Goal: Task Accomplishment & Management: Complete application form

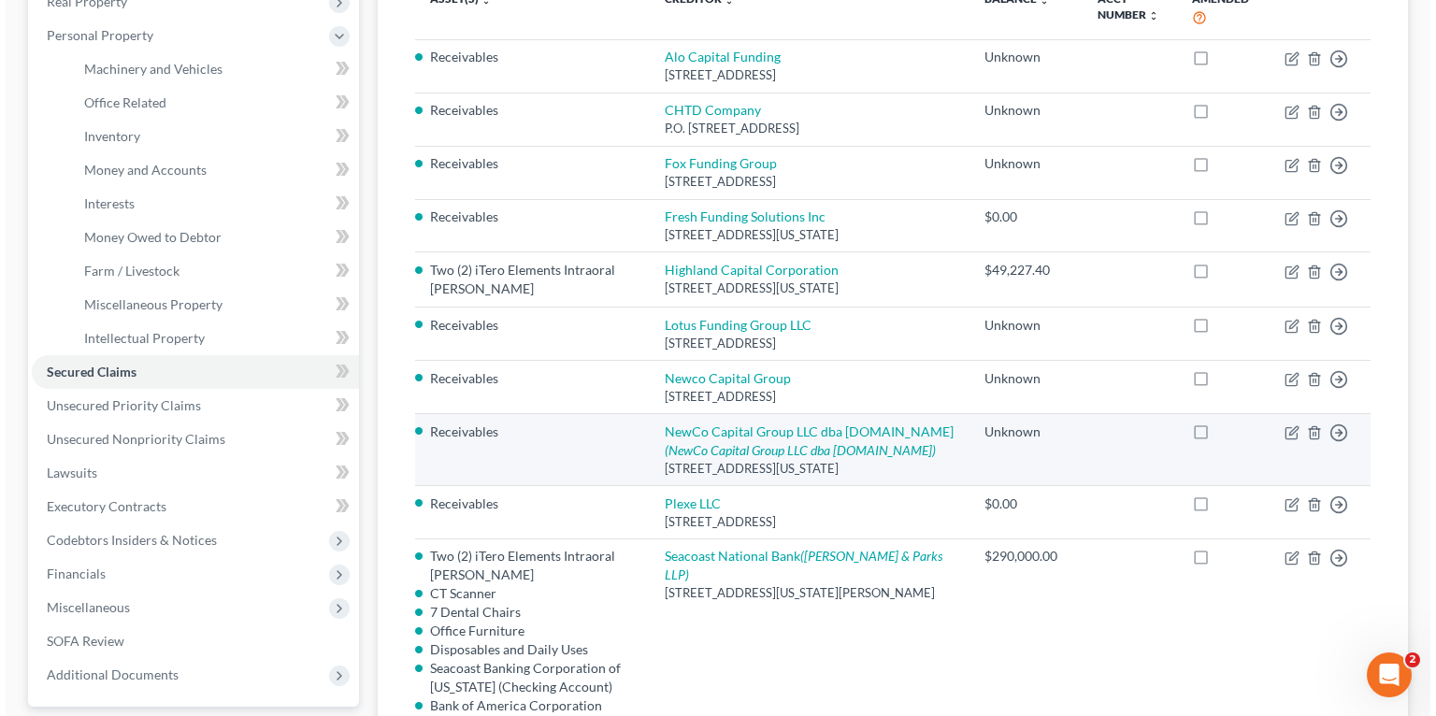
scroll to position [299, 0]
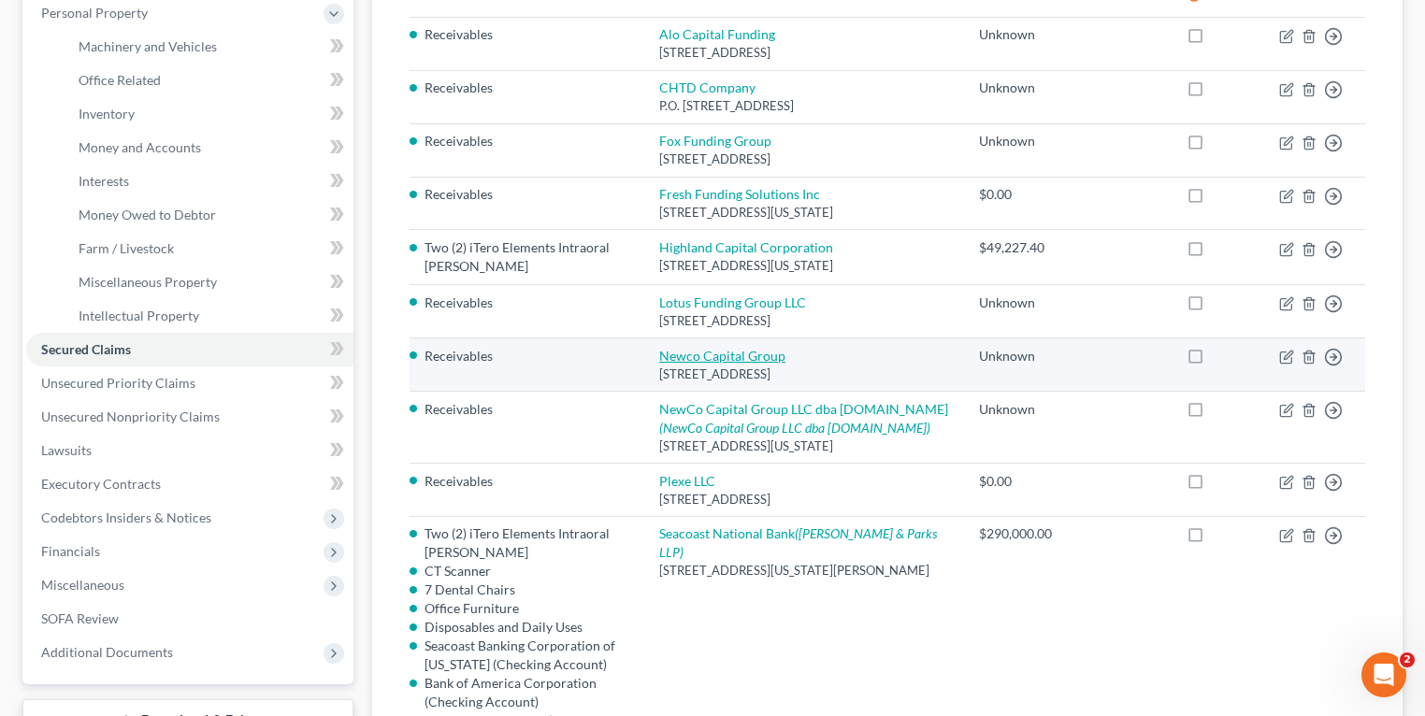
click at [745, 355] on link "Newco Capital Group" at bounding box center [722, 356] width 126 height 16
select select "35"
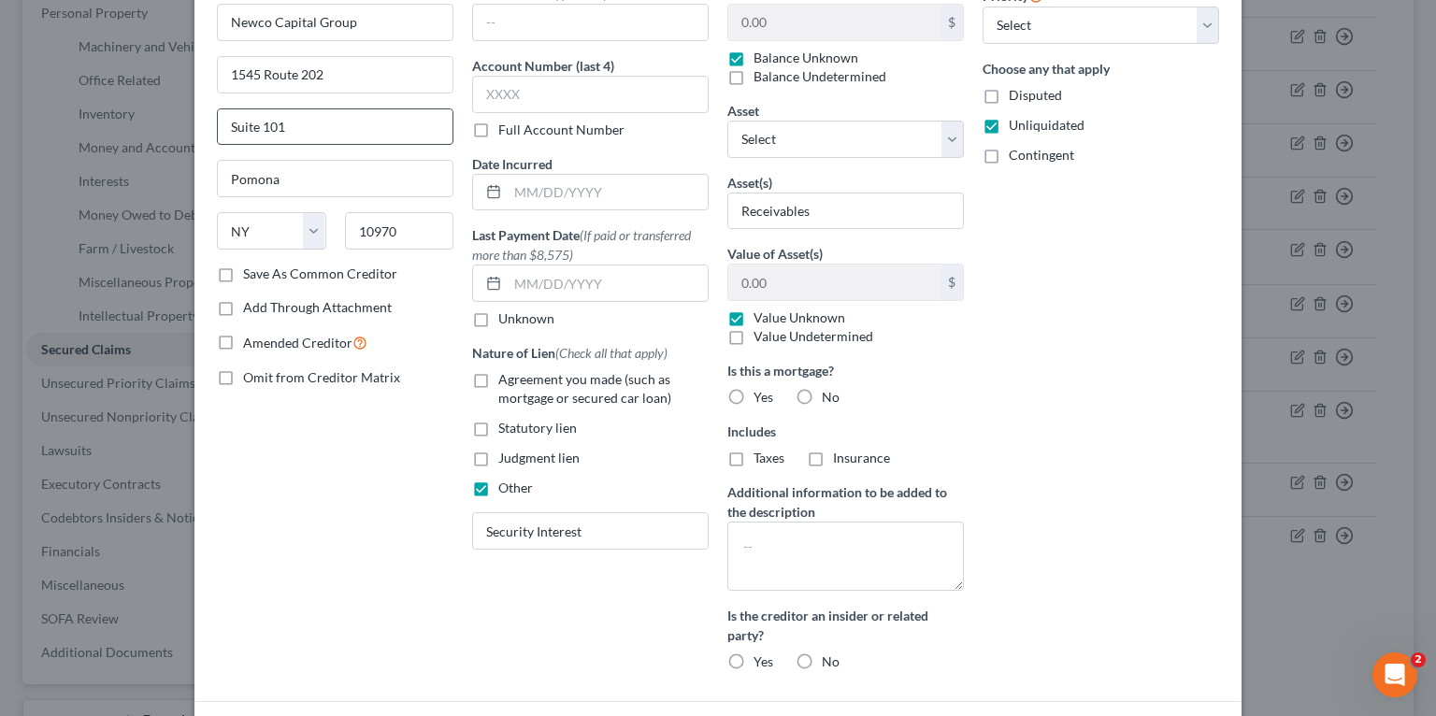
scroll to position [293, 0]
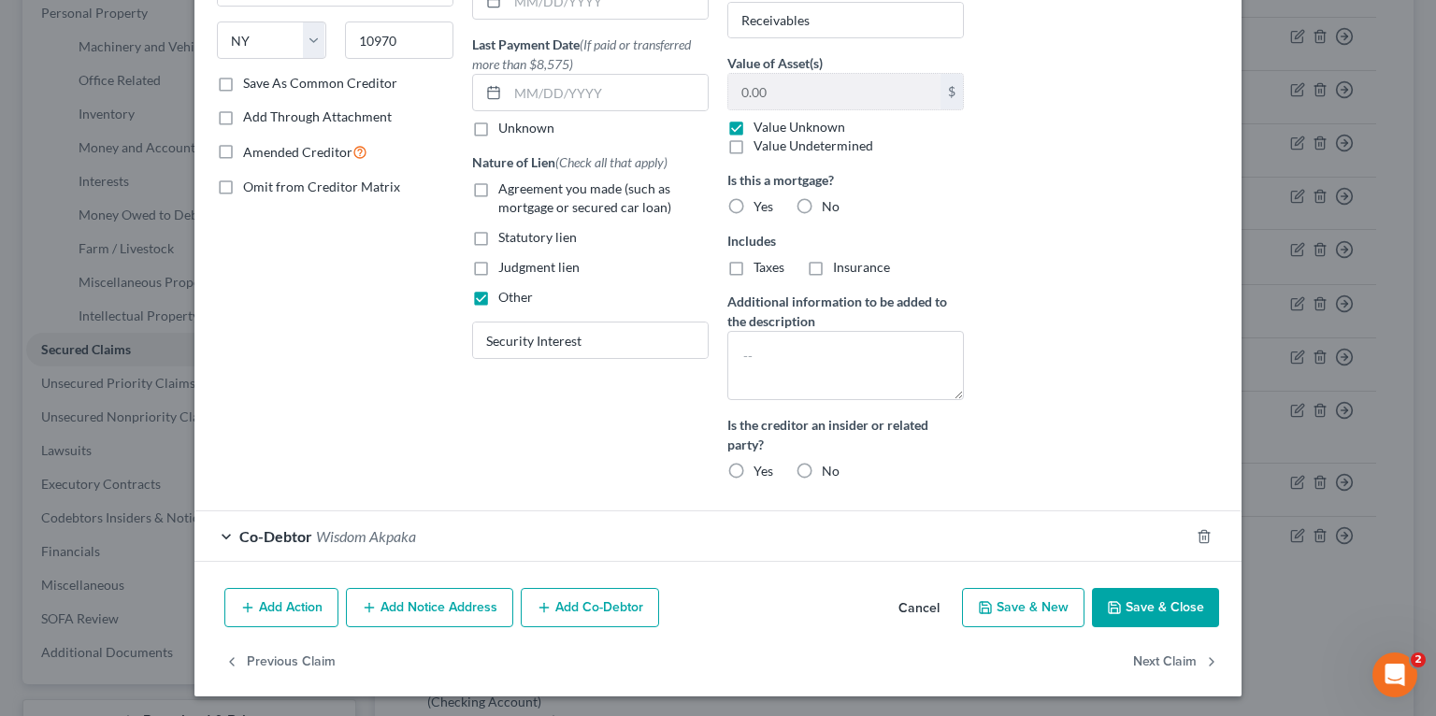
click at [337, 522] on div "Co-Debtor Wisdom Akpaka" at bounding box center [691, 536] width 995 height 50
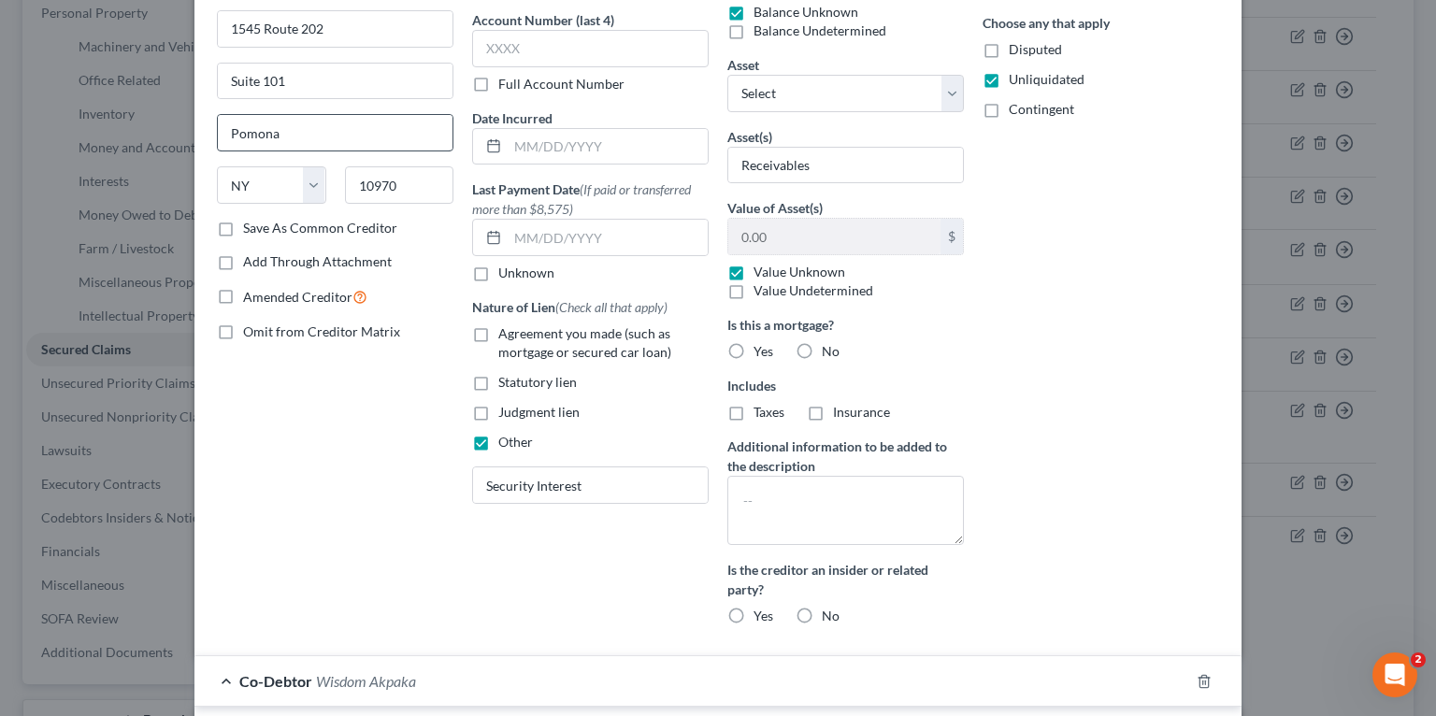
scroll to position [0, 0]
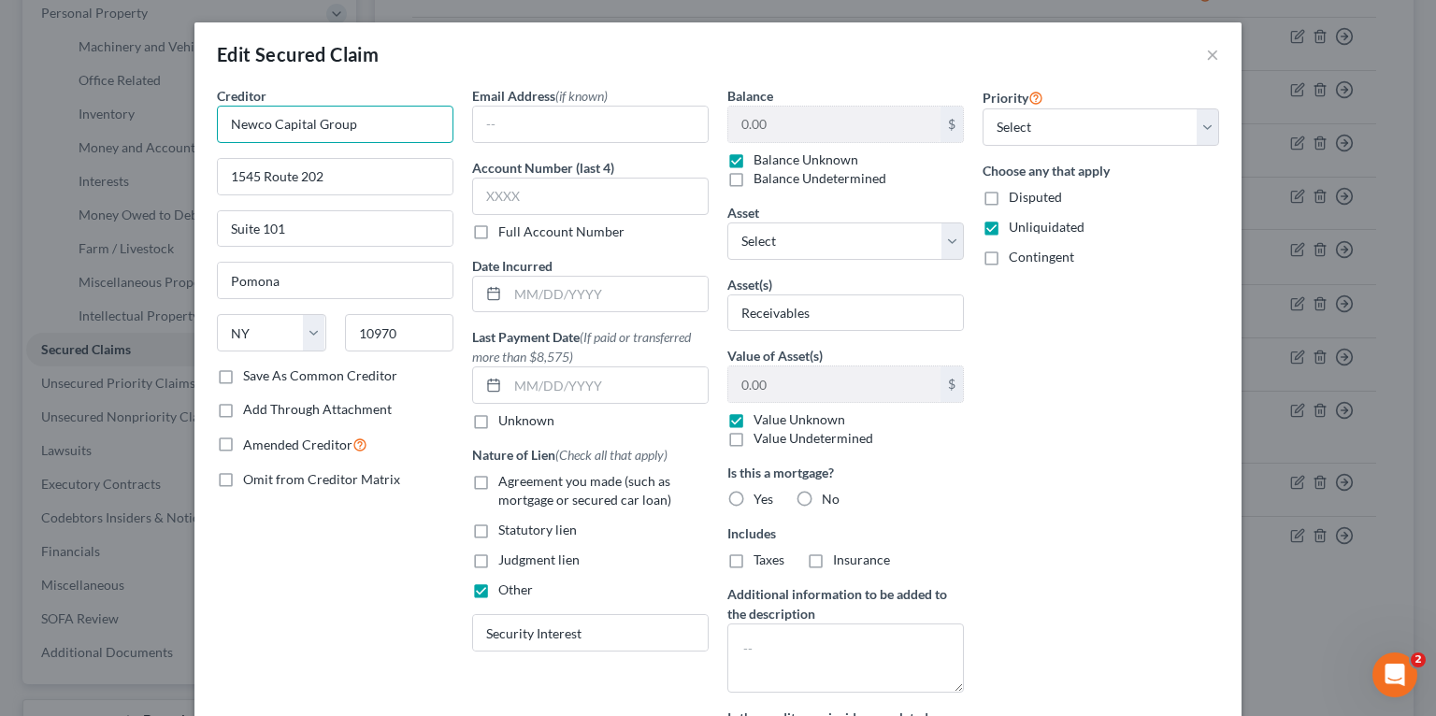
drag, startPoint x: 325, startPoint y: 121, endPoint x: 161, endPoint y: 115, distance: 164.6
click at [161, 115] on div "Edit Secured Claim × Creditor * Newco Capital Group [GEOGRAPHIC_DATA] [US_STATE…" at bounding box center [718, 358] width 1436 height 716
click at [383, 121] on input "Newco Capital Group" at bounding box center [335, 124] width 237 height 37
click at [384, 140] on input "Newco Capital Group" at bounding box center [335, 124] width 237 height 37
type input "Newco Capital Group VI LLC"
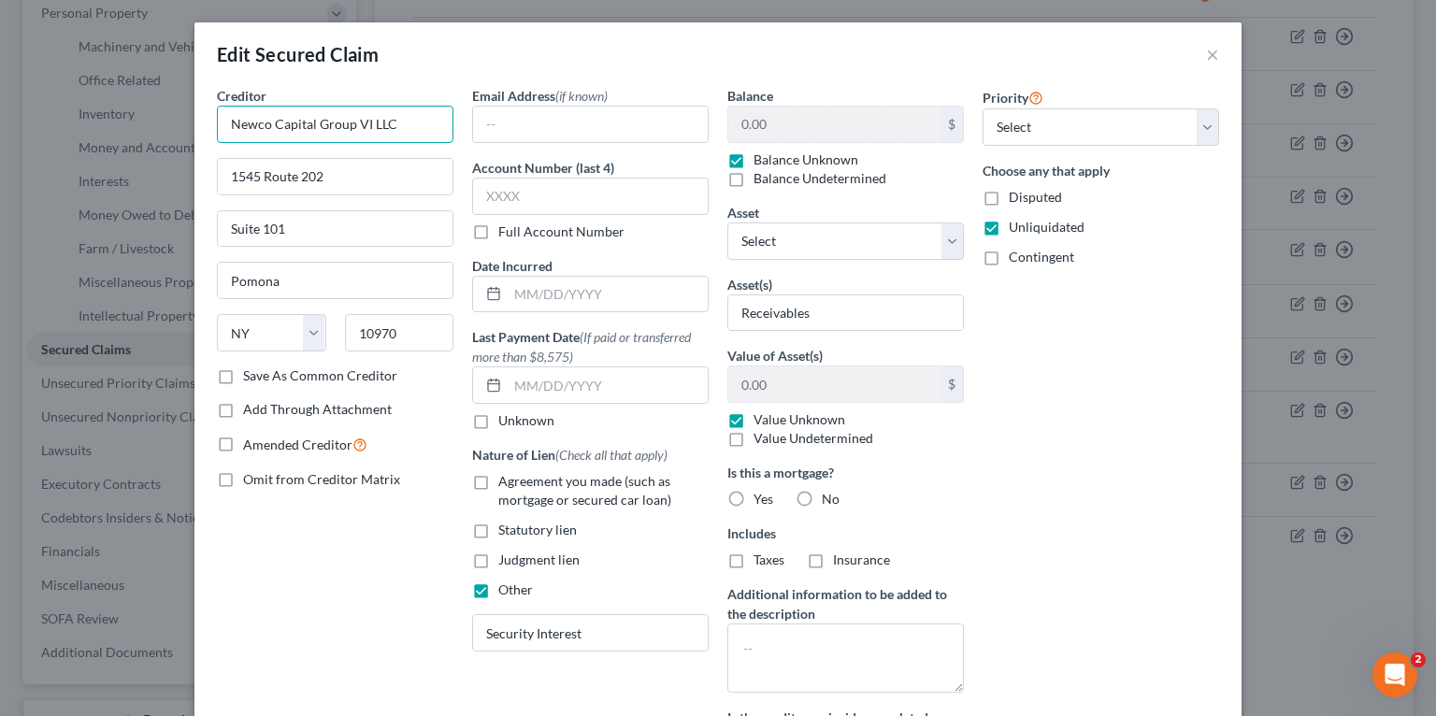
click at [345, 124] on input "Newco Capital Group VI LLC" at bounding box center [335, 124] width 237 height 37
click at [355, 168] on input "1545 Route 202" at bounding box center [335, 177] width 235 height 36
drag, startPoint x: 354, startPoint y: 174, endPoint x: 163, endPoint y: 161, distance: 192.1
click at [127, 157] on div "Edit Secured Claim × Creditor * Newco Capital Group VI LLC [GEOGRAPHIC_DATA] [U…" at bounding box center [718, 358] width 1436 height 716
paste input "[STREET_ADDRESS][PERSON_NAME]"
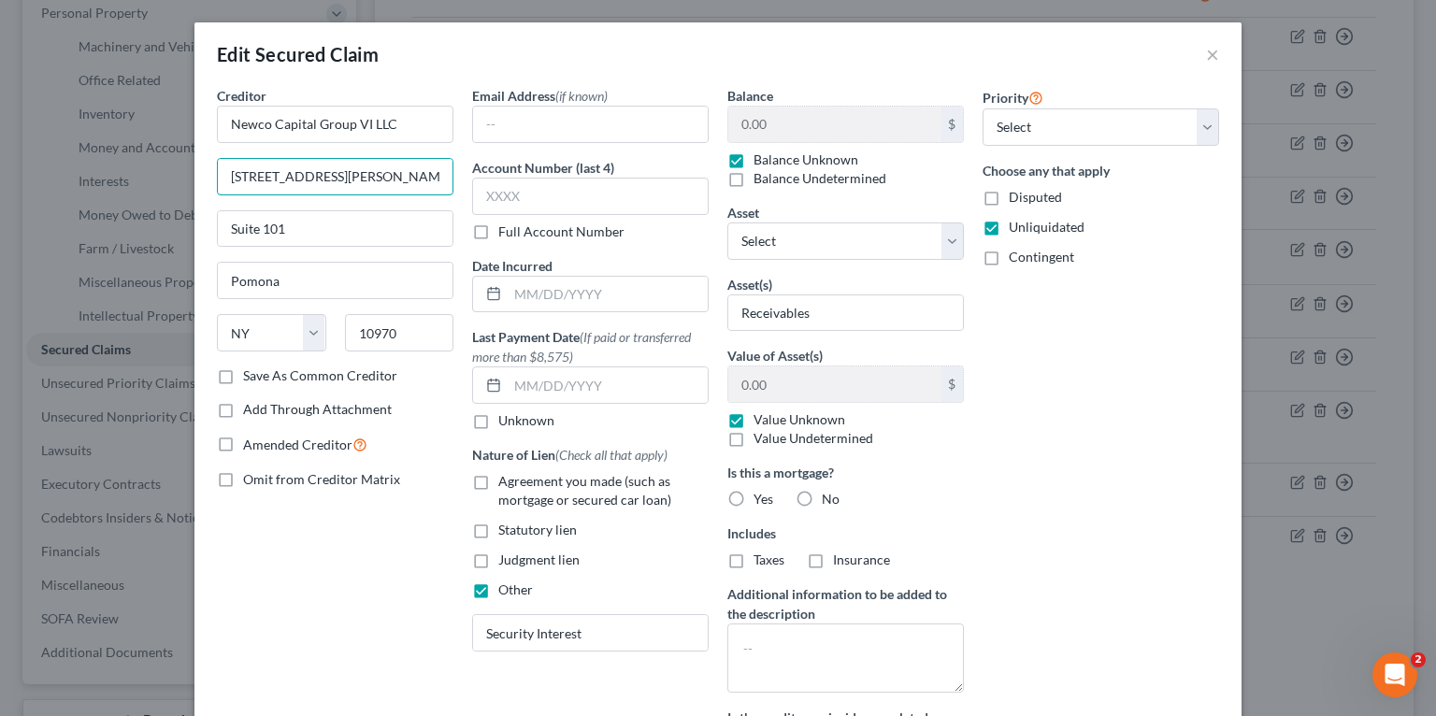
scroll to position [0, 222]
click at [406, 175] on input "[STREET_ADDRESS][PERSON_NAME]" at bounding box center [335, 177] width 235 height 36
type input "[STREET_ADDRESS][PERSON_NAME],"
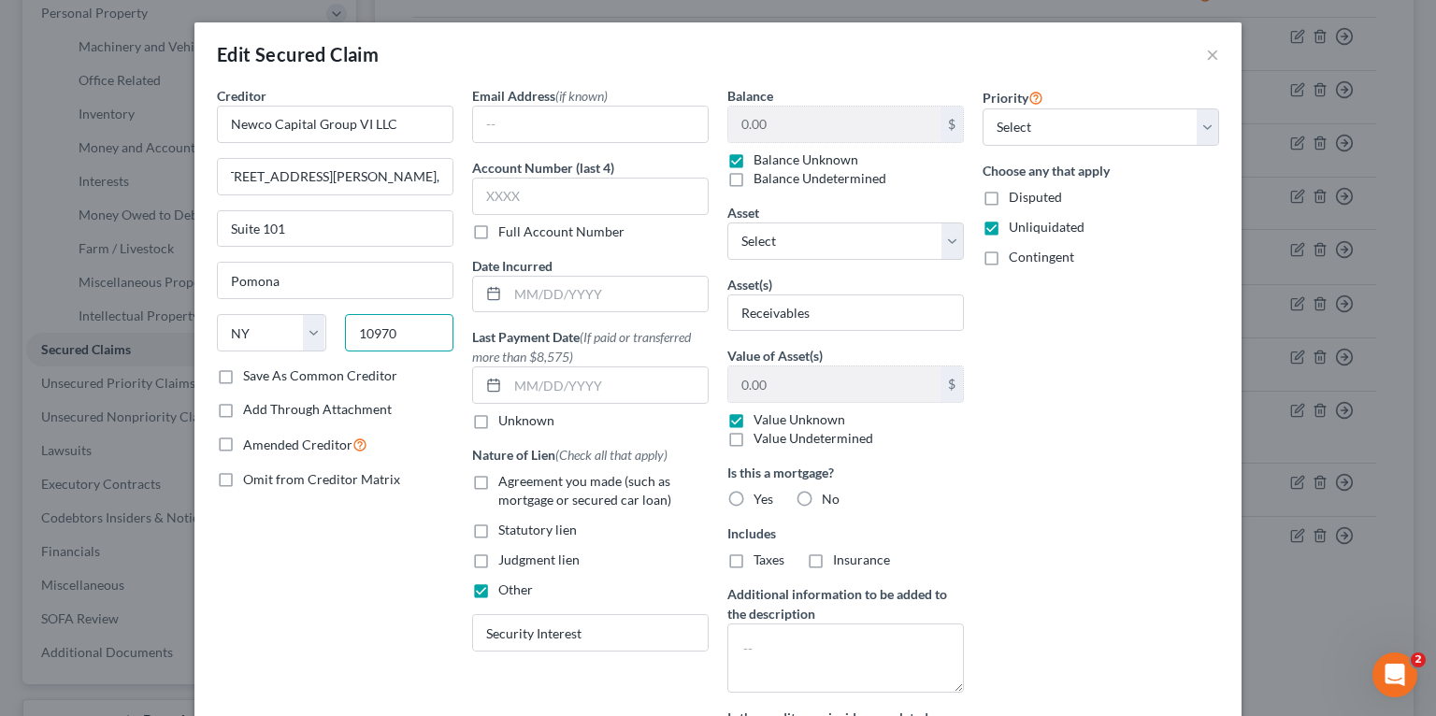
click at [414, 323] on input "10970" at bounding box center [399, 332] width 109 height 37
paste input "52"
type input "10952"
type input "Monsey"
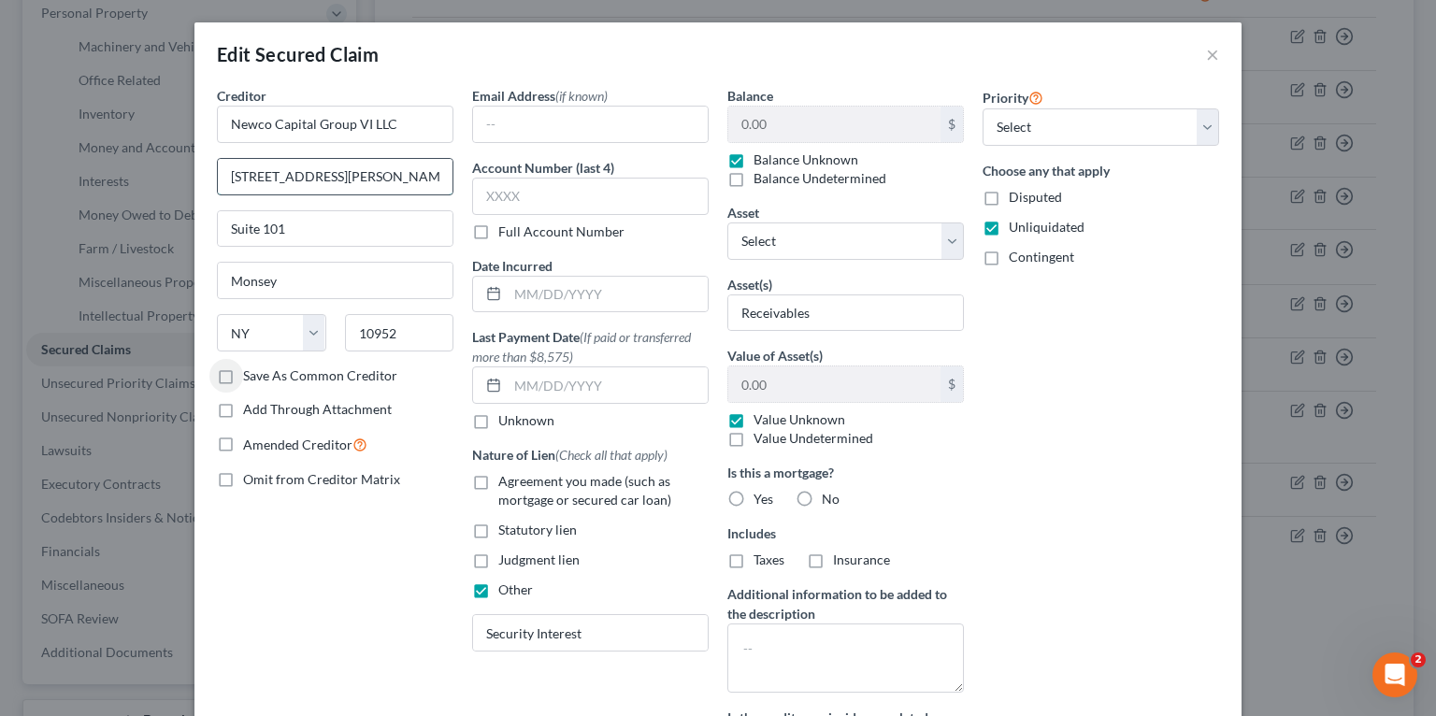
click at [369, 177] on input "[STREET_ADDRESS][PERSON_NAME]," at bounding box center [335, 177] width 235 height 36
drag, startPoint x: 427, startPoint y: 172, endPoint x: 554, endPoint y: 172, distance: 127.1
click at [554, 172] on div "Creditor * Newco Capital Group VI LLC [STREET_ADDRESS][GEOGRAPHIC_DATA][PERSON_…" at bounding box center [718, 437] width 1021 height 702
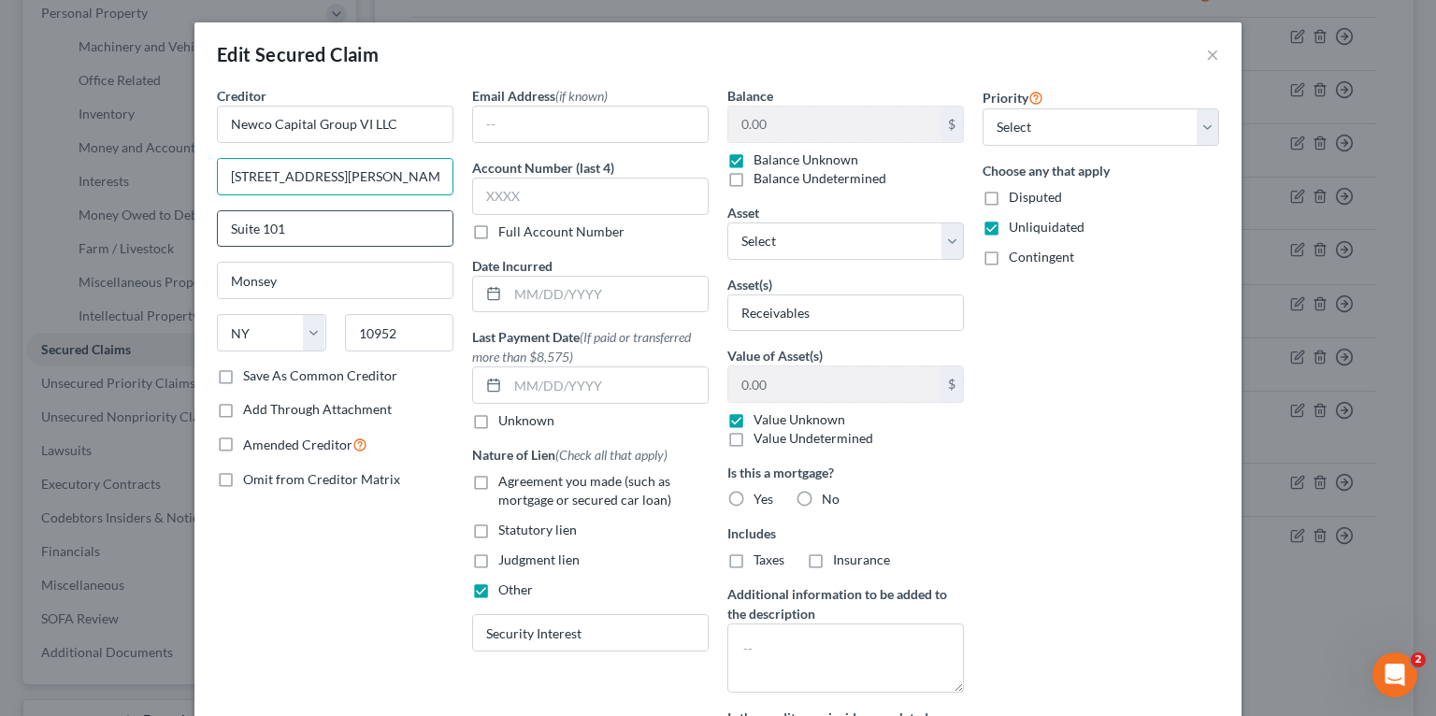
type input "[STREET_ADDRESS][PERSON_NAME]"
drag, startPoint x: 368, startPoint y: 225, endPoint x: 162, endPoint y: 220, distance: 206.7
click at [165, 217] on div "Edit Secured Claim × Creditor * Newco Capital Group VI LLC [STREET_ADDRESS][GEO…" at bounding box center [718, 358] width 1436 height 716
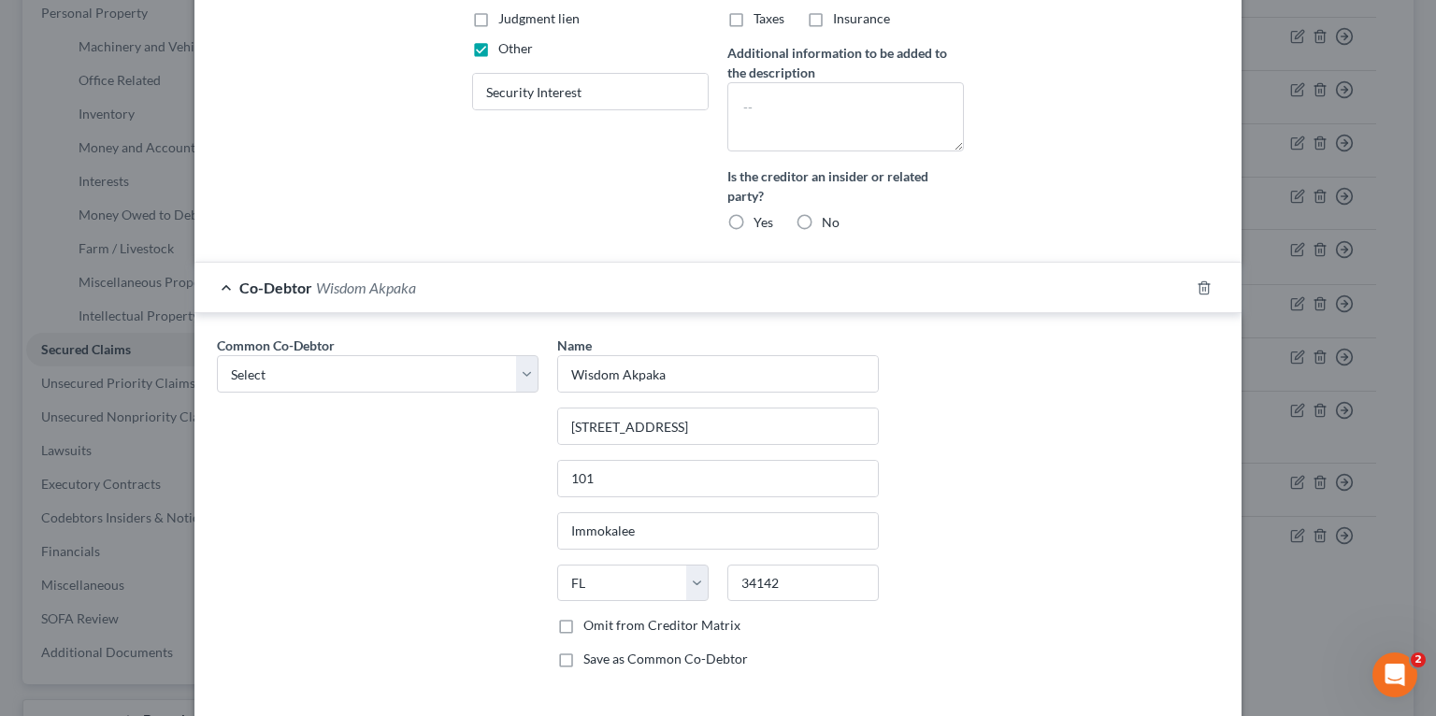
scroll to position [677, 0]
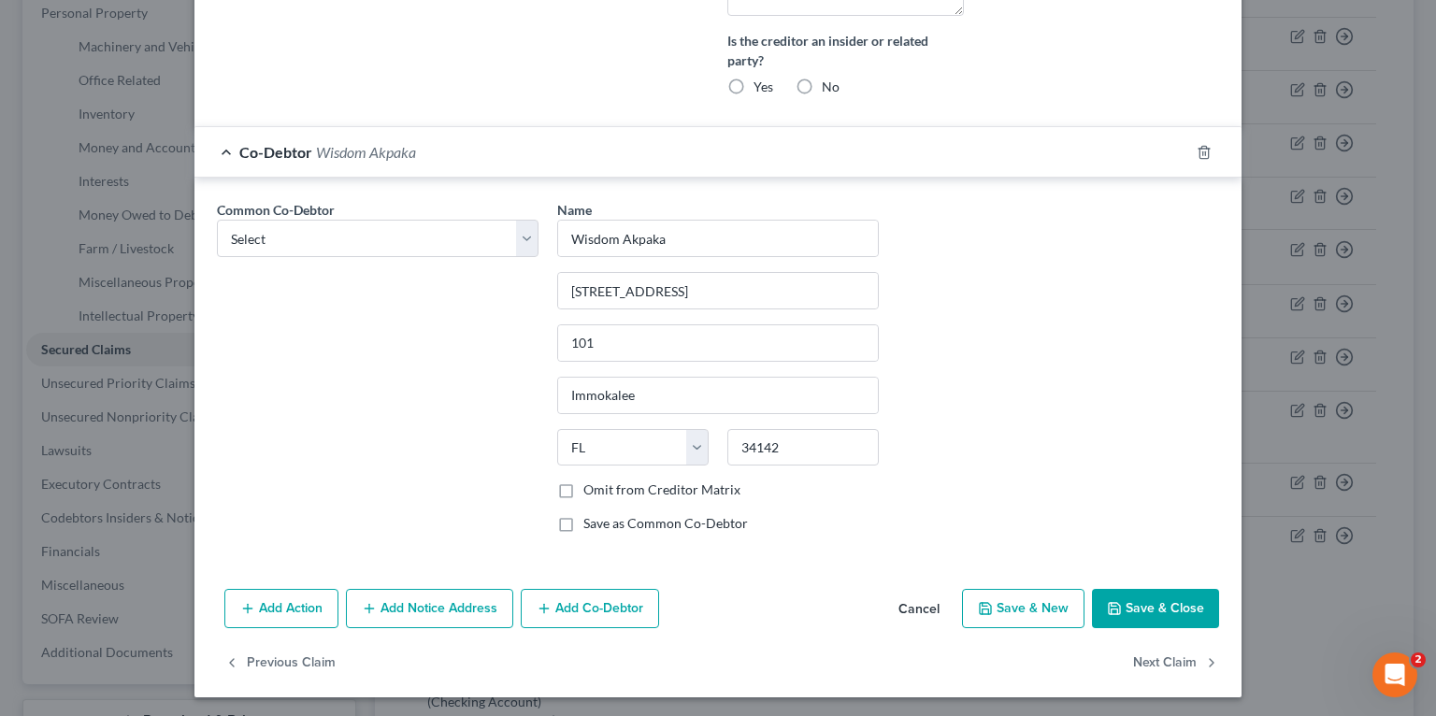
click at [1150, 615] on button "Save & Close" at bounding box center [1155, 608] width 127 height 39
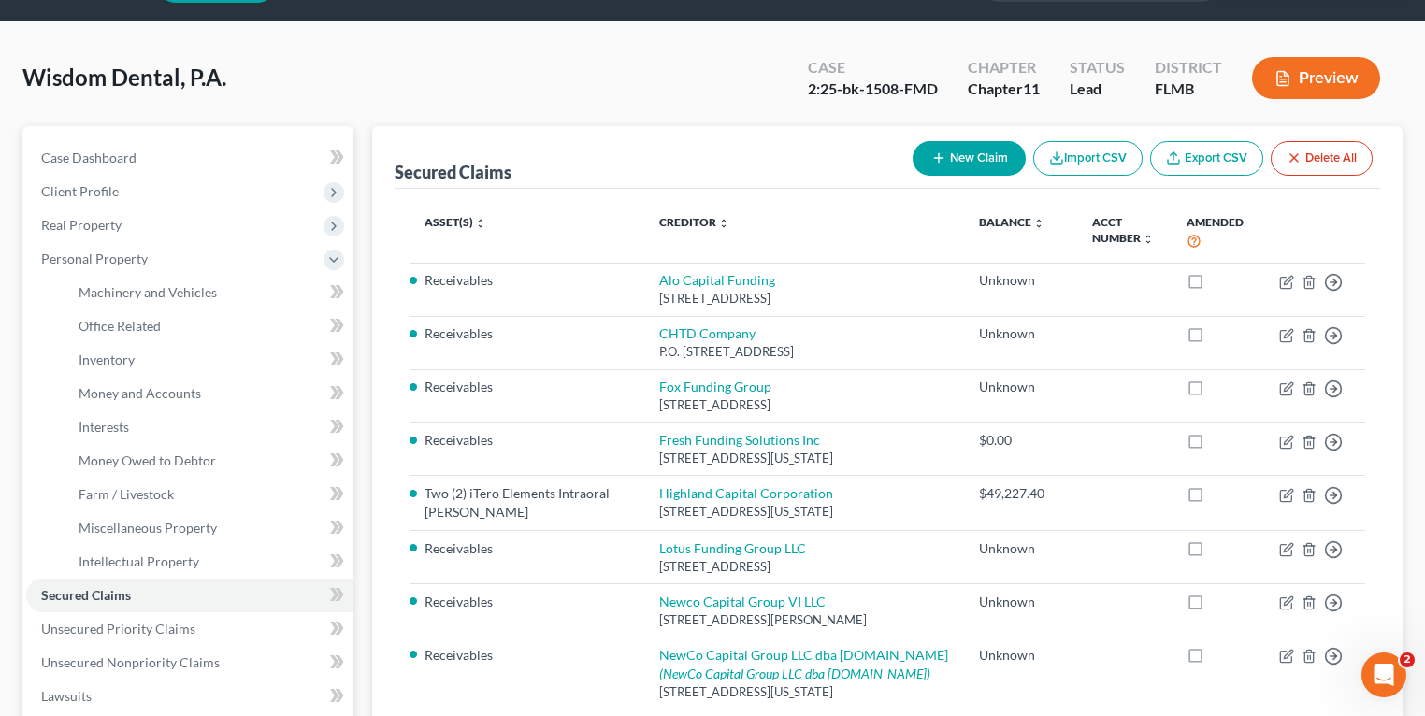
scroll to position [0, 0]
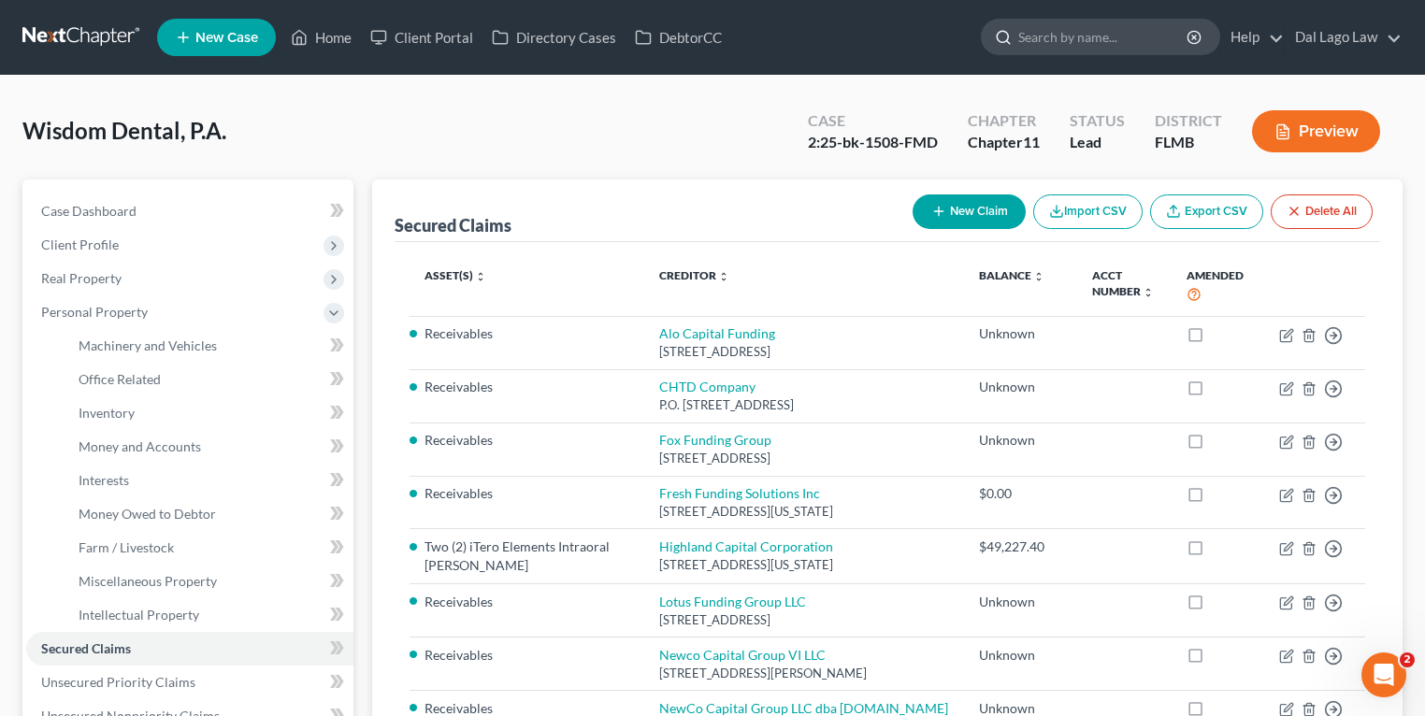
click at [1051, 42] on input "search" at bounding box center [1103, 37] width 171 height 35
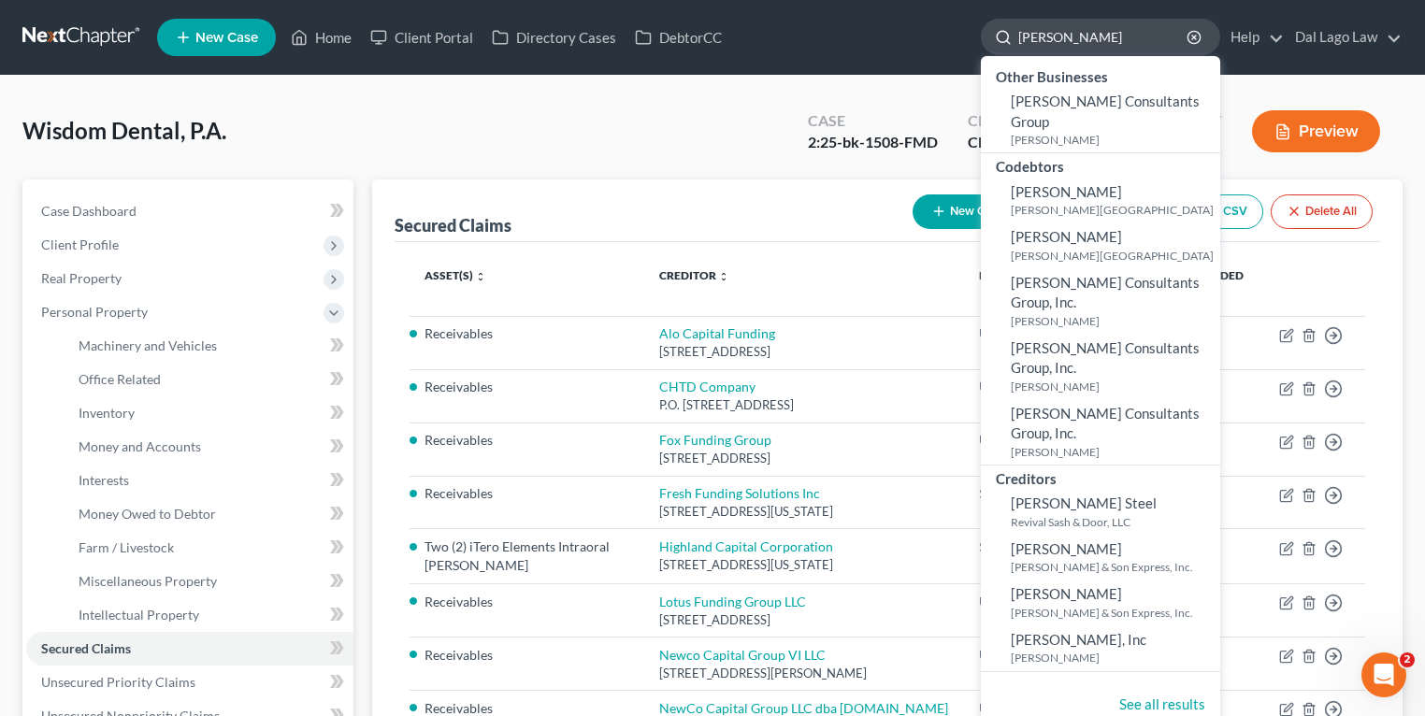
type input "[PERSON_NAME]"
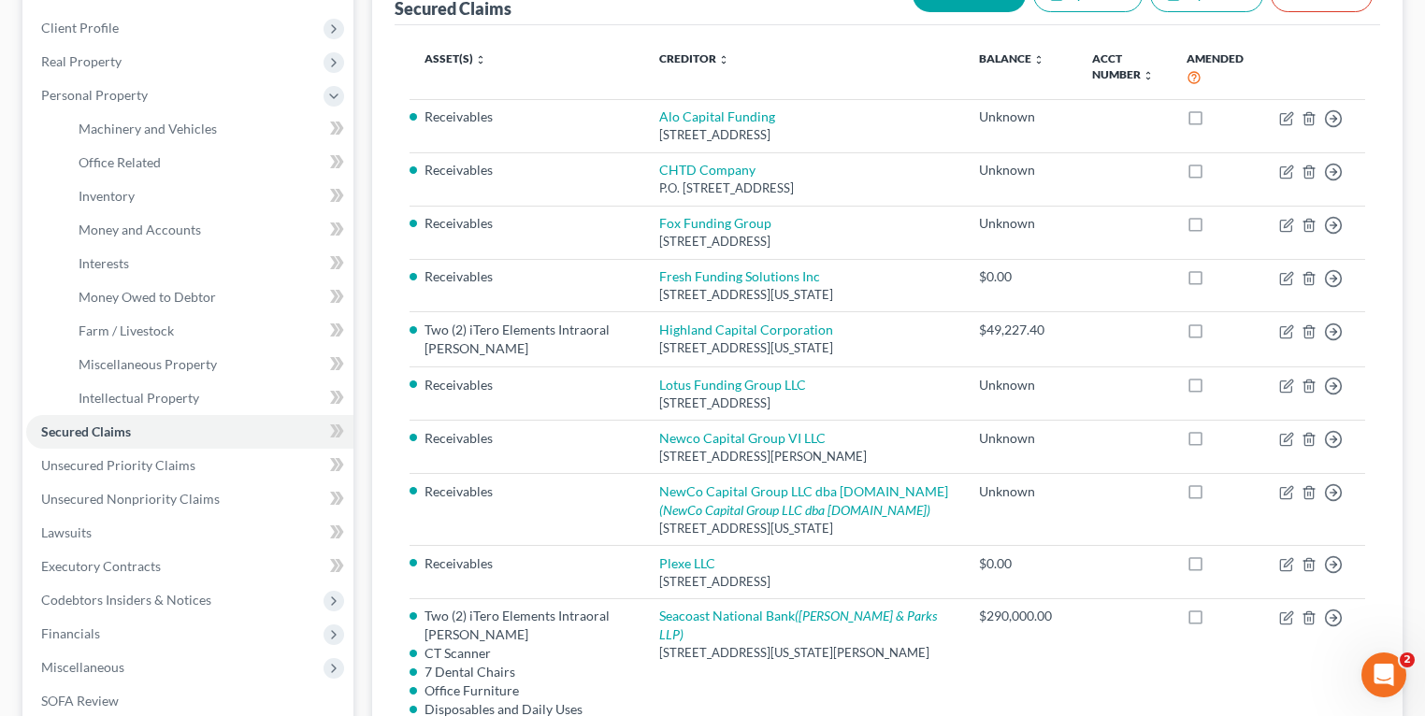
scroll to position [449, 0]
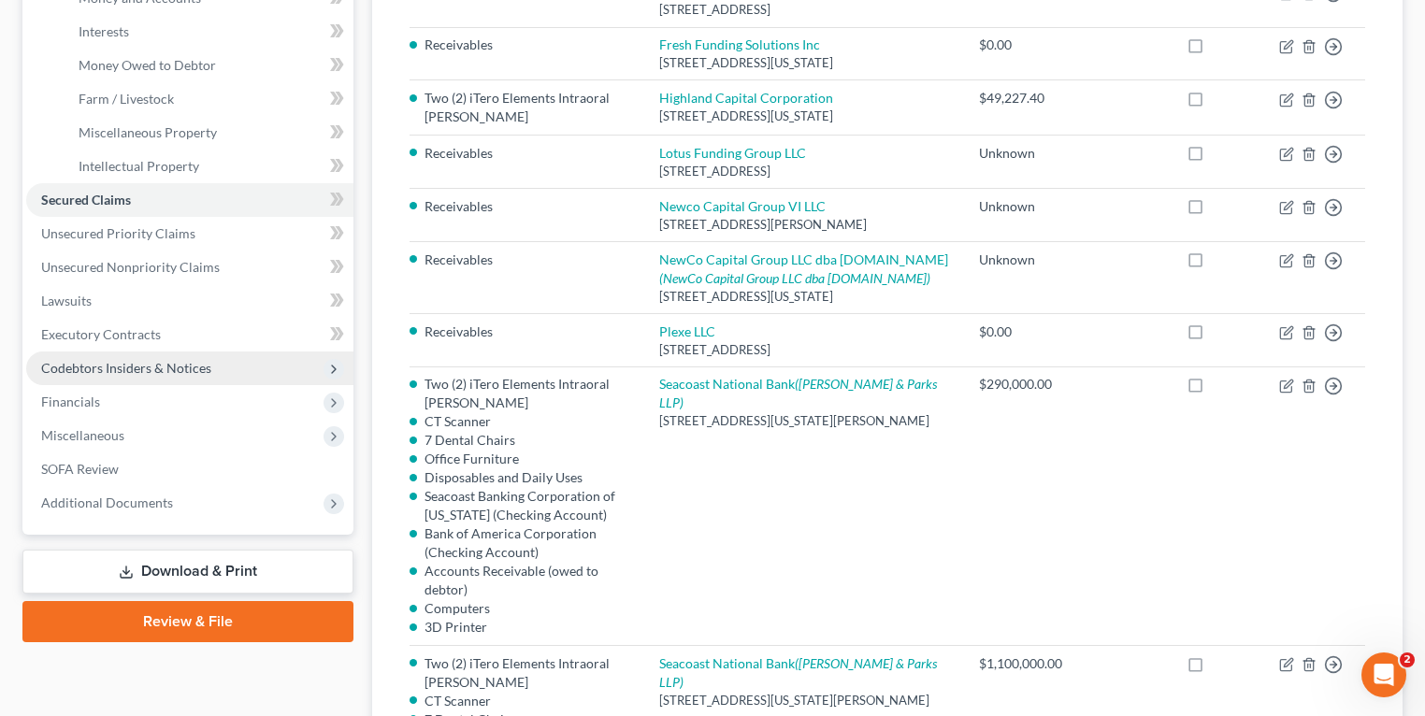
click at [126, 367] on span "Codebtors Insiders & Notices" at bounding box center [126, 368] width 170 height 16
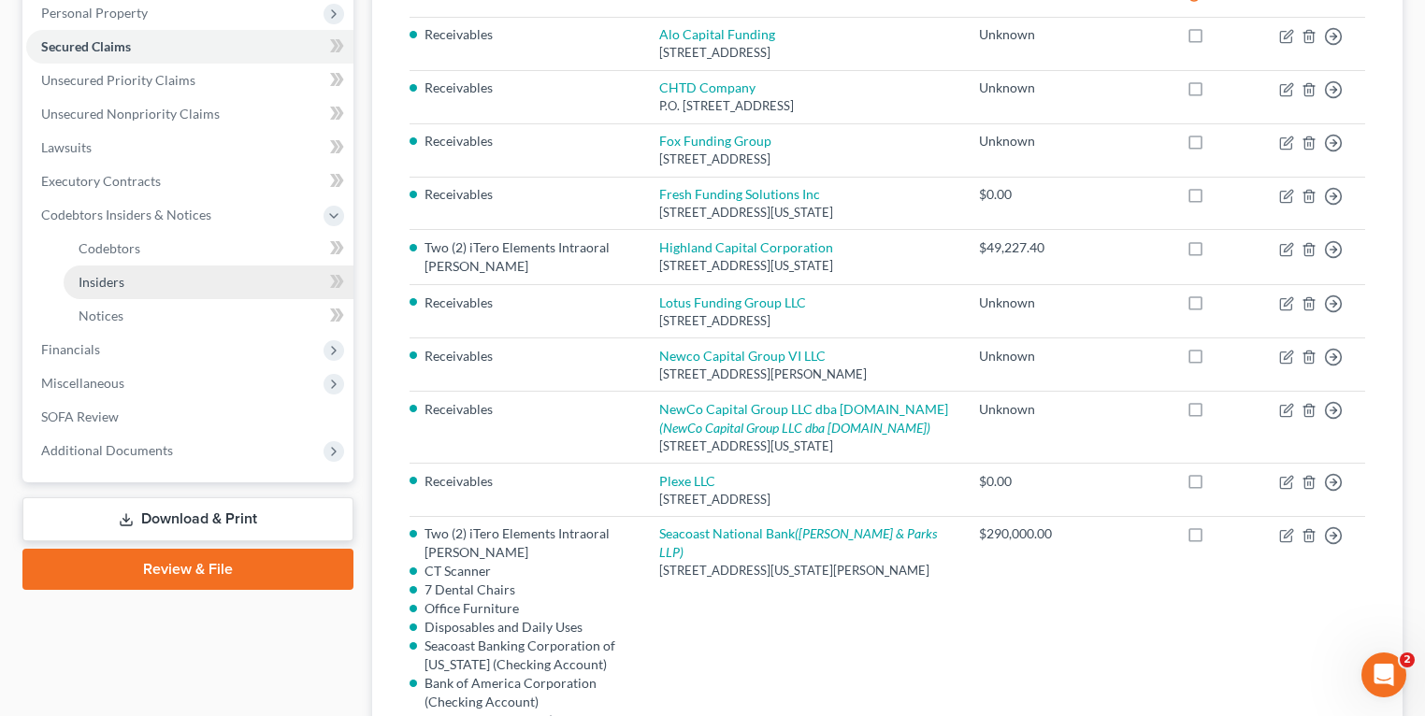
click at [112, 283] on span "Insiders" at bounding box center [102, 282] width 46 height 16
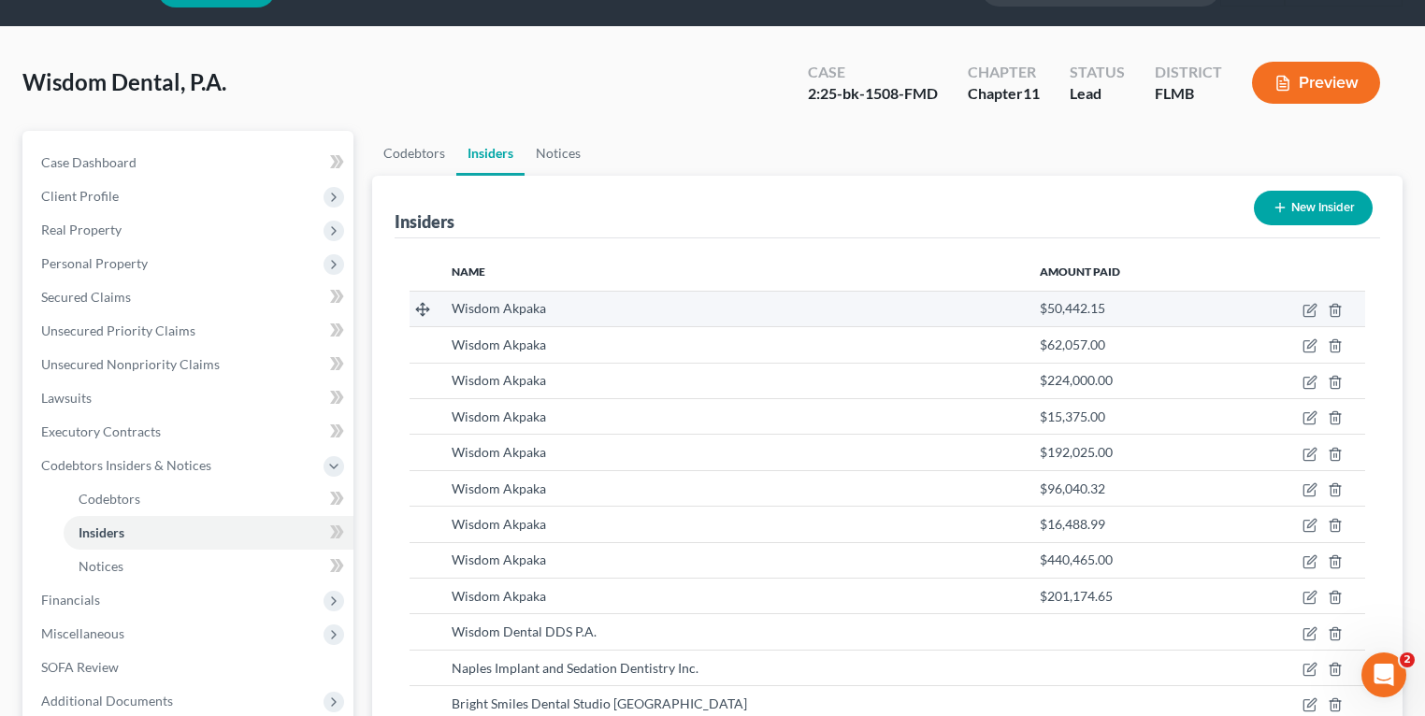
scroll to position [150, 0]
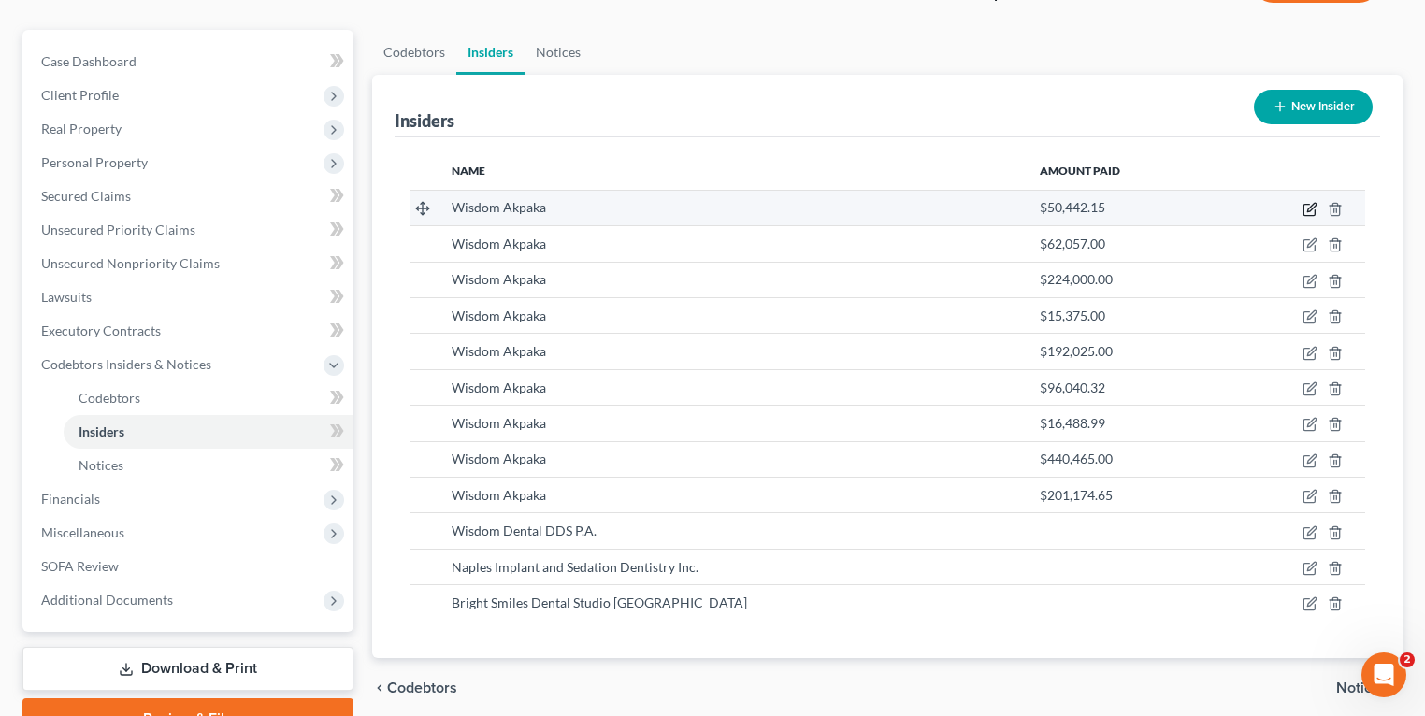
click at [1303, 206] on icon "button" at bounding box center [1309, 209] width 15 height 15
select select "9"
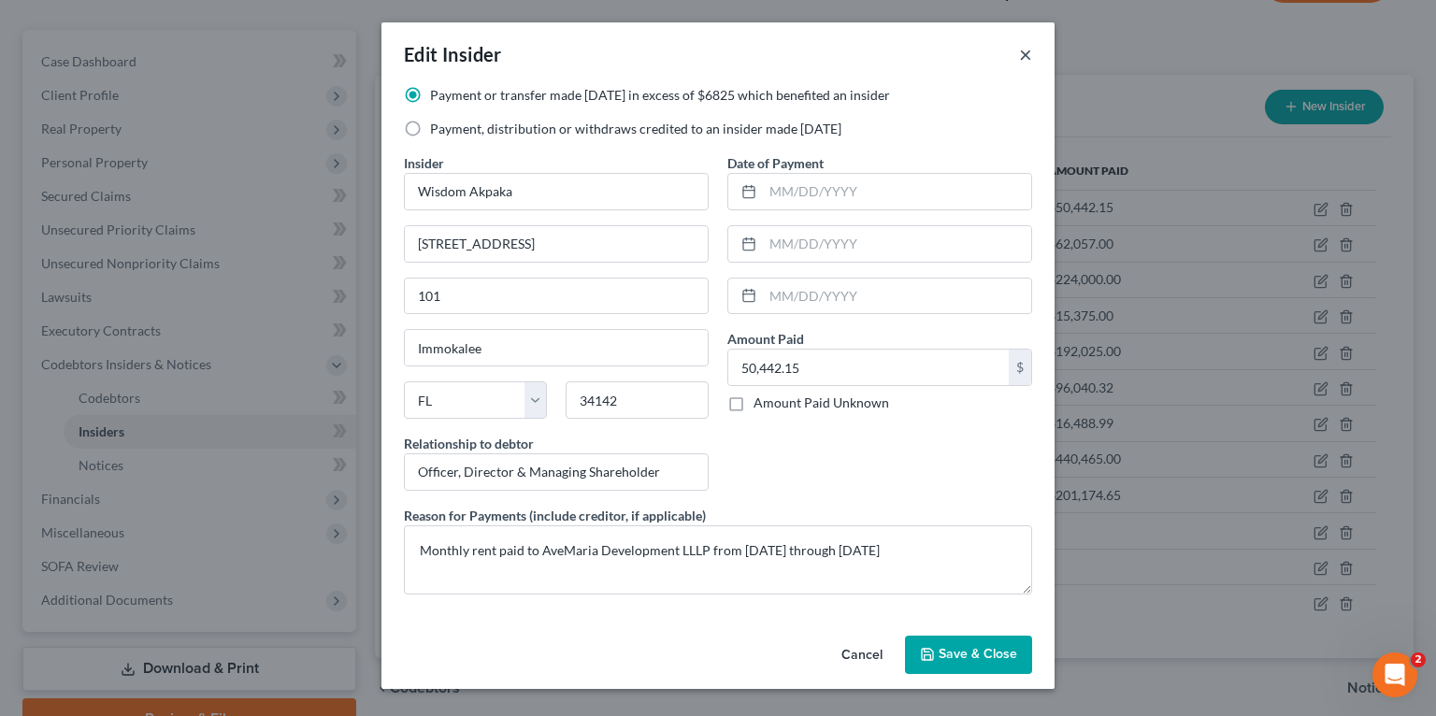
click at [1027, 57] on button "×" at bounding box center [1025, 54] width 13 height 22
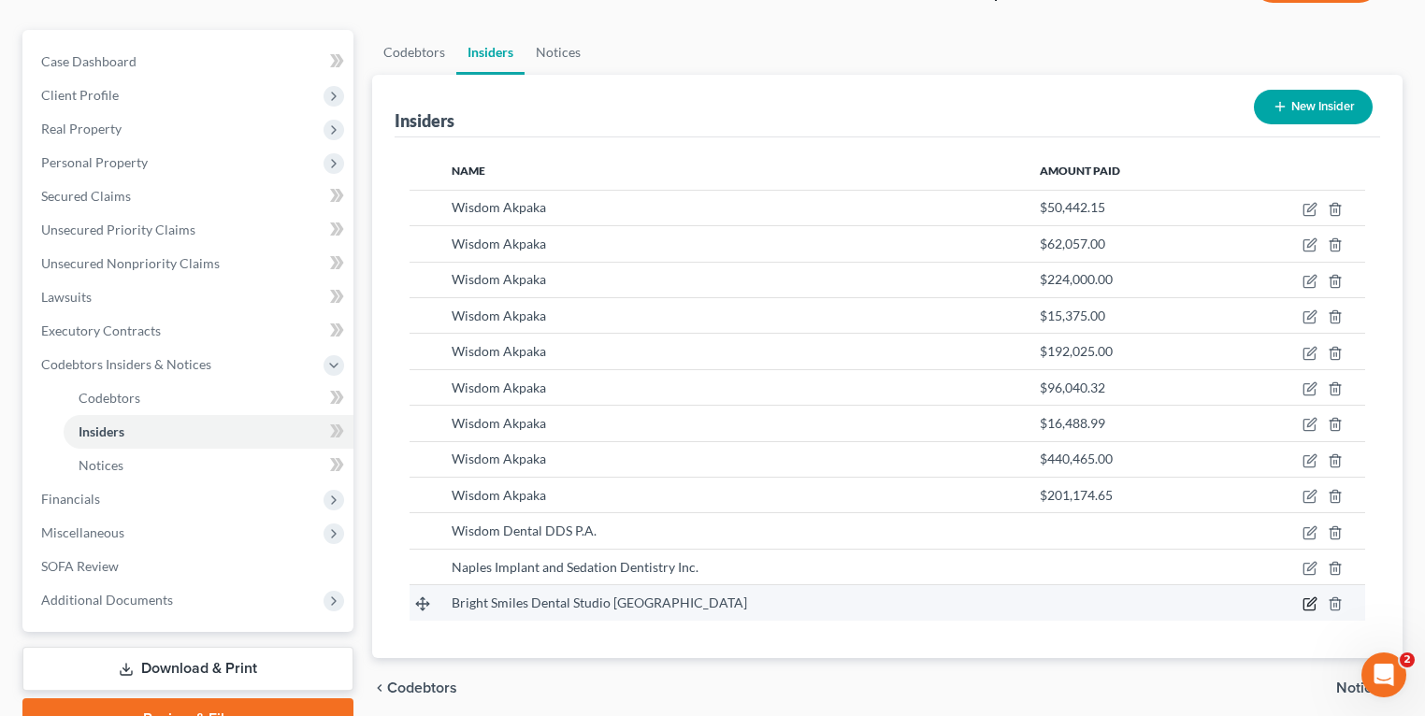
click at [1307, 608] on icon "button" at bounding box center [1308, 604] width 11 height 11
select select "9"
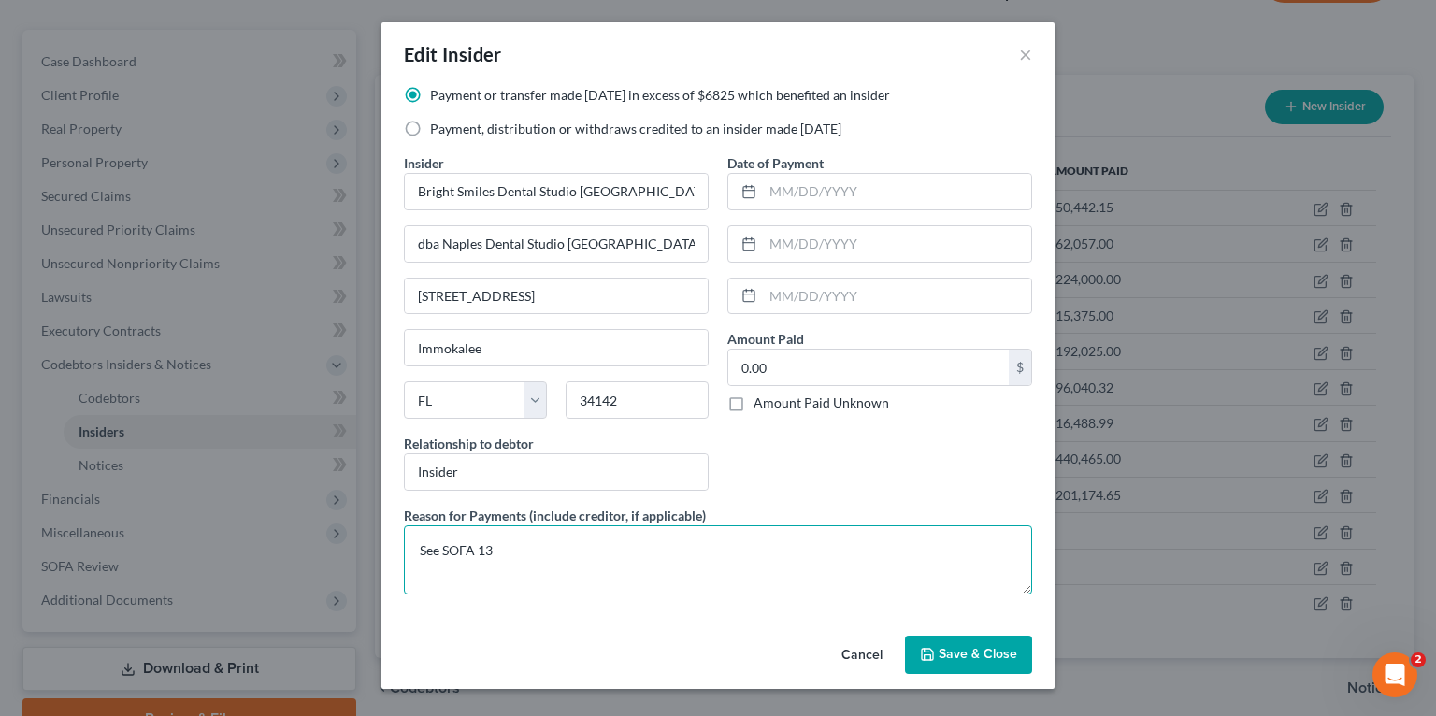
click at [617, 544] on textarea "See SOFA 13" at bounding box center [718, 559] width 628 height 69
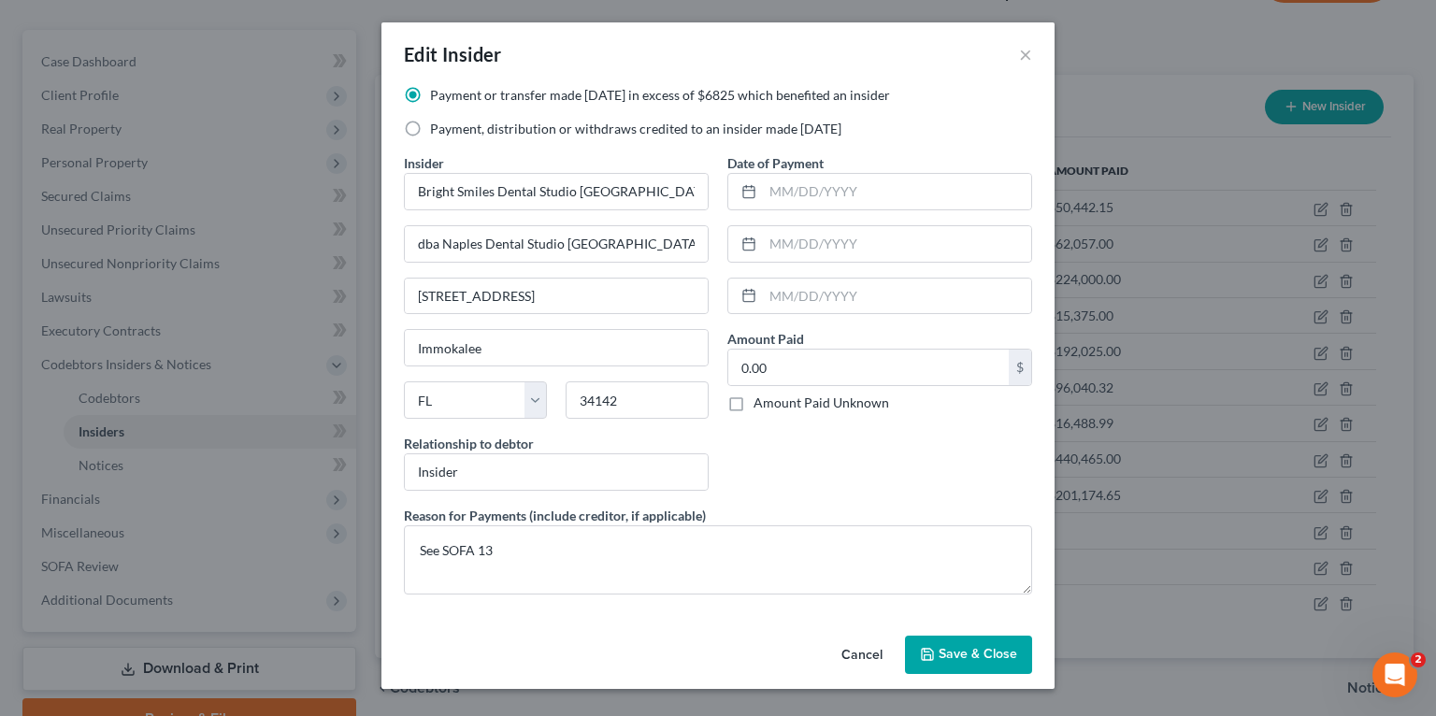
click at [947, 653] on span "Save & Close" at bounding box center [978, 655] width 79 height 16
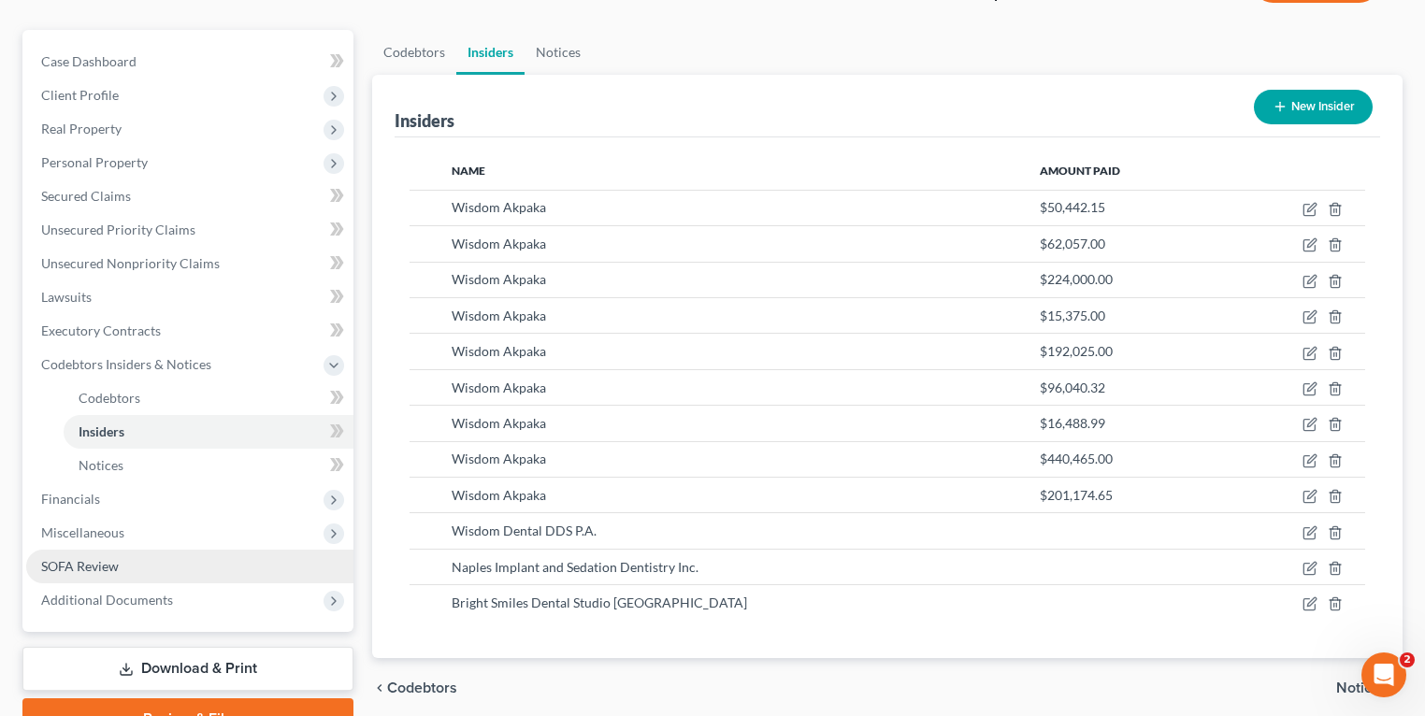
click at [90, 568] on span "SOFA Review" at bounding box center [80, 566] width 78 height 16
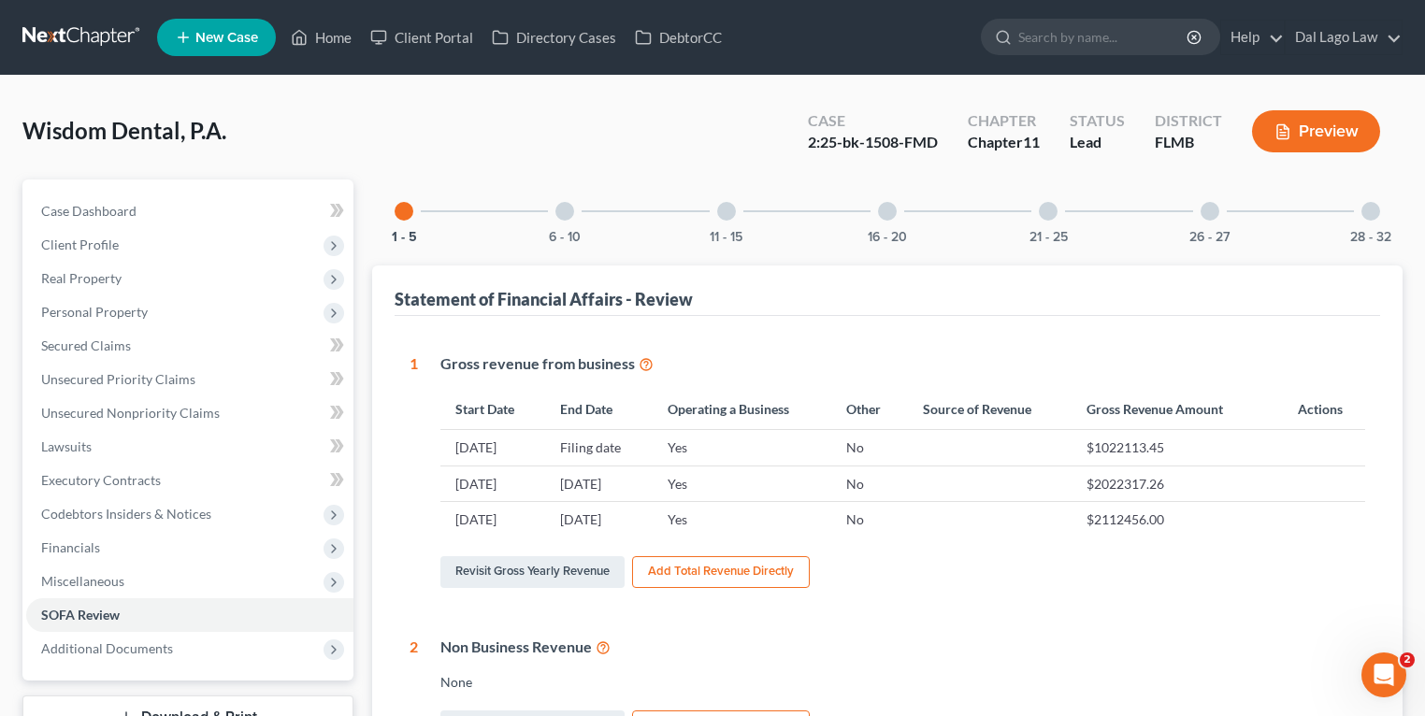
click at [729, 209] on div at bounding box center [726, 211] width 19 height 19
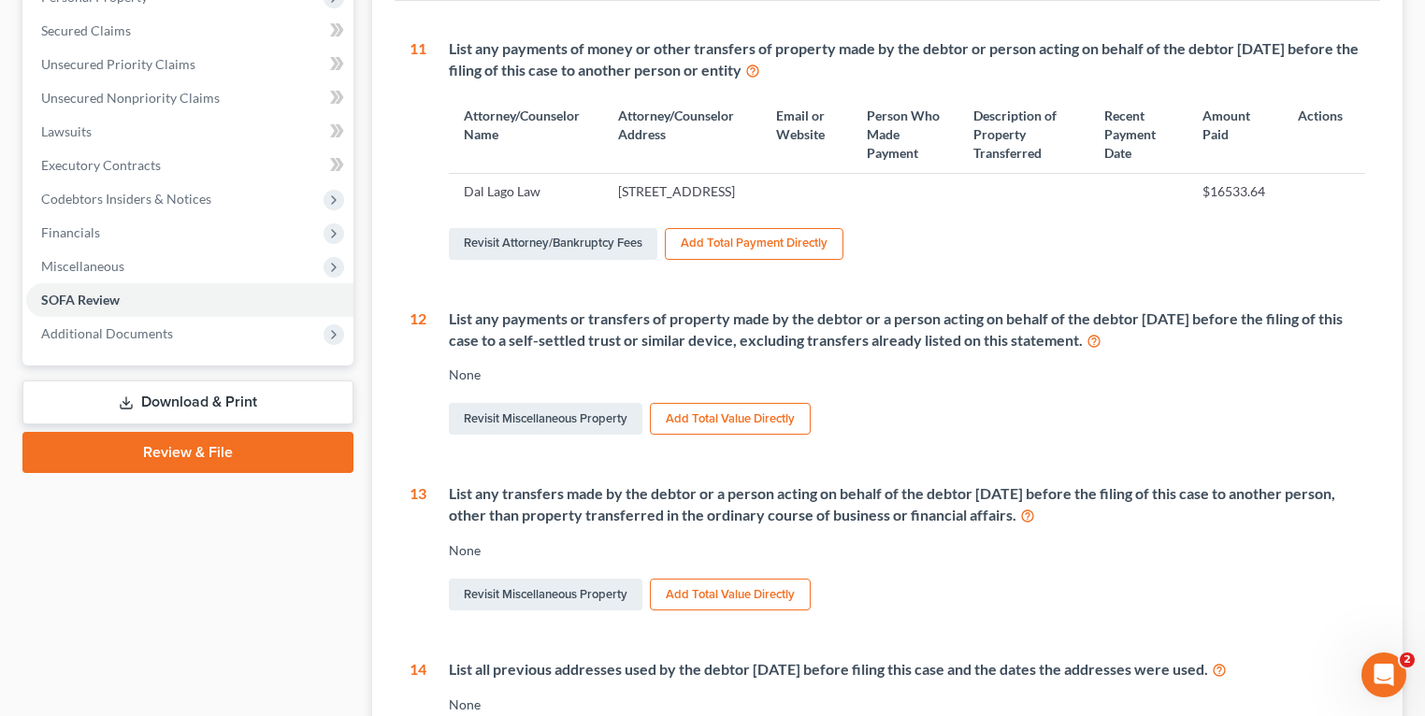
scroll to position [374, 0]
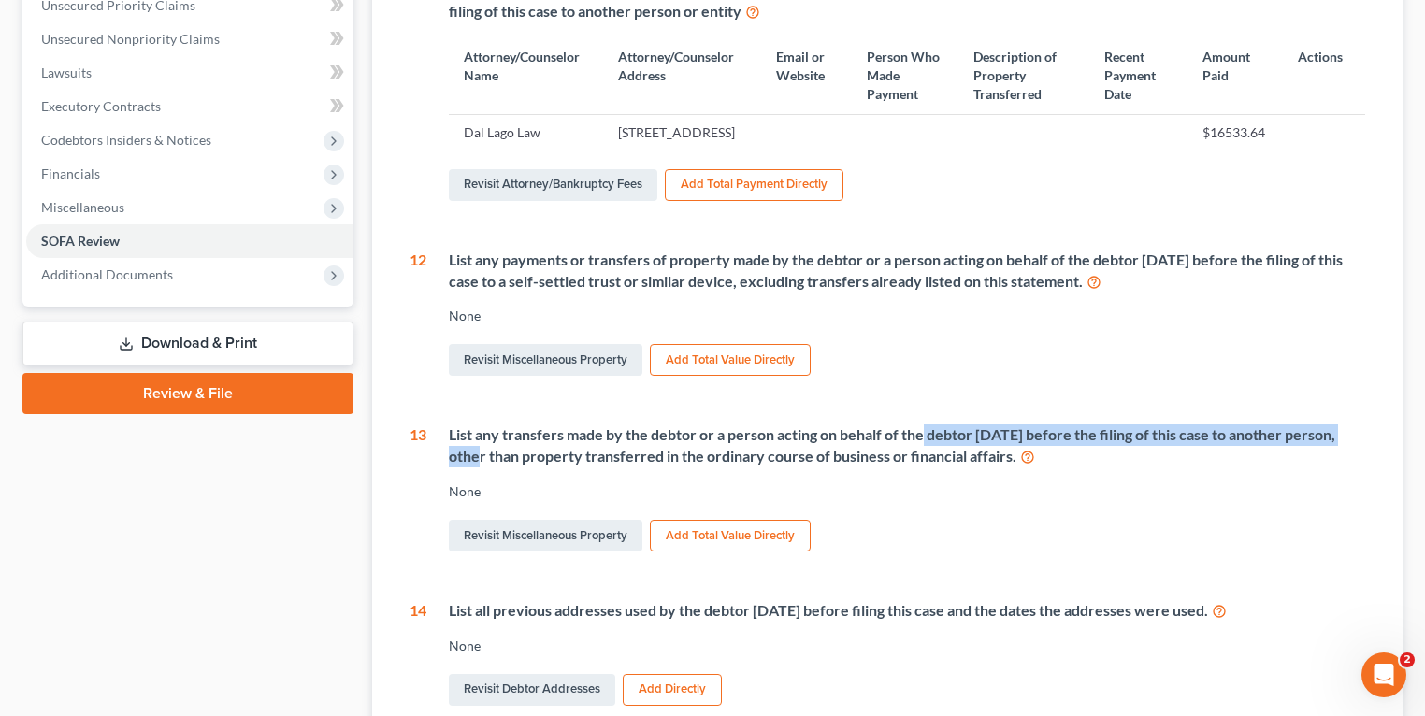
drag, startPoint x: 482, startPoint y: 487, endPoint x: 937, endPoint y: 475, distance: 454.5
click at [931, 467] on div "List any transfers made by the debtor or a person acting on behalf of the debto…" at bounding box center [907, 445] width 916 height 43
drag, startPoint x: 937, startPoint y: 475, endPoint x: 961, endPoint y: 491, distance: 29.0
click at [961, 467] on div "List any transfers made by the debtor or a person acting on behalf of the debto…" at bounding box center [907, 445] width 916 height 43
click at [565, 552] on link "Revisit Miscellaneous Property" at bounding box center [546, 536] width 194 height 32
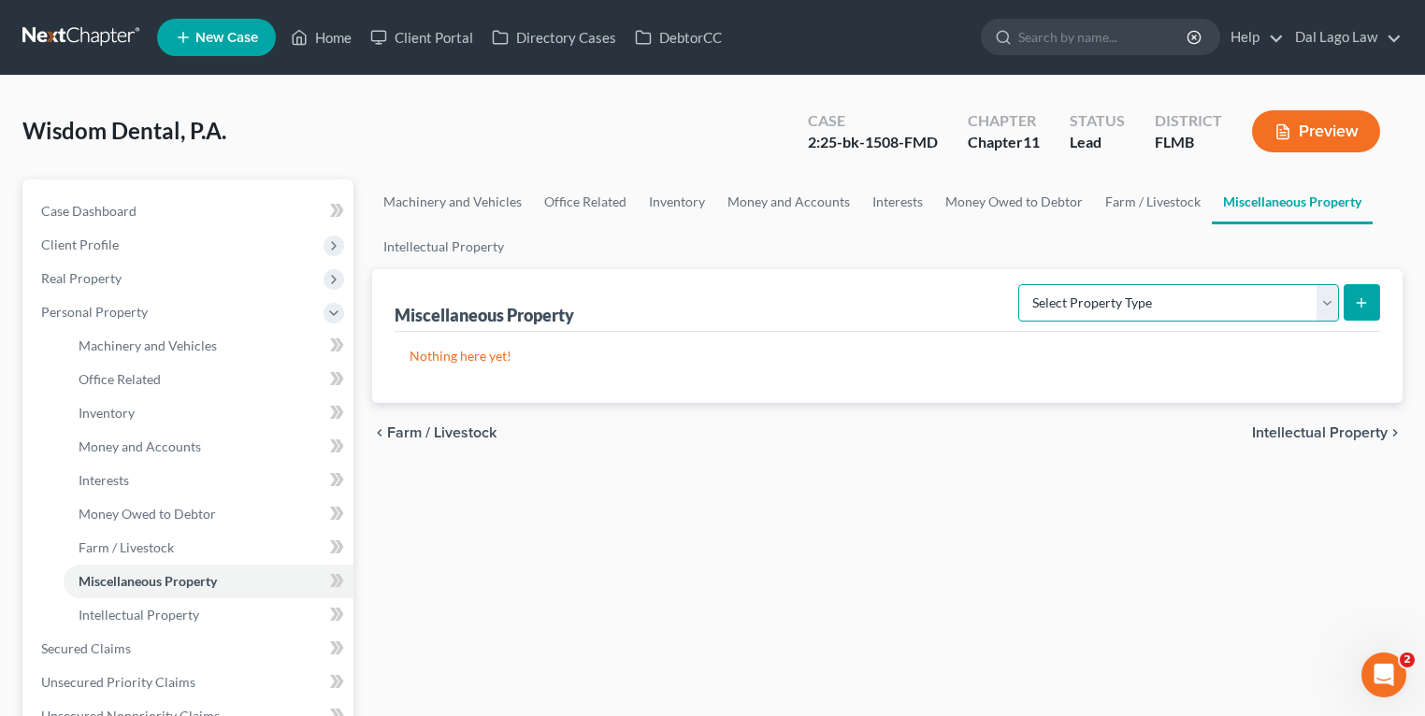
click at [1057, 309] on select "Select Property Type Assigned for Creditor Benefit [DATE] (SOFA: 8) Assigned to…" at bounding box center [1178, 302] width 321 height 37
select select "transferred"
click at [1018, 284] on select "Select Property Type Assigned for Creditor Benefit [DATE] (SOFA: 8) Assigned to…" at bounding box center [1178, 302] width 321 height 37
click at [1408, 292] on div "Machinery and Vehicles Office Related Inventory Money and Accounts Interests Mo…" at bounding box center [887, 634] width 1049 height 911
click at [1372, 303] on button "submit" at bounding box center [1361, 302] width 36 height 36
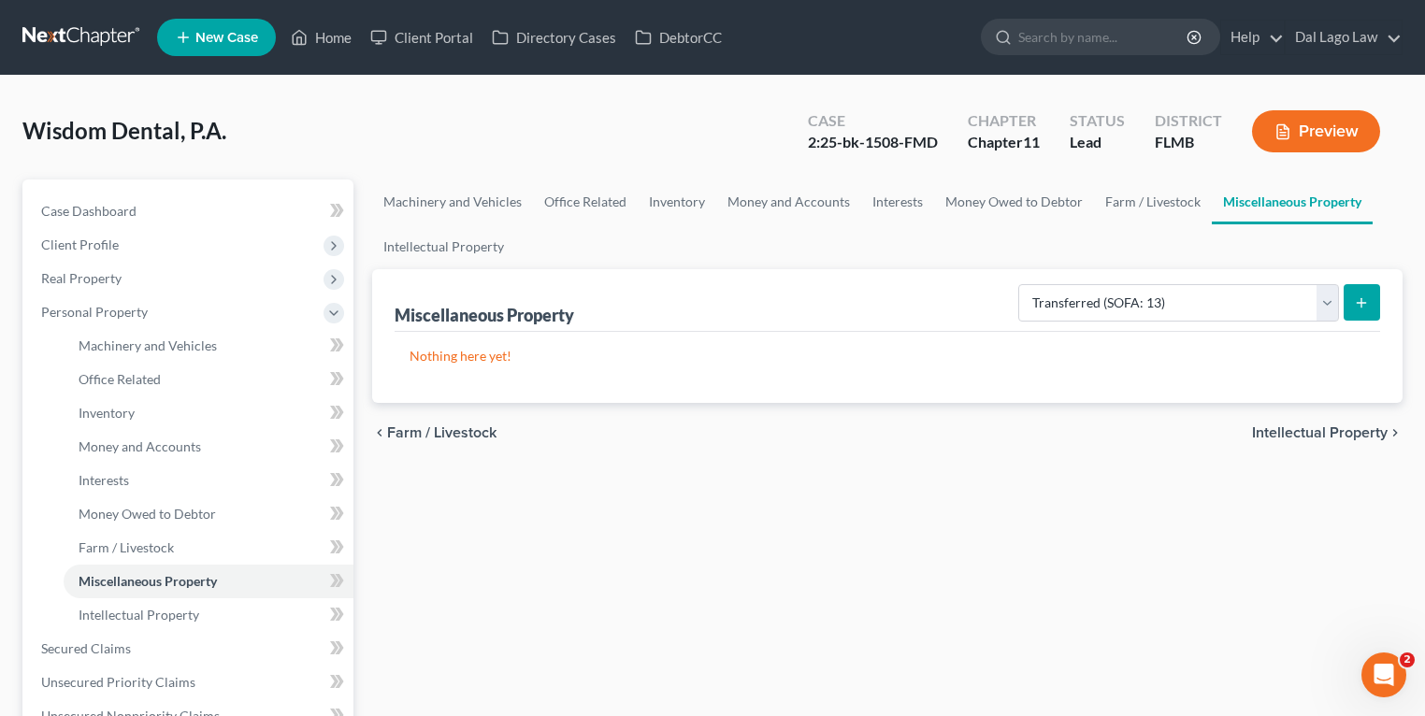
select select "Ordinary ([DATE])"
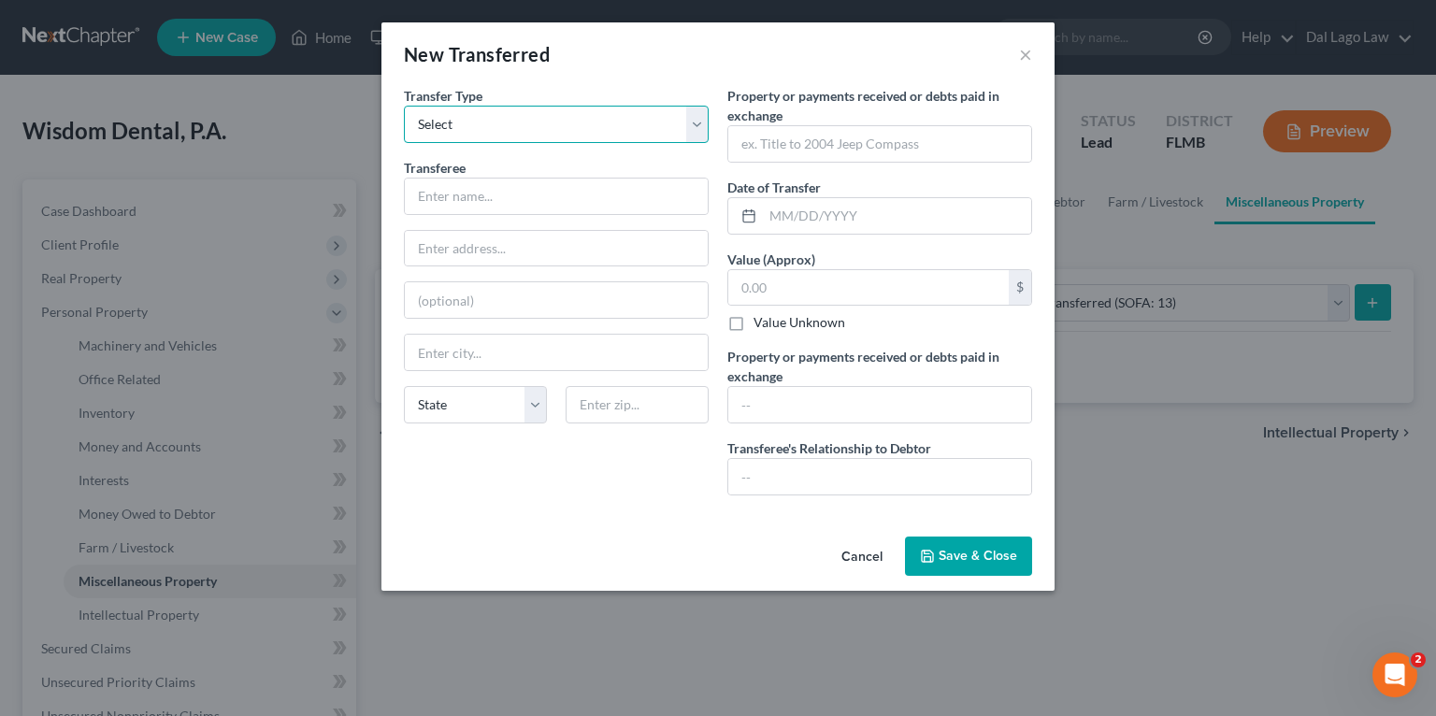
click at [501, 122] on select "Select Ordinary ([DATE]) [DATE]" at bounding box center [556, 124] width 305 height 37
click at [482, 194] on input "text" at bounding box center [556, 197] width 303 height 36
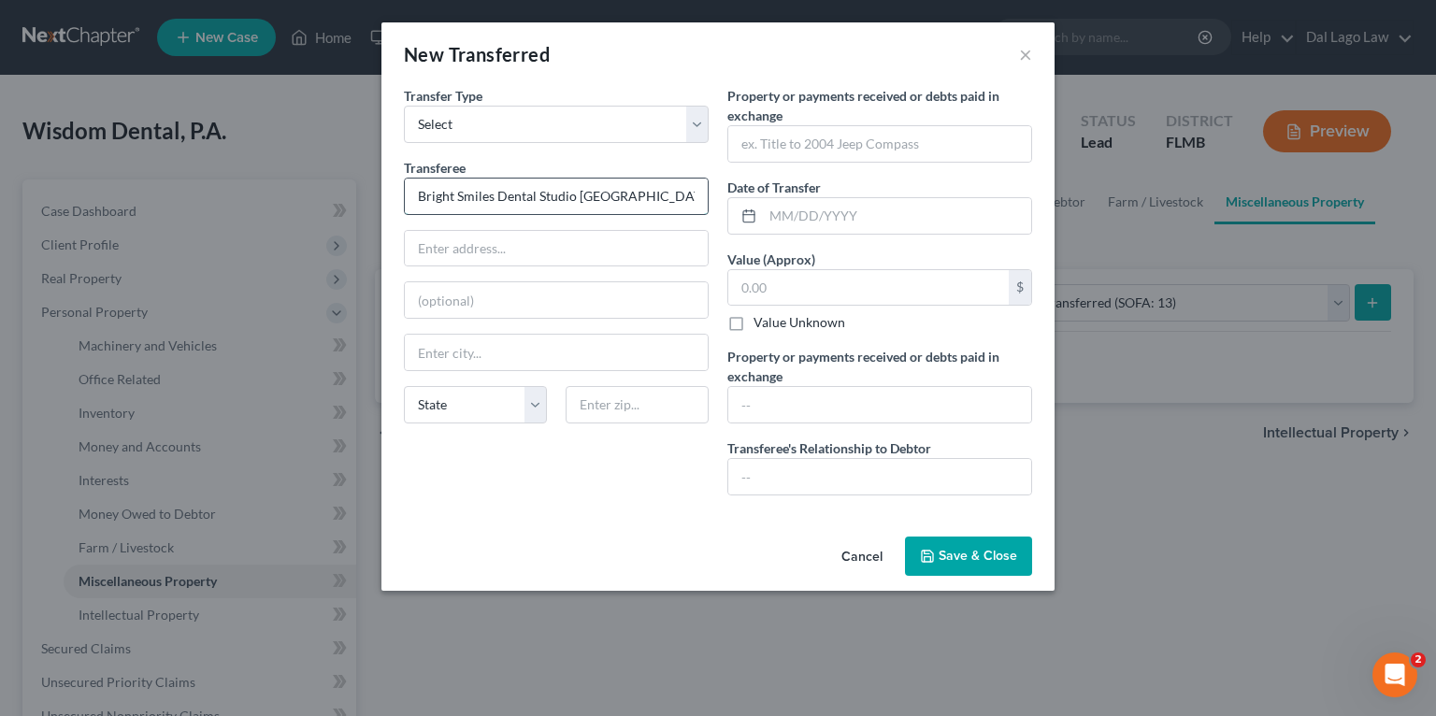
type input "Bright Smiles Dental Studio [GEOGRAPHIC_DATA]"
type input "[STREET_ADDRESS]"
type input "Immokalee"
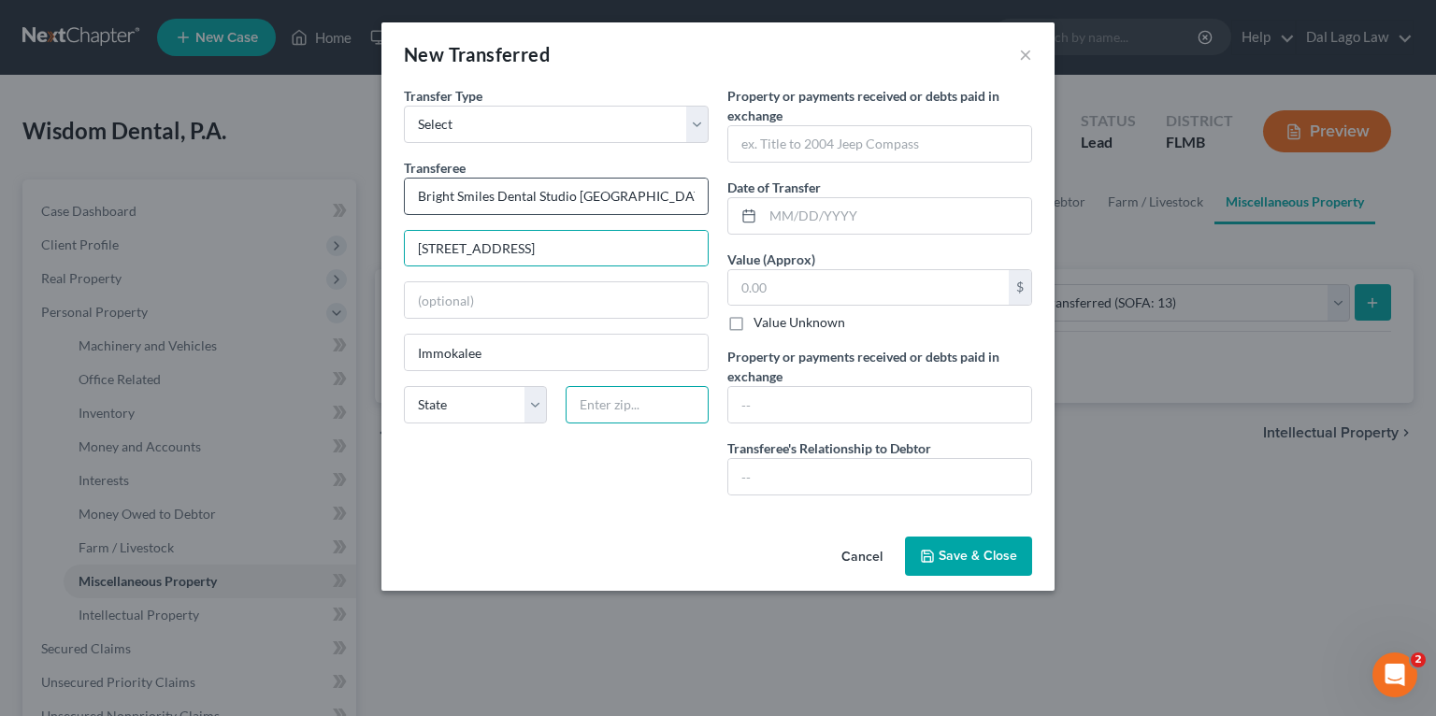
type input "34142"
click at [577, 239] on input "[STREET_ADDRESS]" at bounding box center [556, 249] width 303 height 36
click at [553, 299] on input "text" at bounding box center [556, 300] width 303 height 36
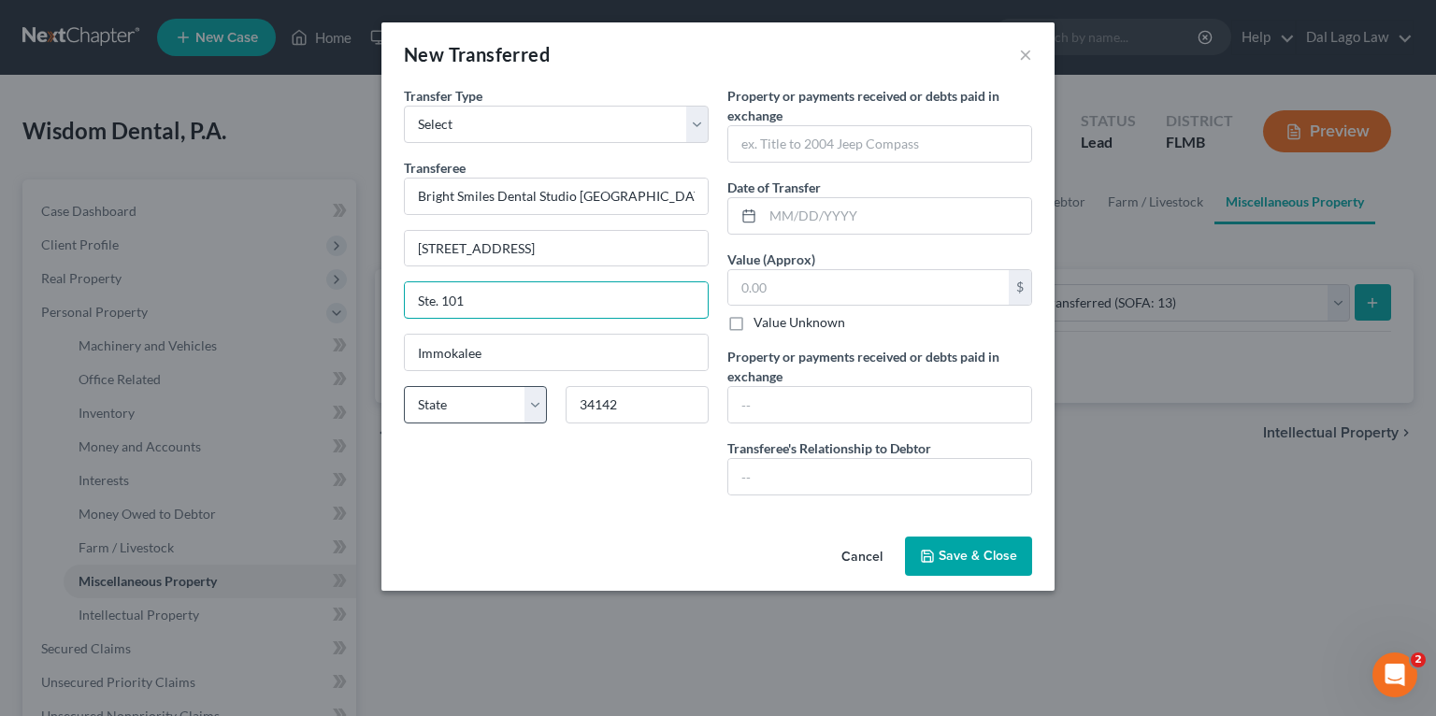
type input "Ste. 101"
click at [476, 411] on select "State [US_STATE] AK AR AZ CA CO CT DE DC [GEOGRAPHIC_DATA] [GEOGRAPHIC_DATA] GU…" at bounding box center [475, 404] width 143 height 37
select select "9"
click at [404, 386] on select "State [US_STATE] AK AR AZ CA CO CT DE DC [GEOGRAPHIC_DATA] [GEOGRAPHIC_DATA] GU…" at bounding box center [475, 404] width 143 height 37
click at [871, 147] on input "text" at bounding box center [879, 144] width 303 height 36
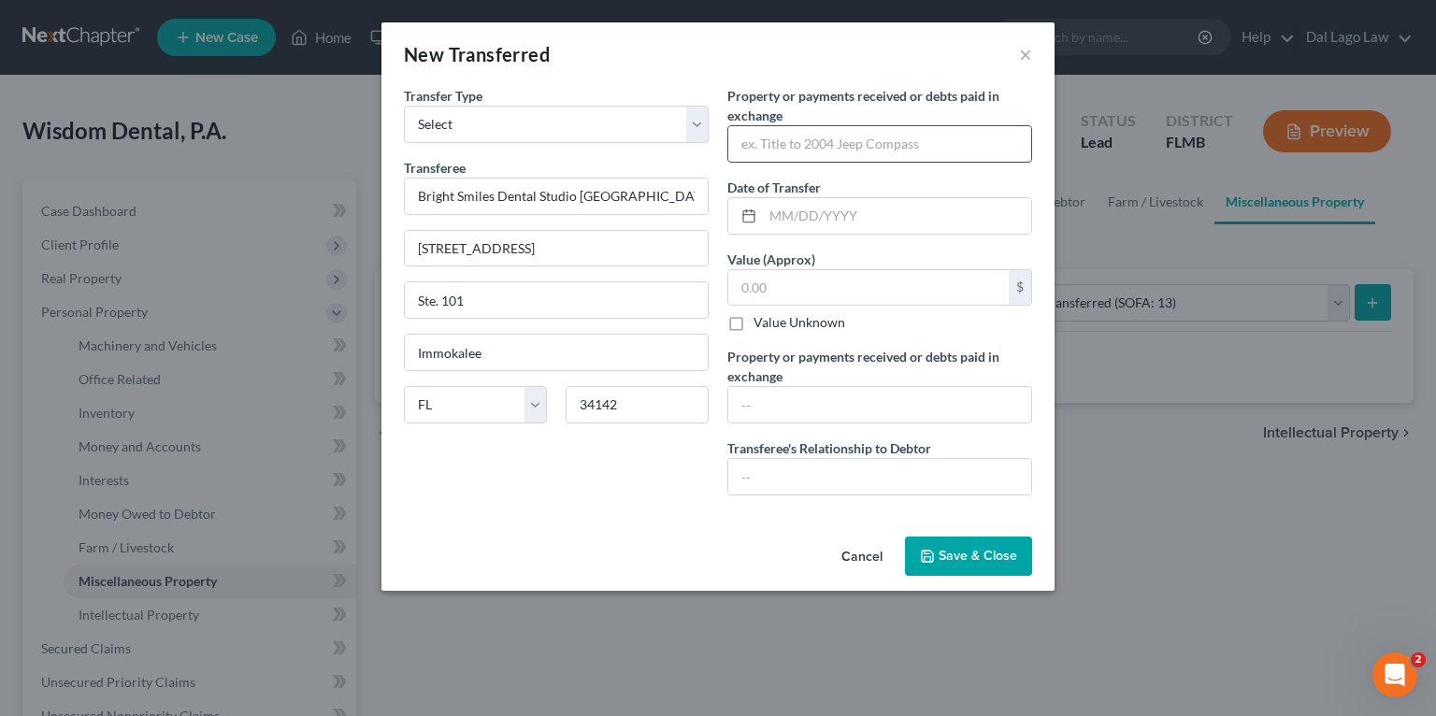
type input "$"
type input "Funds"
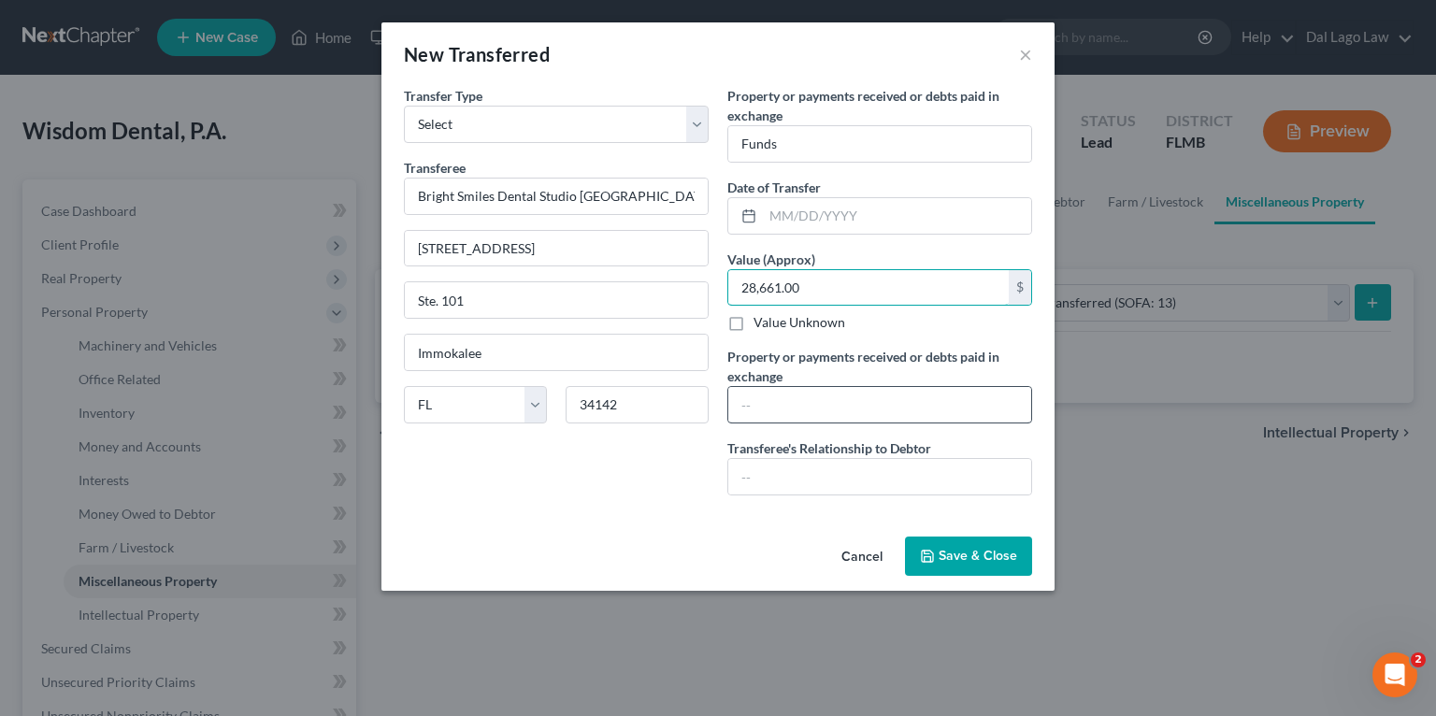
type input "28,661.00"
click at [876, 396] on input "text" at bounding box center [879, 405] width 303 height 36
click at [811, 471] on input "text" at bounding box center [879, 477] width 303 height 36
click at [839, 402] on input "text" at bounding box center [879, 405] width 303 height 36
type input "Insider"
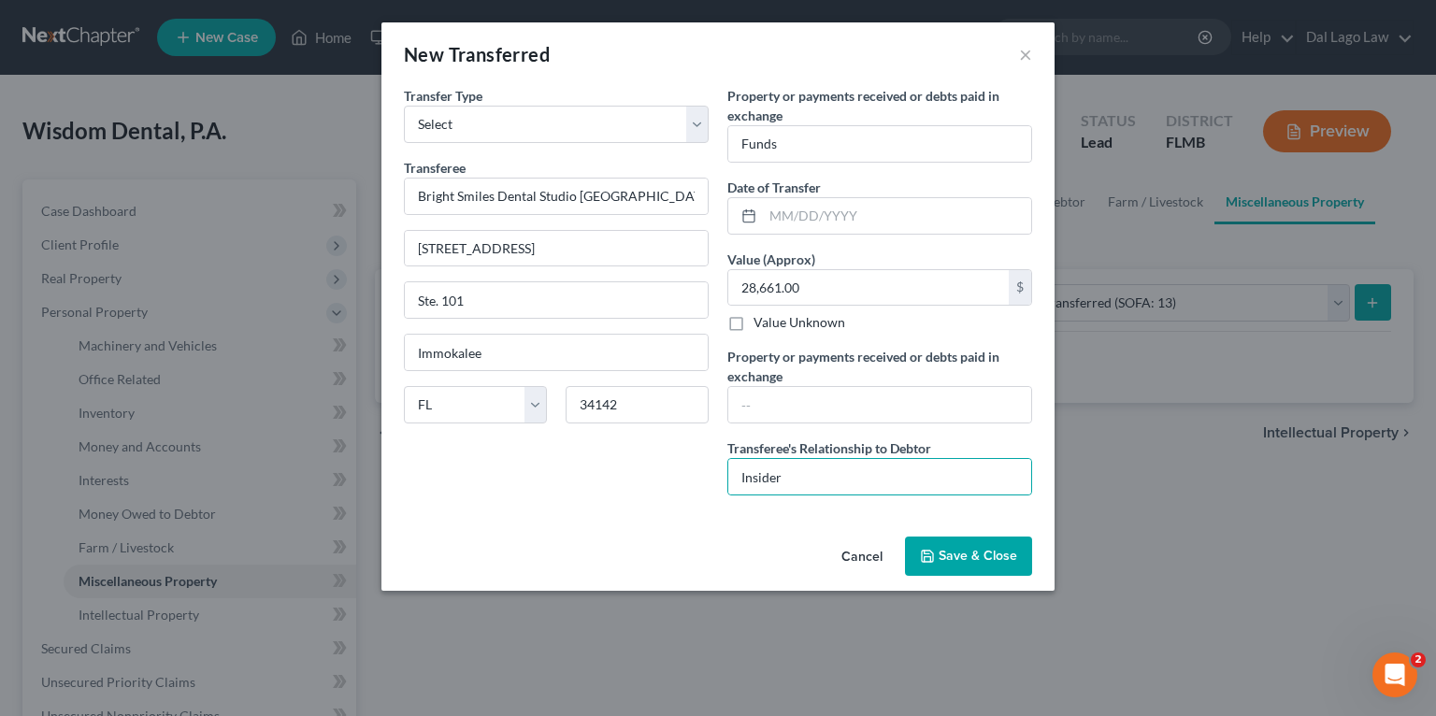
click at [946, 548] on span "Save & Close" at bounding box center [978, 556] width 79 height 16
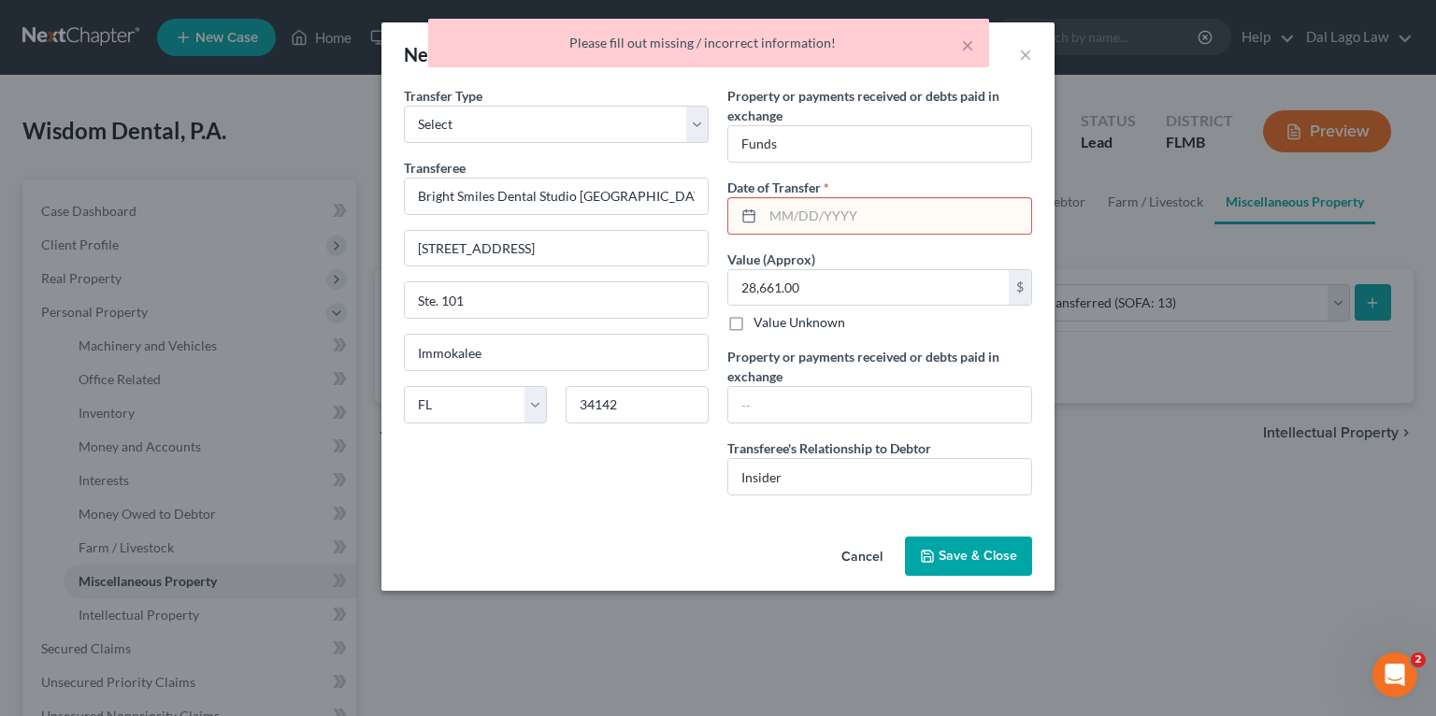
click at [807, 214] on input "text" at bounding box center [897, 216] width 268 height 36
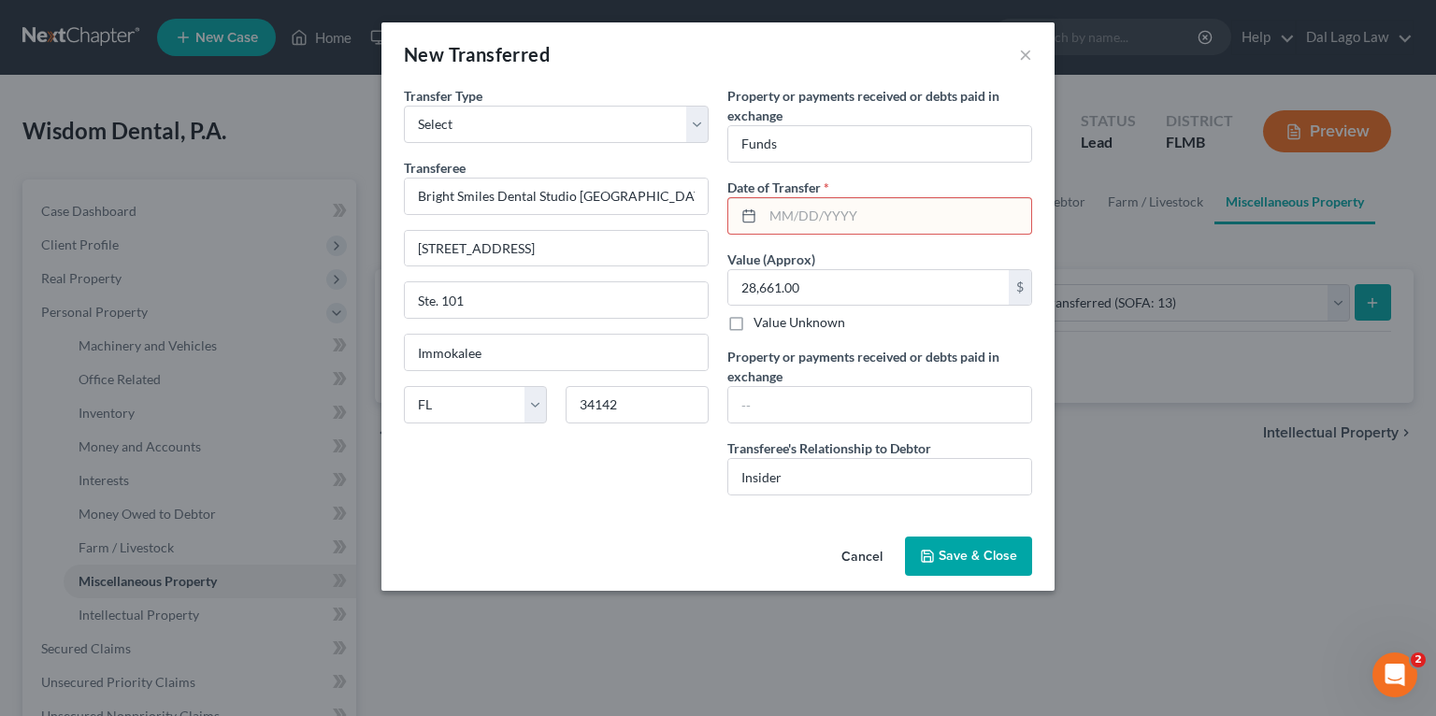
click at [807, 214] on input "text" at bounding box center [897, 216] width 268 height 36
type input "0"
type input "09/"
type input "[DATE]"
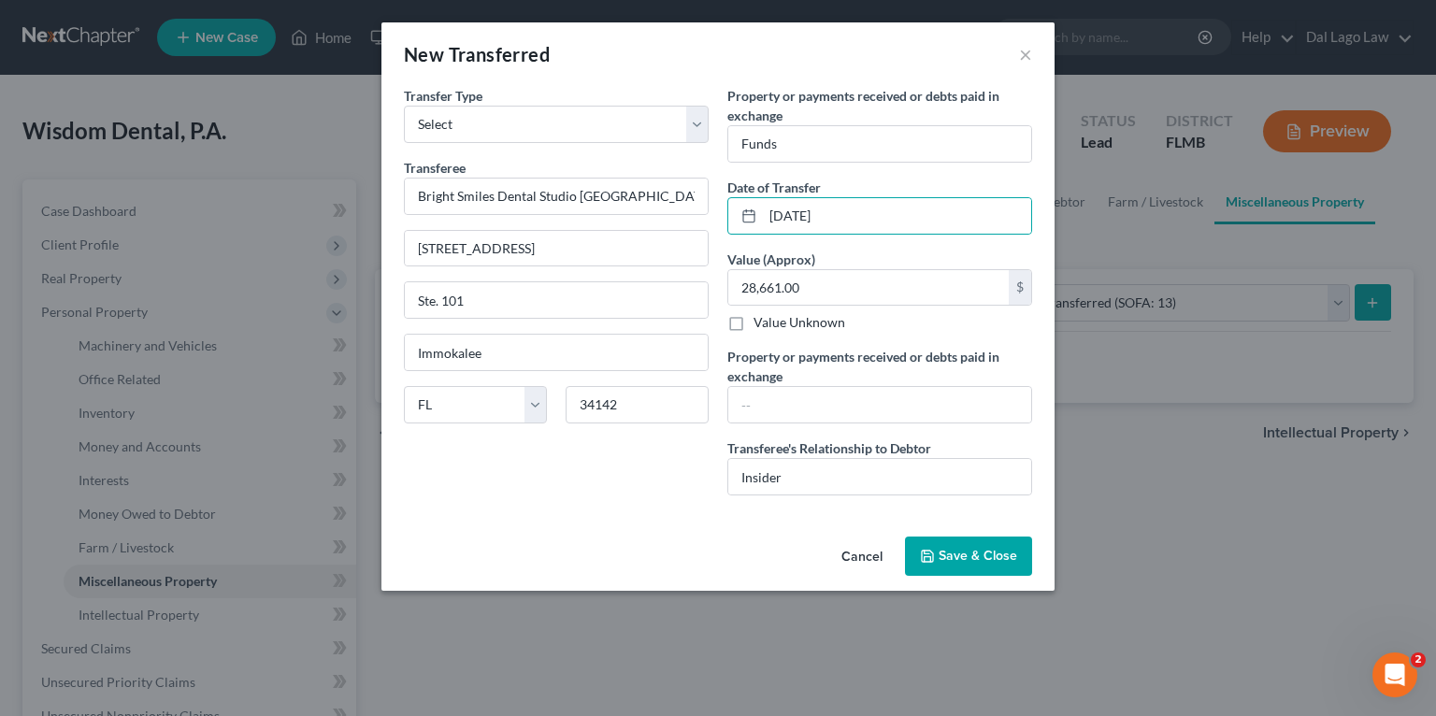
click at [962, 560] on span "Save & Close" at bounding box center [978, 556] width 79 height 16
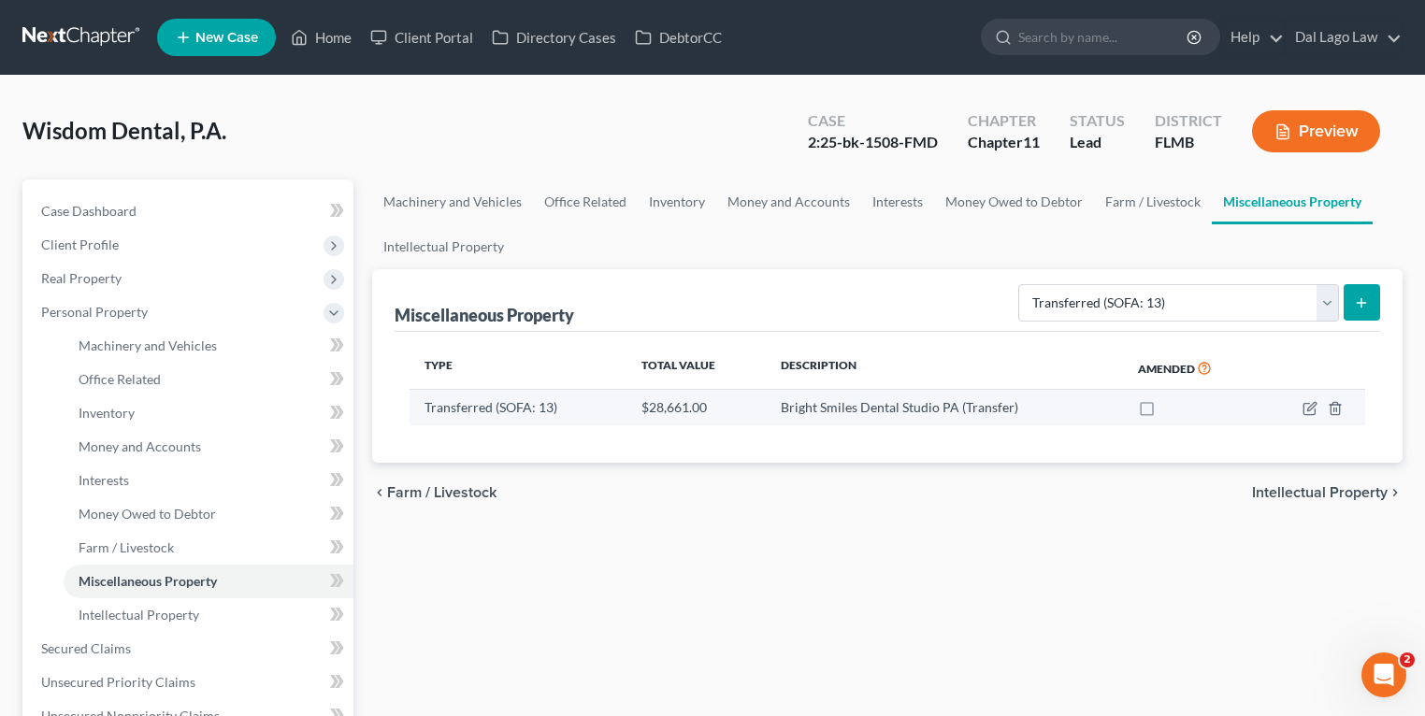
click at [1164, 412] on label at bounding box center [1164, 412] width 0 height 0
click at [1171, 408] on input "checkbox" at bounding box center [1177, 404] width 12 height 12
checkbox input "true"
click at [1352, 299] on button "submit" at bounding box center [1361, 302] width 36 height 36
select select "Ordinary ([DATE])"
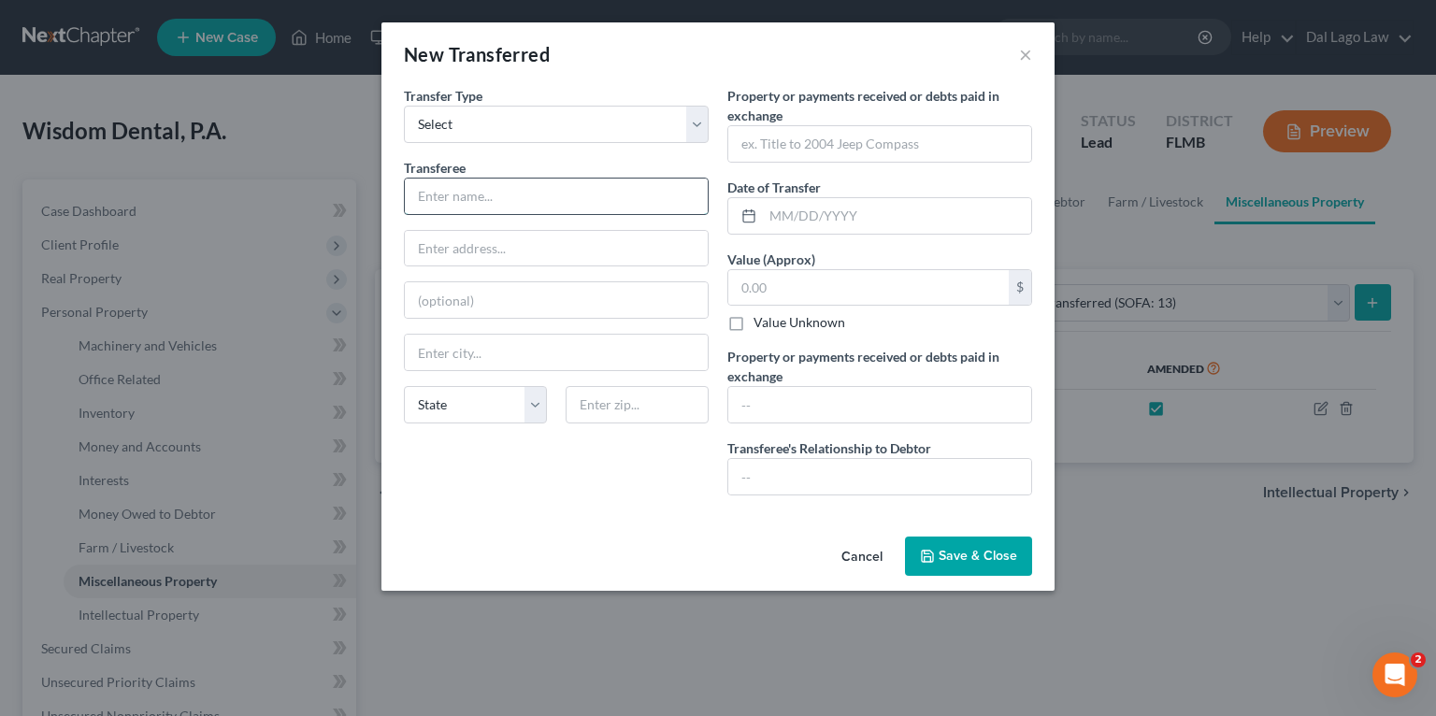
click at [451, 183] on input "text" at bounding box center [556, 197] width 303 height 36
type input "Bright Smiles Dental Studio [GEOGRAPHIC_DATA]"
type input "[STREET_ADDRESS]"
type input "Ste. 101"
type input "Immokalee"
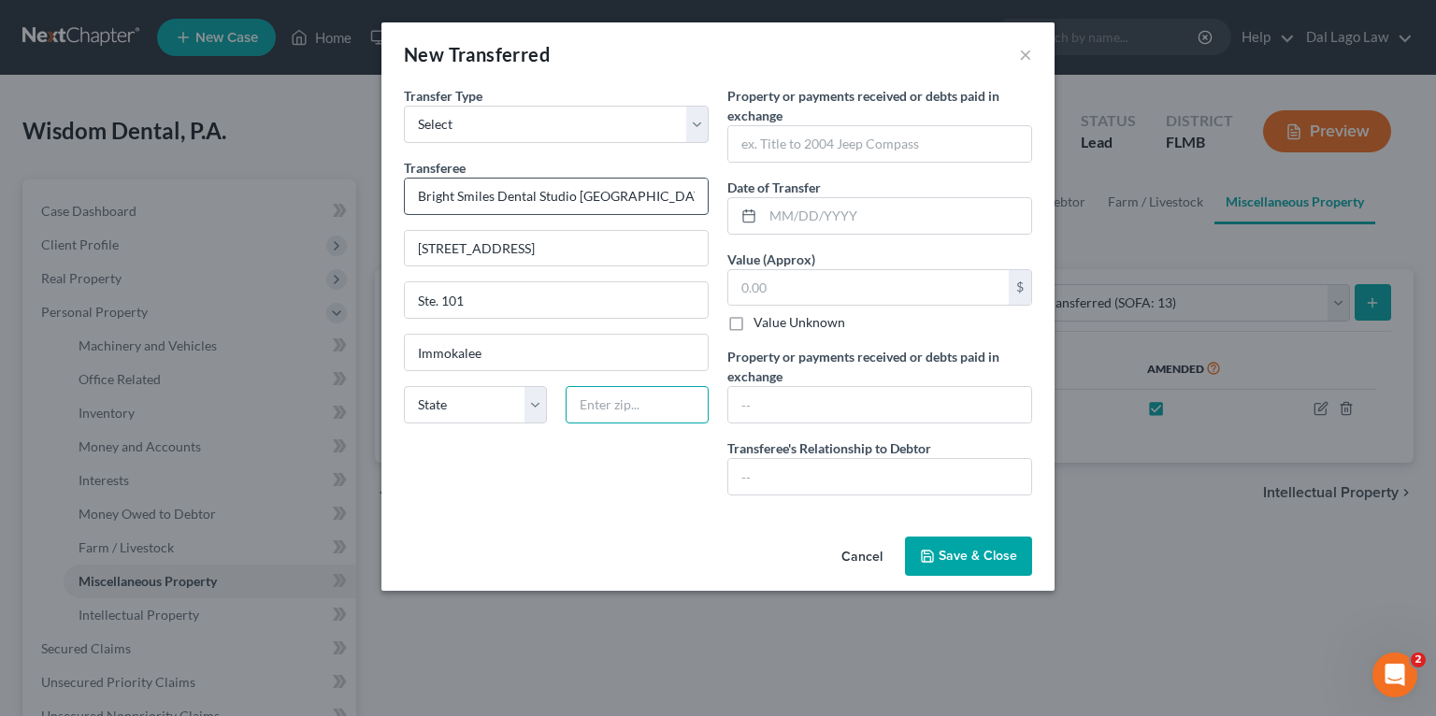
type input "34142"
type input "Funds"
type input "[DATE]"
type input "28,661.00"
type input "Insider"
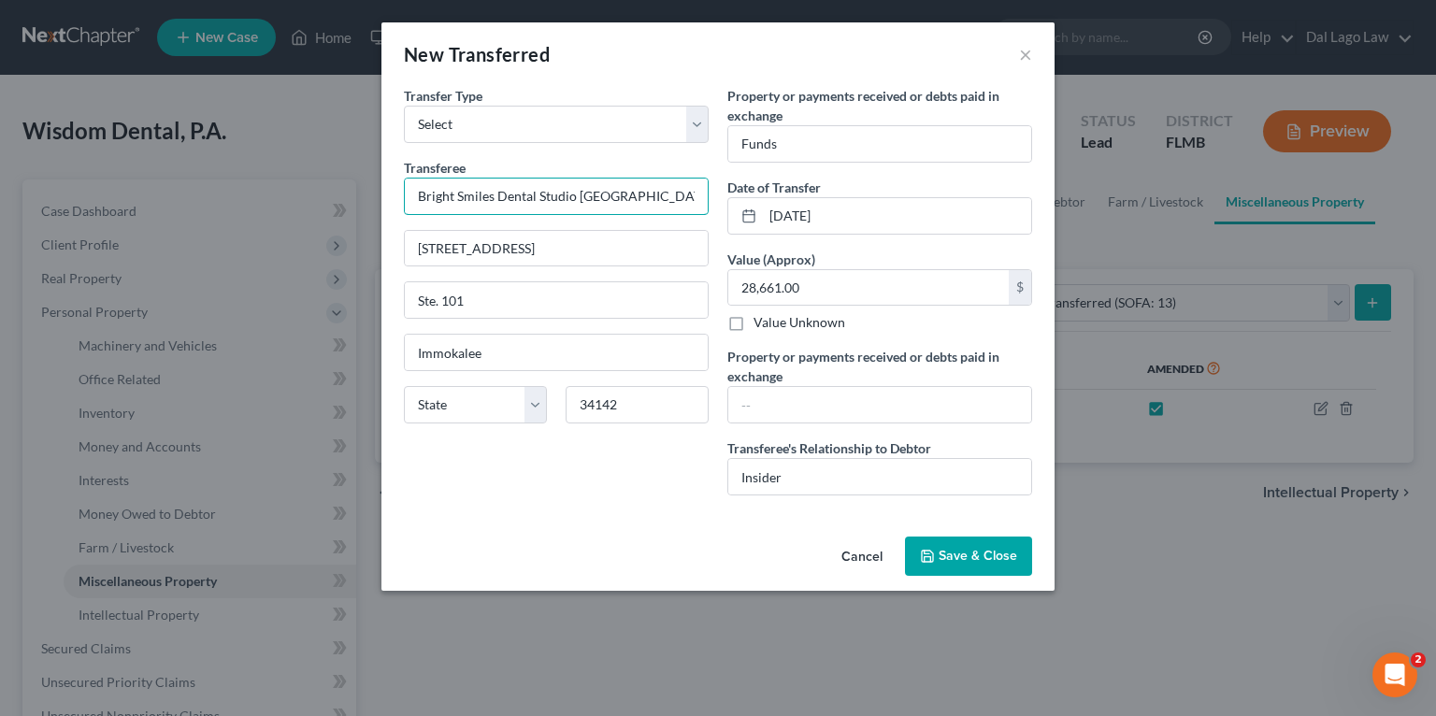
drag, startPoint x: 606, startPoint y: 195, endPoint x: 208, endPoint y: 103, distance: 408.9
click at [208, 103] on div "New Transferred × Transfer Type * Select Ordinary ([DATE]) [DATE] Transferee * …" at bounding box center [718, 358] width 1436 height 716
type input "I"
type input "Wisdom Akapaka DDS PA"
type input "37,543.00"
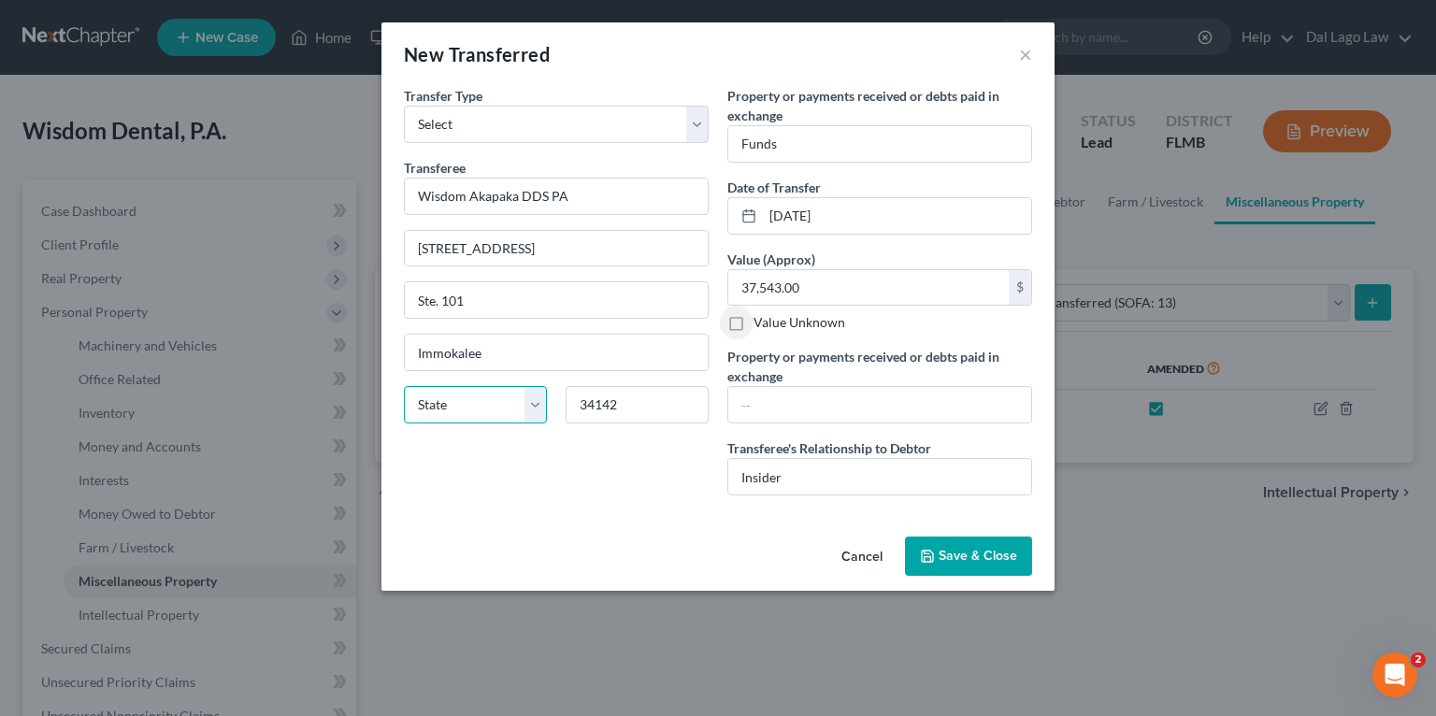
click at [513, 412] on select "State [US_STATE] AK AR AZ CA CO CT DE DC [GEOGRAPHIC_DATA] [GEOGRAPHIC_DATA] GU…" at bounding box center [475, 404] width 143 height 37
select select "9"
click at [404, 386] on select "State [US_STATE] AK AR AZ CA CO CT DE DC [GEOGRAPHIC_DATA] [GEOGRAPHIC_DATA] GU…" at bounding box center [475, 404] width 143 height 37
click at [816, 404] on input "text" at bounding box center [879, 405] width 303 height 36
click at [832, 136] on input "Funds" at bounding box center [879, 144] width 303 height 36
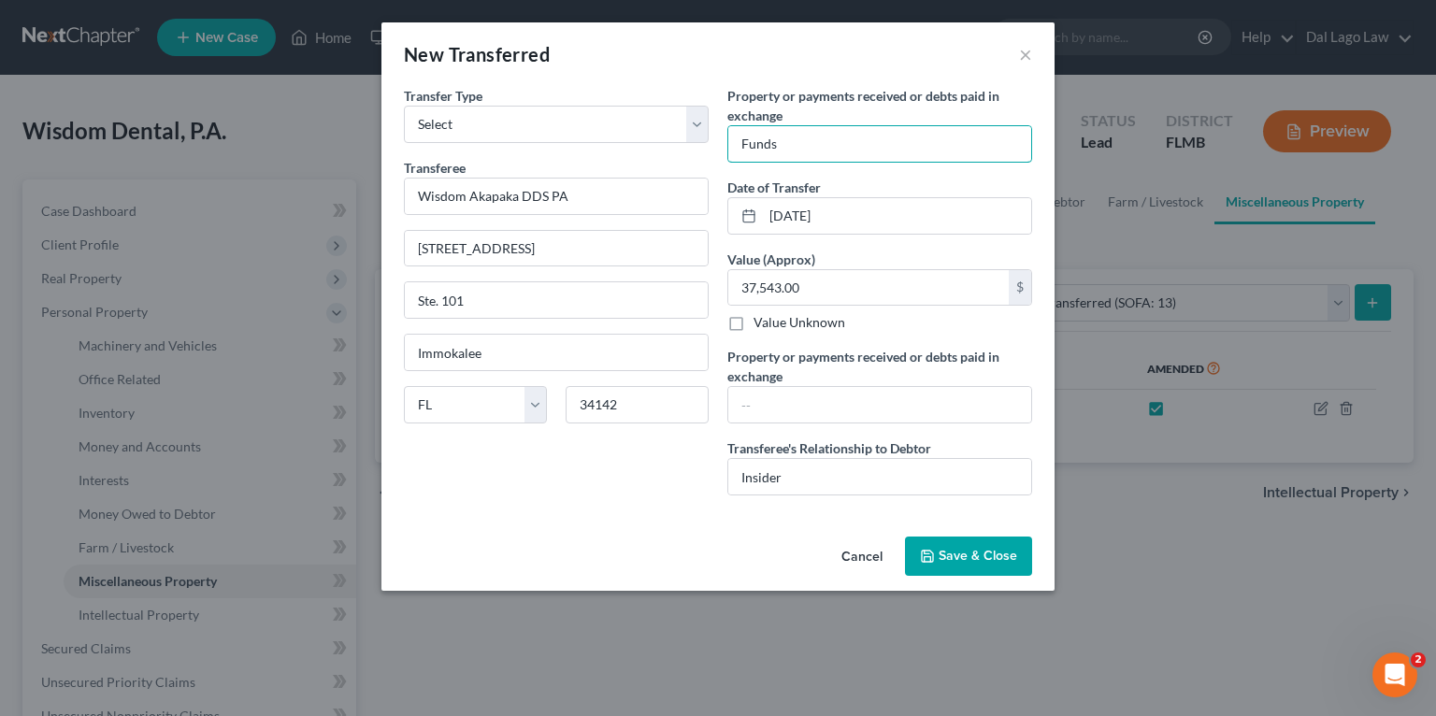
drag, startPoint x: 795, startPoint y: 139, endPoint x: 462, endPoint y: 82, distance: 337.7
click at [556, 116] on div "Transfer Type * Select Ordinary ([DATE]) [DATE] Transferee * Wisdom Akapaka DDS…" at bounding box center [718, 298] width 647 height 424
click at [923, 150] on input "Payments made which benefitted an insider" at bounding box center [879, 144] width 303 height 36
type input "Payments made which benefitted an insider"
click at [940, 239] on div "Property or payments received or debts paid in exchange * Payments made which b…" at bounding box center [879, 298] width 323 height 424
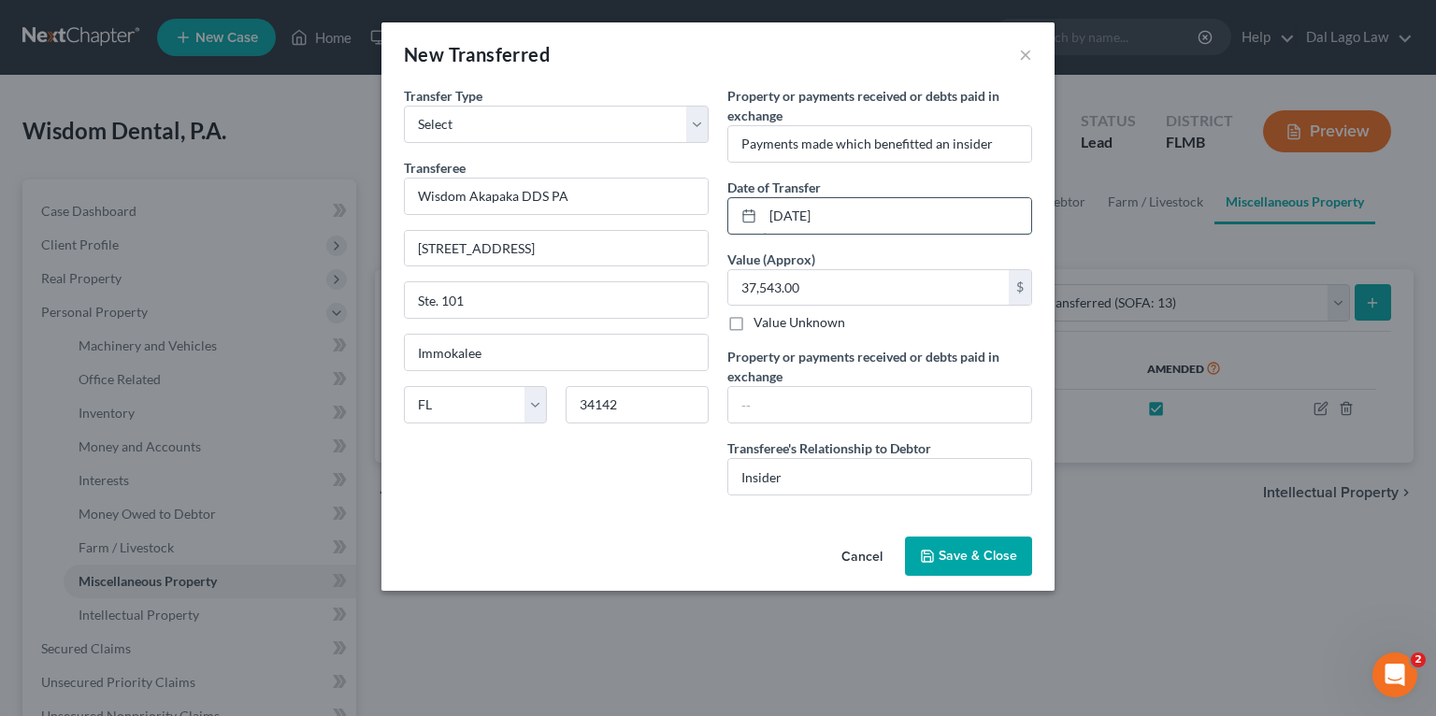
click at [940, 217] on input "[DATE]" at bounding box center [897, 216] width 268 height 36
click at [987, 561] on span "Save & Close" at bounding box center [978, 556] width 79 height 16
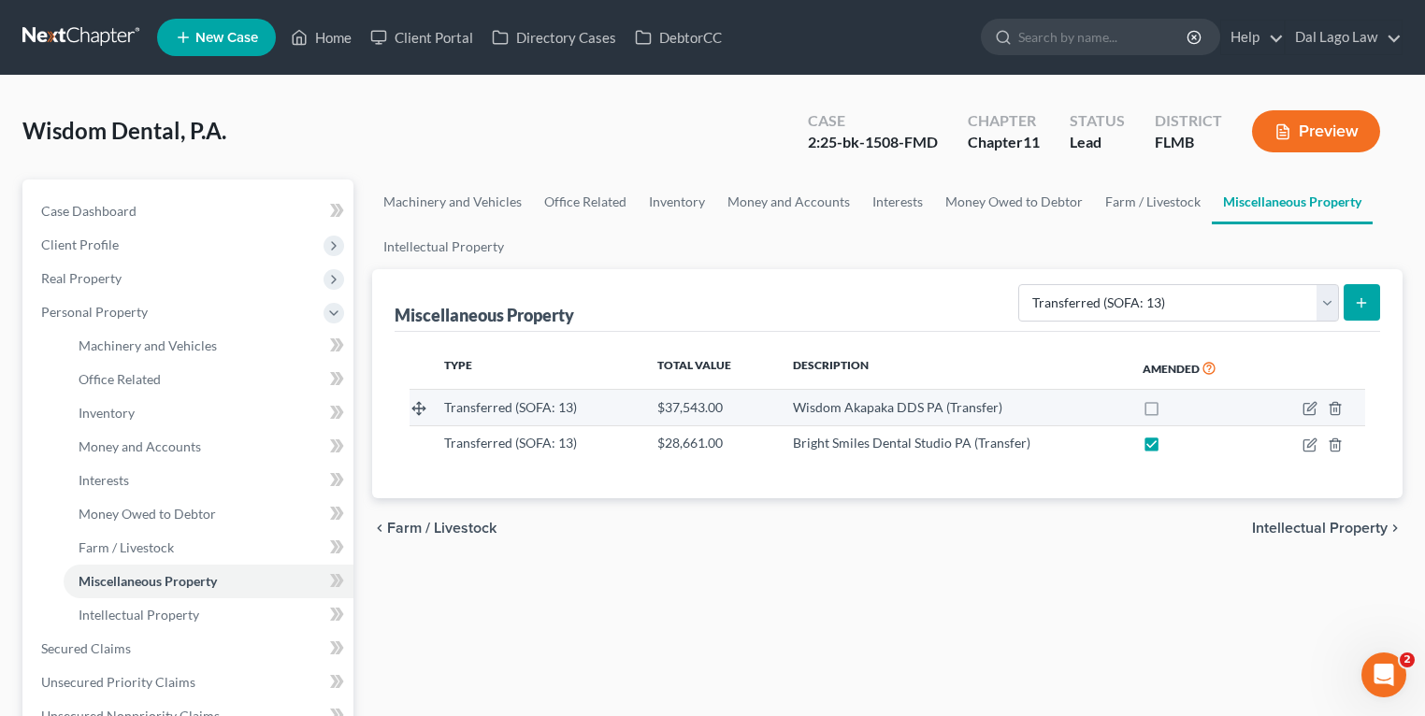
click at [1169, 412] on label at bounding box center [1169, 412] width 0 height 0
click at [1176, 404] on input "checkbox" at bounding box center [1182, 404] width 12 height 12
checkbox input "true"
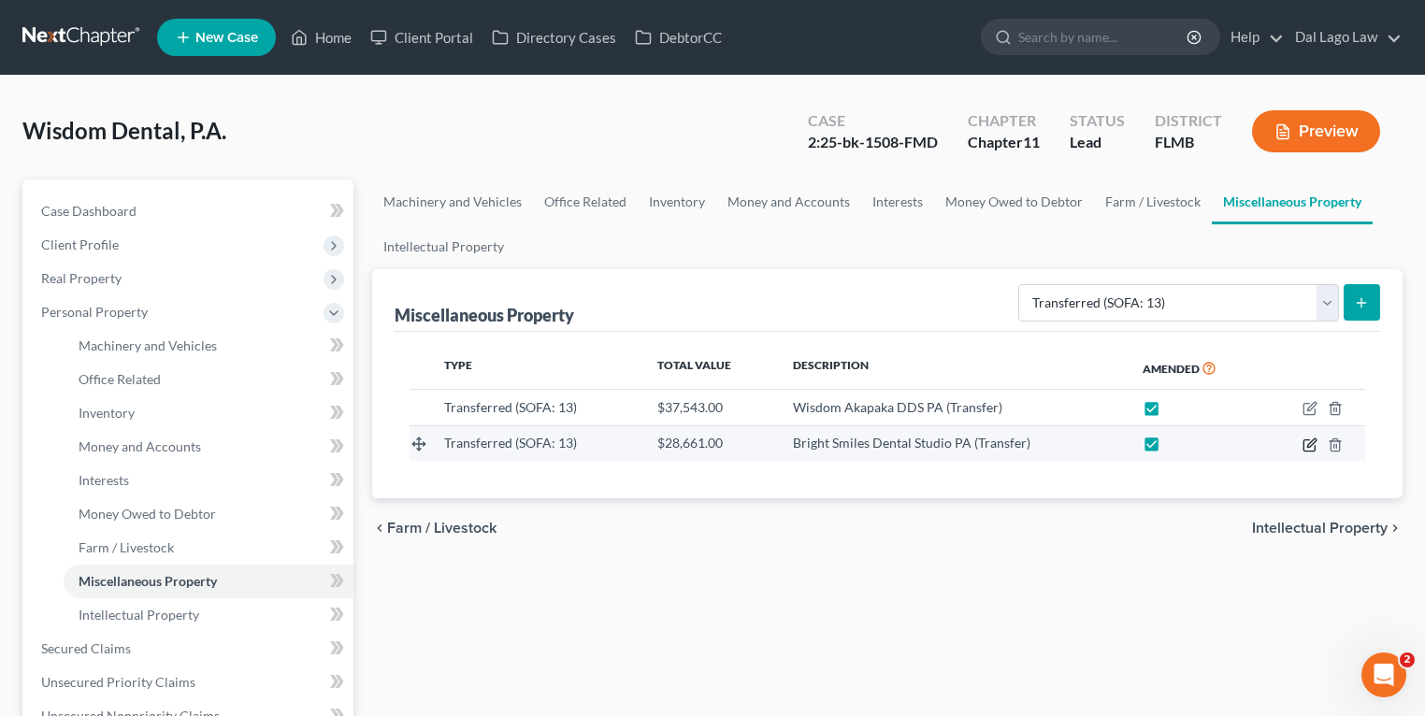
click at [1309, 445] on icon "button" at bounding box center [1311, 442] width 8 height 8
select select "Ordinary ([DATE])"
select select "9"
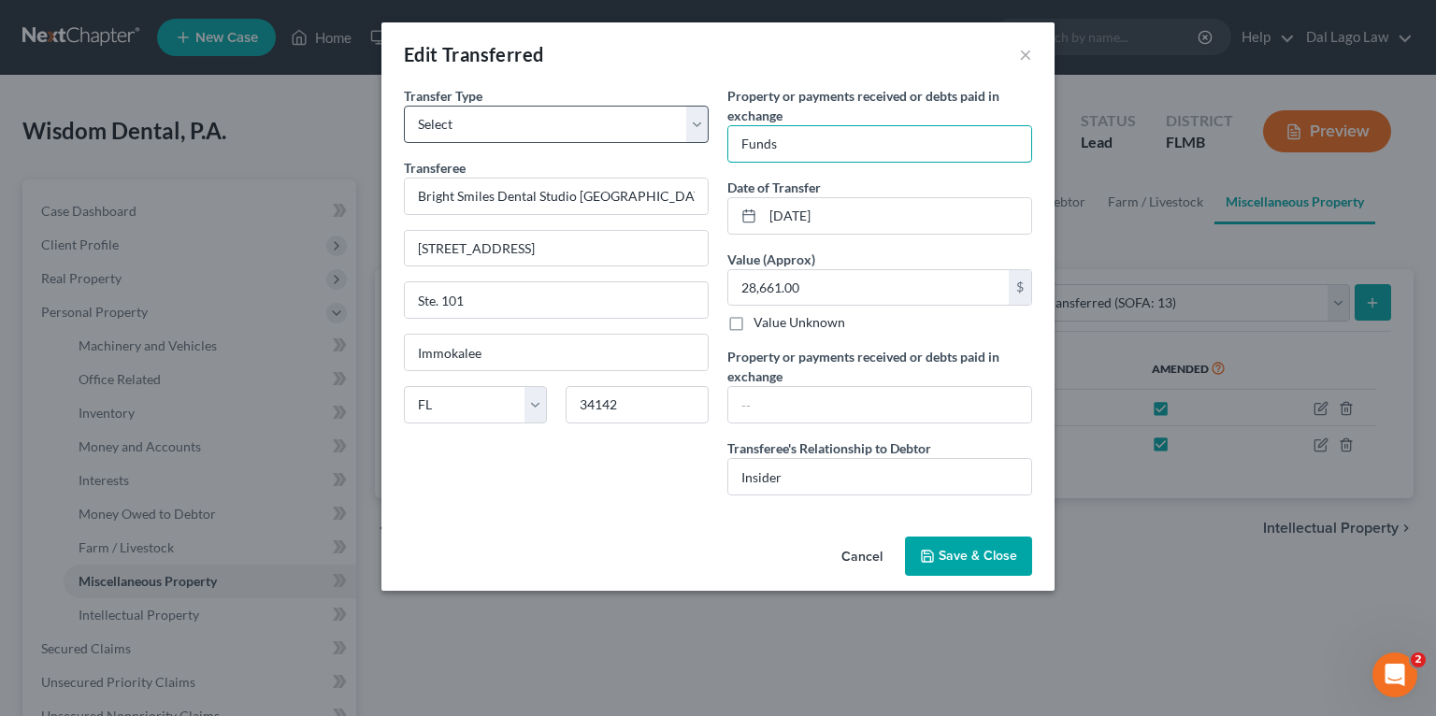
drag, startPoint x: 864, startPoint y: 142, endPoint x: 615, endPoint y: 111, distance: 250.6
click at [615, 111] on div "Transfer Type * Select Ordinary ([DATE]) [DATE] Transferee * Bright Smiles Dent…" at bounding box center [718, 298] width 647 height 424
type input "Payments made which benefitted an insider."
click at [941, 561] on span "Save & Close" at bounding box center [978, 556] width 79 height 16
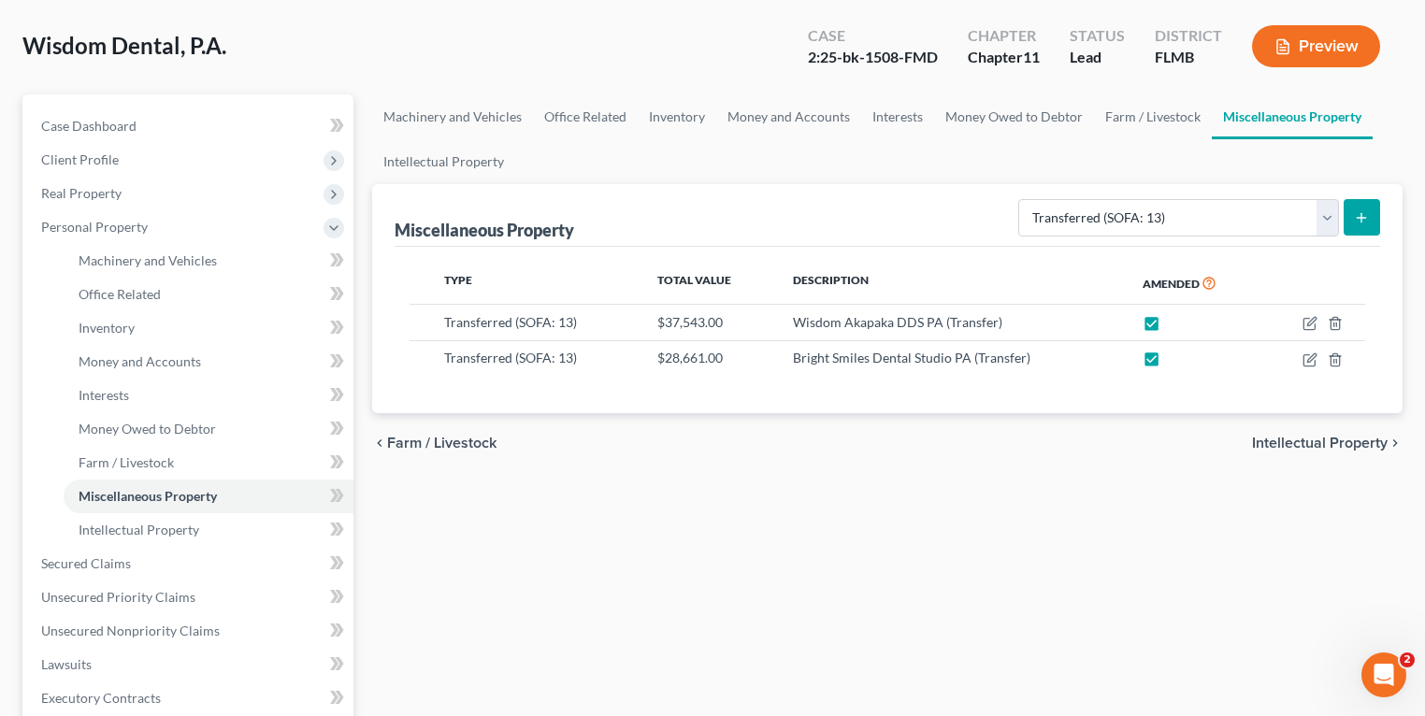
scroll to position [150, 0]
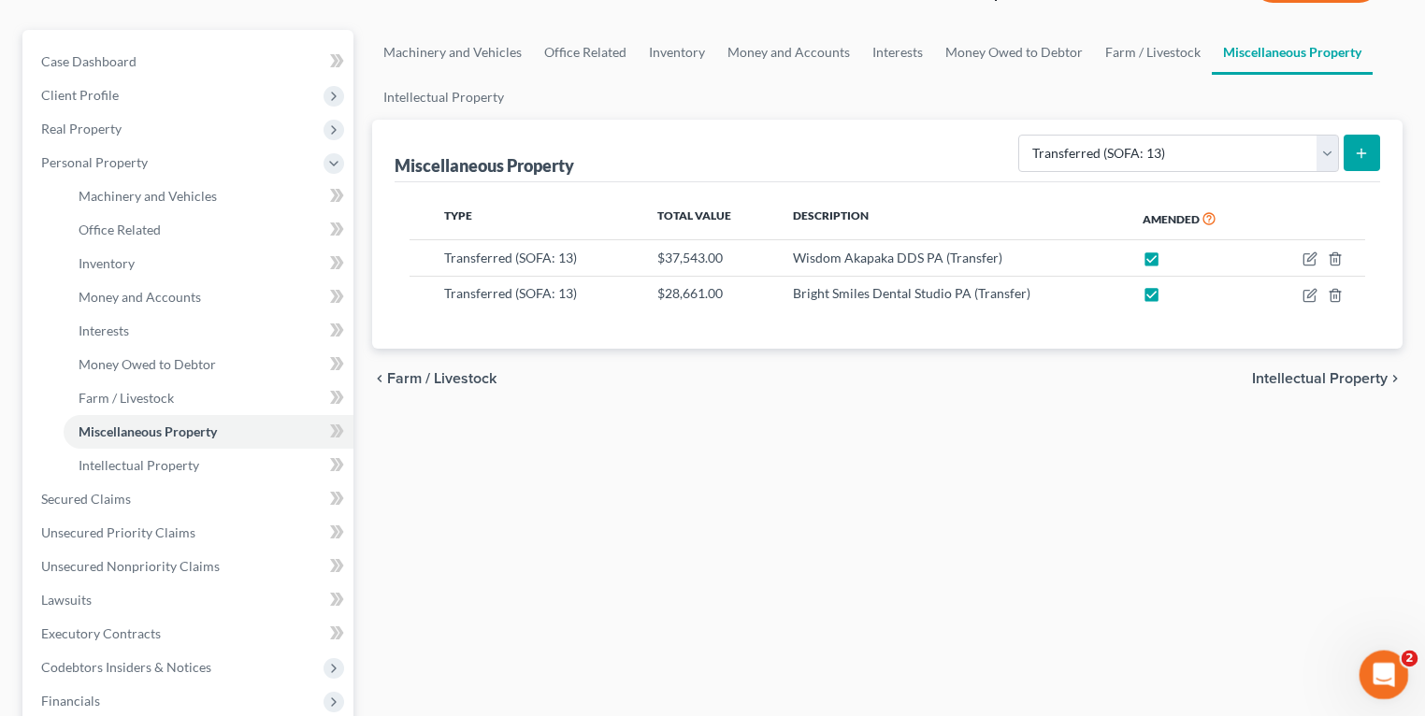
click at [1385, 685] on icon "Open Intercom Messenger" at bounding box center [1381, 672] width 31 height 31
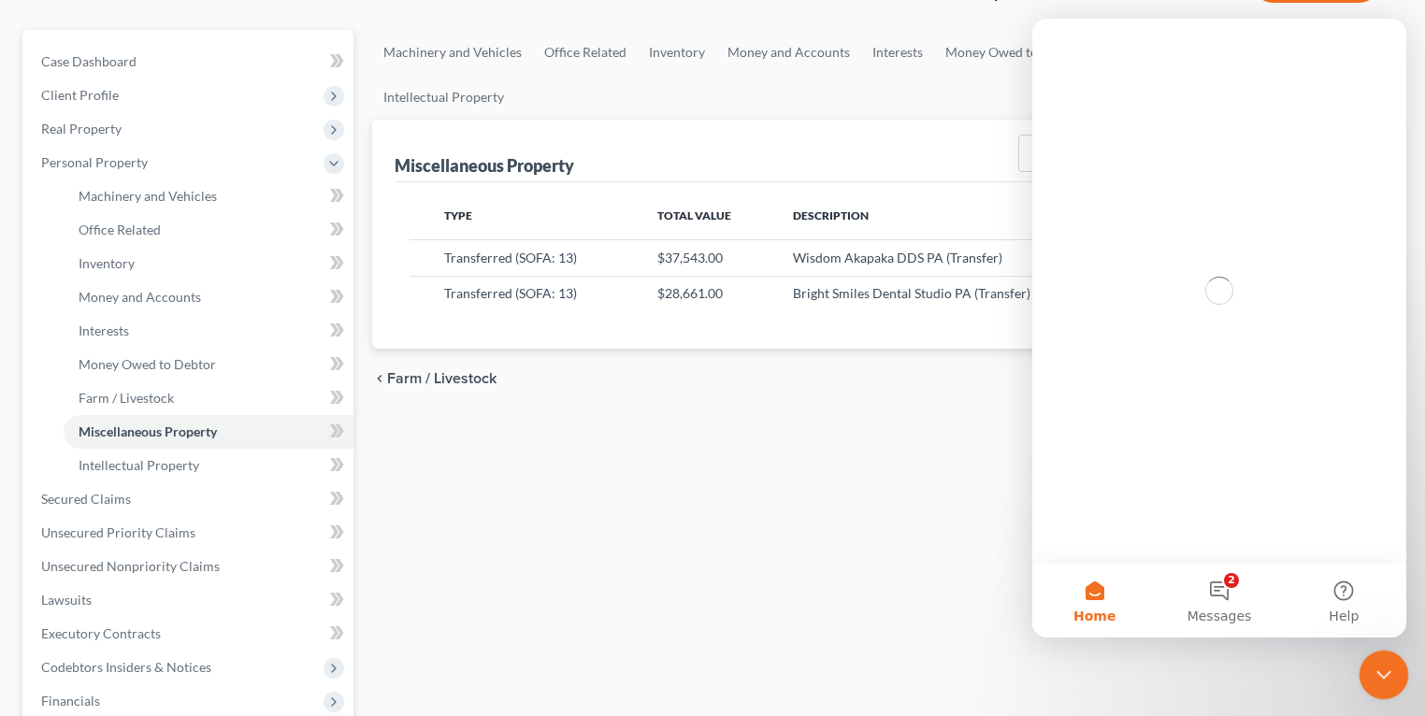
scroll to position [0, 0]
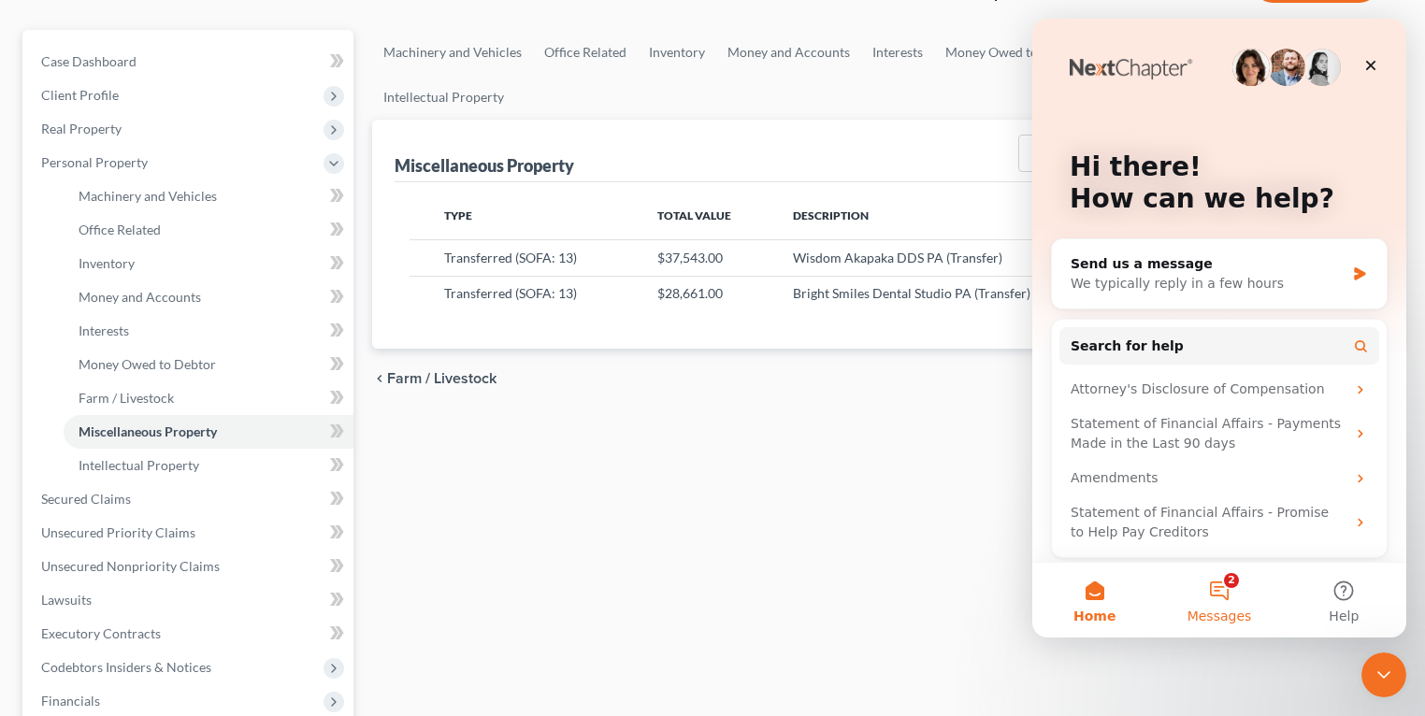
click at [1210, 580] on button "2 Messages" at bounding box center [1218, 600] width 124 height 75
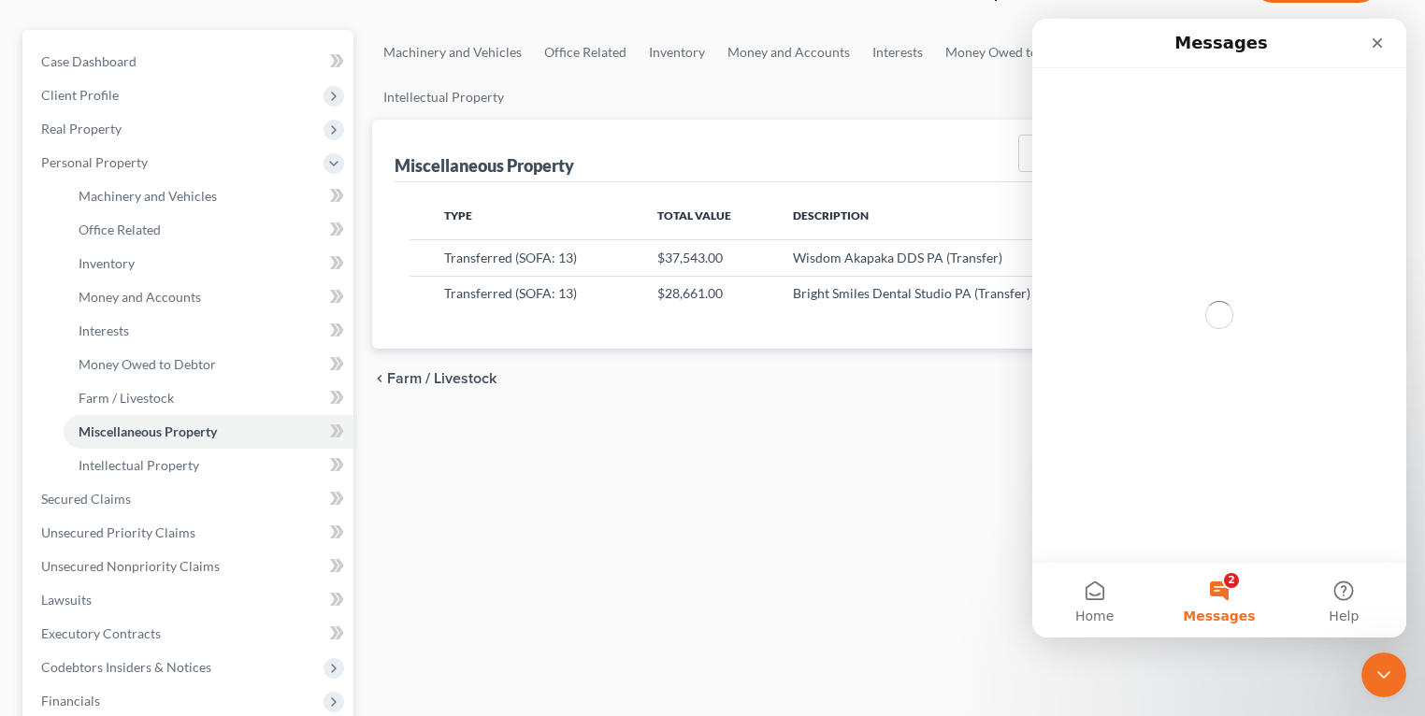
click at [958, 516] on div "Machinery and Vehicles Office Related Inventory Money and Accounts Interests Mo…" at bounding box center [887, 485] width 1049 height 911
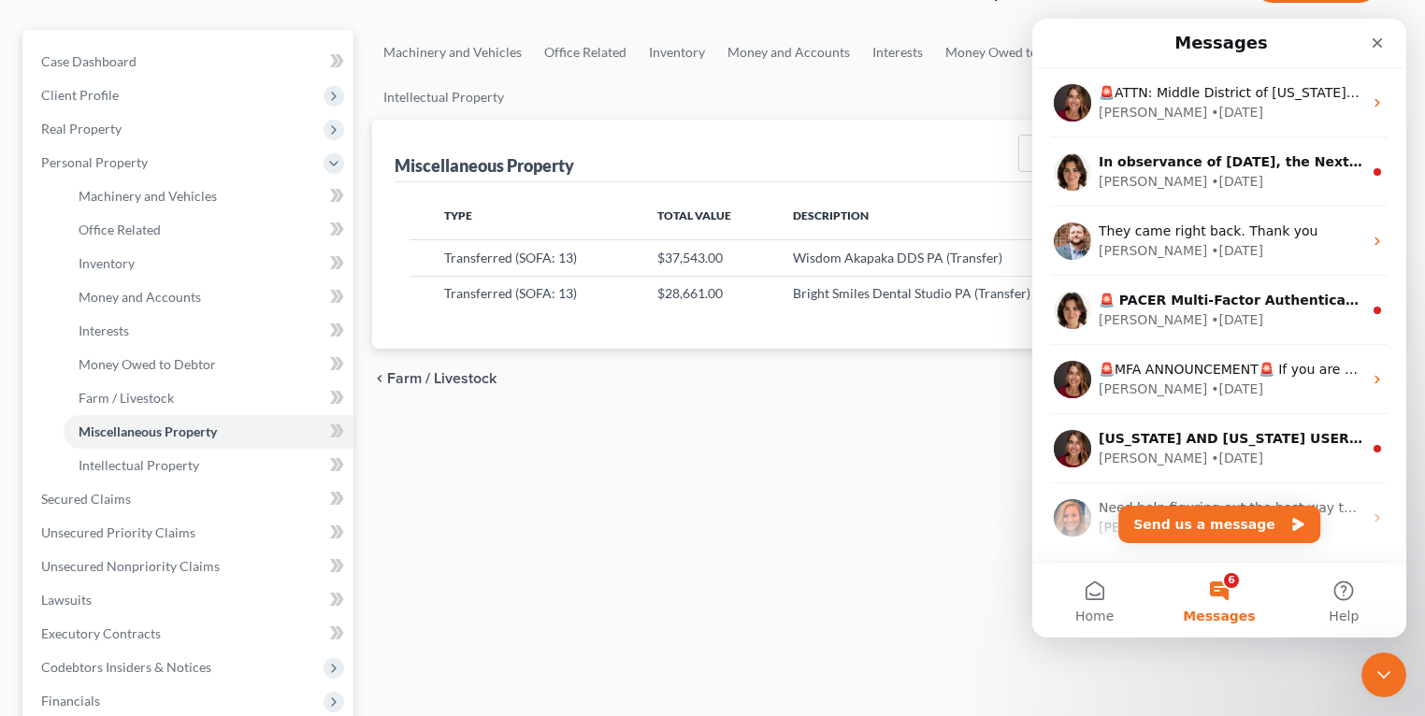
click at [906, 599] on div "Machinery and Vehicles Office Related Inventory Money and Accounts Interests Mo…" at bounding box center [887, 485] width 1049 height 911
click at [740, 527] on div "Machinery and Vehicles Office Related Inventory Money and Accounts Interests Mo…" at bounding box center [887, 485] width 1049 height 911
click at [1371, 48] on icon "Close" at bounding box center [1377, 43] width 15 height 15
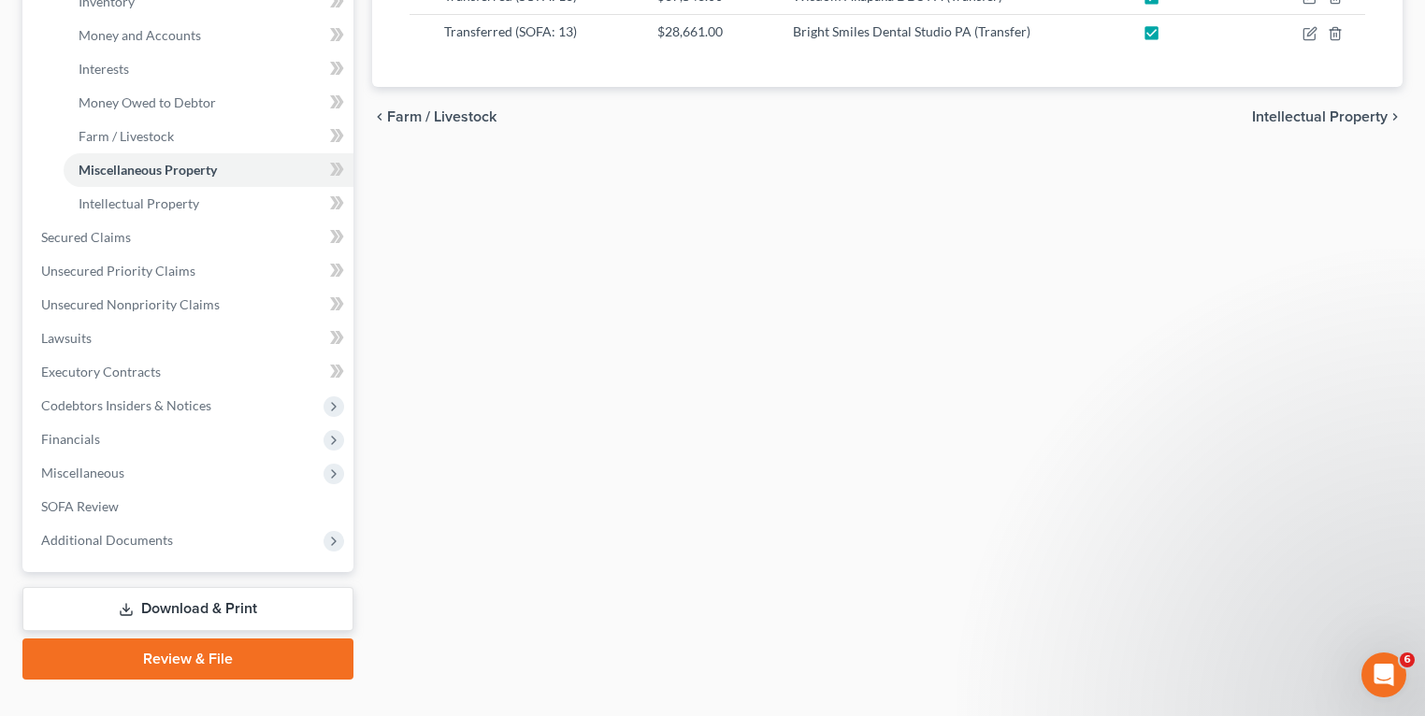
scroll to position [445, 0]
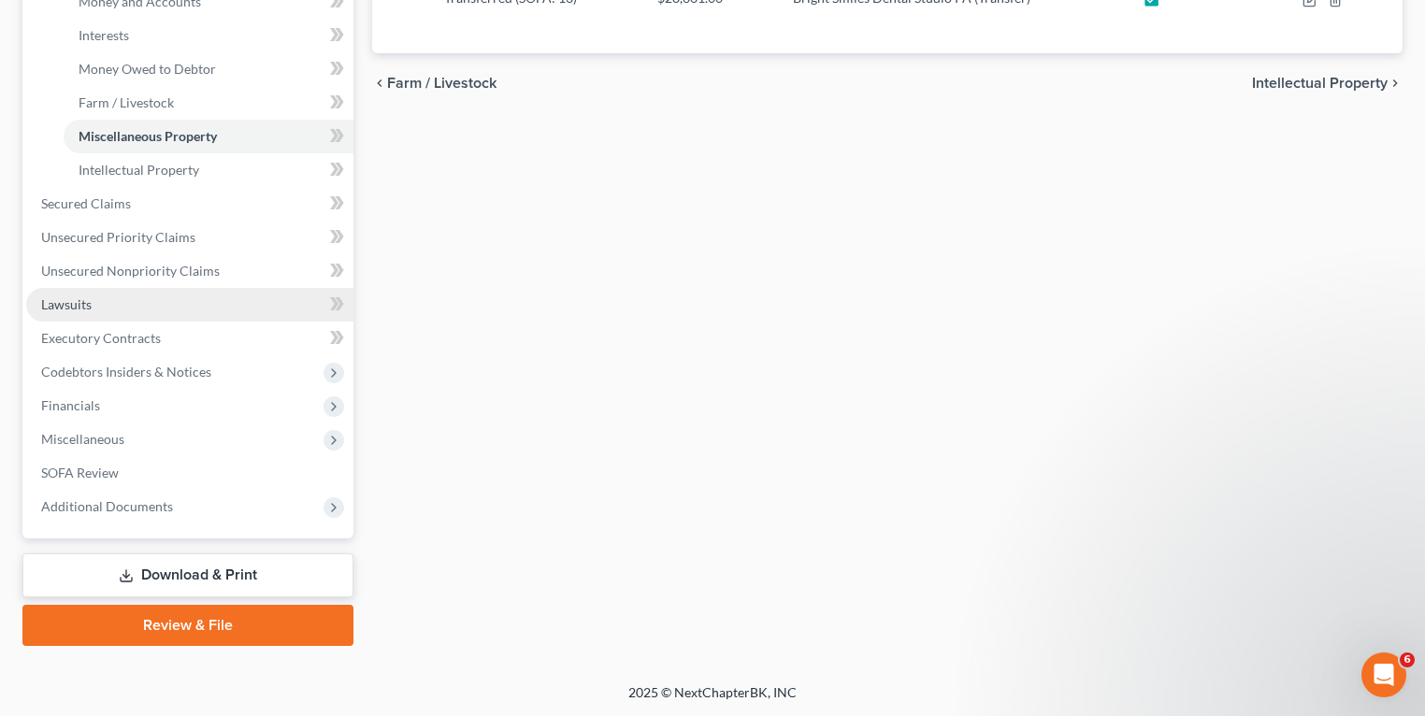
click at [116, 299] on link "Lawsuits" at bounding box center [189, 305] width 327 height 34
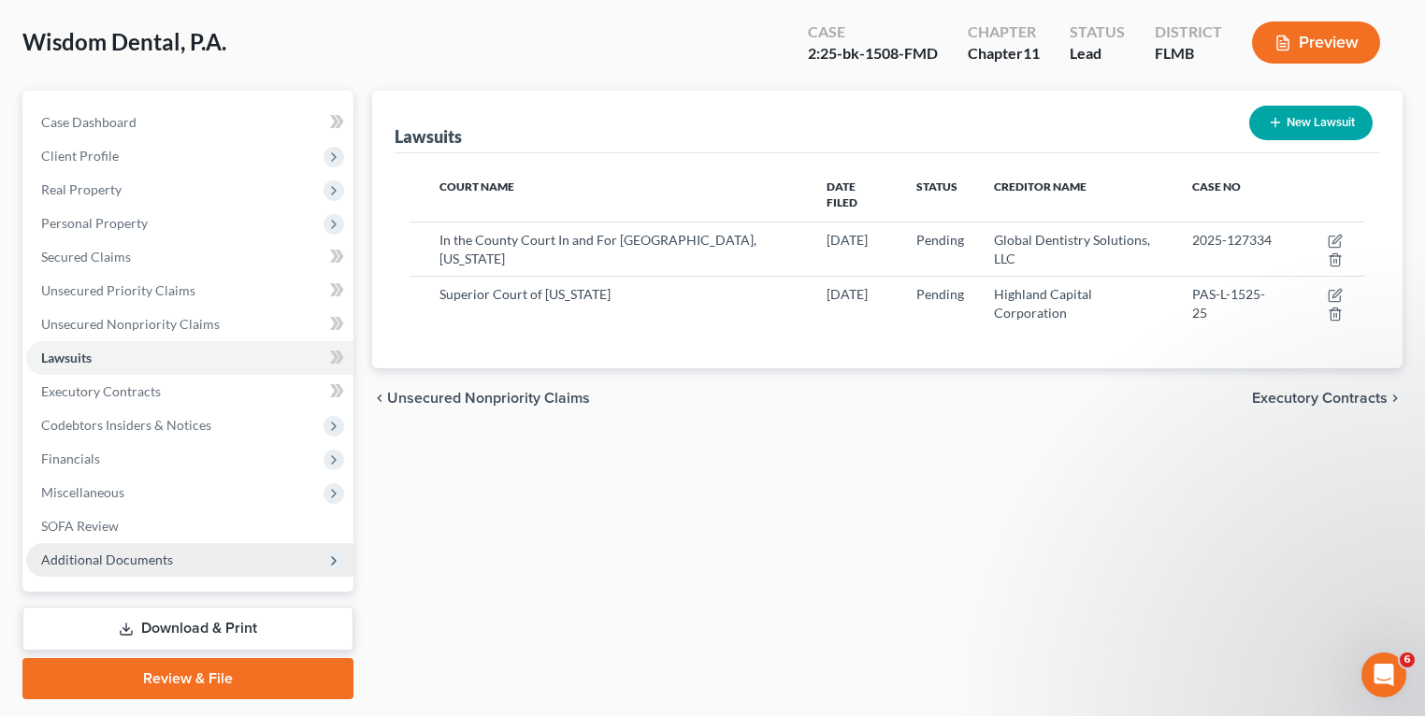
scroll to position [142, 0]
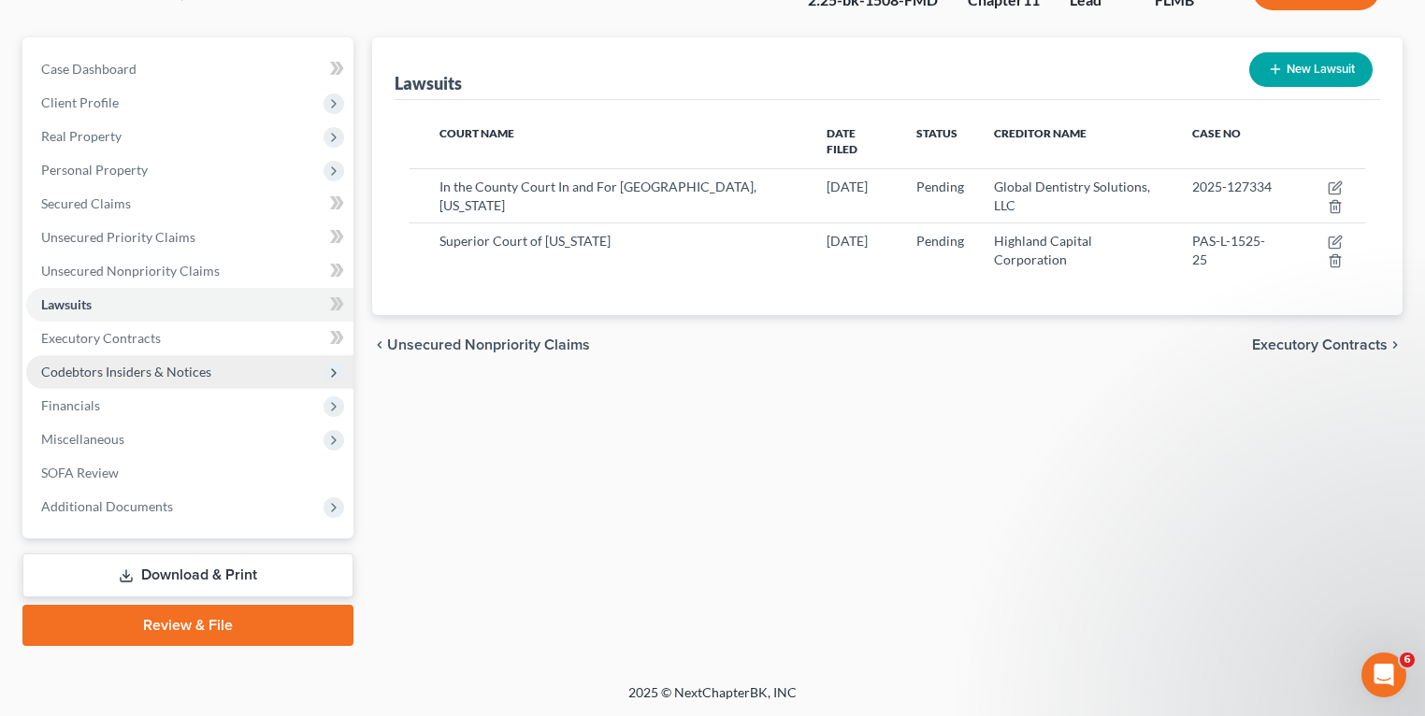
click at [112, 371] on span "Codebtors Insiders & Notices" at bounding box center [126, 372] width 170 height 16
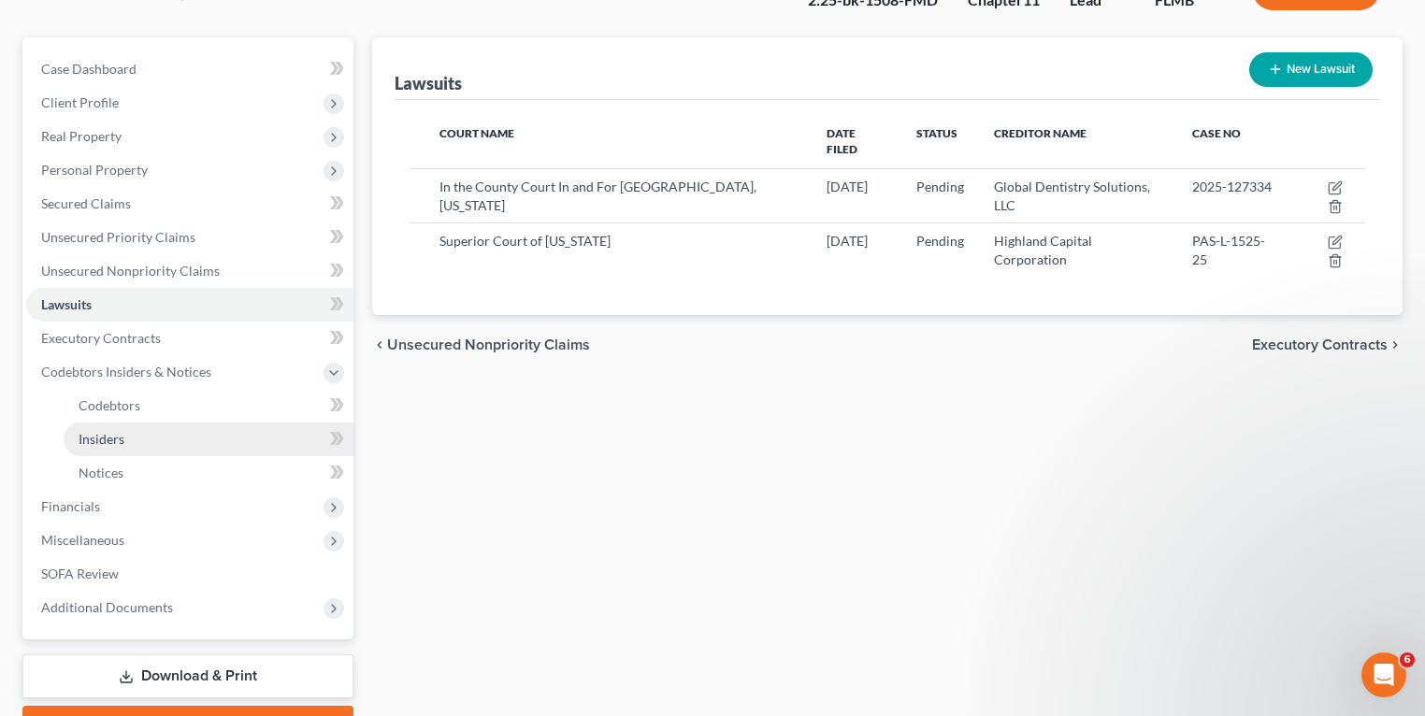
click at [101, 429] on link "Insiders" at bounding box center [209, 440] width 290 height 34
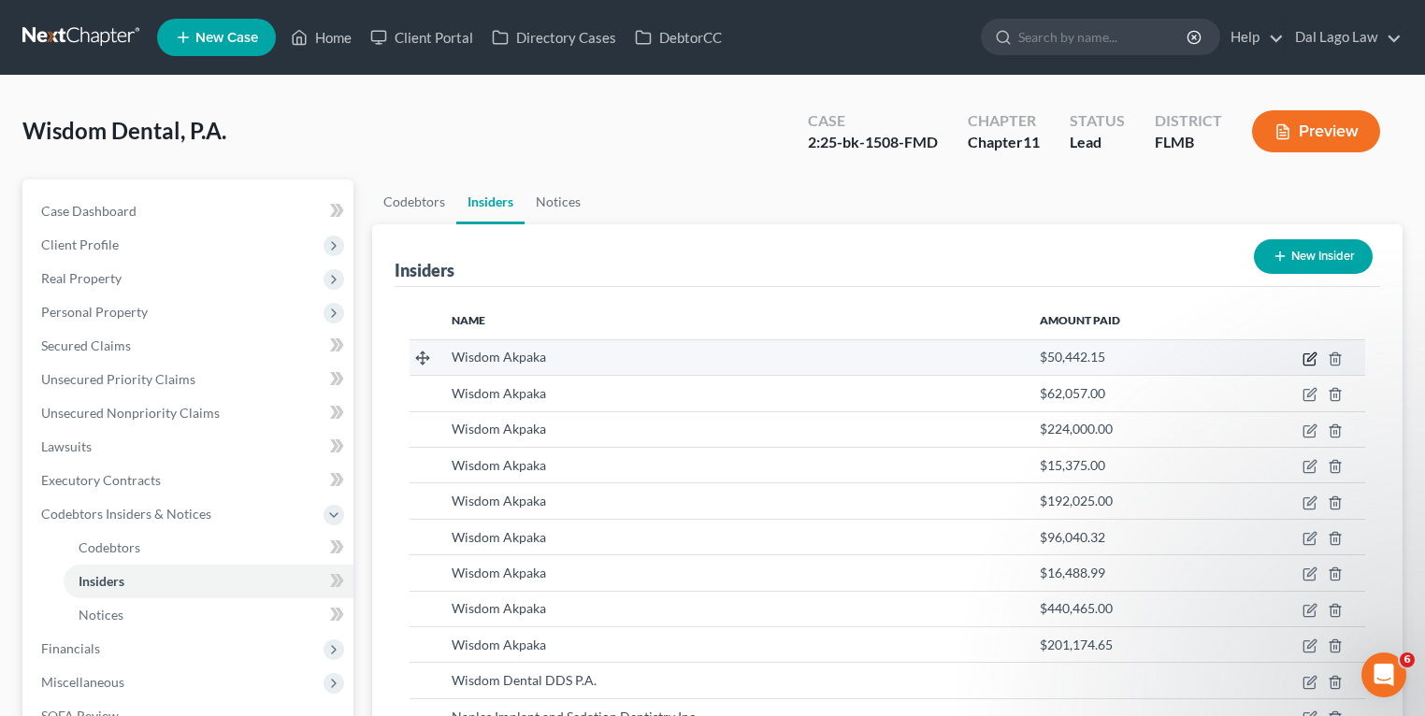
click at [1306, 353] on icon "button" at bounding box center [1309, 359] width 15 height 15
select select "9"
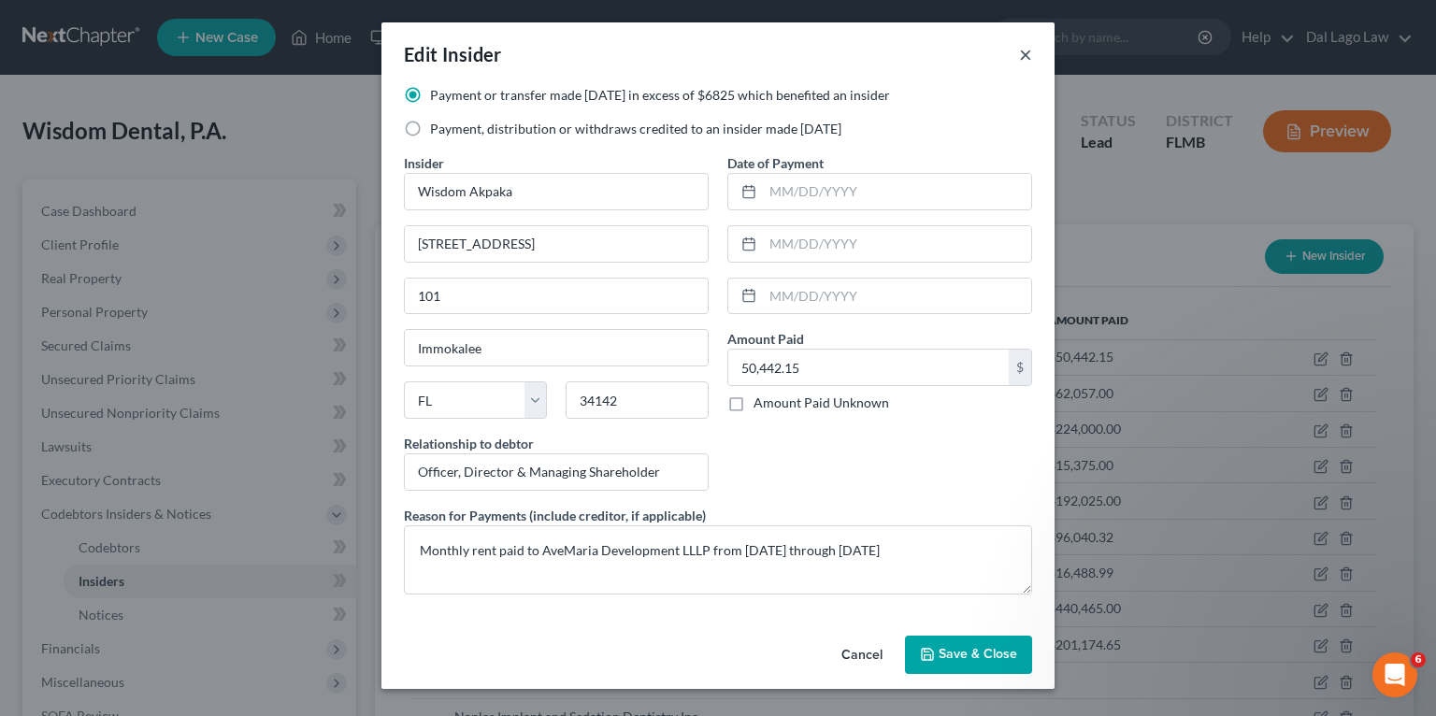
click at [1024, 51] on button "×" at bounding box center [1025, 54] width 13 height 22
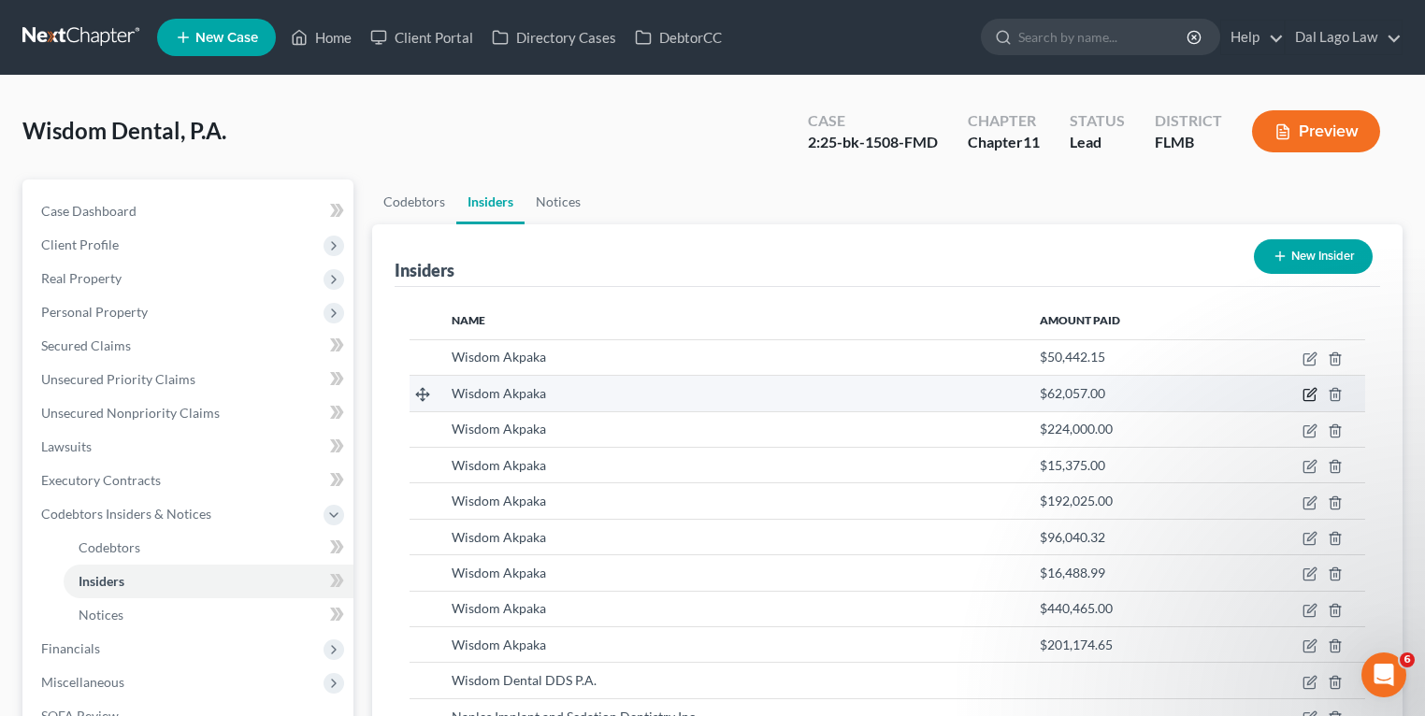
click at [1309, 390] on icon "button" at bounding box center [1309, 394] width 15 height 15
select select "9"
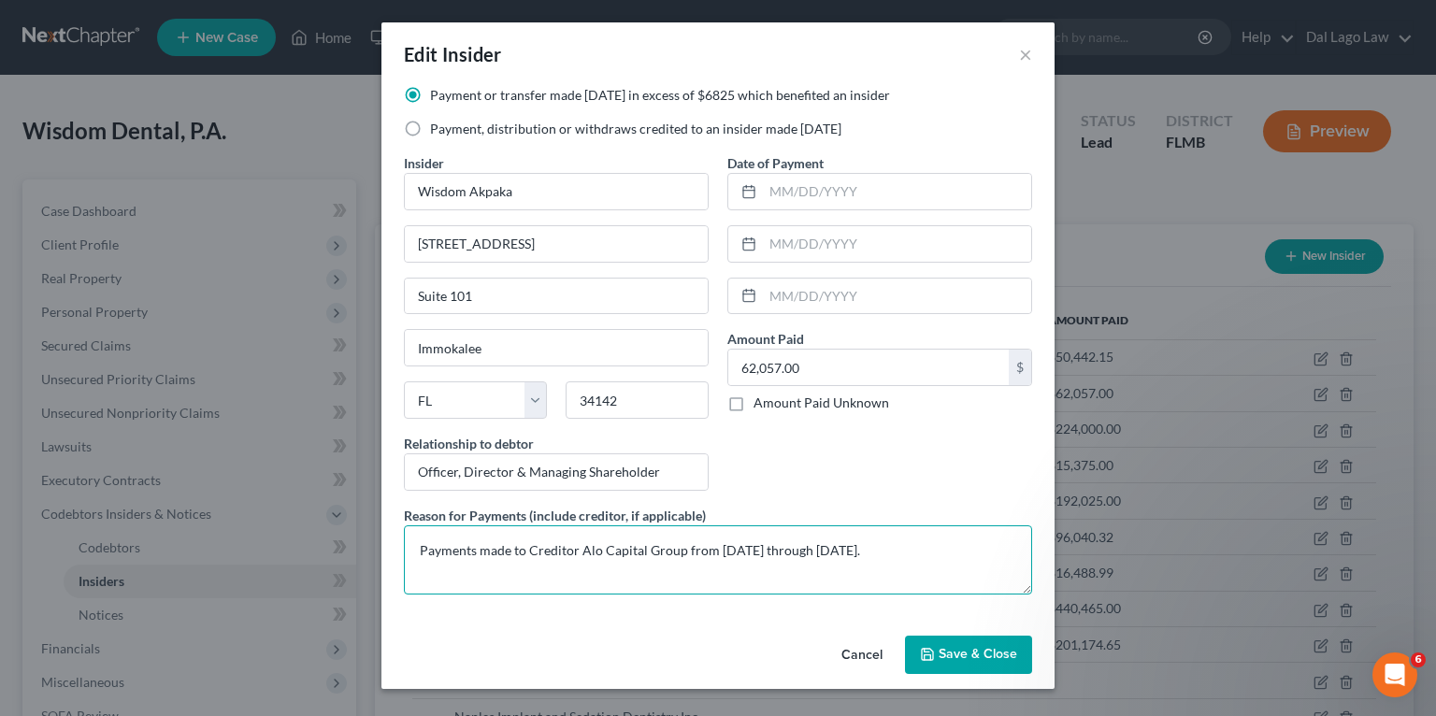
click at [710, 553] on textarea "Payments made to Creditor Alo Capital Group from [DATE] through [DATE]." at bounding box center [718, 559] width 628 height 69
click at [912, 554] on textarea "Payments made to Creditor Alo Capital Group from [DATE] through [DATE]." at bounding box center [718, 559] width 628 height 69
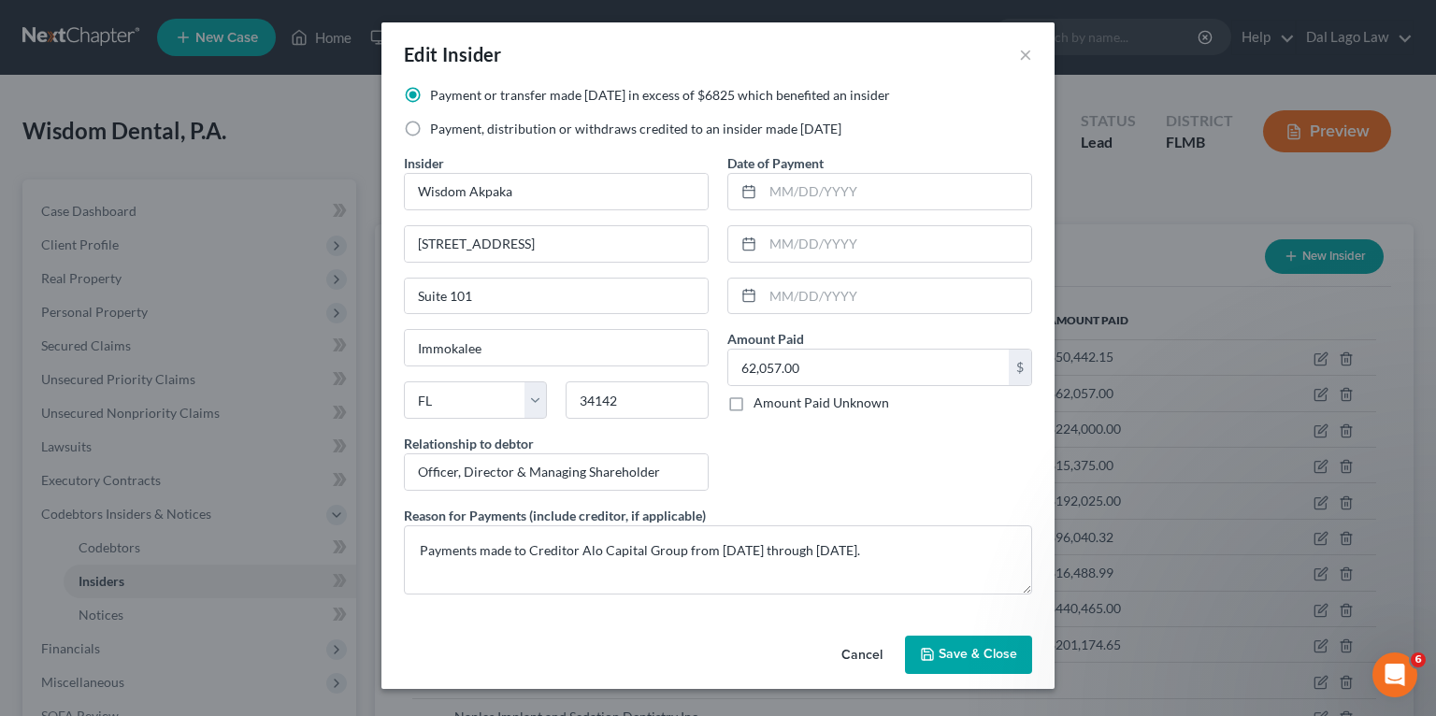
click at [1032, 53] on div "Edit Insider ×" at bounding box center [717, 54] width 673 height 64
click at [1025, 55] on button "×" at bounding box center [1025, 54] width 13 height 22
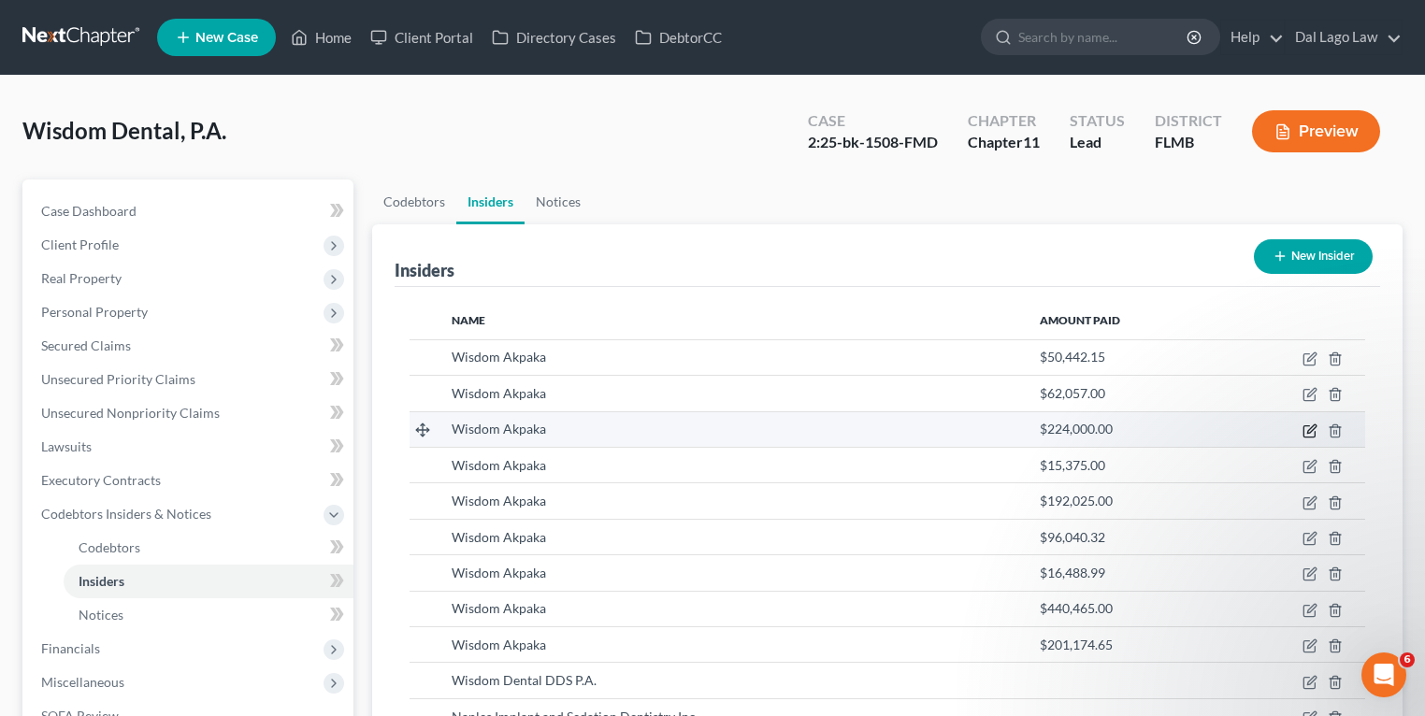
click at [1304, 426] on icon "button" at bounding box center [1308, 430] width 11 height 11
select select "9"
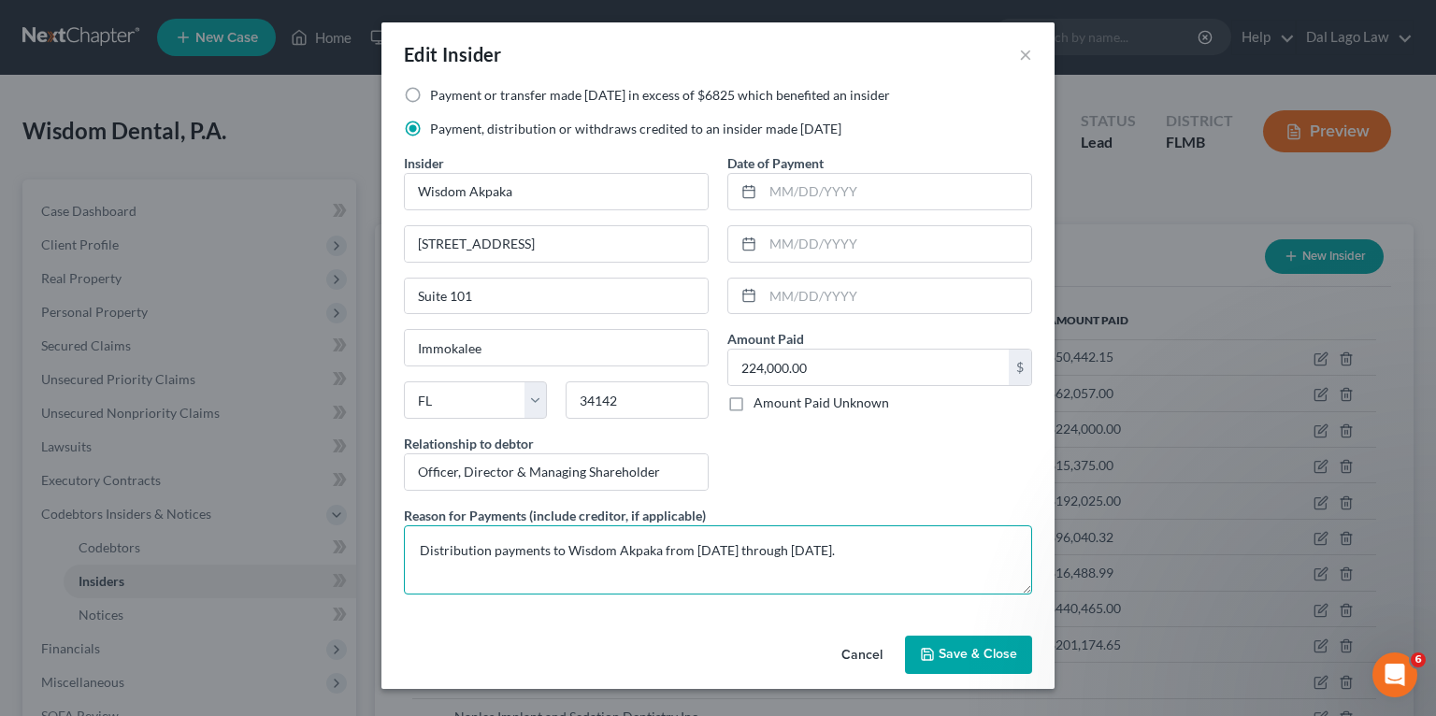
drag, startPoint x: 623, startPoint y: 545, endPoint x: 809, endPoint y: 554, distance: 186.3
click at [809, 554] on textarea "Distribution payments to Wisdom Akpaka from [DATE] through [DATE]." at bounding box center [718, 559] width 628 height 69
click at [733, 568] on textarea "Distribution payments to Wisdom Akpaka from [DATE] through [DATE]." at bounding box center [718, 559] width 628 height 69
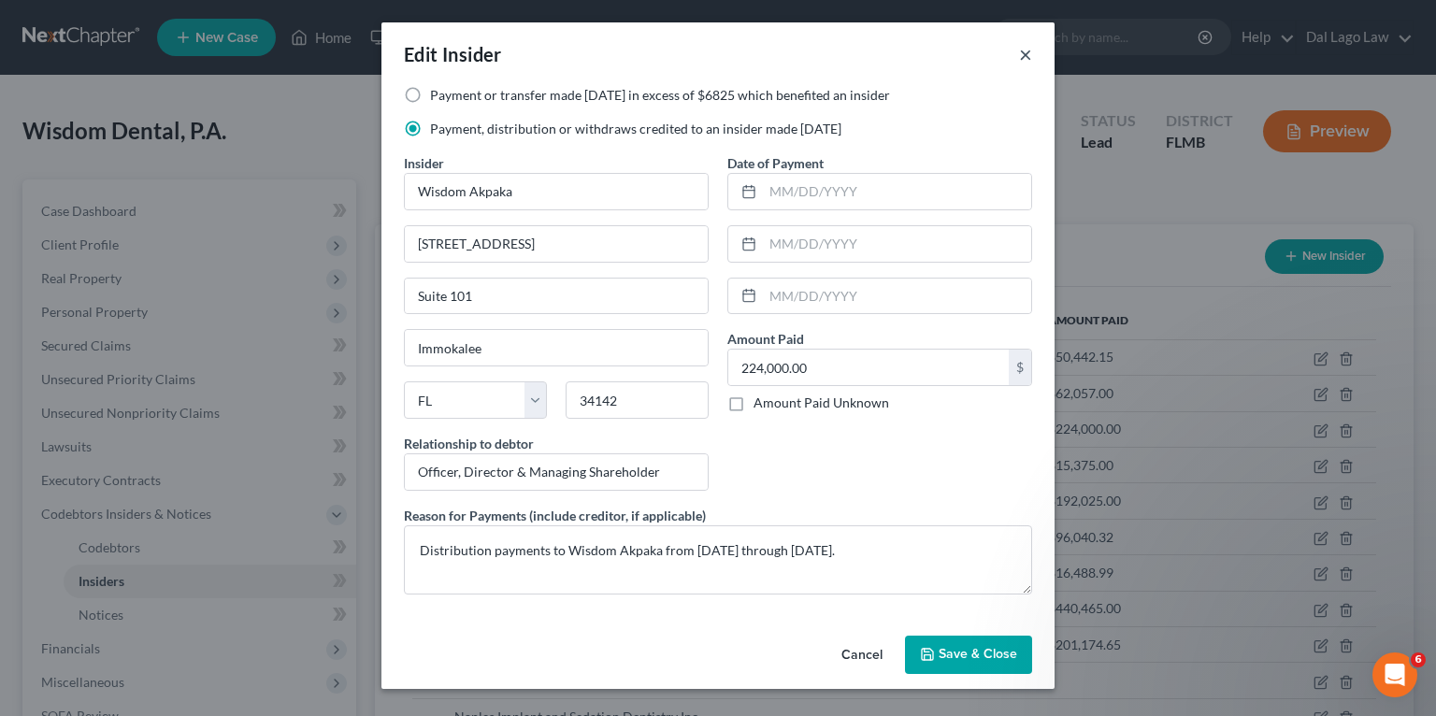
click at [1031, 52] on button "×" at bounding box center [1025, 54] width 13 height 22
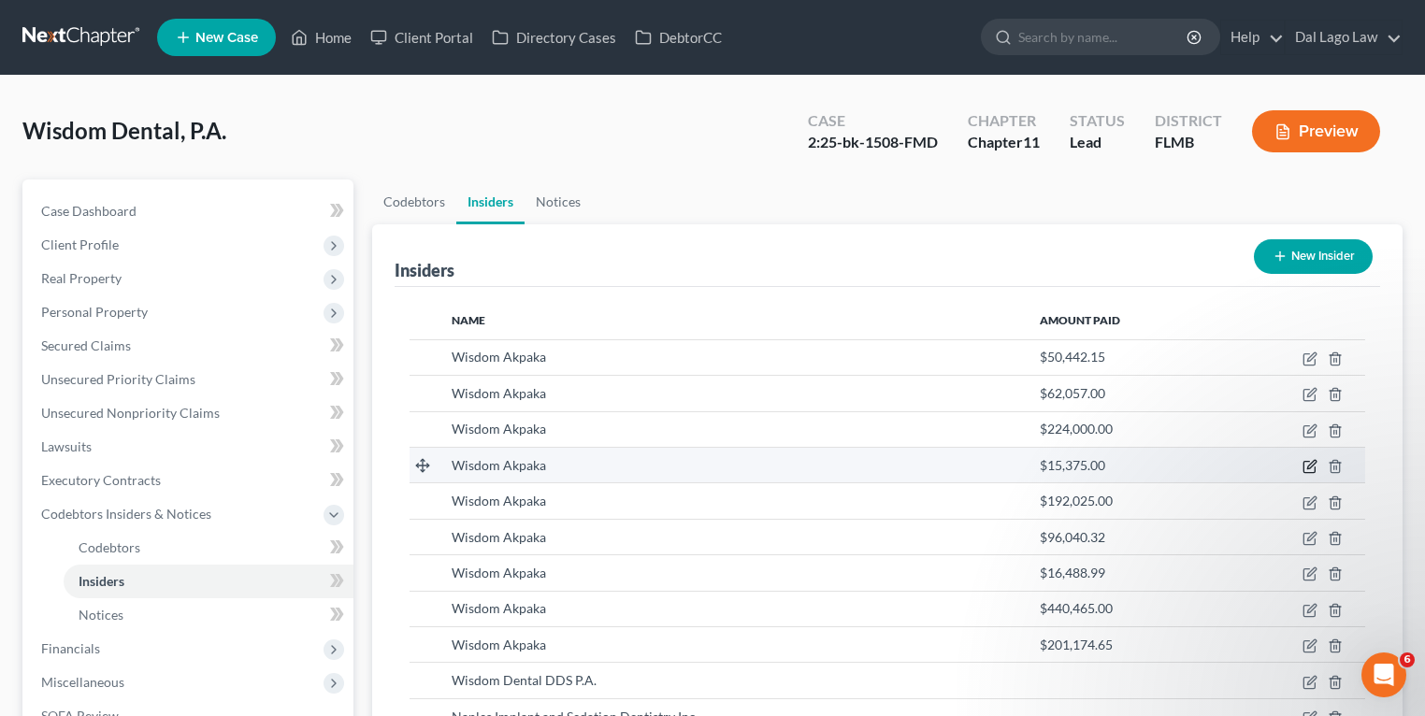
click at [1312, 465] on icon "button" at bounding box center [1311, 464] width 8 height 8
select select "9"
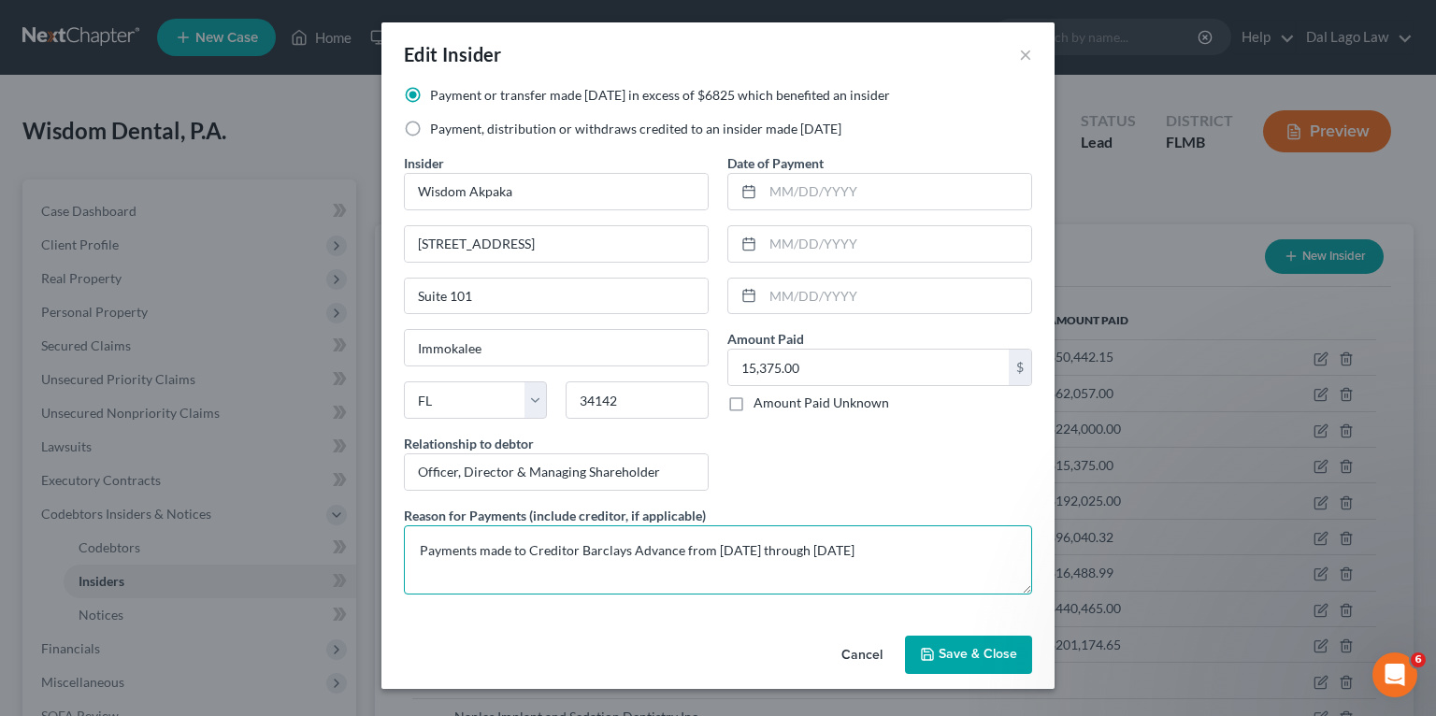
drag, startPoint x: 484, startPoint y: 546, endPoint x: 925, endPoint y: 573, distance: 441.1
click at [926, 570] on textarea "Payments made to Creditor Barclays Advance from [DATE] through [DATE]" at bounding box center [718, 559] width 628 height 69
click at [851, 591] on textarea "Payments made to Creditor Barclays Advance from [DATE] through [DATE]" at bounding box center [718, 559] width 628 height 69
click at [897, 556] on textarea "Payments made to Creditor Barclays Advance from [DATE] through [DATE]" at bounding box center [718, 559] width 628 height 69
click at [609, 558] on textarea "Payments made to Creditor Barclays Advance from [DATE] through [DATE]" at bounding box center [718, 559] width 628 height 69
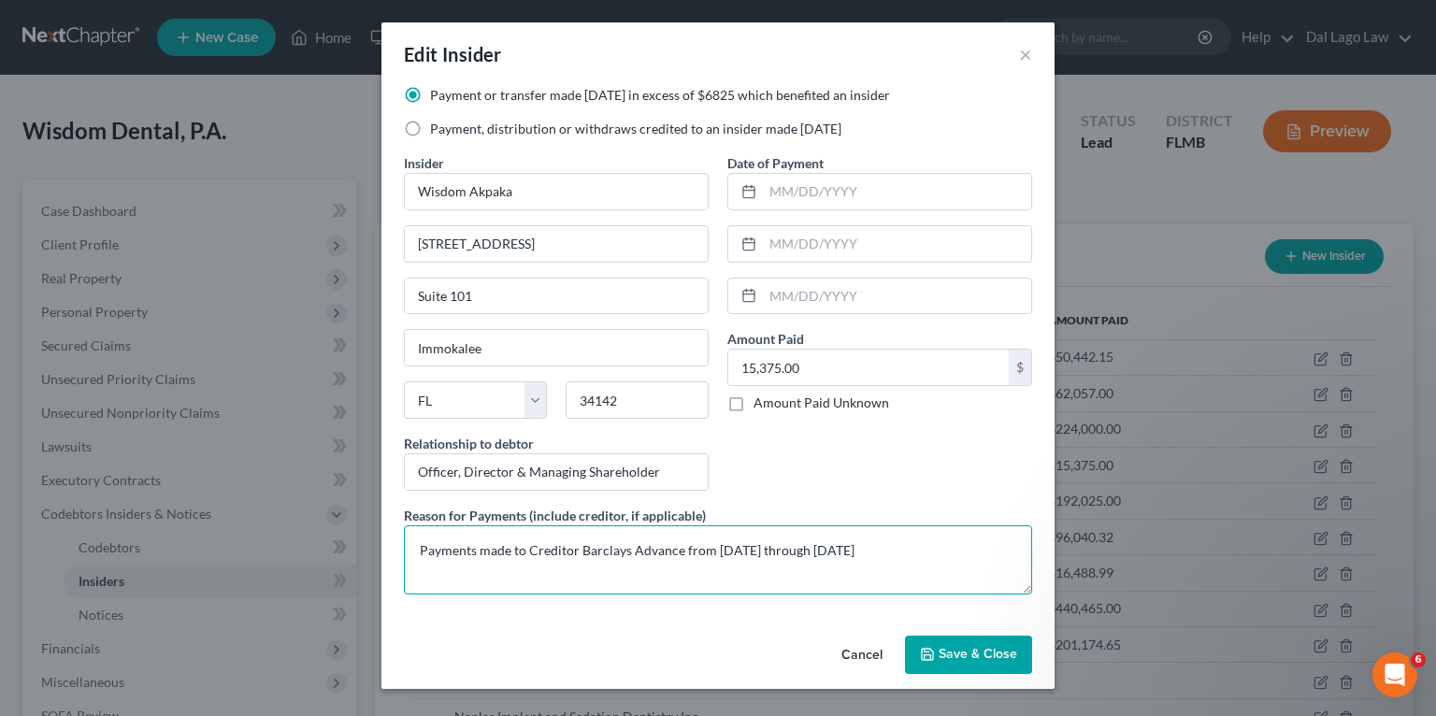
click at [932, 548] on textarea "Payments made to Creditor Barclays Advance from [DATE] through [DATE]" at bounding box center [718, 559] width 628 height 69
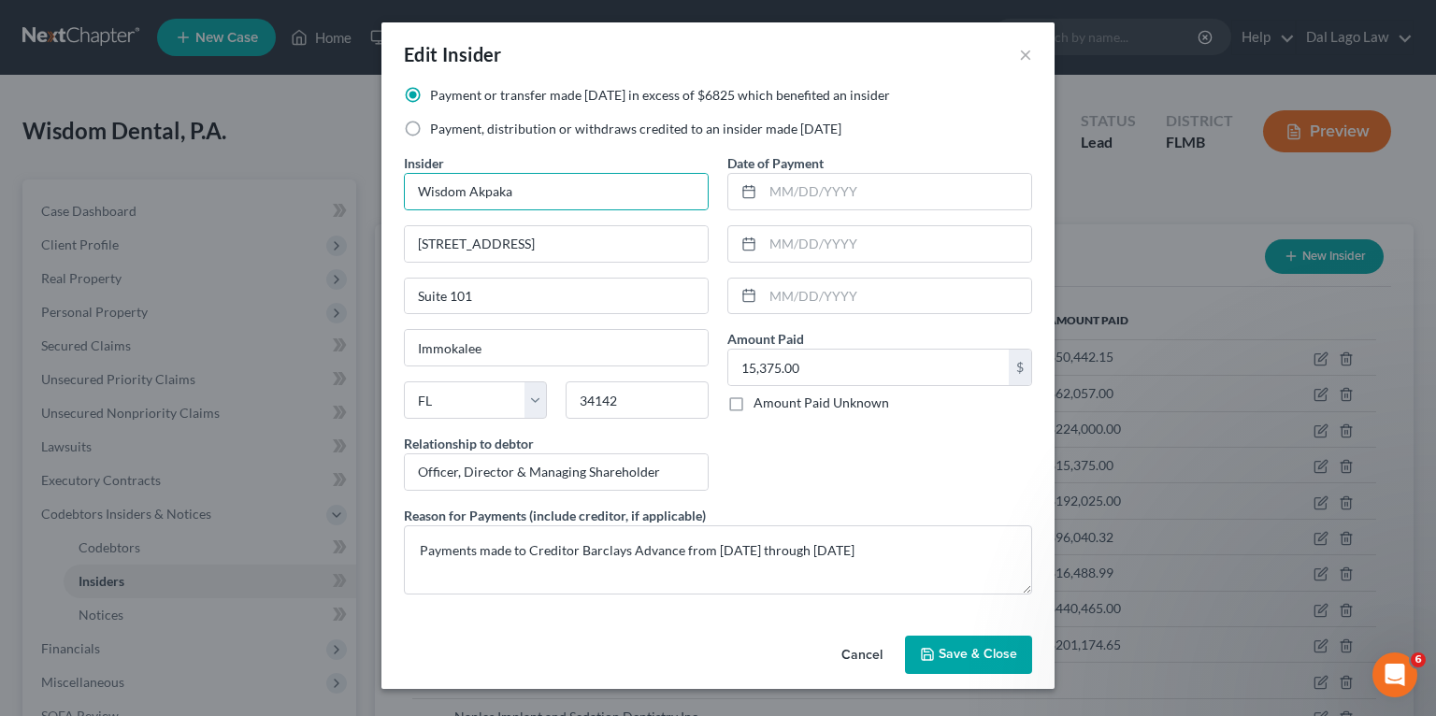
click at [658, 146] on div "Payment or transfer made [DATE] in excess of $6825 which benefited an insider P…" at bounding box center [718, 119] width 647 height 67
click at [561, 201] on input "Wisdom Akpaka" at bounding box center [556, 192] width 303 height 36
type input "Wisdom Akpaka, Gamaharp, LLC, Bright Miles Dental Studio, P.A., Dental Smiles o…"
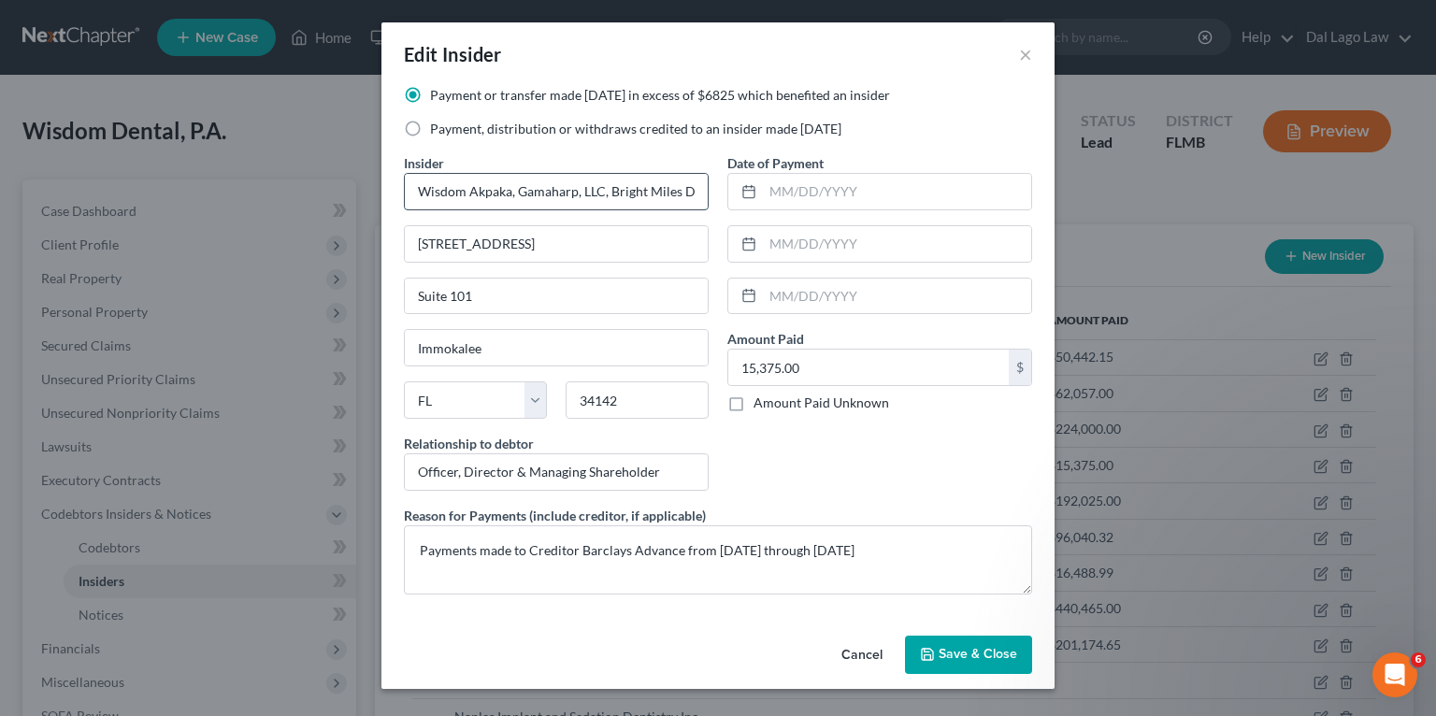
click at [425, 185] on input "Wisdom Akpaka, Gamaharp, LLC, Bright Miles Dental Studio, P.A., Dental Smiles o…" at bounding box center [556, 192] width 303 height 36
drag, startPoint x: 512, startPoint y: 191, endPoint x: 688, endPoint y: 187, distance: 175.8
click at [688, 187] on input "Wisdom Akpaka, Gamaharp, LLC, Bright Miles Dental Studio, P.A., Dental Smiles o…" at bounding box center [556, 192] width 303 height 36
click at [941, 647] on span "Save & Close" at bounding box center [978, 655] width 79 height 16
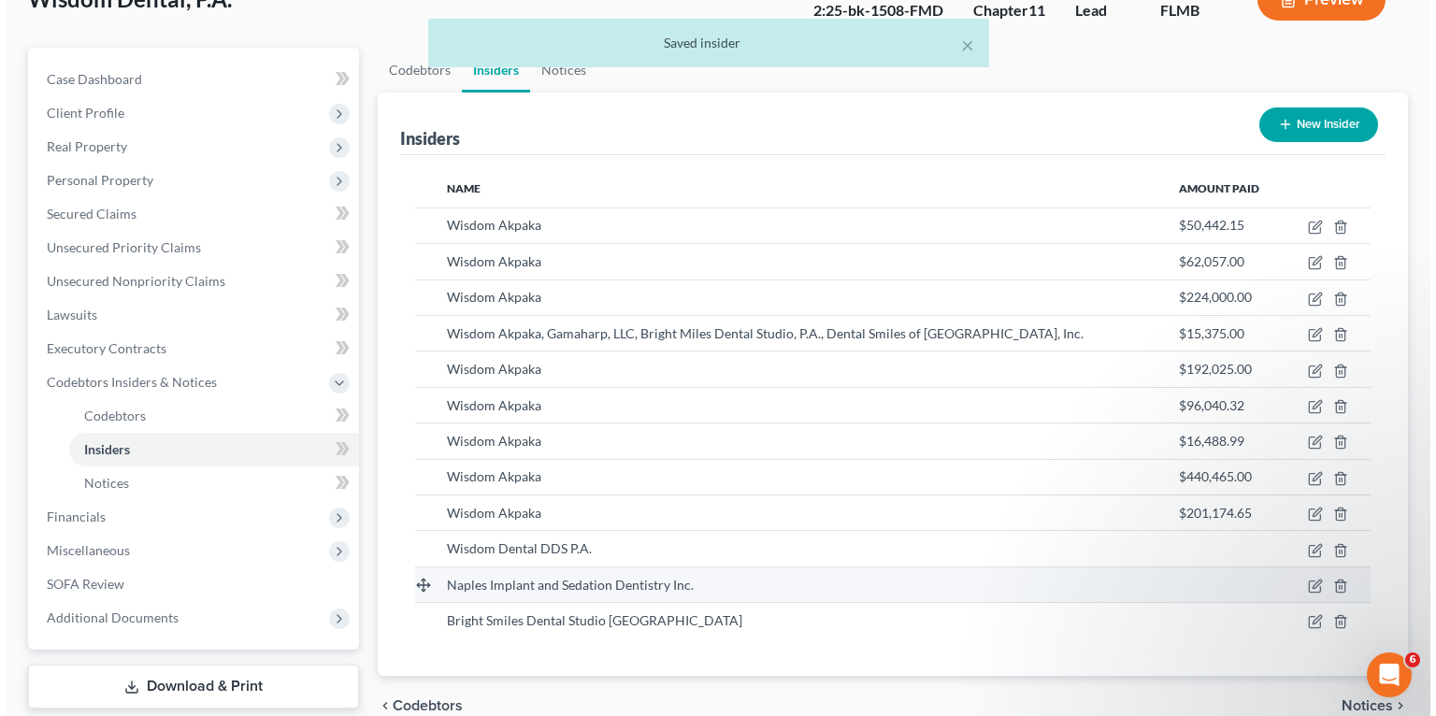
scroll to position [0, 0]
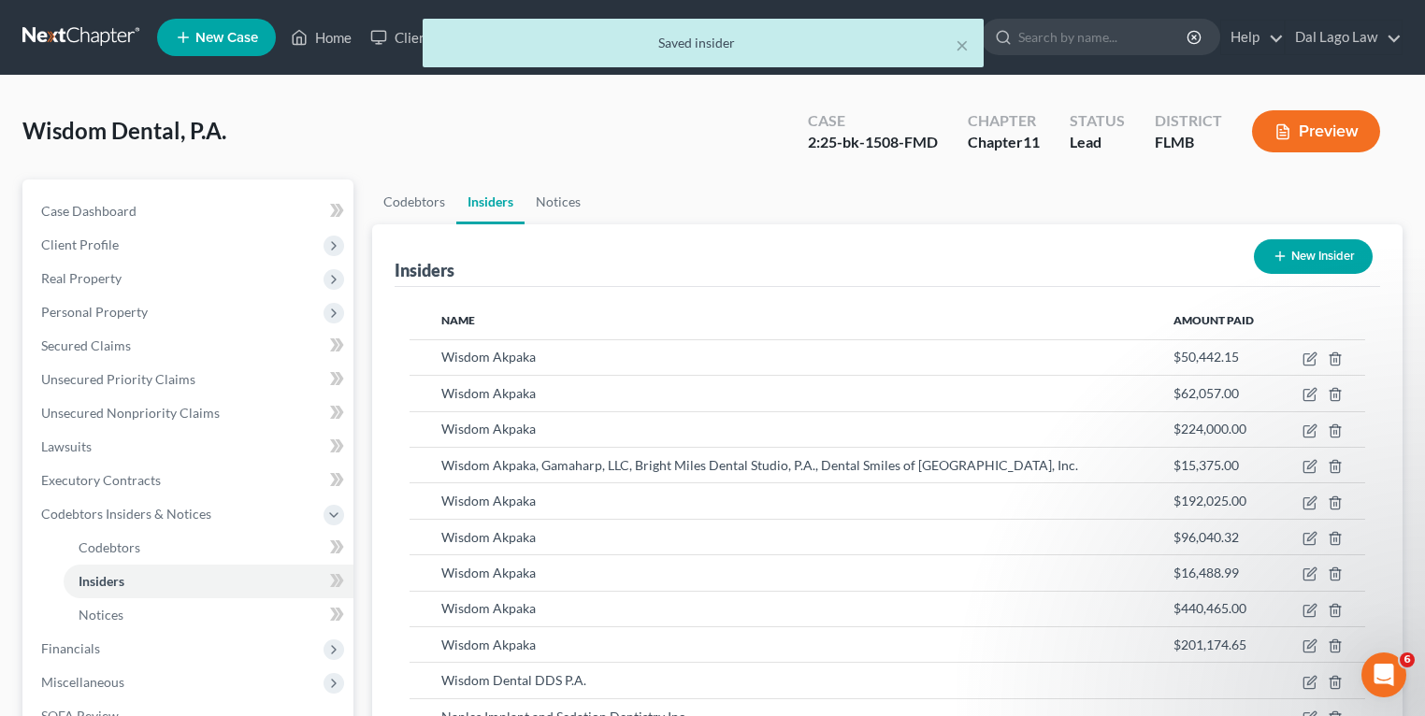
click at [1335, 129] on button "Preview" at bounding box center [1316, 131] width 128 height 42
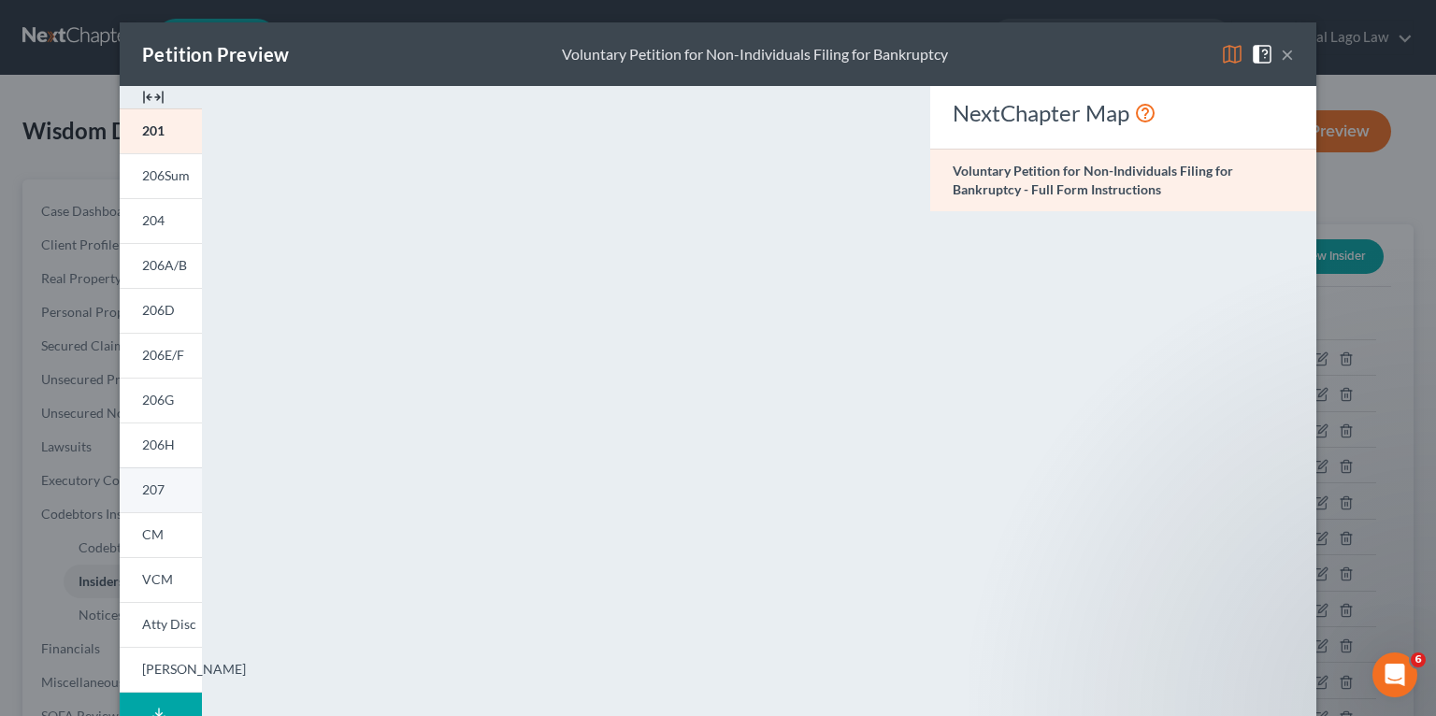
click at [146, 477] on link "207" at bounding box center [161, 489] width 82 height 45
click at [1286, 52] on button "×" at bounding box center [1287, 54] width 13 height 22
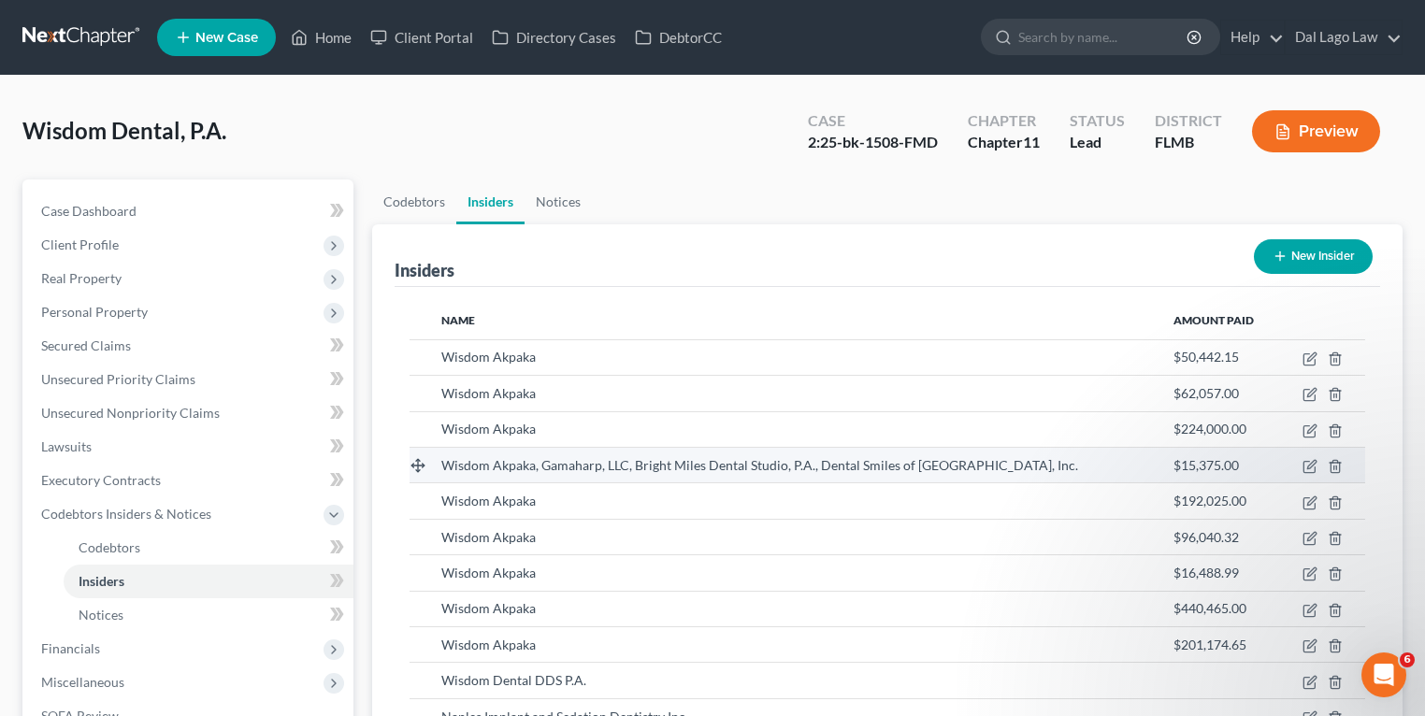
click at [1305, 456] on td at bounding box center [1322, 465] width 85 height 36
click at [1305, 464] on icon "button" at bounding box center [1309, 466] width 15 height 15
select select "9"
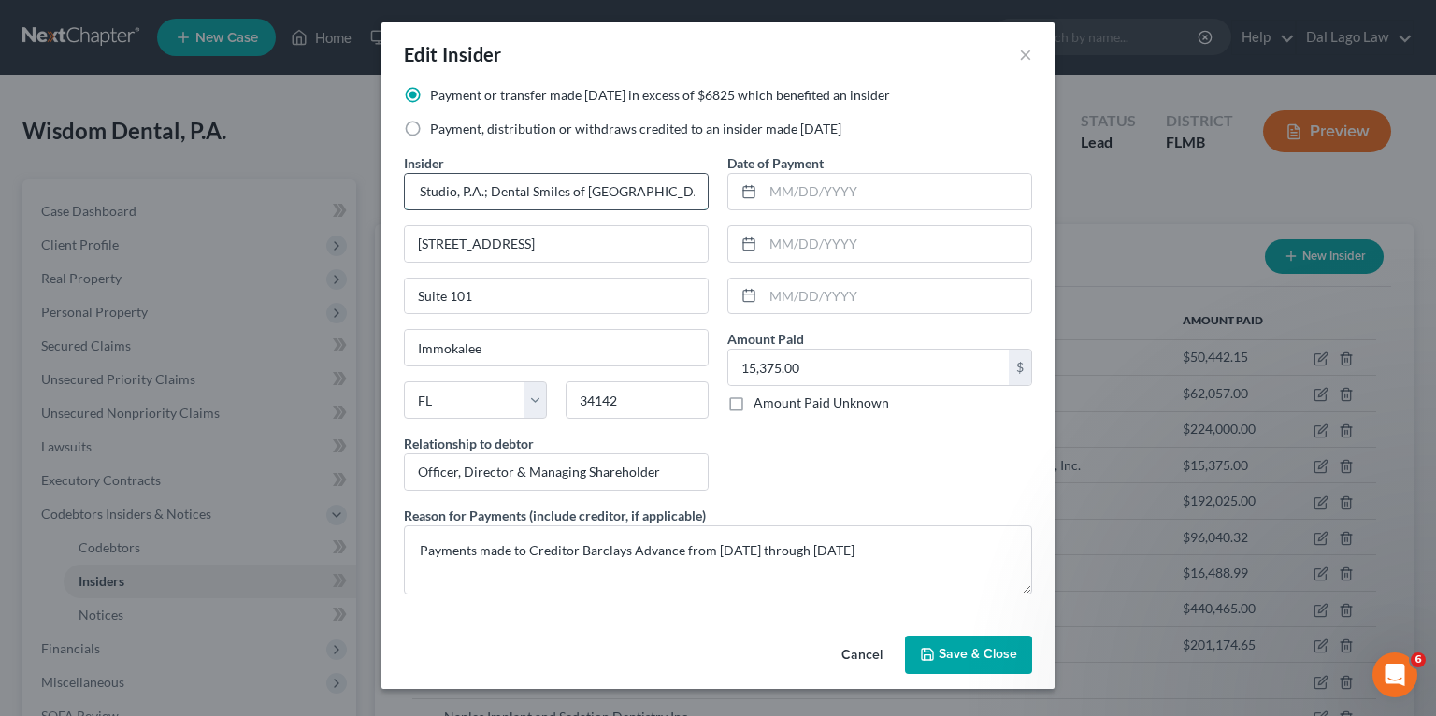
scroll to position [0, 317]
type input "Wisdom Akpaka; Gamaharp, LLC; Bright Miles Dental Studio, P.A.; Dental Smiles o…"
click at [976, 666] on button "Save & Close" at bounding box center [968, 655] width 127 height 39
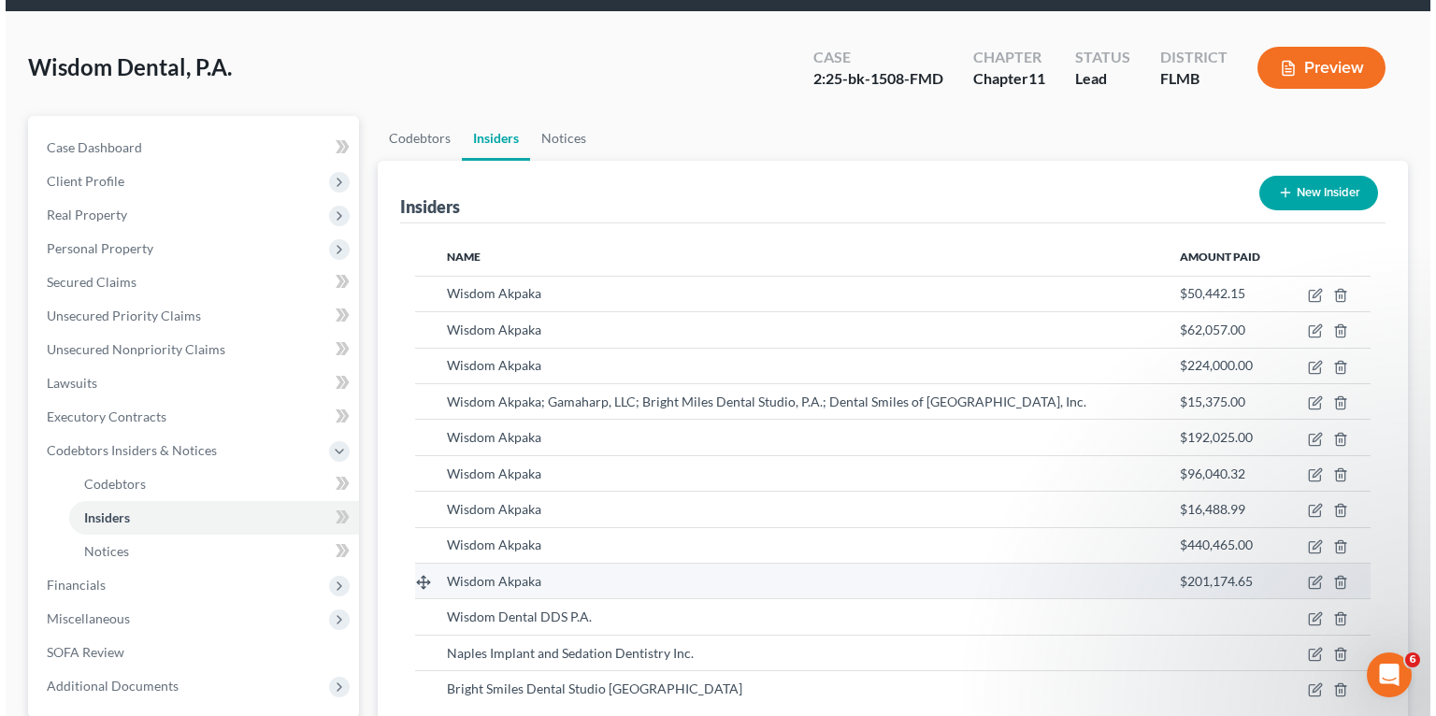
scroll to position [243, 0]
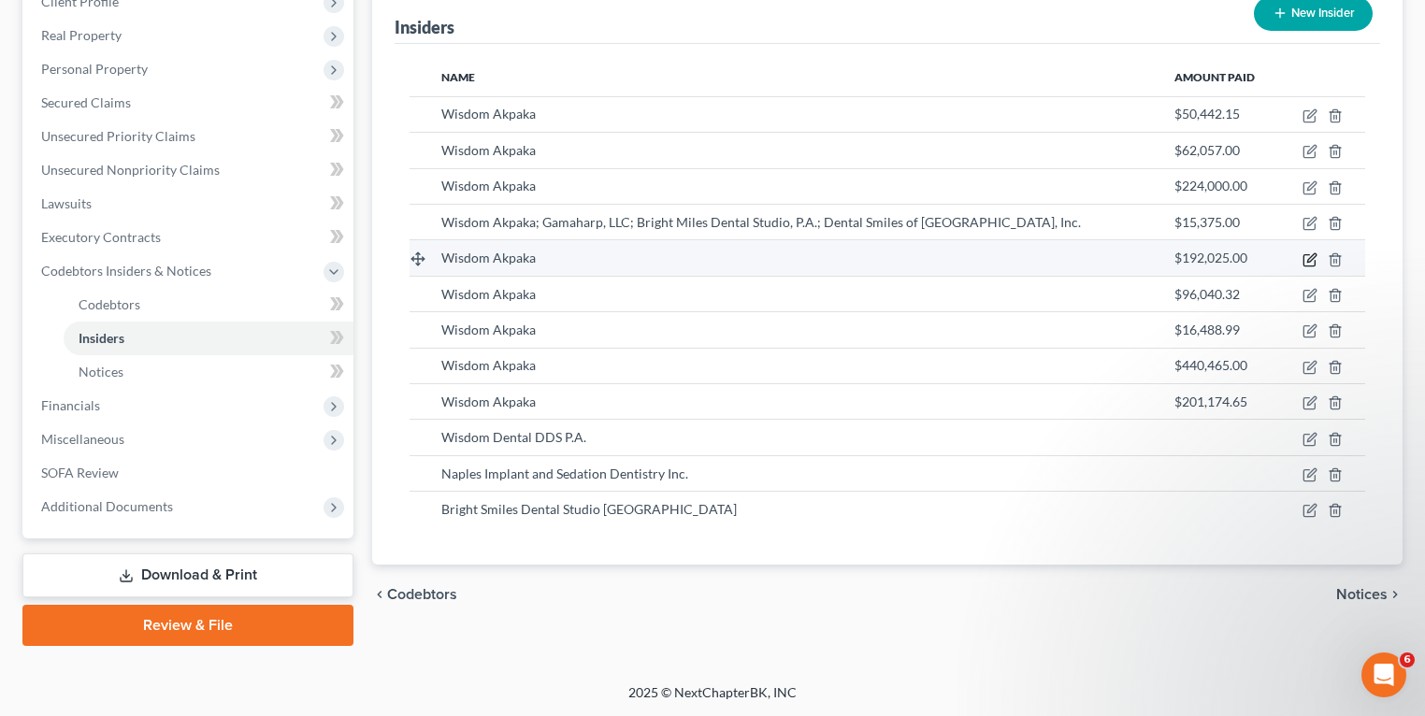
click at [1311, 252] on icon "button" at bounding box center [1309, 259] width 15 height 15
select select "9"
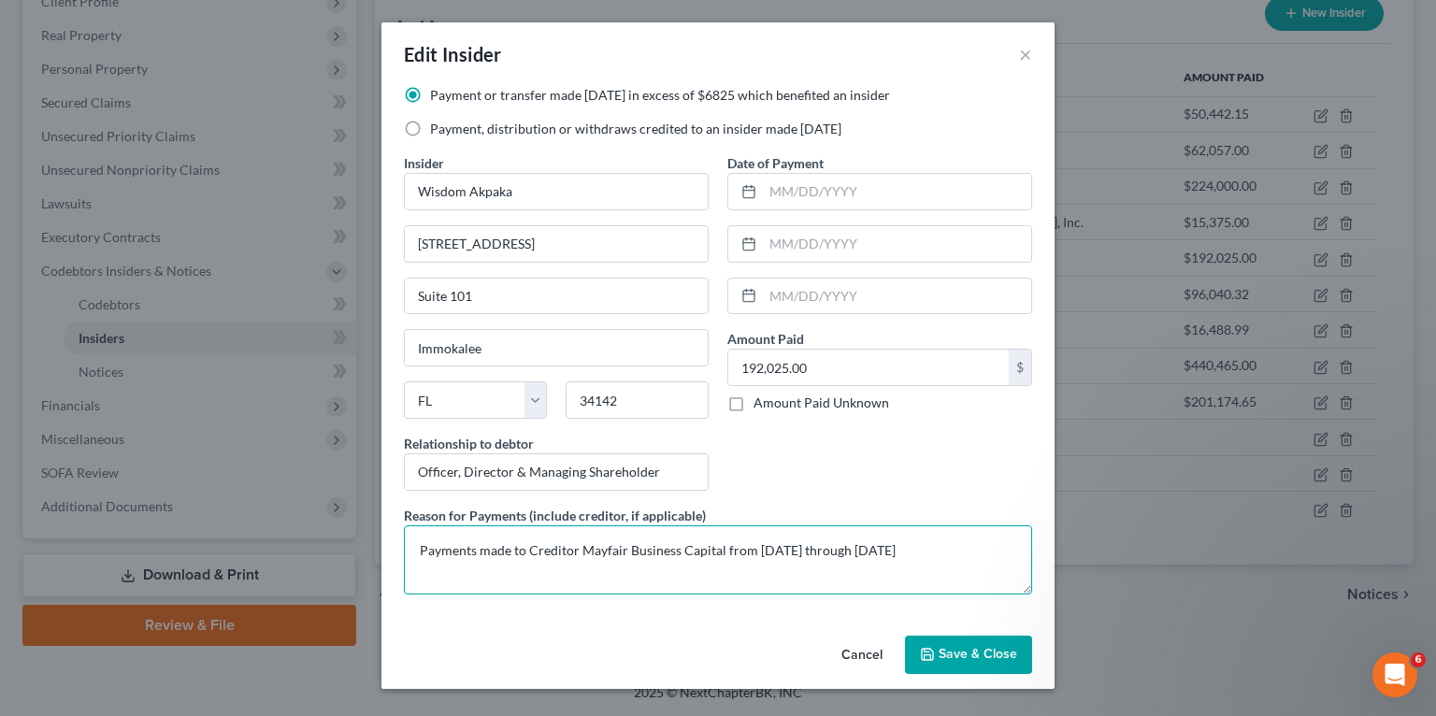
drag, startPoint x: 567, startPoint y: 552, endPoint x: 793, endPoint y: 568, distance: 226.8
click at [793, 568] on textarea "Payments made to Creditor Mayfair Business Capital from [DATE] through [DATE]" at bounding box center [718, 559] width 628 height 69
click at [687, 577] on textarea "Payments made to Creditor Mayfair Business Capital from [DATE] through [DATE]" at bounding box center [718, 559] width 628 height 69
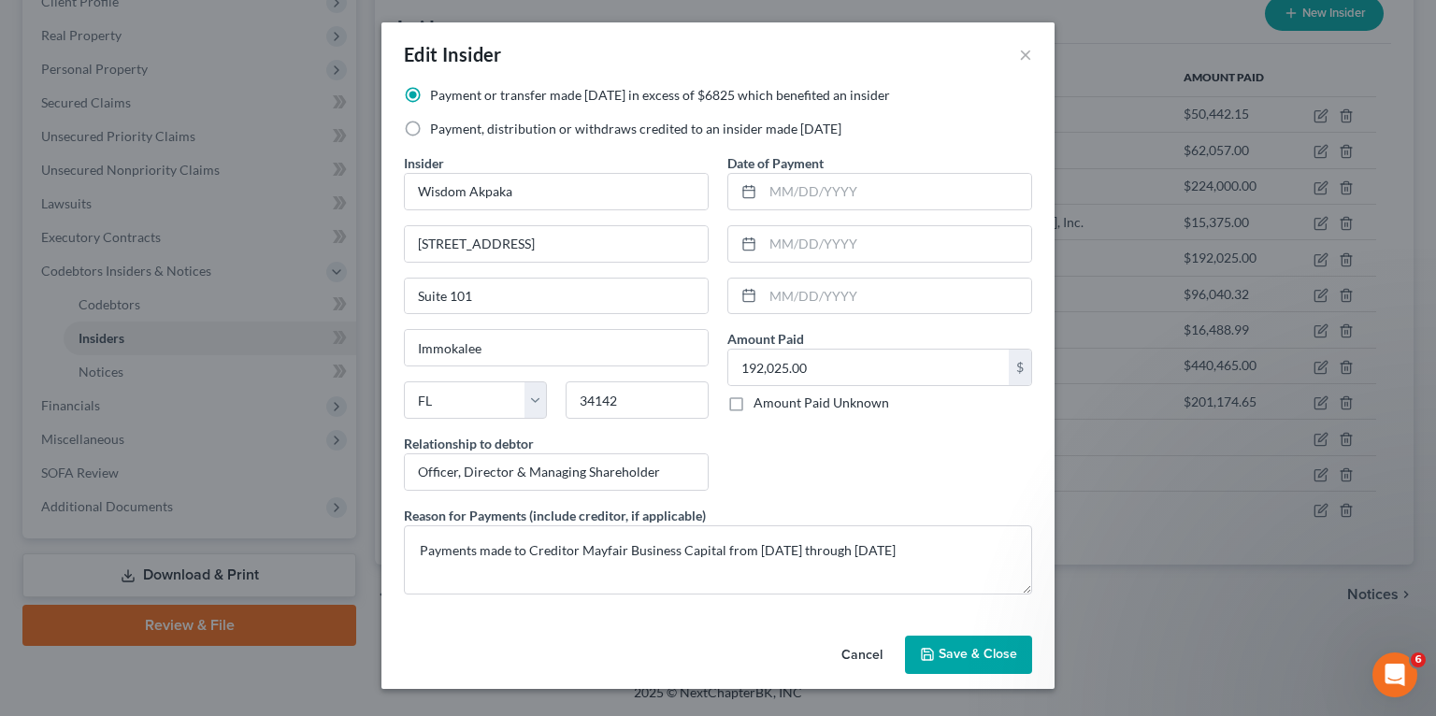
click at [960, 650] on span "Save & Close" at bounding box center [978, 655] width 79 height 16
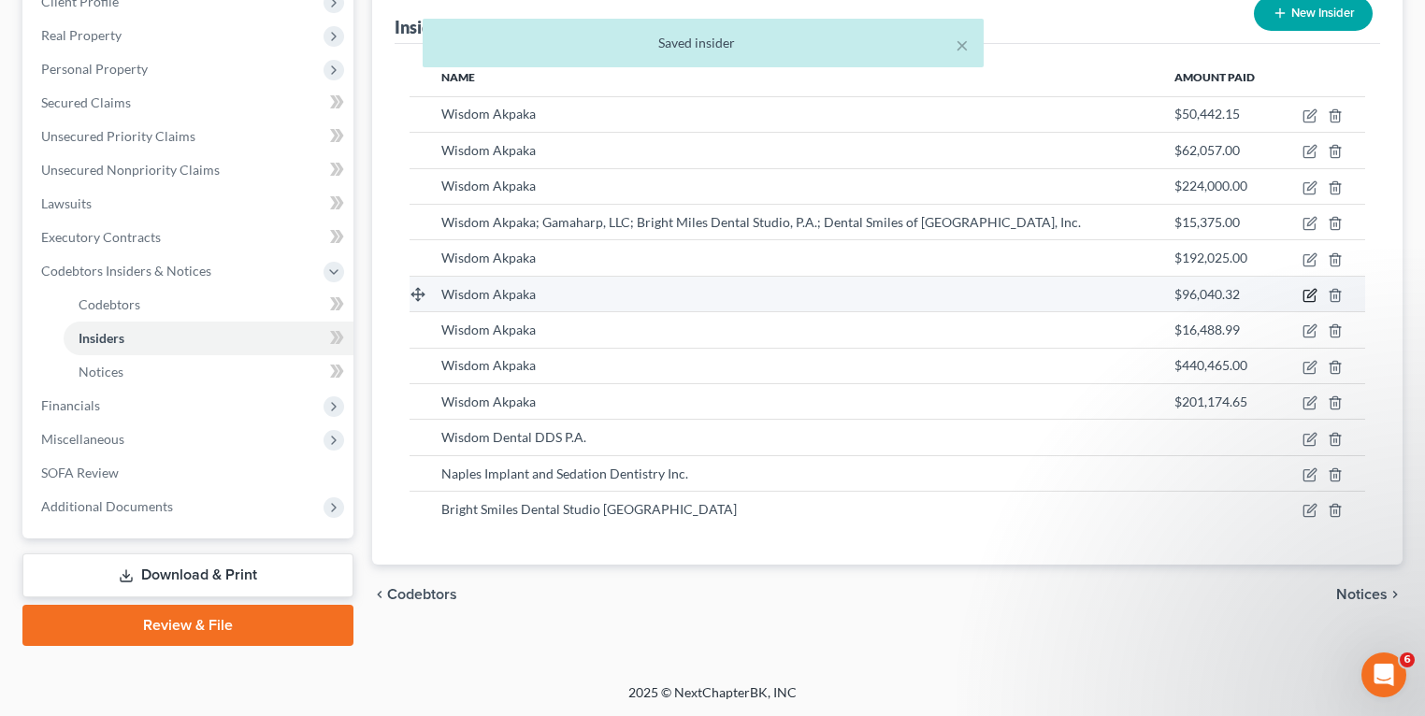
click at [1303, 293] on icon "button" at bounding box center [1308, 296] width 11 height 11
select select "9"
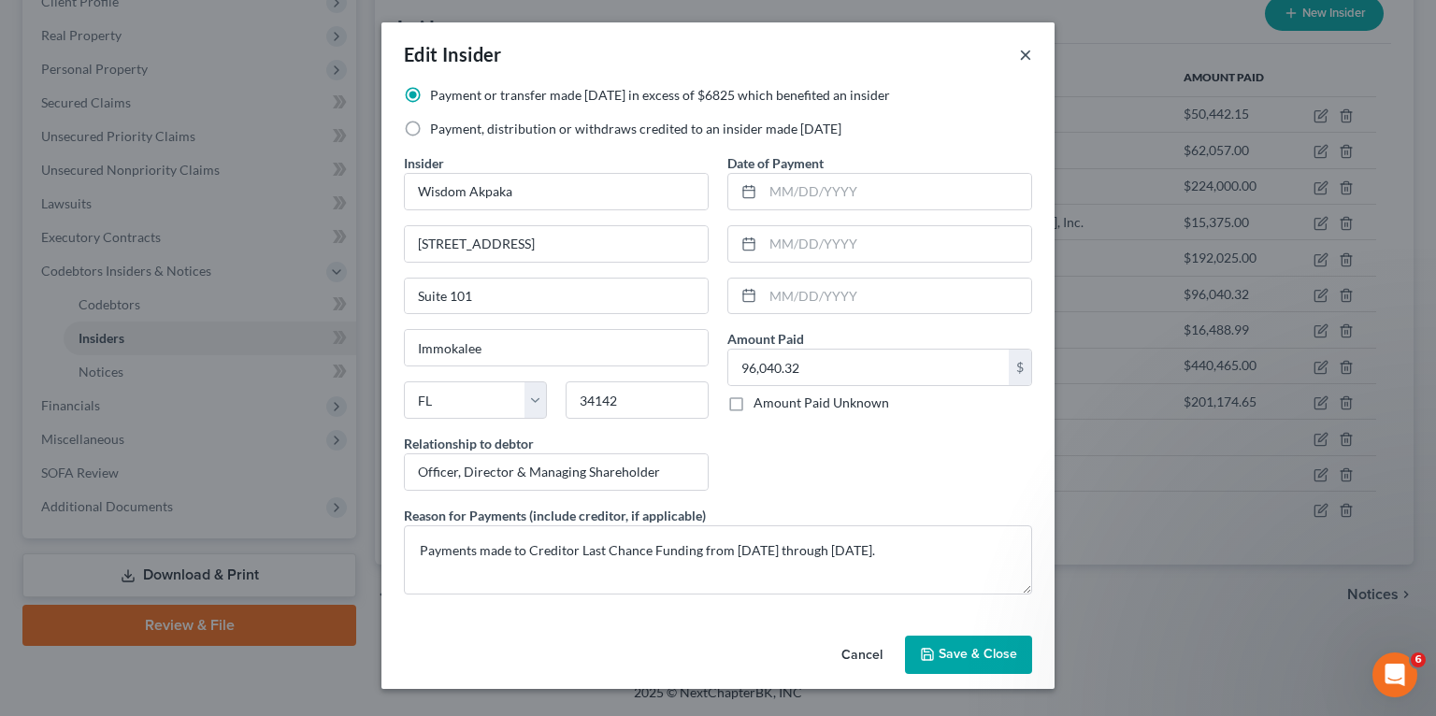
click at [1025, 49] on button "×" at bounding box center [1025, 54] width 13 height 22
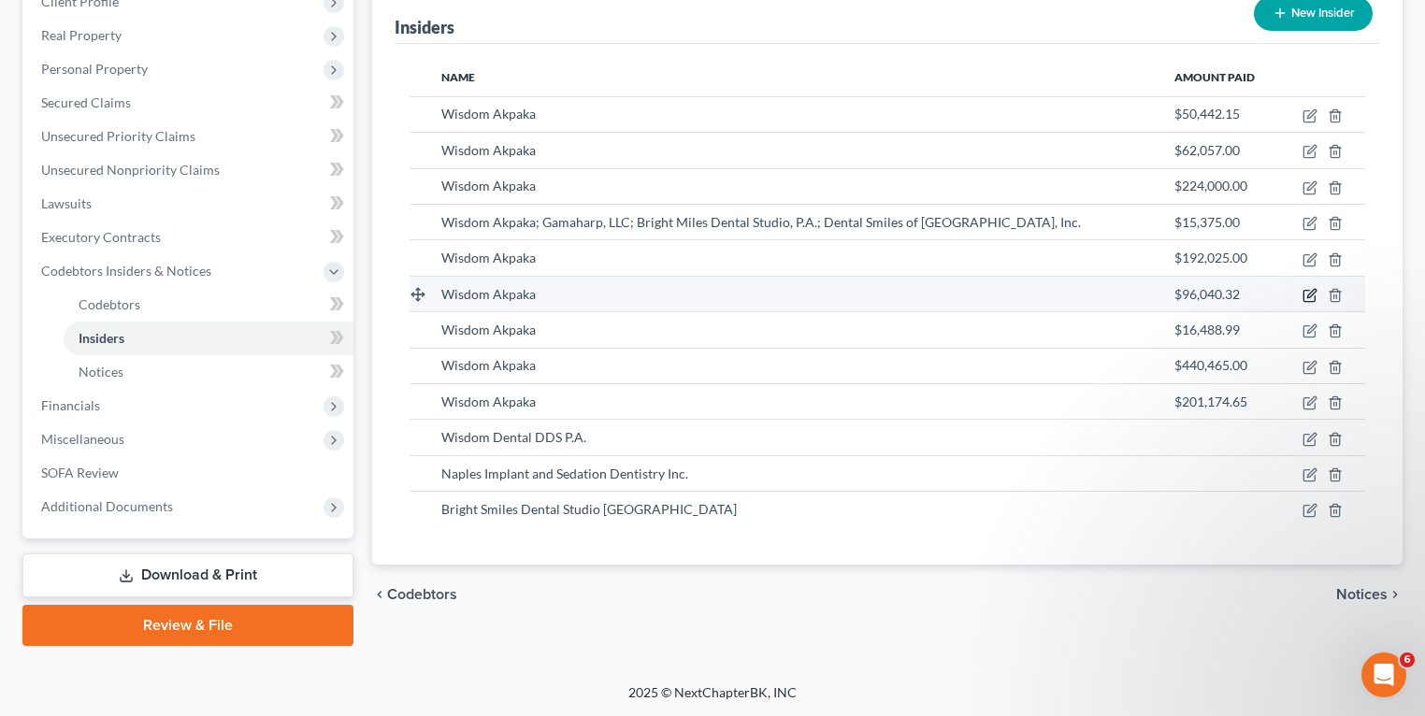
click at [1306, 295] on icon "button" at bounding box center [1309, 295] width 15 height 15
select select "9"
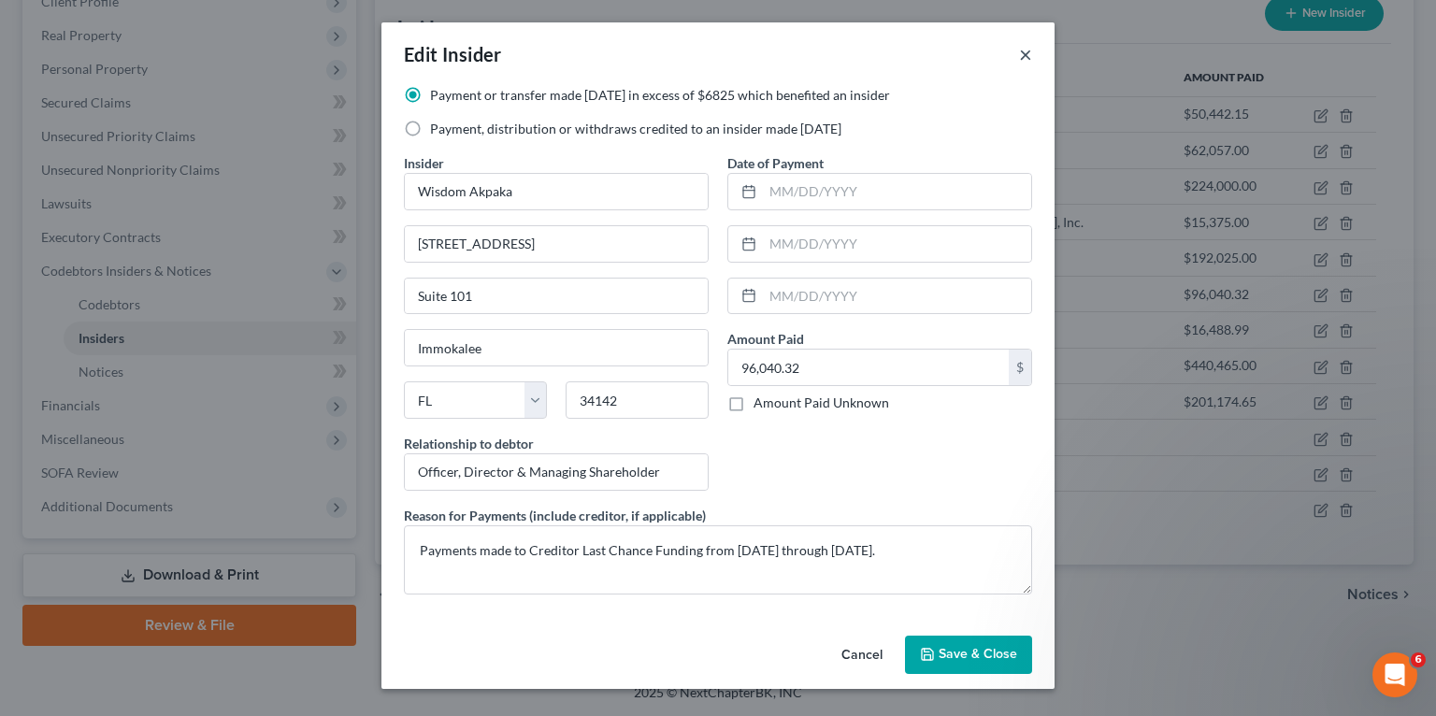
click at [1028, 59] on button "×" at bounding box center [1025, 54] width 13 height 22
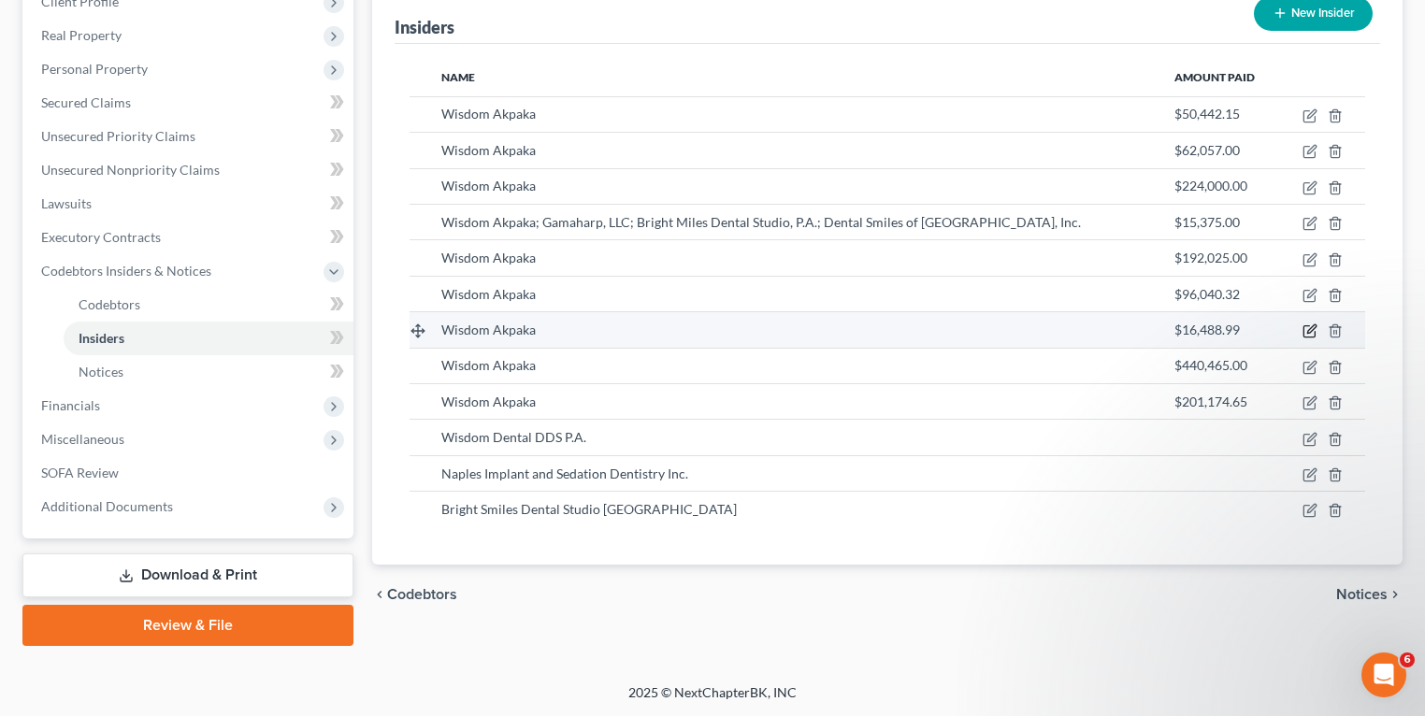
click at [1312, 333] on icon "button" at bounding box center [1309, 330] width 15 height 15
select select "9"
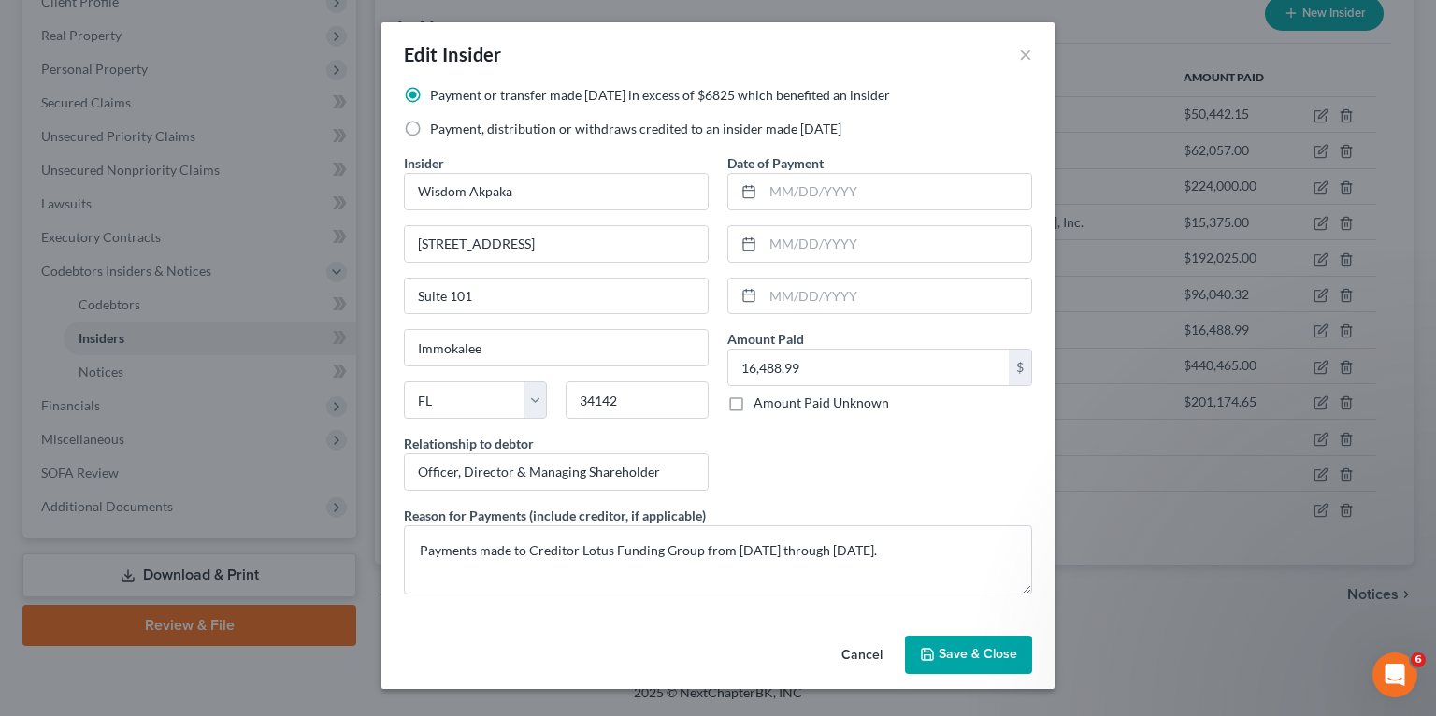
click at [958, 651] on span "Save & Close" at bounding box center [978, 655] width 79 height 16
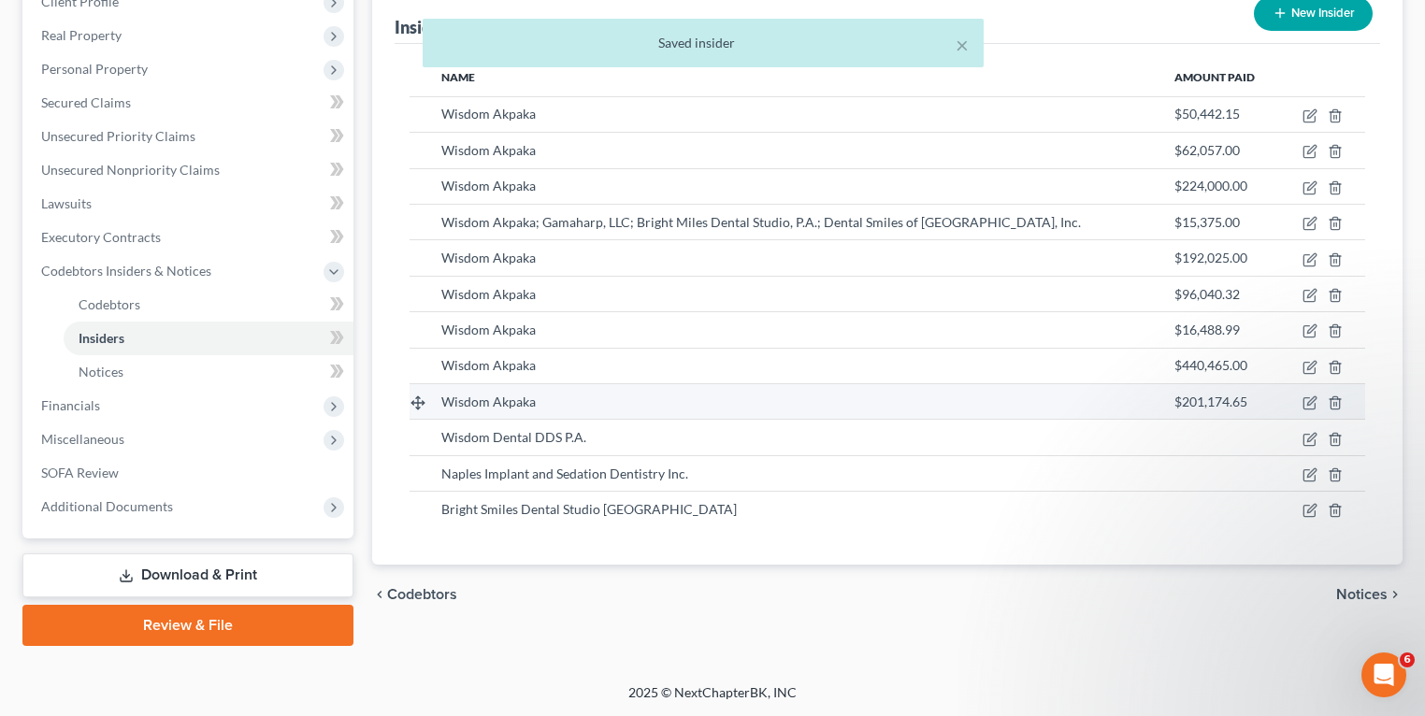
click at [1307, 392] on td at bounding box center [1322, 402] width 85 height 36
click at [1309, 401] on icon "button" at bounding box center [1309, 402] width 15 height 15
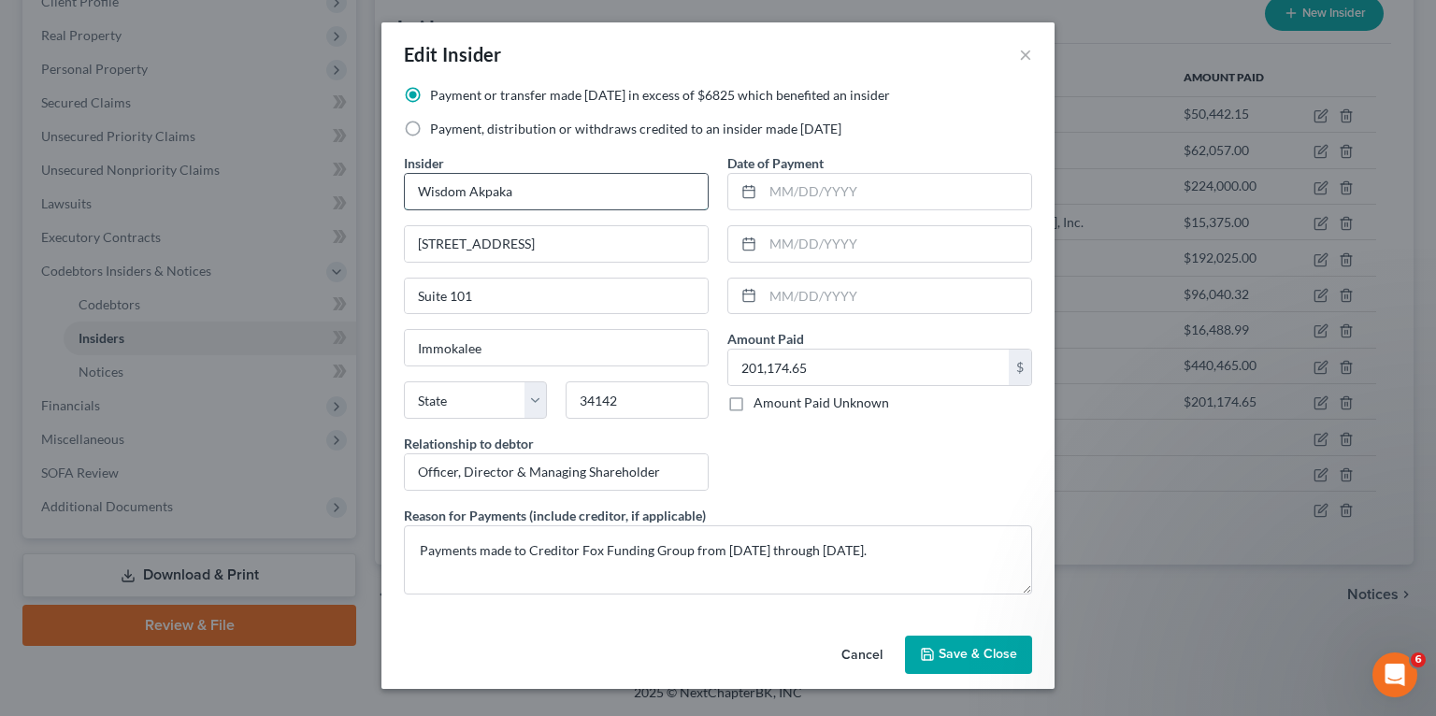
click at [550, 193] on input "Wisdom Akpaka" at bounding box center [556, 192] width 303 height 36
type input "Wisdom Akpaka; Naples Implant and Sedation Dentistry, Inc.; Wisdom Akpaka, DDS …"
click at [952, 654] on span "Save & Close" at bounding box center [978, 655] width 79 height 16
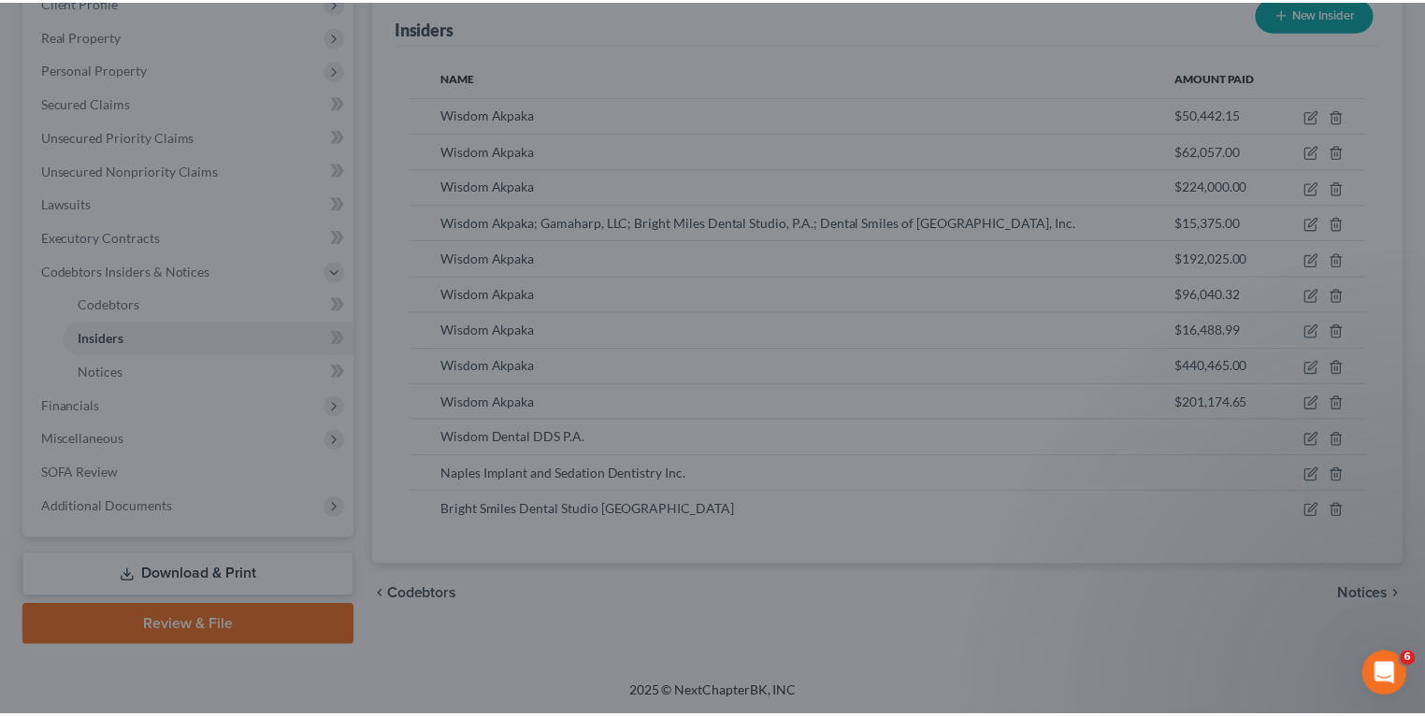
scroll to position [0, 0]
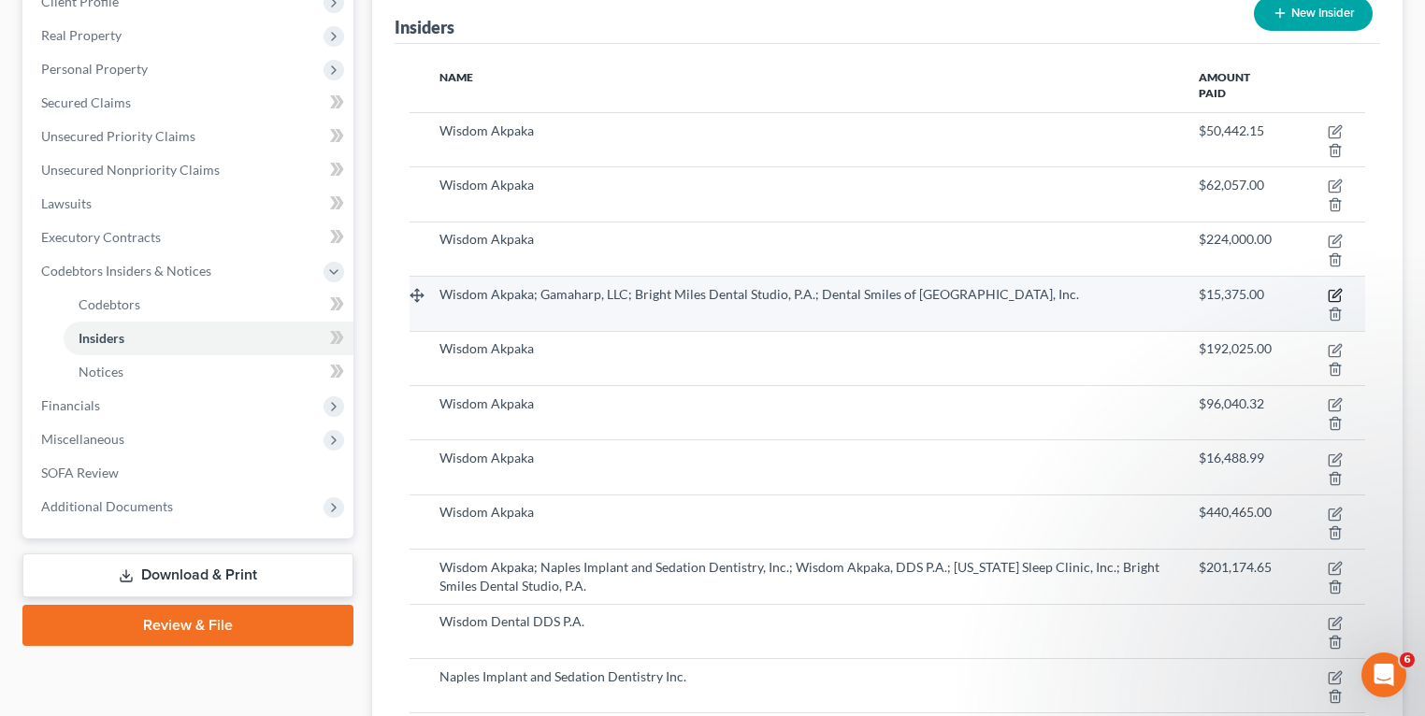
click at [1335, 294] on icon "button" at bounding box center [1334, 295] width 15 height 15
select select "9"
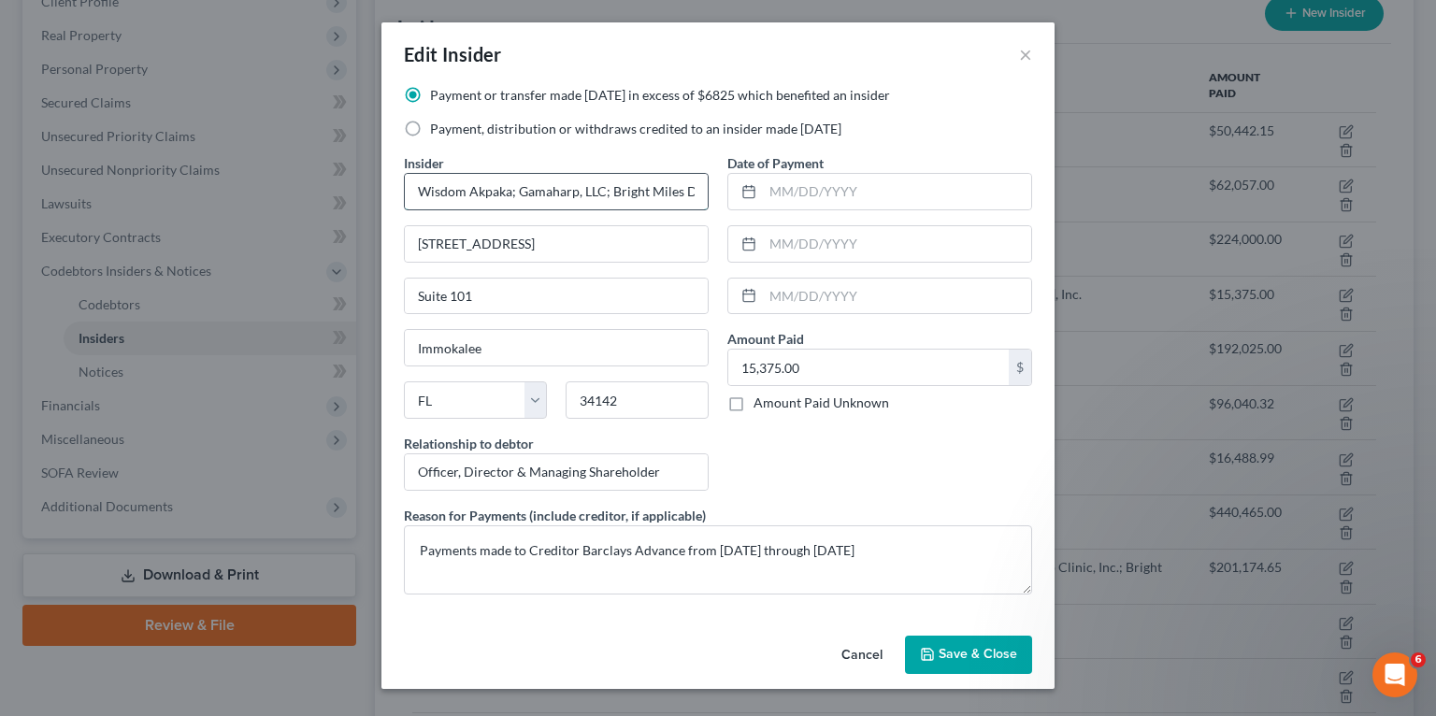
click at [651, 191] on input "Wisdom Akpaka; Gamaharp, LLC; Bright Miles Dental Studio, P.A.; Dental Smiles o…" at bounding box center [556, 192] width 303 height 36
type input "Wisdom Akpaka; Gamaharp, LLC; Bright Smiles Dental Studio, P.A.; Dental Smiles …"
click at [958, 658] on span "Save & Close" at bounding box center [978, 655] width 79 height 16
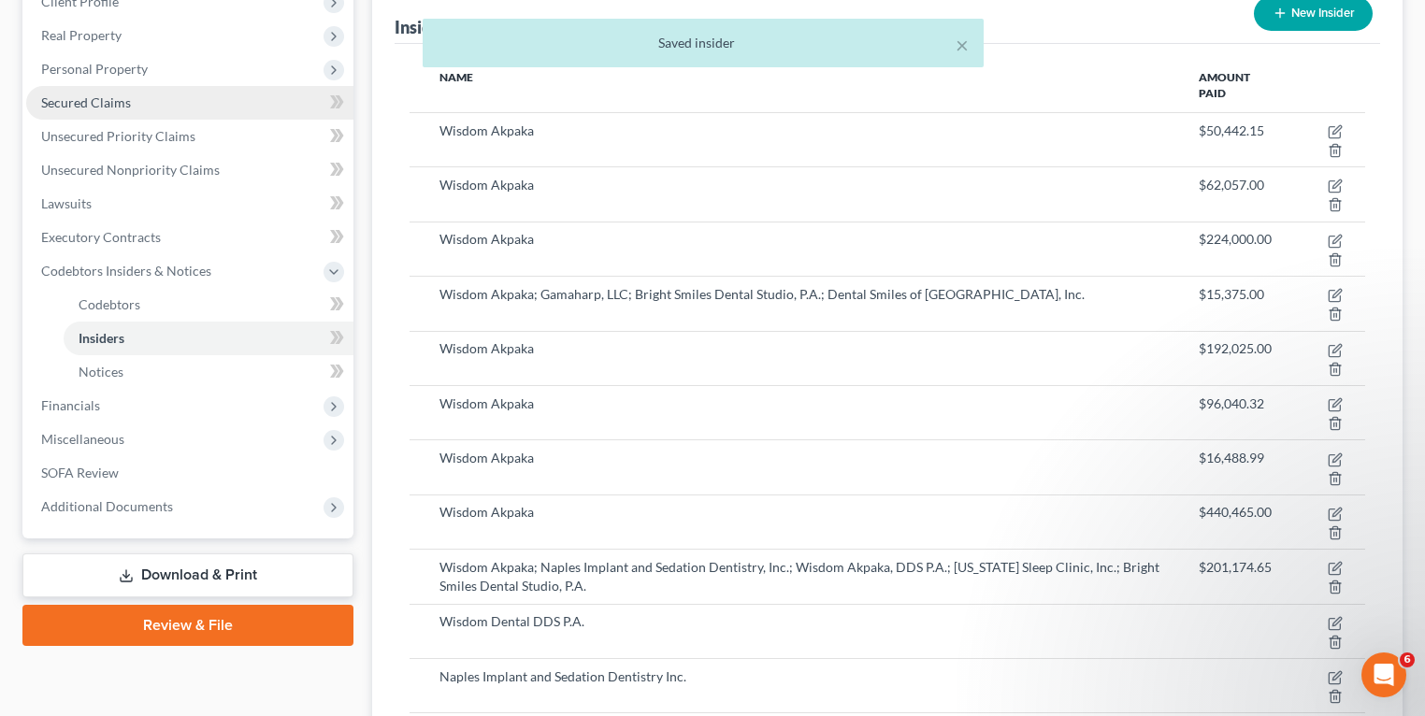
click at [150, 107] on link "Secured Claims" at bounding box center [189, 103] width 327 height 34
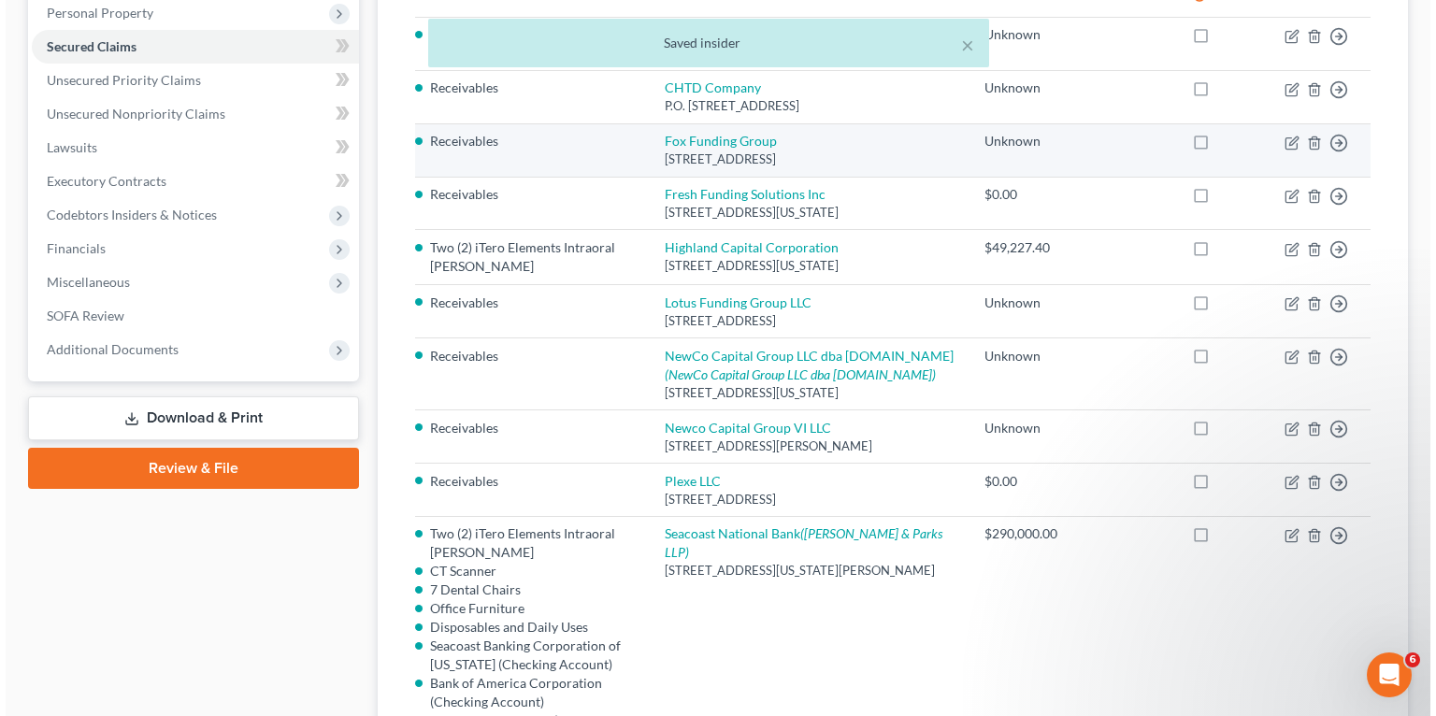
scroll to position [224, 0]
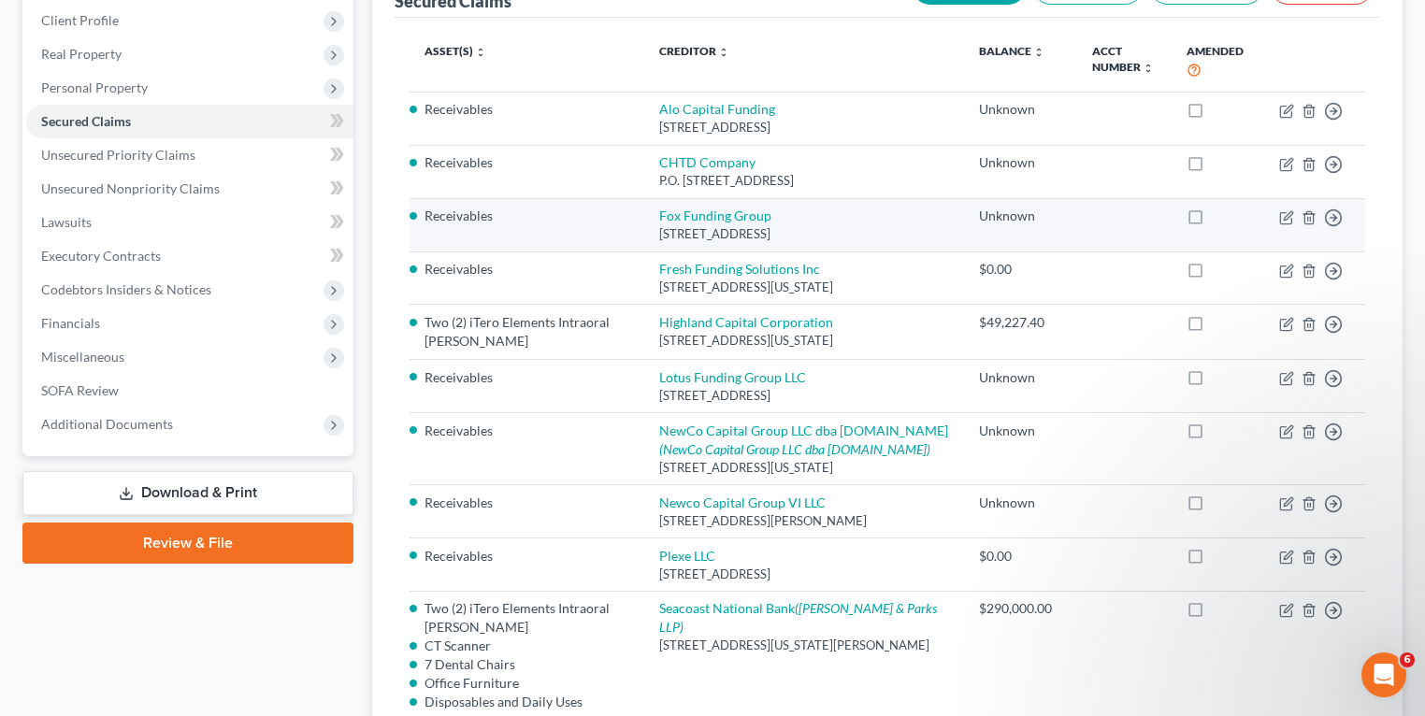
click at [1277, 213] on td "Move to E Move to F Move to G Move to Notice Only" at bounding box center [1314, 224] width 101 height 53
click at [1285, 216] on icon "button" at bounding box center [1286, 217] width 15 height 15
select select "9"
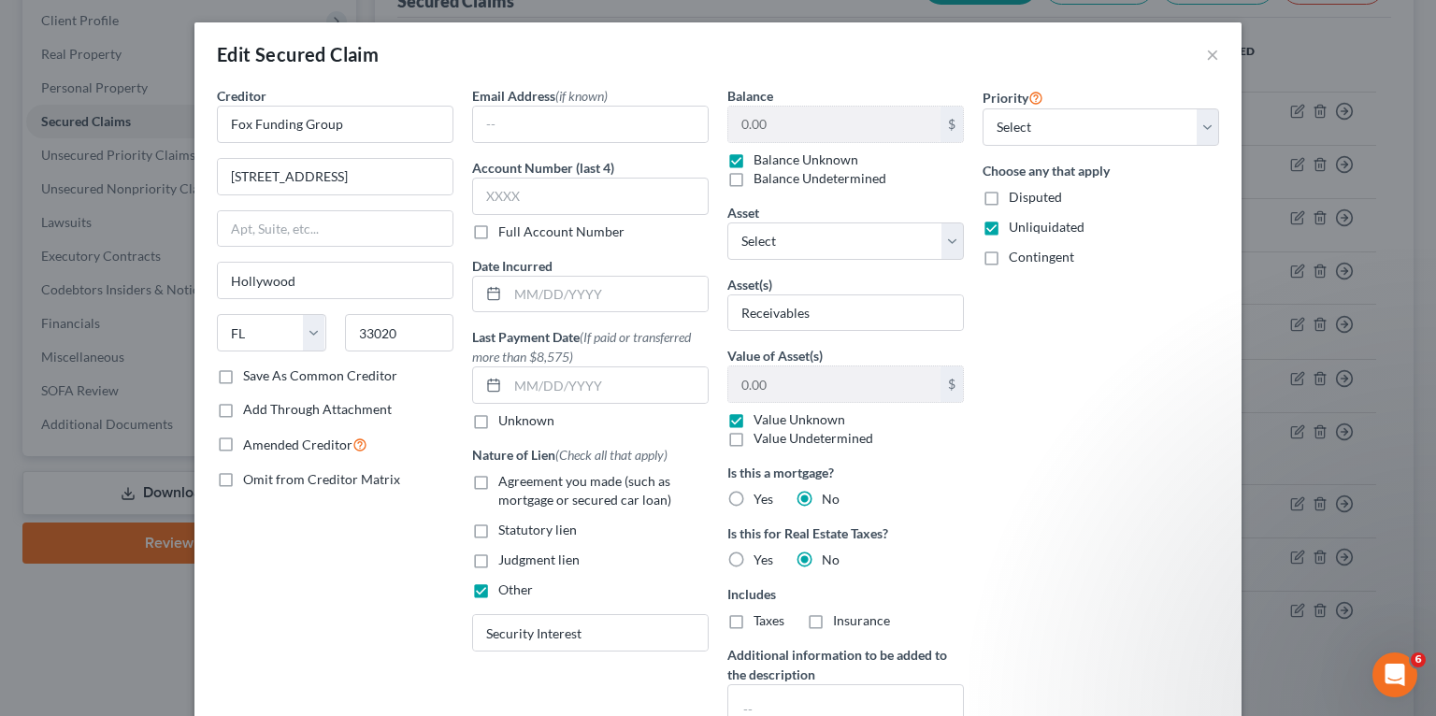
scroll to position [353, 0]
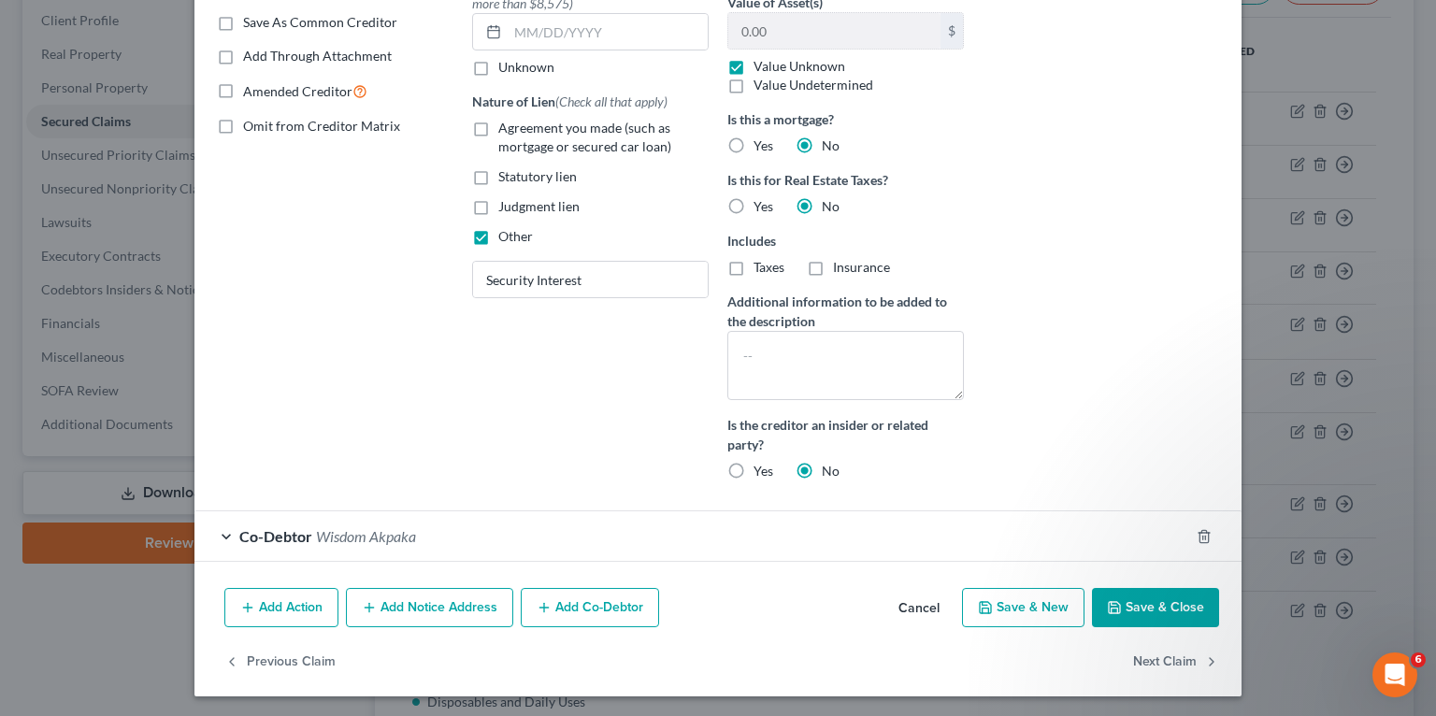
click at [596, 601] on button "Add Co-Debtor" at bounding box center [590, 607] width 138 height 39
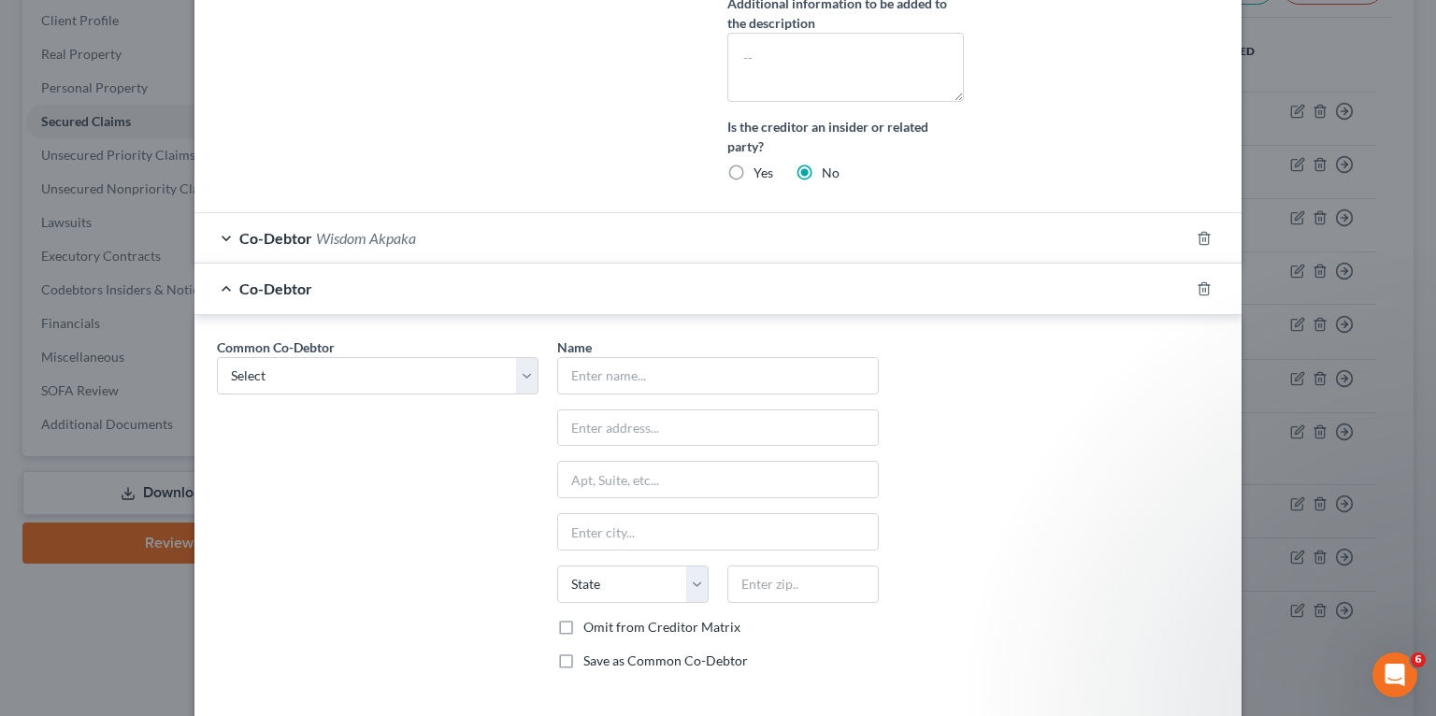
scroll to position [653, 0]
click at [349, 387] on select "Select Wisdom Akpaka Wisdom Akpaka, DDS P.A. Dental Smiles of [GEOGRAPHIC_DATA]…" at bounding box center [378, 374] width 322 height 37
select select "10"
click at [217, 356] on select "Select Wisdom Akpaka Wisdom Akpaka, DDS P.A. Dental Smiles of [GEOGRAPHIC_DATA]…" at bounding box center [378, 374] width 322 height 37
type input "Naples Implant and Sedation Dentistry, Inc"
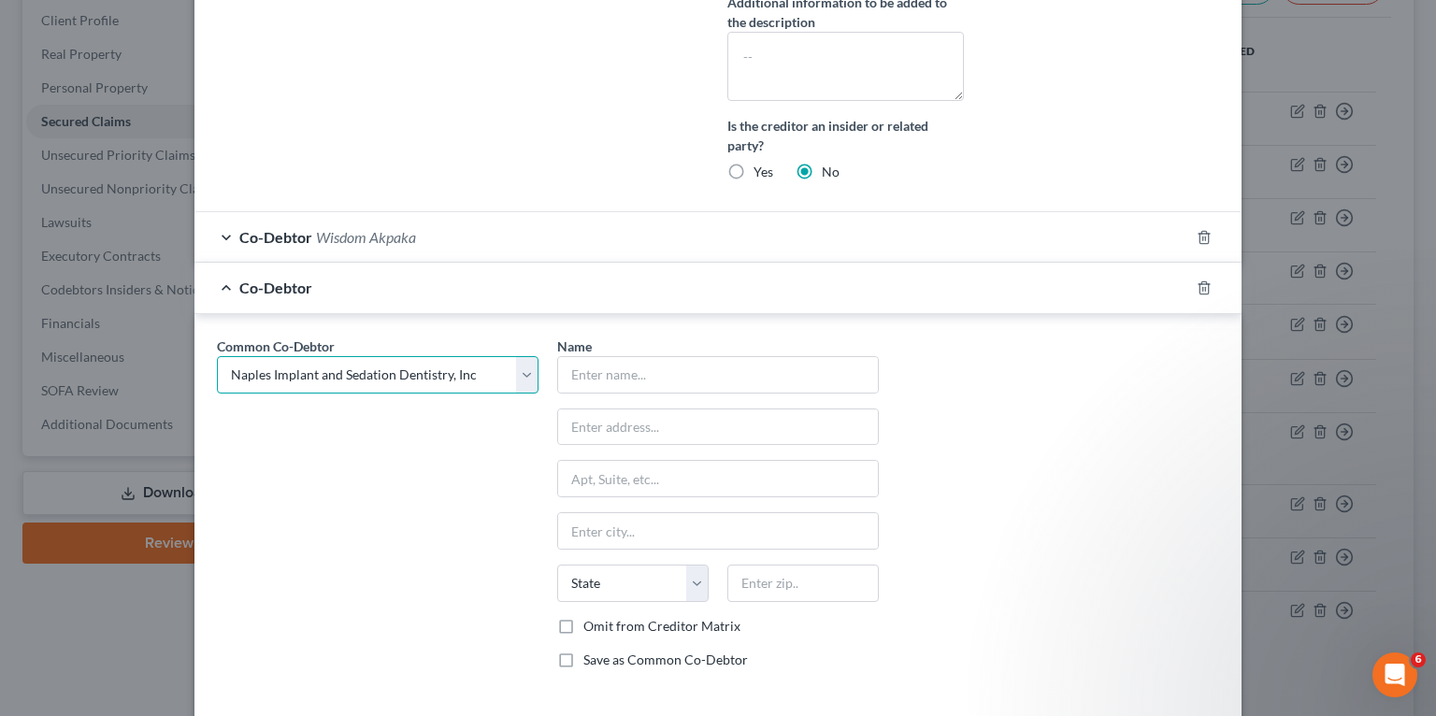
type input "[STREET_ADDRESS]"
type input "Ste 598"
type input "[GEOGRAPHIC_DATA]"
select select "9"
type input "34108"
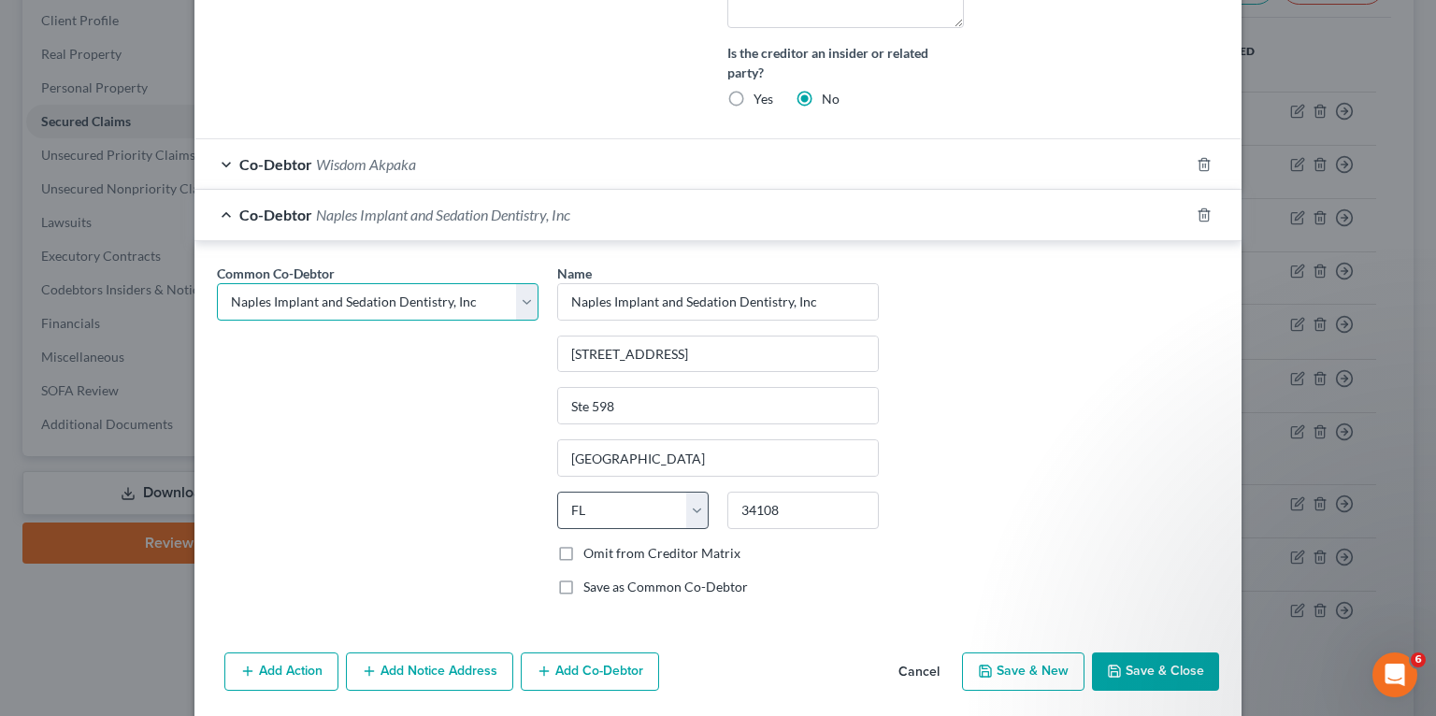
scroll to position [788, 0]
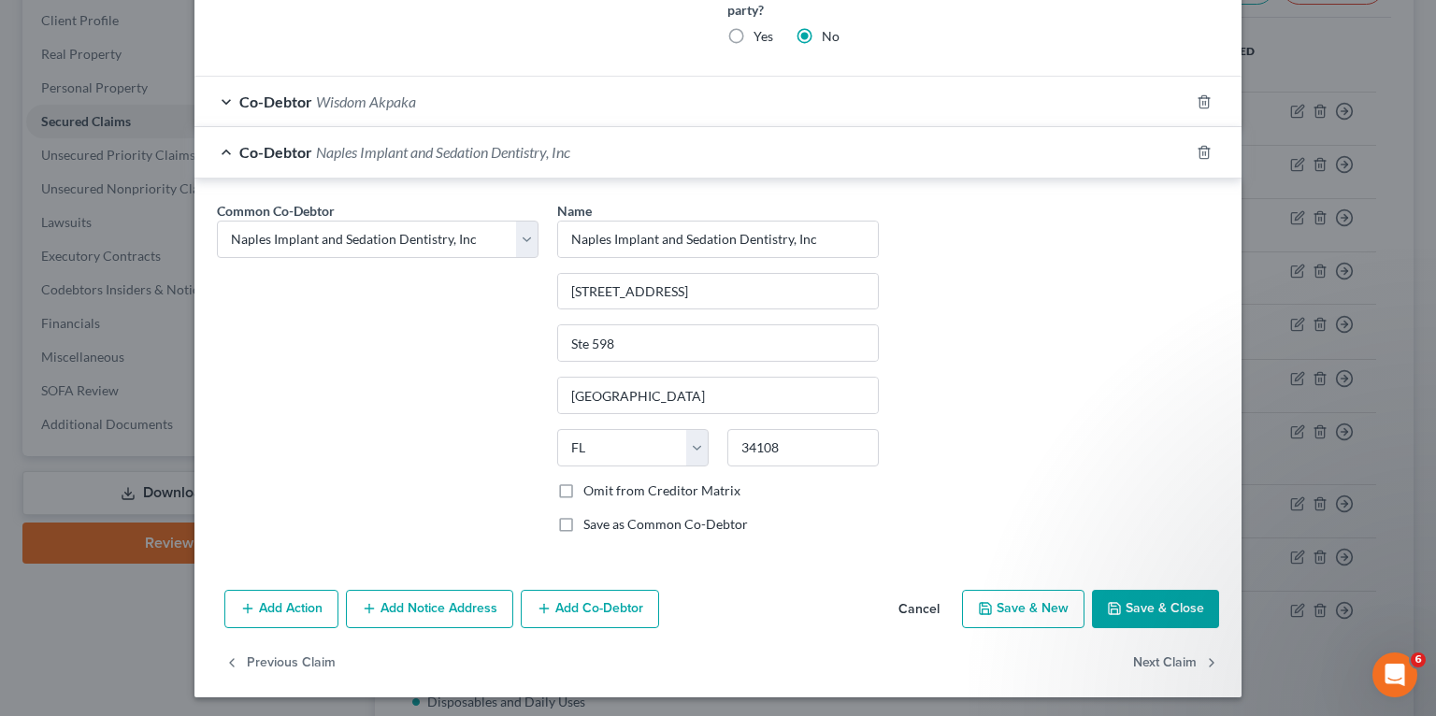
click at [610, 610] on button "Add Co-Debtor" at bounding box center [590, 609] width 138 height 39
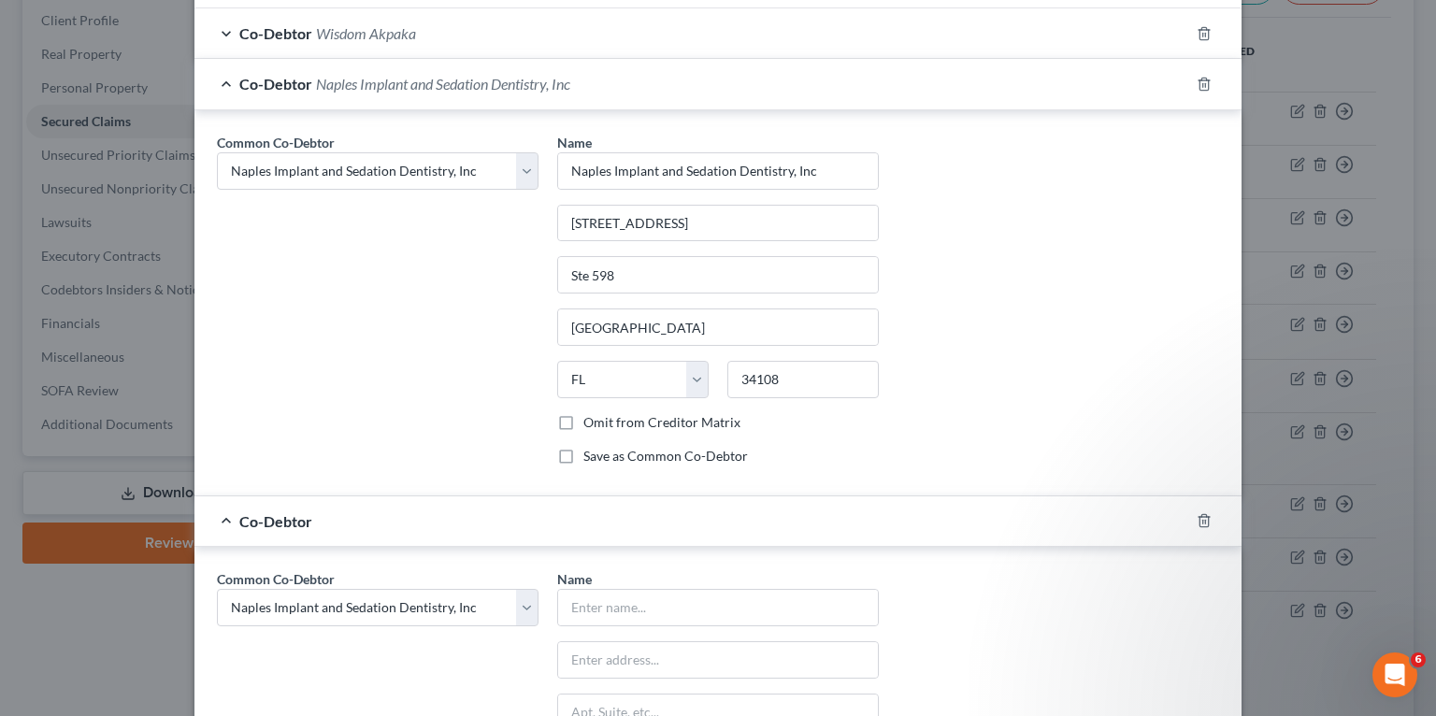
scroll to position [1012, 0]
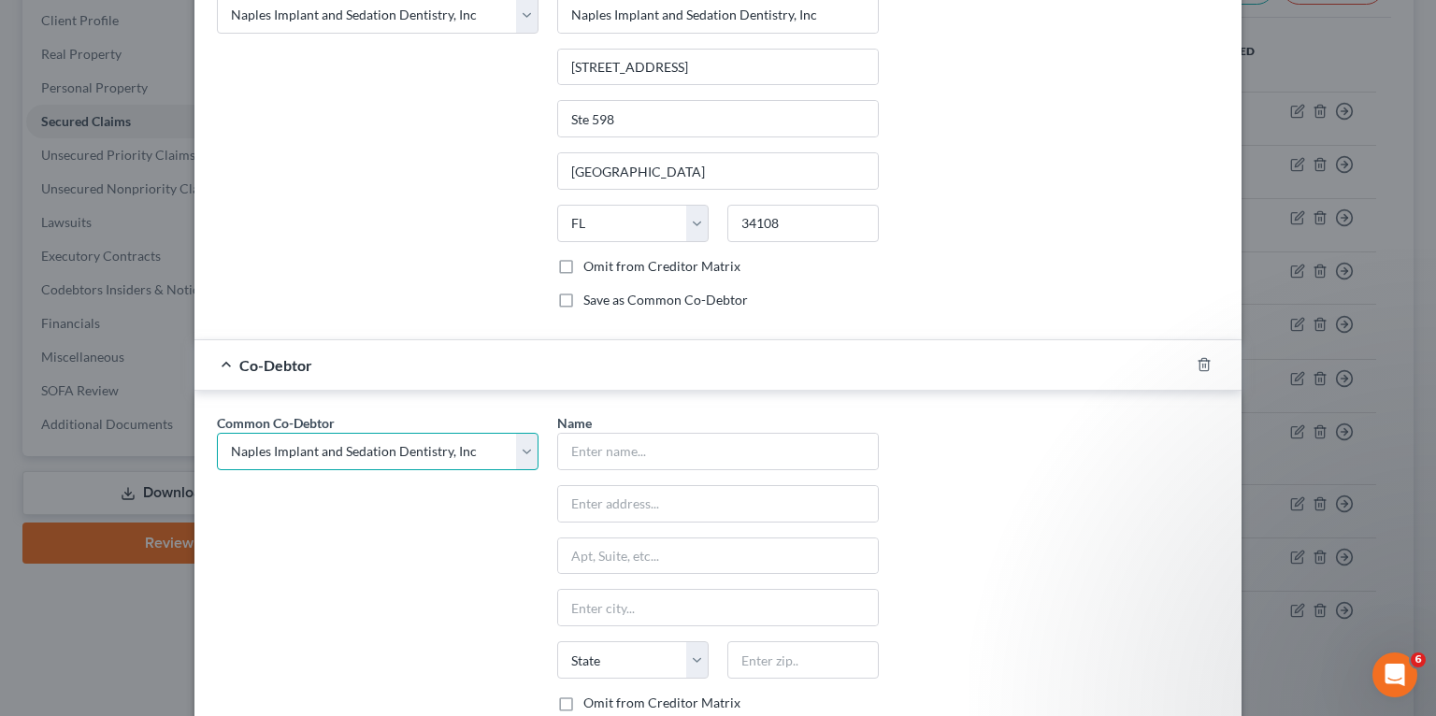
click at [354, 456] on select "Select Wisdom Akpaka Wisdom Akpaka, DDS P.A. Dental Smiles of [GEOGRAPHIC_DATA]…" at bounding box center [378, 451] width 322 height 37
select select "15"
click at [217, 433] on select "Select Wisdom Akpaka Wisdom Akpaka, DDS P.A. Dental Smiles of [GEOGRAPHIC_DATA]…" at bounding box center [378, 451] width 322 height 37
select select "15"
type input "Bright Smiles Dental Studio, P.A."
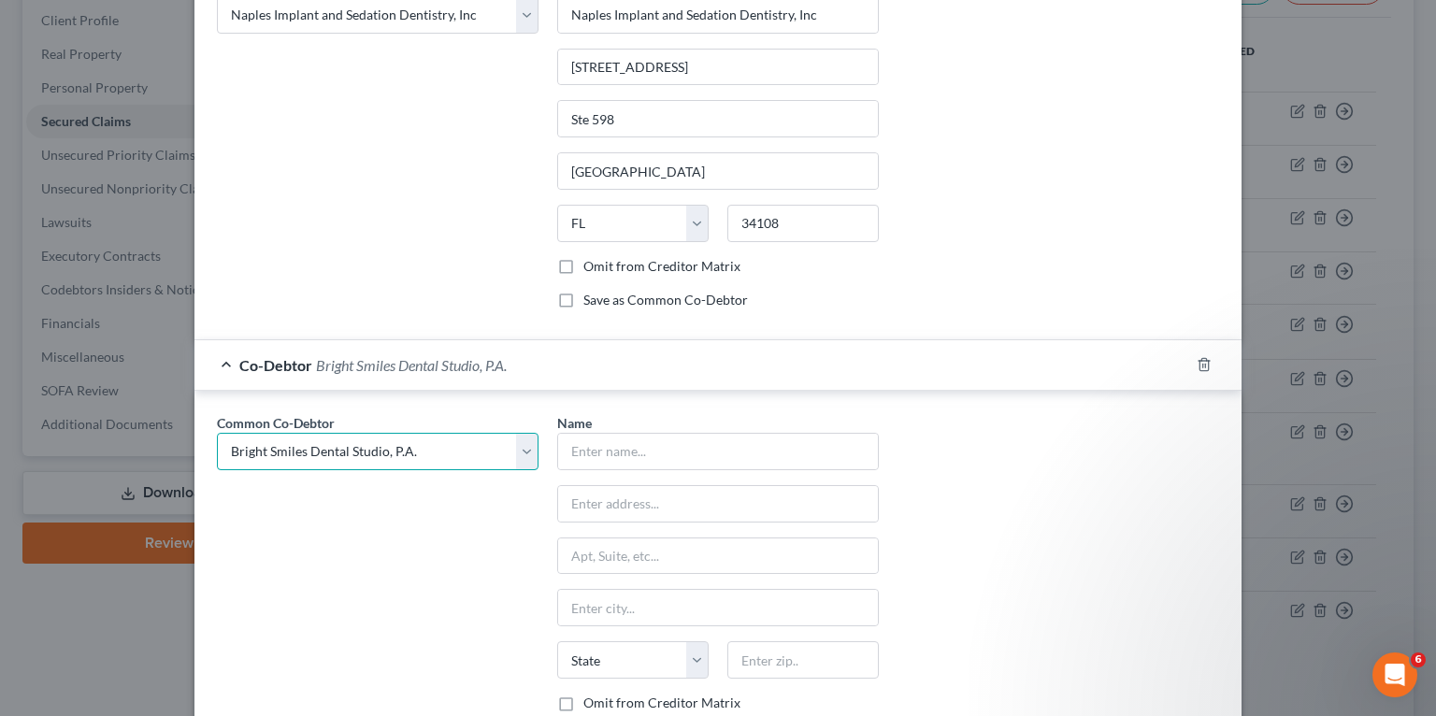
type input "[STREET_ADDRESS]"
type input "101"
type input "Immokalee"
select select "9"
type input "34142"
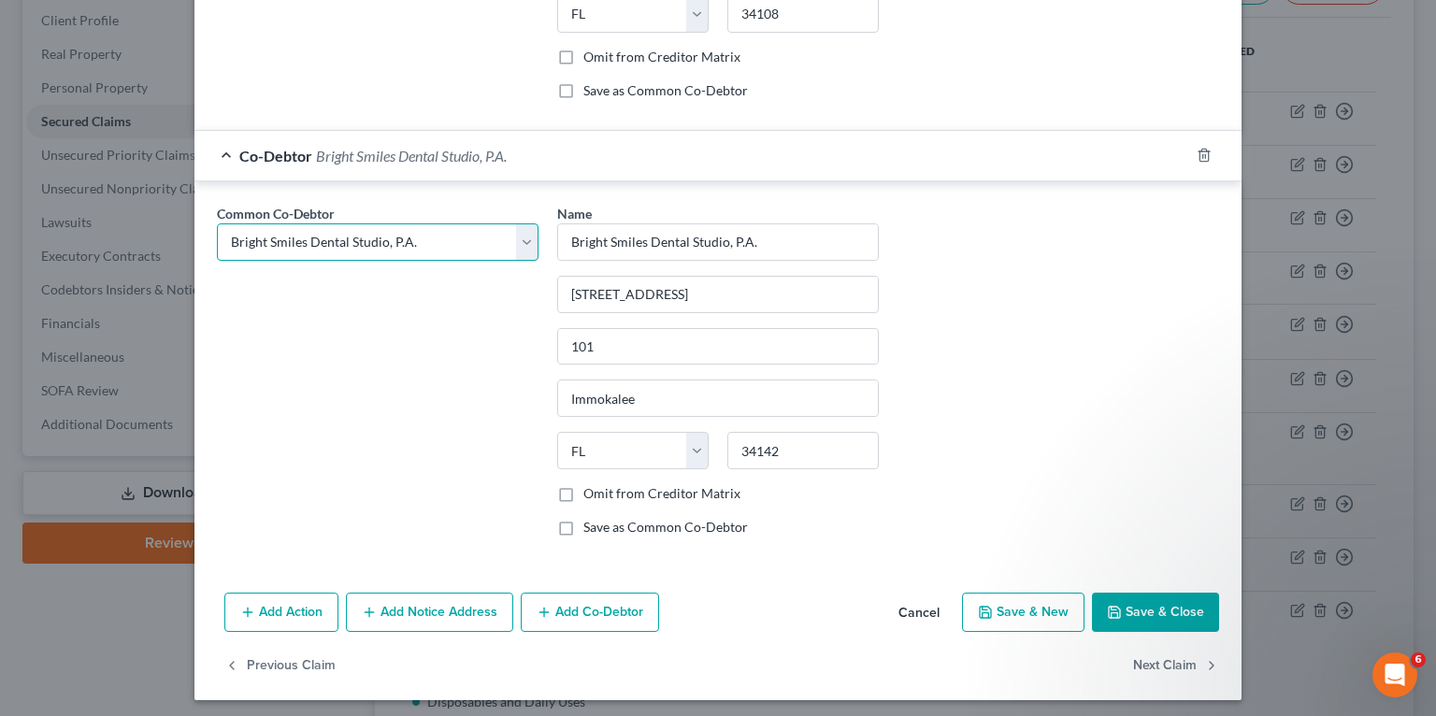
scroll to position [1223, 0]
click at [572, 611] on button "Add Co-Debtor" at bounding box center [590, 611] width 138 height 39
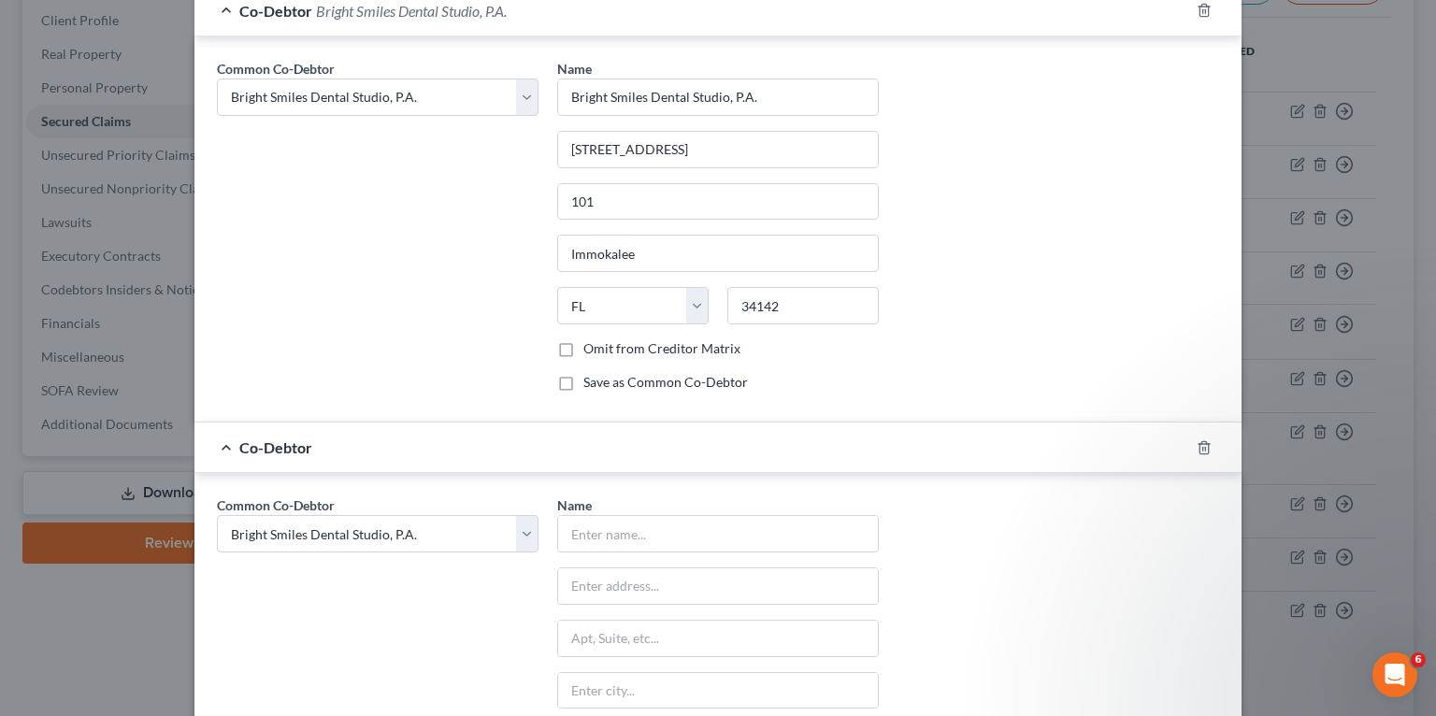
scroll to position [1522, 0]
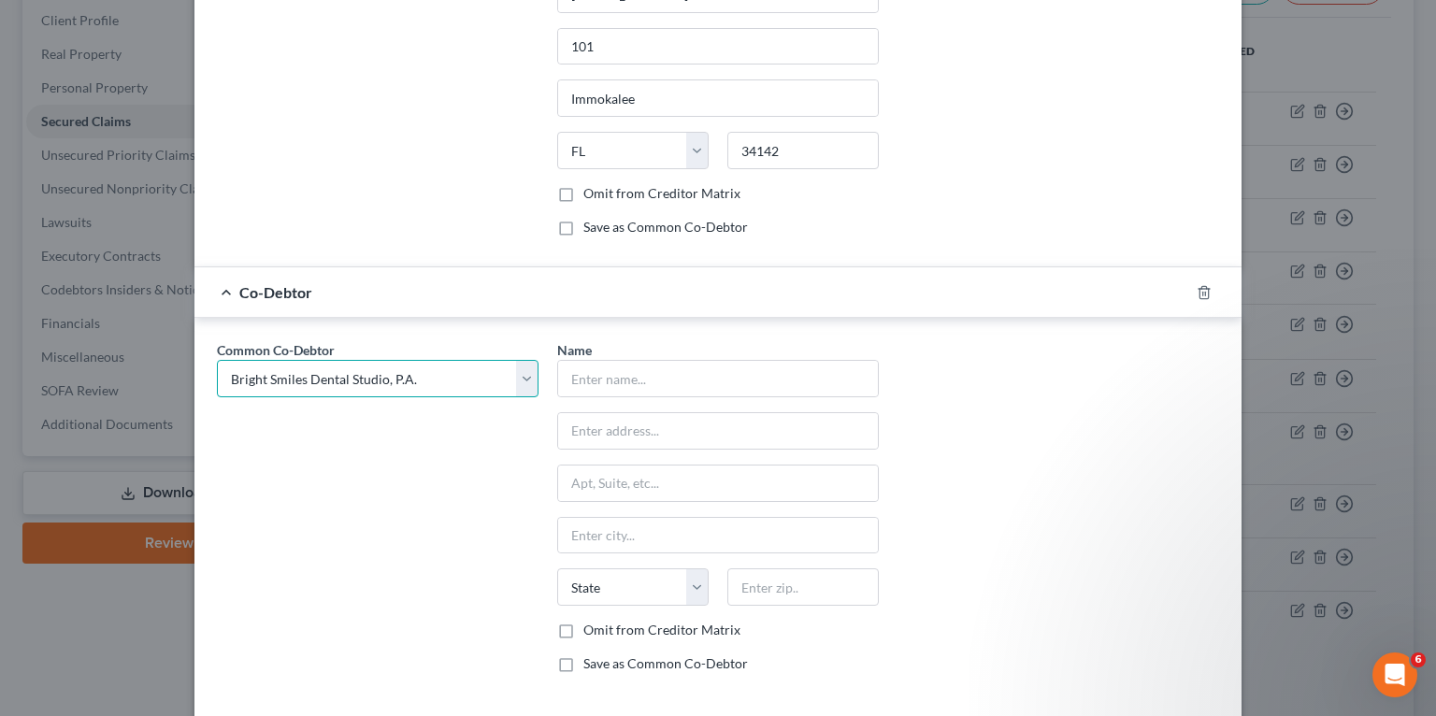
click at [309, 367] on select "Select Wisdom Akpaka Wisdom Akpaka, DDS P.A. Dental Smiles of [GEOGRAPHIC_DATA]…" at bounding box center [378, 378] width 322 height 37
select select "1"
click at [217, 360] on select "Select Wisdom Akpaka Wisdom Akpaka, DDS P.A. Dental Smiles of [GEOGRAPHIC_DATA]…" at bounding box center [378, 378] width 322 height 37
select select "1"
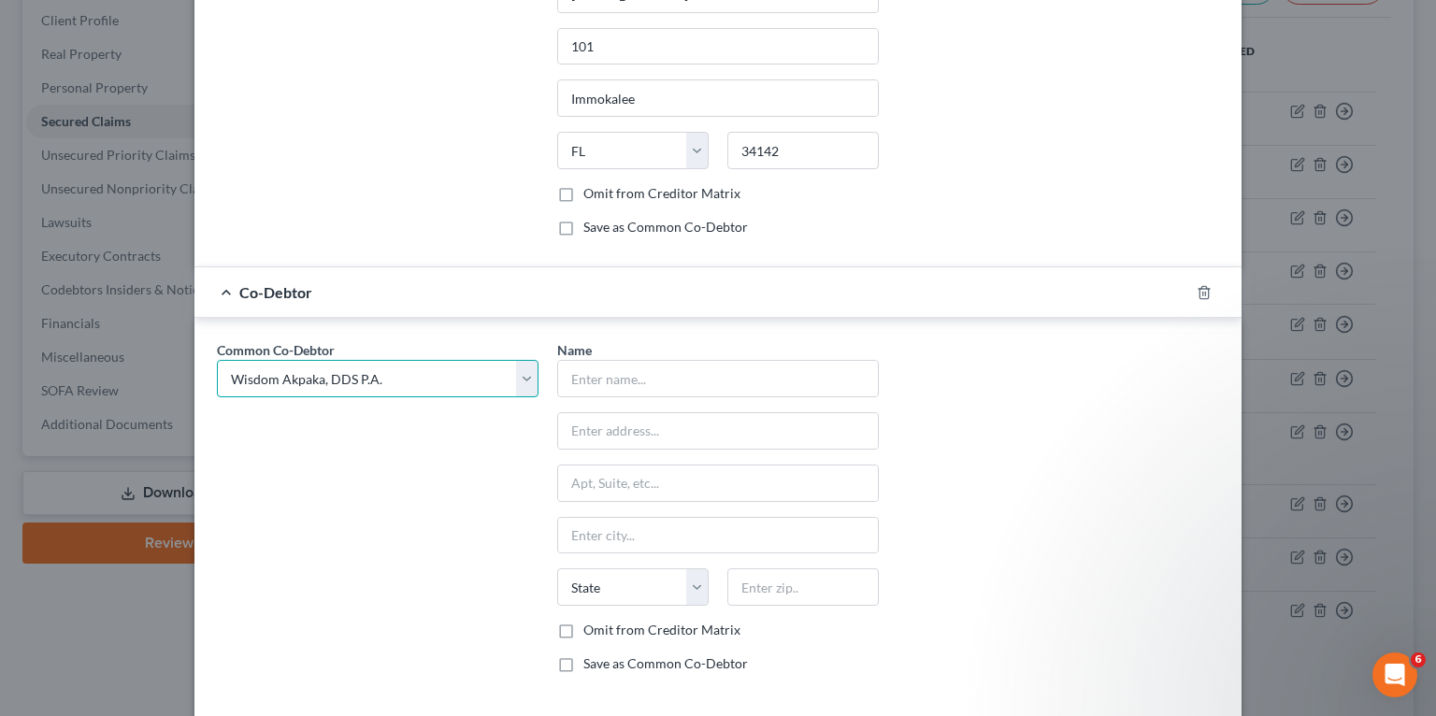
type input "Wisdom Akpaka, DDS P.A."
type input "[STREET_ADDRESS]"
type input "101"
type input "Immokalee"
select select "9"
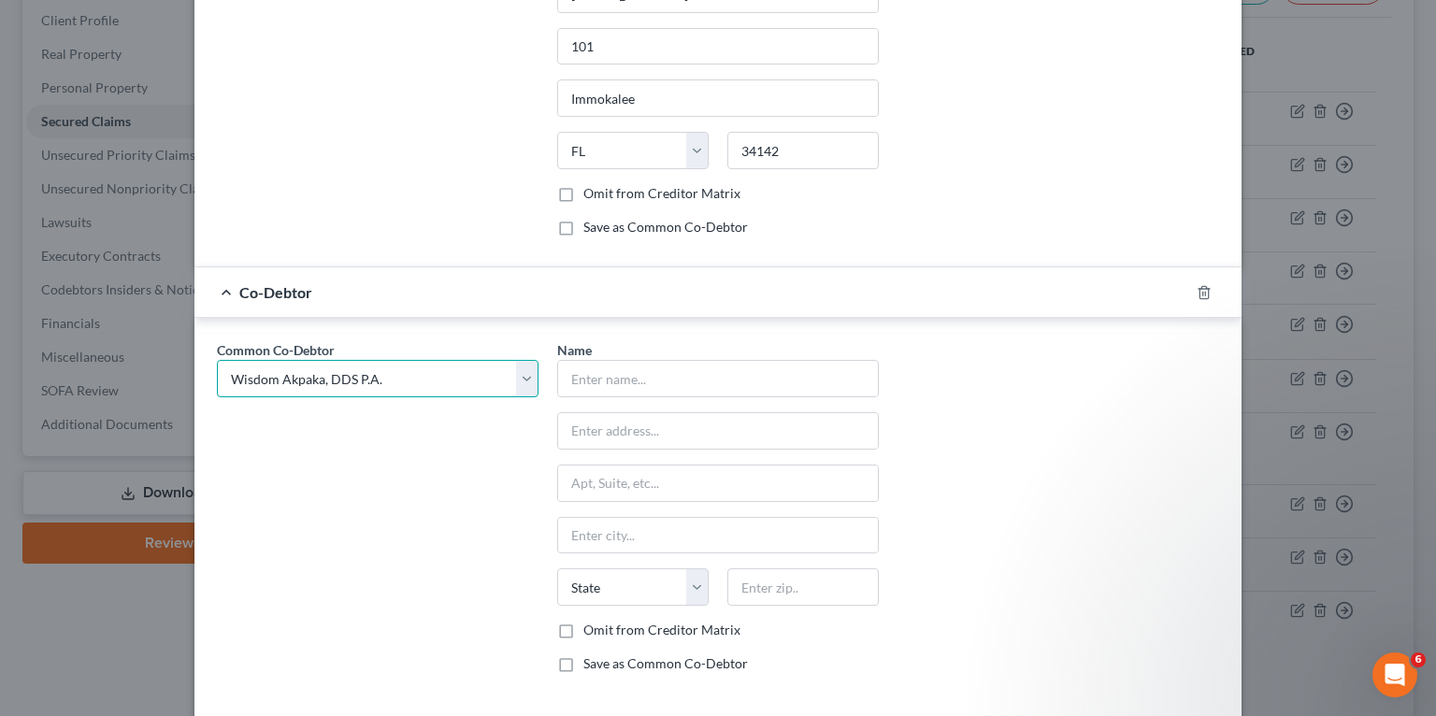
type input "34142"
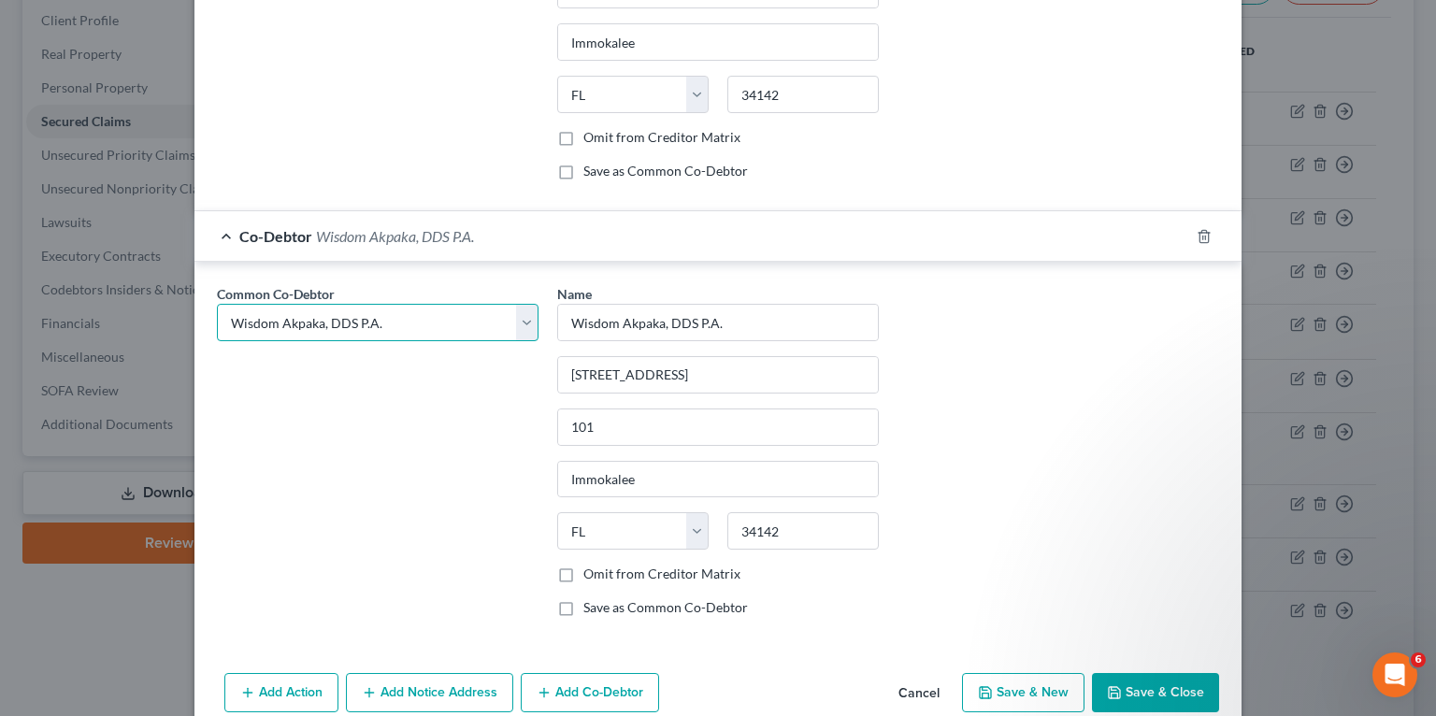
scroll to position [1657, 0]
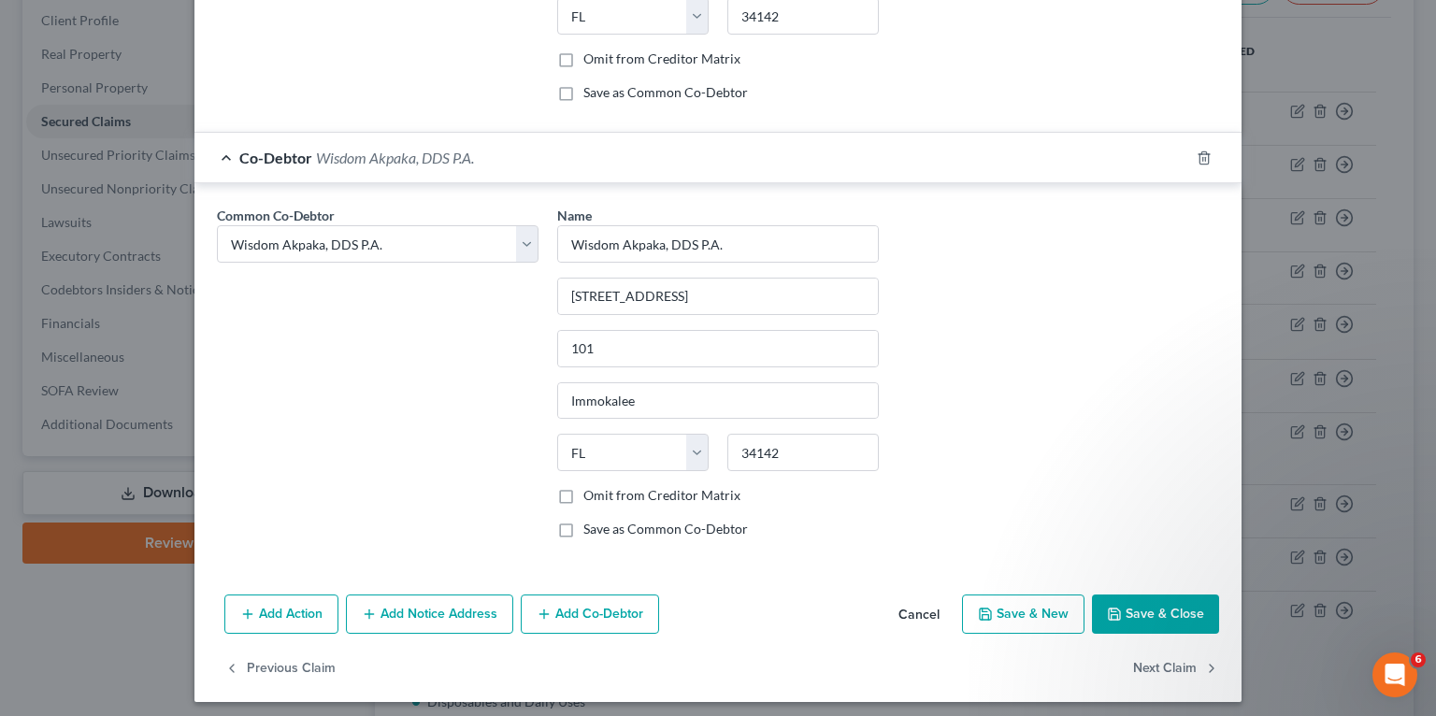
click at [580, 604] on button "Add Co-Debtor" at bounding box center [590, 614] width 138 height 39
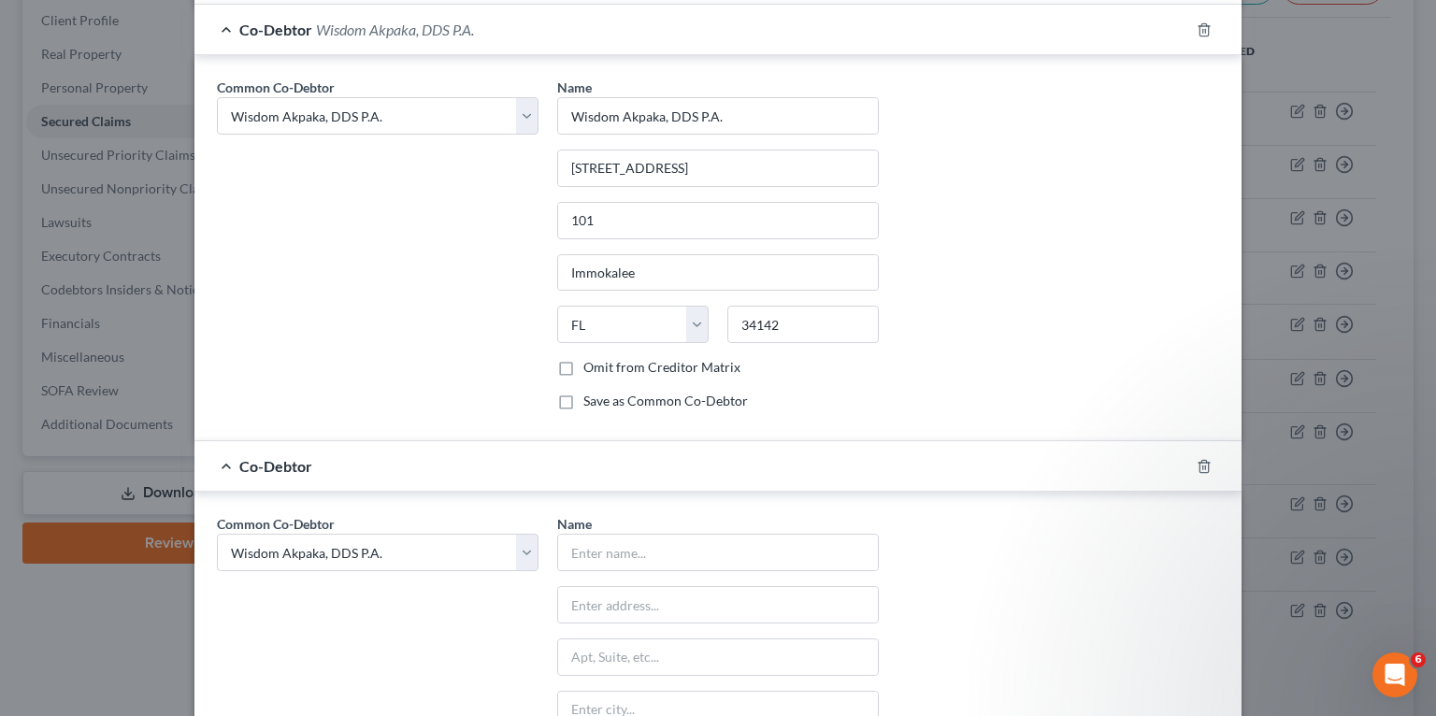
scroll to position [1956, 0]
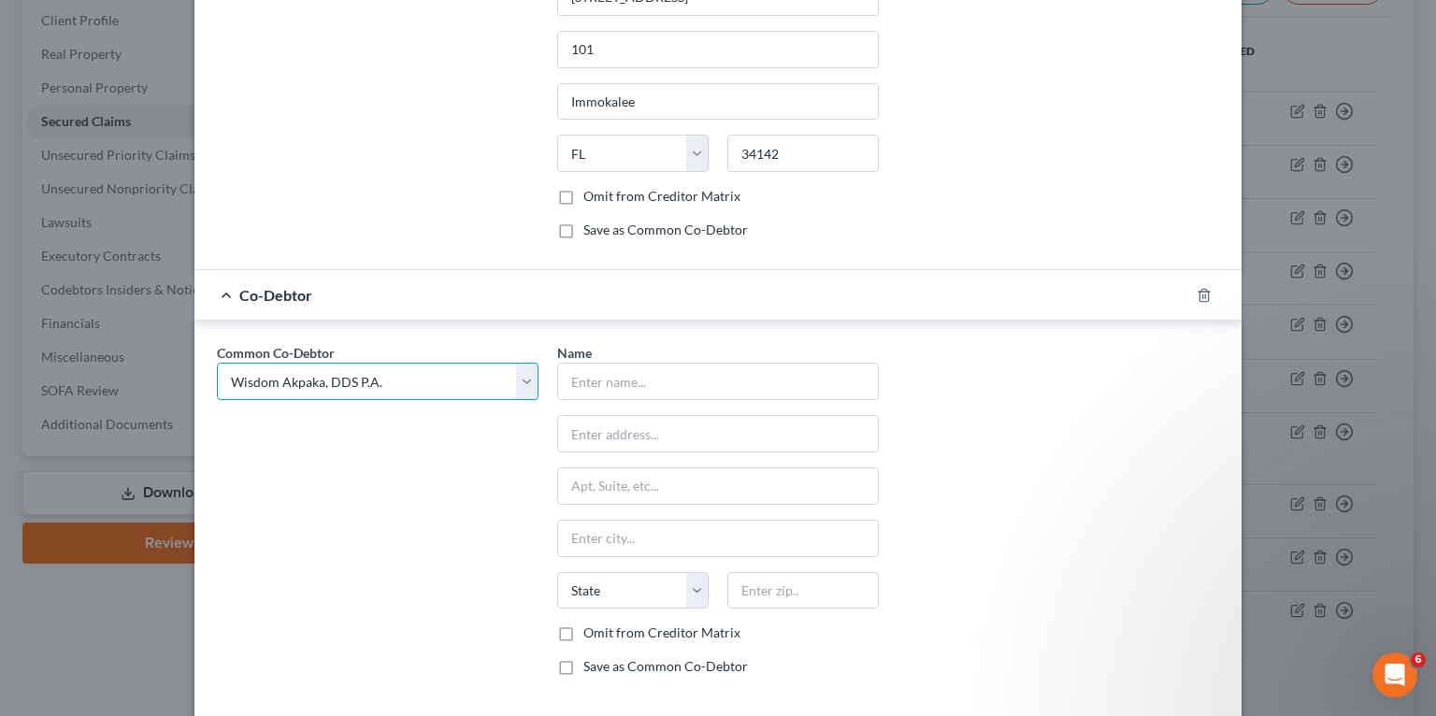
click at [295, 363] on select "Select Wisdom Akpaka Wisdom Akpaka, DDS P.A. Dental Smiles of [GEOGRAPHIC_DATA]…" at bounding box center [378, 381] width 322 height 37
select select "3"
click at [217, 363] on select "Select Wisdom Akpaka Wisdom Akpaka, DDS P.A. Dental Smiles of [GEOGRAPHIC_DATA]…" at bounding box center [378, 381] width 322 height 37
select select "3"
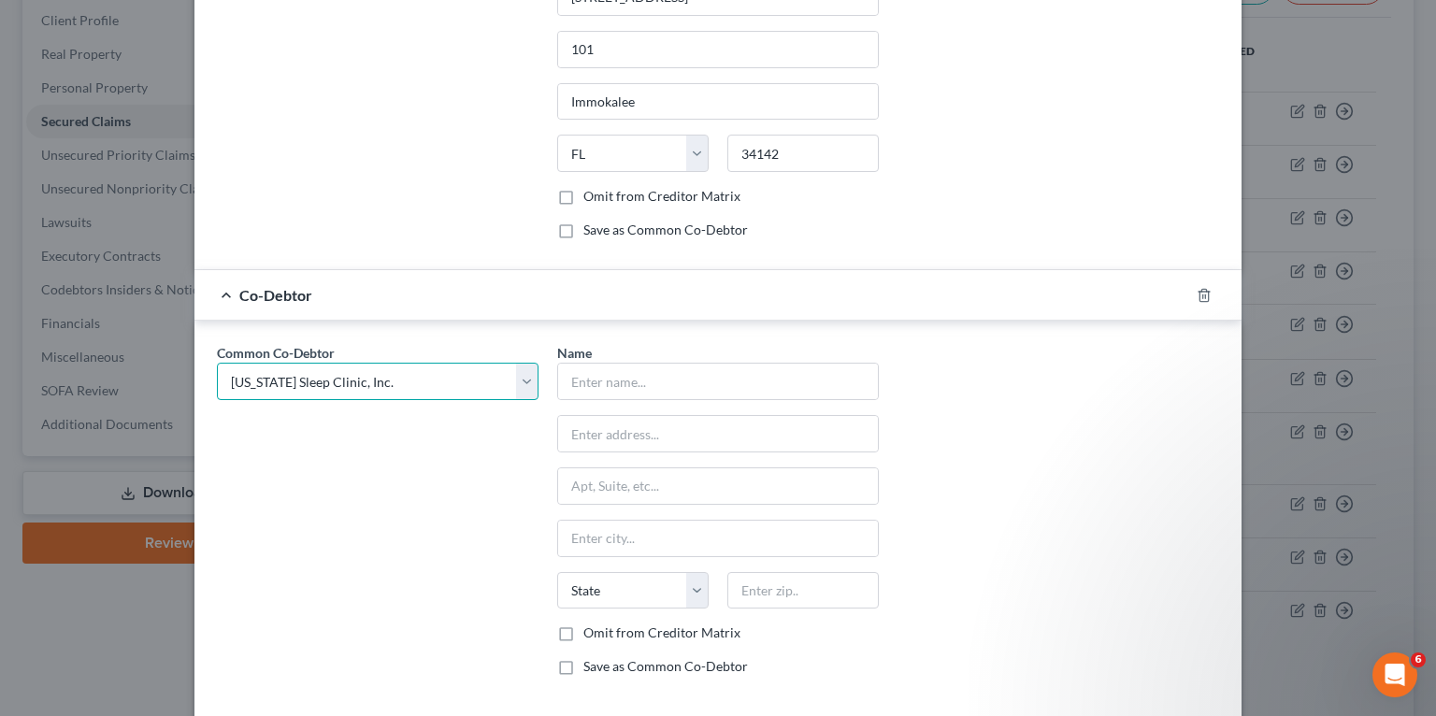
select select "3"
type input "[US_STATE] Sleep Clinic, Inc."
type input "[STREET_ADDRESS]"
type input "101"
type input "Immokalee"
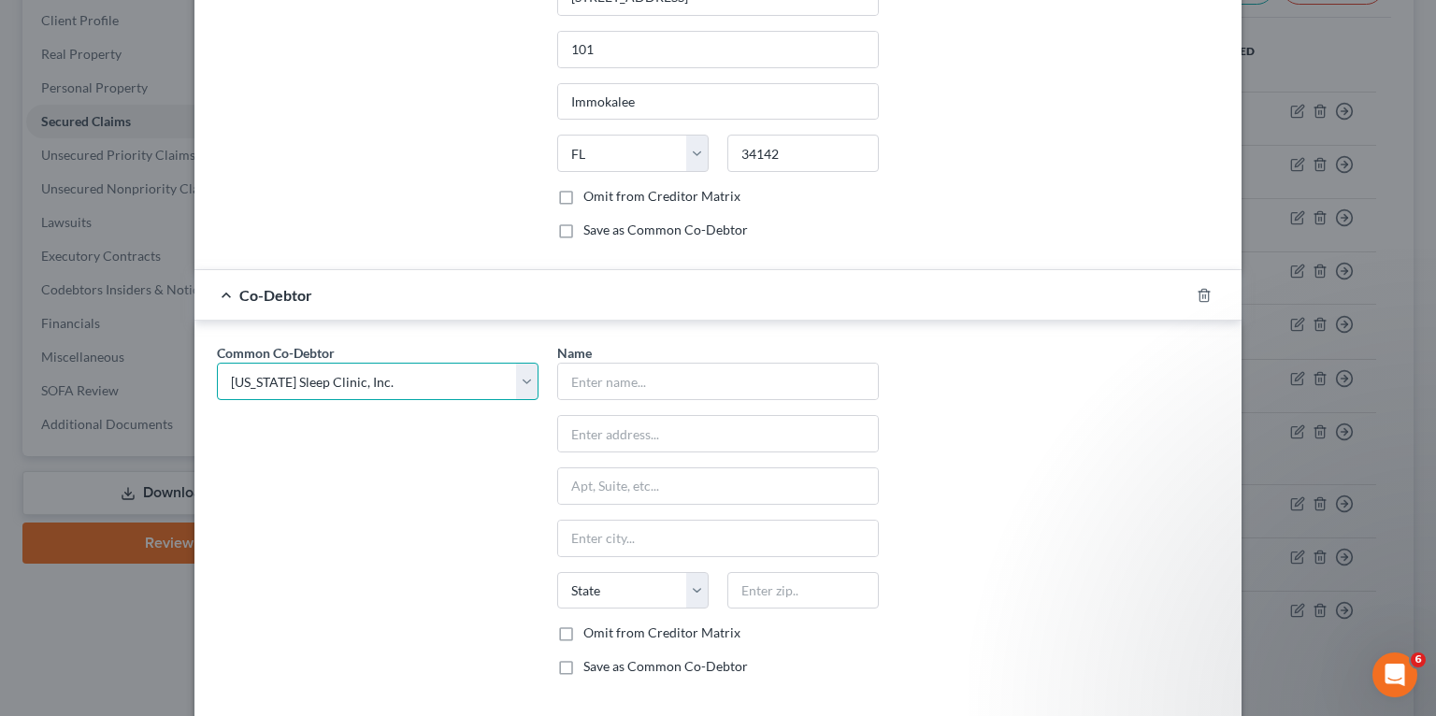
select select "9"
type input "34142"
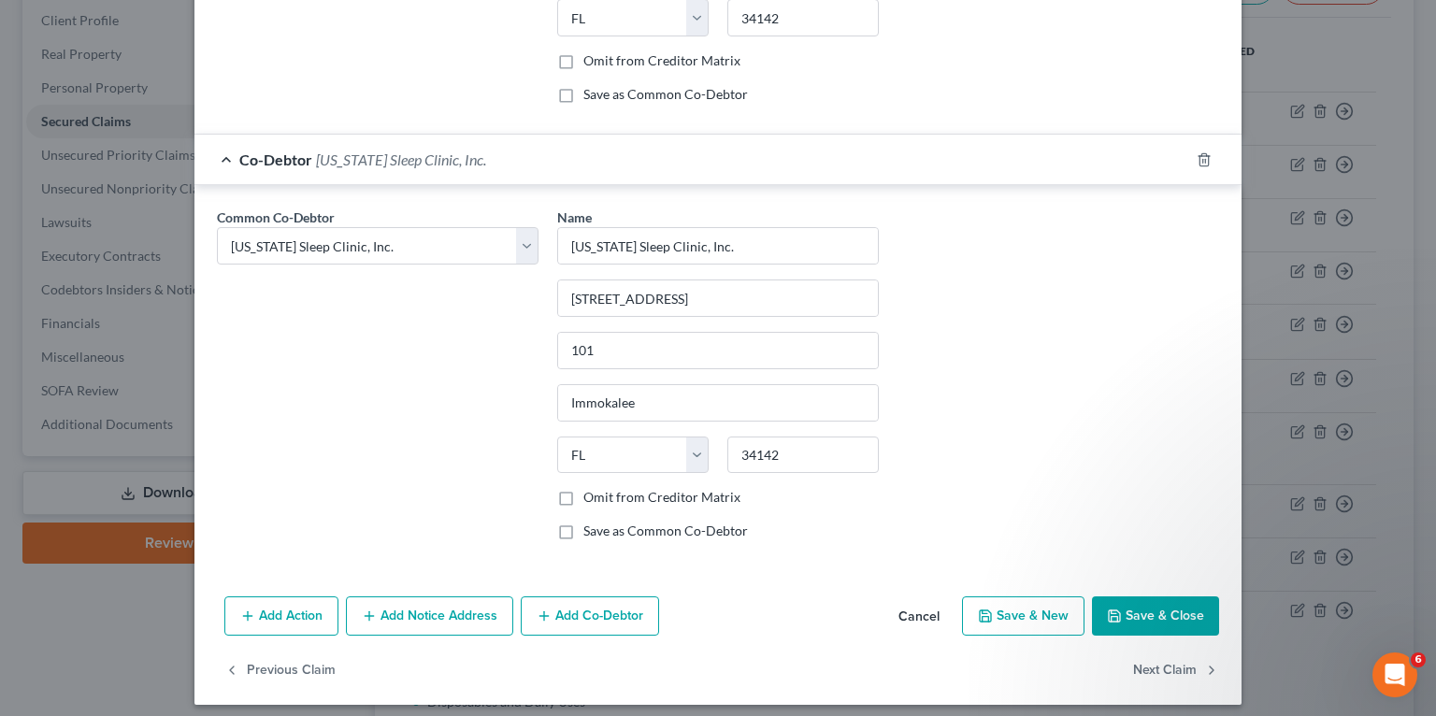
click at [1145, 598] on button "Save & Close" at bounding box center [1155, 615] width 127 height 39
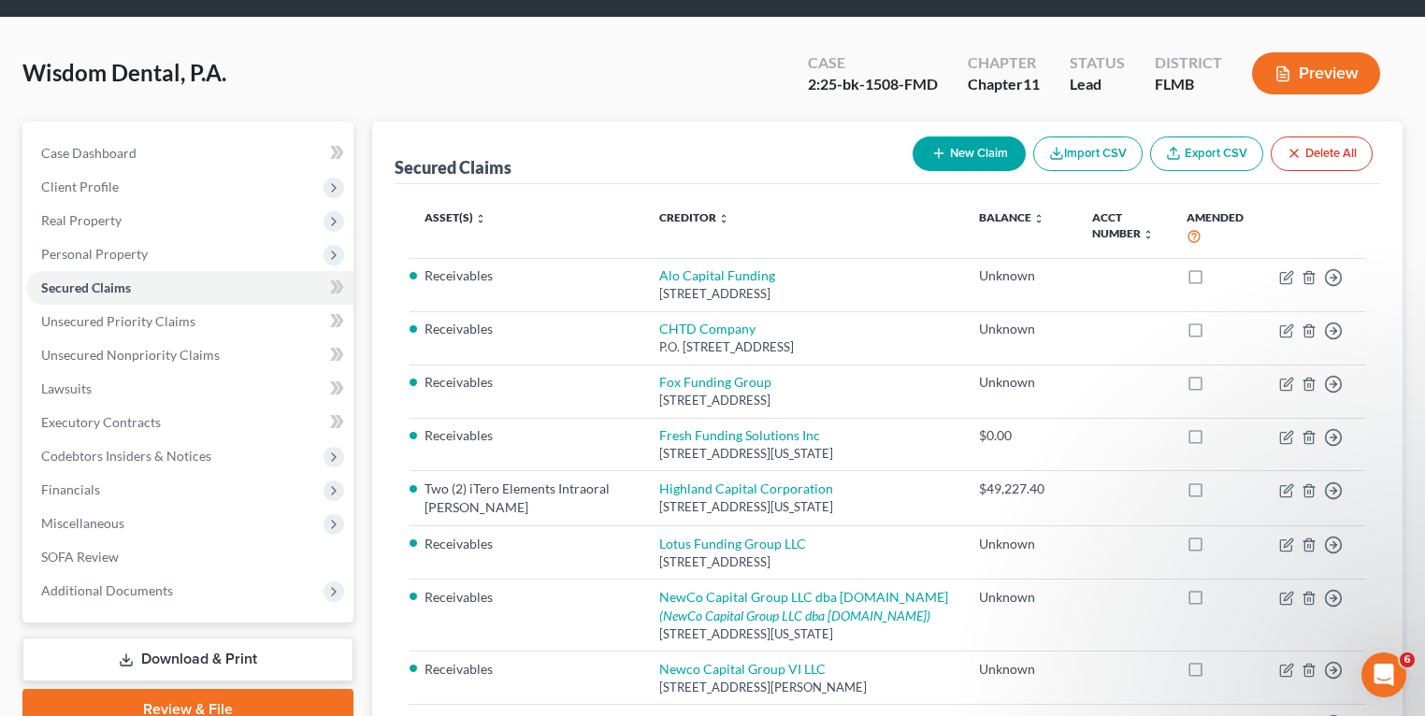
scroll to position [0, 0]
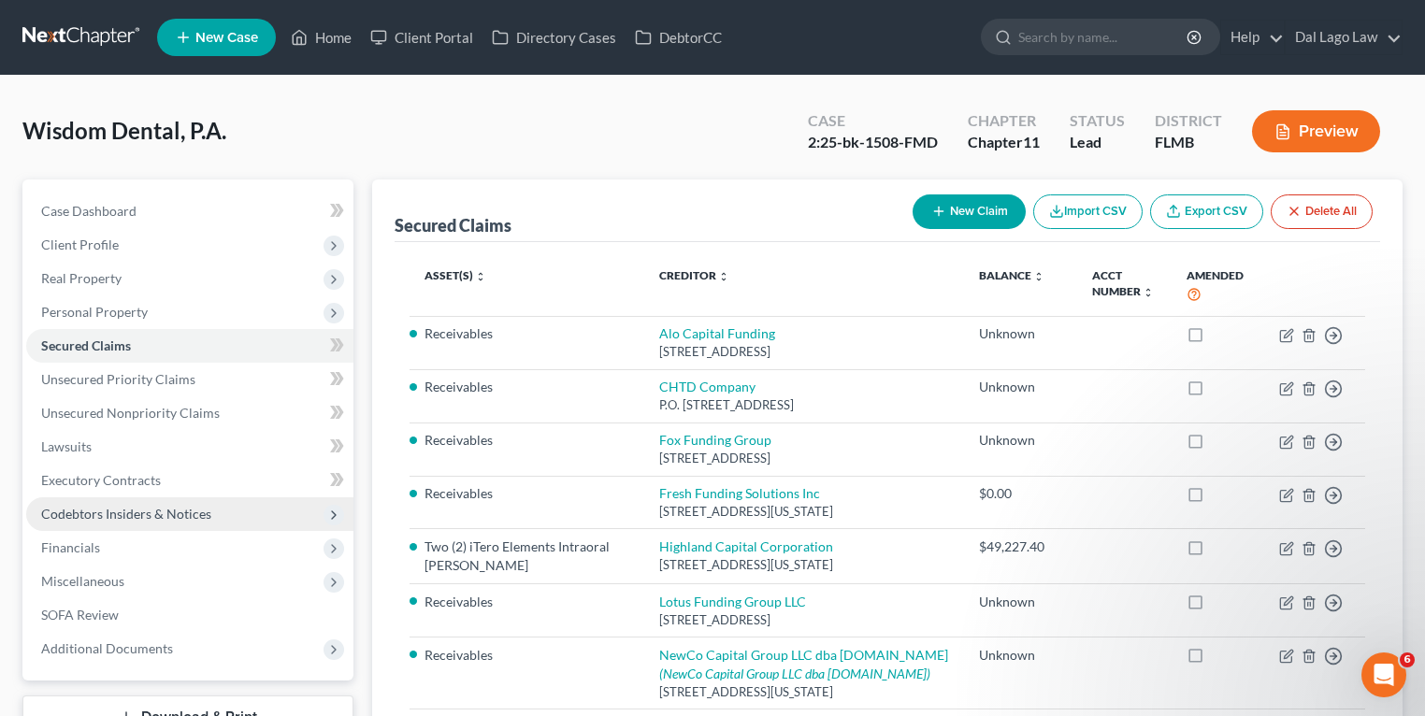
click at [122, 512] on span "Codebtors Insiders & Notices" at bounding box center [126, 514] width 170 height 16
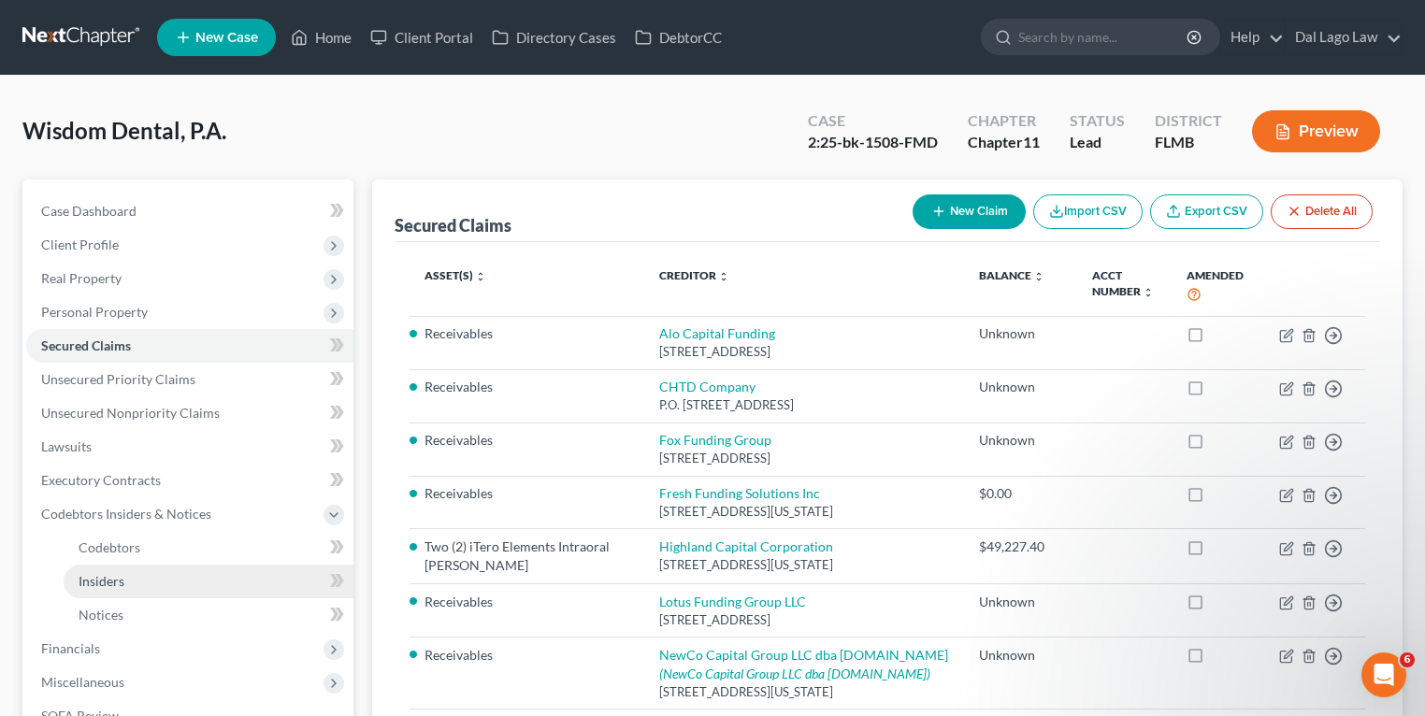
click at [112, 585] on span "Insiders" at bounding box center [102, 581] width 46 height 16
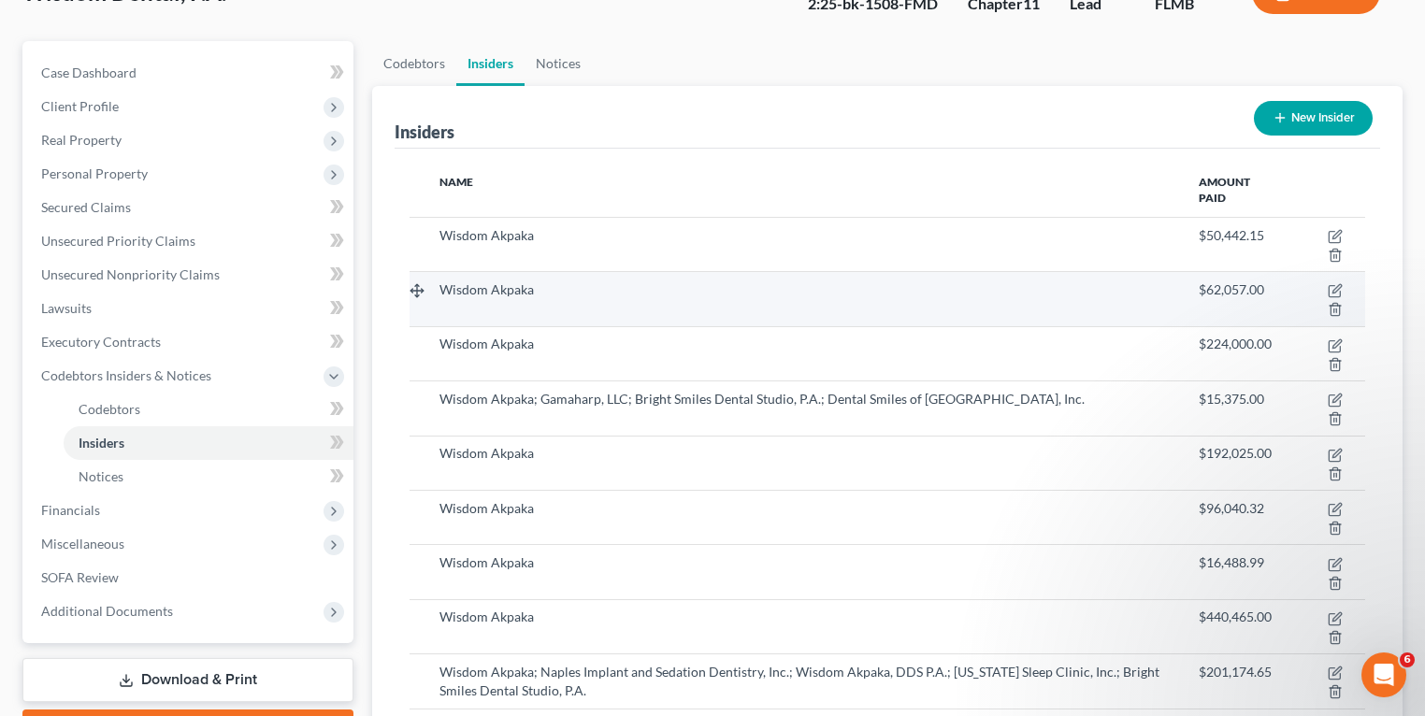
scroll to position [150, 0]
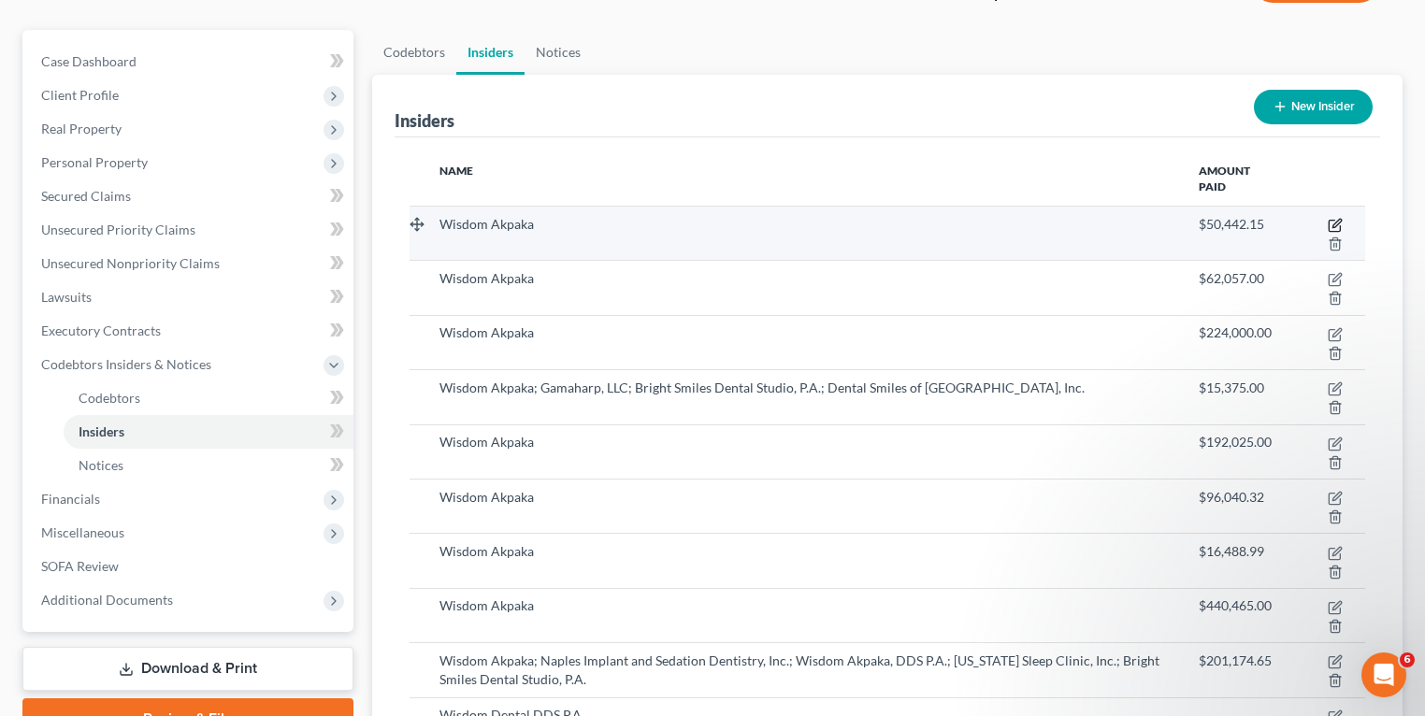
click at [1335, 219] on icon "button" at bounding box center [1334, 225] width 15 height 15
select select "9"
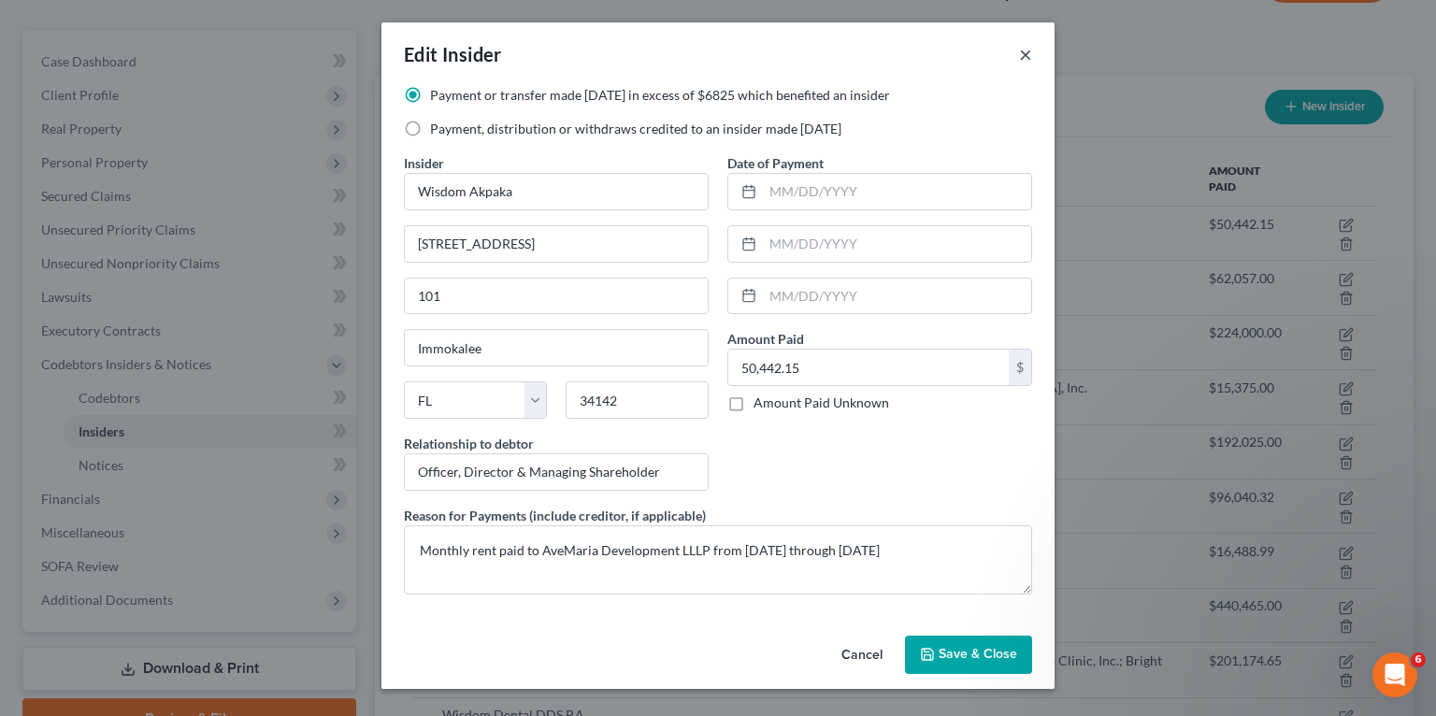
click at [1025, 56] on button "×" at bounding box center [1025, 54] width 13 height 22
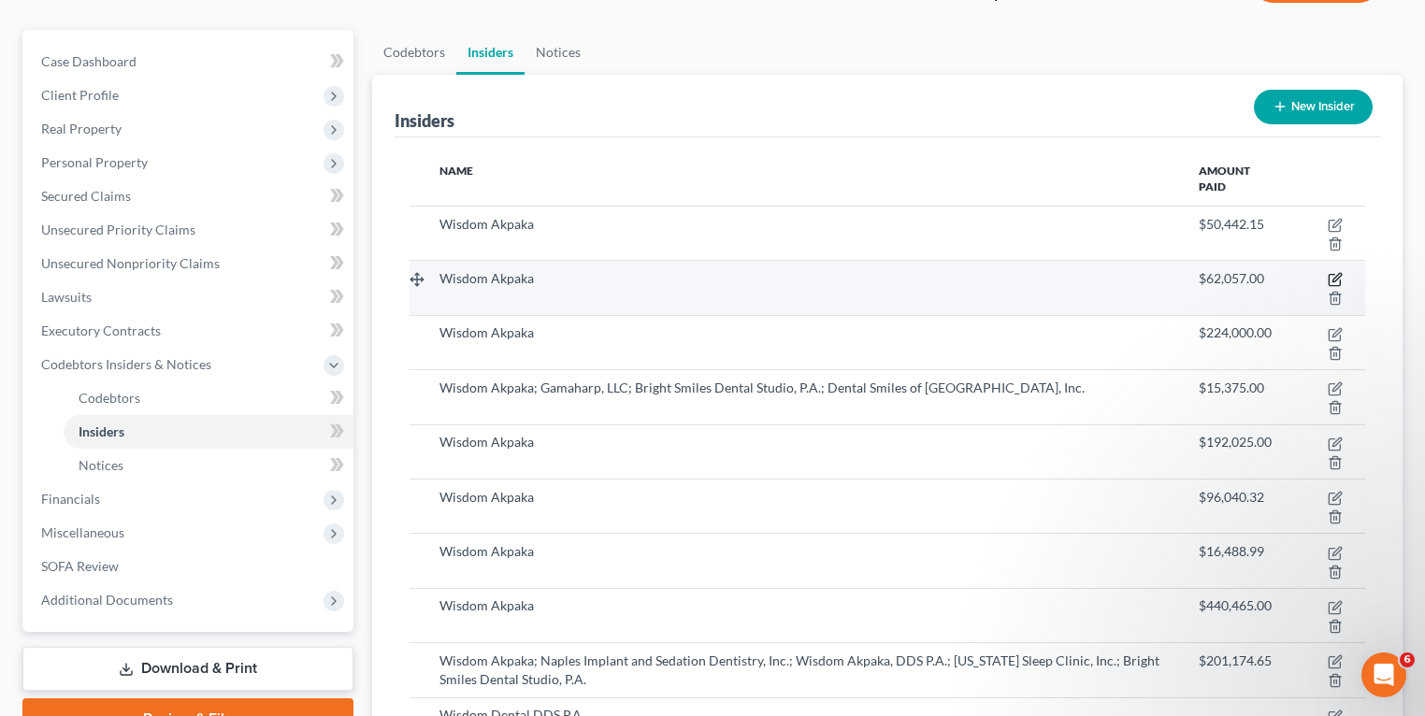
click at [1340, 276] on icon "button" at bounding box center [1336, 278] width 8 height 8
select select "9"
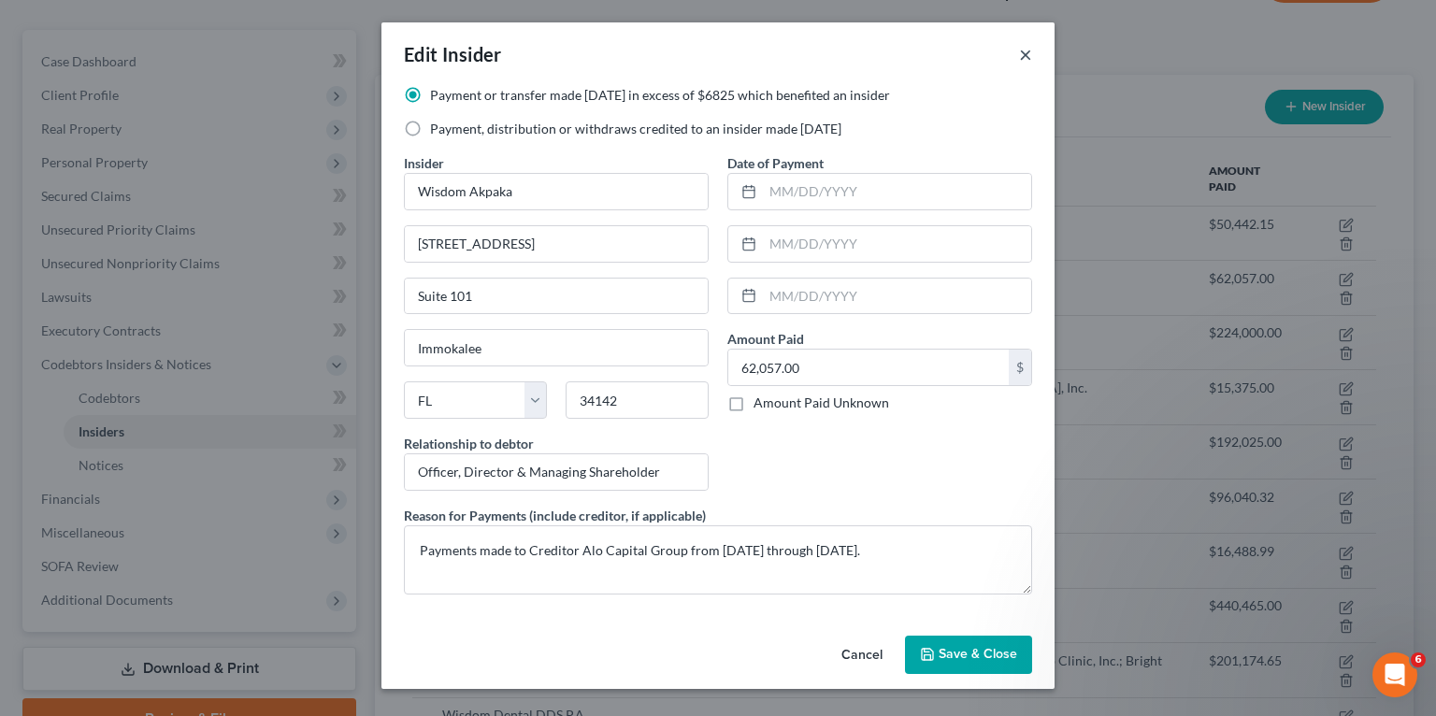
click at [1019, 52] on button "×" at bounding box center [1025, 54] width 13 height 22
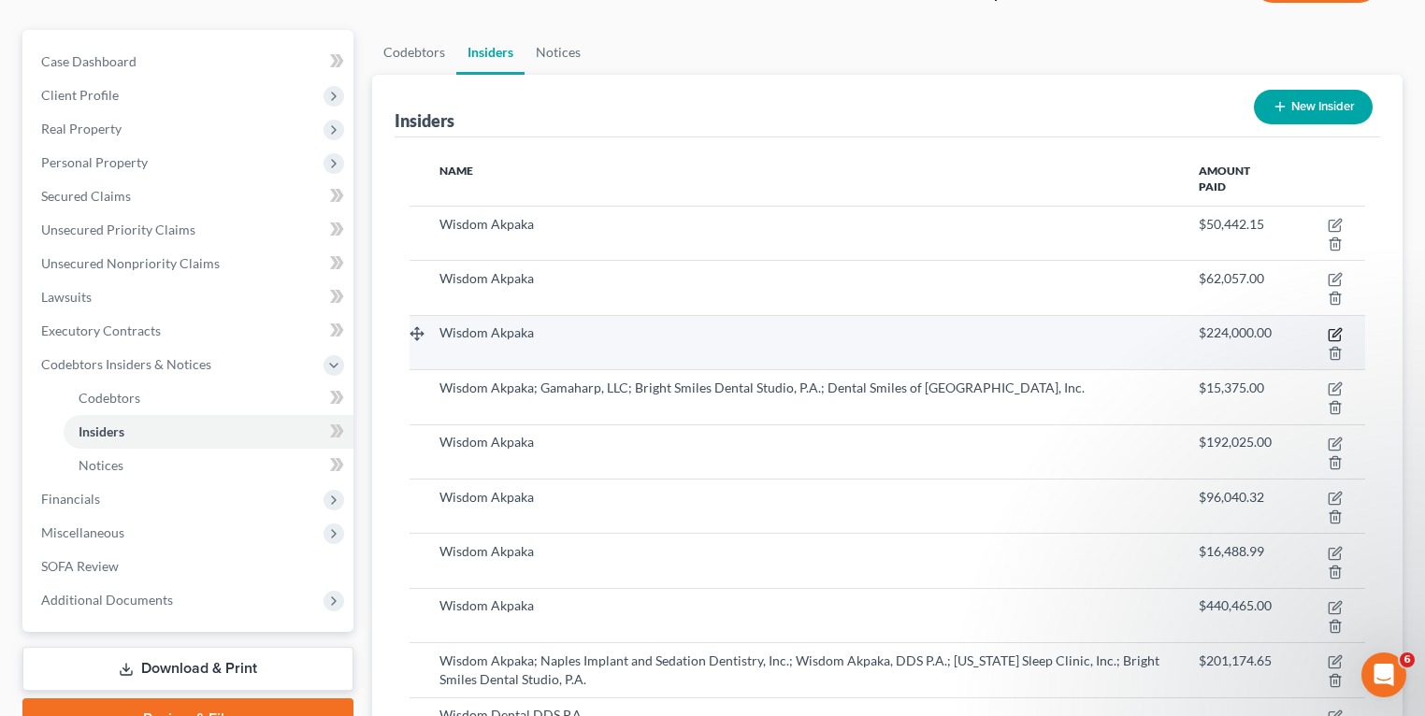
click at [1335, 335] on icon "button" at bounding box center [1336, 332] width 8 height 8
select select "9"
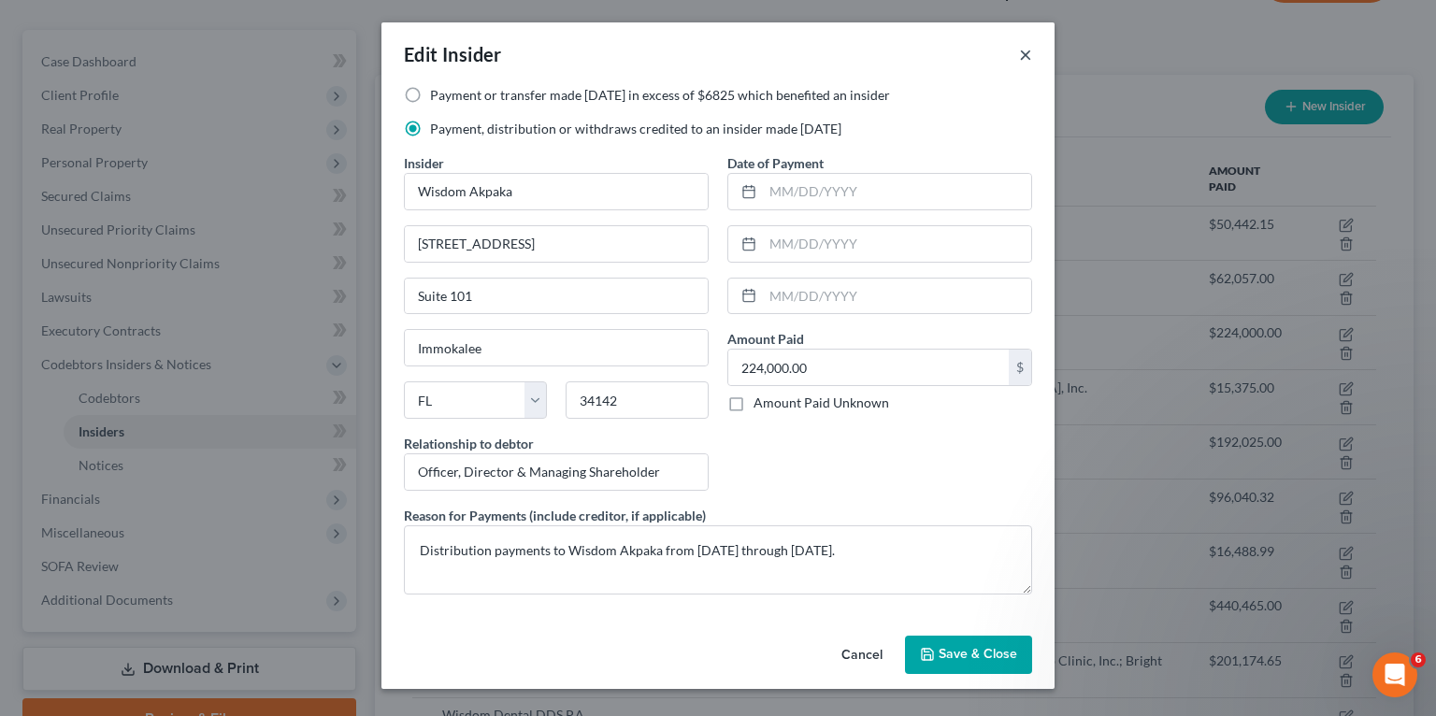
click at [1026, 56] on button "×" at bounding box center [1025, 54] width 13 height 22
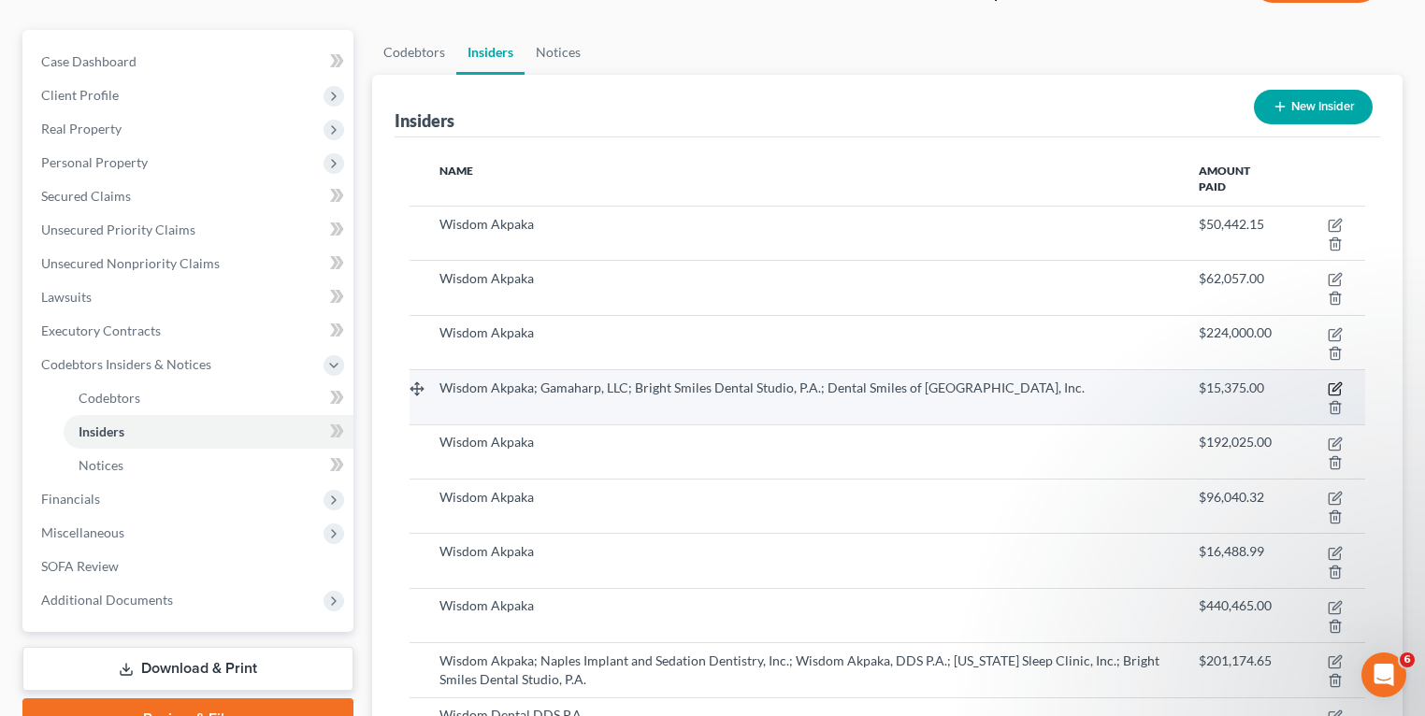
click at [1333, 384] on icon "button" at bounding box center [1333, 389] width 11 height 11
select select "9"
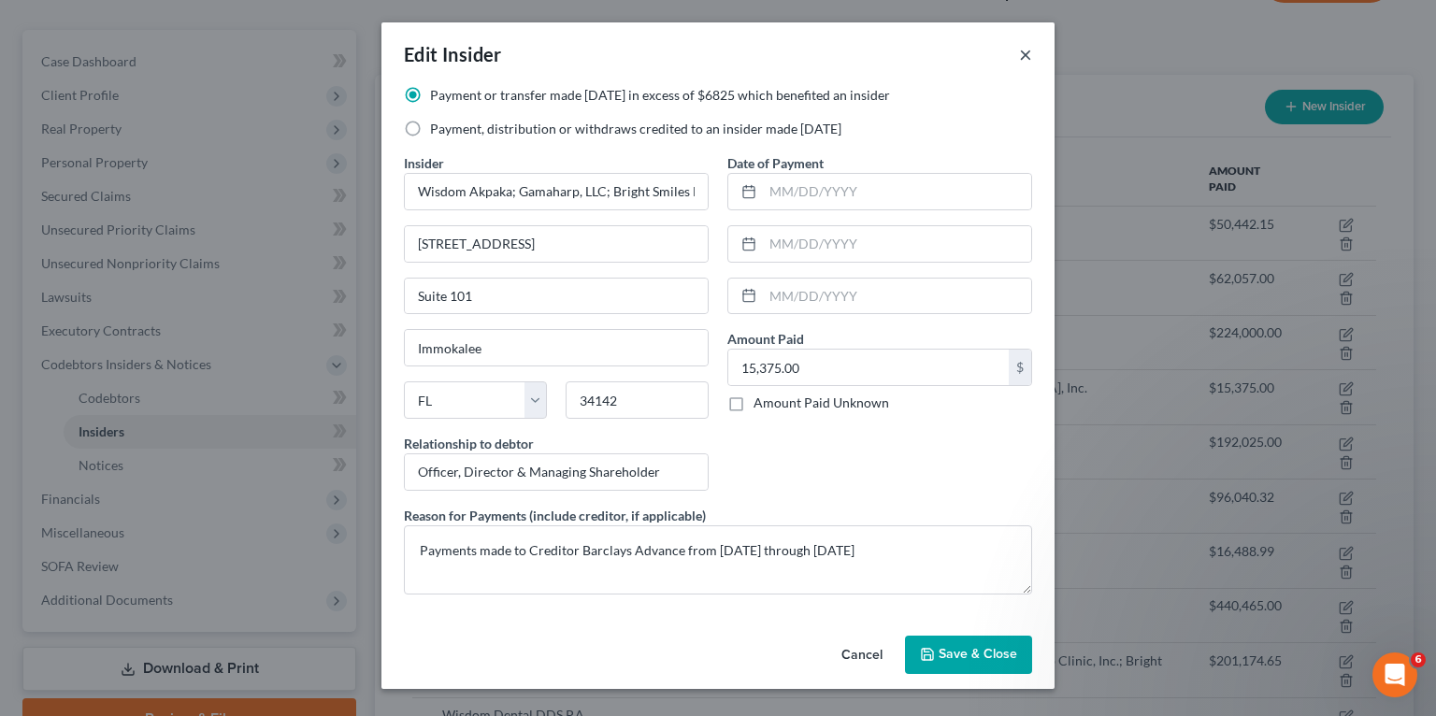
click at [1025, 50] on button "×" at bounding box center [1025, 54] width 13 height 22
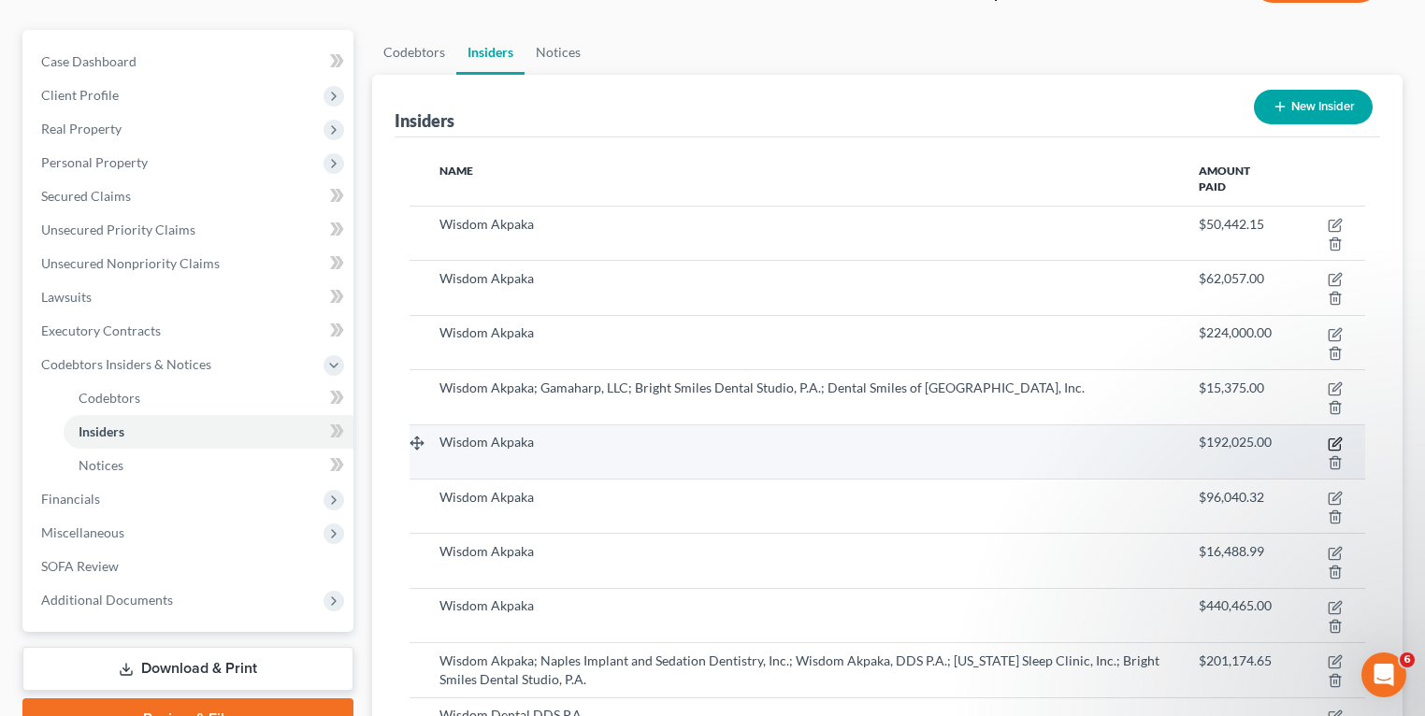
click at [1335, 440] on icon "button" at bounding box center [1336, 442] width 8 height 8
select select "9"
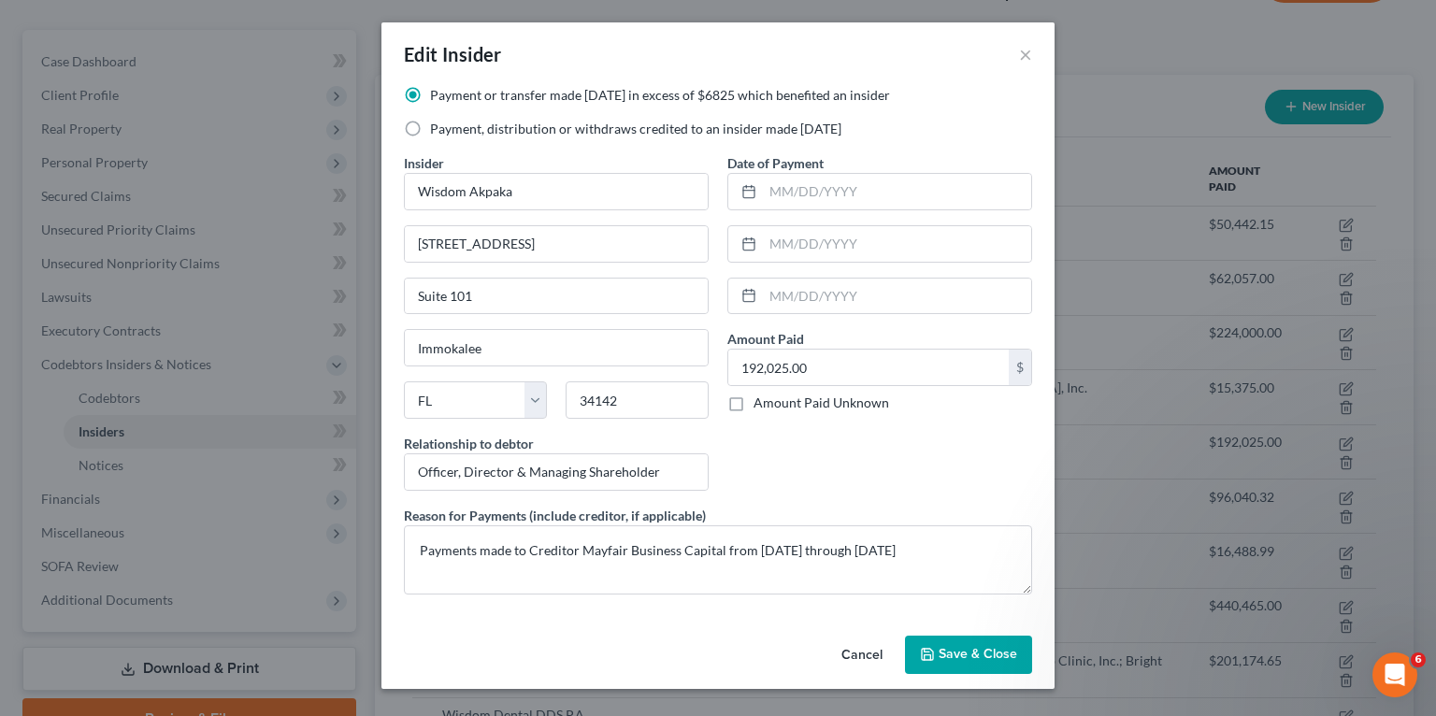
click at [972, 656] on span "Save & Close" at bounding box center [978, 655] width 79 height 16
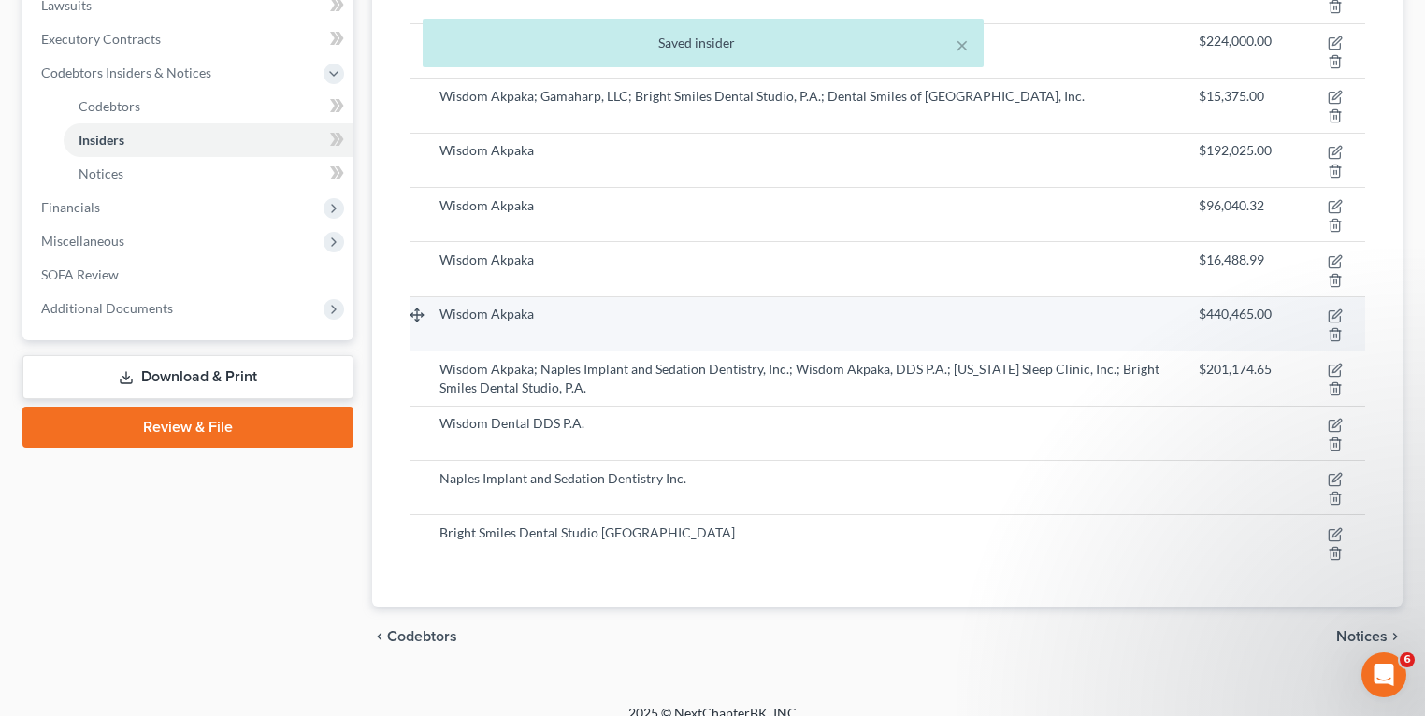
scroll to position [460, 0]
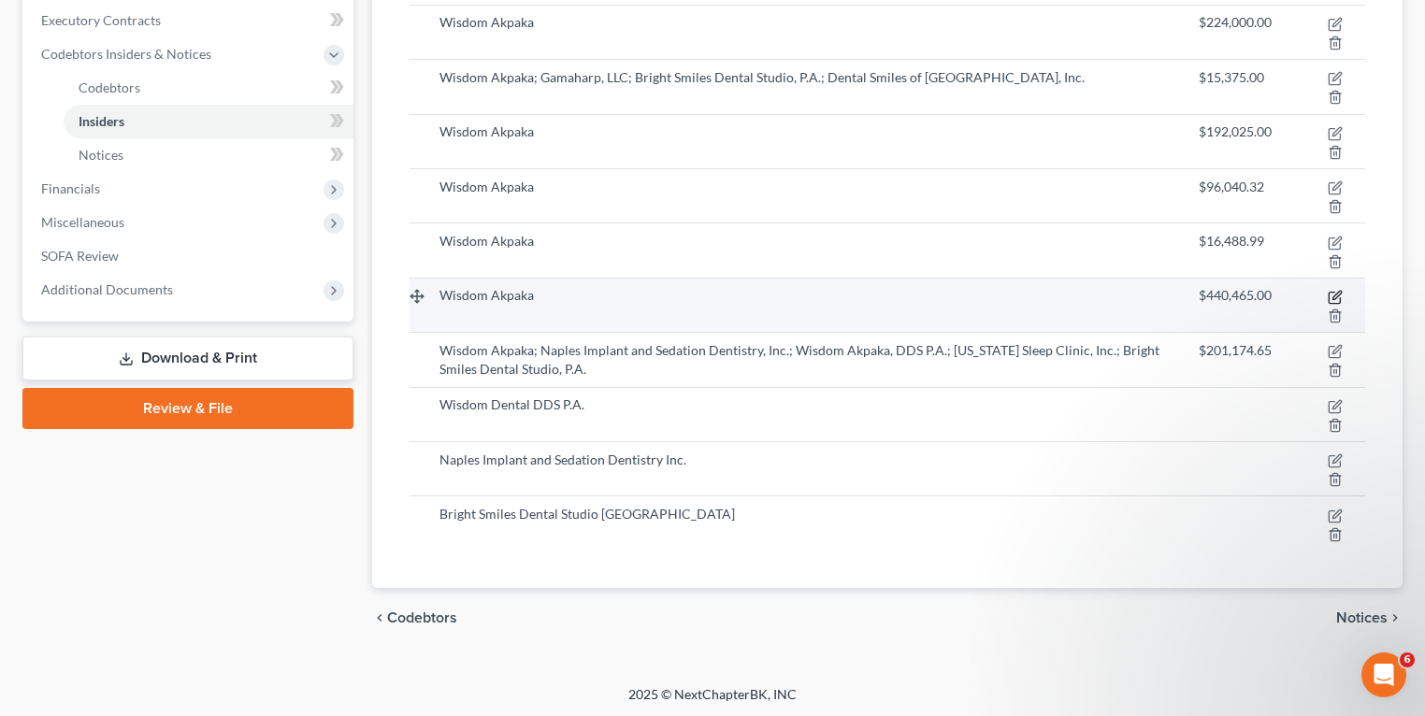
click at [1328, 294] on icon "button" at bounding box center [1333, 298] width 11 height 11
select select "9"
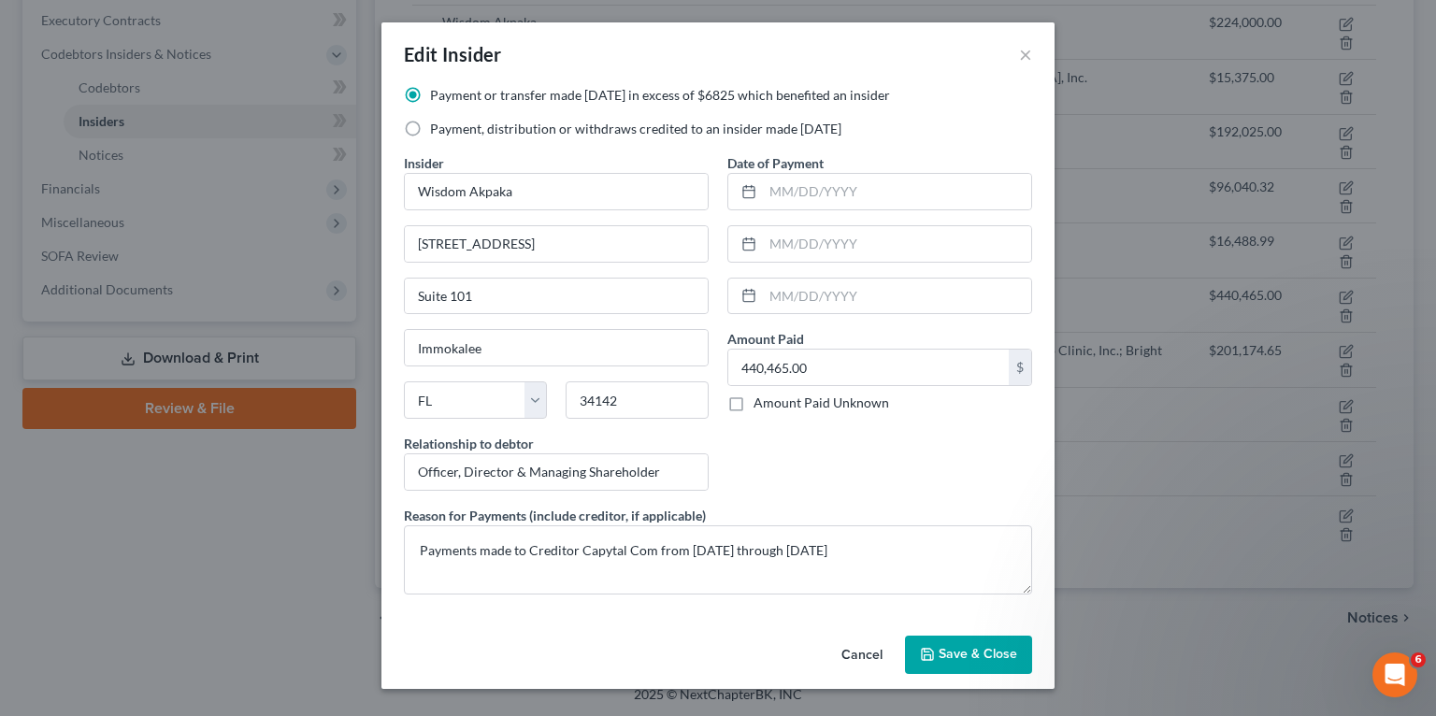
click at [1009, 651] on span "Save & Close" at bounding box center [978, 655] width 79 height 16
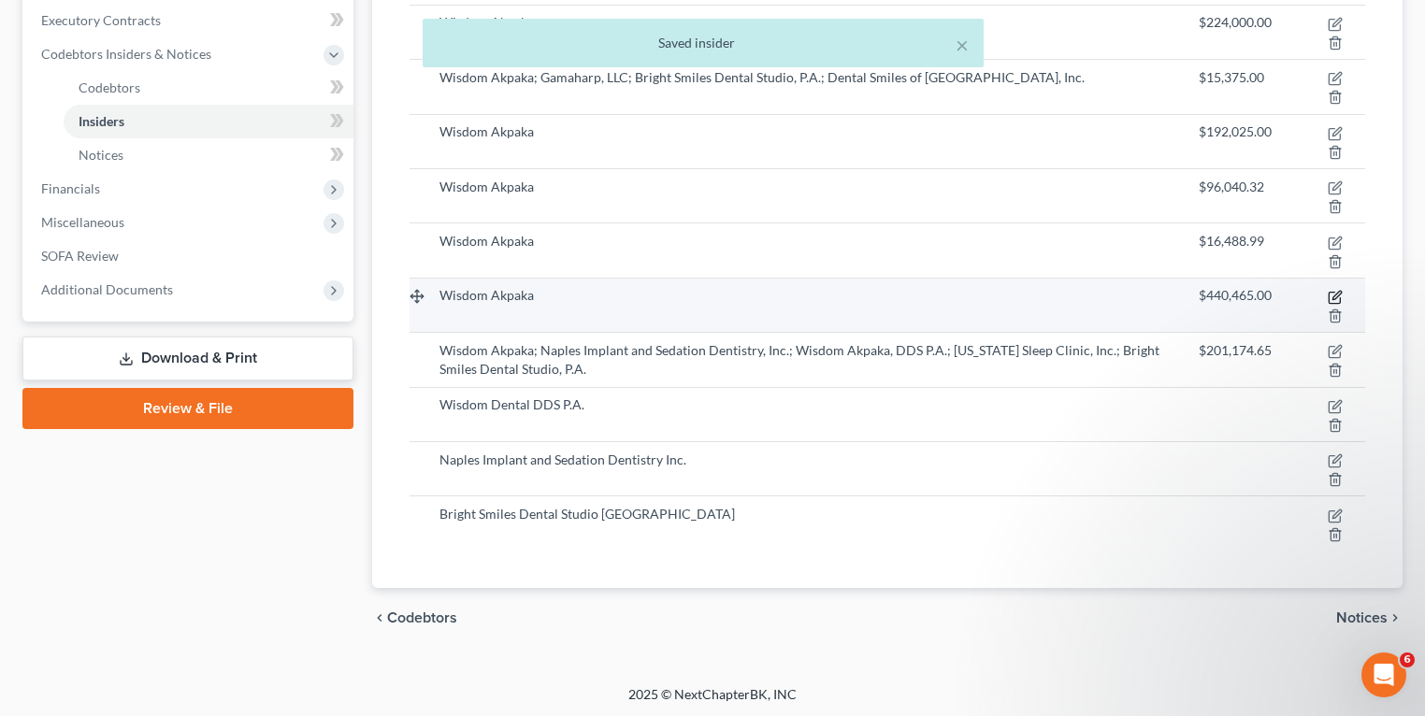
click at [1338, 293] on icon "button" at bounding box center [1336, 295] width 8 height 8
select select "9"
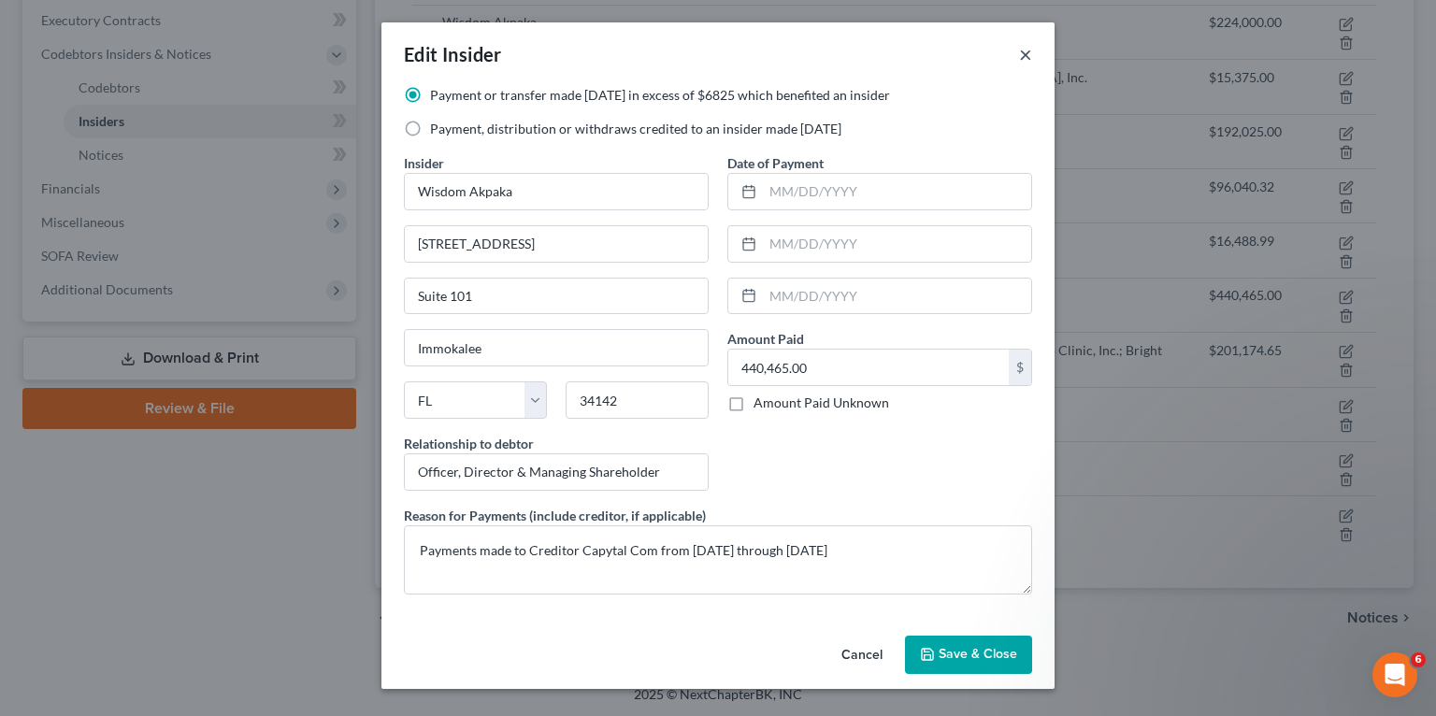
click at [1024, 52] on button "×" at bounding box center [1025, 54] width 13 height 22
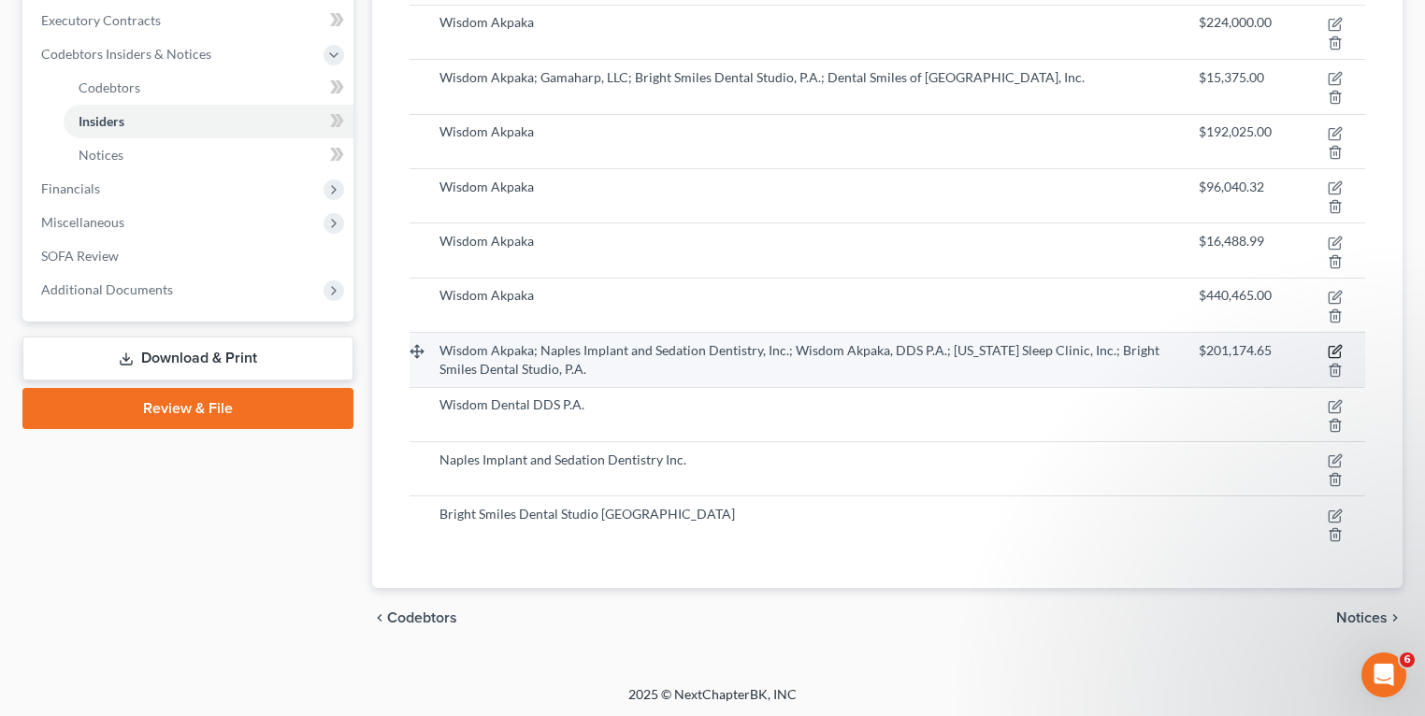
click at [1332, 347] on icon "button" at bounding box center [1333, 352] width 11 height 11
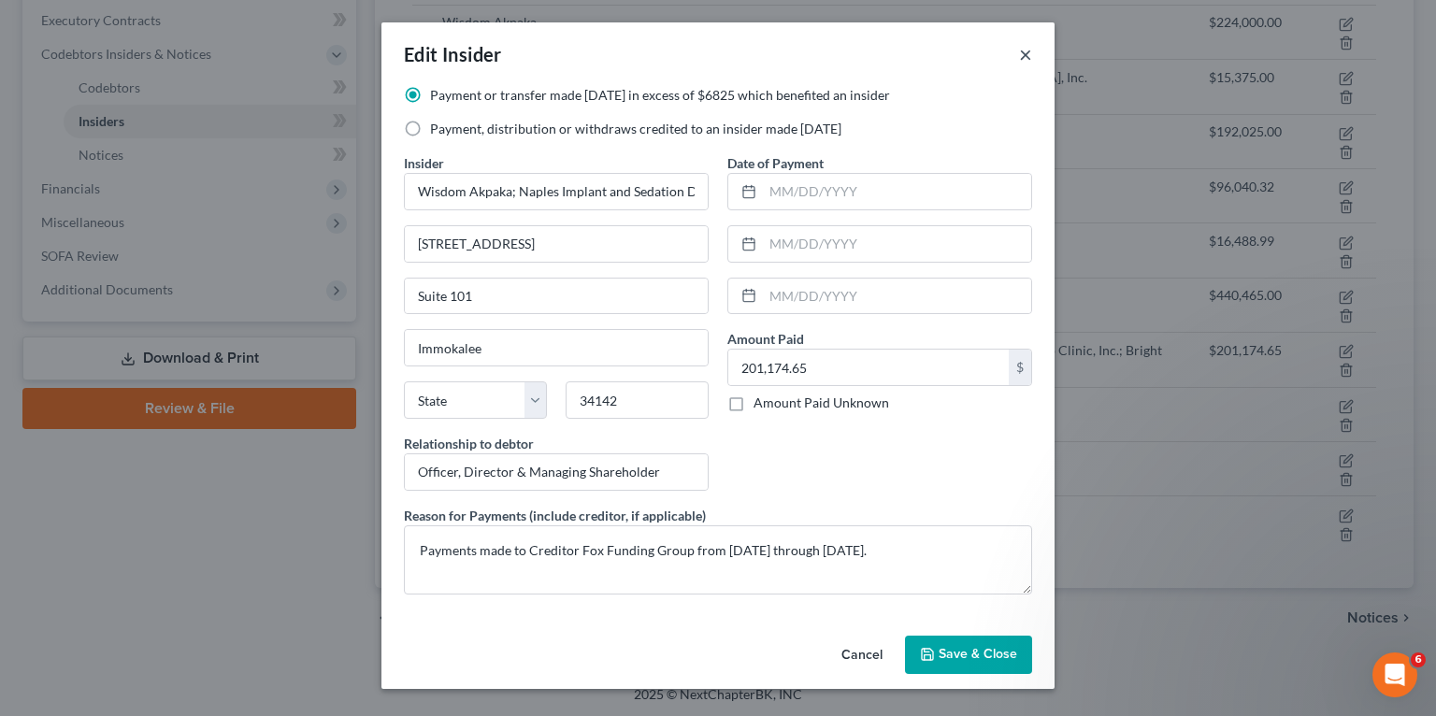
click at [1022, 56] on button "×" at bounding box center [1025, 54] width 13 height 22
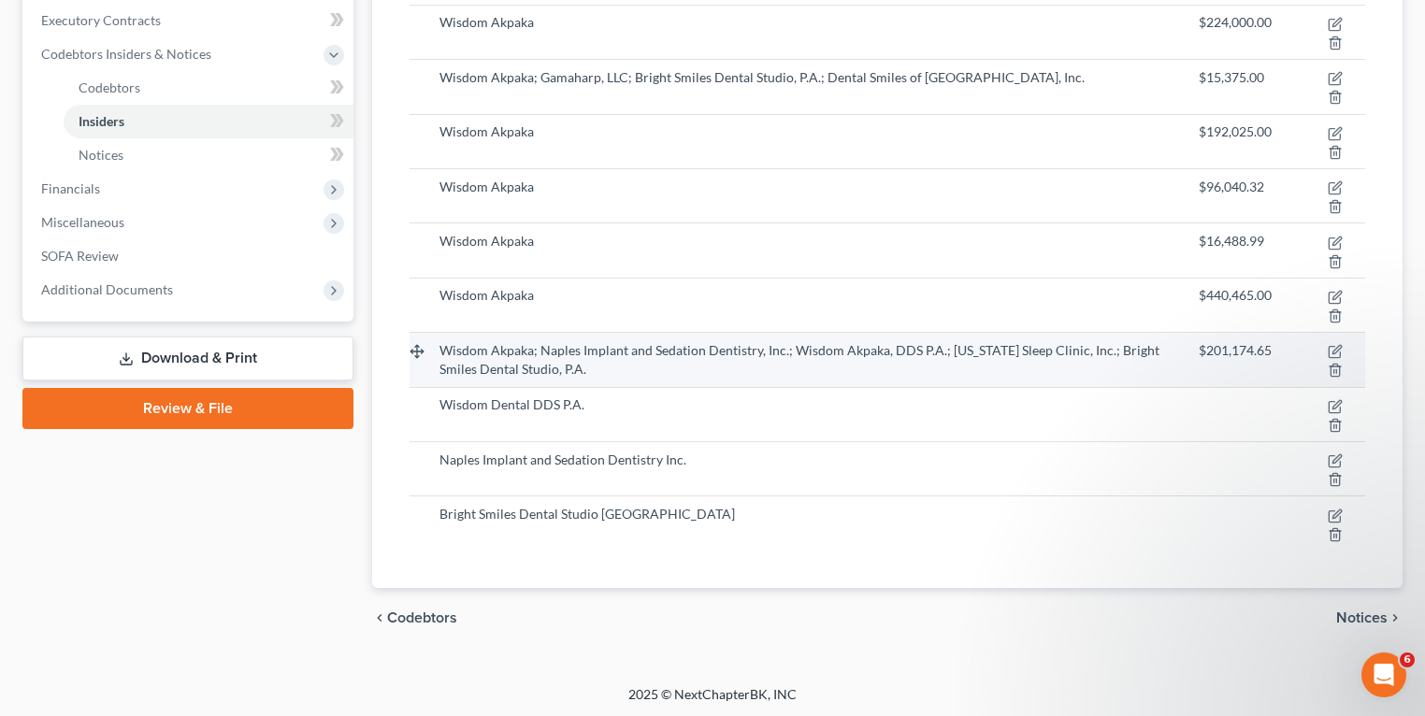
scroll to position [385, 0]
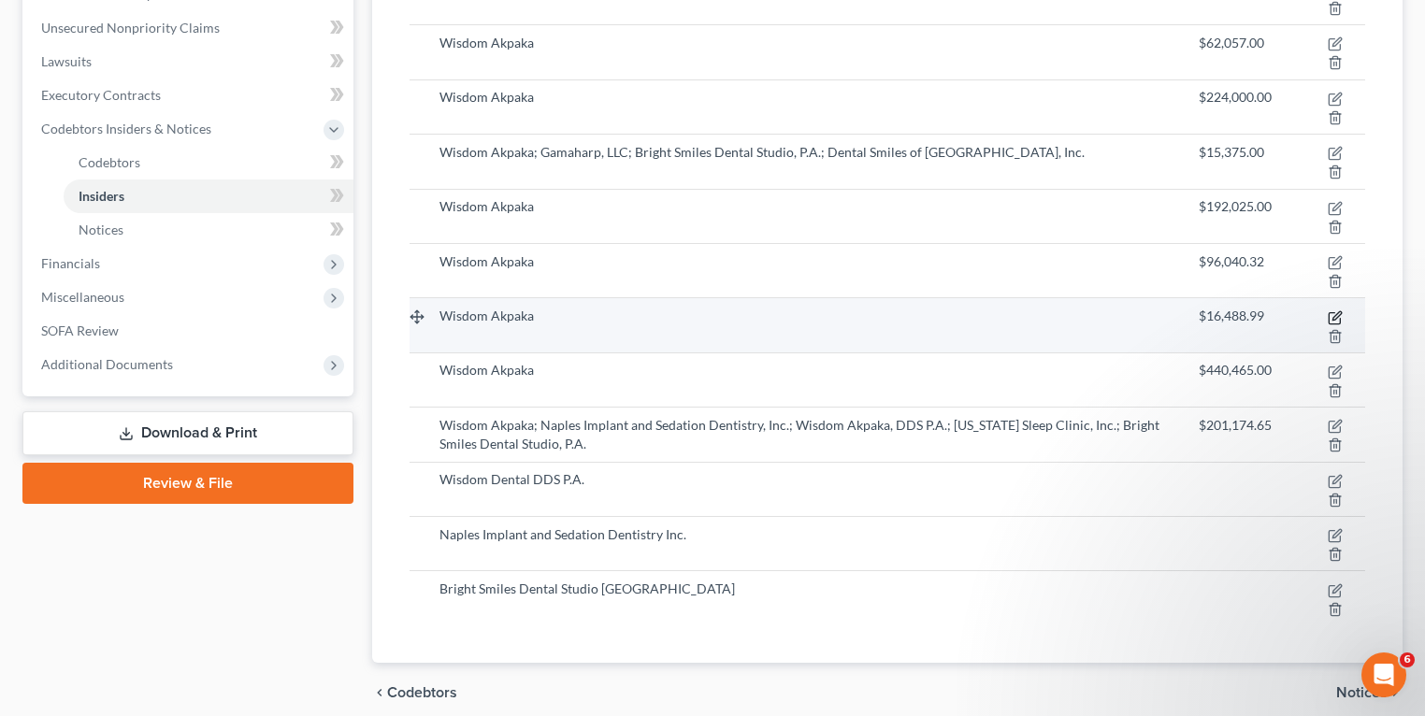
click at [1335, 310] on icon "button" at bounding box center [1334, 317] width 15 height 15
select select "9"
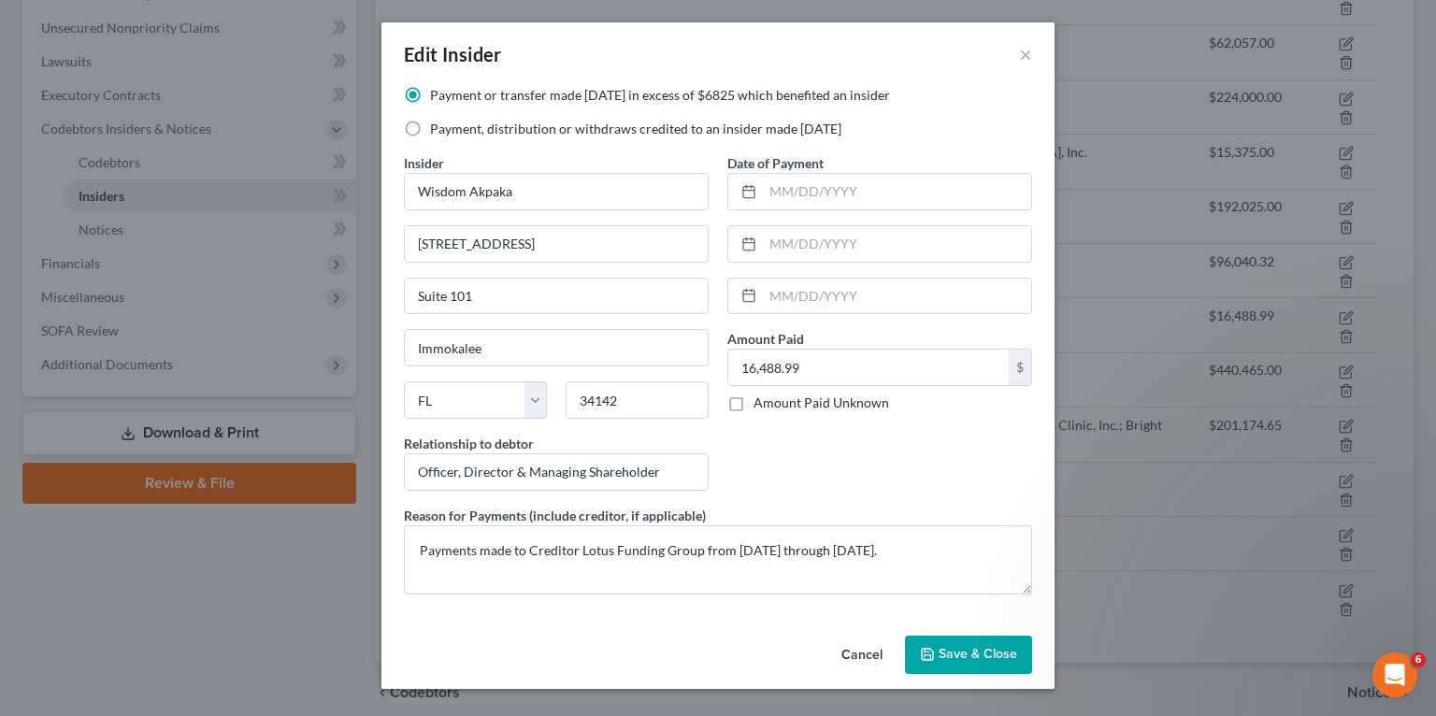
click at [974, 647] on span "Save & Close" at bounding box center [978, 655] width 79 height 16
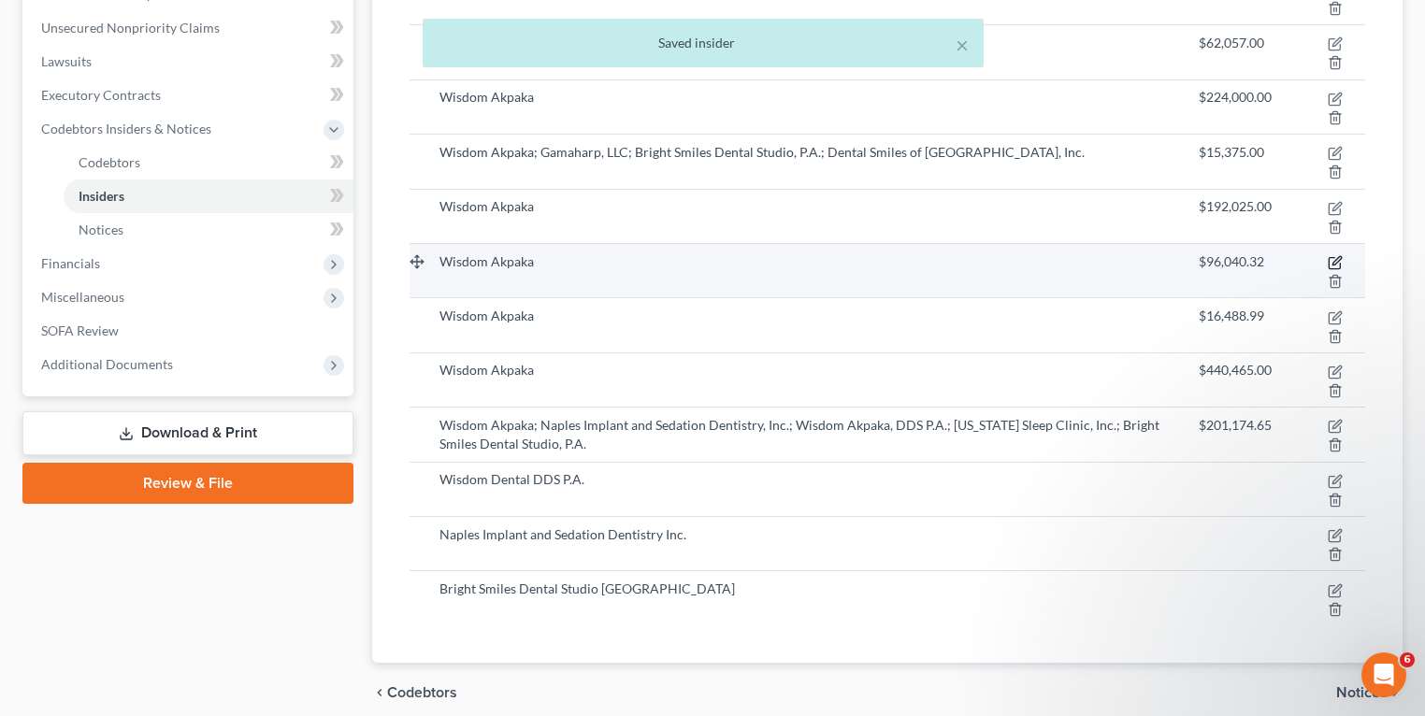
click at [1332, 259] on icon "button" at bounding box center [1334, 262] width 15 height 15
select select "9"
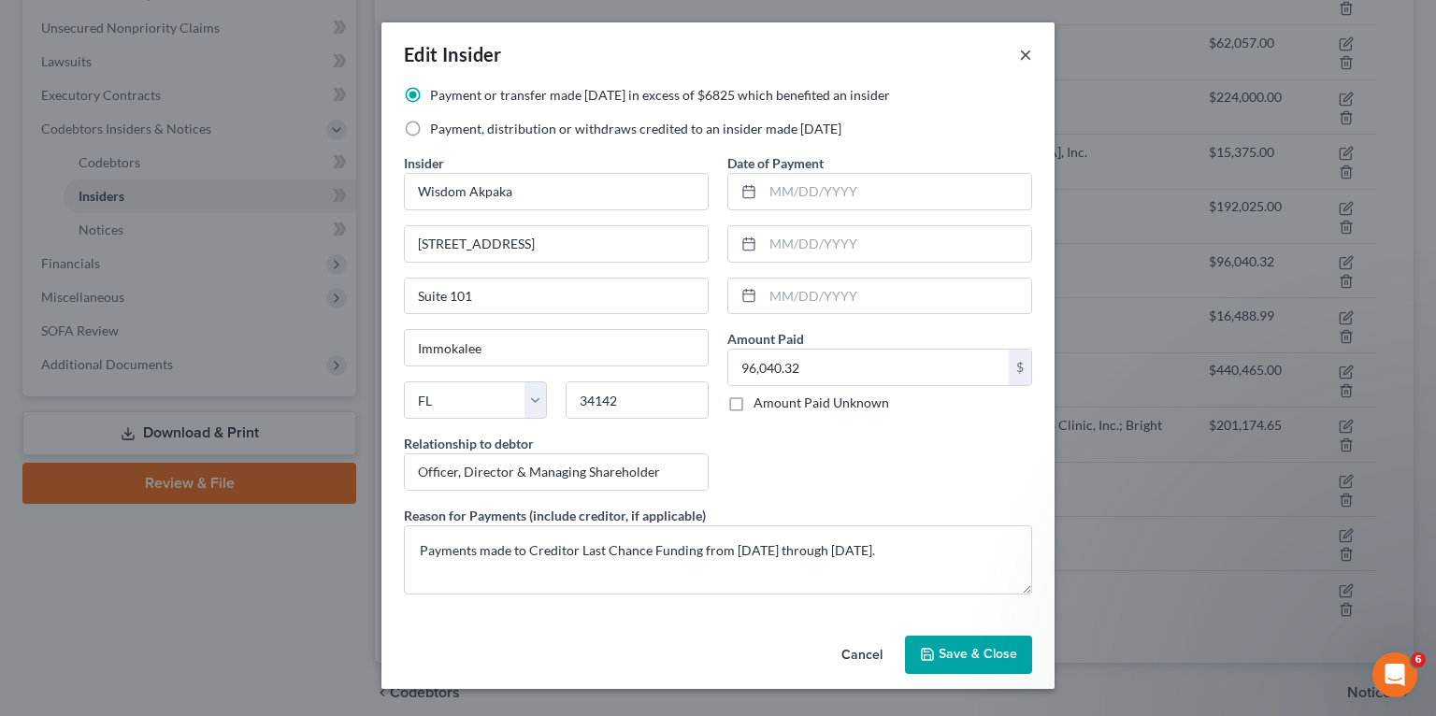
click at [1025, 56] on button "×" at bounding box center [1025, 54] width 13 height 22
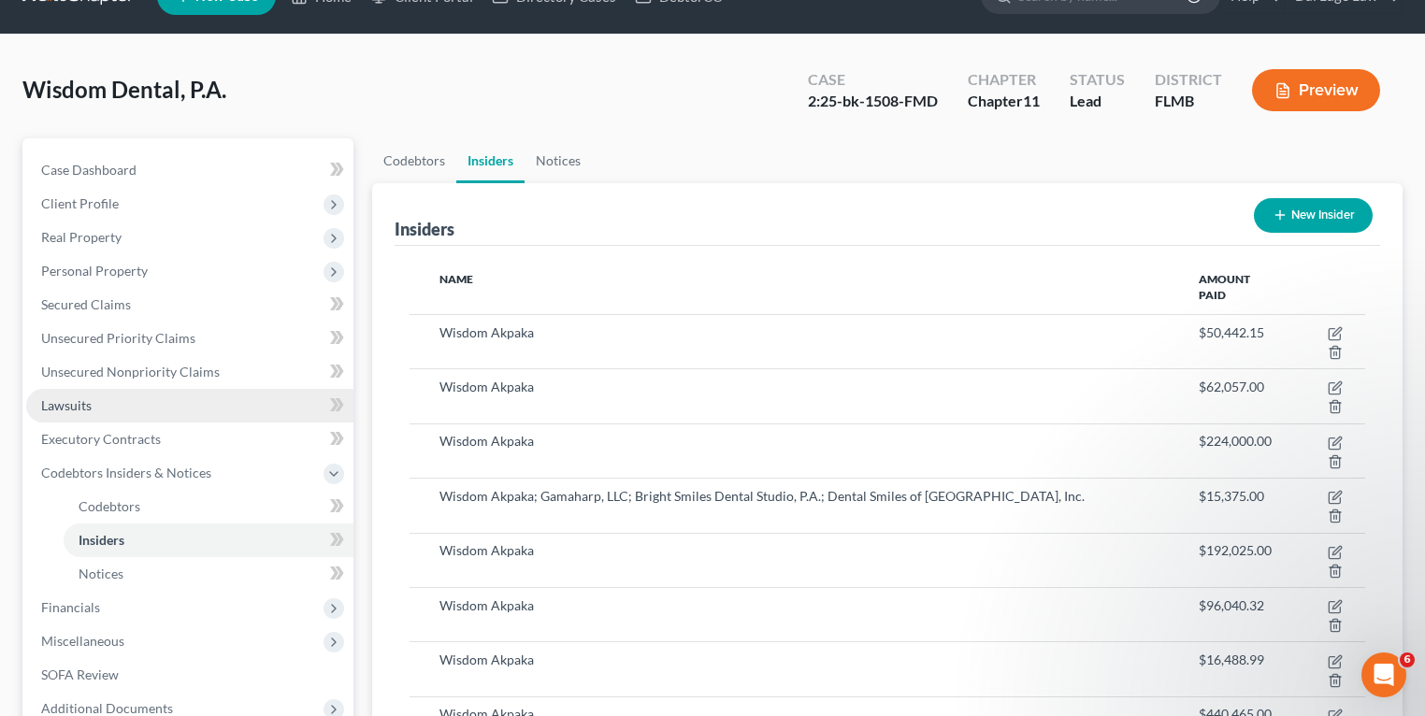
scroll to position [0, 0]
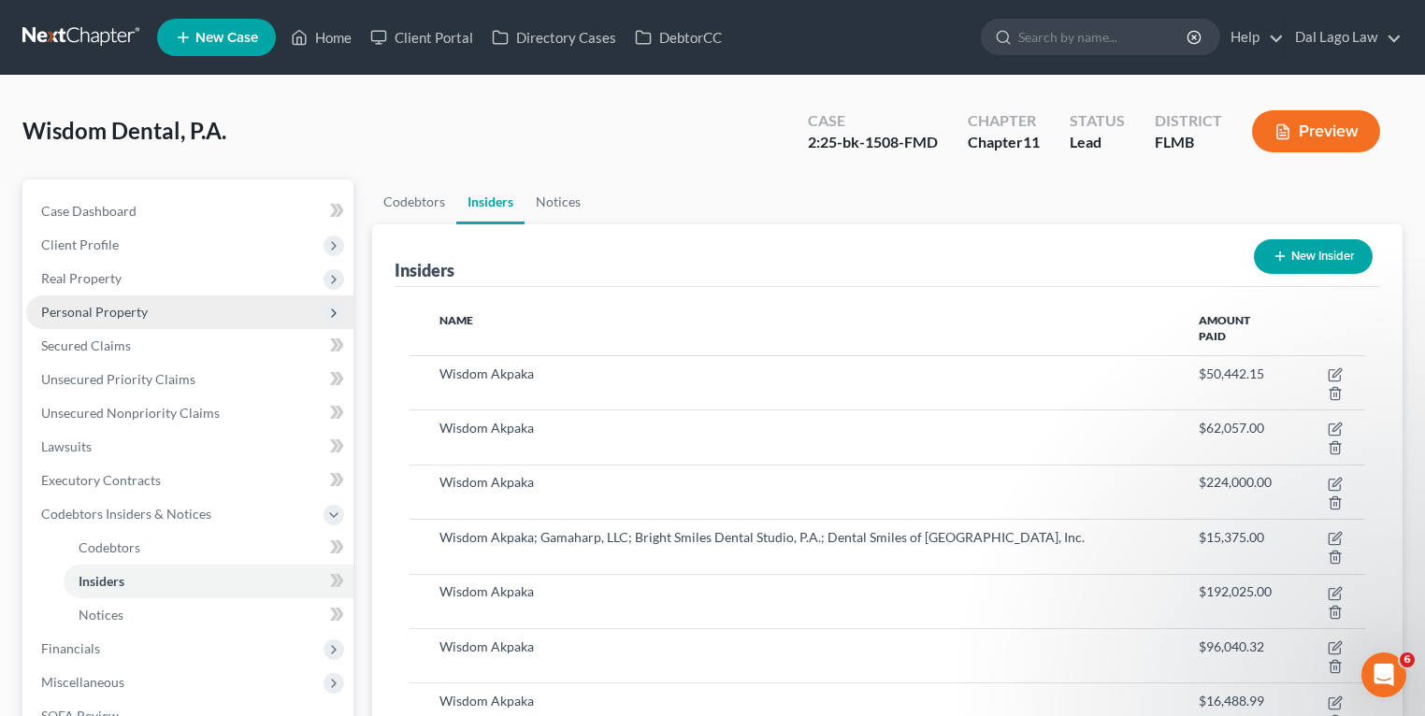
drag, startPoint x: 125, startPoint y: 305, endPoint x: 136, endPoint y: 315, distance: 15.2
click at [125, 305] on span "Personal Property" at bounding box center [94, 312] width 107 height 16
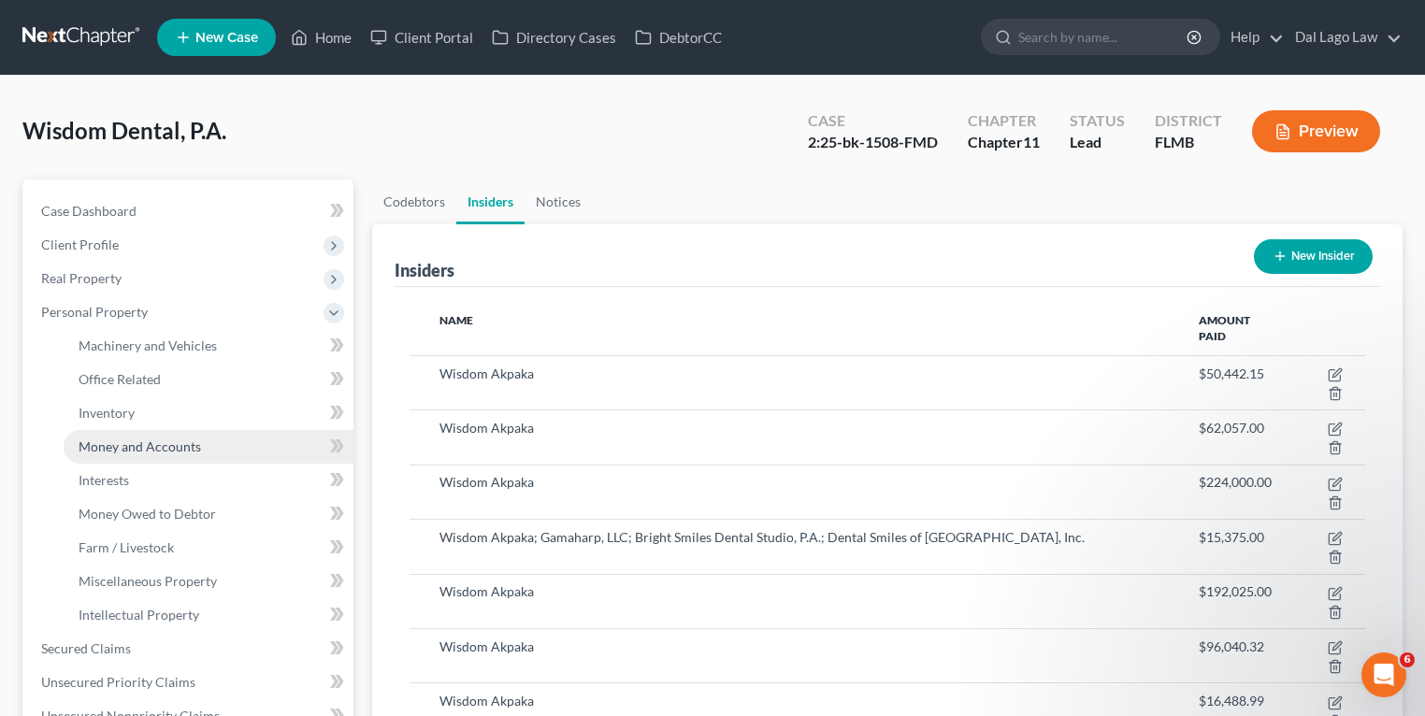
click at [165, 450] on span "Money and Accounts" at bounding box center [140, 446] width 122 height 16
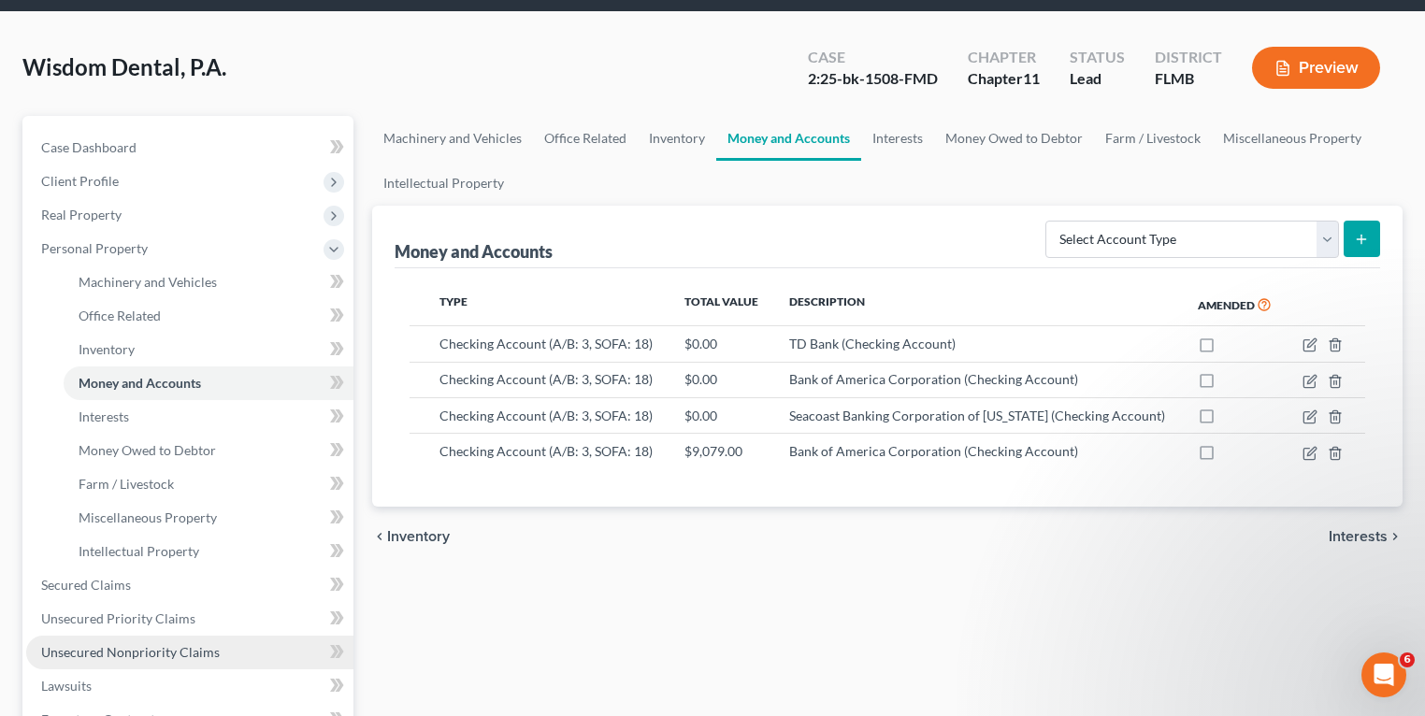
scroll to position [150, 0]
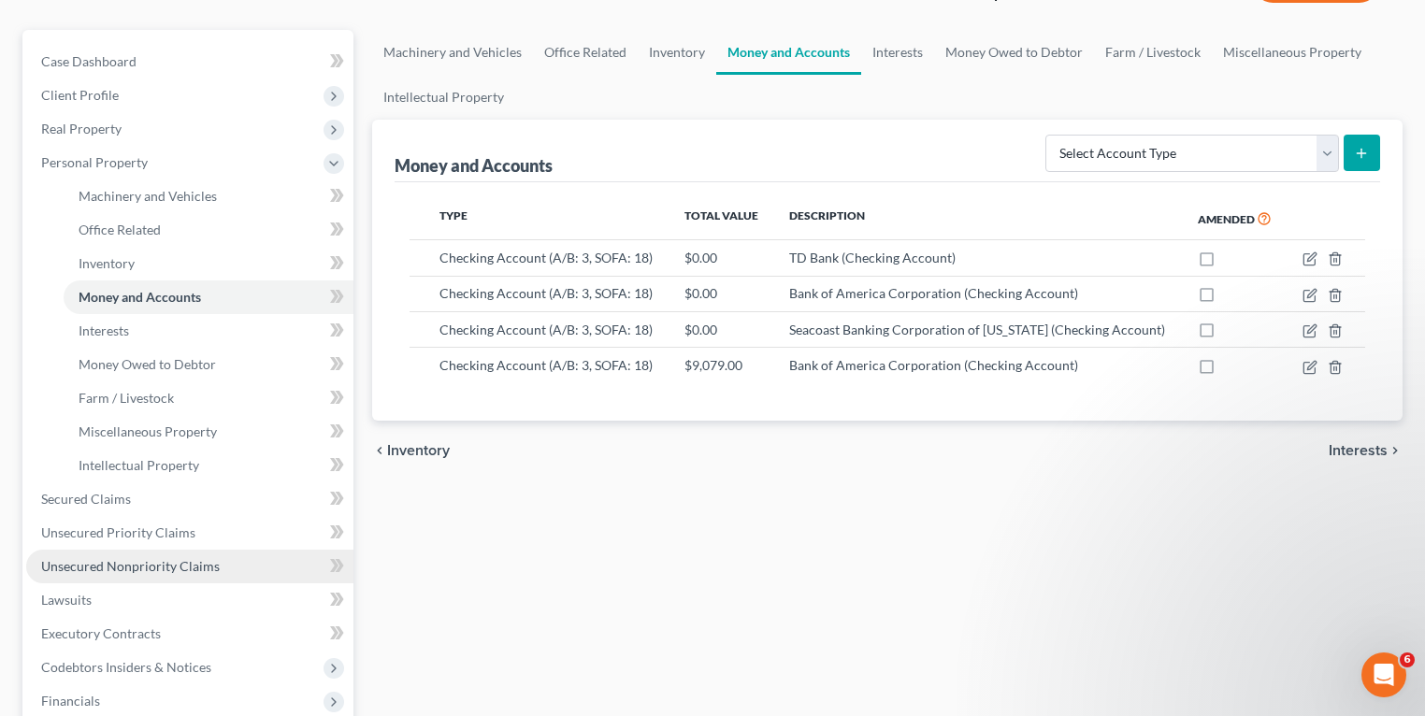
click at [117, 567] on span "Unsecured Nonpriority Claims" at bounding box center [130, 566] width 179 height 16
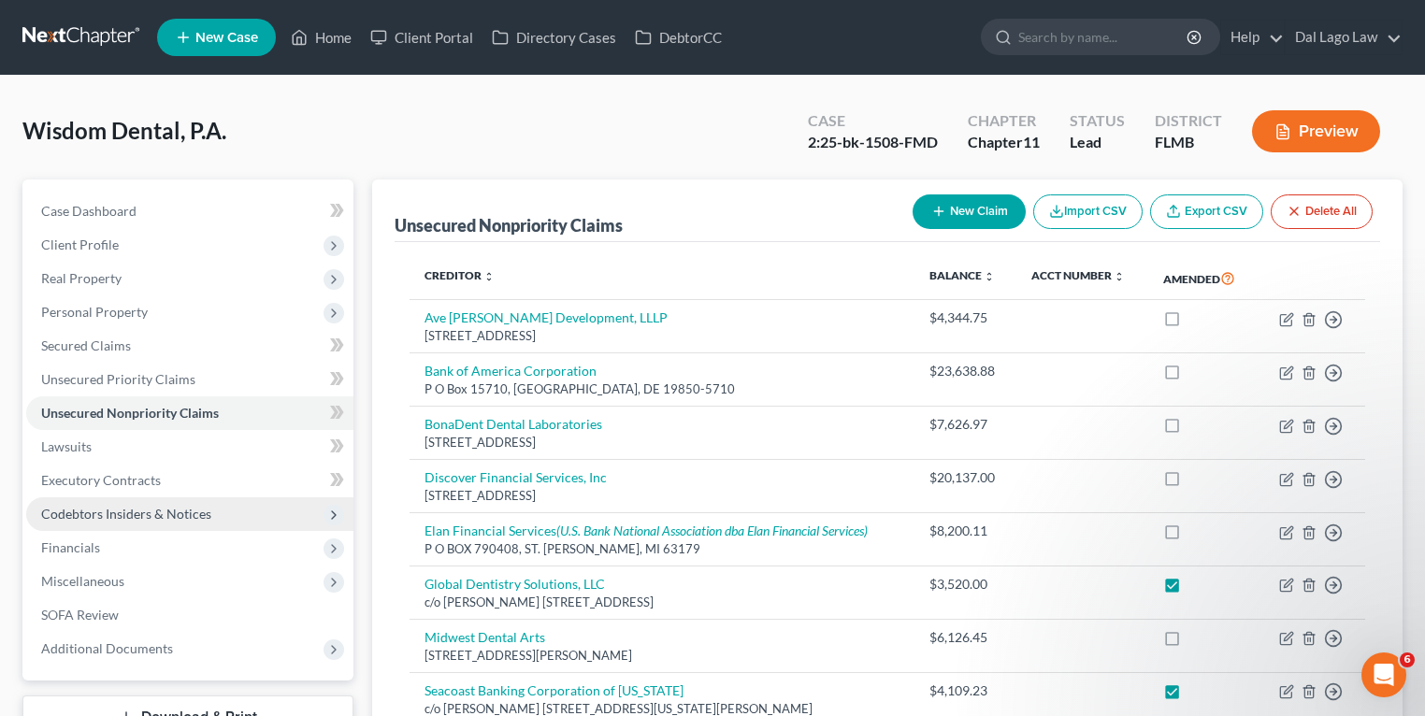
click at [131, 514] on span "Codebtors Insiders & Notices" at bounding box center [126, 514] width 170 height 16
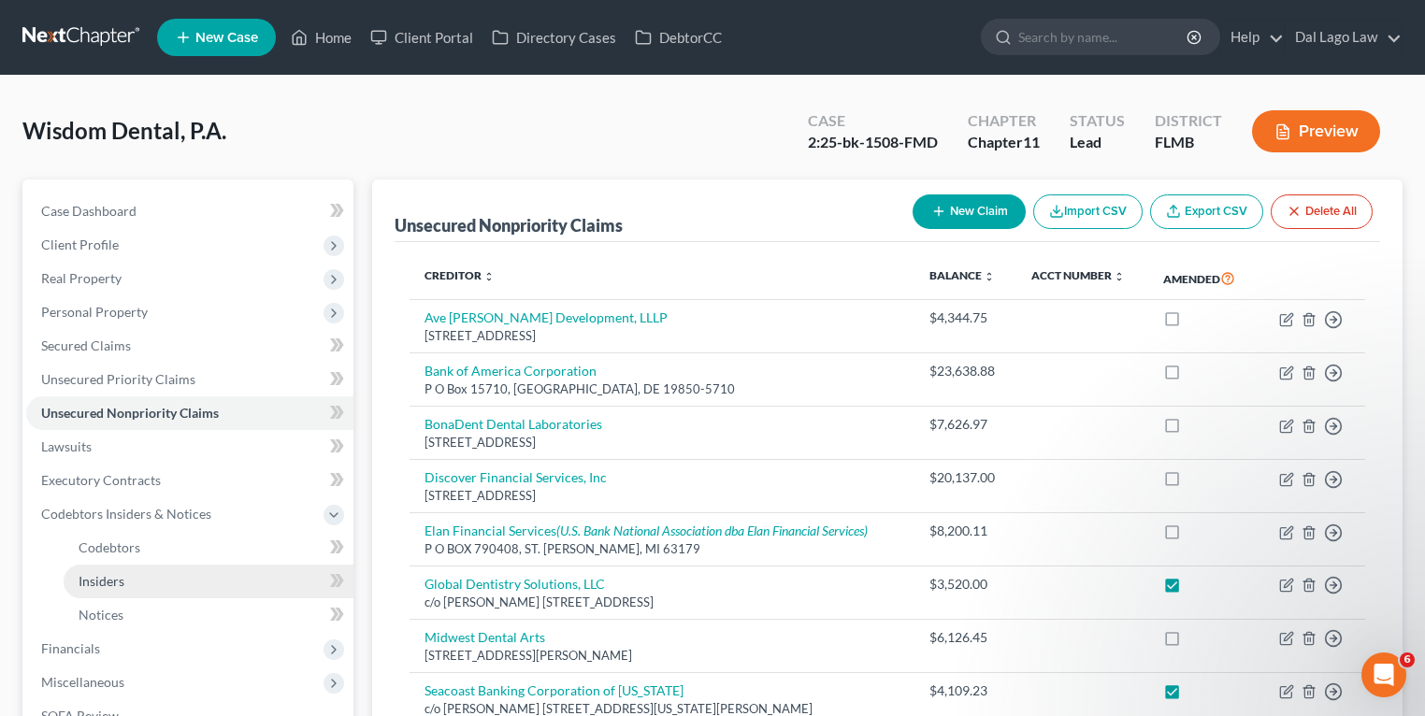
click at [116, 579] on span "Insiders" at bounding box center [102, 581] width 46 height 16
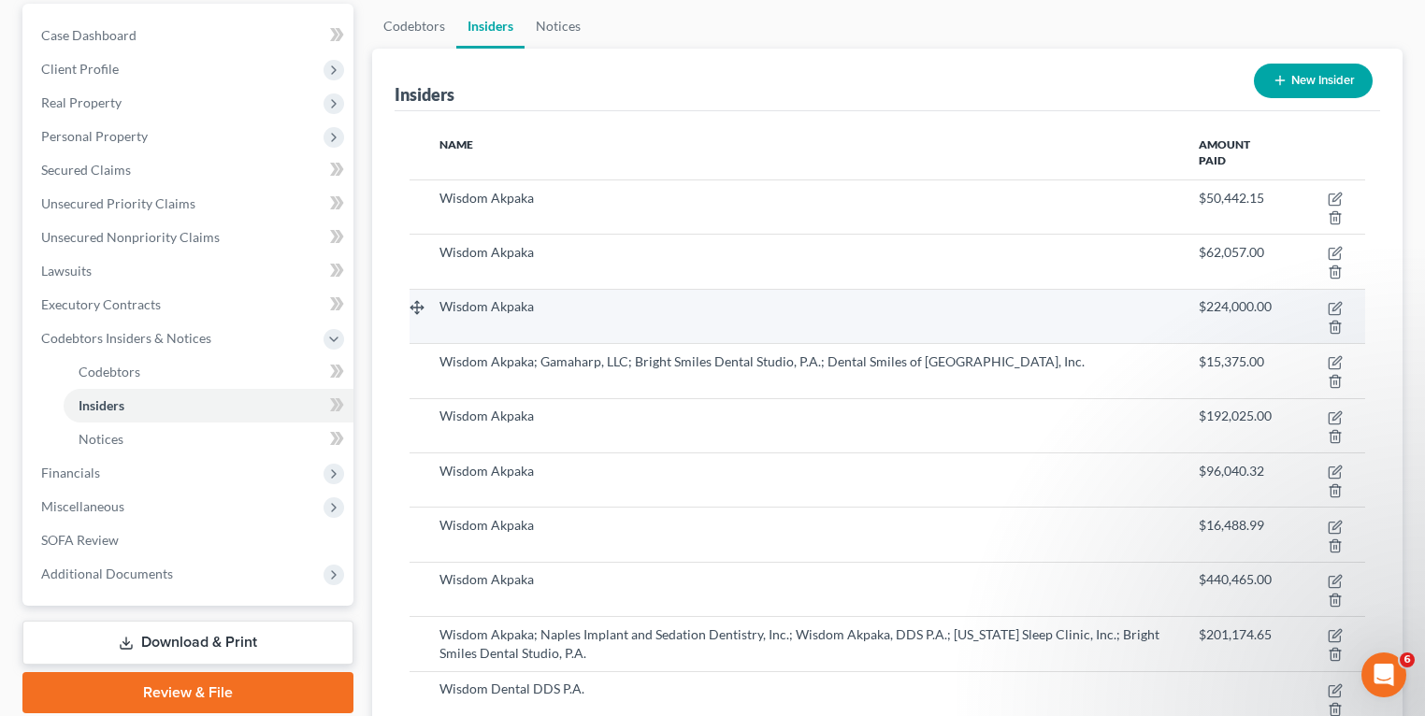
scroll to position [374, 0]
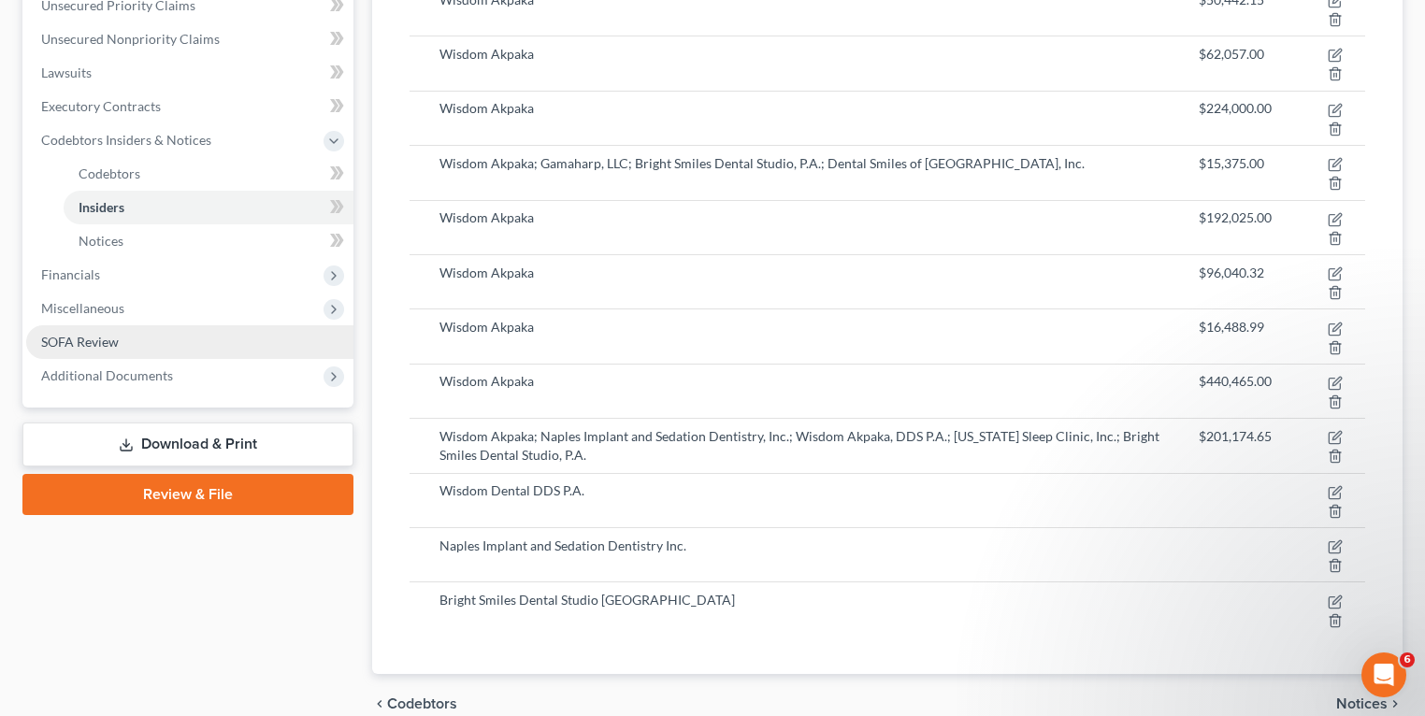
click at [109, 340] on span "SOFA Review" at bounding box center [80, 342] width 78 height 16
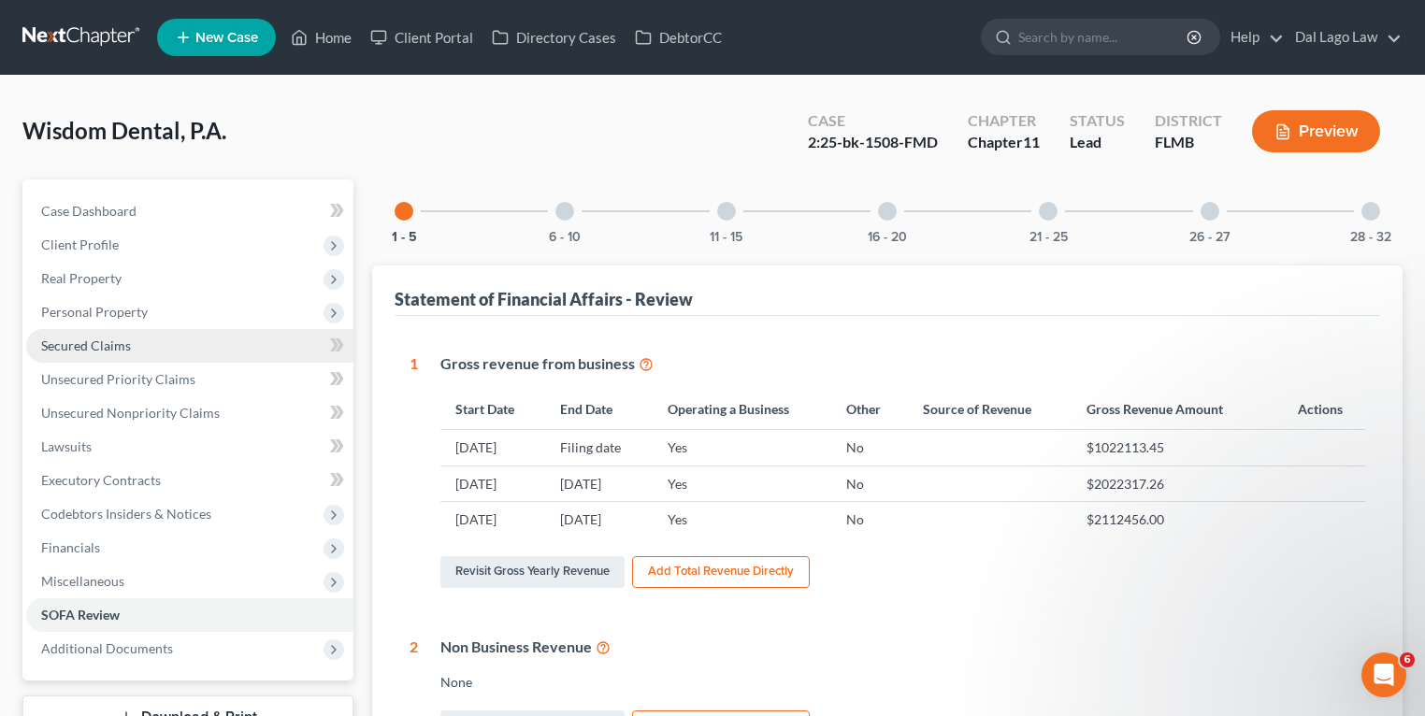
click at [123, 344] on span "Secured Claims" at bounding box center [86, 345] width 90 height 16
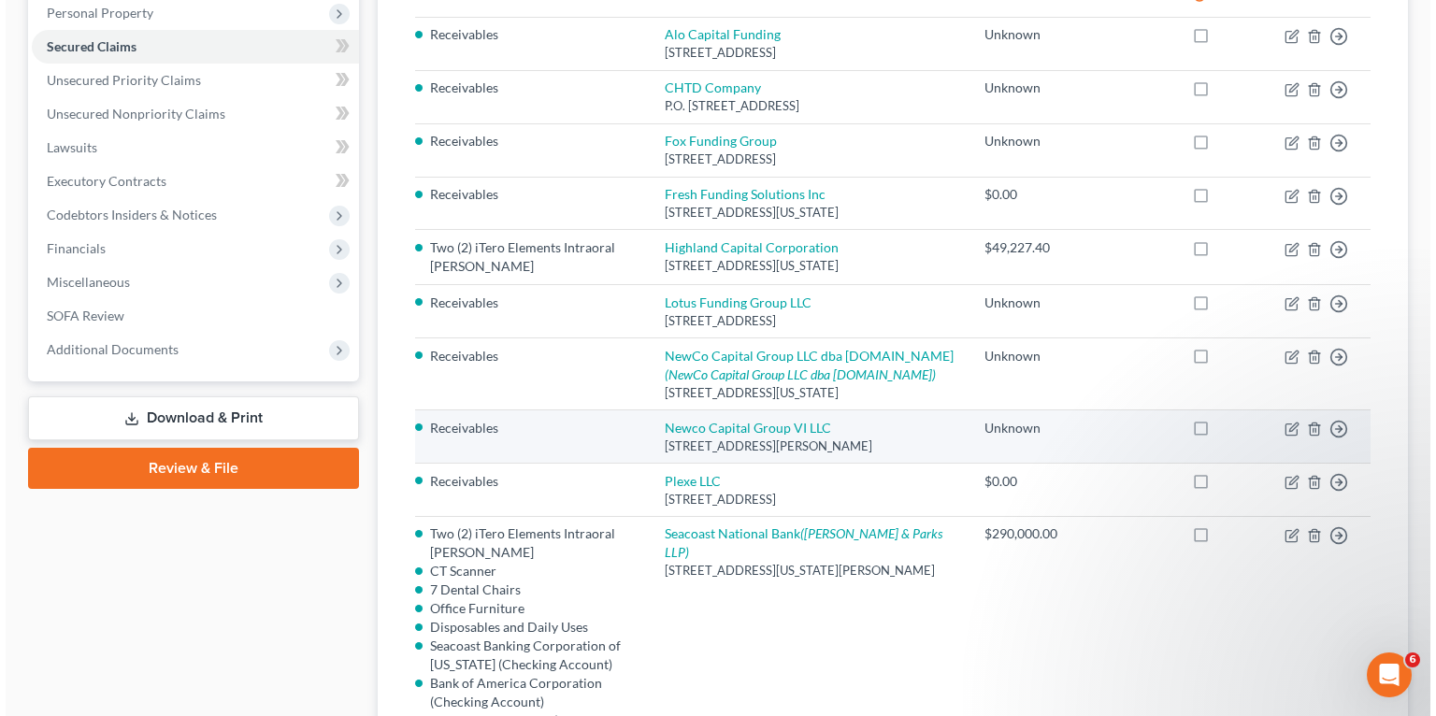
scroll to position [224, 0]
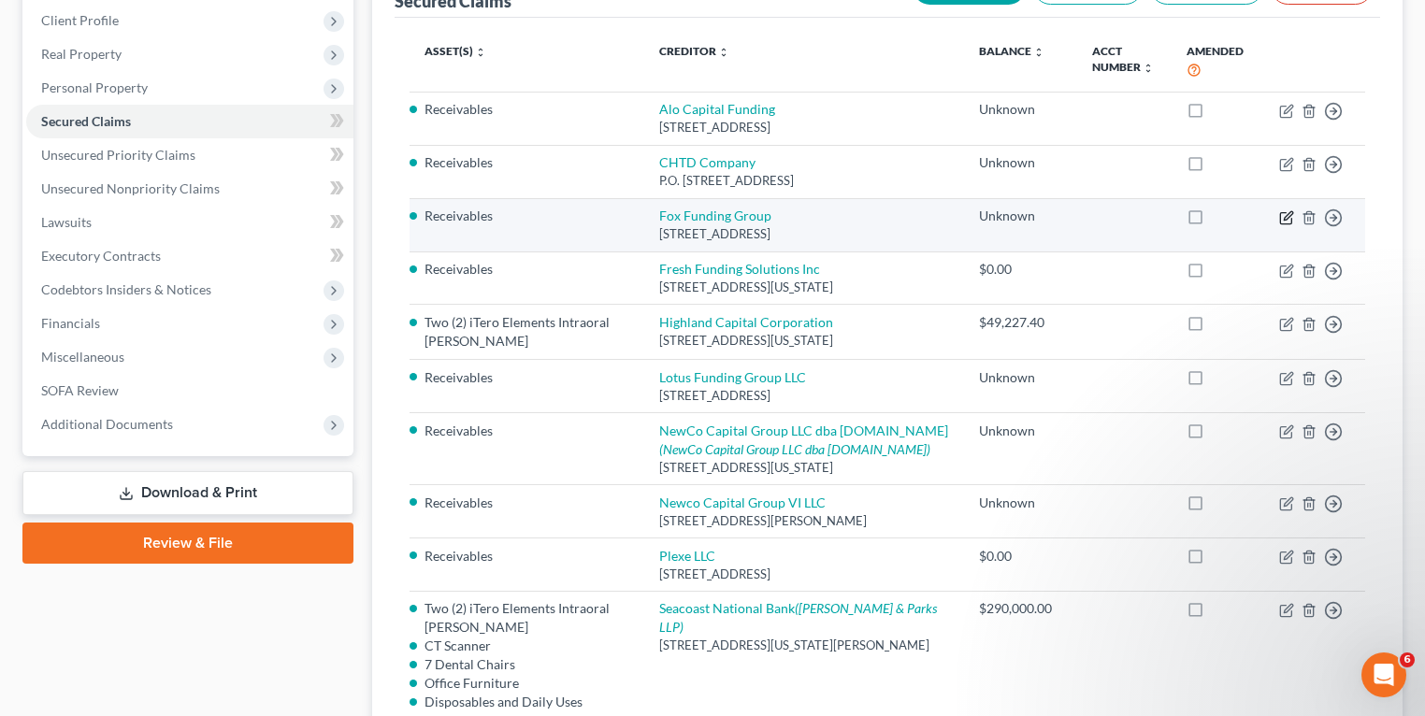
click at [1282, 213] on icon "button" at bounding box center [1286, 217] width 15 height 15
select select "9"
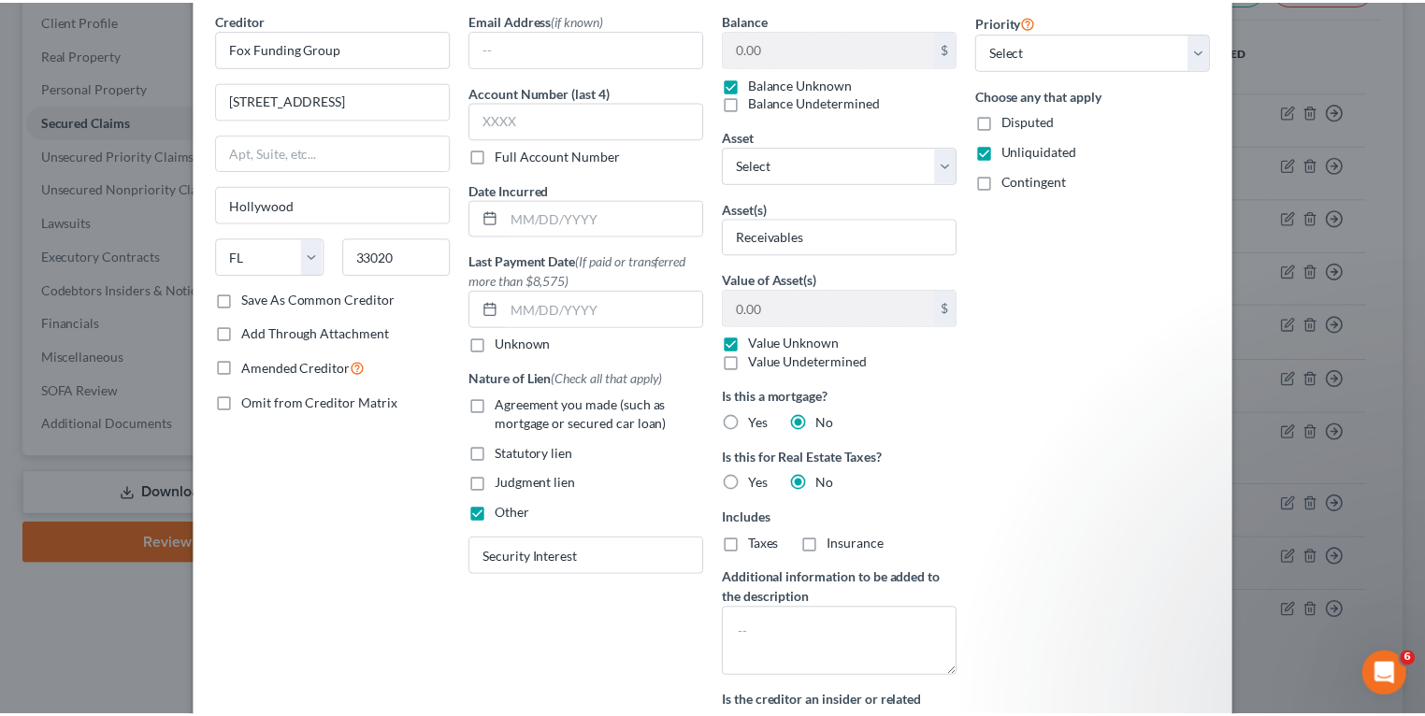
scroll to position [0, 0]
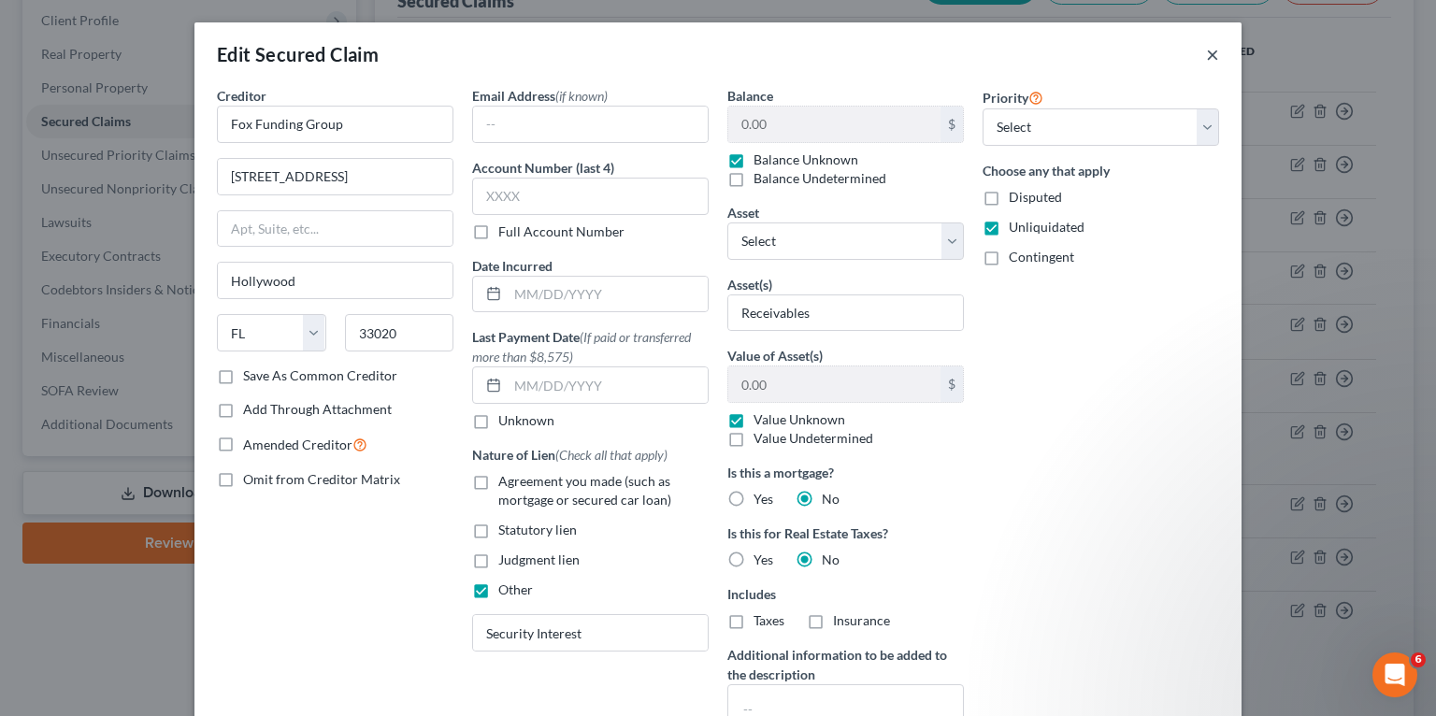
click at [1214, 57] on div "Edit Secured Claim ×" at bounding box center [717, 54] width 1047 height 64
click at [1206, 59] on button "×" at bounding box center [1212, 54] width 13 height 22
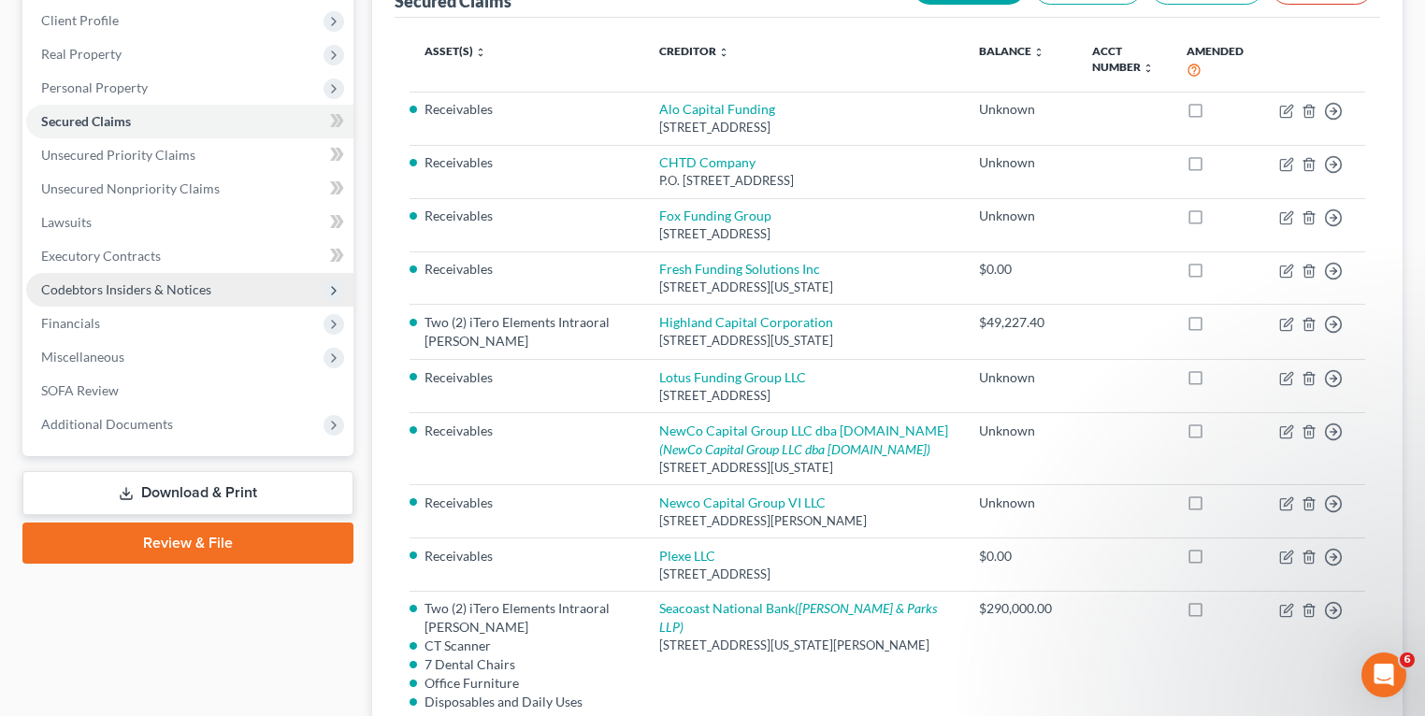
click at [101, 297] on span "Codebtors Insiders & Notices" at bounding box center [189, 290] width 327 height 34
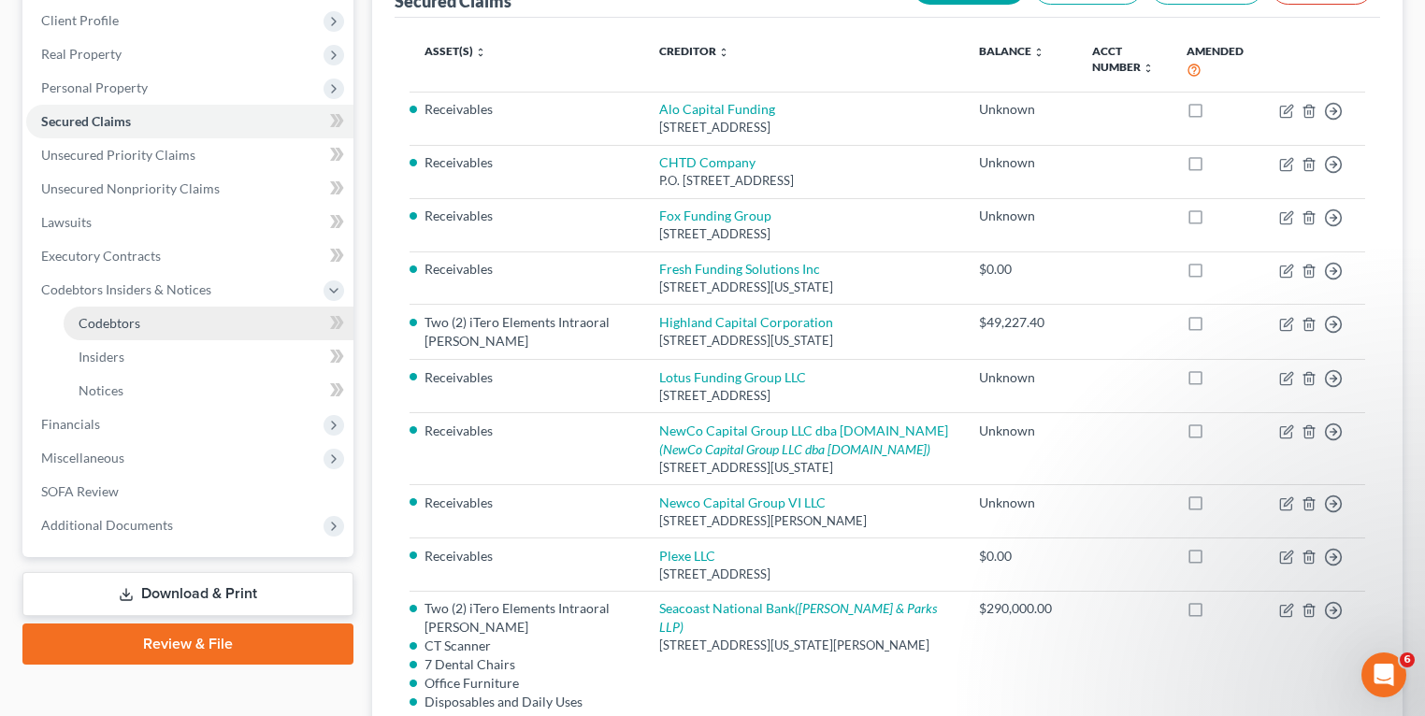
click at [156, 325] on link "Codebtors" at bounding box center [209, 324] width 290 height 34
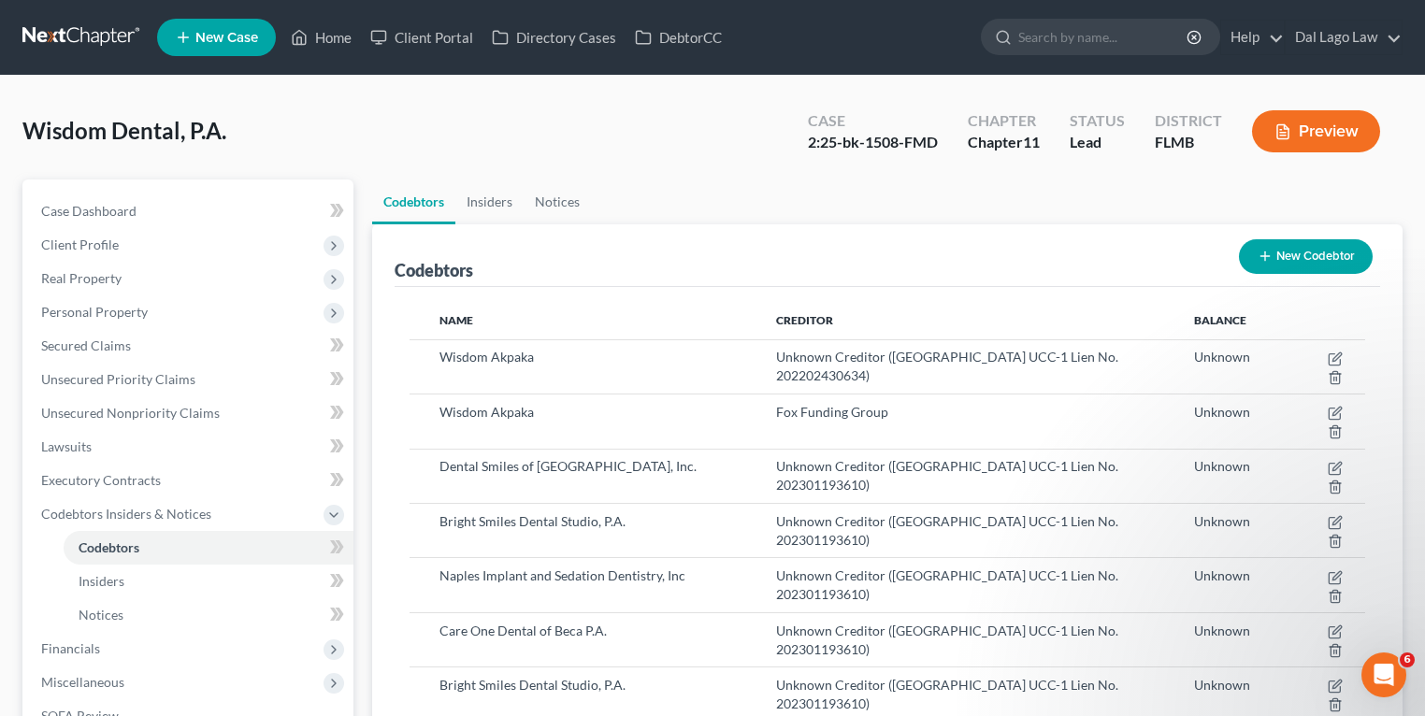
click at [1333, 127] on button "Preview" at bounding box center [1316, 131] width 128 height 42
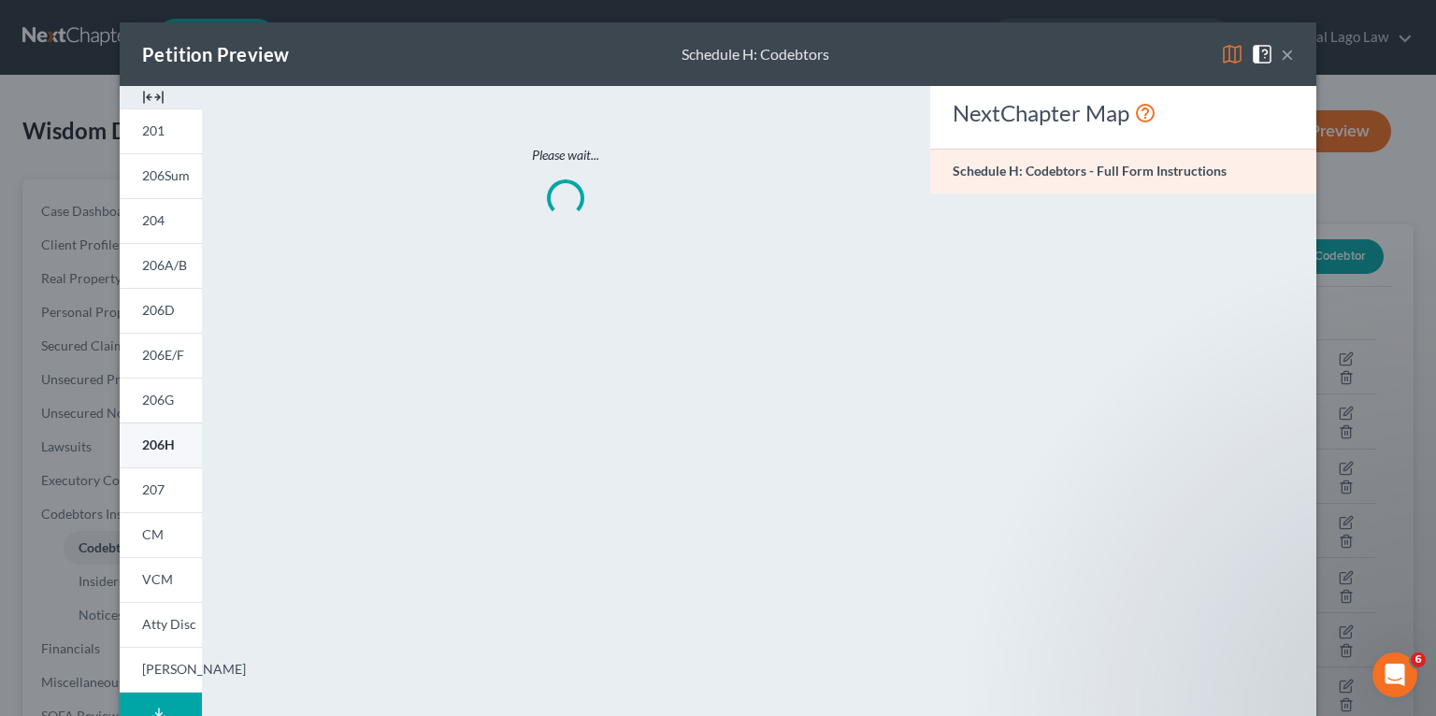
click at [157, 437] on span "206H" at bounding box center [158, 445] width 33 height 16
click at [1284, 58] on button "×" at bounding box center [1287, 54] width 13 height 22
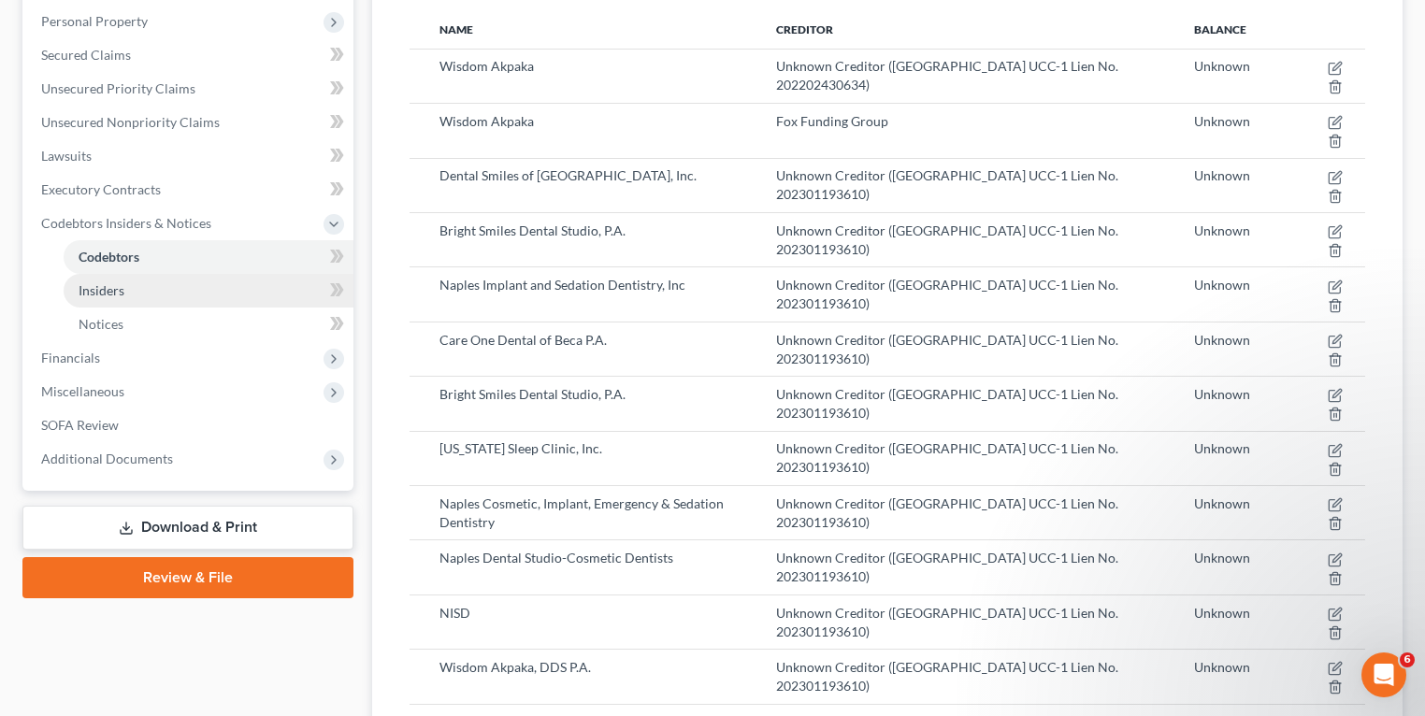
scroll to position [299, 0]
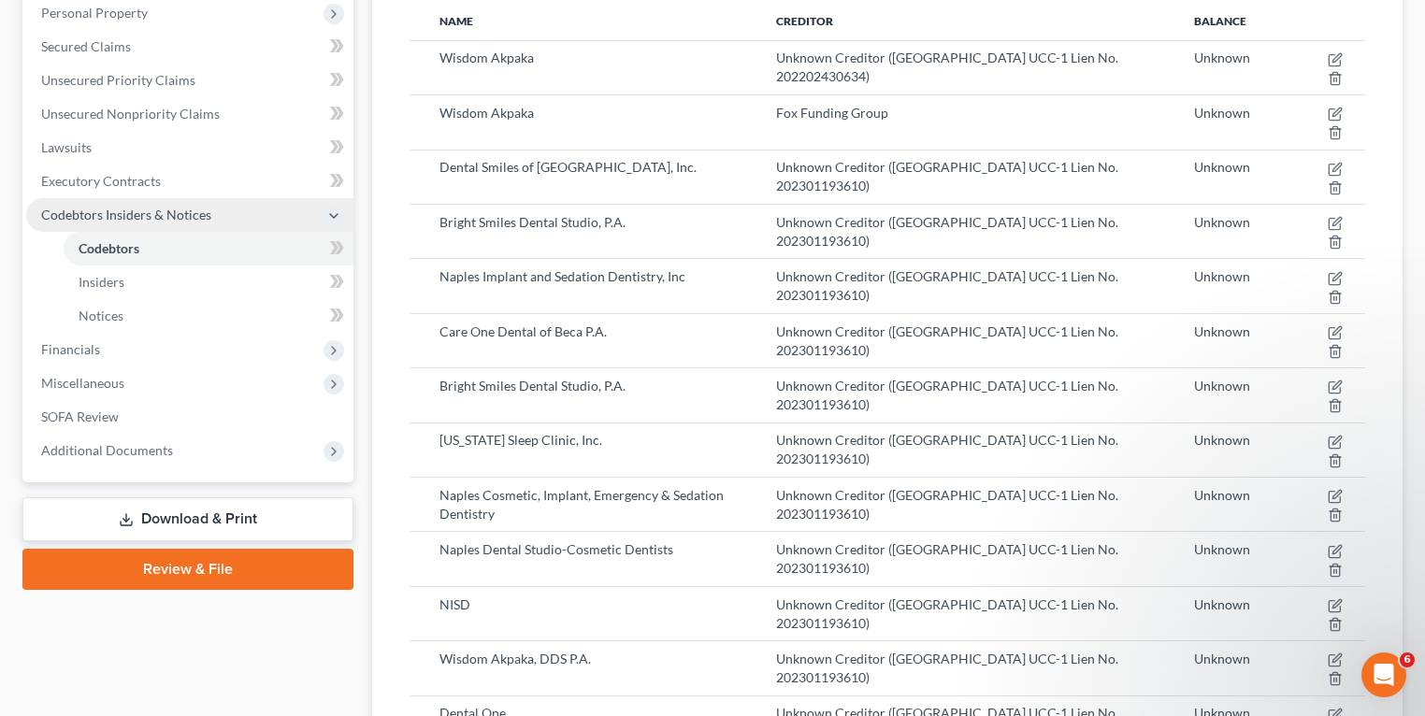
click at [223, 218] on span "Codebtors Insiders & Notices" at bounding box center [189, 215] width 327 height 34
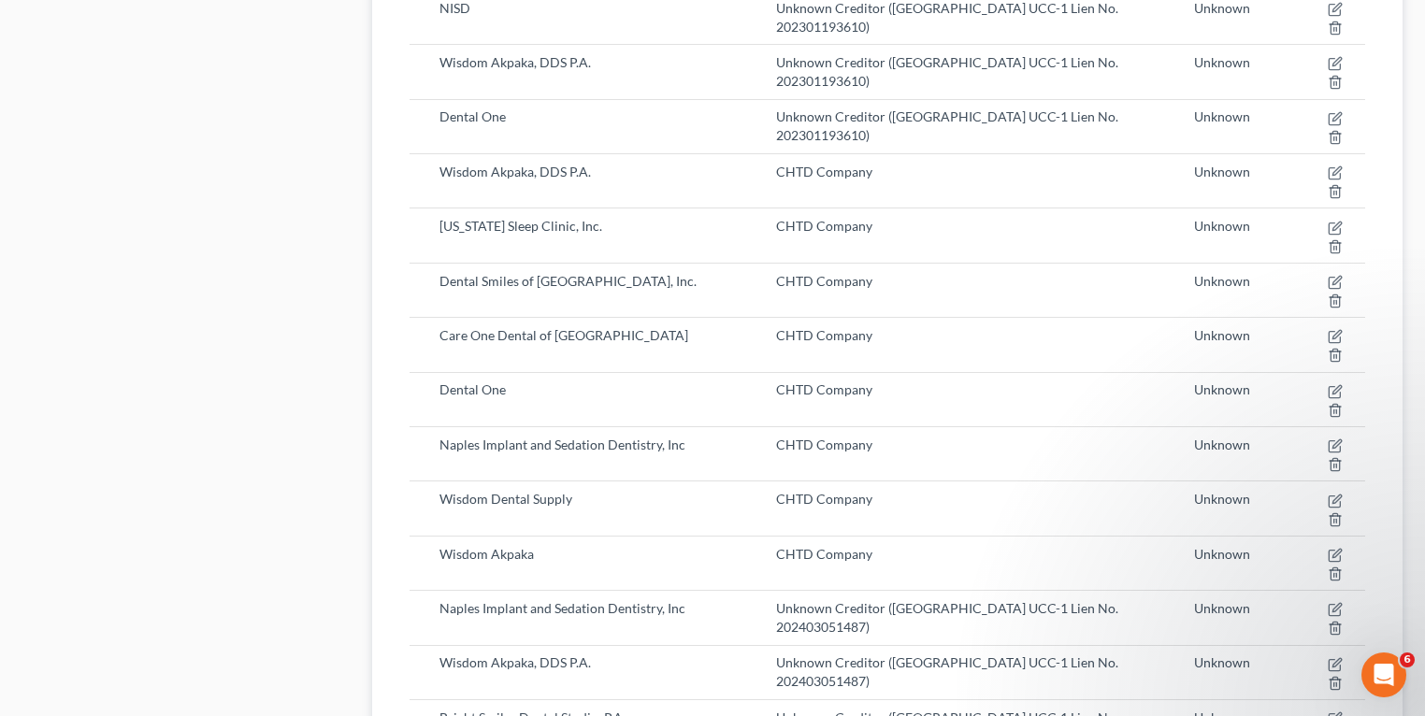
scroll to position [897, 0]
drag, startPoint x: 1313, startPoint y: 314, endPoint x: 1416, endPoint y: 341, distance: 107.3
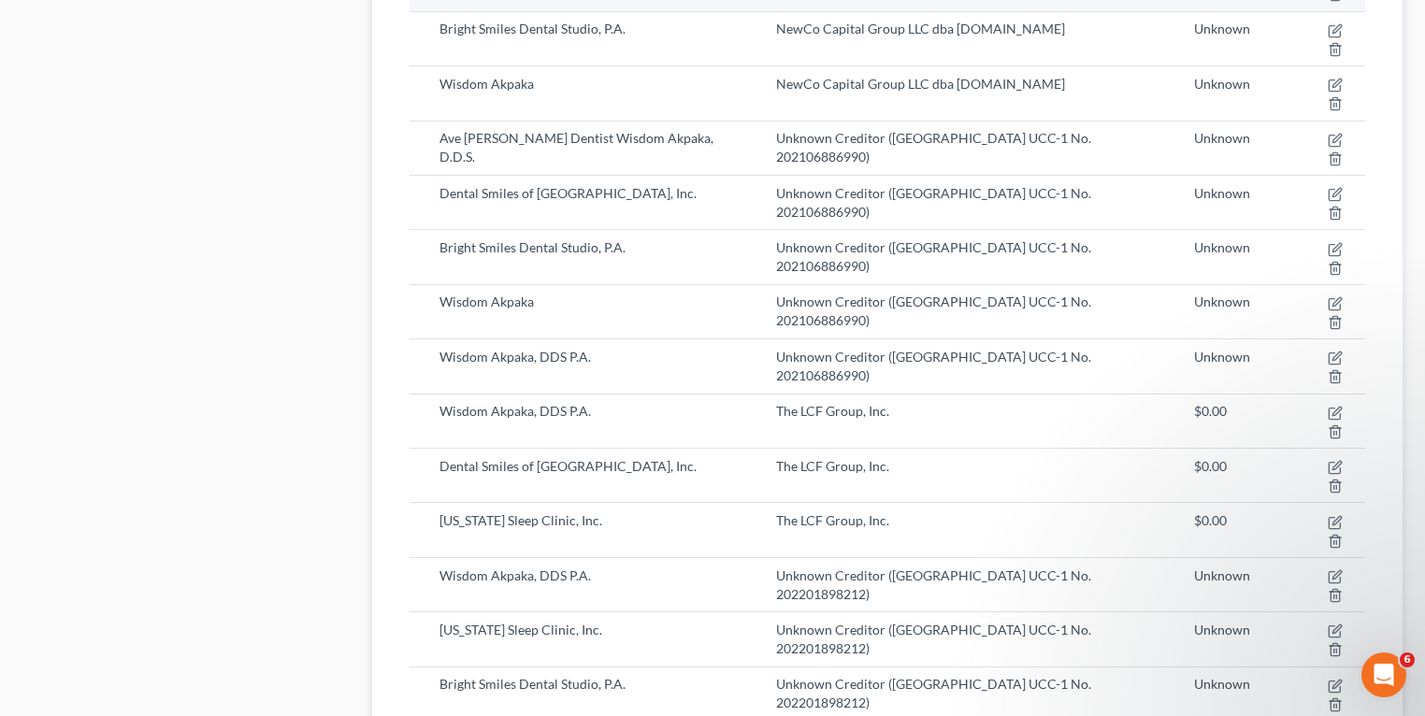
scroll to position [1720, 0]
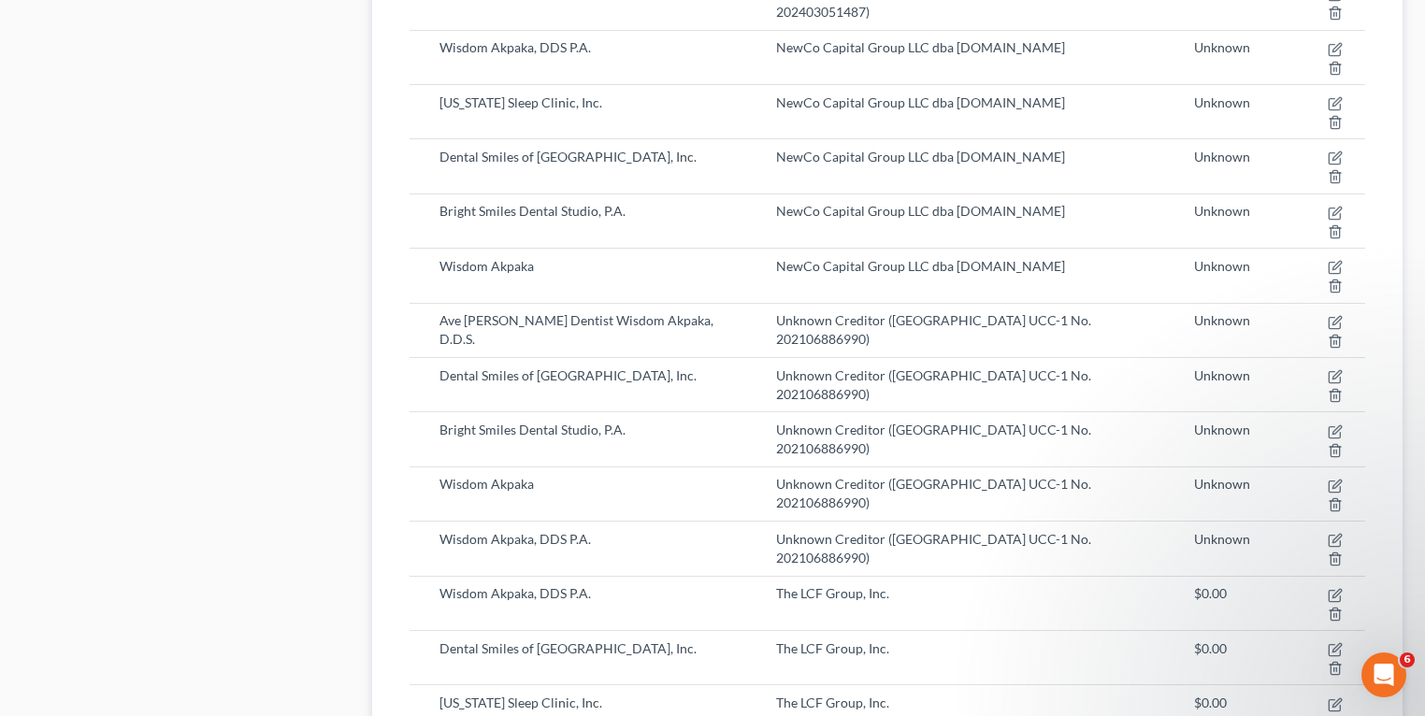
scroll to position [1446, 0]
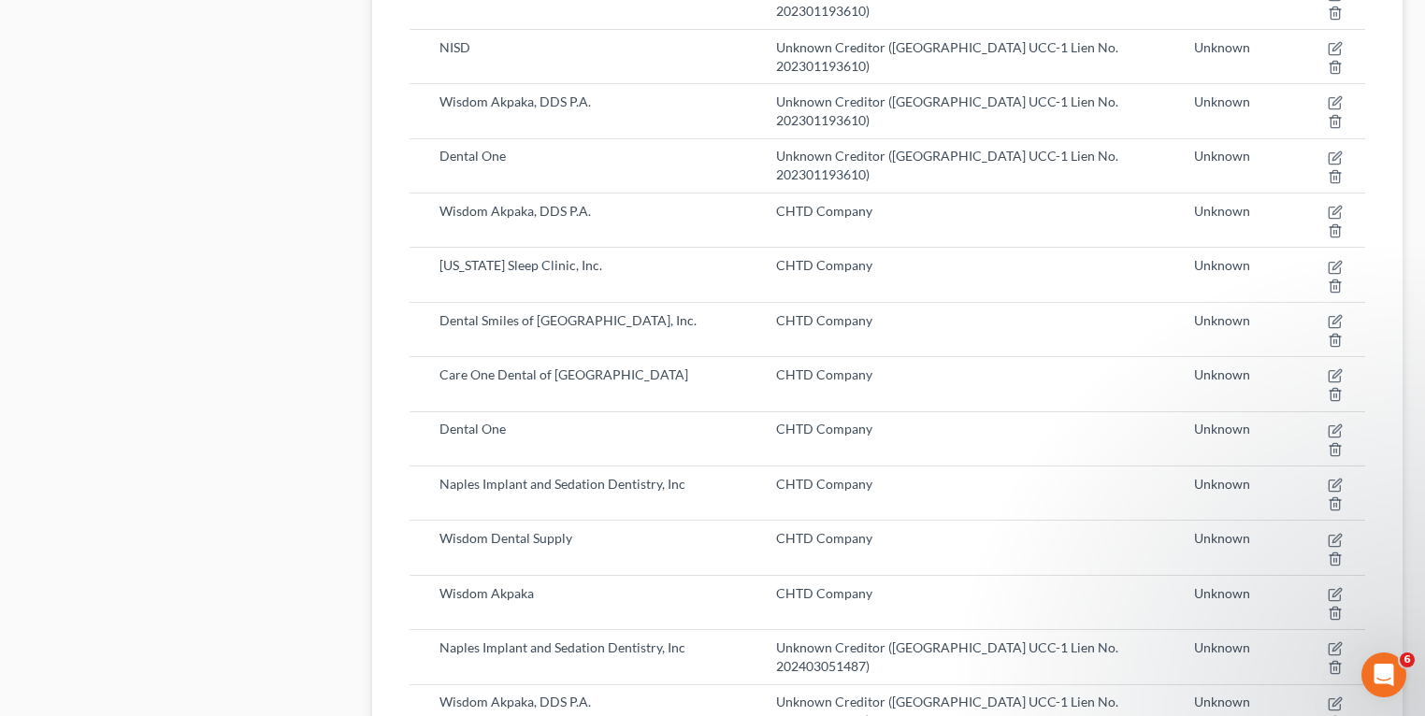
drag, startPoint x: 819, startPoint y: 358, endPoint x: 1106, endPoint y: 366, distance: 287.1
copy span "NewCo Capital Group LLC dba [DOMAIN_NAME]"
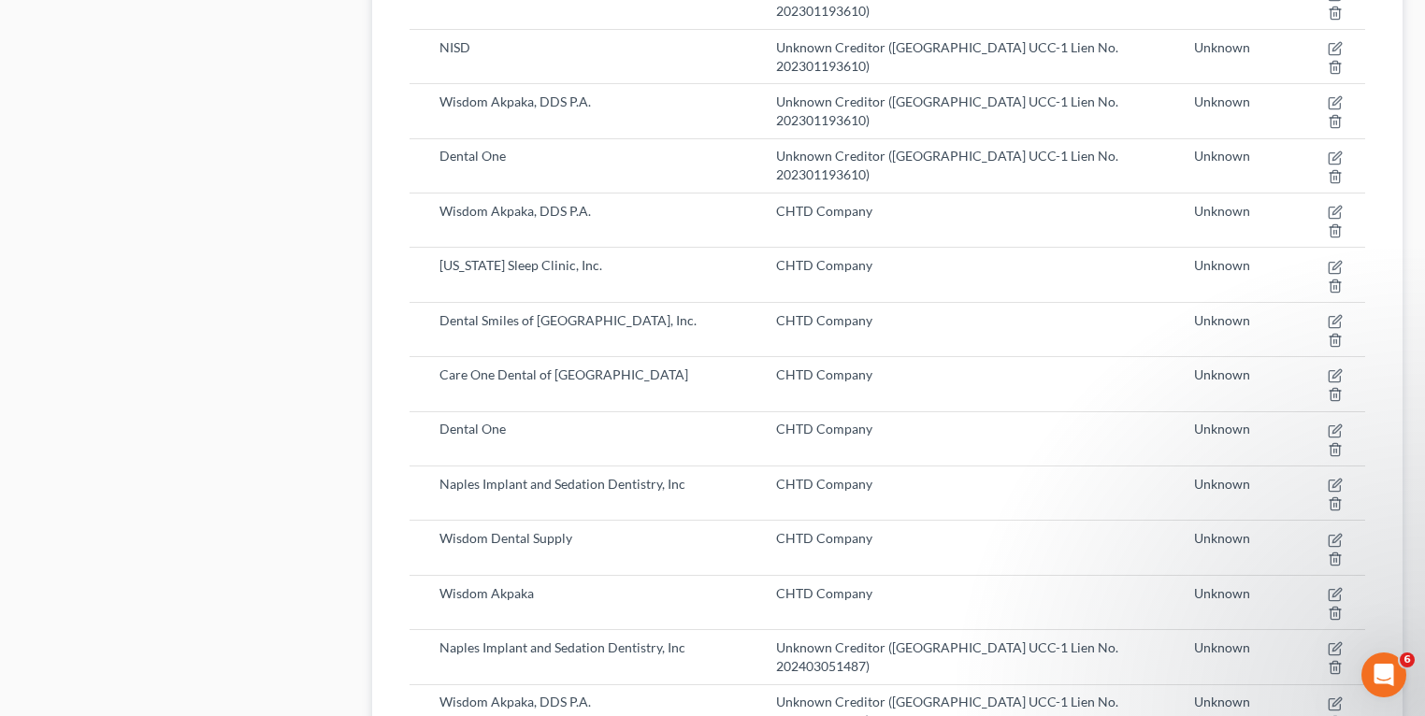
select select "9"
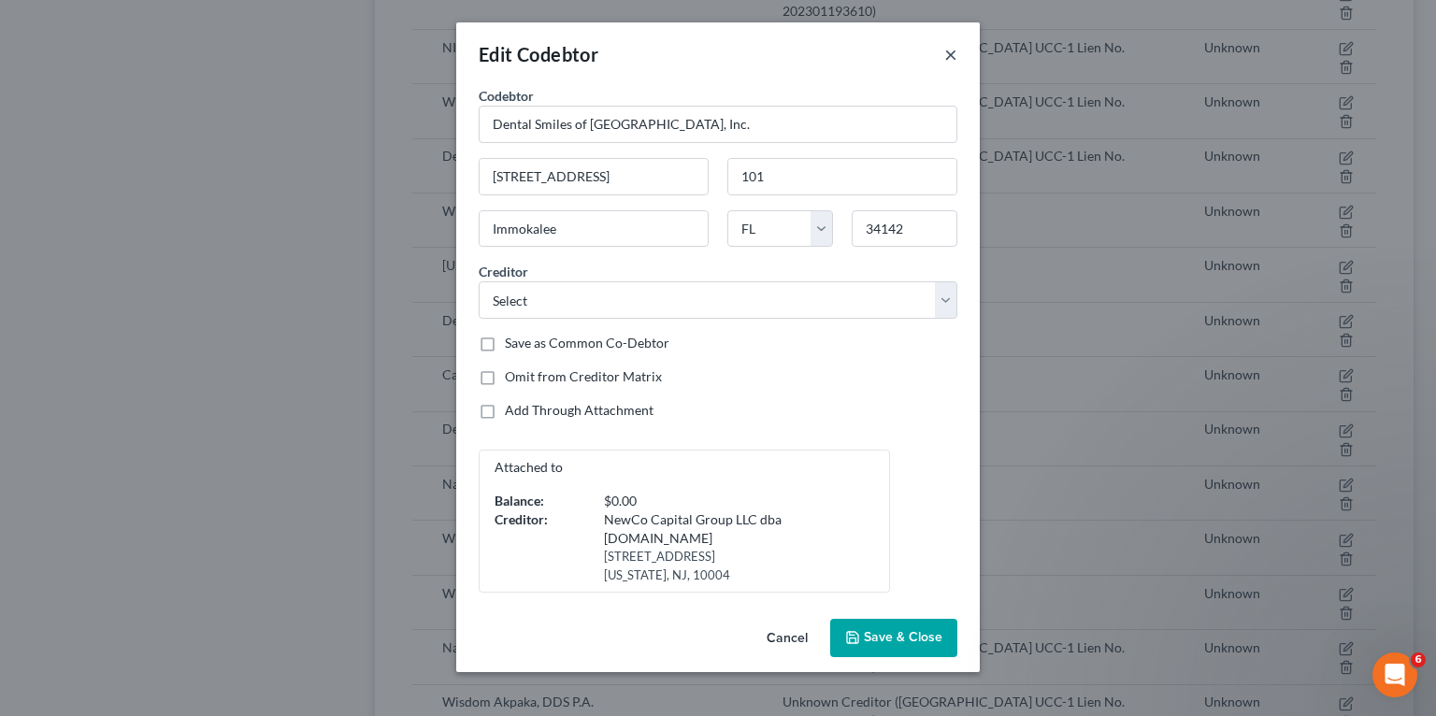
click at [954, 56] on button "×" at bounding box center [950, 54] width 13 height 22
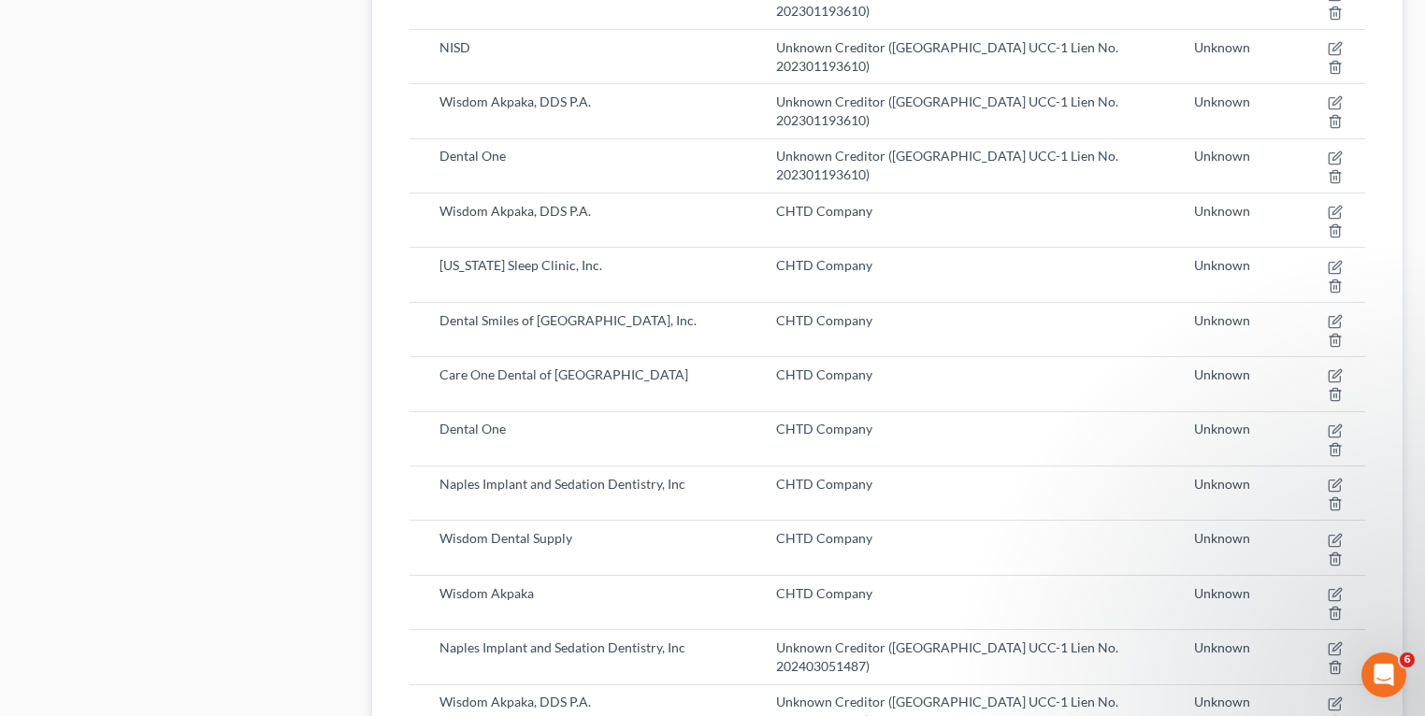
drag, startPoint x: 442, startPoint y: 431, endPoint x: 661, endPoint y: 437, distance: 218.8
copy span "Dental Smiles of [GEOGRAPHIC_DATA], Inc."
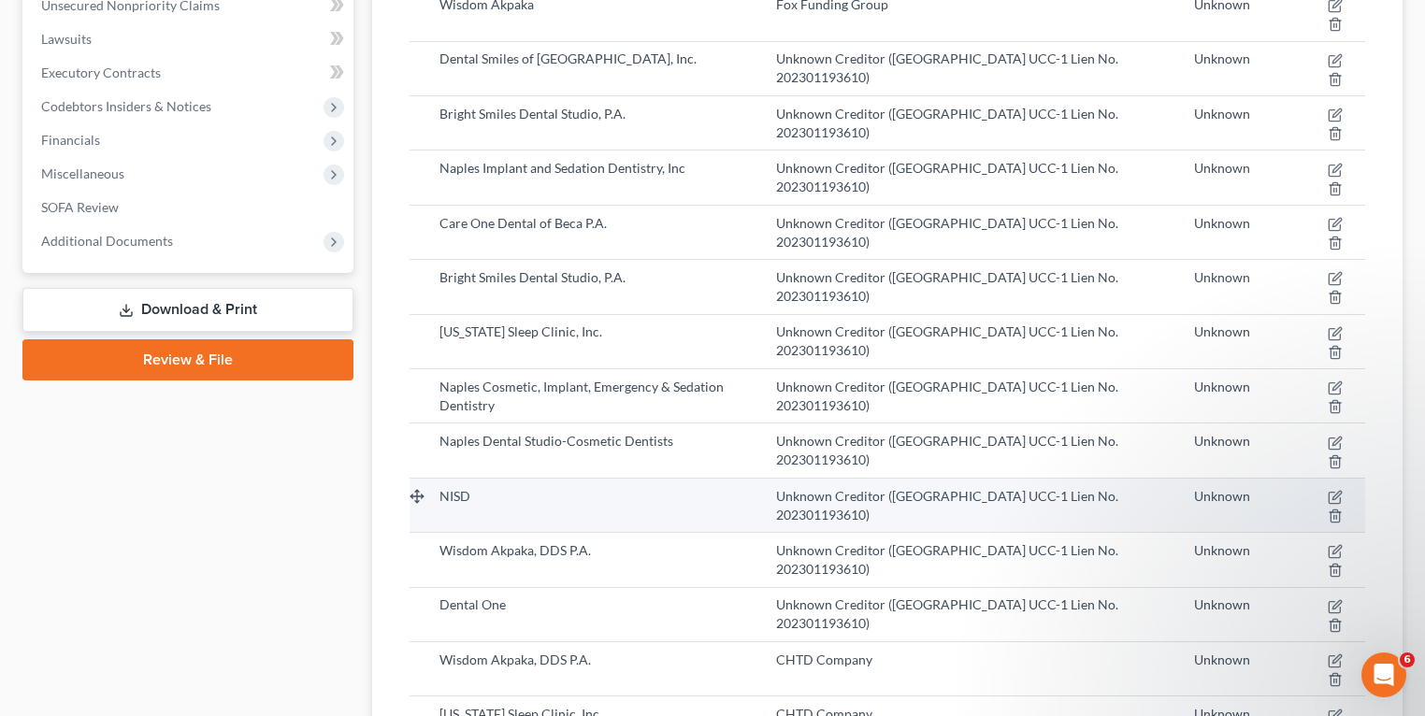
scroll to position [927, 0]
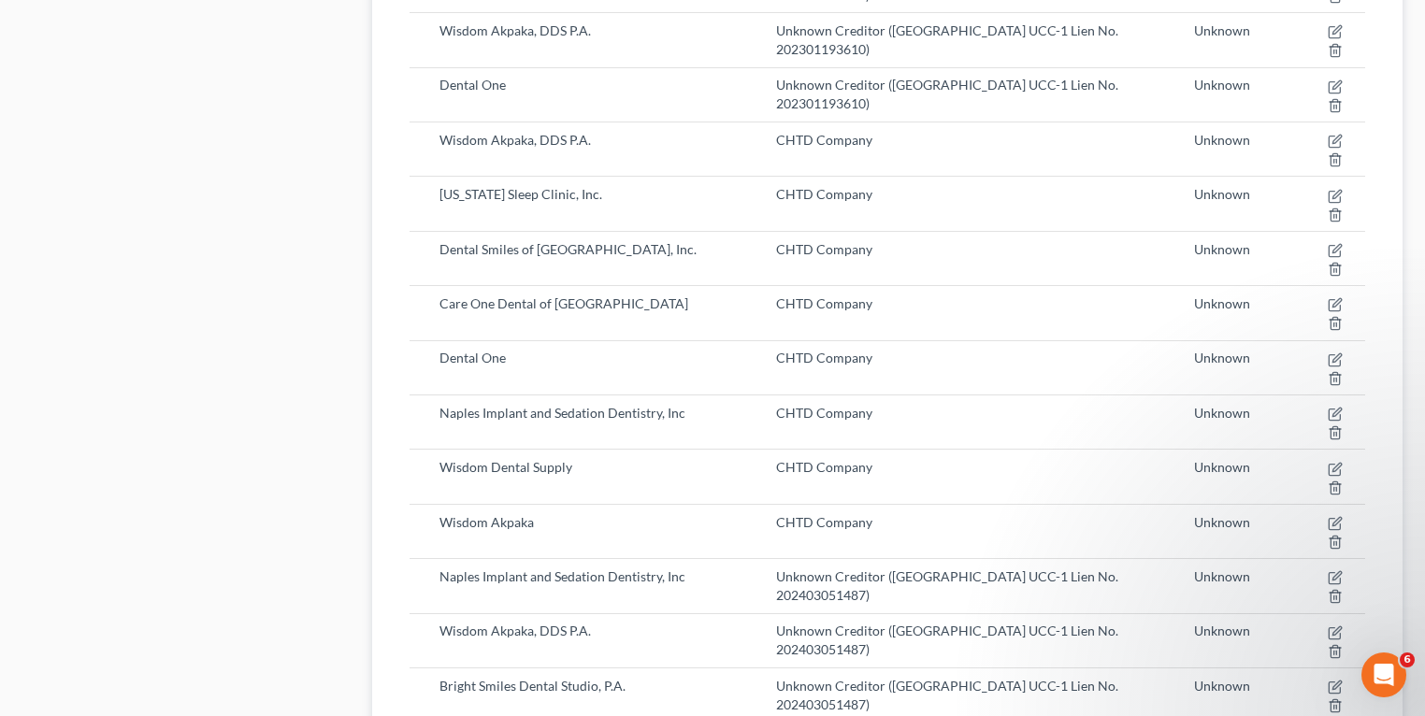
drag, startPoint x: 997, startPoint y: 285, endPoint x: 1072, endPoint y: 290, distance: 74.9
copy span "[DOMAIN_NAME]"
select select "9"
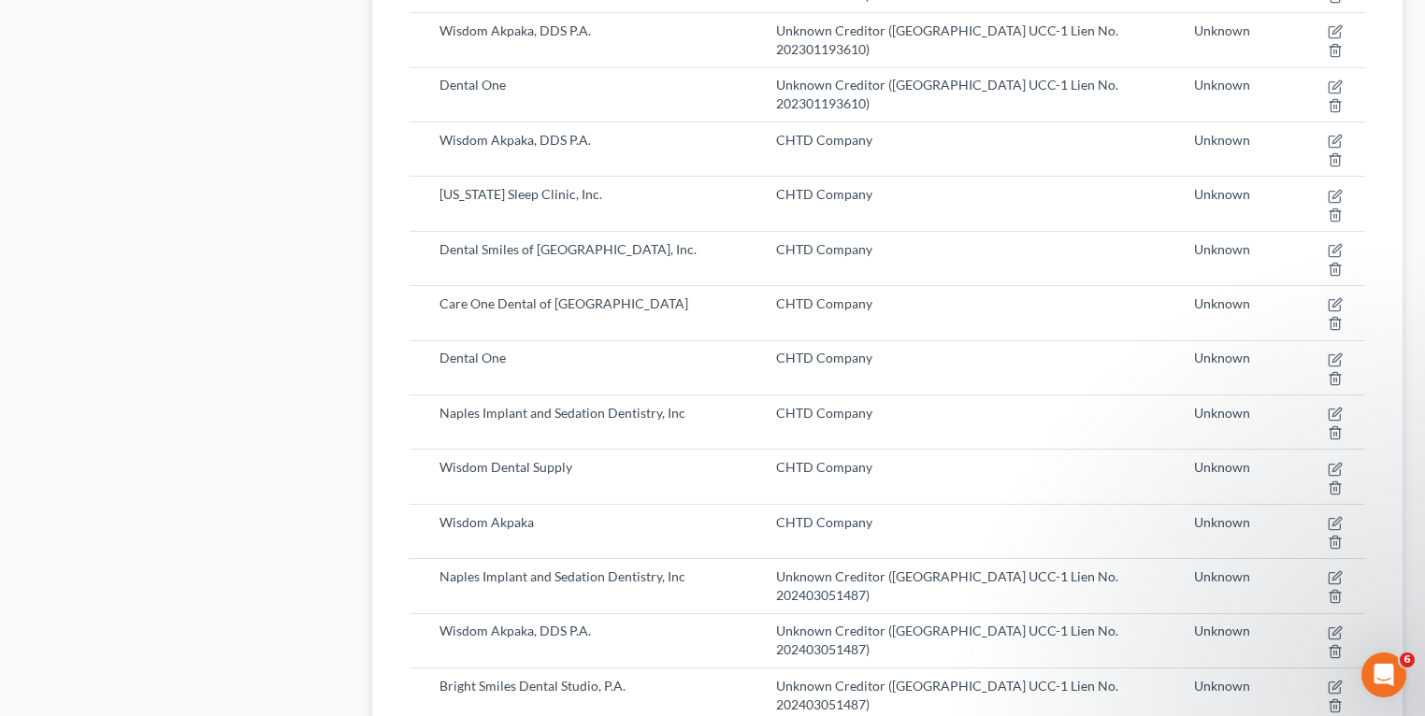
select select "41"
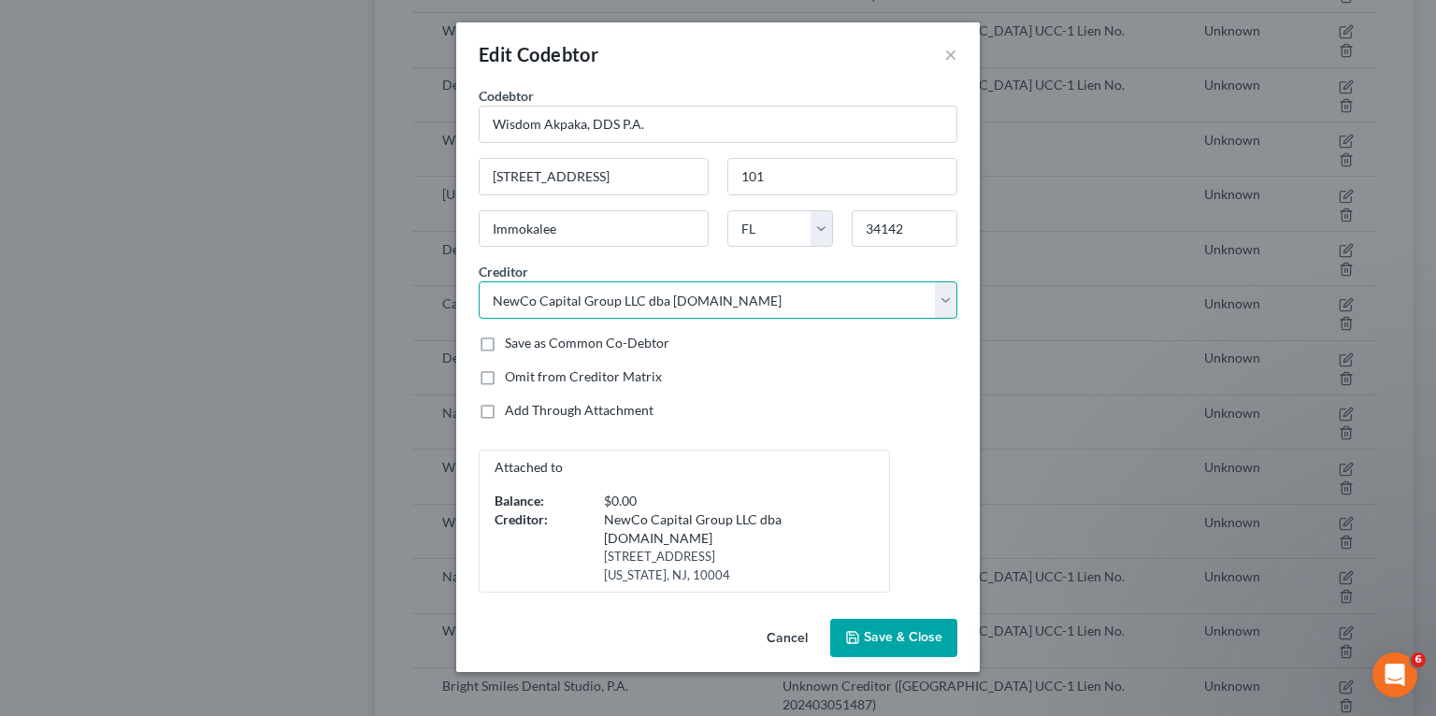
click at [628, 299] on select "Select Midwest Dental Arts Alo Capital Funding Lotus Funding Group LLC Unknown …" at bounding box center [718, 299] width 479 height 37
click at [942, 56] on div "Edit Codebtor ×" at bounding box center [718, 54] width 524 height 64
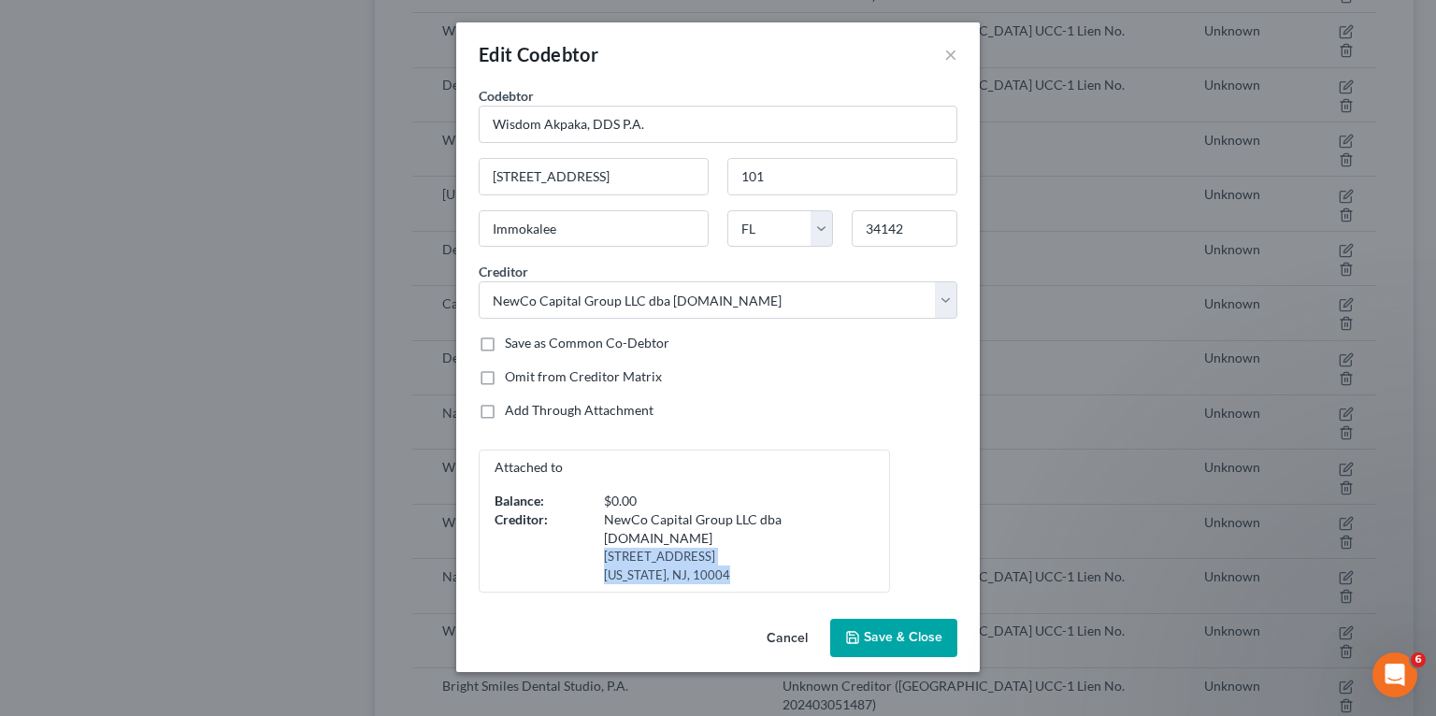
drag, startPoint x: 591, startPoint y: 556, endPoint x: 708, endPoint y: 577, distance: 118.7
click at [708, 577] on div "NewCo Capital Group LLC dba [DOMAIN_NAME] [STREET_ADDRESS][US_STATE]" at bounding box center [734, 547] width 299 height 74
copy div "[STREET_ADDRESS][US_STATE]"
click at [665, 534] on div "NewCo Capital Group LLC dba [DOMAIN_NAME]" at bounding box center [735, 528] width 262 height 37
drag, startPoint x: 688, startPoint y: 567, endPoint x: 595, endPoint y: 517, distance: 105.8
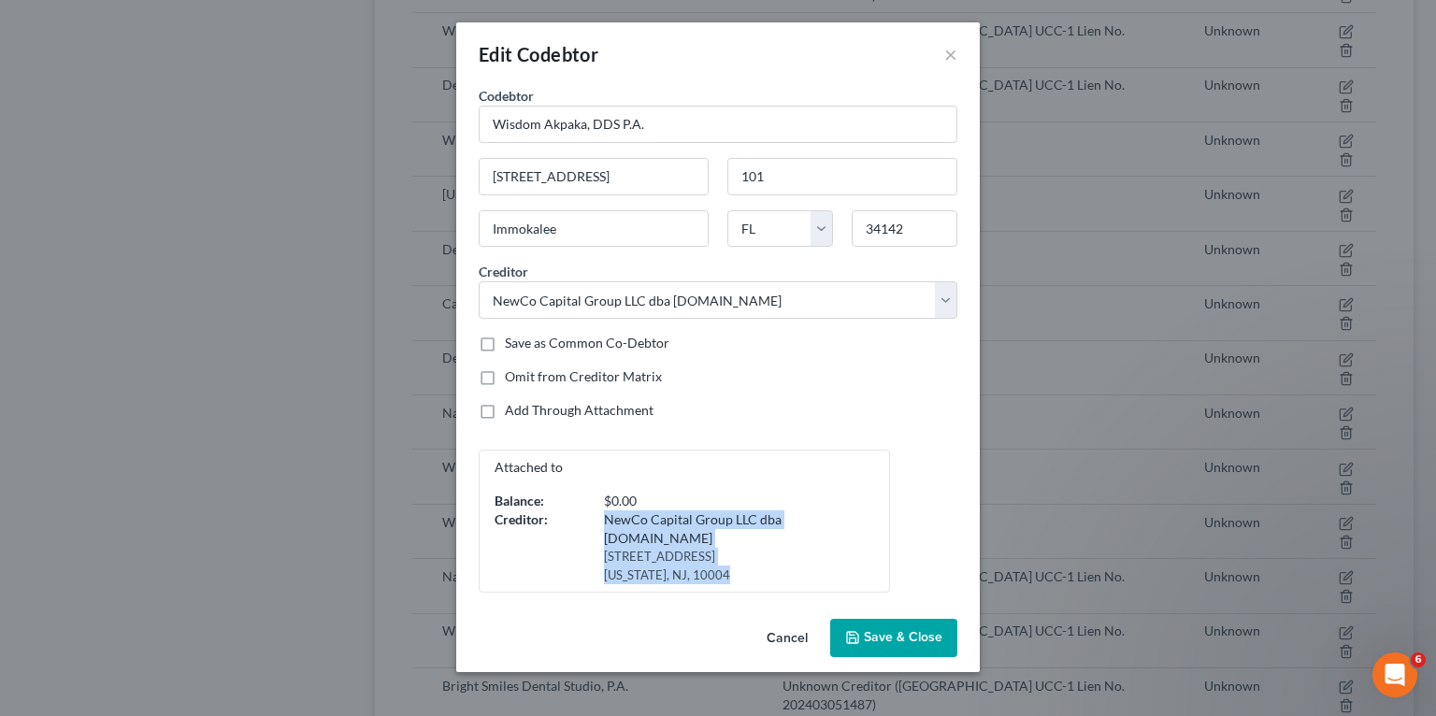
click at [595, 517] on div "NewCo Capital Group LLC dba [DOMAIN_NAME] [STREET_ADDRESS][US_STATE]" at bounding box center [734, 547] width 299 height 74
copy div "NewCo Capital Group LLC dba [DOMAIN_NAME] [STREET_ADDRESS][US_STATE]"
click at [946, 53] on button "×" at bounding box center [950, 54] width 13 height 22
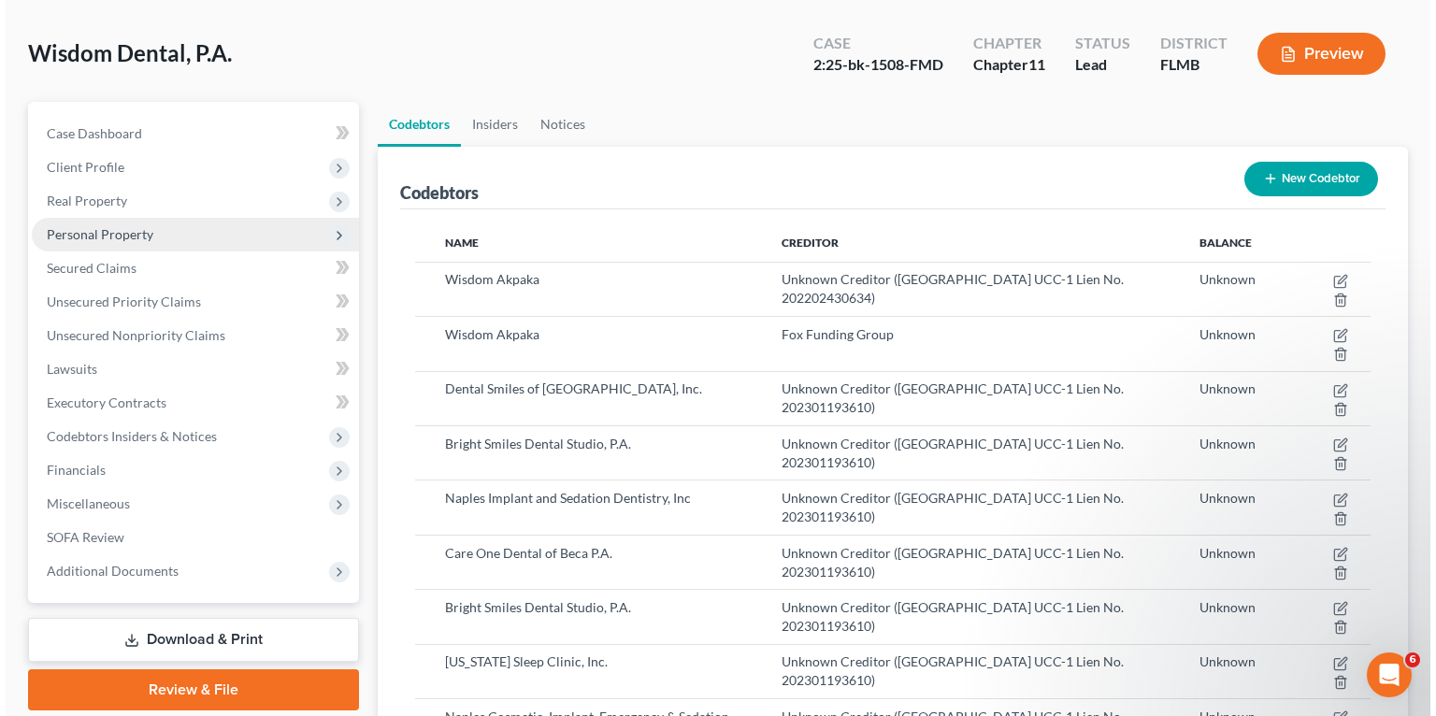
scroll to position [0, 0]
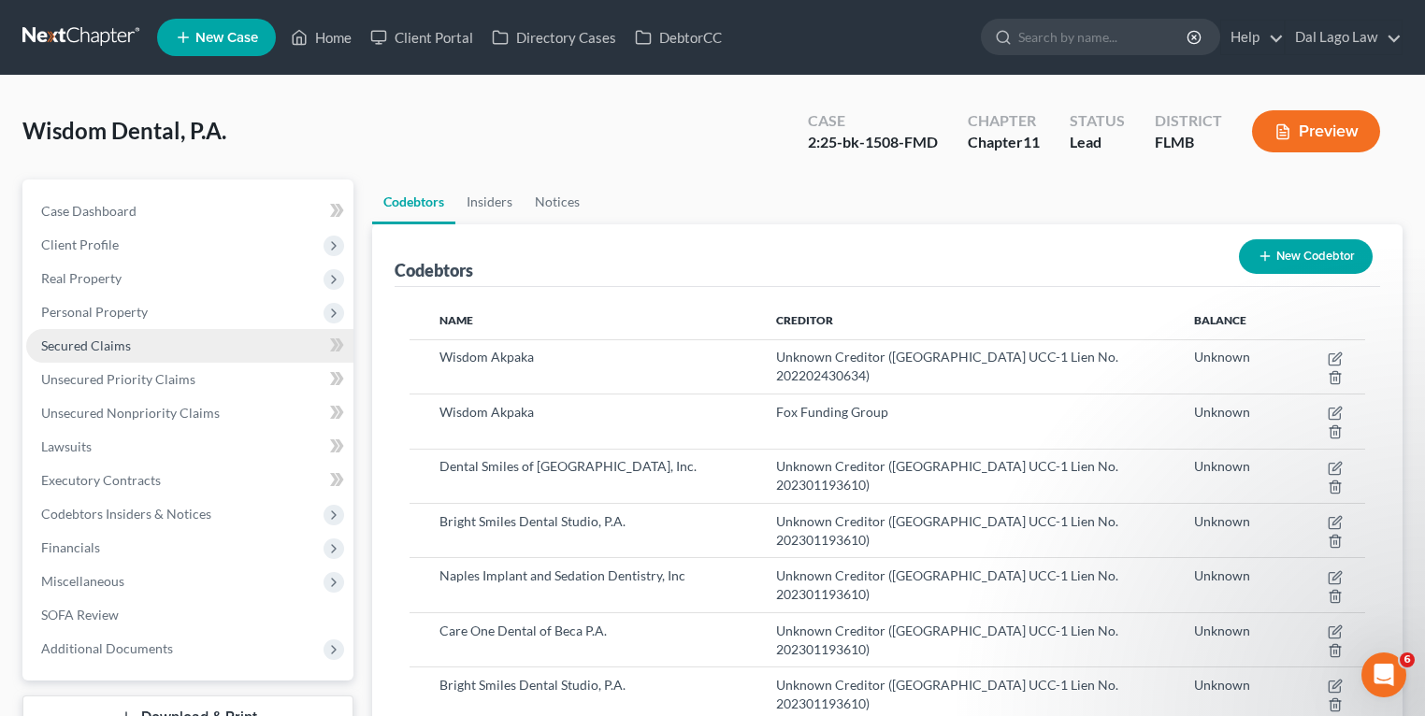
click at [116, 350] on span "Secured Claims" at bounding box center [86, 345] width 90 height 16
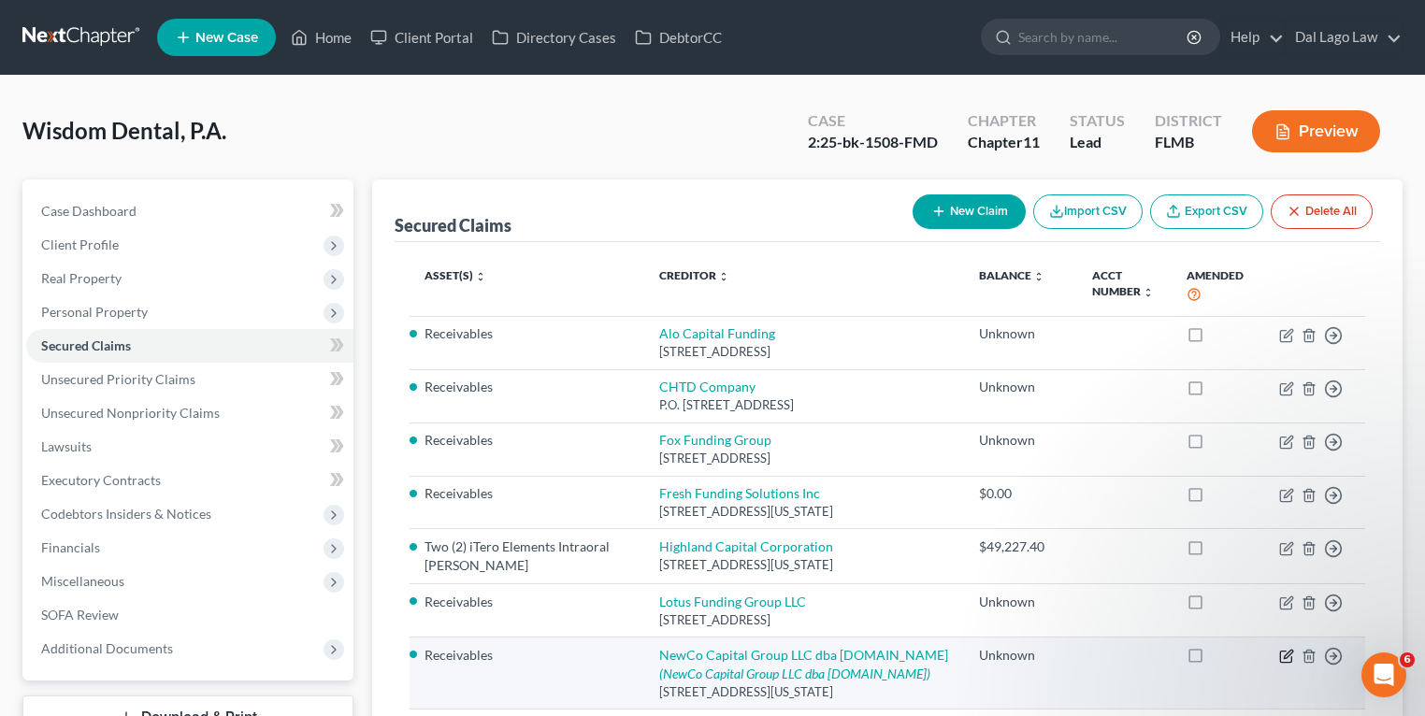
click at [1279, 651] on icon "button" at bounding box center [1286, 656] width 15 height 15
select select "33"
select select "0"
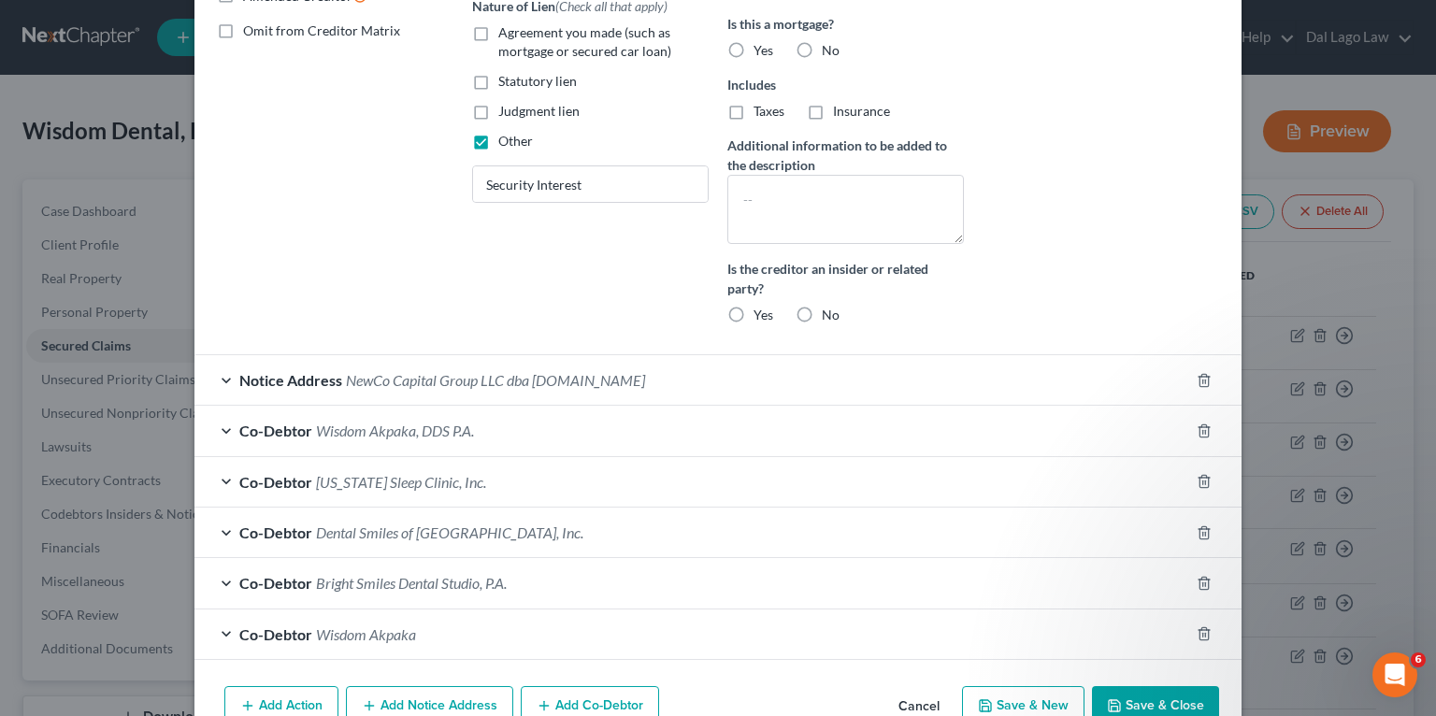
scroll to position [546, 0]
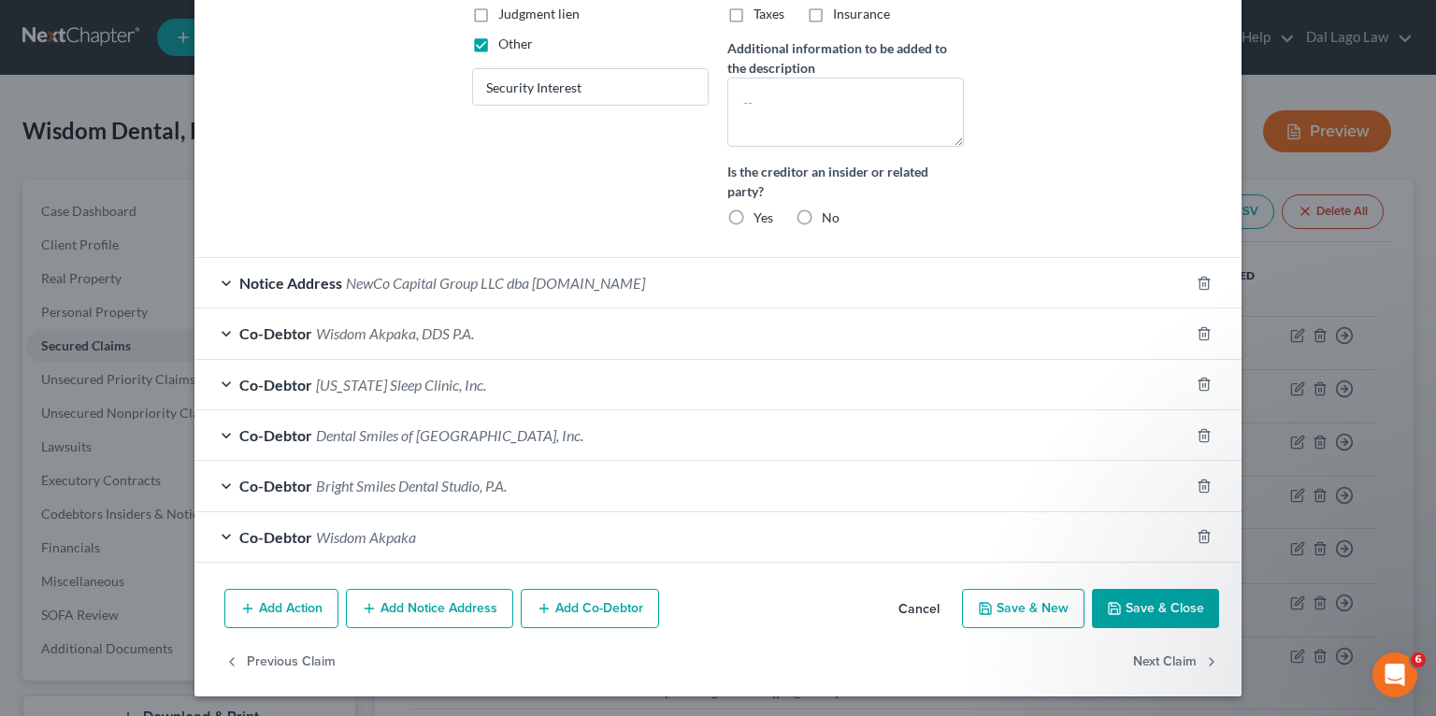
click at [323, 280] on span "Notice Address" at bounding box center [290, 283] width 103 height 18
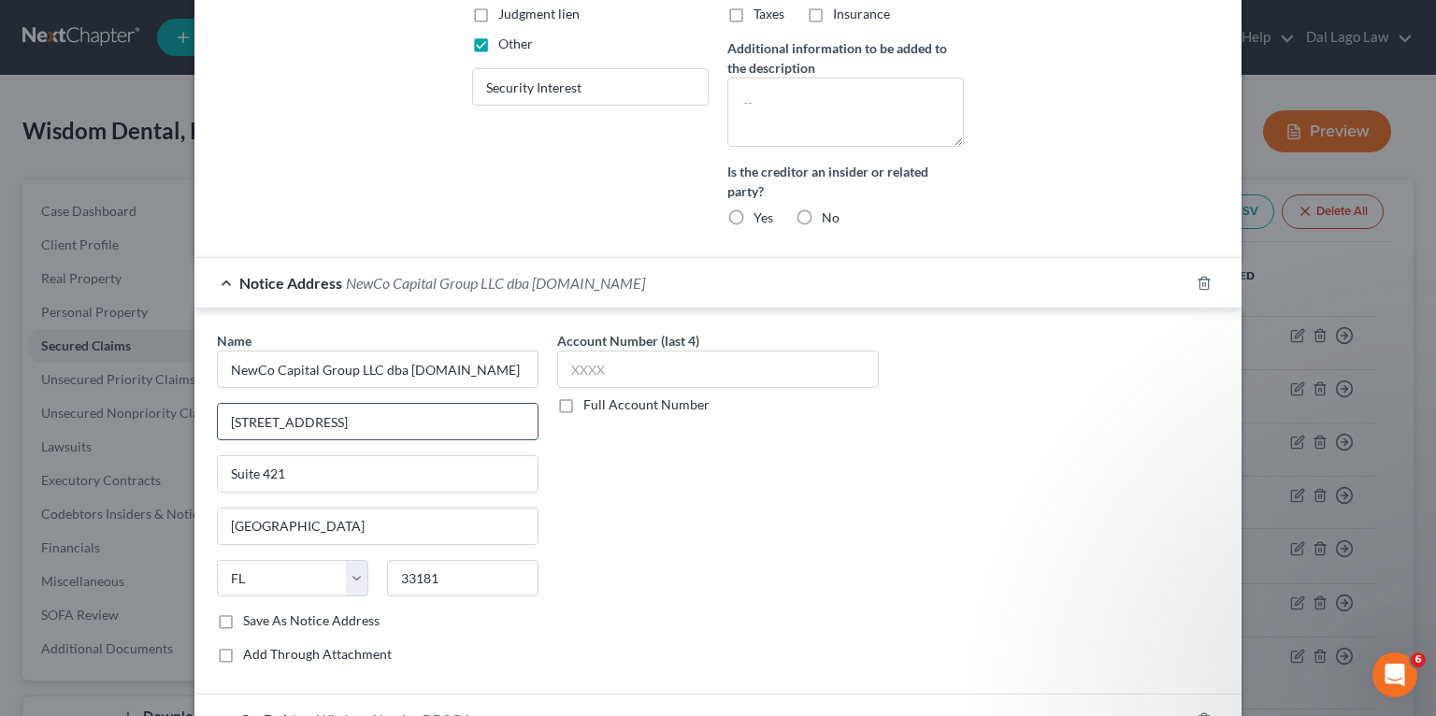
drag, startPoint x: 394, startPoint y: 410, endPoint x: 213, endPoint y: 415, distance: 180.5
click at [218, 415] on input "[STREET_ADDRESS]" at bounding box center [378, 422] width 320 height 36
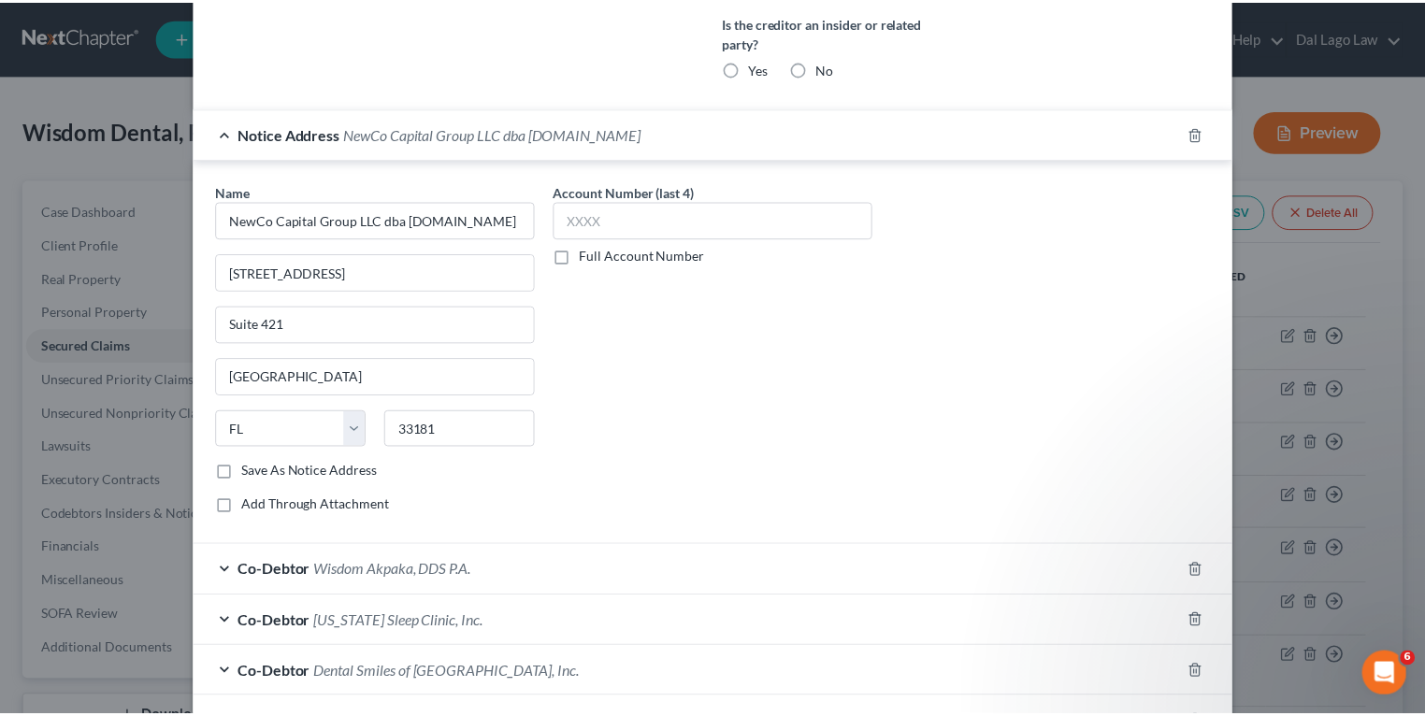
scroll to position [930, 0]
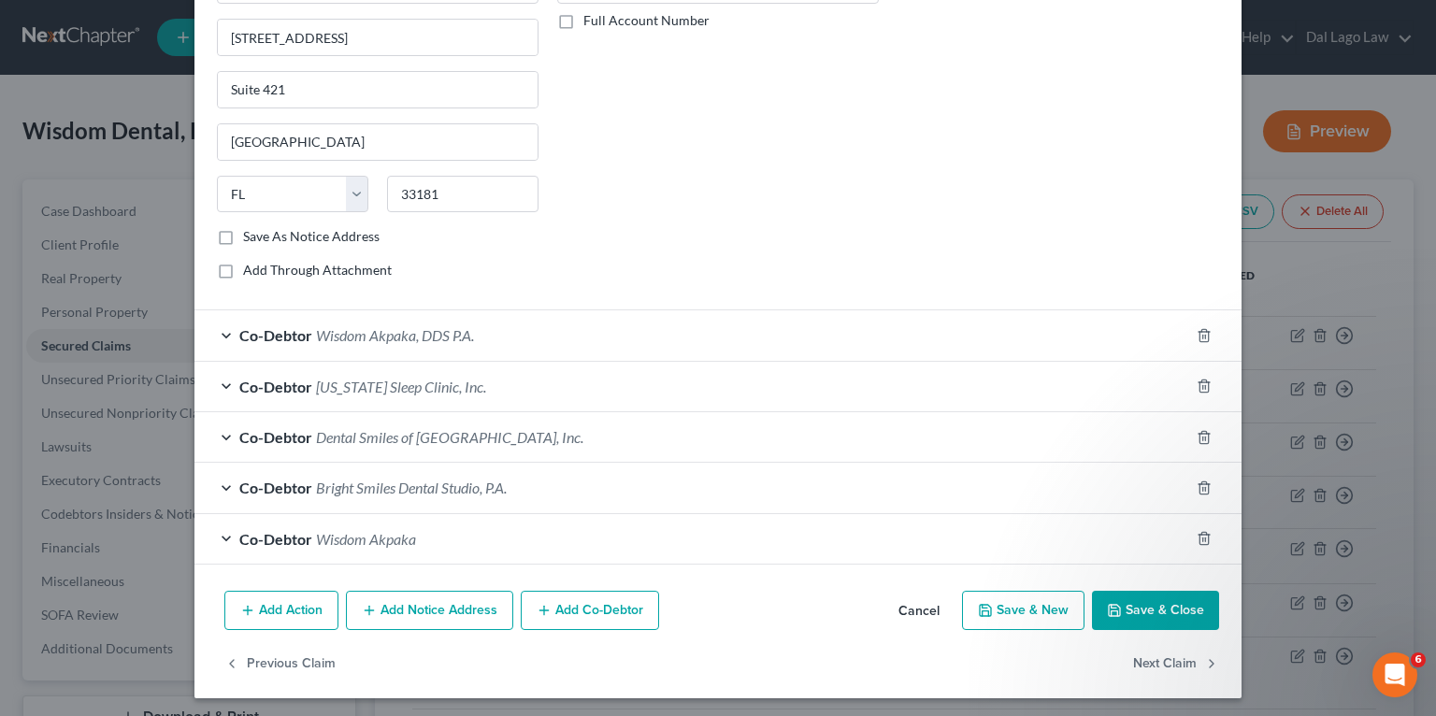
click at [1141, 605] on button "Save & Close" at bounding box center [1155, 610] width 127 height 39
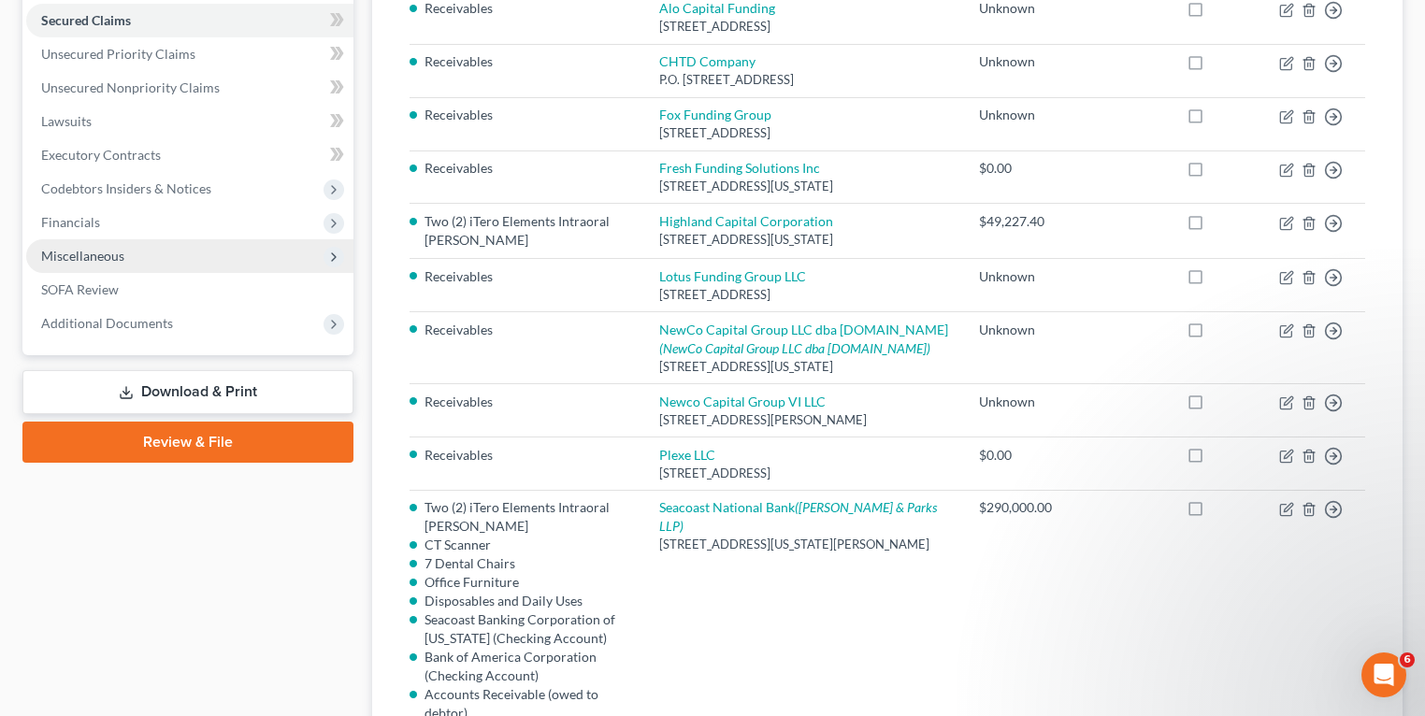
scroll to position [299, 0]
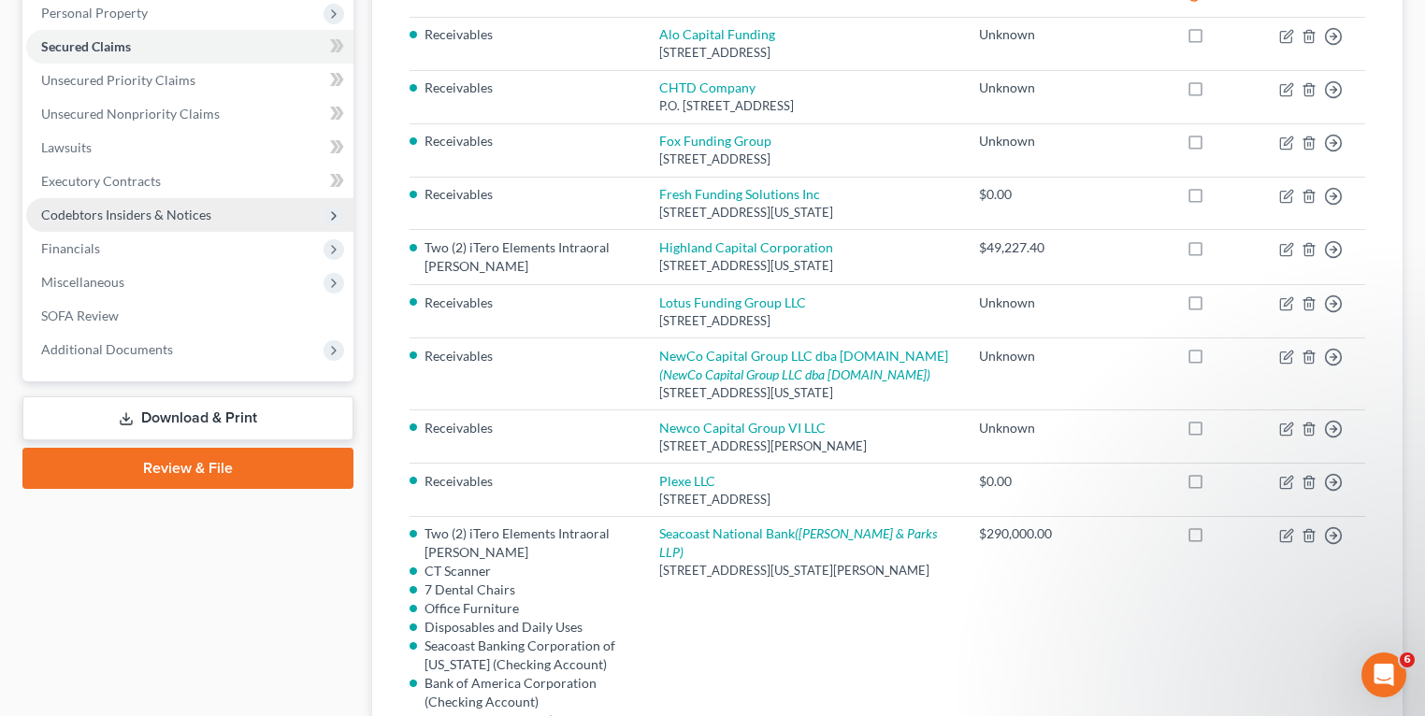
click at [143, 211] on span "Codebtors Insiders & Notices" at bounding box center [126, 215] width 170 height 16
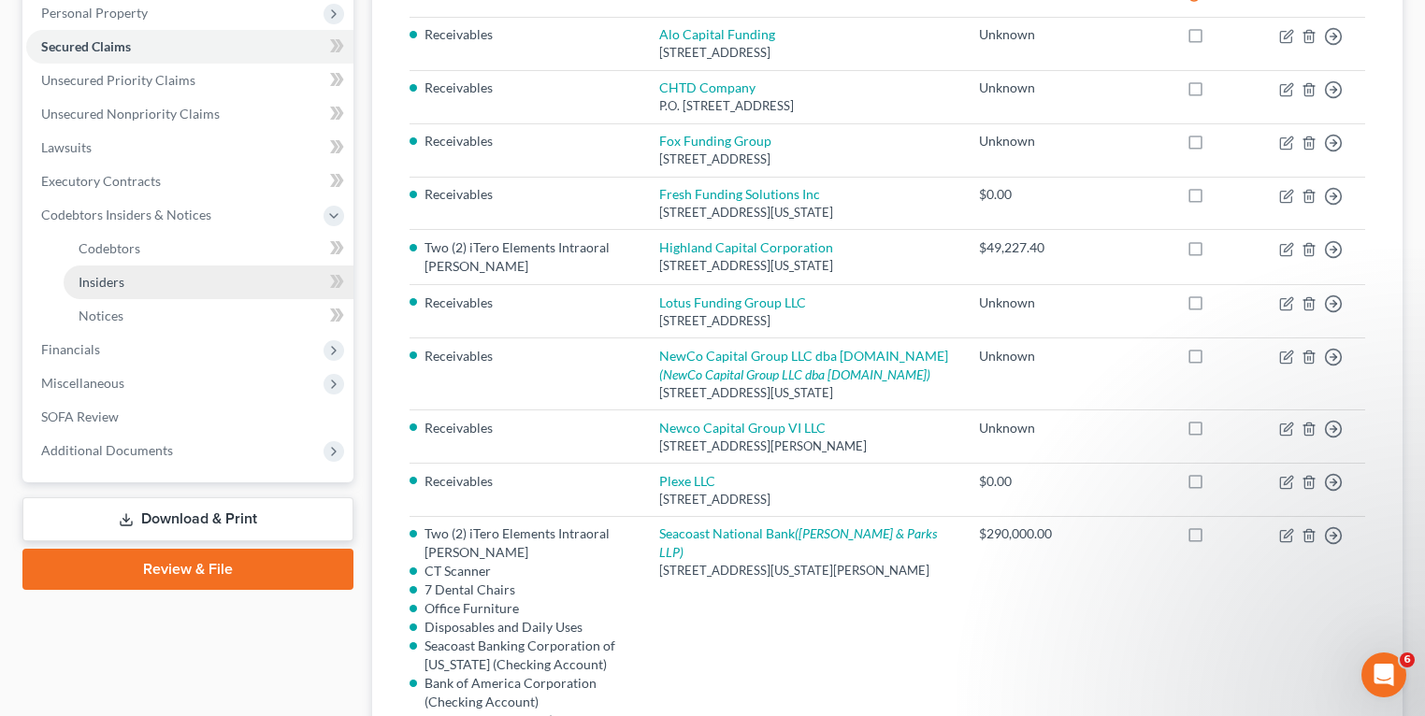
click at [108, 282] on span "Insiders" at bounding box center [102, 282] width 46 height 16
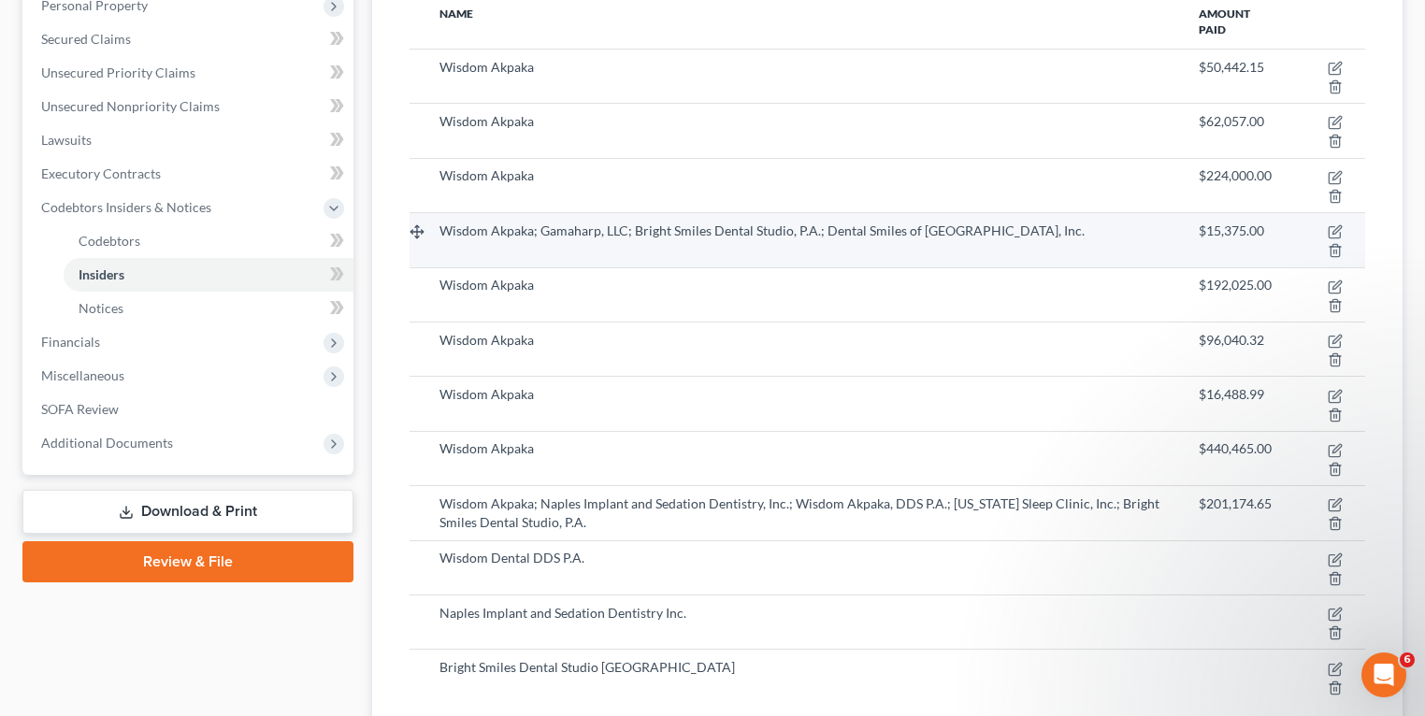
scroll to position [374, 0]
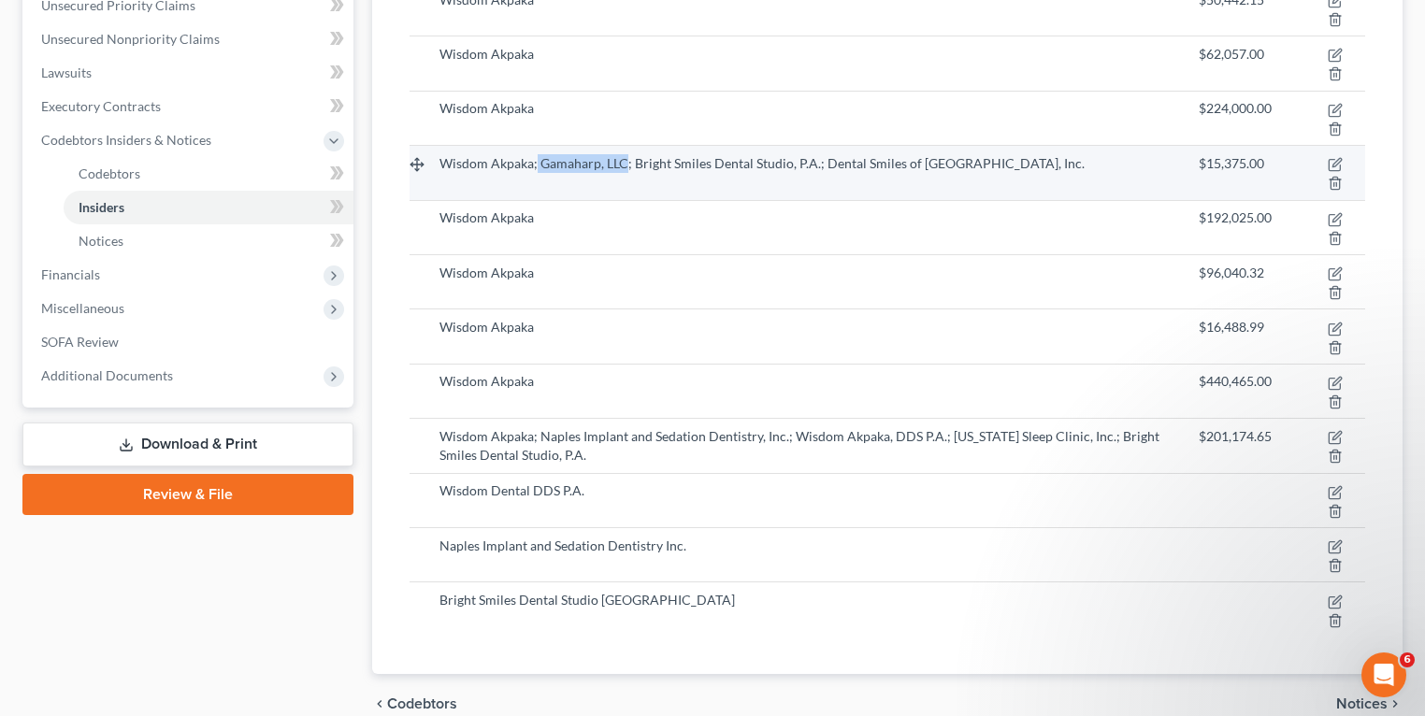
drag, startPoint x: 537, startPoint y: 165, endPoint x: 621, endPoint y: 157, distance: 84.5
click at [621, 157] on span "Wisdom Akpaka; Gamaharp, LLC; Bright Smiles Dental Studio, P.A.; Dental Smiles …" at bounding box center [761, 163] width 645 height 16
copy span "Gamaharp, LLC"
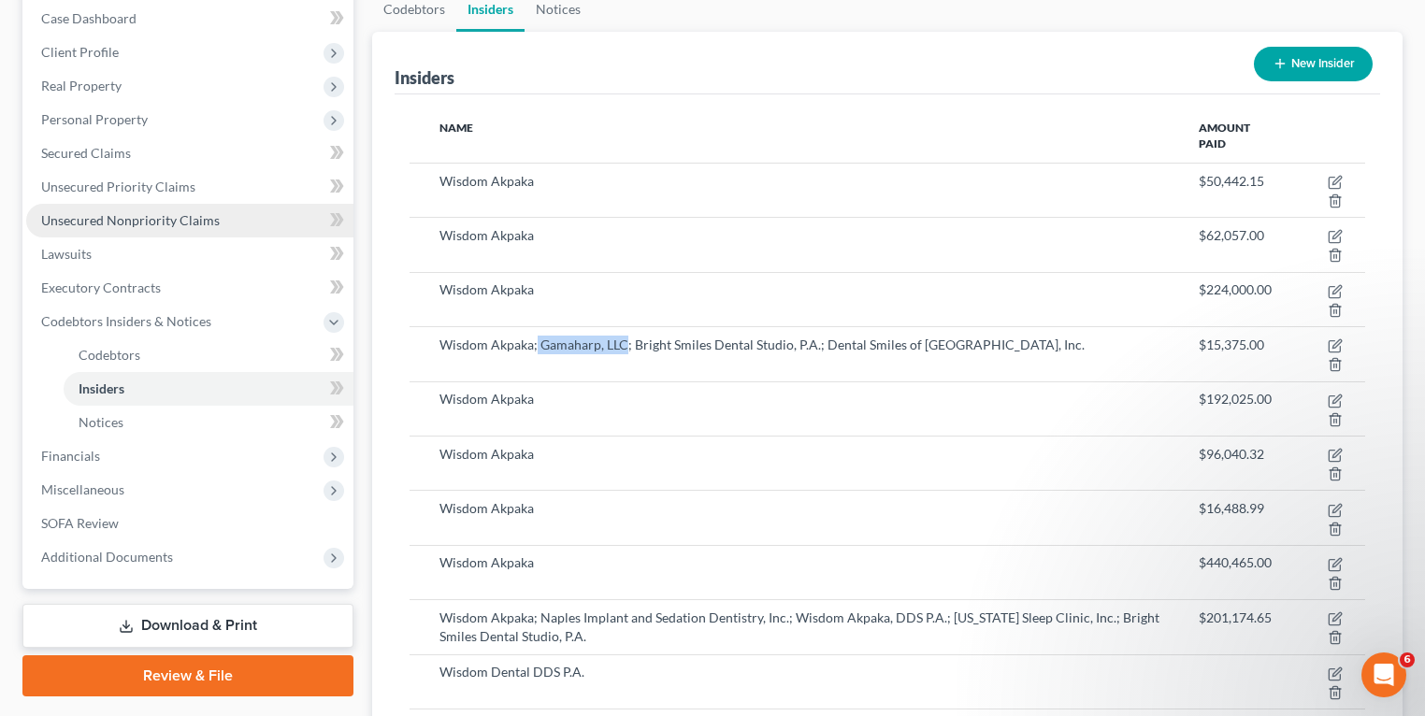
scroll to position [150, 0]
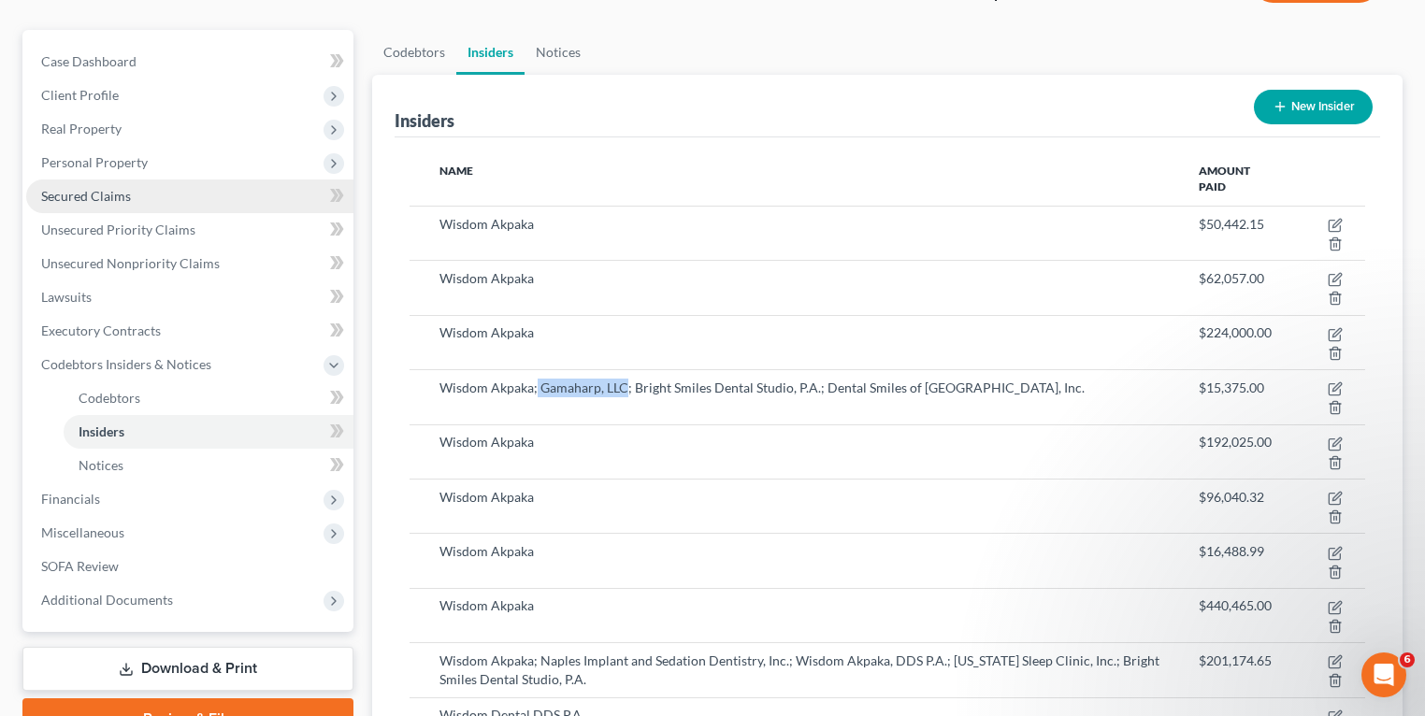
click at [112, 194] on span "Secured Claims" at bounding box center [86, 196] width 90 height 16
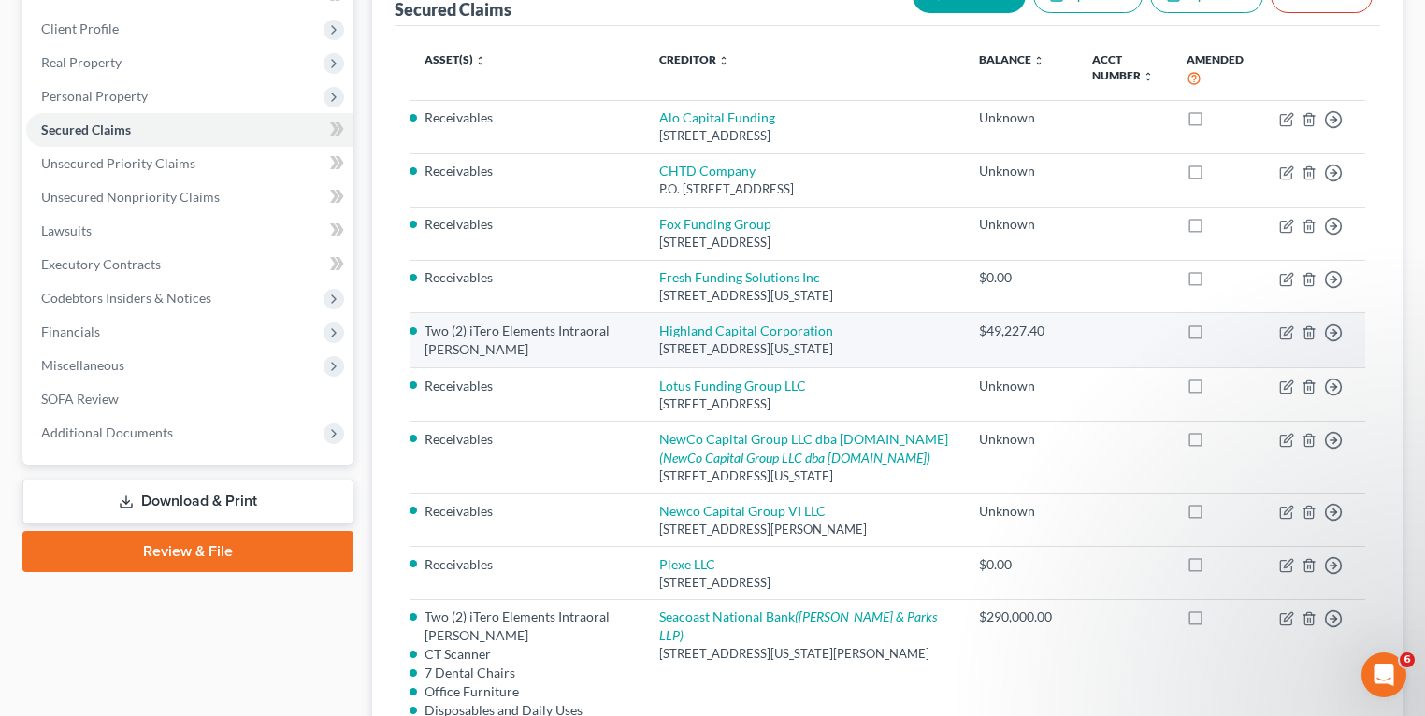
scroll to position [224, 0]
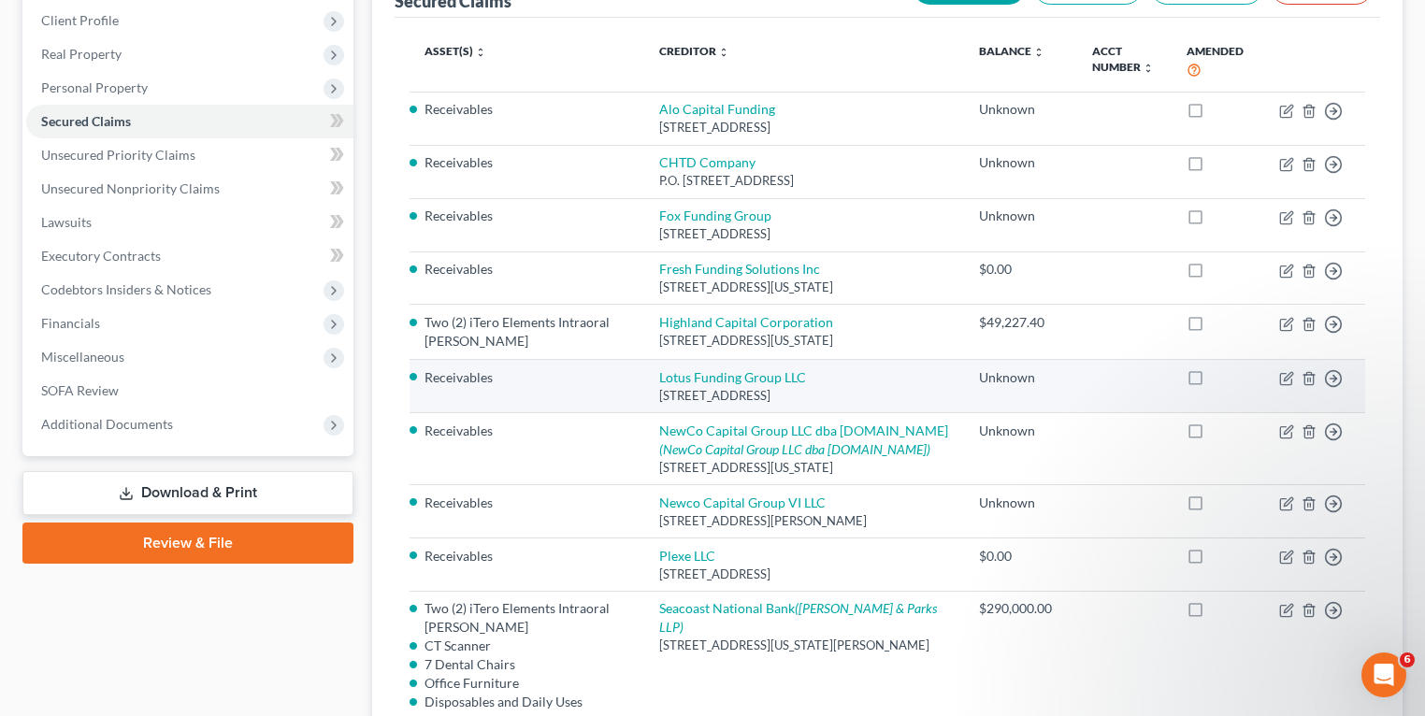
click at [638, 408] on td "Receivables" at bounding box center [526, 385] width 235 height 53
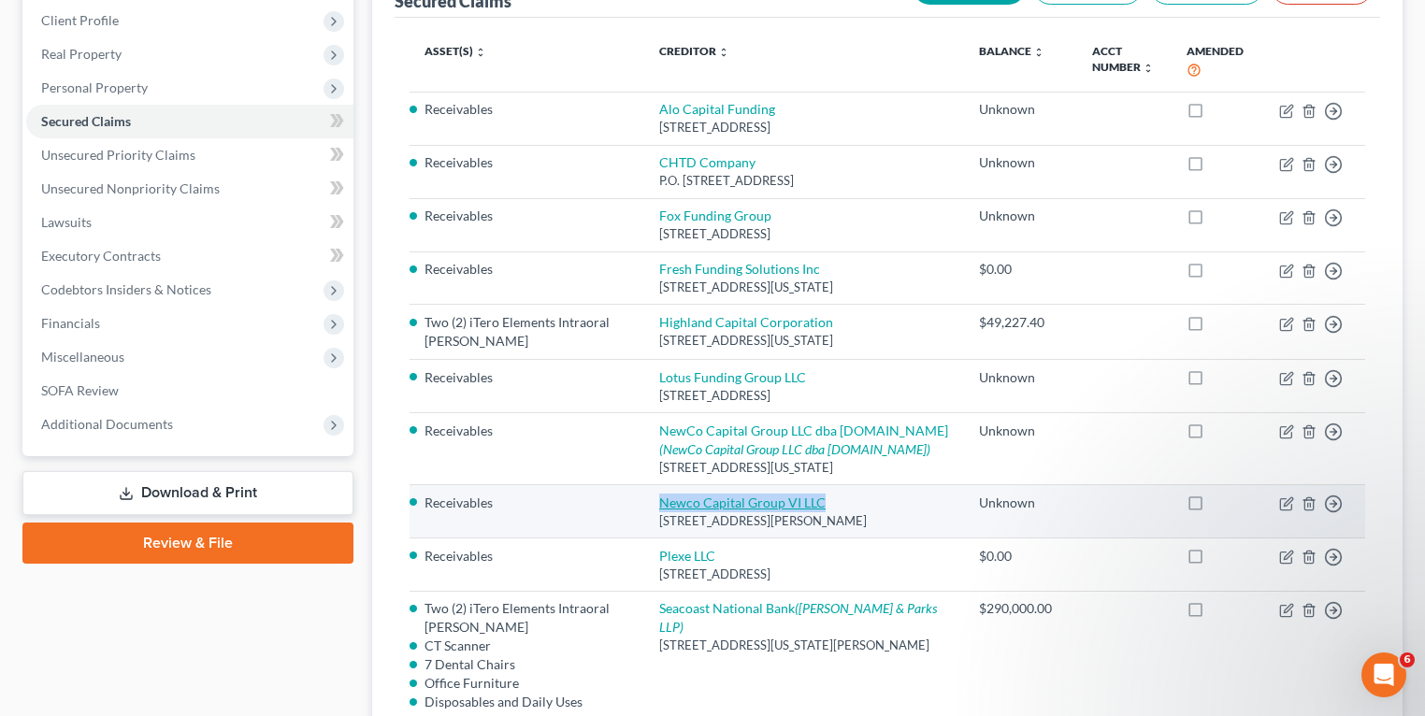
drag, startPoint x: 877, startPoint y: 516, endPoint x: 689, endPoint y: 517, distance: 187.9
click at [689, 517] on td "Newco Capital Group VI LLC [STREET_ADDRESS][PERSON_NAME]" at bounding box center [804, 510] width 320 height 53
copy link "Newco Capital Group VI LLC"
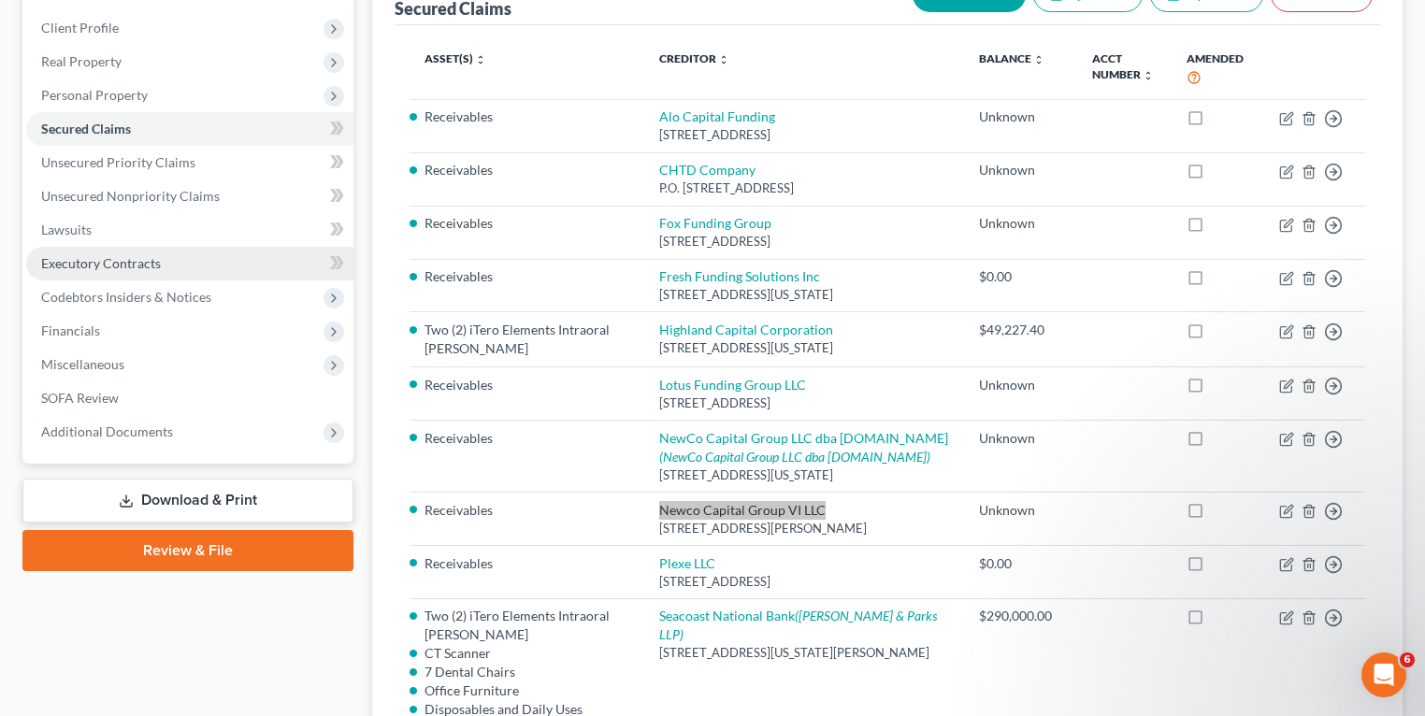
scroll to position [75, 0]
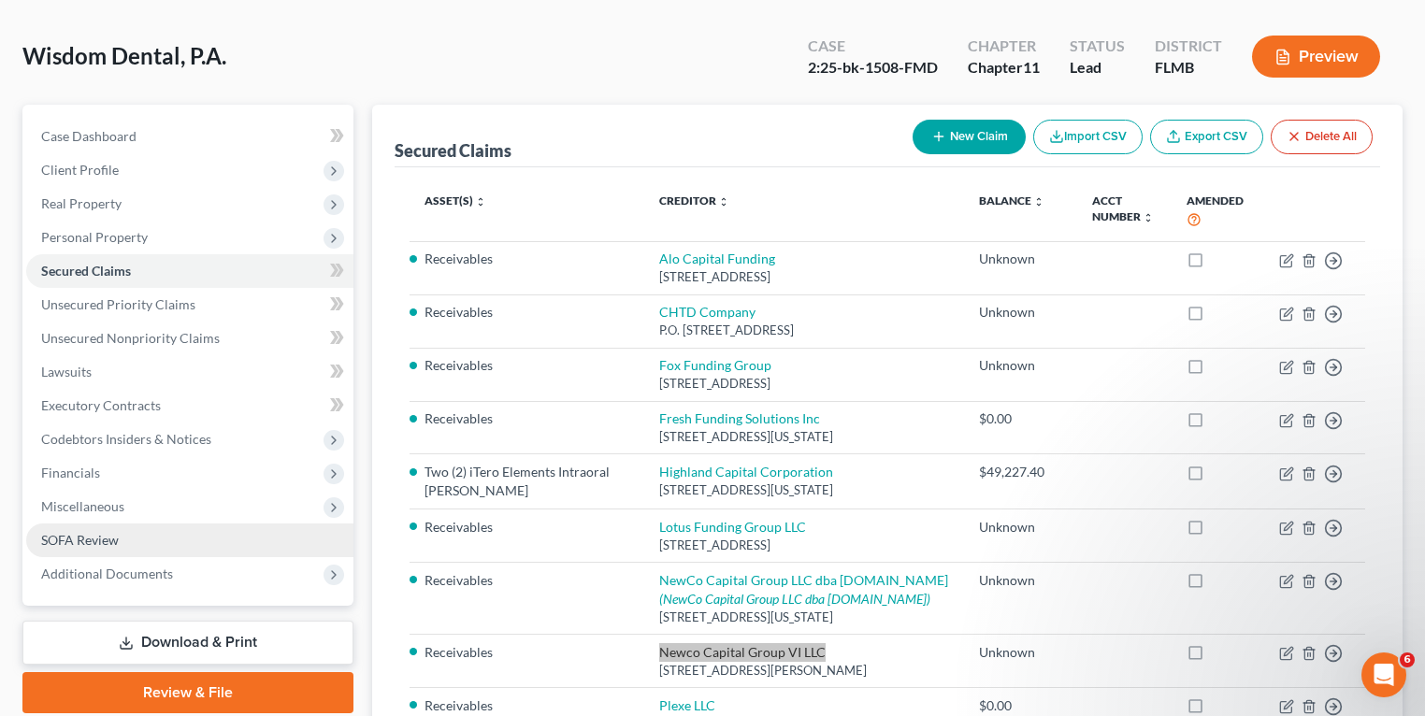
drag, startPoint x: 88, startPoint y: 542, endPoint x: 254, endPoint y: 554, distance: 166.8
click at [88, 542] on span "SOFA Review" at bounding box center [80, 540] width 78 height 16
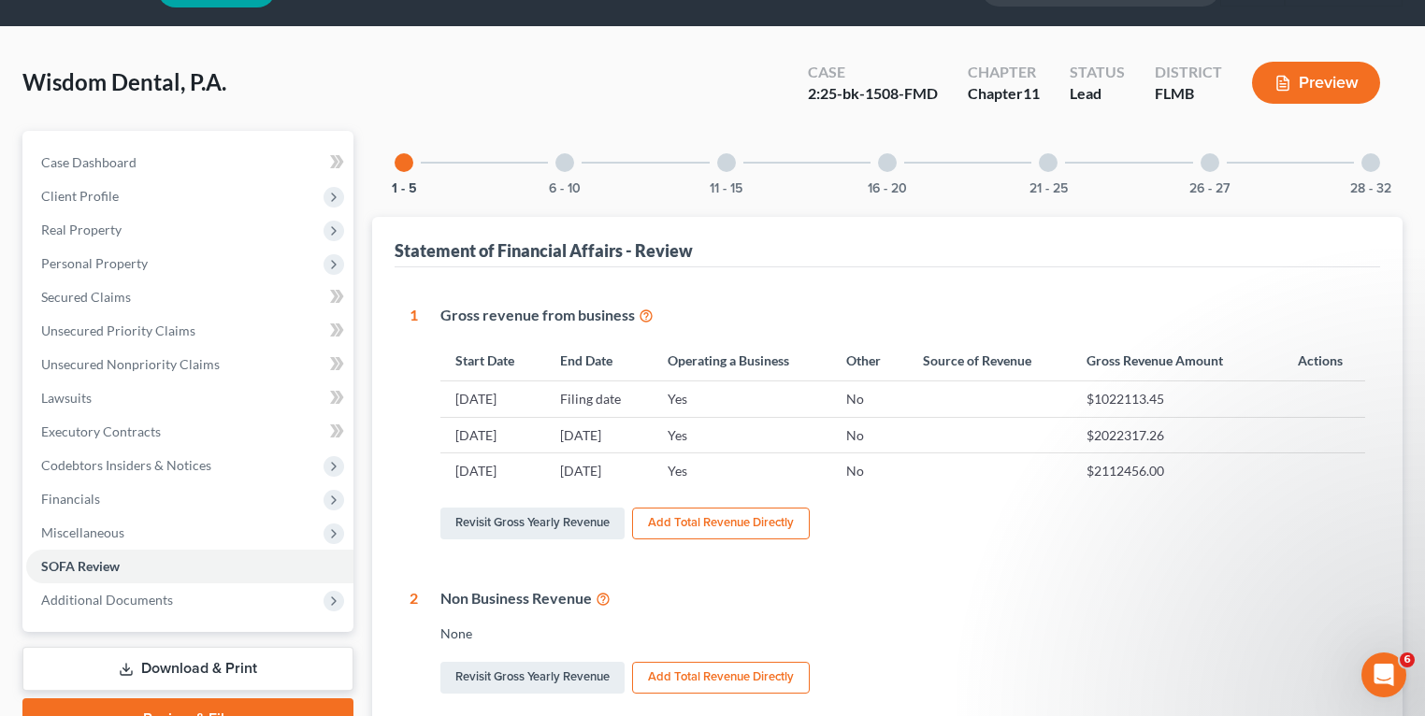
scroll to position [75, 0]
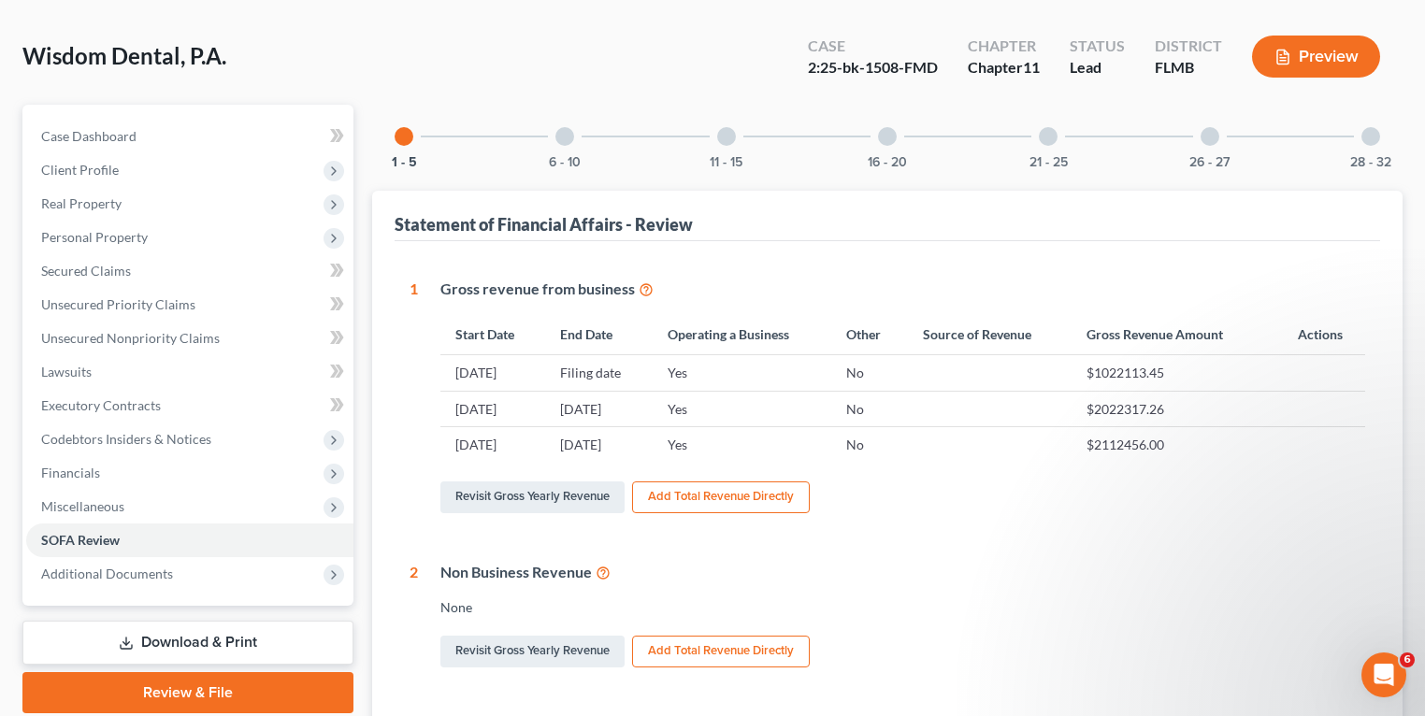
click at [1313, 67] on button "Preview" at bounding box center [1316, 57] width 128 height 42
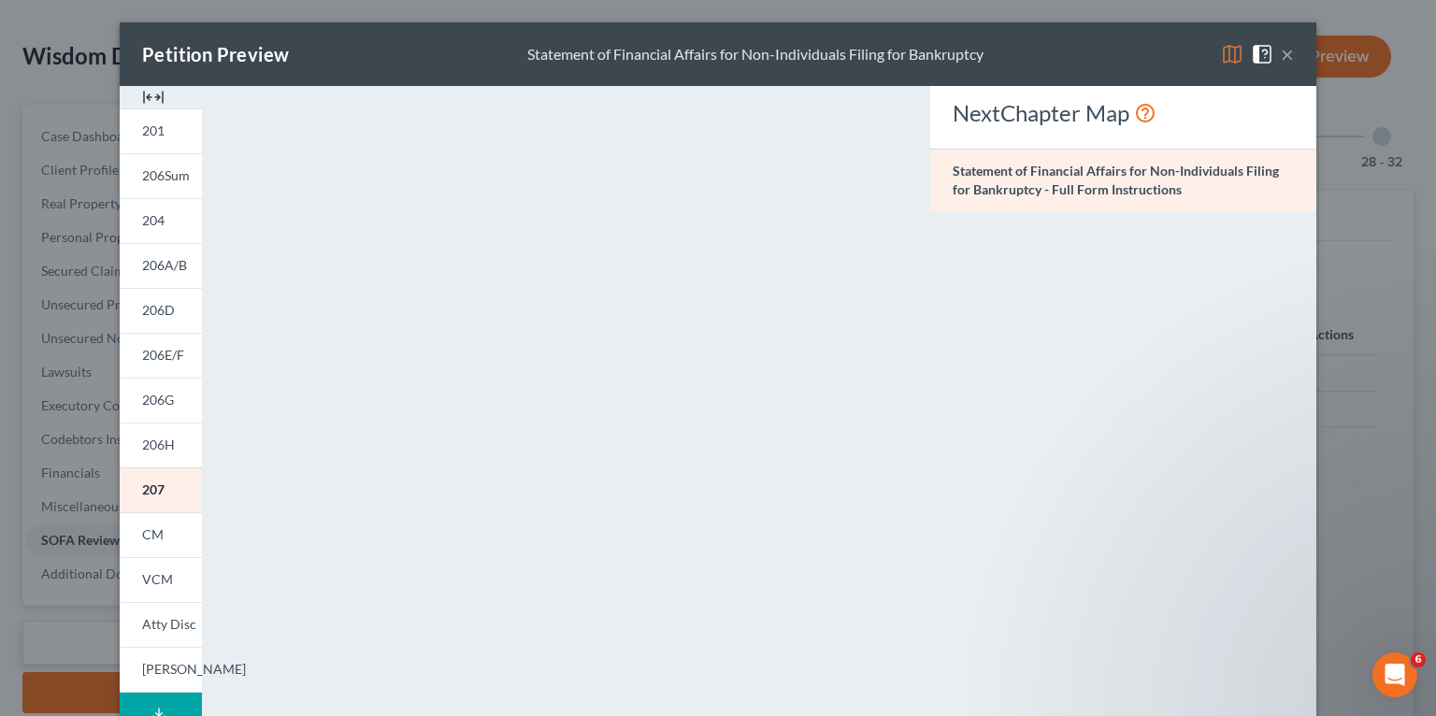
drag, startPoint x: 1279, startPoint y: 48, endPoint x: 1155, endPoint y: 34, distance: 125.1
click at [1281, 48] on button "×" at bounding box center [1287, 54] width 13 height 22
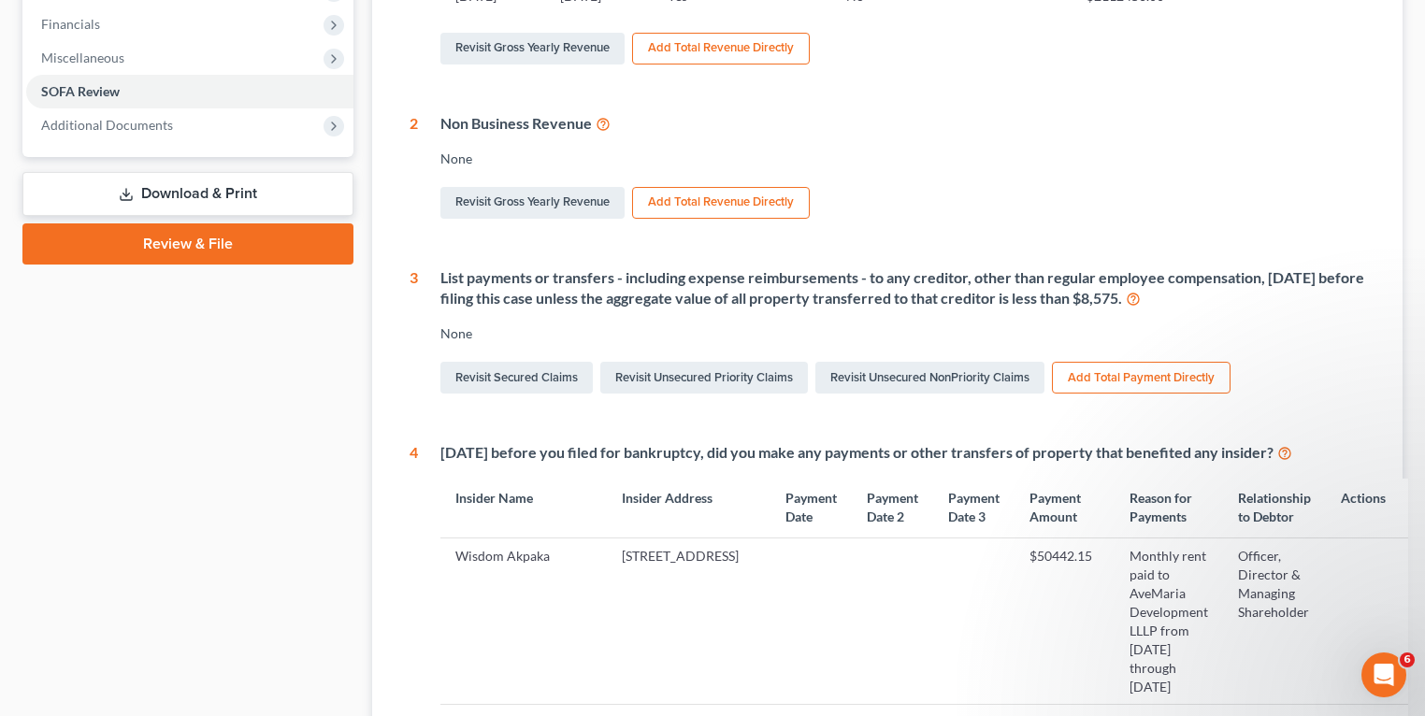
scroll to position [972, 0]
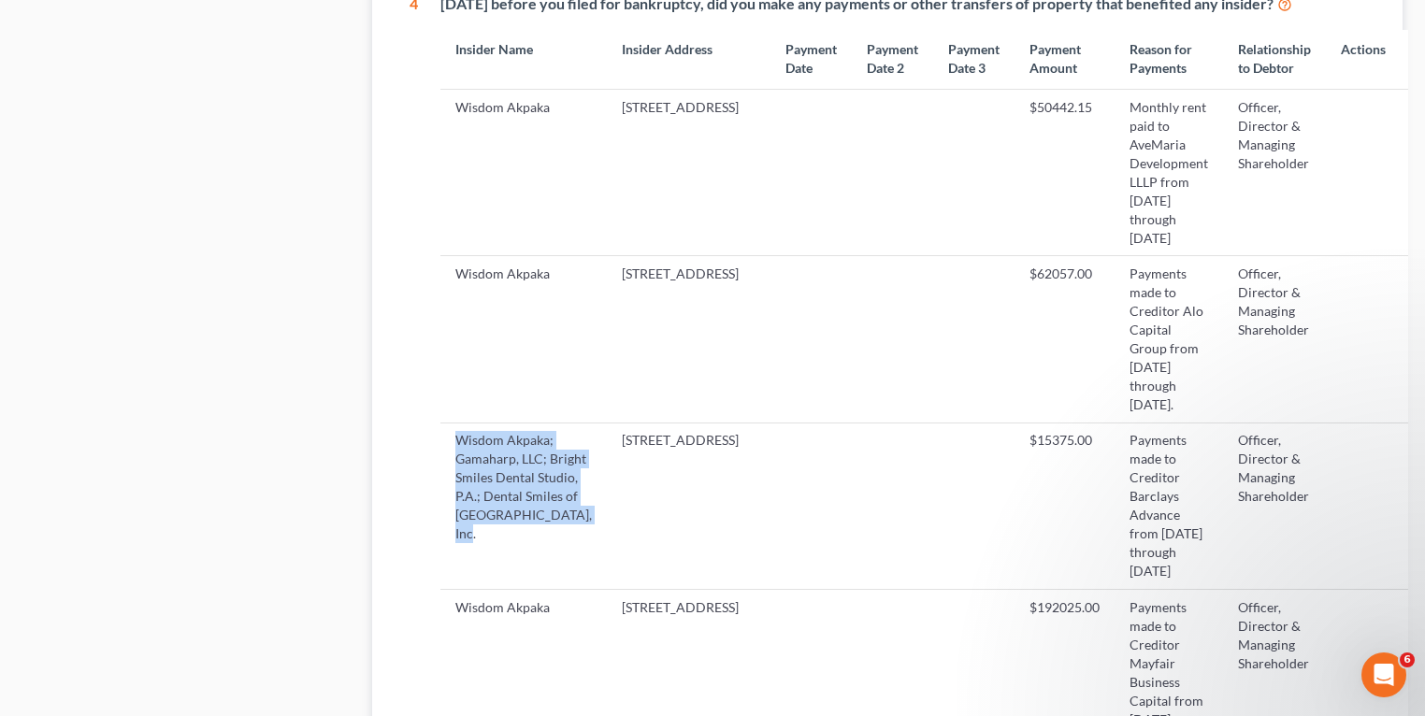
drag, startPoint x: 452, startPoint y: 401, endPoint x: 532, endPoint y: 529, distance: 150.7
click at [532, 529] on td "Wisdom Akpaka; Gamaharp, LLC; Bright Smiles Dental Studio, P.A.; Dental Smiles …" at bounding box center [523, 506] width 166 height 166
copy td "Wisdom Akpaka; Gamaharp, LLC; Bright Smiles Dental Studio, P.A.; Dental Smiles …"
click at [564, 423] on td "Wisdom Akpaka; Gamaharp, LLC; Bright Smiles Dental Studio, P.A.; Dental Smiles …" at bounding box center [523, 506] width 166 height 166
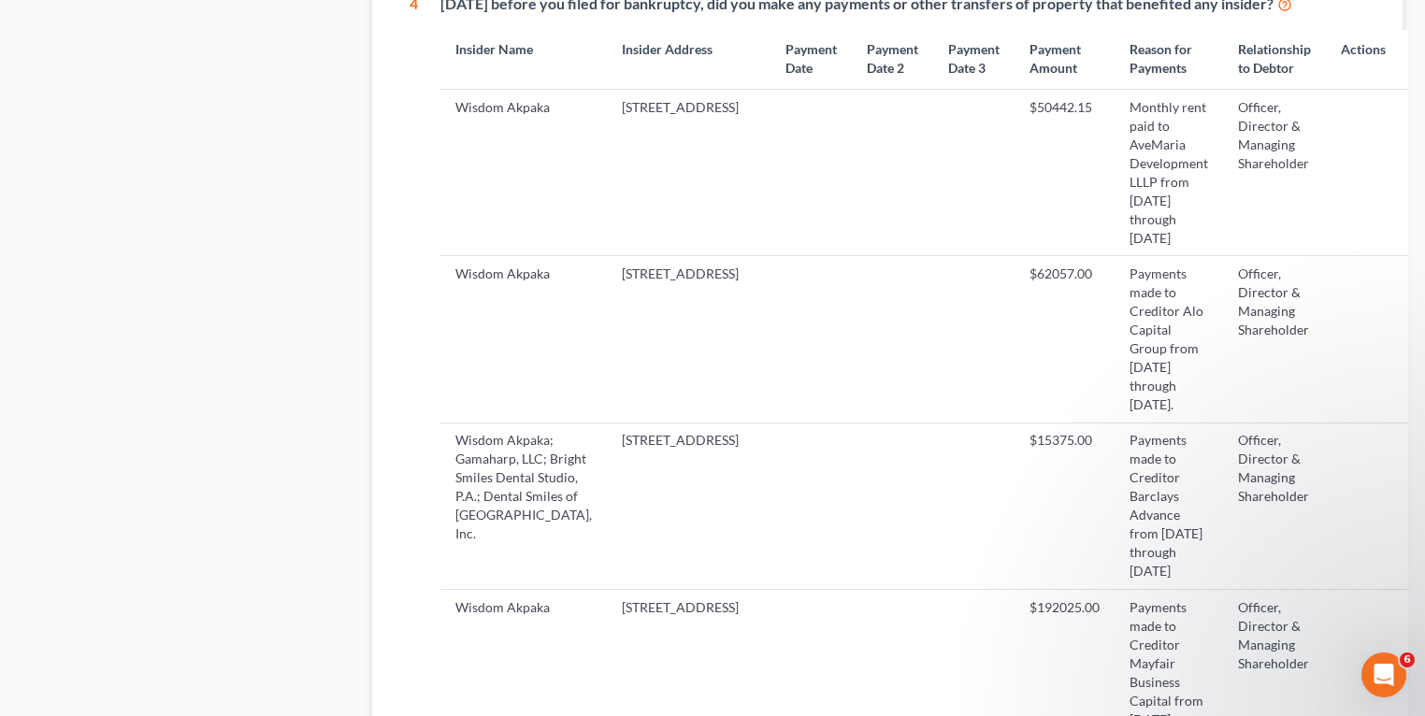
drag, startPoint x: 585, startPoint y: 399, endPoint x: 640, endPoint y: 483, distance: 100.6
click at [640, 483] on td "[STREET_ADDRESS]" at bounding box center [689, 506] width 164 height 166
copy td "[STREET_ADDRESS]"
drag, startPoint x: 976, startPoint y: 441, endPoint x: 976, endPoint y: 425, distance: 15.9
click at [1014, 441] on td "$15375.00" at bounding box center [1064, 506] width 100 height 166
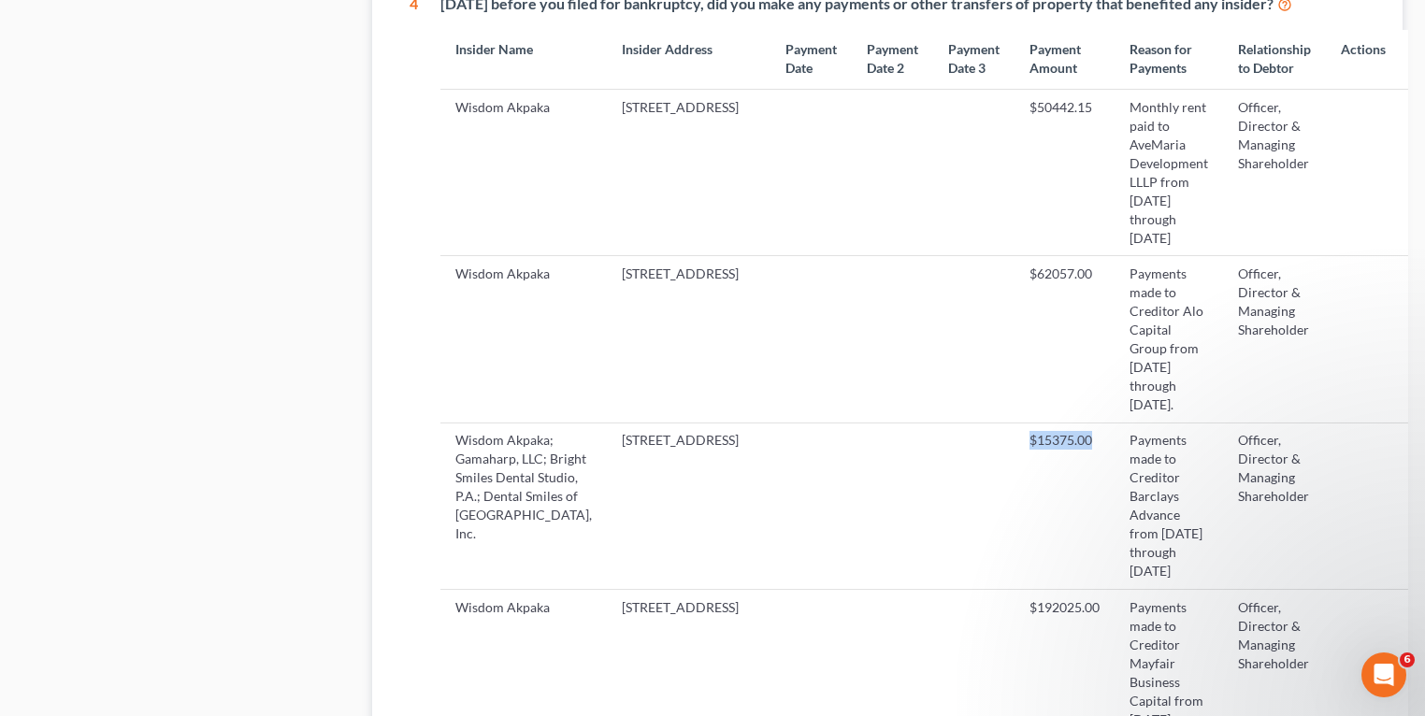
drag, startPoint x: 960, startPoint y: 399, endPoint x: 1029, endPoint y: 397, distance: 69.2
click at [1029, 423] on td "$15375.00" at bounding box center [1064, 506] width 100 height 166
copy td "$15375.00"
click at [1114, 423] on td "Payments made to Creditor Barclays Advance from [DATE] through [DATE]" at bounding box center [1168, 506] width 108 height 166
drag, startPoint x: 1056, startPoint y: 402, endPoint x: 1103, endPoint y: 512, distance: 119.8
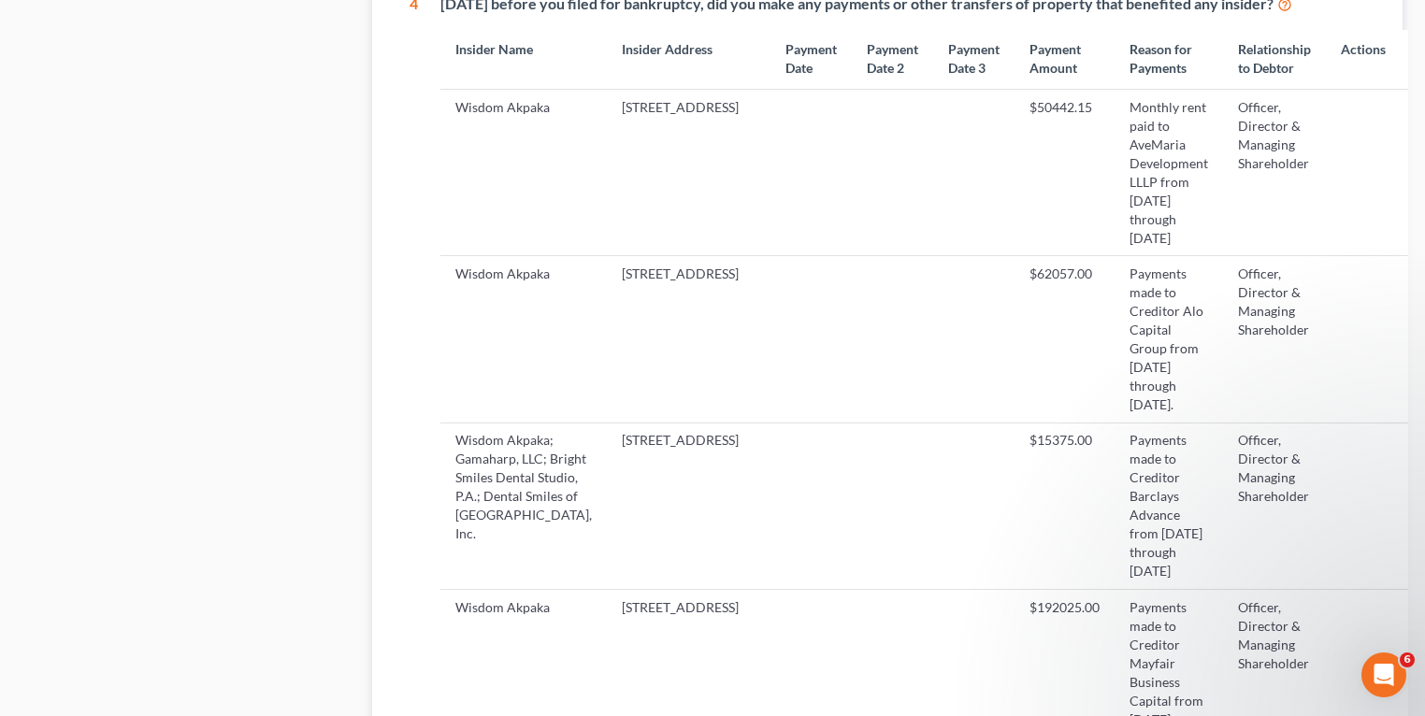
click at [1114, 512] on td "Payments made to Creditor Barclays Advance from [DATE] through [DATE]" at bounding box center [1168, 506] width 108 height 166
drag, startPoint x: 1200, startPoint y: 436, endPoint x: 1192, endPoint y: 415, distance: 22.2
click at [1223, 436] on td "Officer, Director & Managing Shareholder" at bounding box center [1274, 506] width 103 height 166
drag, startPoint x: 1189, startPoint y: 402, endPoint x: 1256, endPoint y: 456, distance: 86.4
click at [1256, 456] on td "Officer, Director & Managing Shareholder" at bounding box center [1274, 506] width 103 height 166
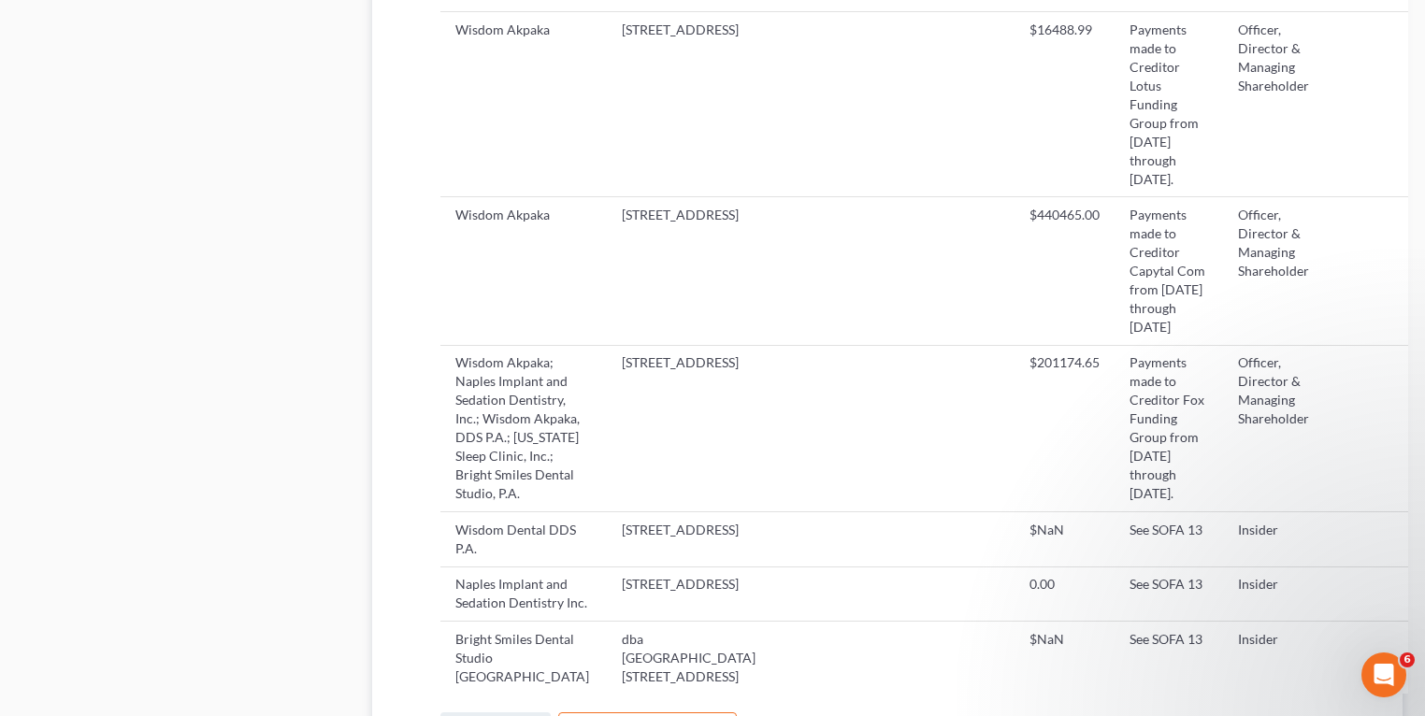
scroll to position [2094, 0]
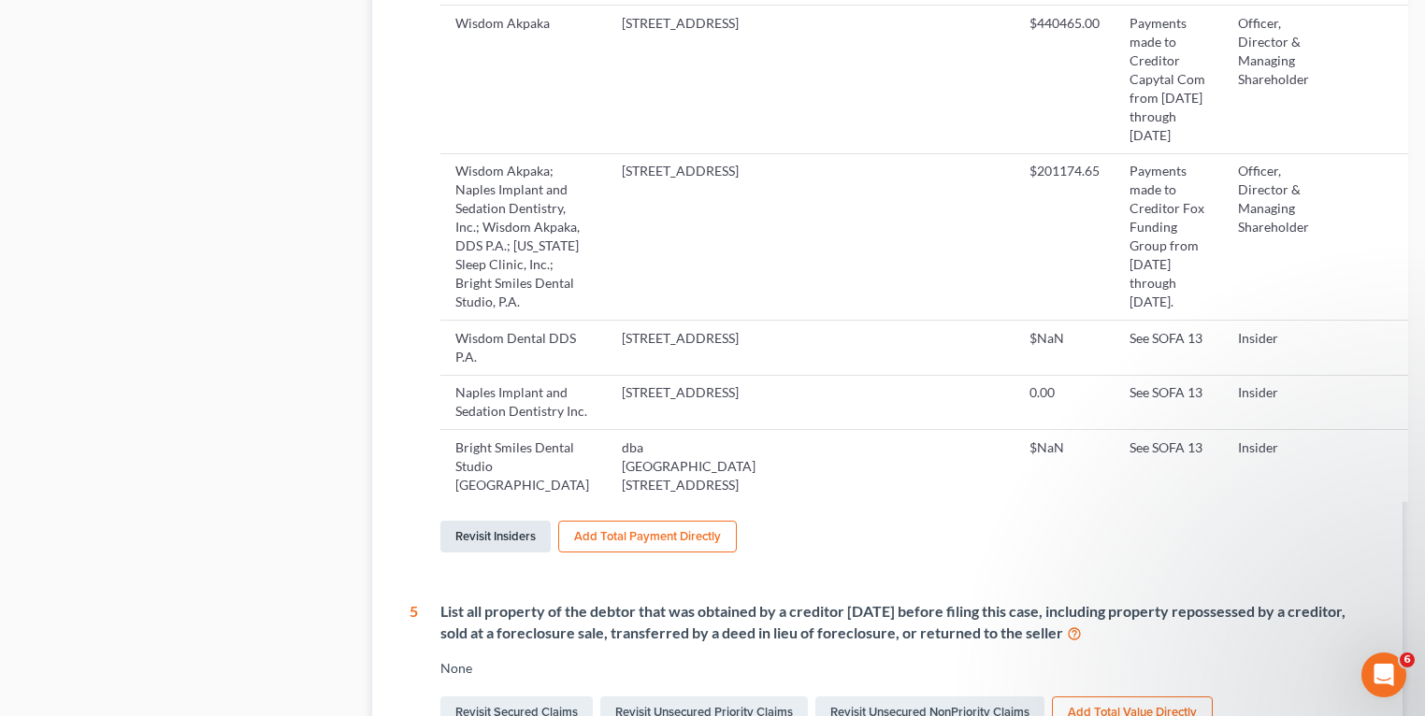
click at [495, 552] on link "Revisit Insiders" at bounding box center [495, 537] width 110 height 32
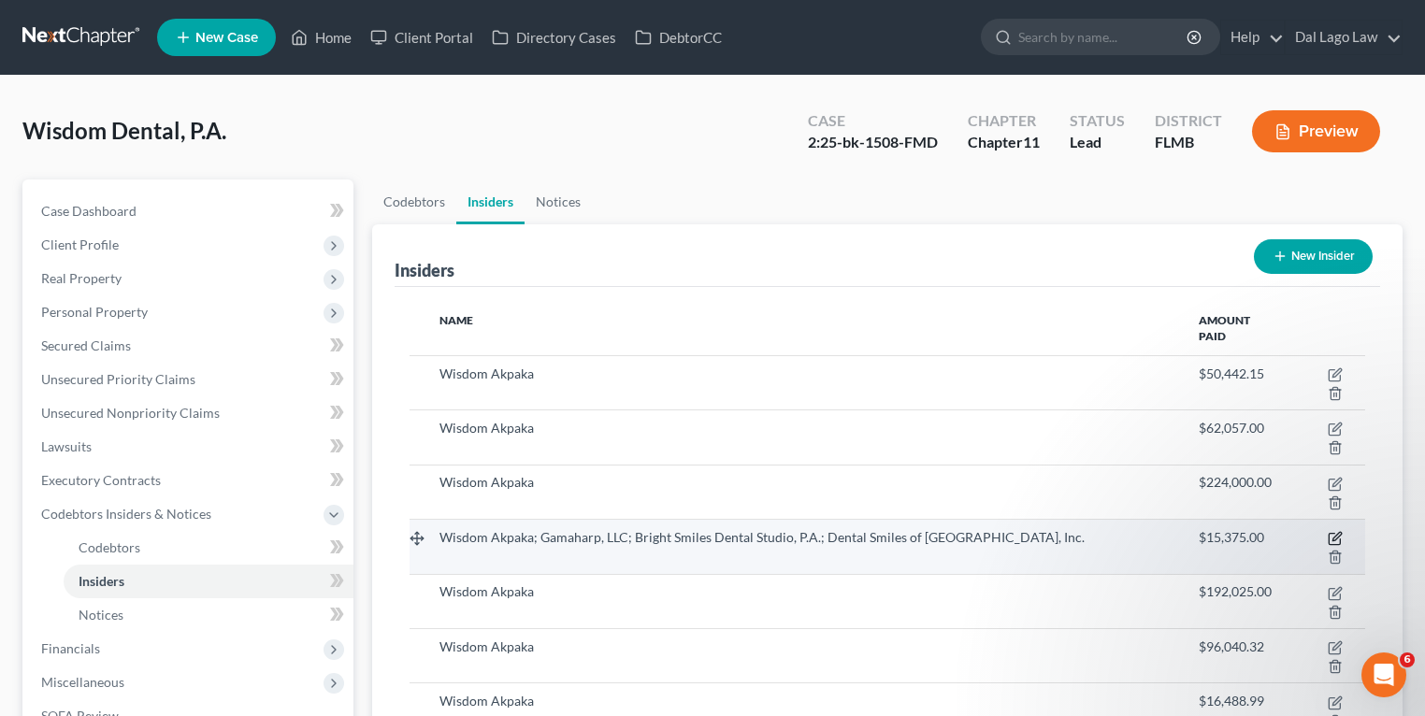
click at [1330, 536] on icon "button" at bounding box center [1334, 538] width 15 height 15
select select "9"
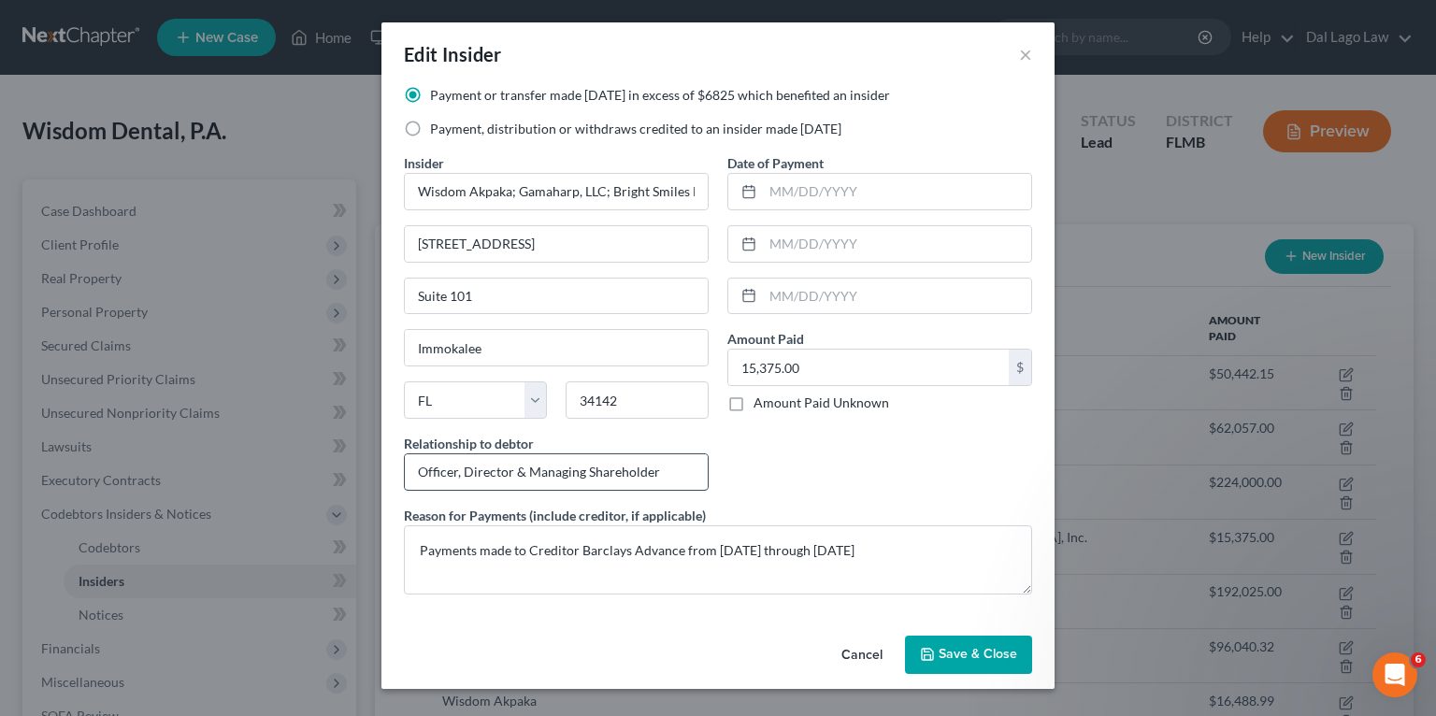
click at [659, 473] on input "Officer, Director & Managing Shareholder" at bounding box center [556, 472] width 303 height 36
type input "Officer, Director & Managing Shareholder; and Insiders"
click at [994, 665] on button "Save & Close" at bounding box center [968, 655] width 127 height 39
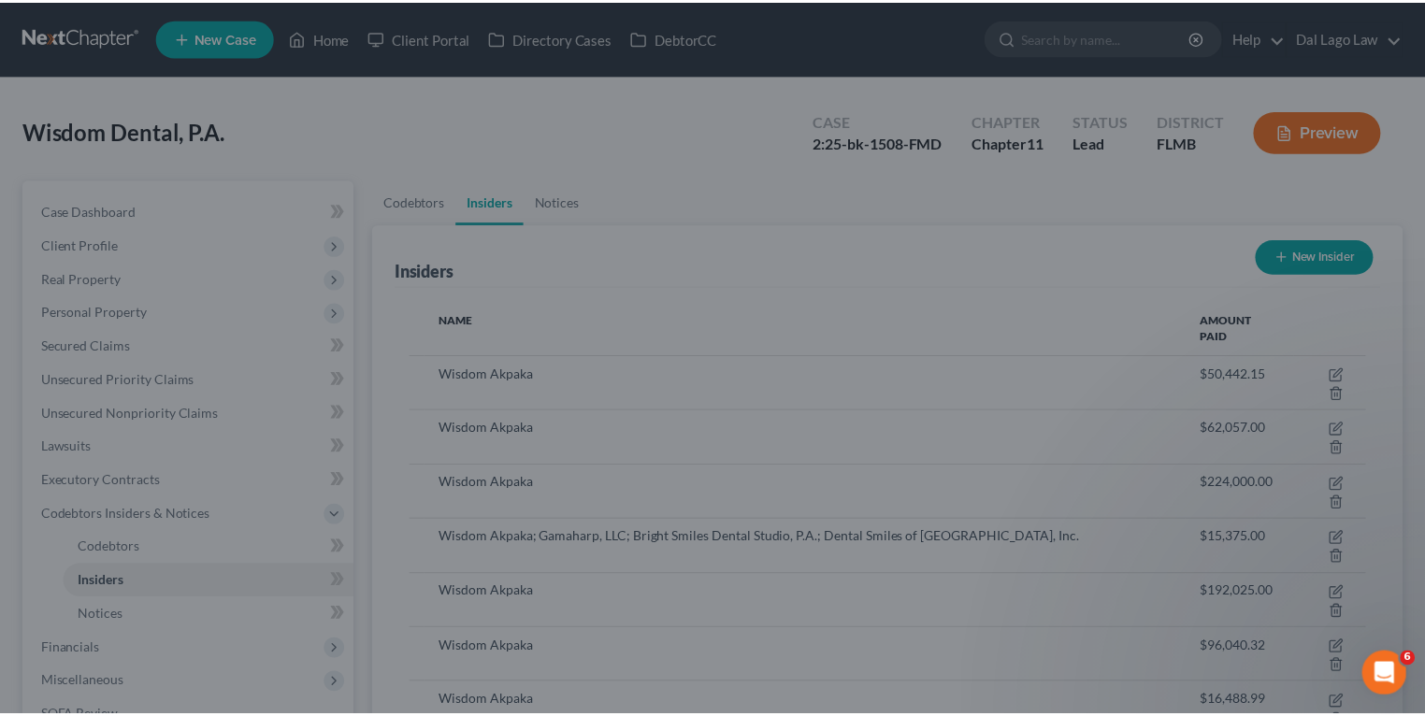
scroll to position [0, 0]
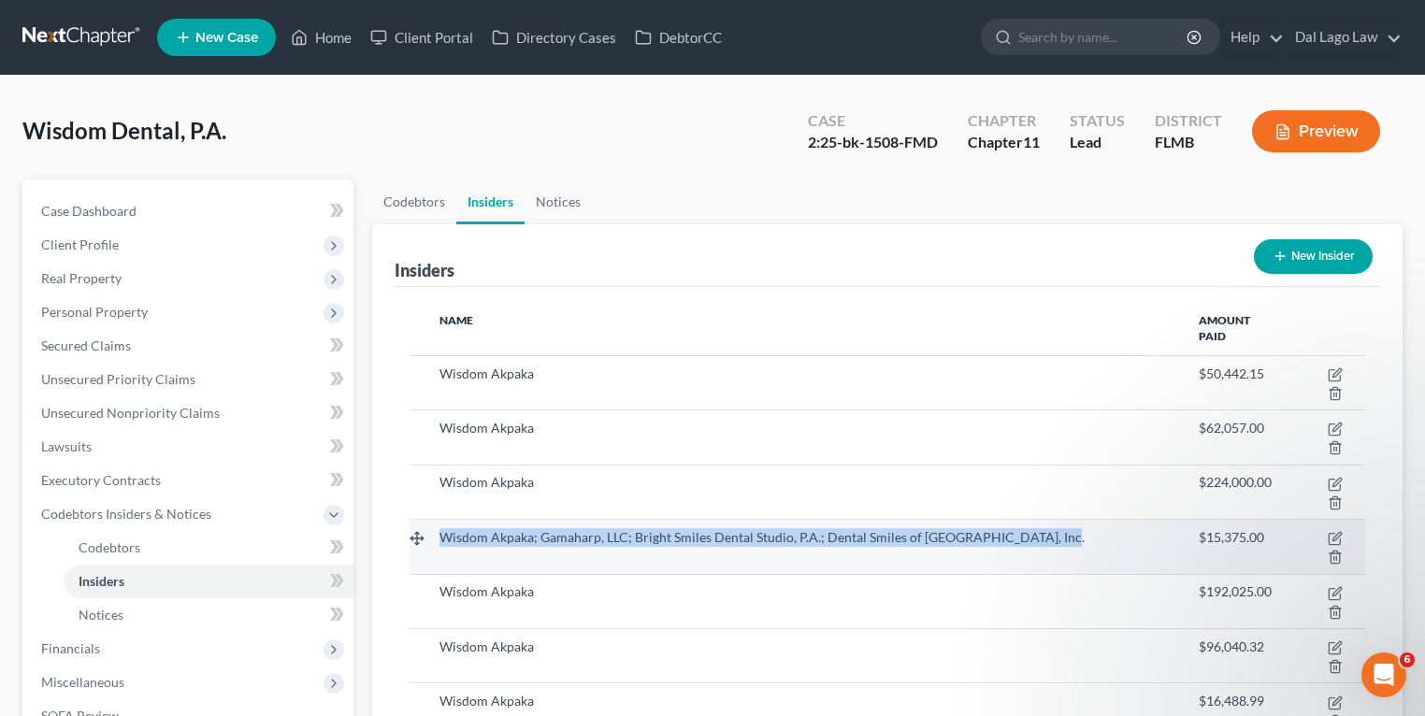
drag, startPoint x: 443, startPoint y: 533, endPoint x: 1046, endPoint y: 529, distance: 603.0
click at [1046, 529] on div "Wisdom Akpaka; Gamaharp, LLC; Bright Smiles Dental Studio, P.A.; Dental Smiles …" at bounding box center [803, 537] width 729 height 19
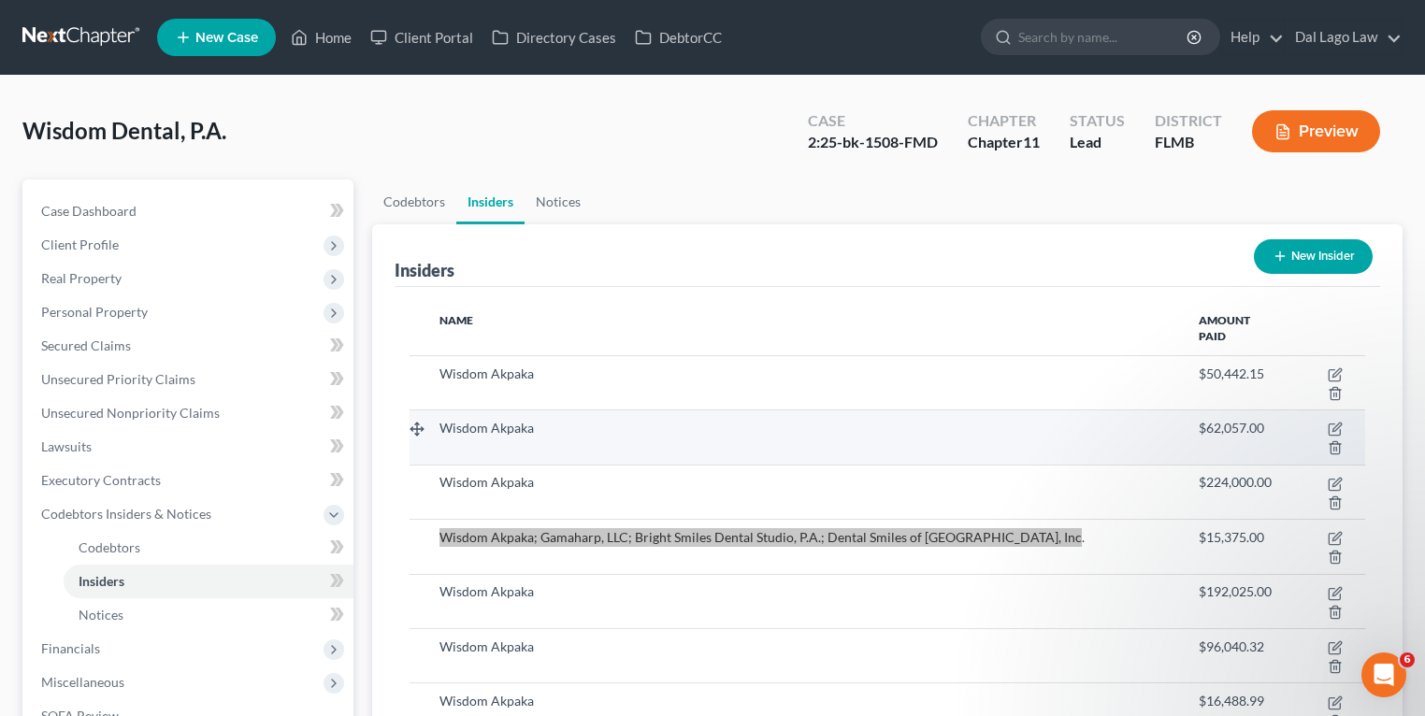
scroll to position [449, 0]
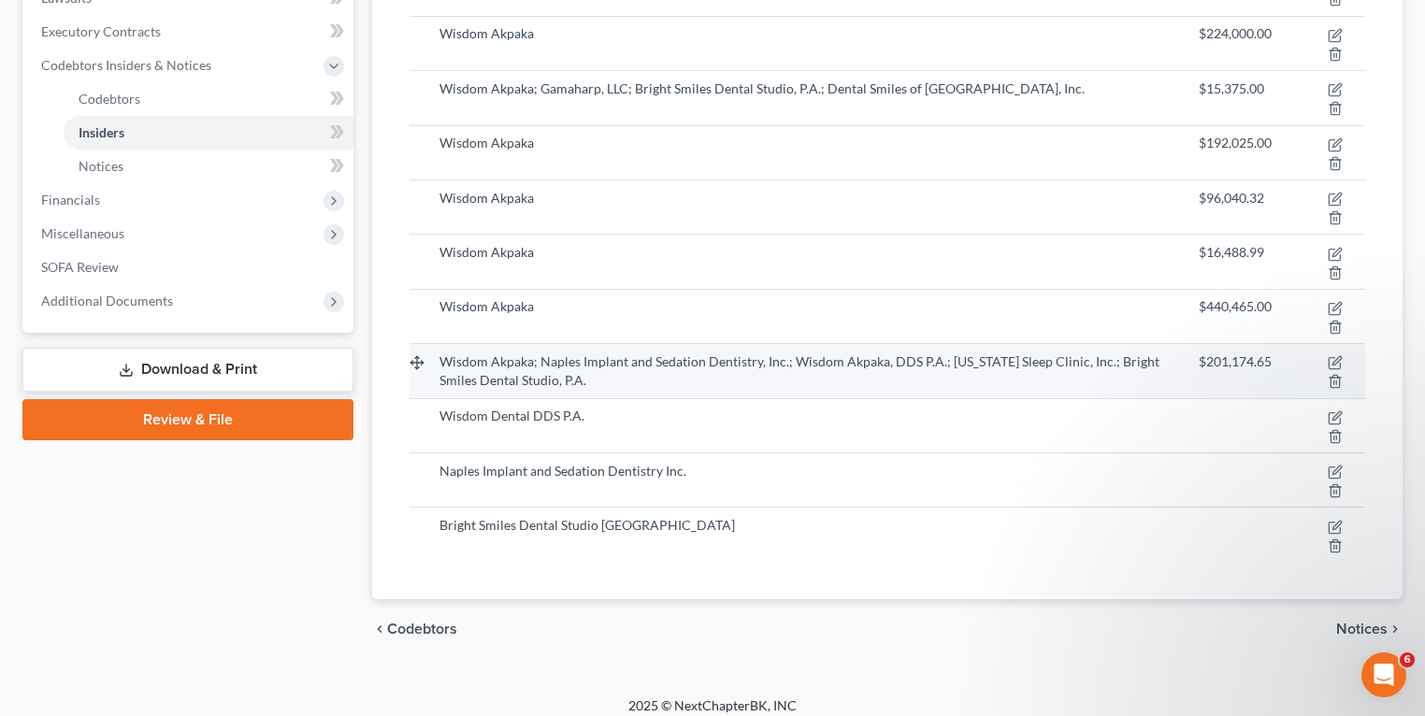
drag, startPoint x: 568, startPoint y: 352, endPoint x: 556, endPoint y: 360, distance: 14.8
click at [568, 353] on span "Wisdom Akpaka; Naples Implant and Sedation Dentistry, Inc.; Wisdom Akpaka, DDS …" at bounding box center [799, 370] width 720 height 35
drag, startPoint x: 1202, startPoint y: 360, endPoint x: 1268, endPoint y: 359, distance: 65.4
click at [1268, 359] on span "$201,174.65" at bounding box center [1234, 361] width 73 height 16
click at [1333, 359] on icon "button" at bounding box center [1336, 361] width 8 height 8
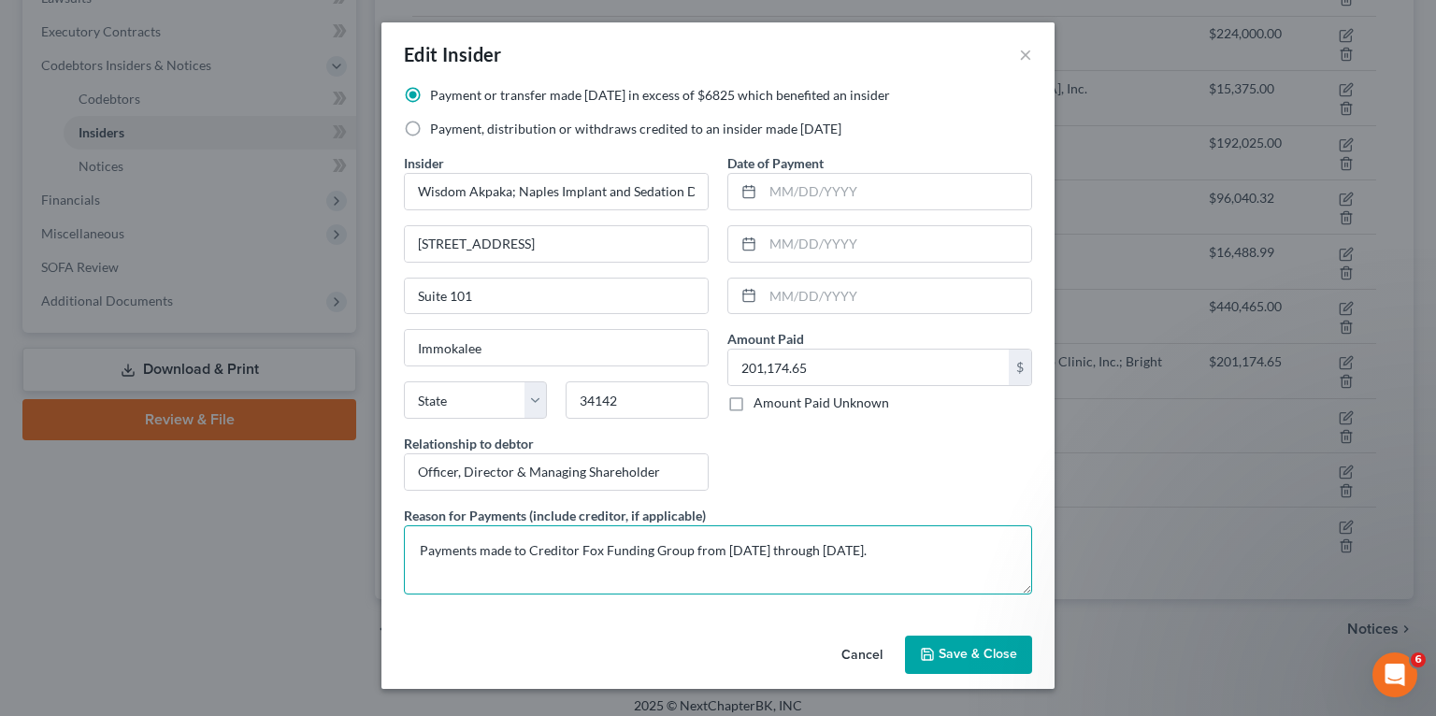
drag, startPoint x: 921, startPoint y: 549, endPoint x: 263, endPoint y: 520, distance: 658.8
click at [263, 520] on div "Edit Insider × Payment or transfer made [DATE] in excess of $6825 which benefit…" at bounding box center [718, 358] width 1436 height 716
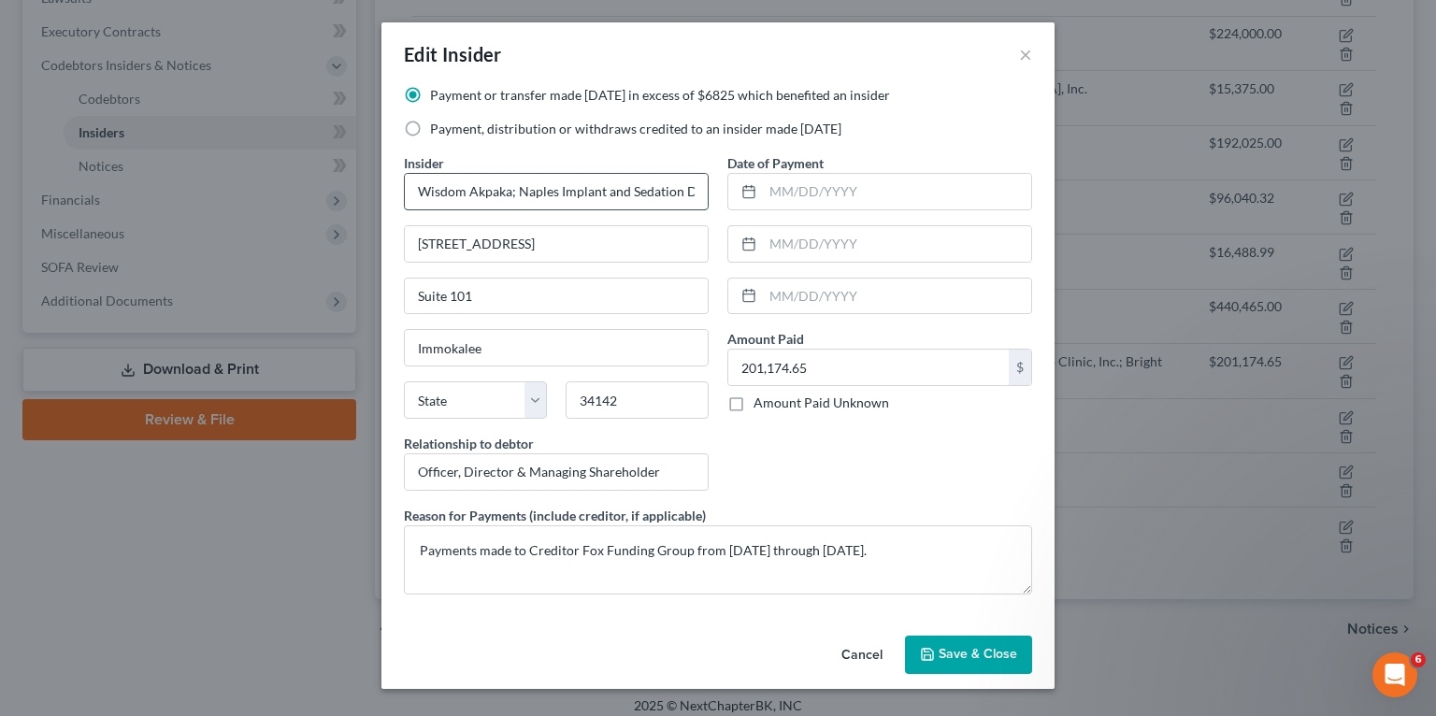
click at [590, 188] on input "Wisdom Akpaka; Naples Implant and Sedation Dentistry, Inc.; Wisdom Akpaka, DDS …" at bounding box center [556, 192] width 303 height 36
drag, startPoint x: 532, startPoint y: 183, endPoint x: 472, endPoint y: 152, distance: 67.3
click at [445, 140] on div "Payment or transfer made [DATE] in excess of $6825 which benefited an insider P…" at bounding box center [718, 119] width 647 height 67
click at [538, 194] on input "Wisdom Akpaka; Naples Implant and Sedation Dentistry, Inc.; Wisdom Akpaka, DDS …" at bounding box center [556, 192] width 303 height 36
drag, startPoint x: 1020, startPoint y: 56, endPoint x: 1006, endPoint y: 83, distance: 30.5
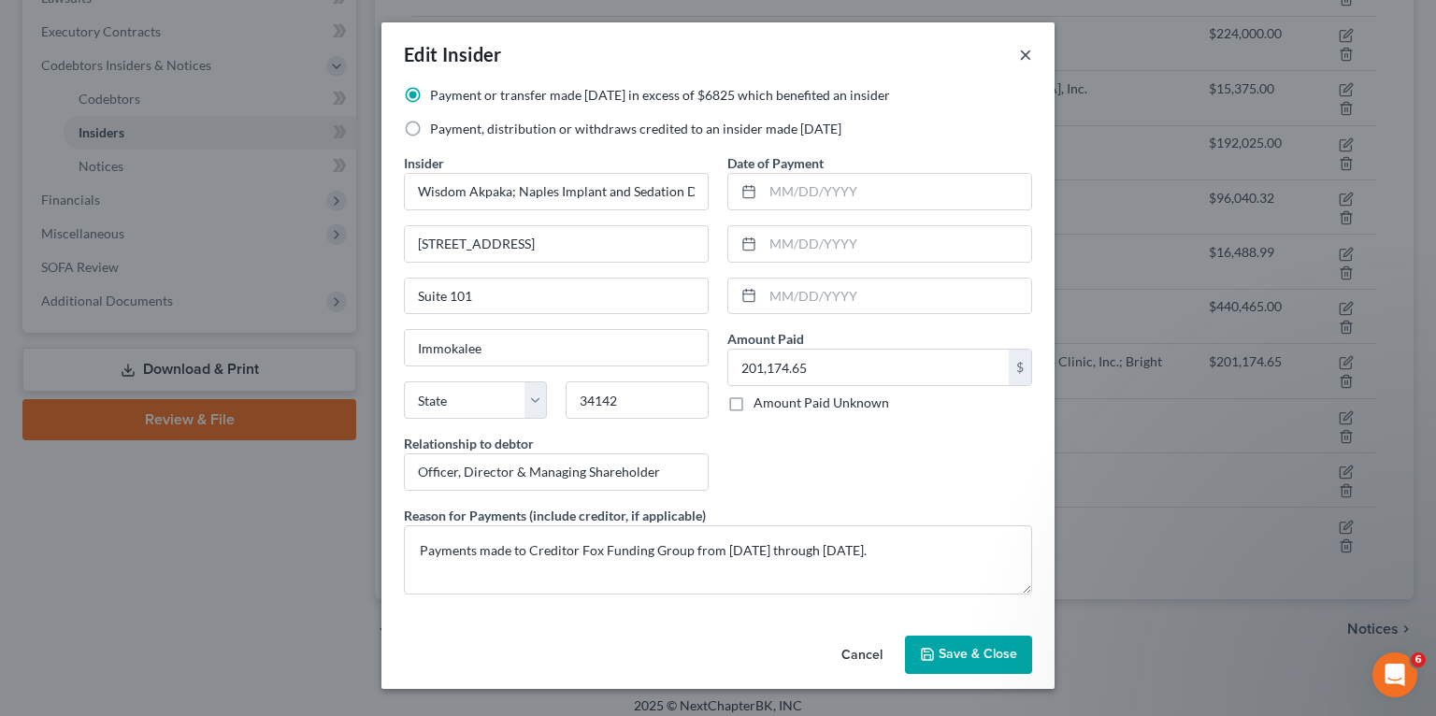
click at [1019, 56] on button "×" at bounding box center [1025, 54] width 13 height 22
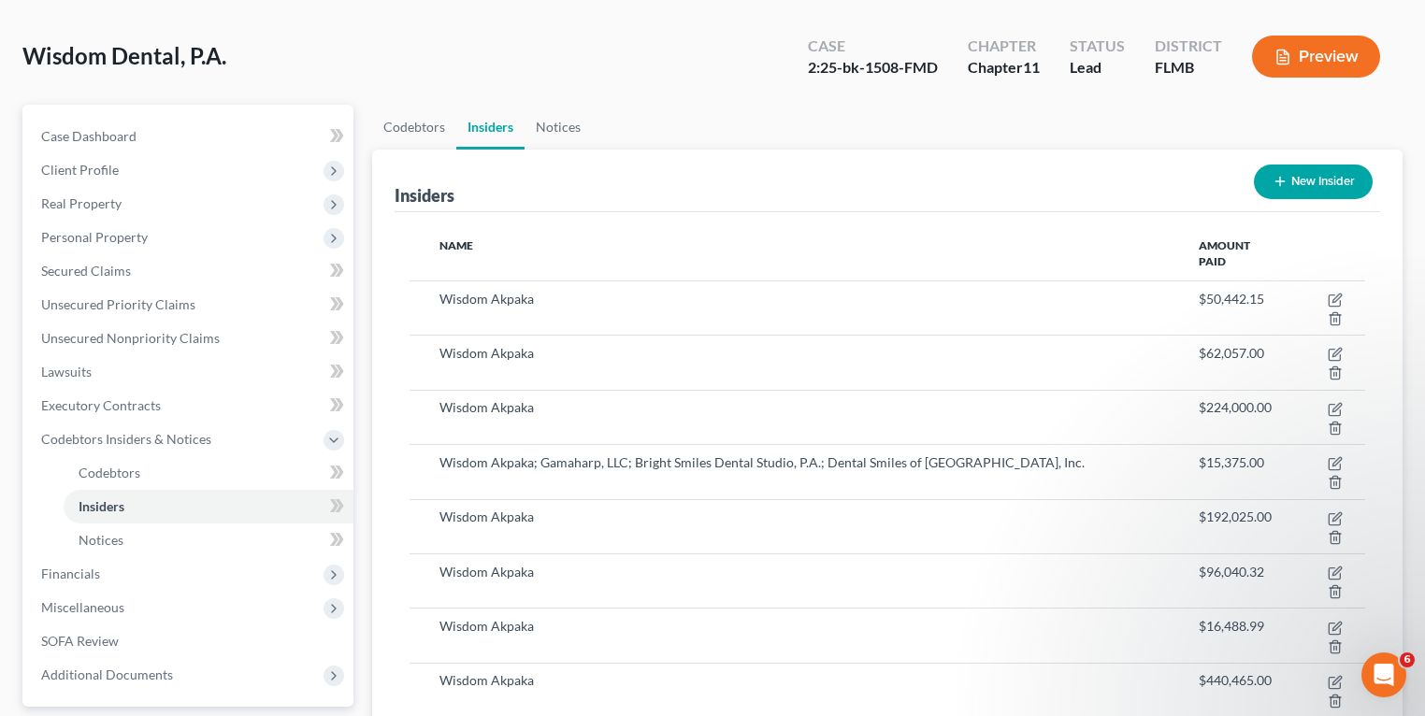
scroll to position [460, 0]
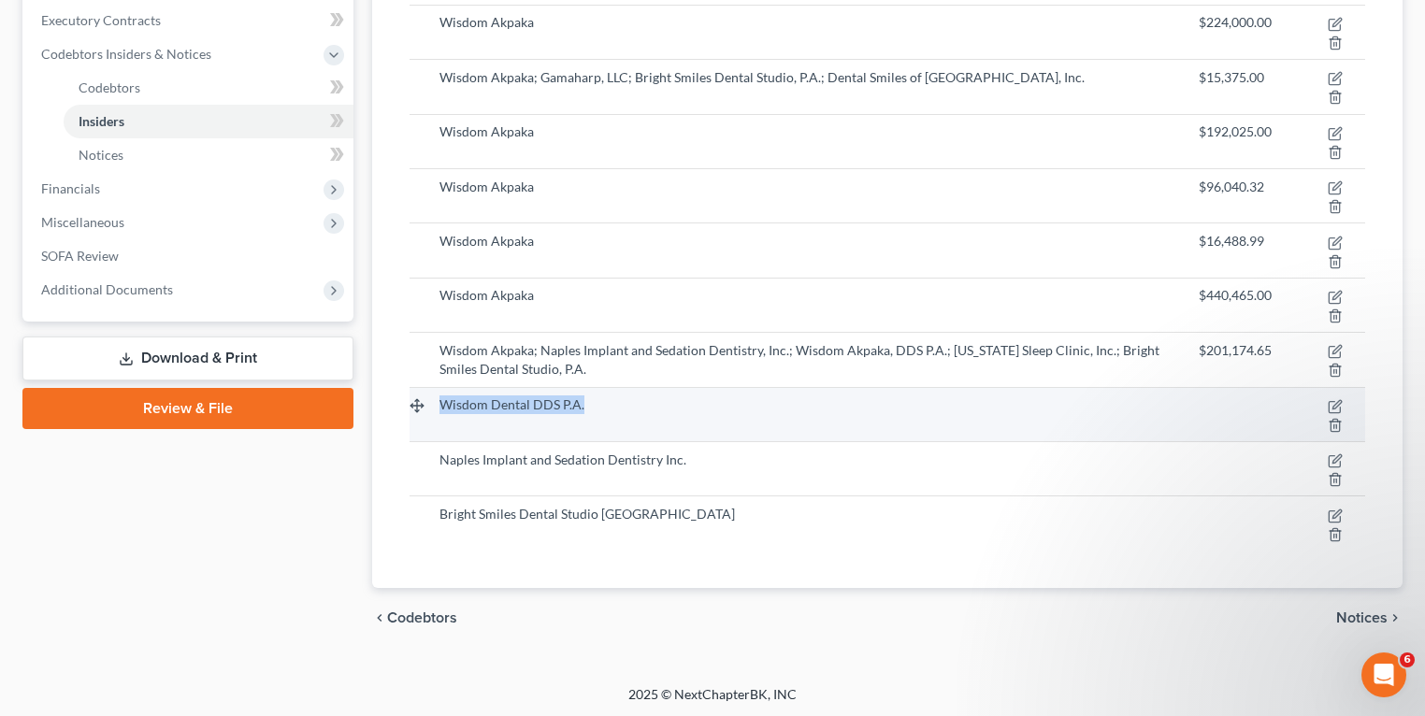
drag, startPoint x: 597, startPoint y: 404, endPoint x: 441, endPoint y: 399, distance: 156.2
click at [441, 399] on div "Wisdom Dental DDS P.A." at bounding box center [803, 404] width 729 height 19
click at [1335, 404] on icon "button" at bounding box center [1334, 406] width 15 height 15
select select "9"
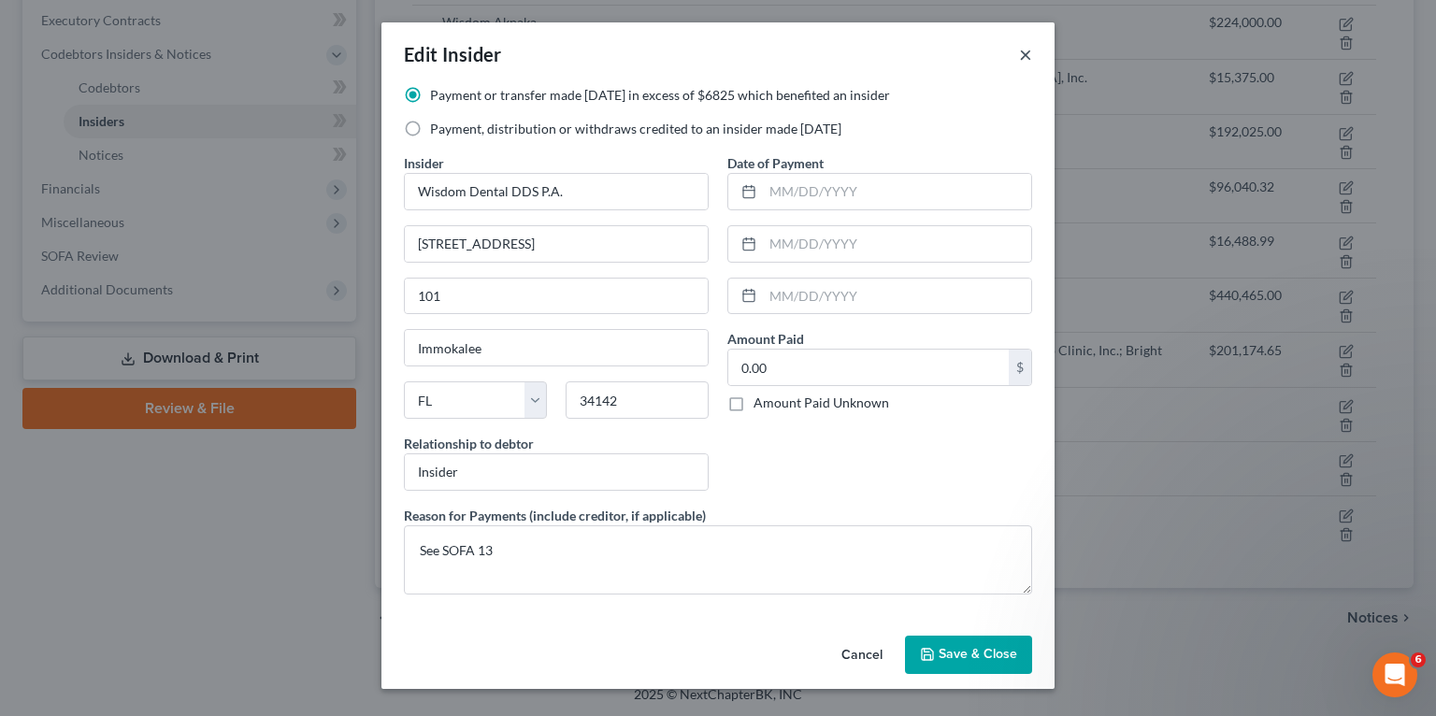
drag, startPoint x: 1026, startPoint y: 52, endPoint x: 990, endPoint y: 154, distance: 108.2
click at [1026, 52] on button "×" at bounding box center [1025, 54] width 13 height 22
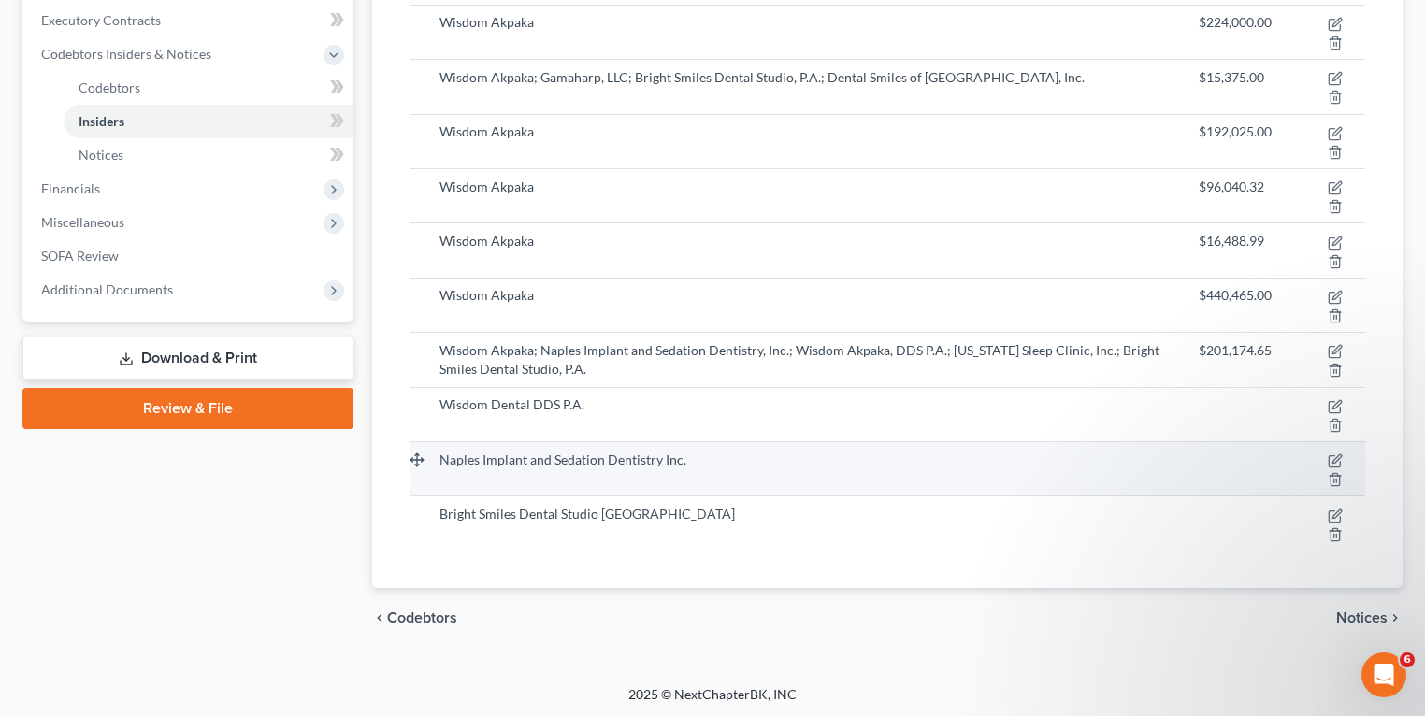
click at [591, 467] on td "Naples Implant and Sedation Dentistry Inc." at bounding box center [803, 468] width 759 height 54
drag, startPoint x: 685, startPoint y: 458, endPoint x: 442, endPoint y: 460, distance: 243.1
click at [442, 460] on div "Naples Implant and Sedation Dentistry Inc." at bounding box center [803, 460] width 729 height 19
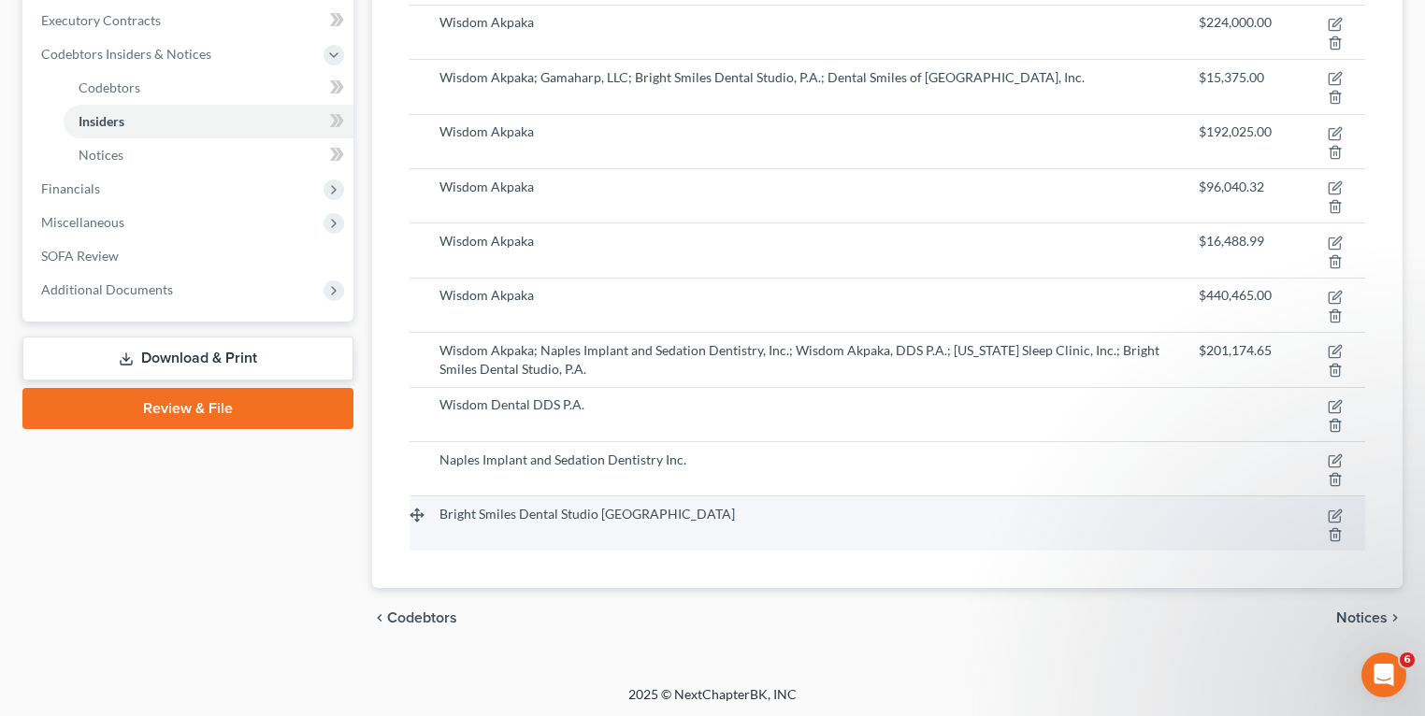
drag, startPoint x: 518, startPoint y: 494, endPoint x: 506, endPoint y: 505, distance: 16.5
click at [518, 496] on td "Bright Smiles Dental Studio [GEOGRAPHIC_DATA]" at bounding box center [803, 523] width 759 height 54
drag, startPoint x: 438, startPoint y: 510, endPoint x: 613, endPoint y: 512, distance: 175.8
click at [613, 512] on td "Bright Smiles Dental Studio [GEOGRAPHIC_DATA]" at bounding box center [803, 523] width 759 height 54
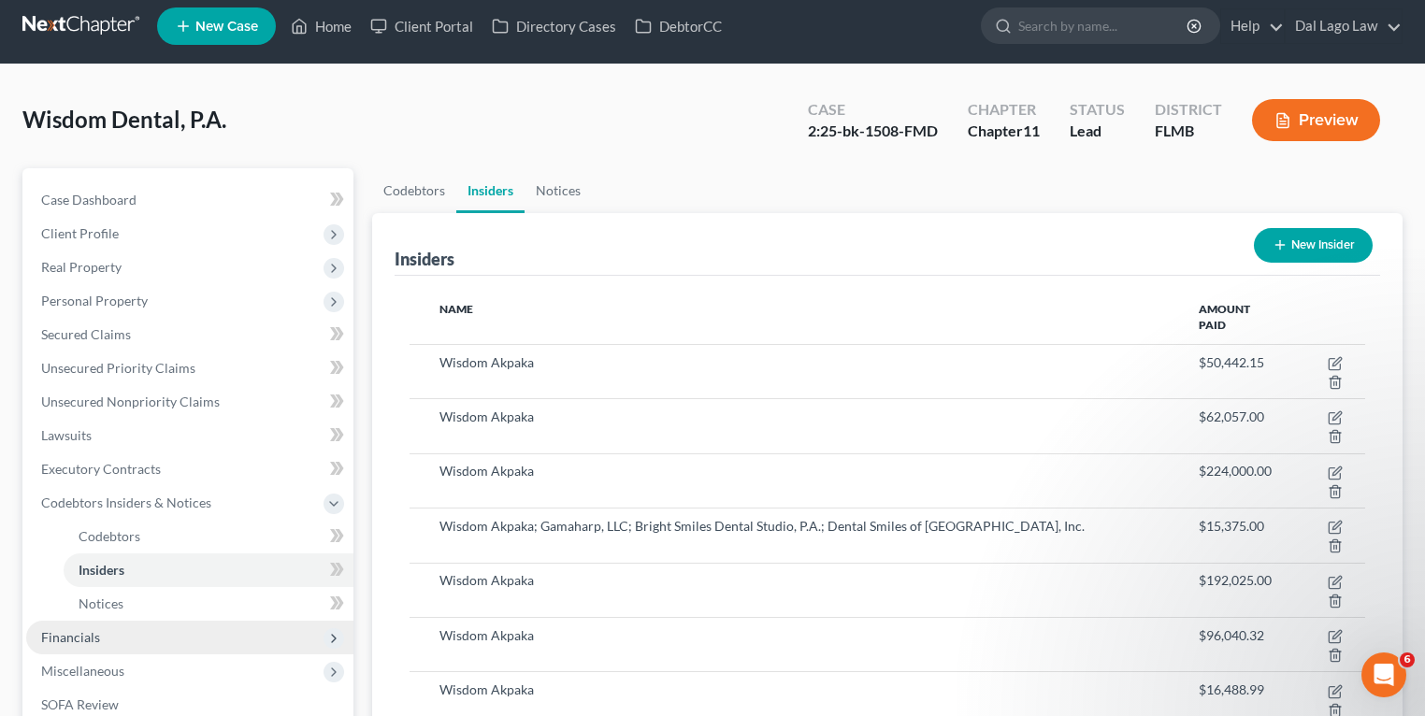
scroll to position [161, 0]
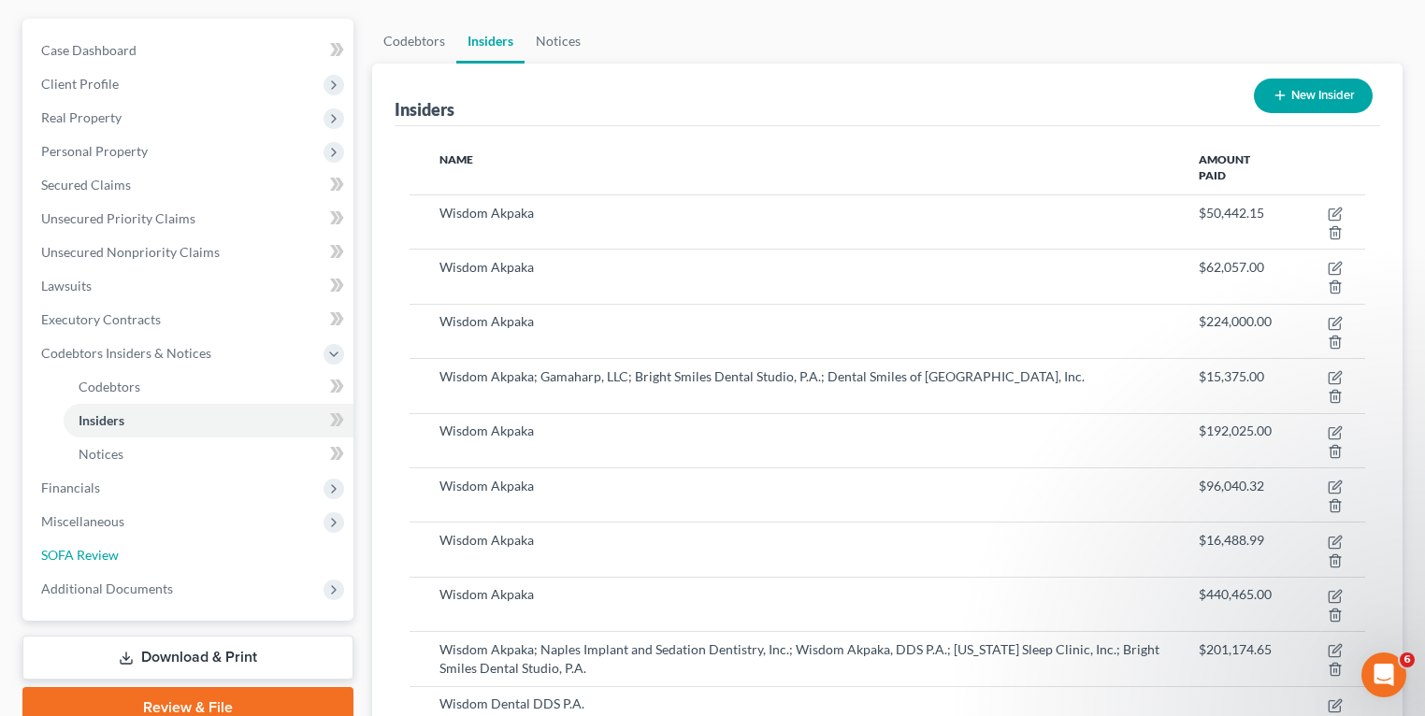
drag, startPoint x: 127, startPoint y: 557, endPoint x: 523, endPoint y: 540, distance: 395.8
click at [127, 557] on link "SOFA Review" at bounding box center [189, 555] width 327 height 34
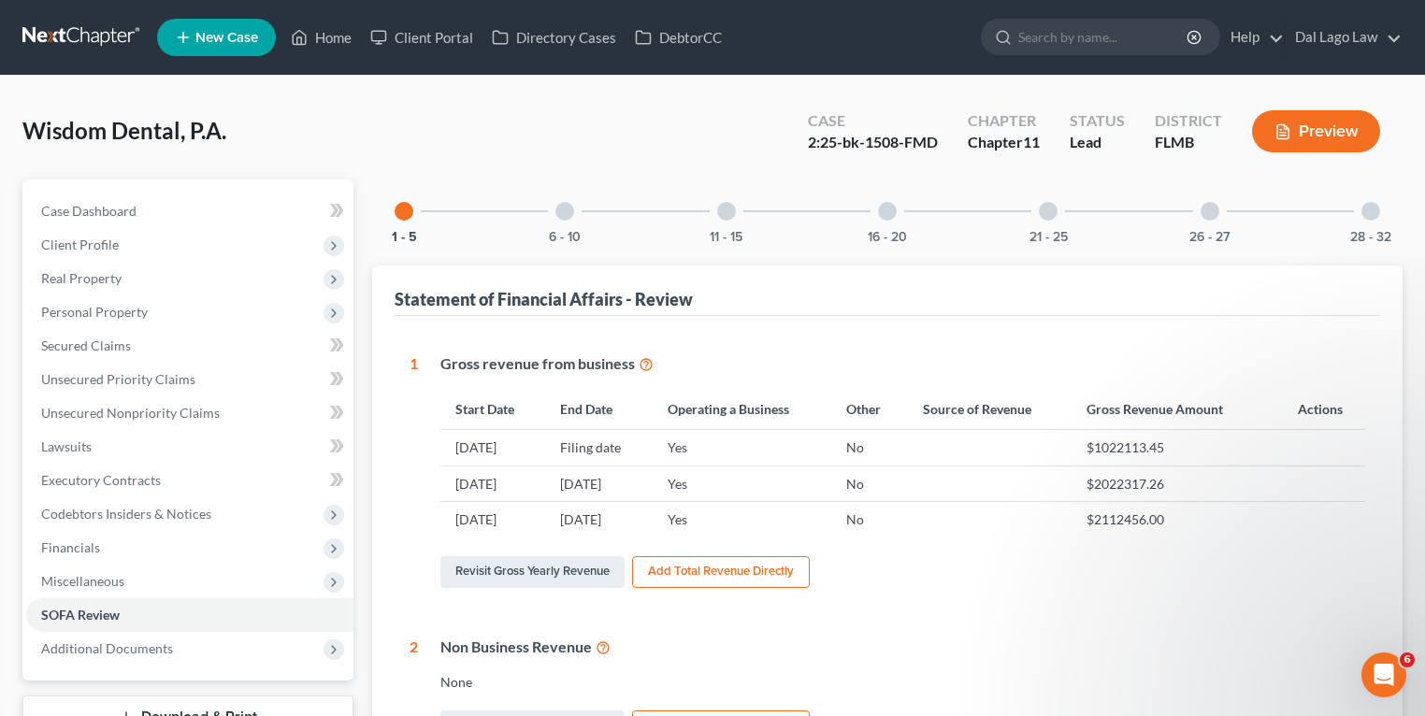
click at [880, 208] on div at bounding box center [887, 211] width 19 height 19
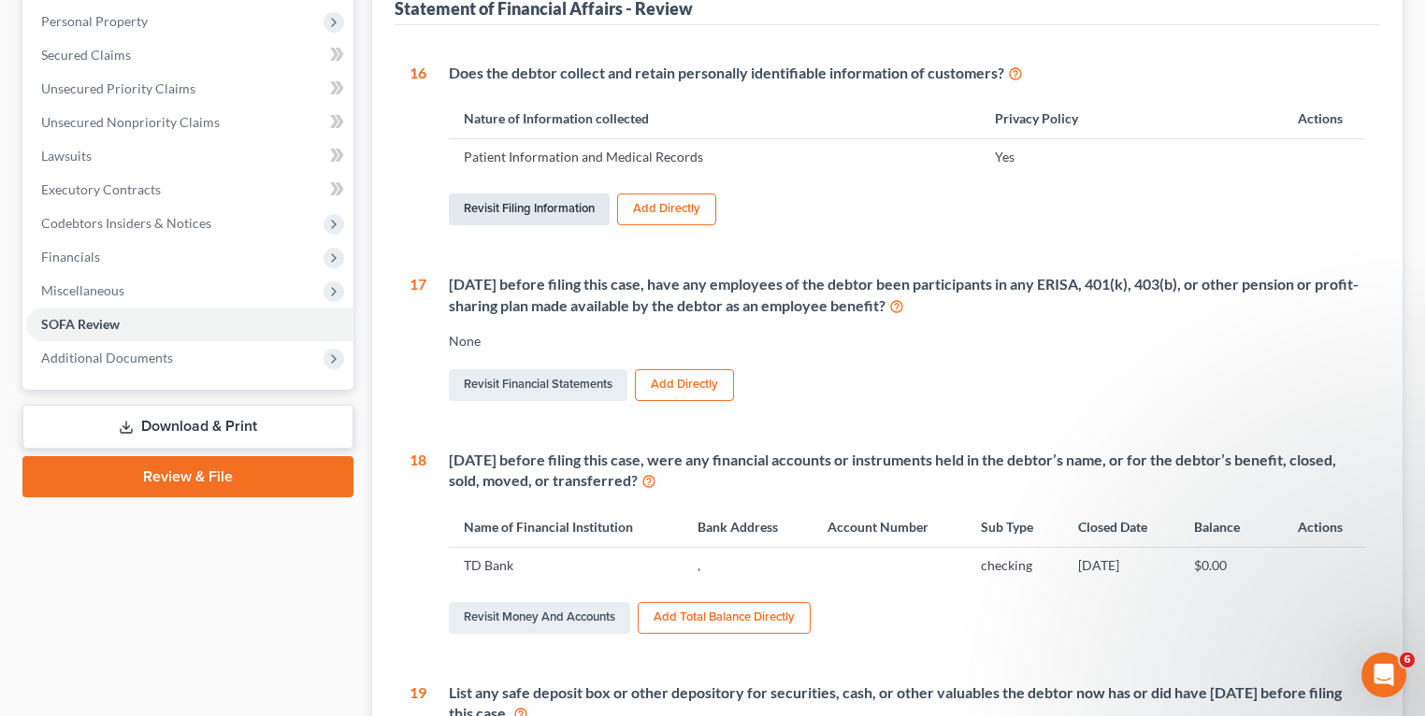
scroll to position [299, 0]
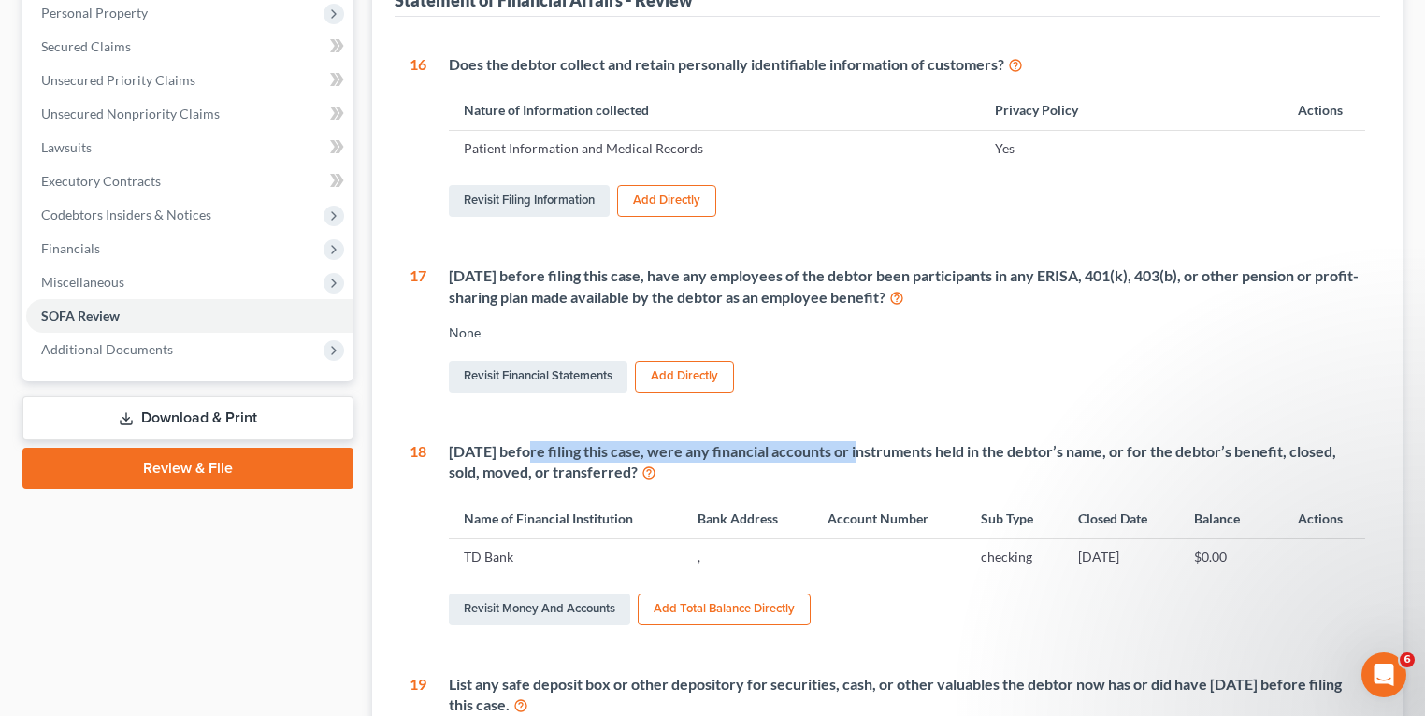
drag, startPoint x: 527, startPoint y: 451, endPoint x: 879, endPoint y: 447, distance: 351.5
click at [873, 447] on div "[DATE] before filing this case, were any financial accounts or instruments held…" at bounding box center [907, 462] width 916 height 43
drag, startPoint x: 879, startPoint y: 447, endPoint x: 859, endPoint y: 466, distance: 27.8
click at [859, 466] on div "[DATE] before filing this case, were any financial accounts or instruments held…" at bounding box center [907, 462] width 916 height 43
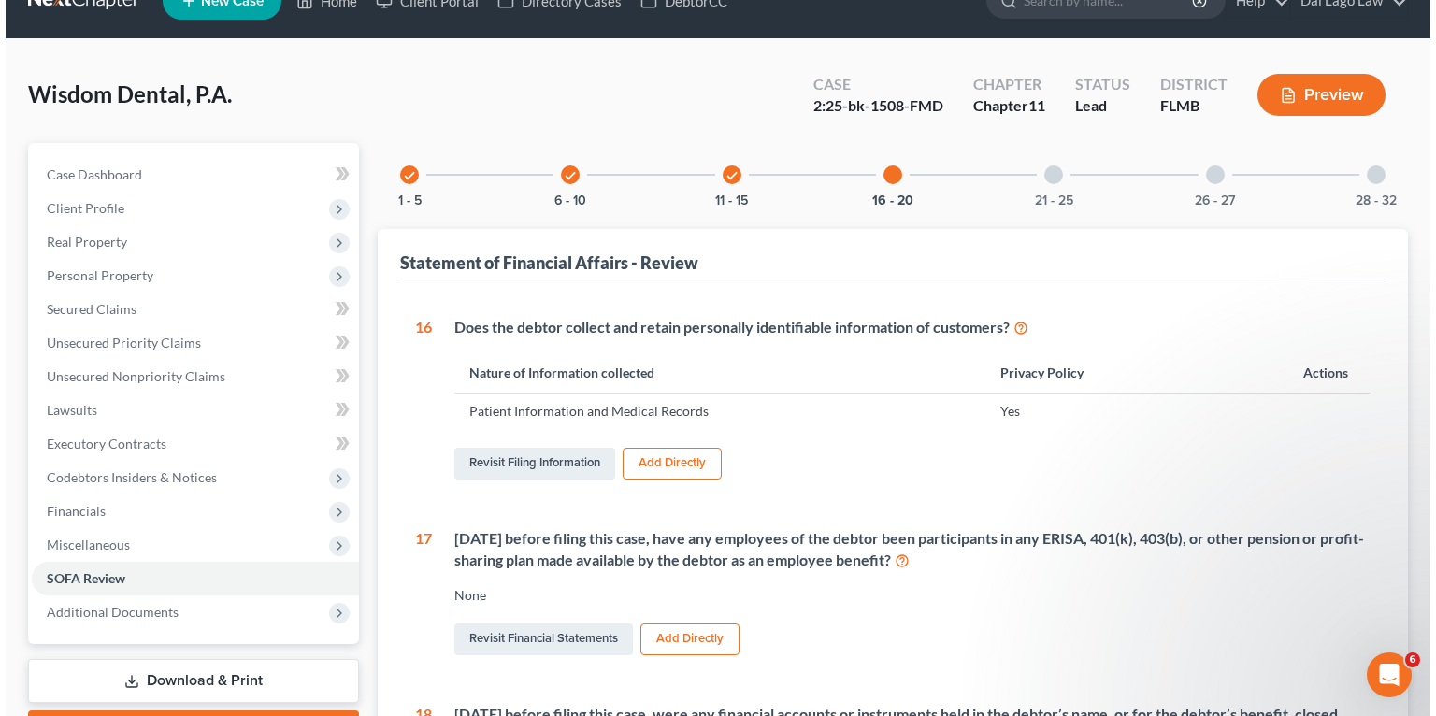
scroll to position [0, 0]
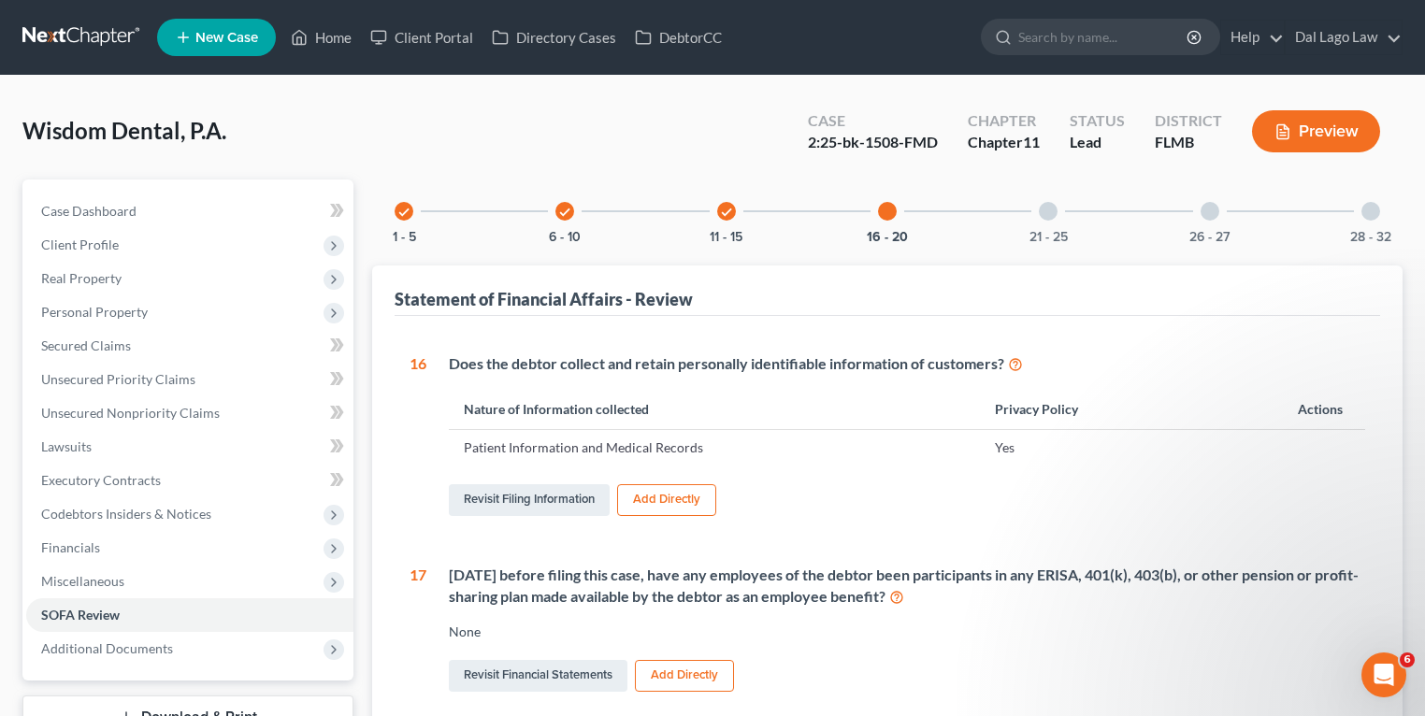
click at [1313, 127] on button "Preview" at bounding box center [1316, 131] width 128 height 42
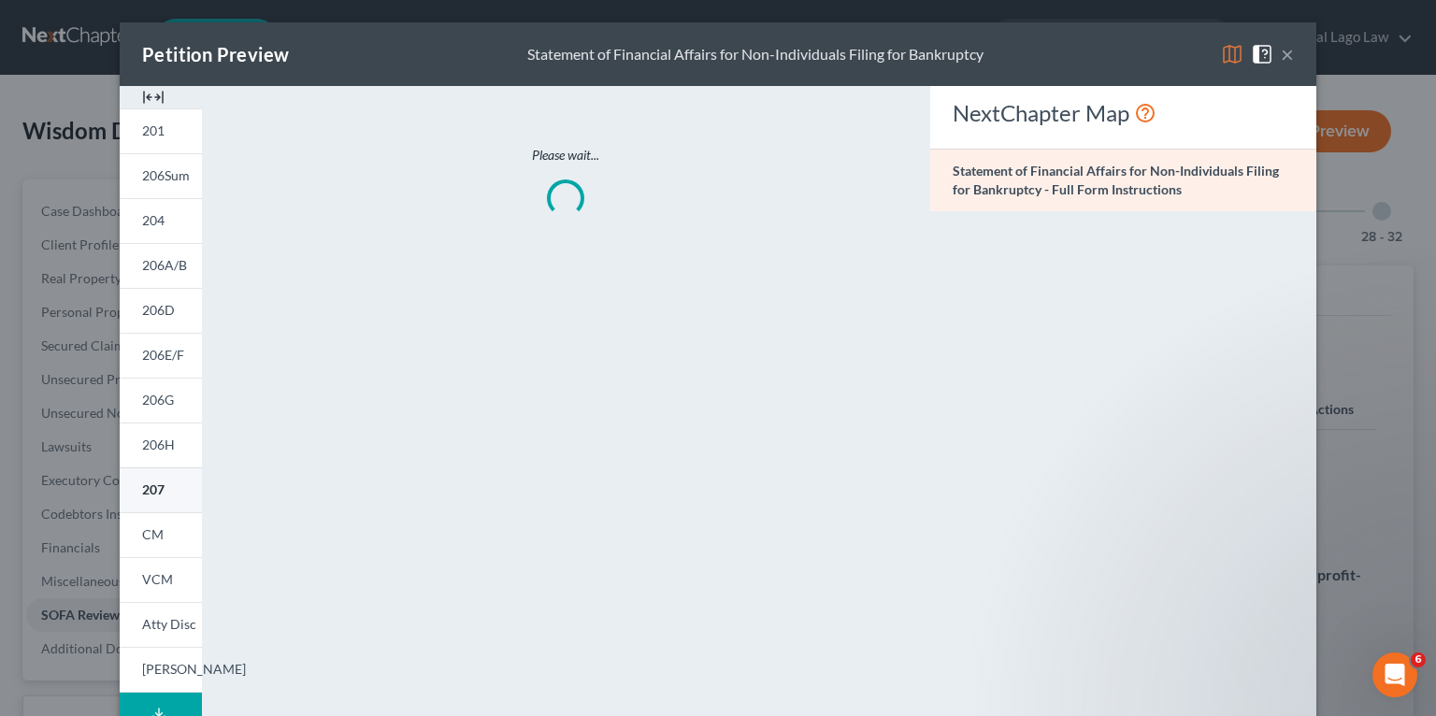
scroll to position [75, 0]
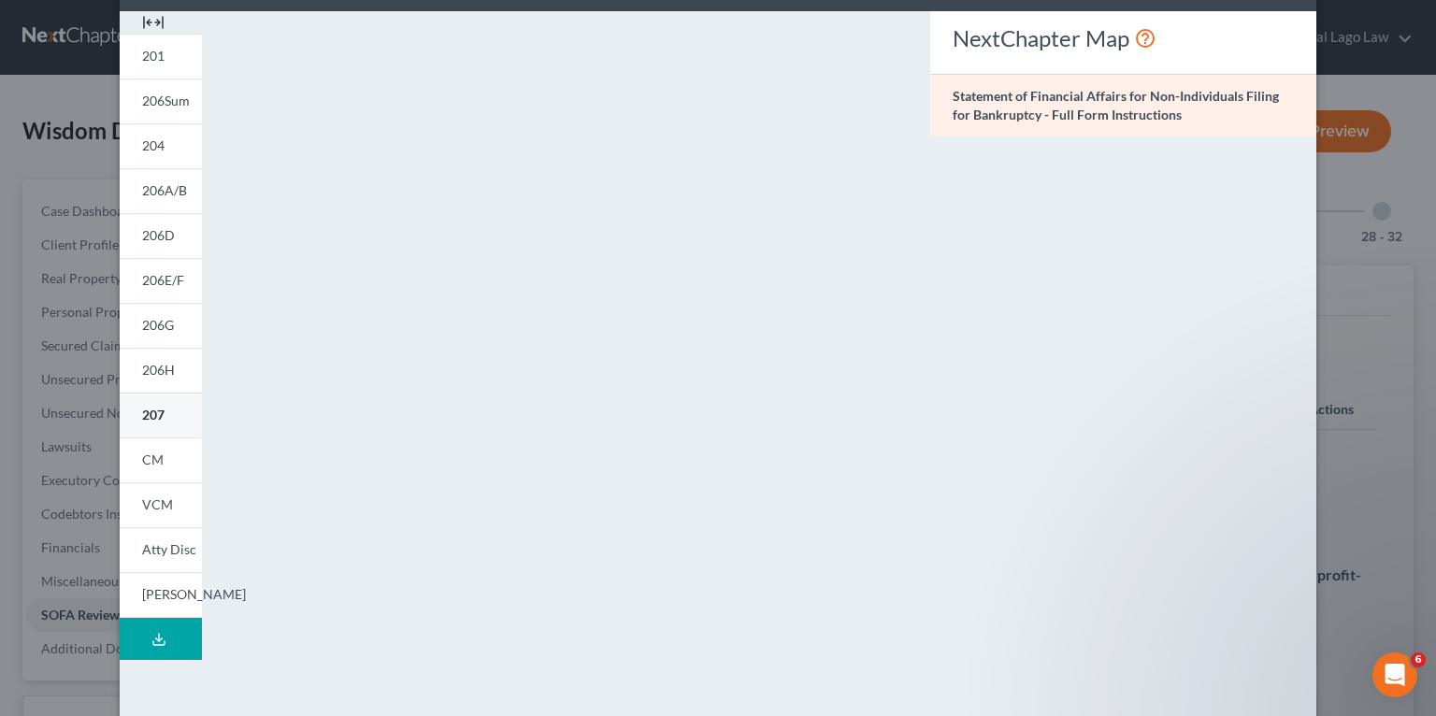
click at [145, 430] on link "207" at bounding box center [161, 415] width 82 height 45
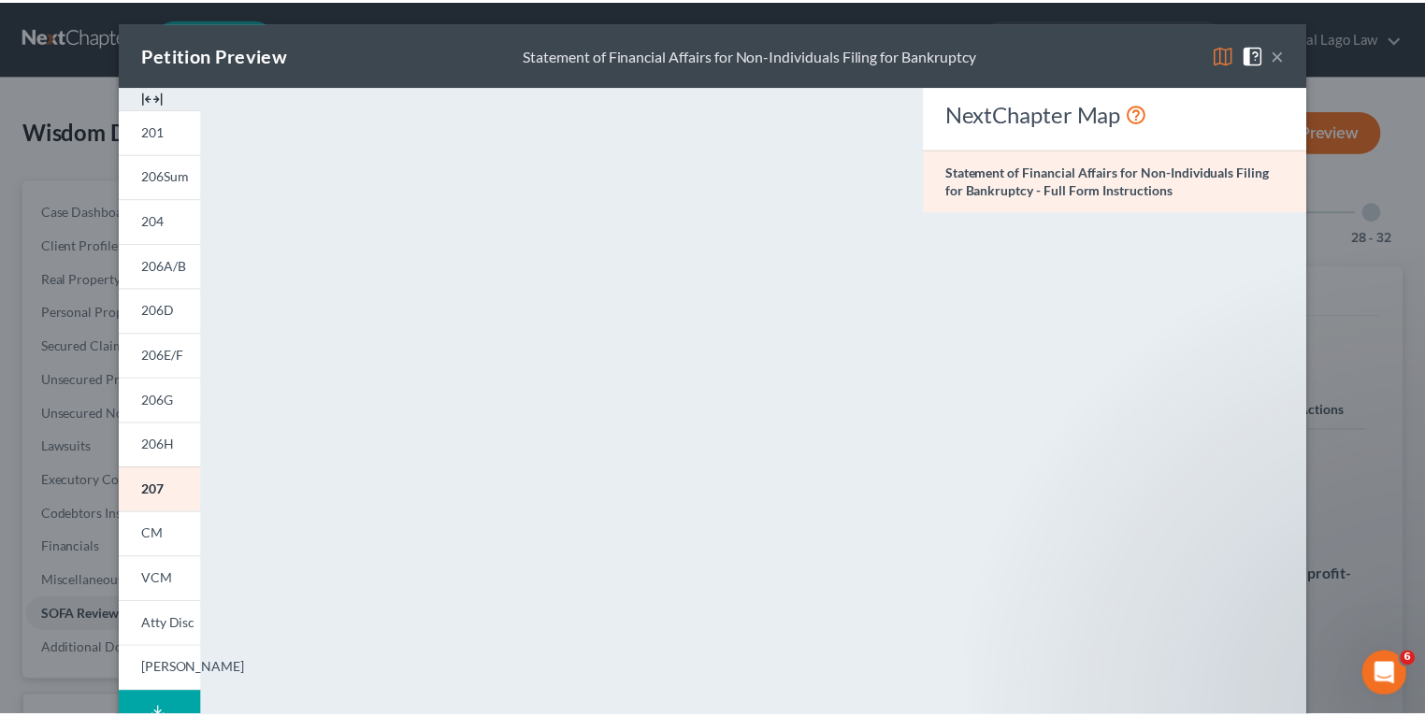
scroll to position [0, 0]
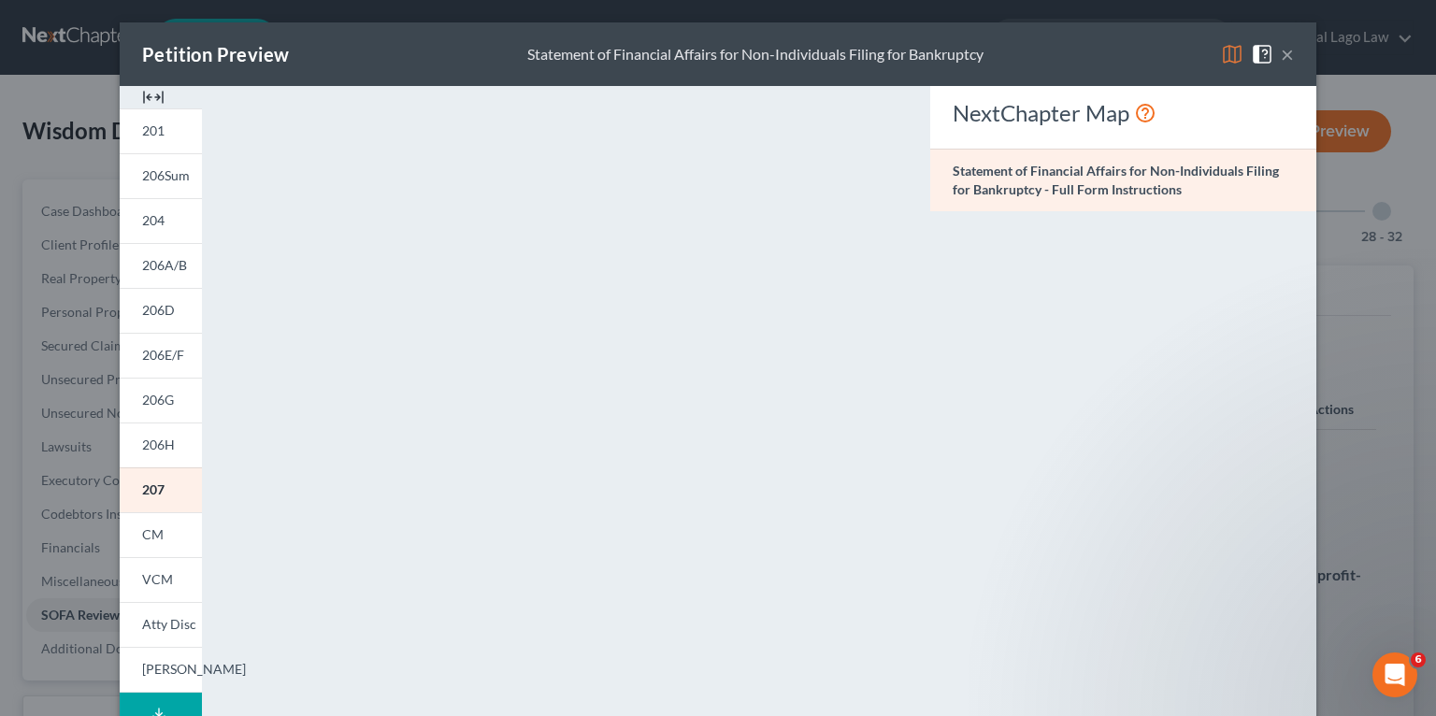
click at [1284, 61] on button "×" at bounding box center [1287, 54] width 13 height 22
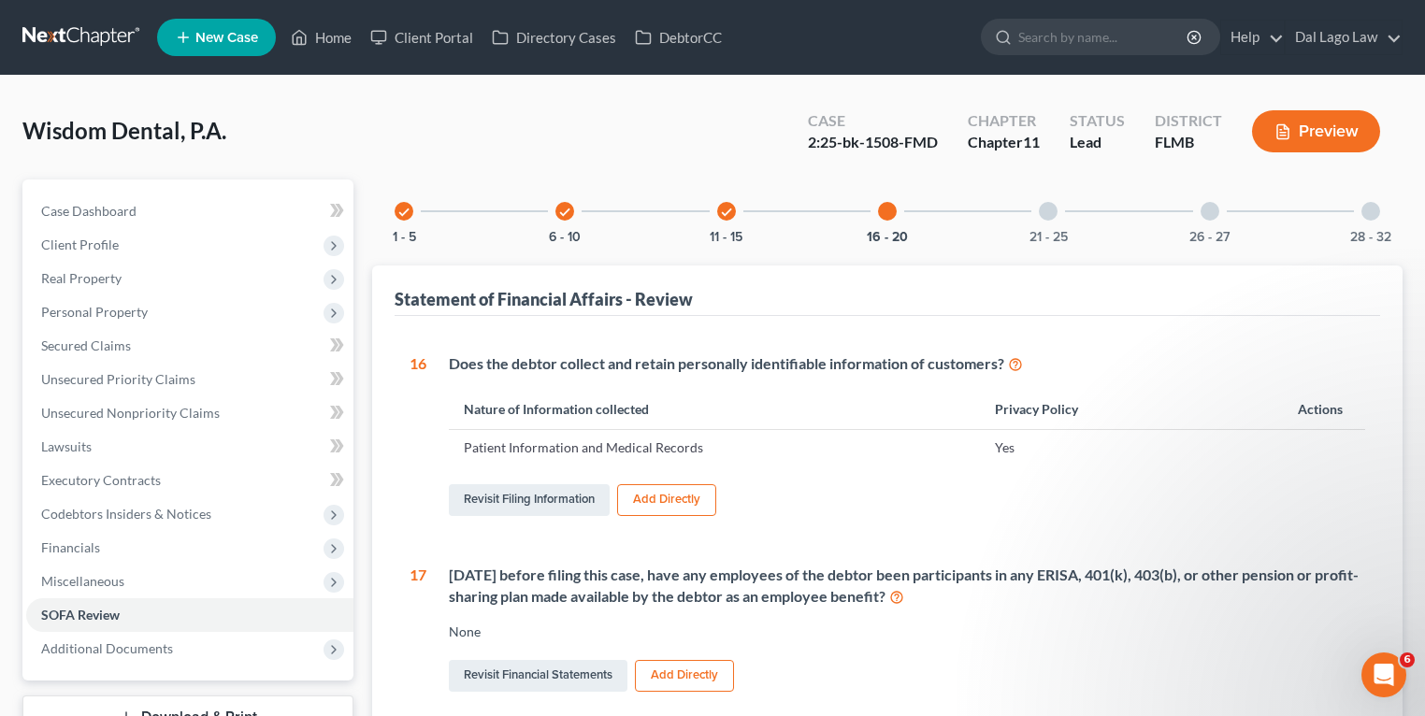
click at [731, 208] on icon "check" at bounding box center [726, 212] width 13 height 13
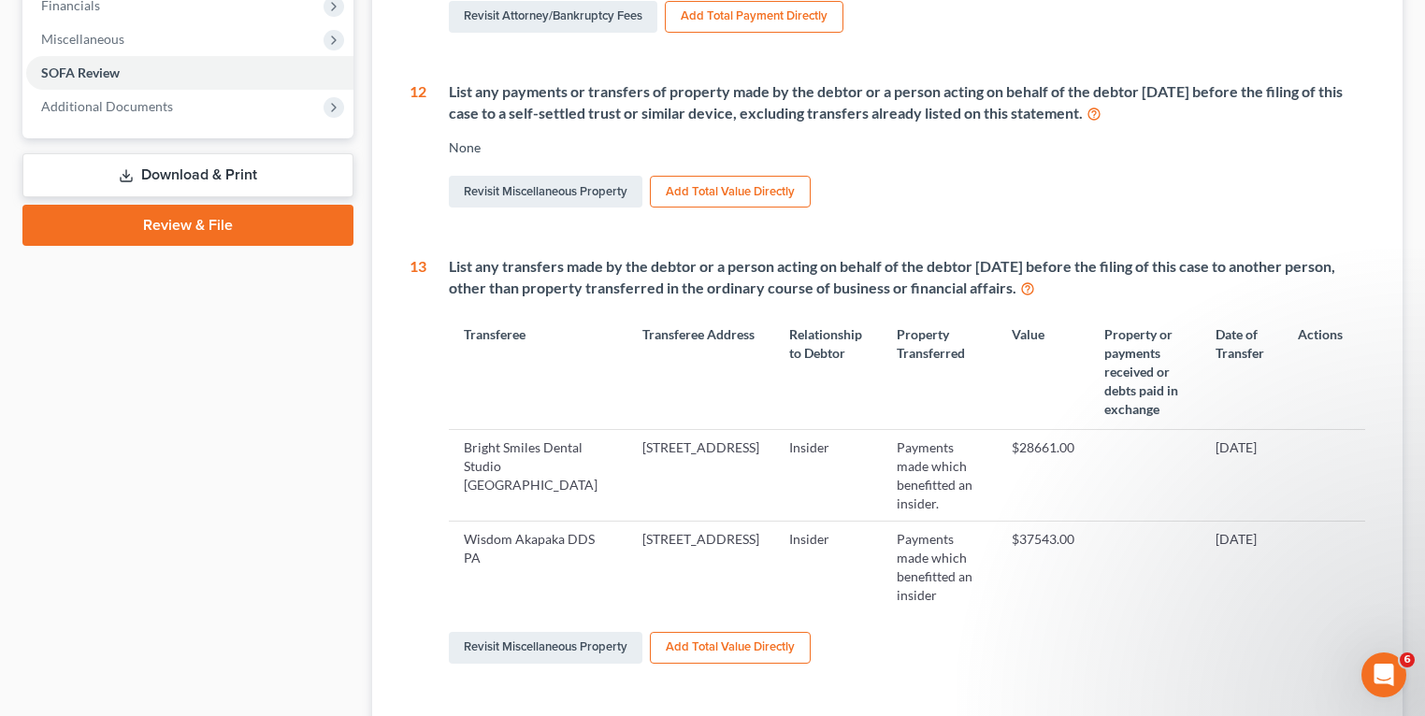
scroll to position [673, 0]
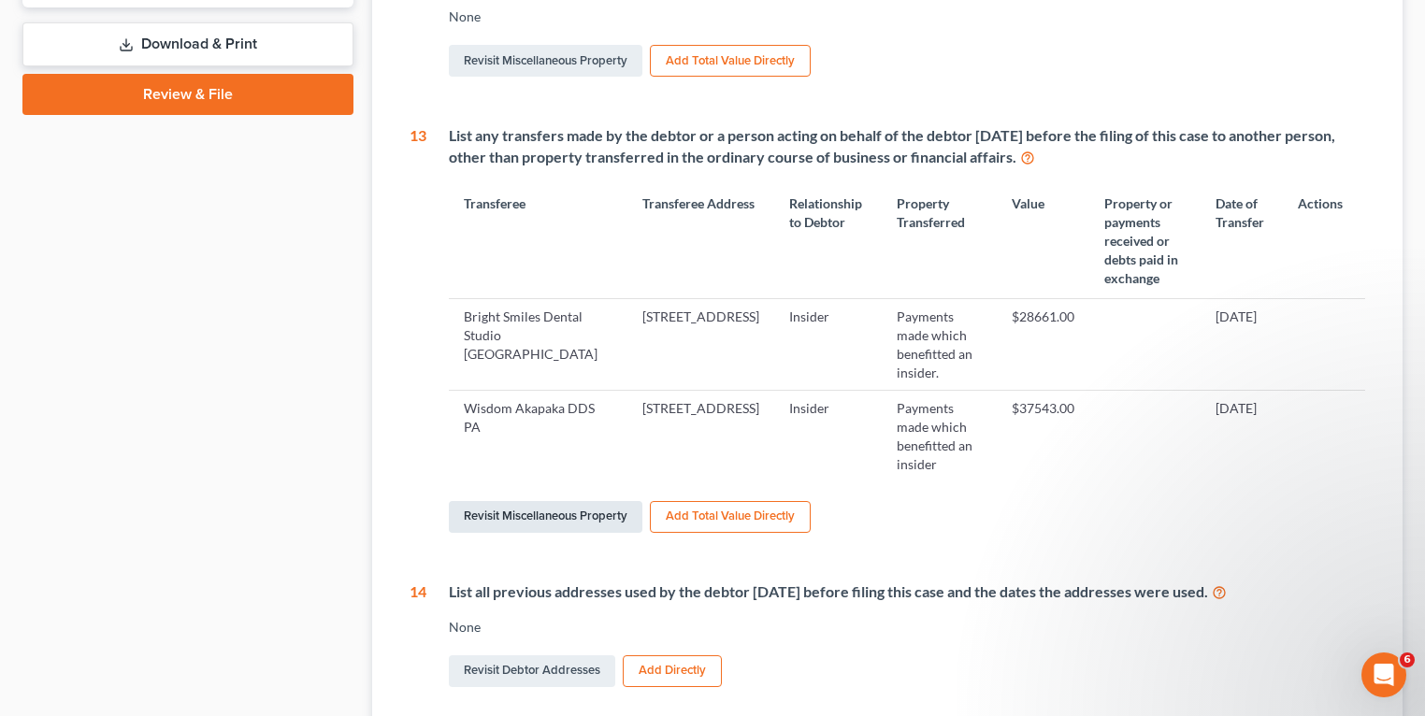
click at [540, 533] on link "Revisit Miscellaneous Property" at bounding box center [546, 517] width 194 height 32
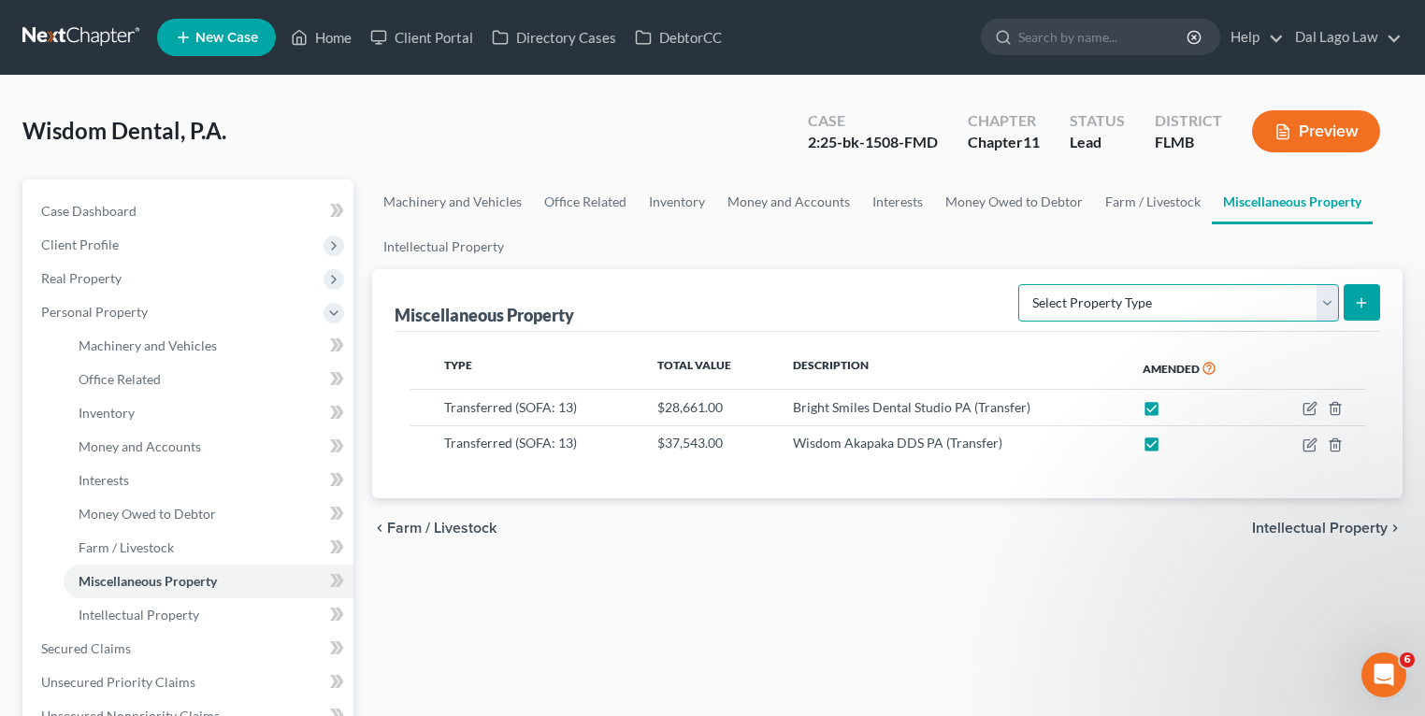
drag, startPoint x: 1236, startPoint y: 289, endPoint x: 1227, endPoint y: 318, distance: 30.2
click at [1236, 289] on select "Select Property Type Assigned for Creditor Benefit [DATE] (SOFA: 8) Assigned to…" at bounding box center [1178, 302] width 321 height 37
select select "transferred"
click at [1018, 284] on select "Select Property Type Assigned for Creditor Benefit [DATE] (SOFA: 8) Assigned to…" at bounding box center [1178, 302] width 321 height 37
click at [1347, 294] on button "submit" at bounding box center [1361, 302] width 36 height 36
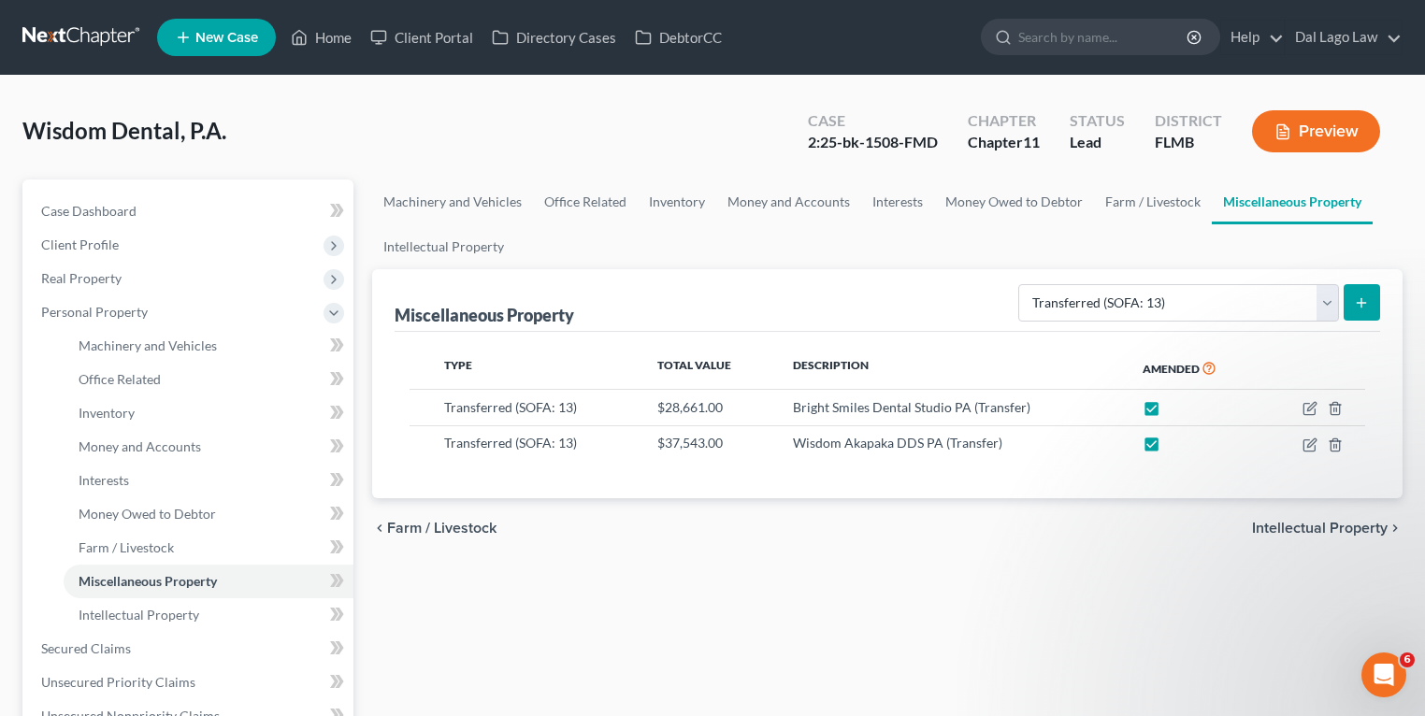
select select "Ordinary ([DATE])"
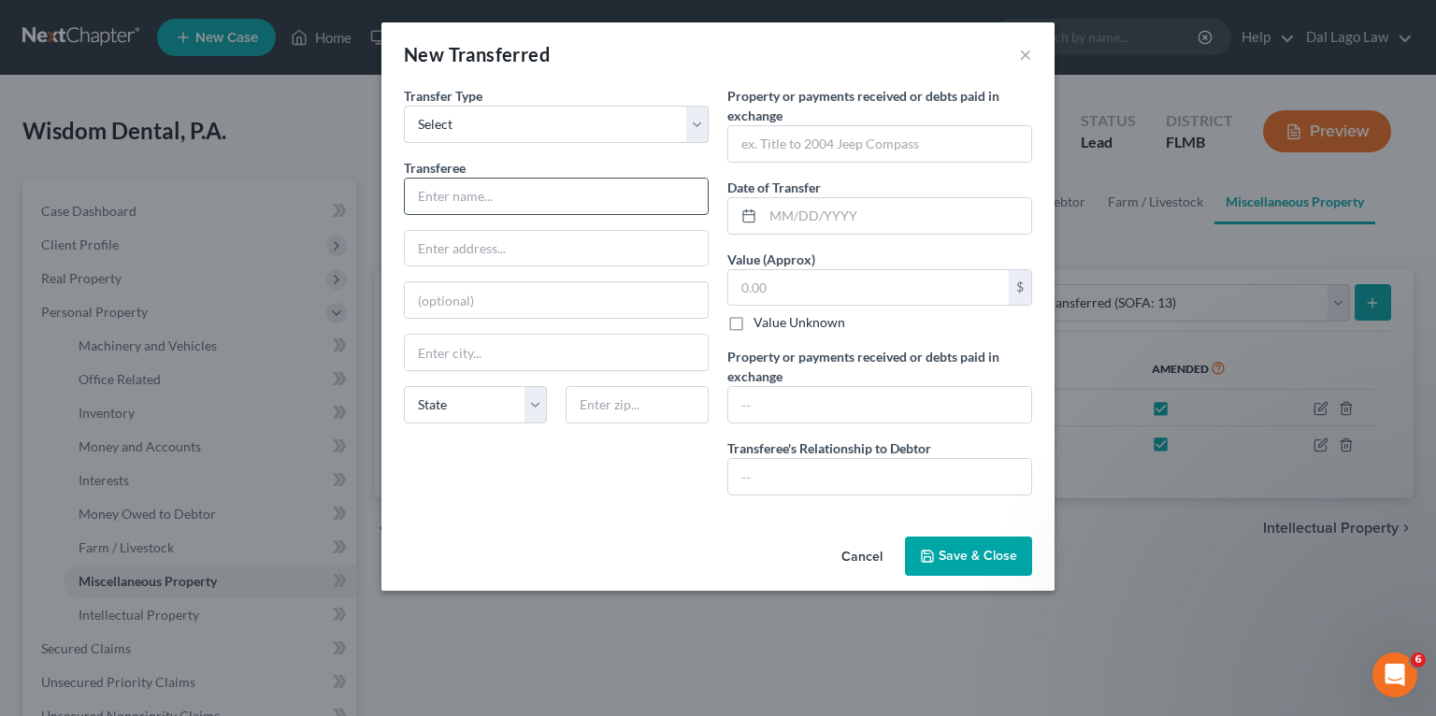
click at [581, 199] on input "text" at bounding box center [556, 197] width 303 height 36
type input "Naples Implant and Sedation Dentistry Inc."
type input "[STREET_ADDRESS]"
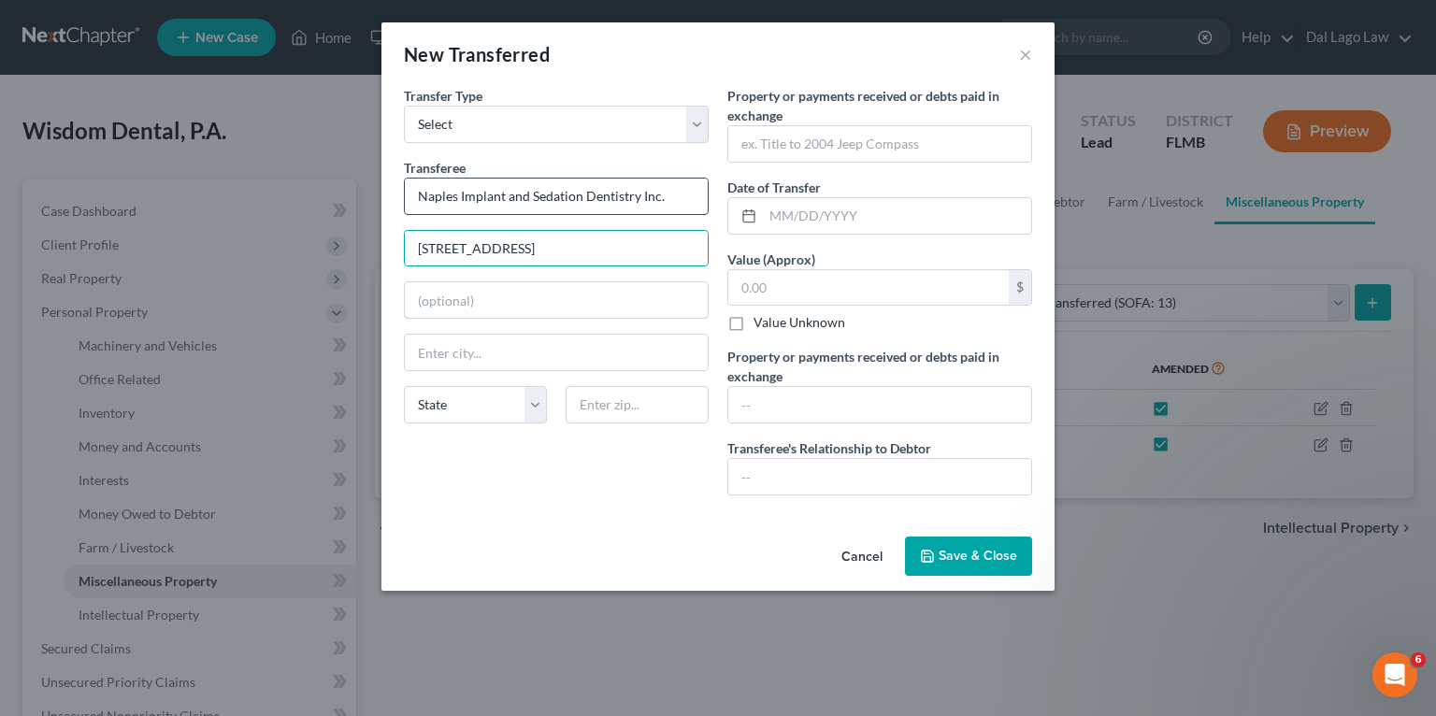
type input "Ste. 101"
type input "Immokalee"
type input "34142"
type input "Payments made which benefitted an insider"
type input "[DATE]"
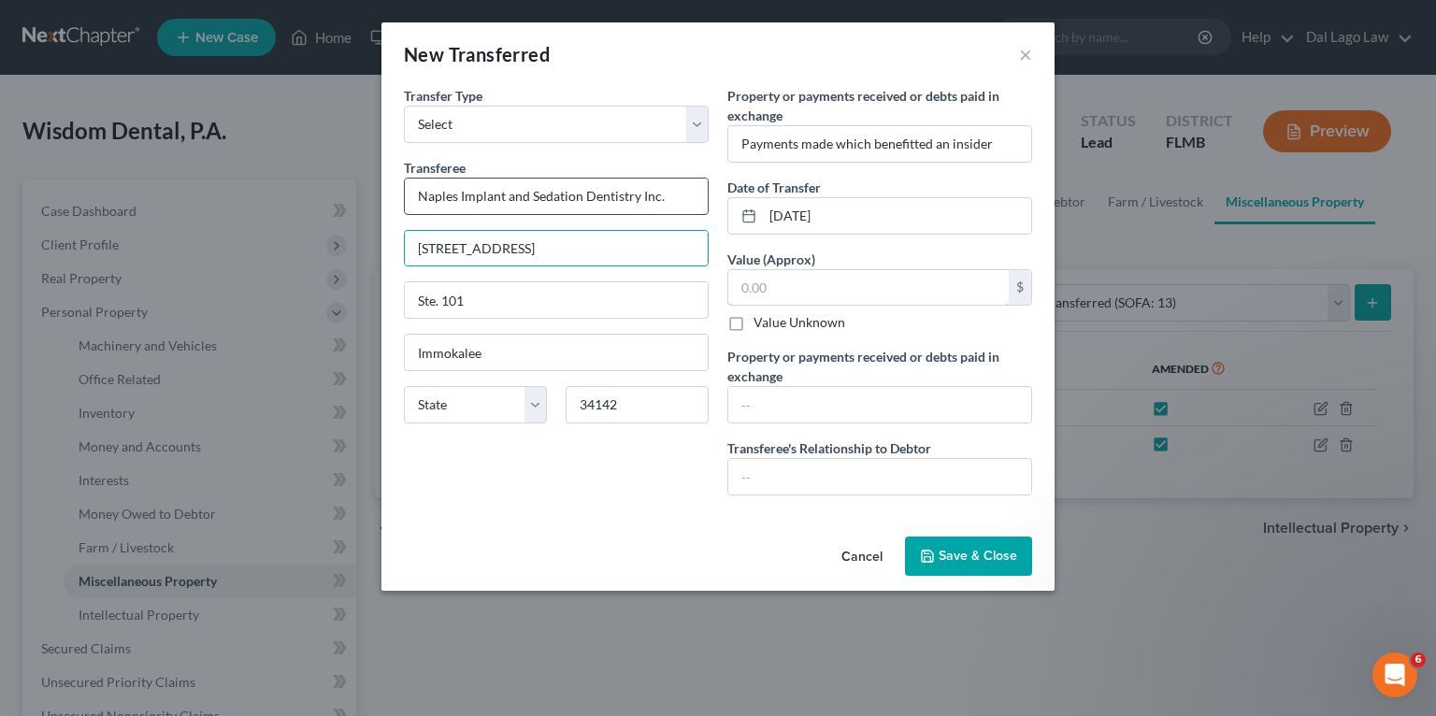
type input "37,543.00"
type input "Insider"
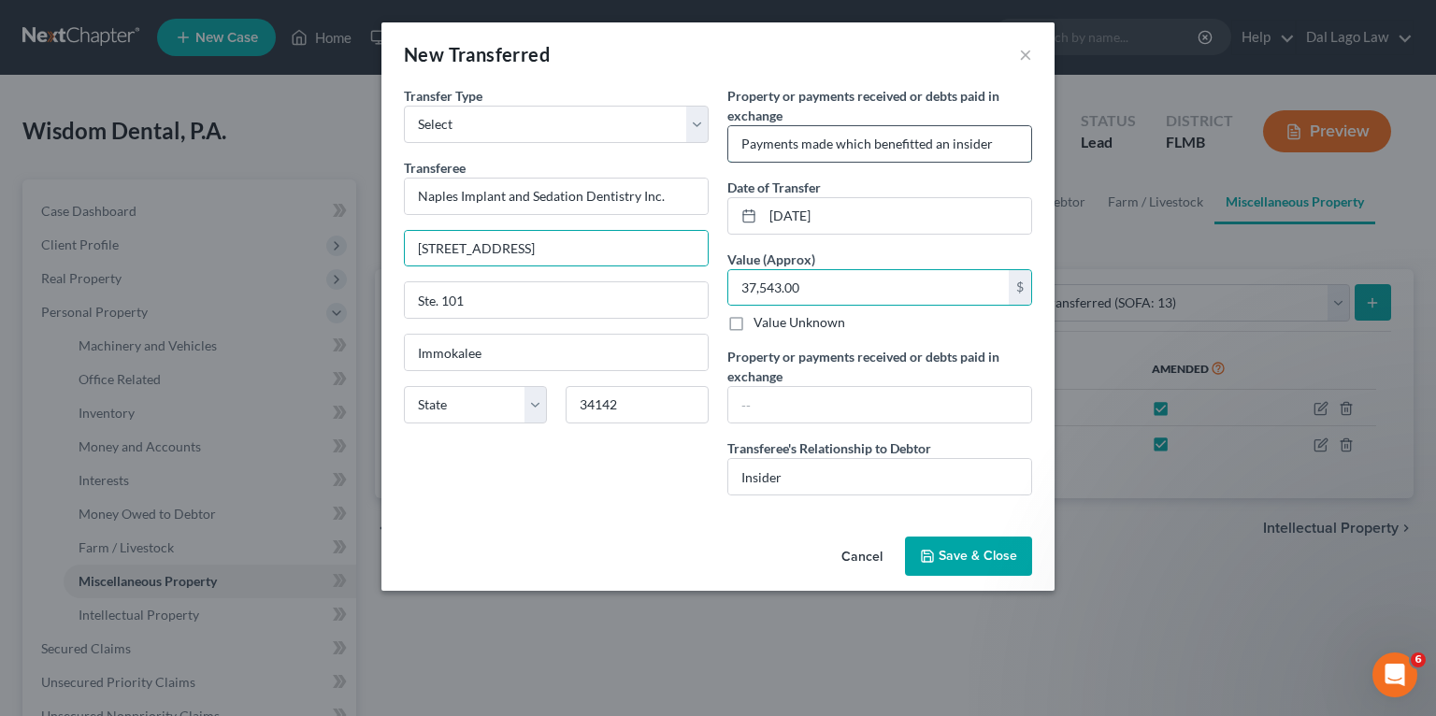
click at [969, 151] on input "Payments made which benefitted an insider" at bounding box center [879, 144] width 303 height 36
click at [974, 150] on input "Payments made which benefitted an insider" at bounding box center [879, 144] width 303 height 36
click at [903, 142] on input "Payments made which benefitted an insider" at bounding box center [879, 144] width 303 height 36
click at [911, 143] on input "Payments made which benefitted an insider" at bounding box center [879, 144] width 303 height 36
type input "Payments made which benefited an insider"
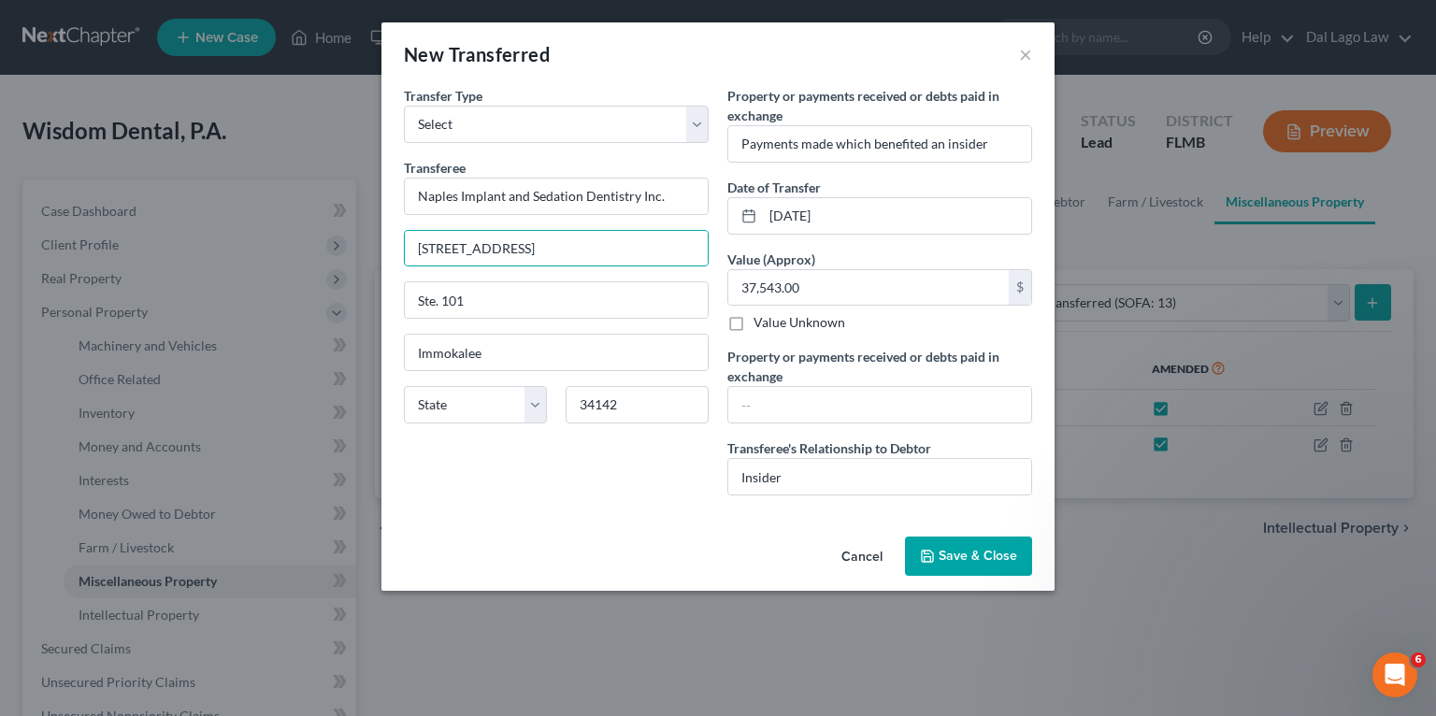
click at [975, 556] on span "Save & Close" at bounding box center [978, 556] width 79 height 16
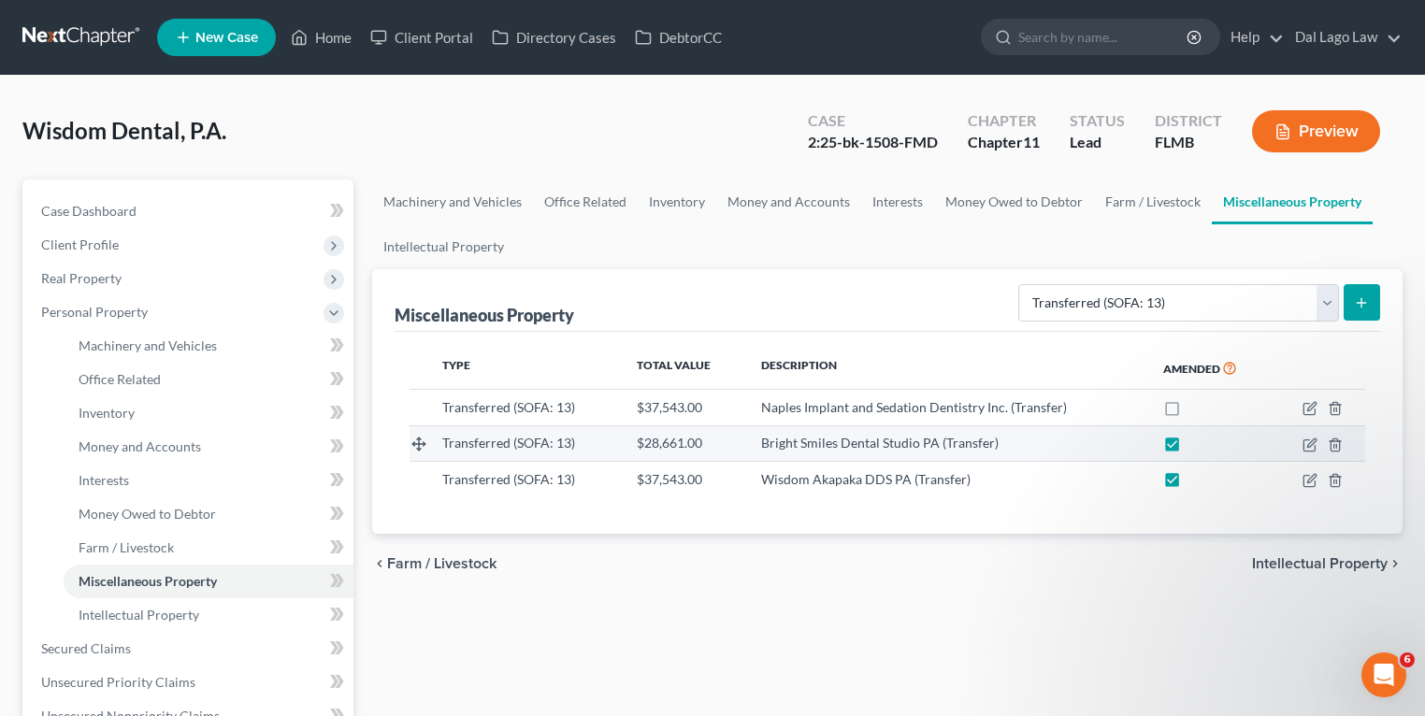
click at [1189, 448] on label at bounding box center [1189, 448] width 0 height 0
click at [1197, 444] on input "checkbox" at bounding box center [1203, 440] width 12 height 12
checkbox input "false"
click at [1189, 484] on label at bounding box center [1189, 484] width 0 height 0
click at [1197, 478] on input "checkbox" at bounding box center [1203, 476] width 12 height 12
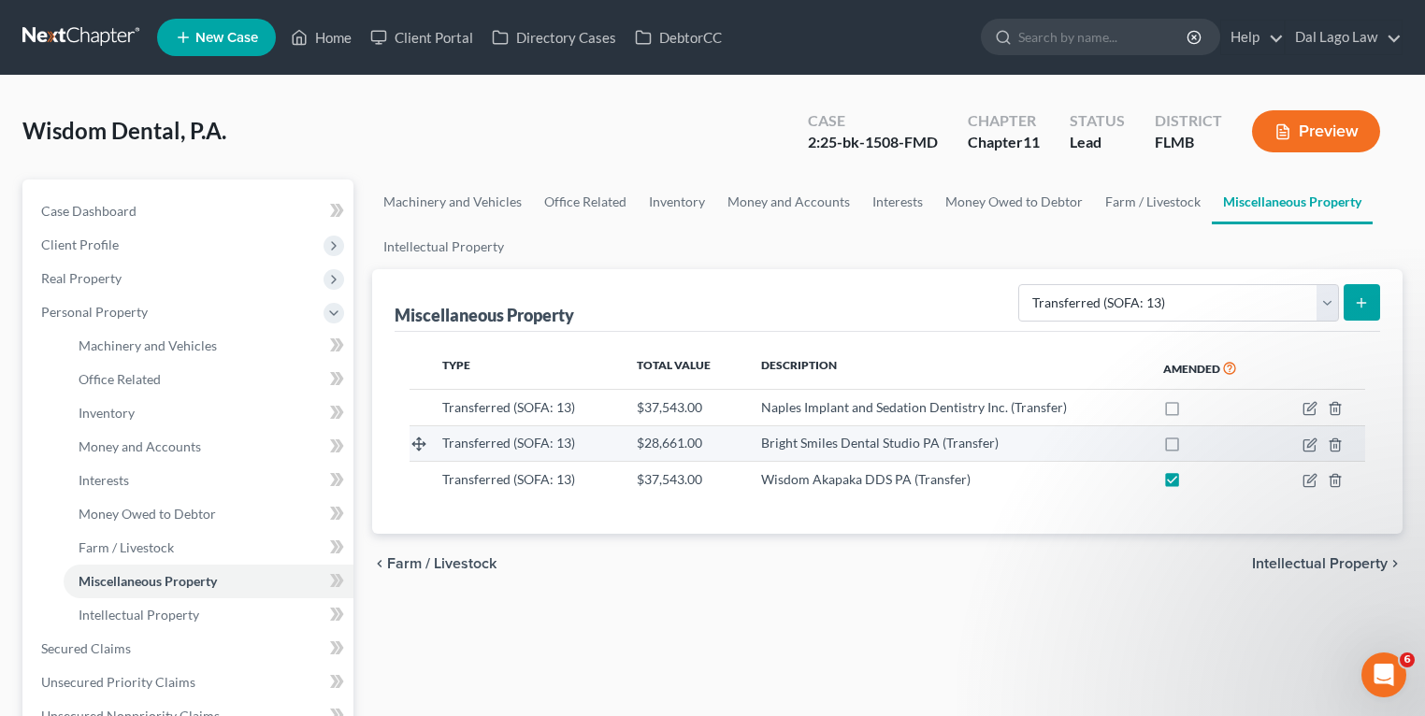
checkbox input "false"
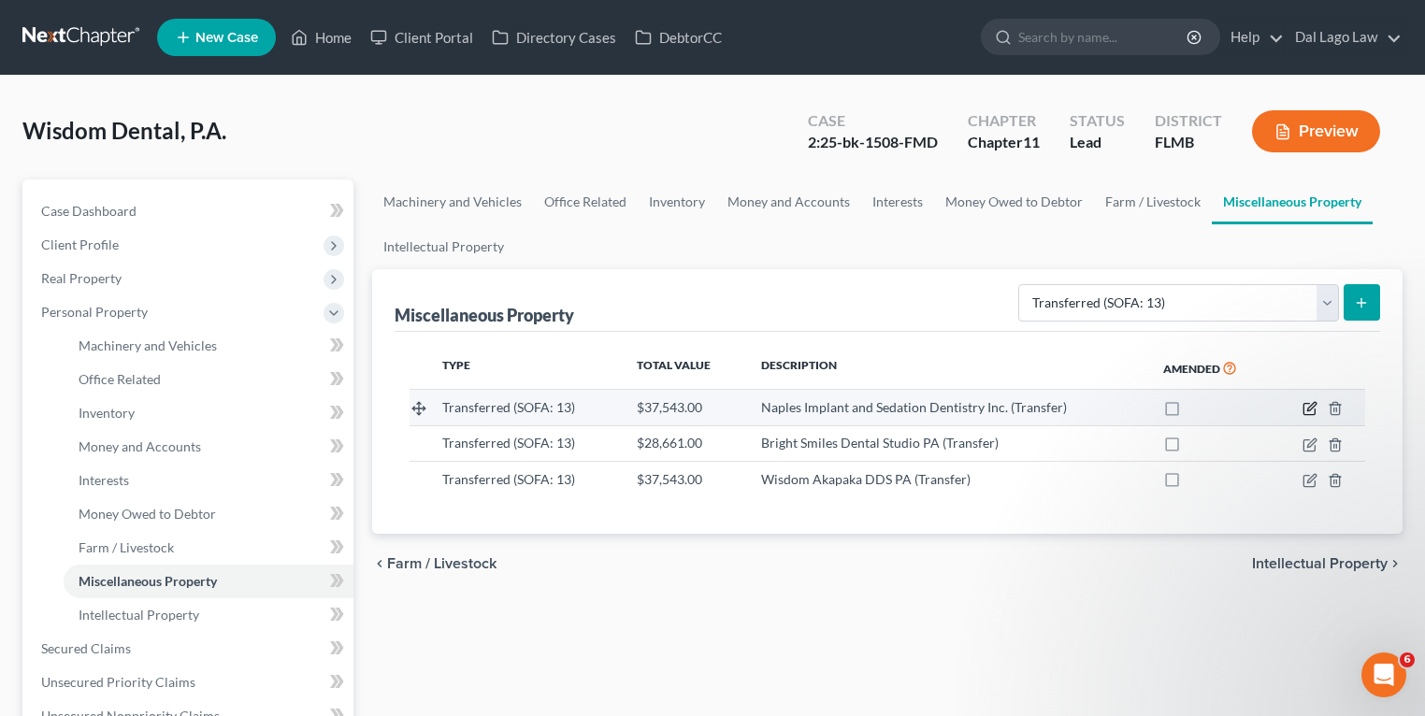
click at [1306, 410] on icon "button" at bounding box center [1309, 408] width 15 height 15
select select "Ordinary ([DATE])"
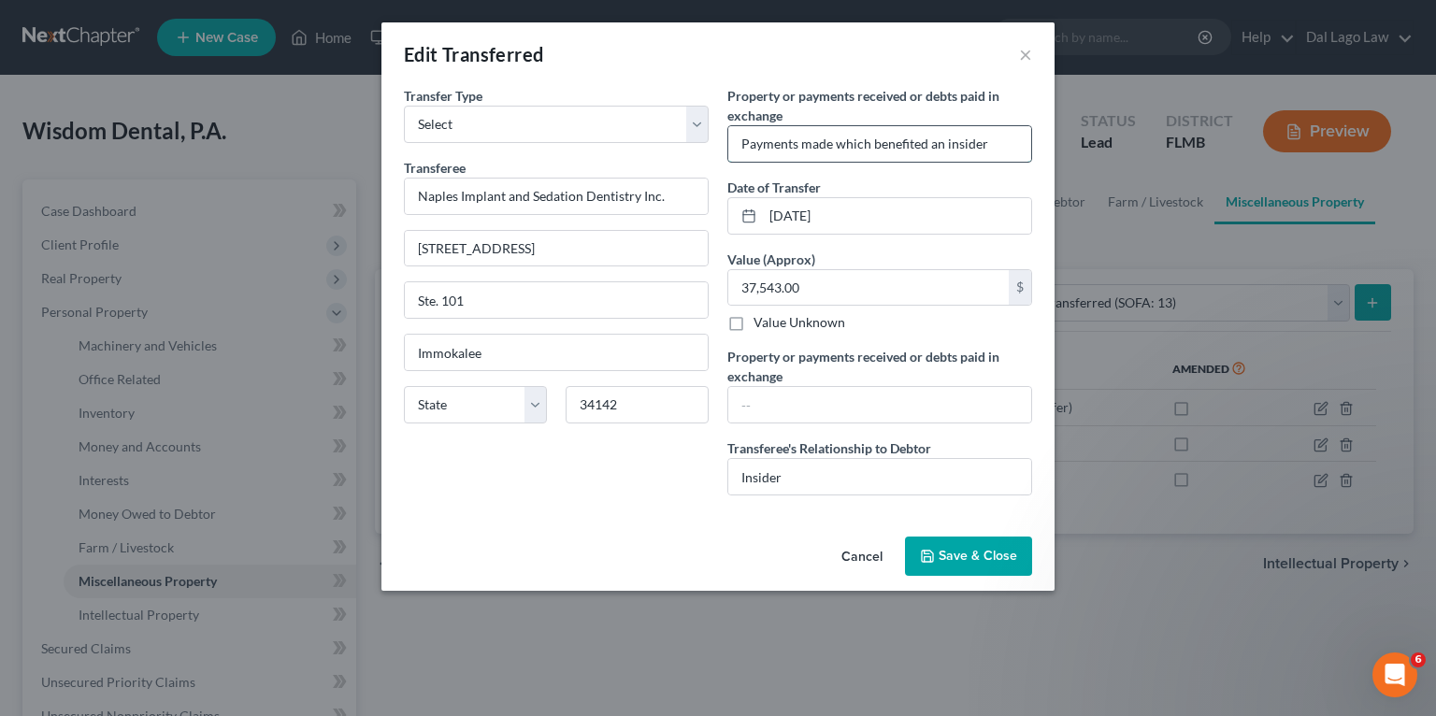
click at [860, 138] on input "Payments made which benefited an insider" at bounding box center [879, 144] width 303 height 36
click at [972, 544] on button "Save & Close" at bounding box center [968, 556] width 127 height 39
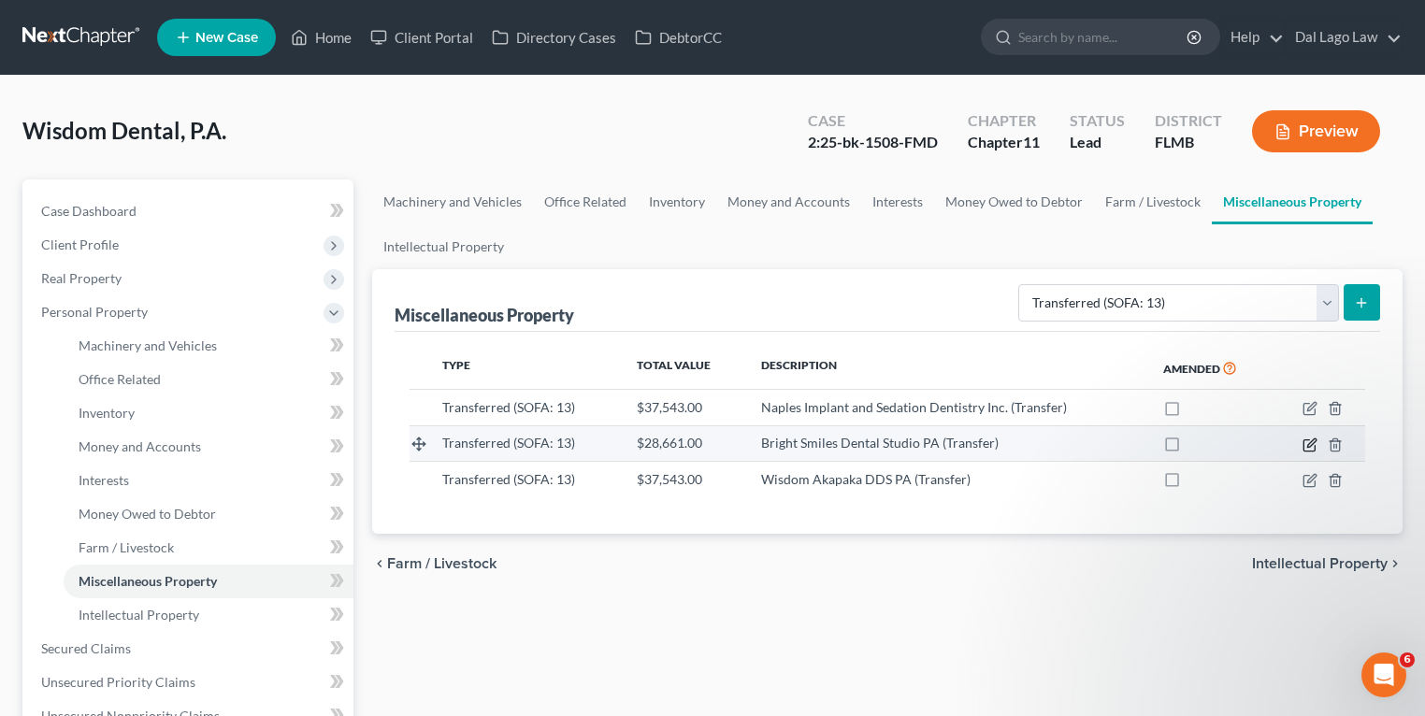
click at [1312, 440] on icon "button" at bounding box center [1311, 442] width 8 height 8
select select "Ordinary ([DATE])"
select select "9"
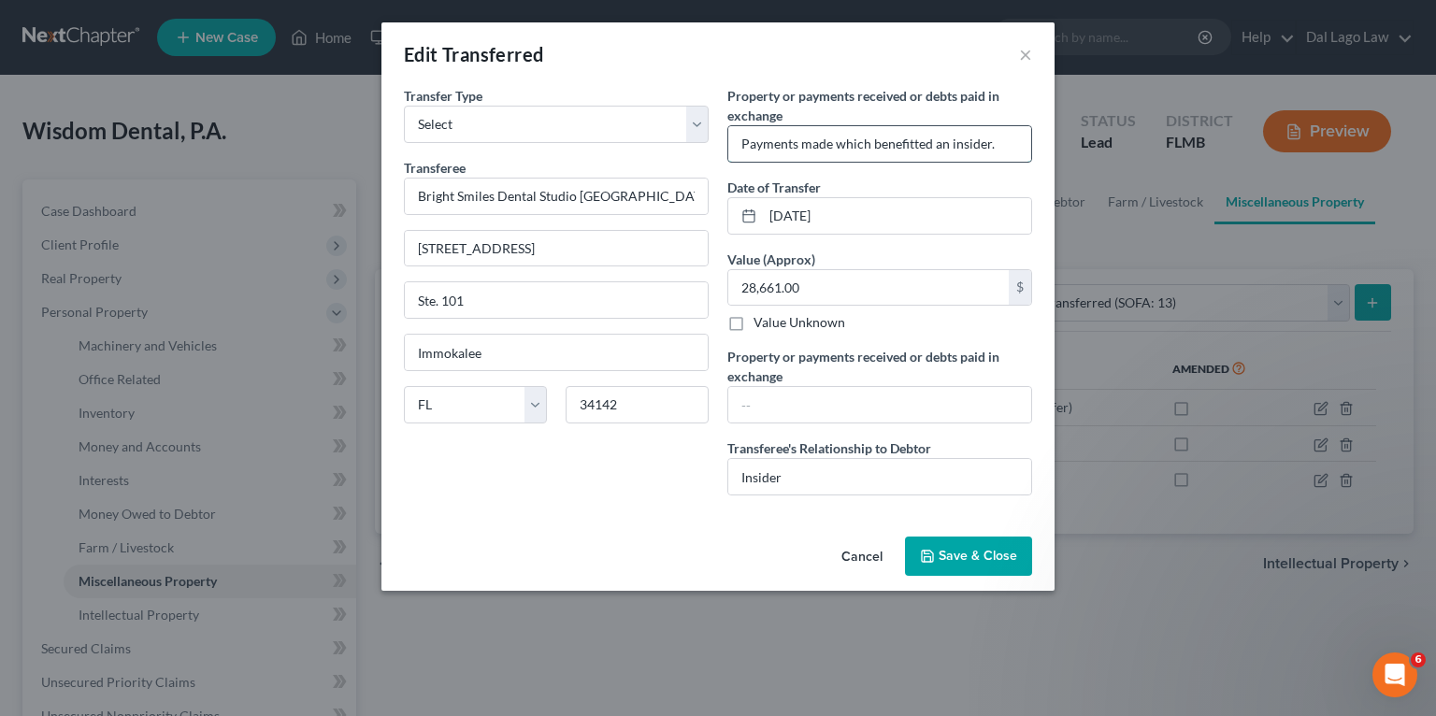
click at [912, 142] on input "Payments made which benefitted an insider." at bounding box center [879, 144] width 303 height 36
type input "Payments made which benefited an insider."
click at [974, 560] on span "Save & Close" at bounding box center [978, 556] width 79 height 16
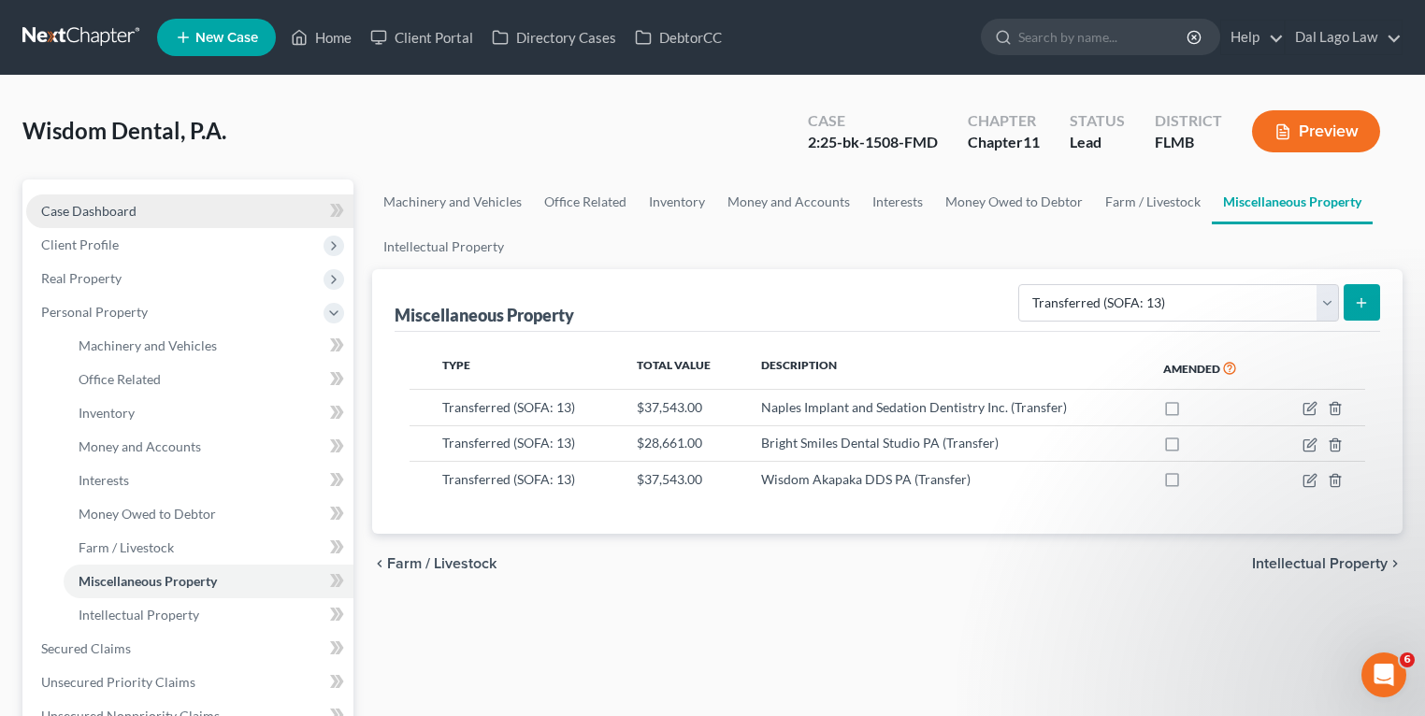
click at [140, 208] on link "Case Dashboard" at bounding box center [189, 211] width 327 height 34
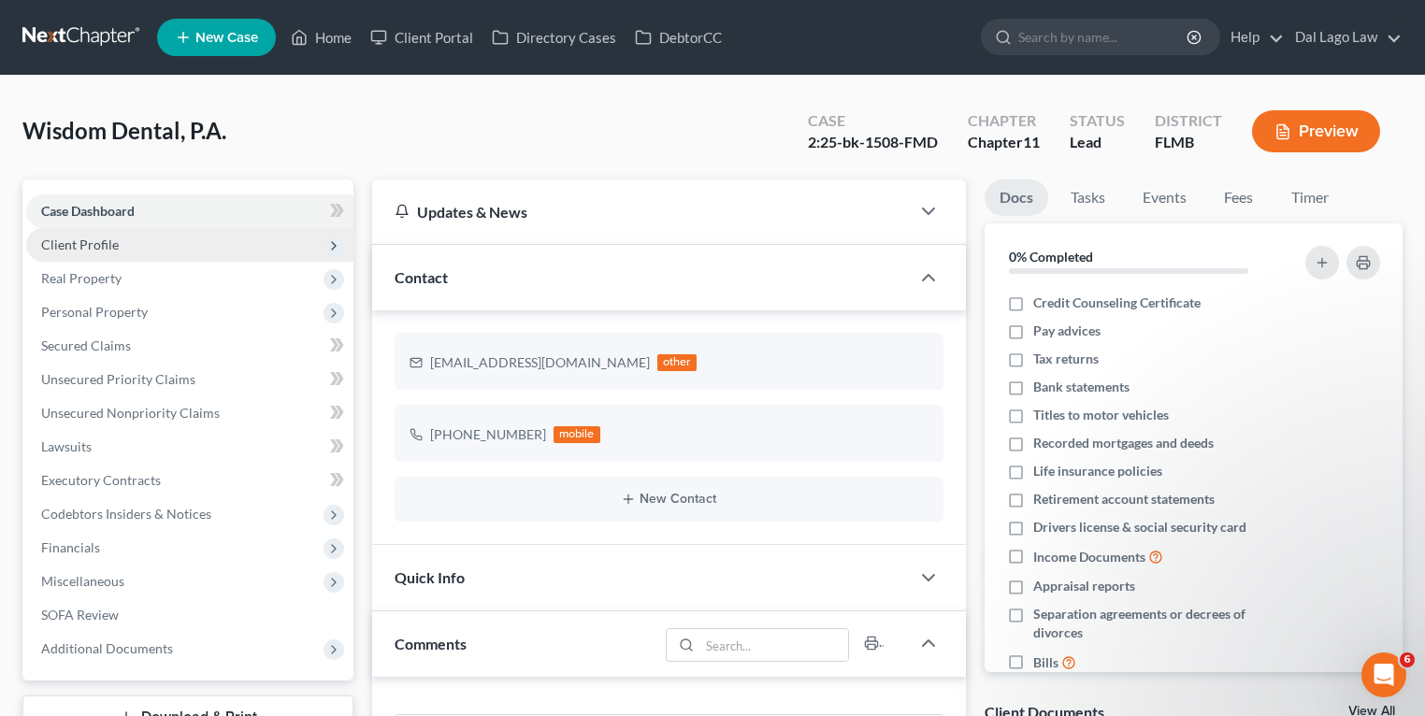
click at [140, 243] on span "Client Profile" at bounding box center [189, 245] width 327 height 34
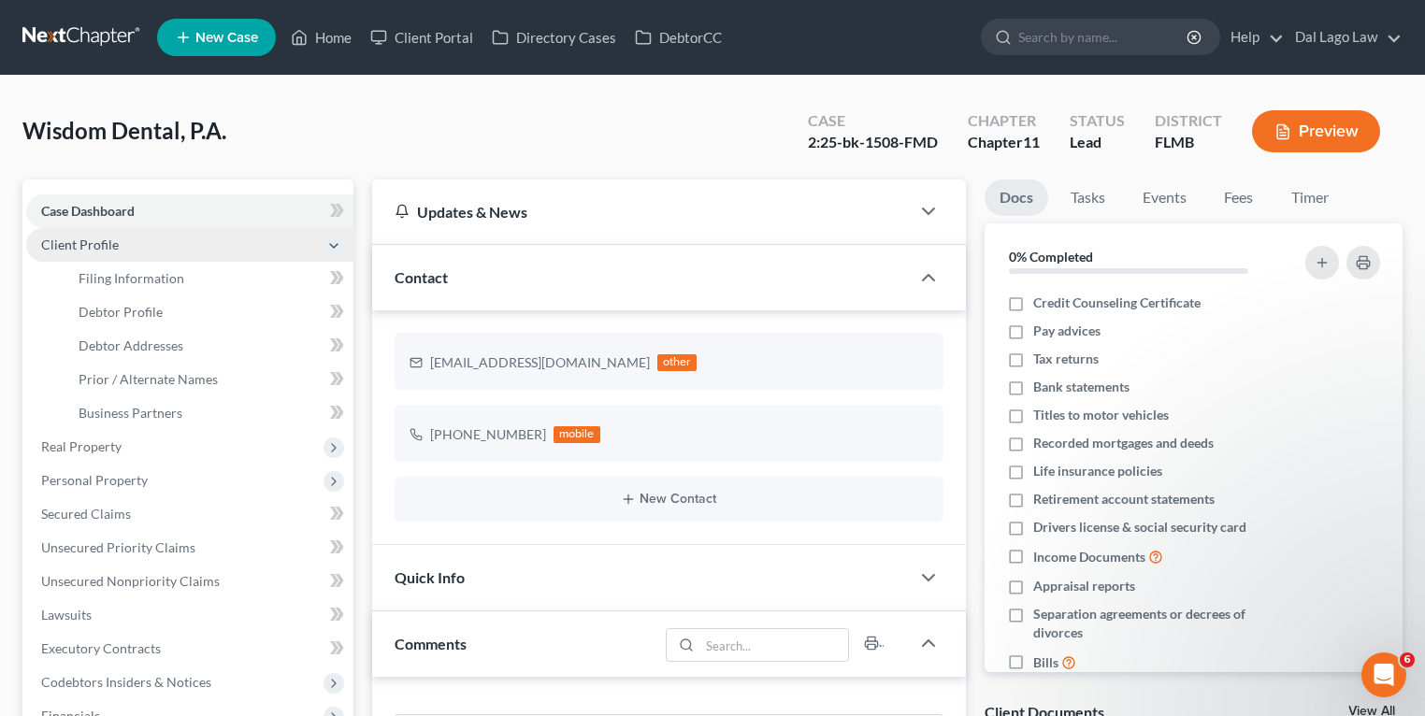
scroll to position [737, 0]
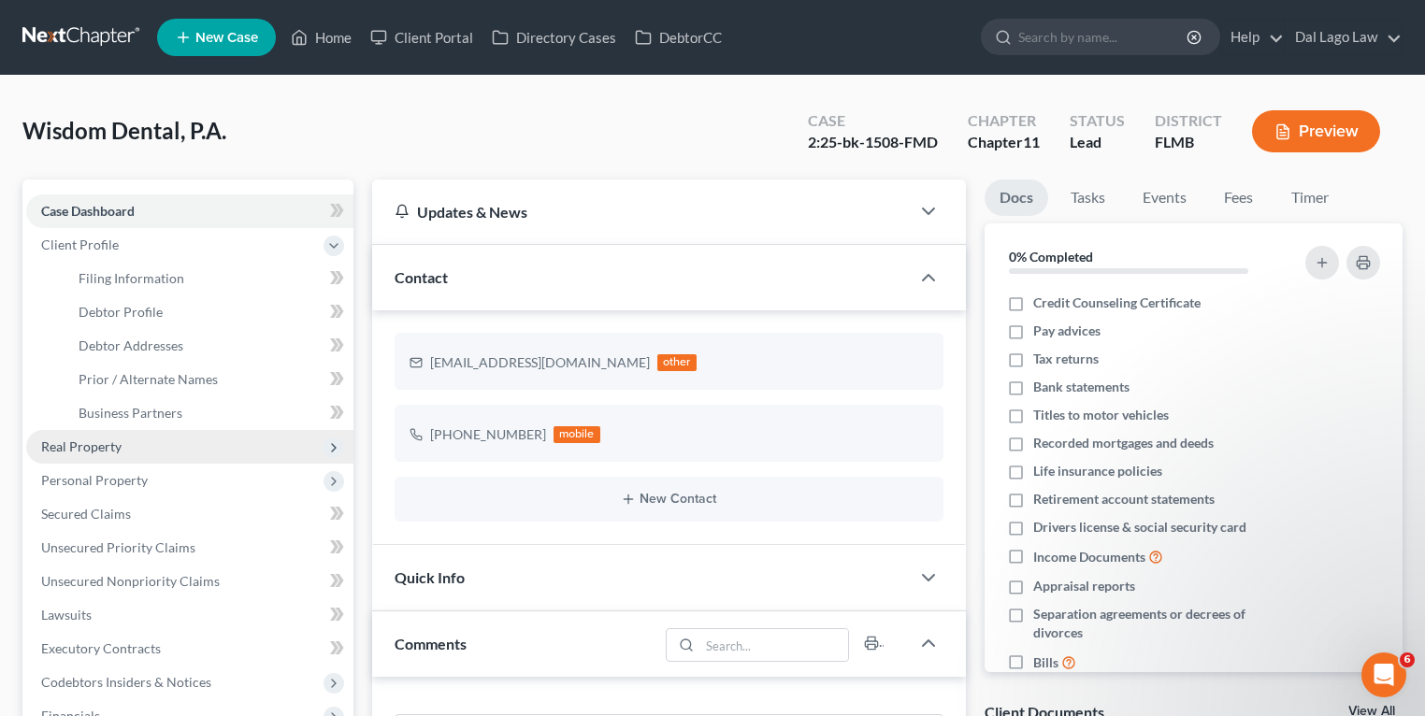
click at [110, 438] on span "Real Property" at bounding box center [81, 446] width 80 height 16
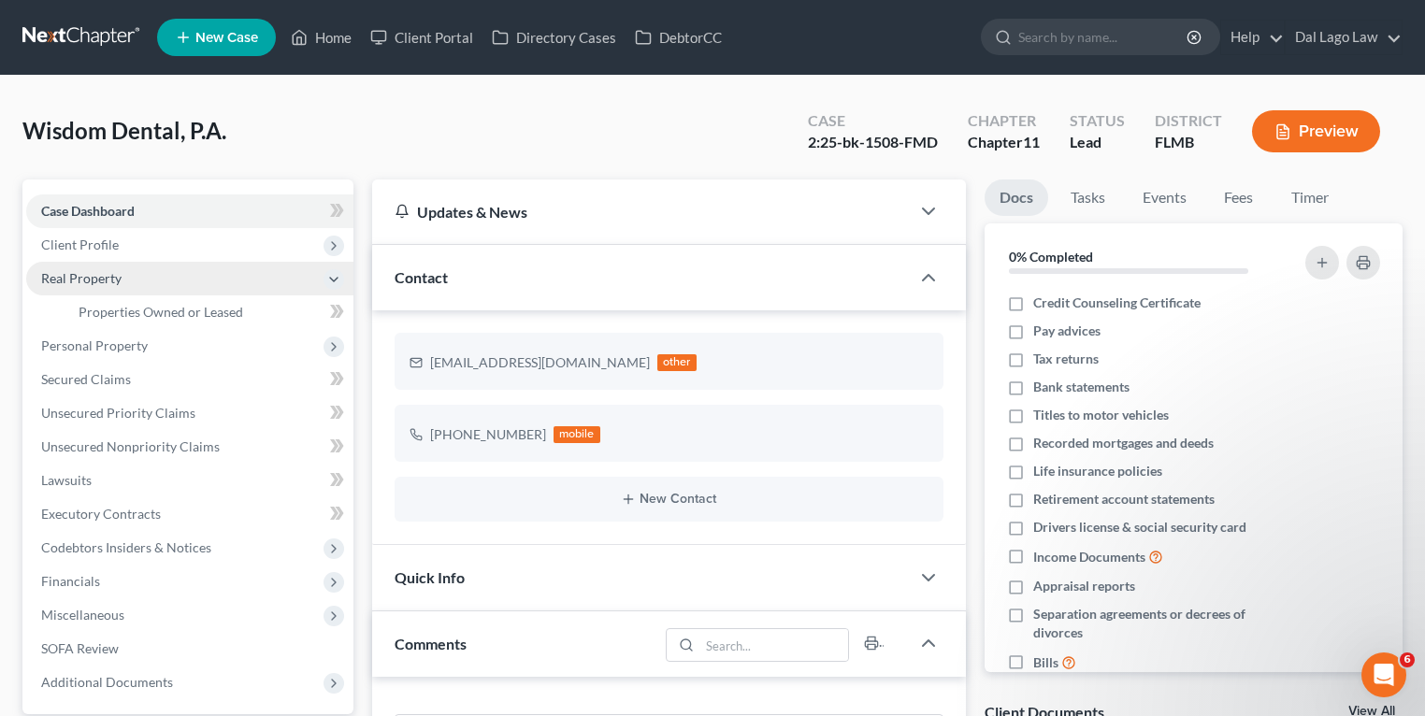
scroll to position [75, 0]
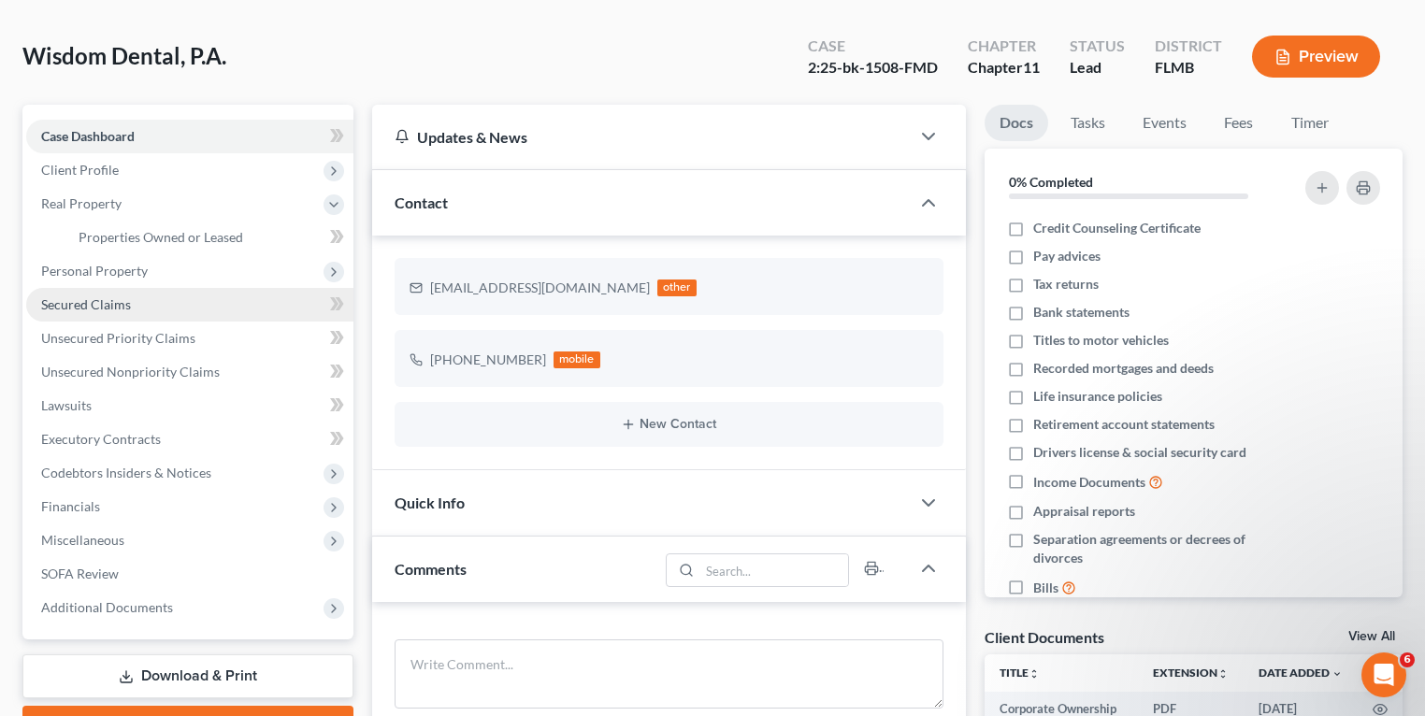
click at [134, 304] on link "Secured Claims" at bounding box center [189, 305] width 327 height 34
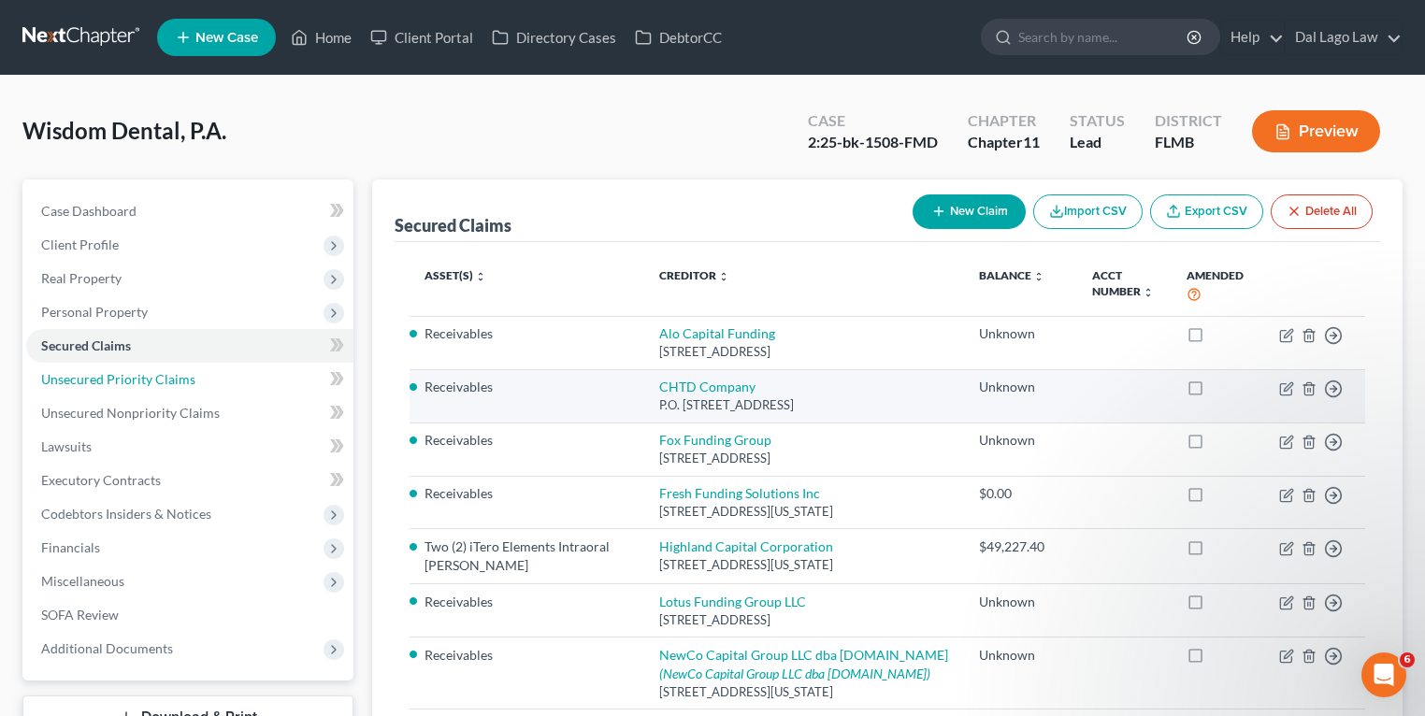
click at [162, 369] on link "Unsecured Priority Claims" at bounding box center [189, 380] width 327 height 34
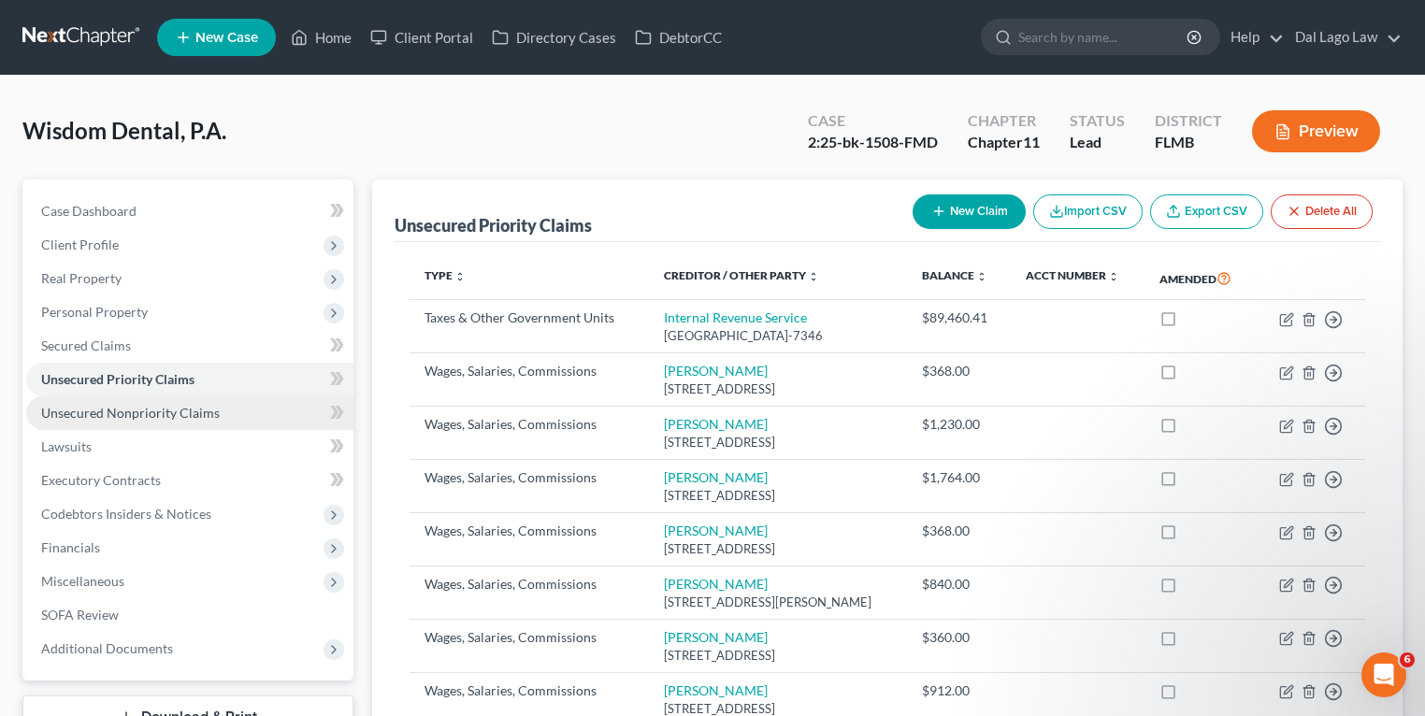
click at [179, 411] on span "Unsecured Nonpriority Claims" at bounding box center [130, 413] width 179 height 16
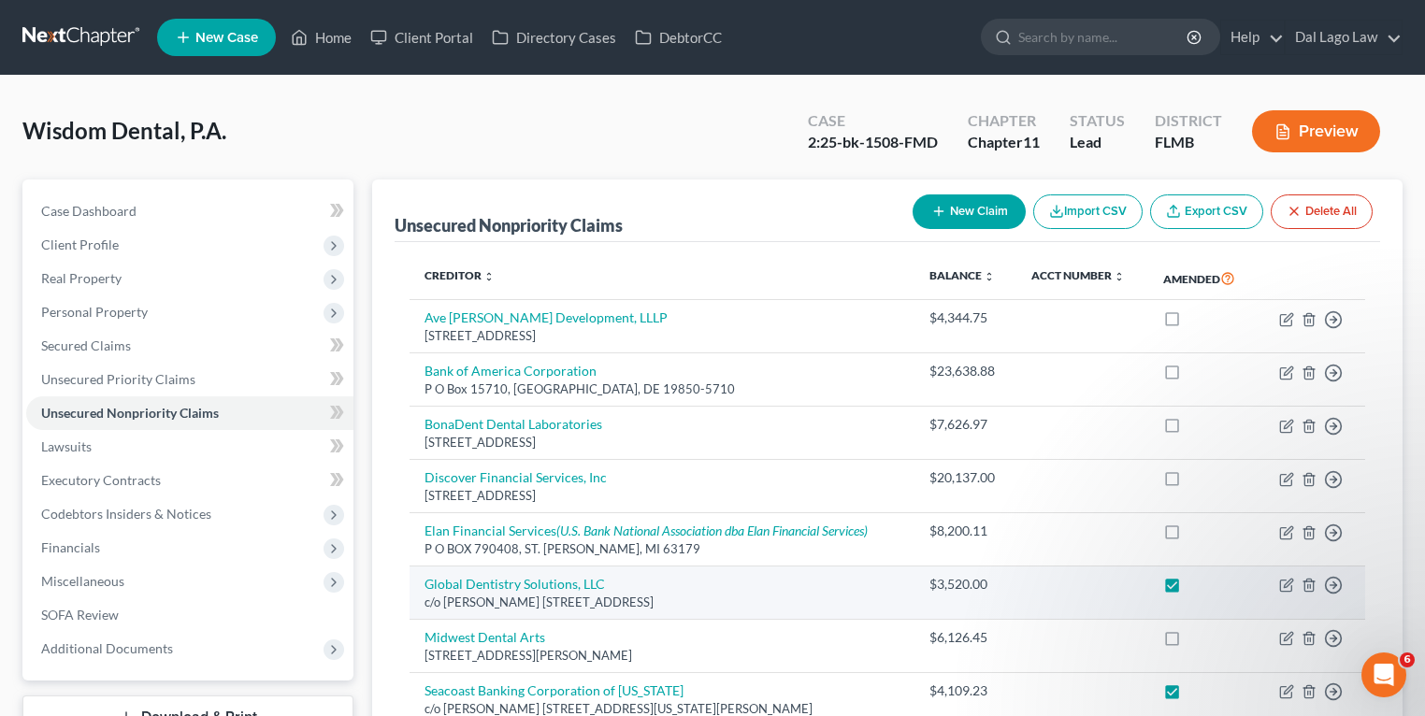
click at [1189, 589] on label at bounding box center [1189, 589] width 0 height 0
click at [1197, 583] on input "checkbox" at bounding box center [1203, 581] width 12 height 12
checkbox input "false"
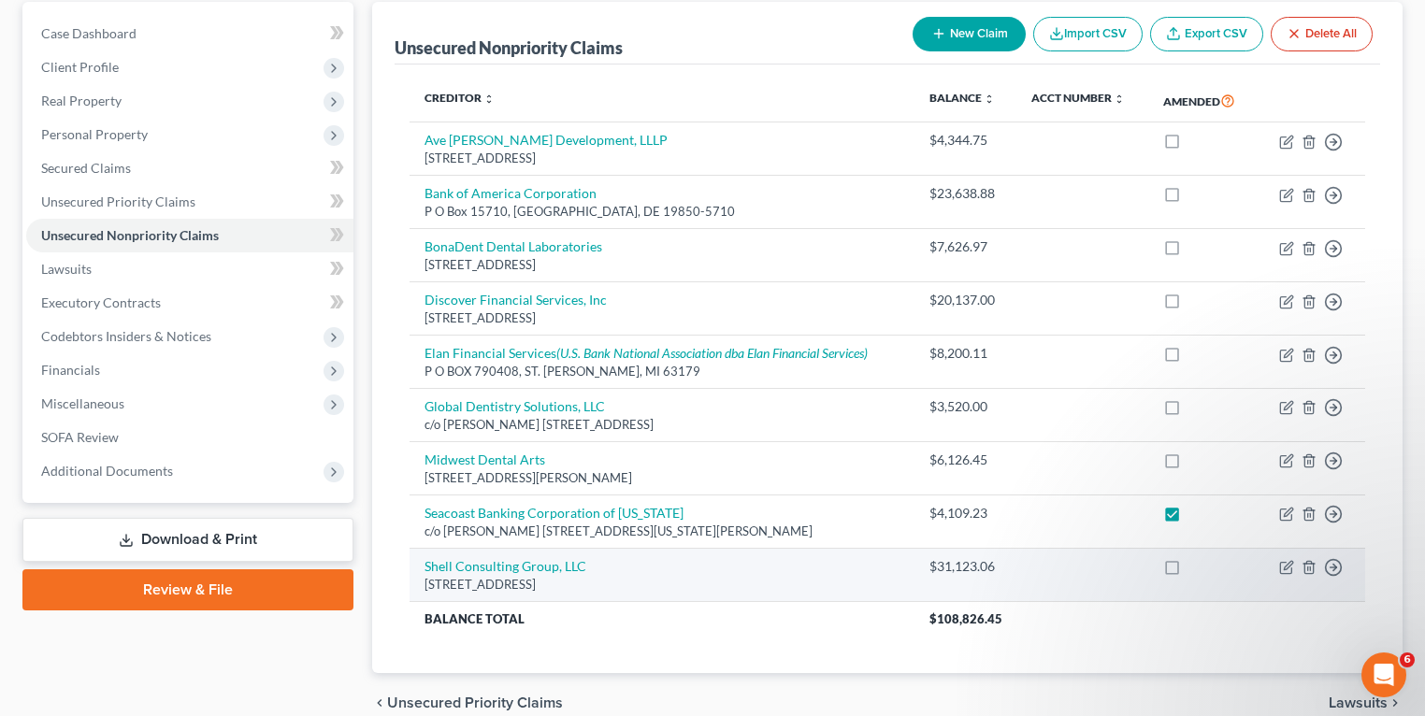
scroll to position [224, 0]
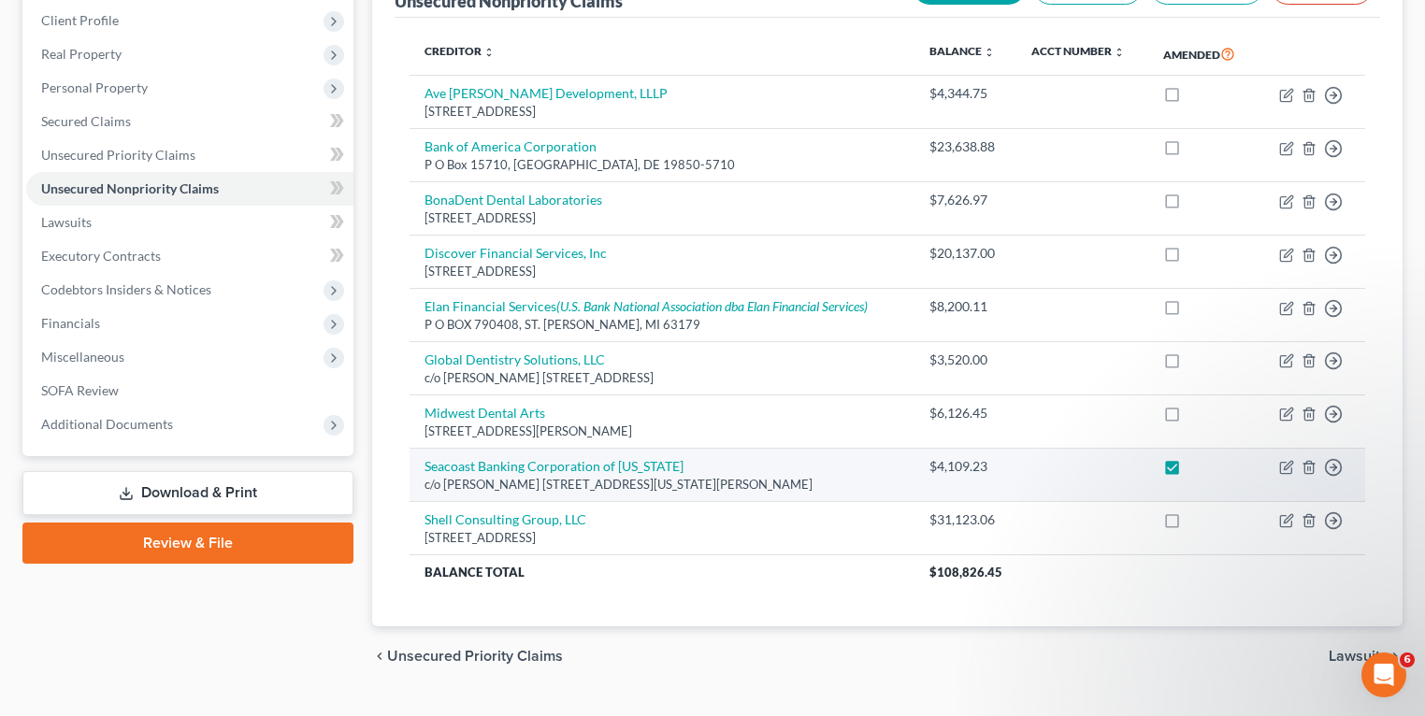
click at [1189, 471] on label at bounding box center [1189, 471] width 0 height 0
click at [1197, 466] on input "checkbox" at bounding box center [1203, 463] width 12 height 12
checkbox input "false"
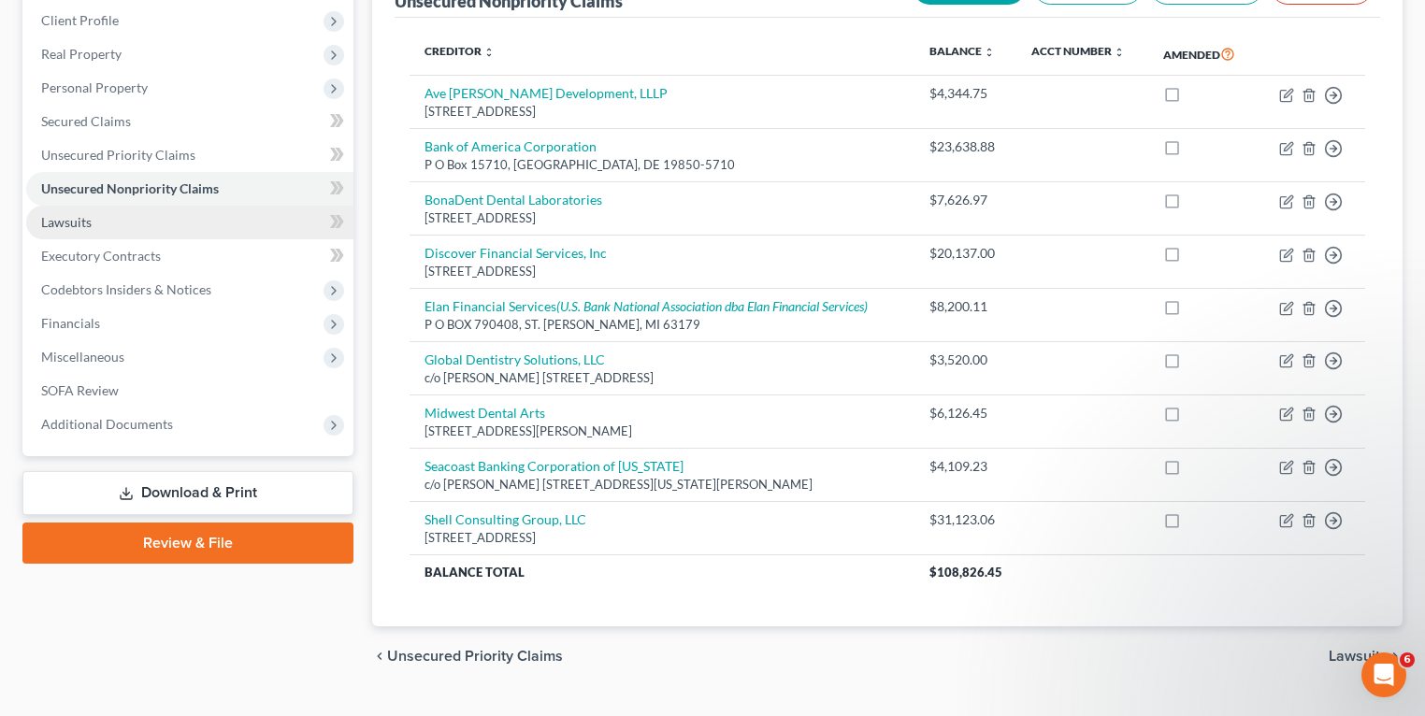
click at [100, 209] on link "Lawsuits" at bounding box center [189, 223] width 327 height 34
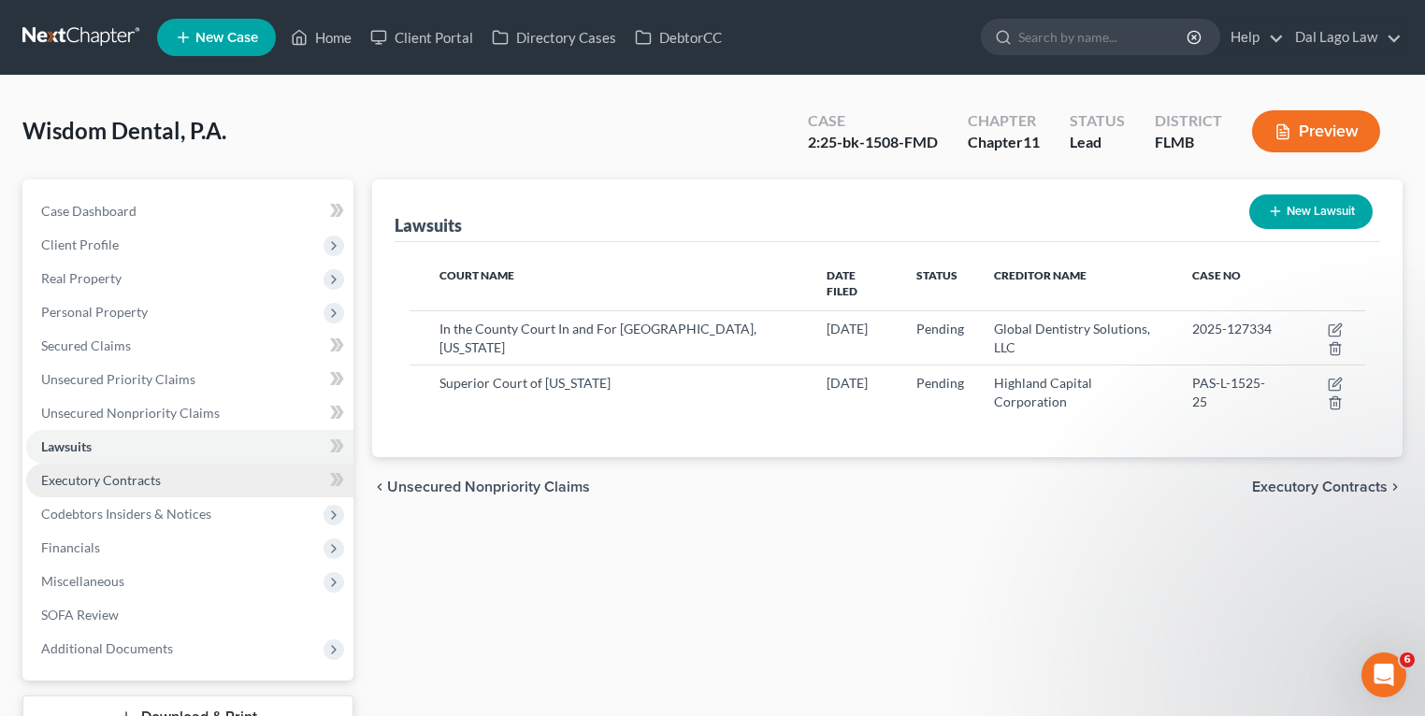
click at [93, 483] on span "Executory Contracts" at bounding box center [101, 480] width 120 height 16
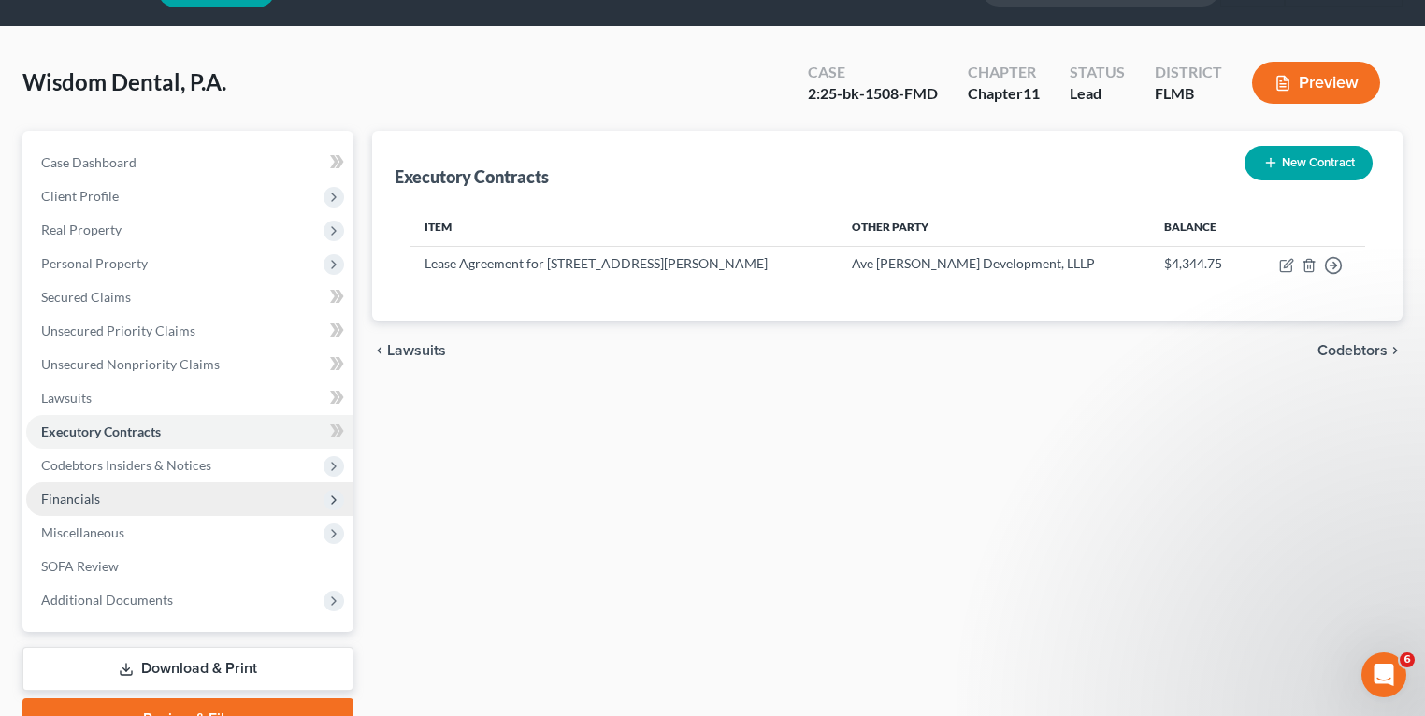
scroll to position [75, 0]
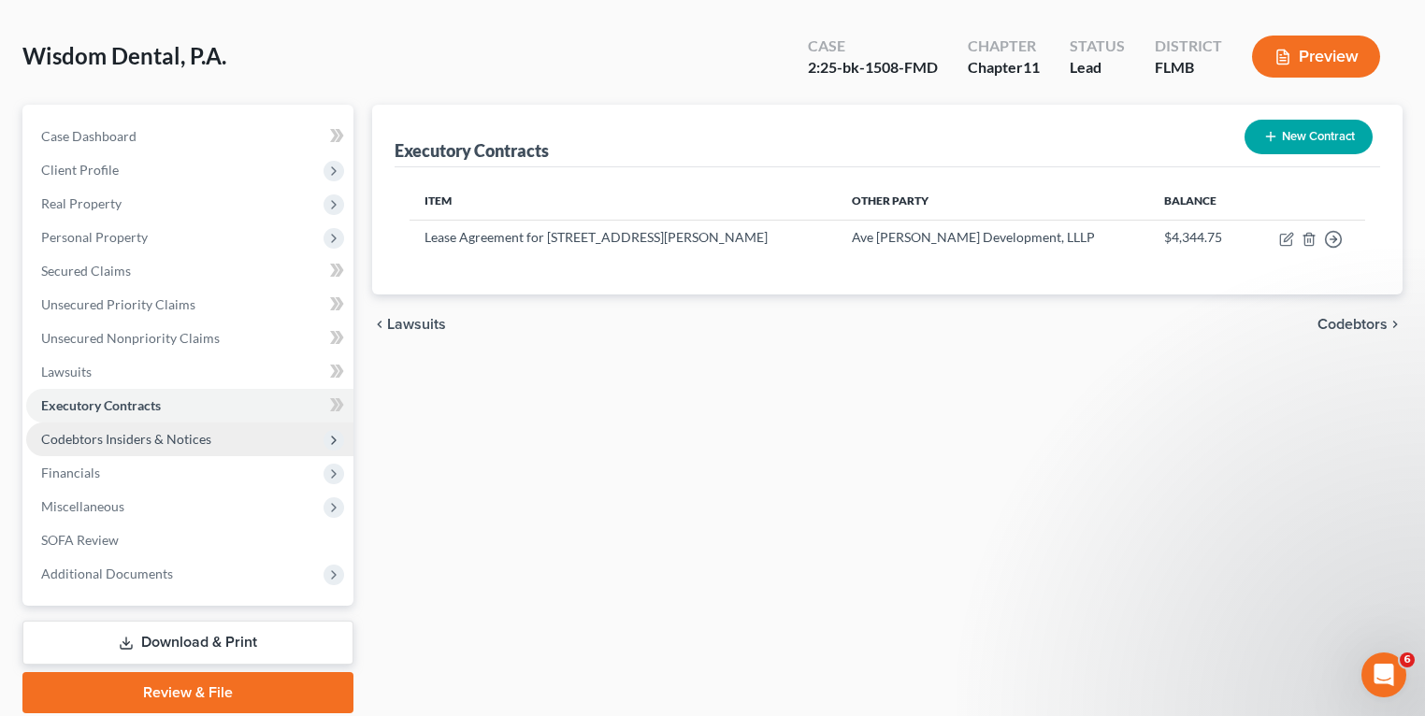
click at [114, 452] on span "Codebtors Insiders & Notices" at bounding box center [189, 440] width 327 height 34
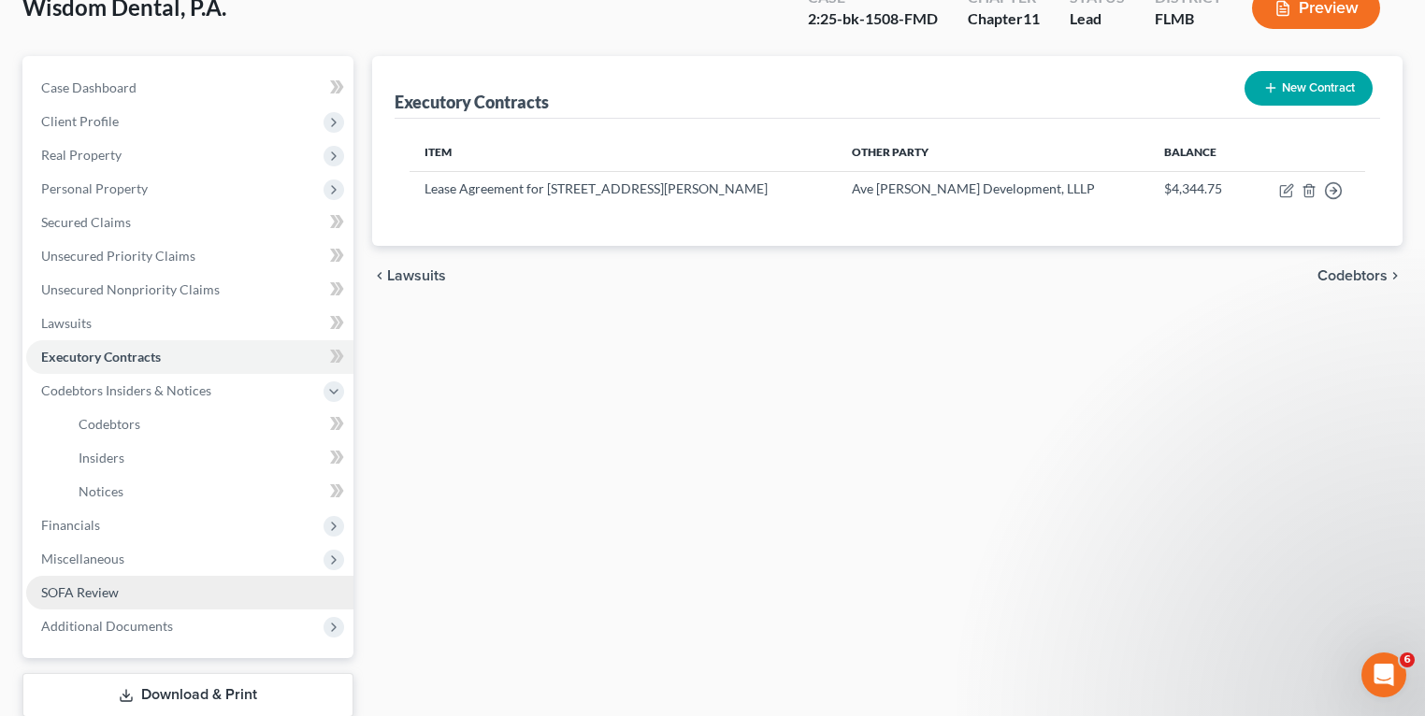
scroll to position [150, 0]
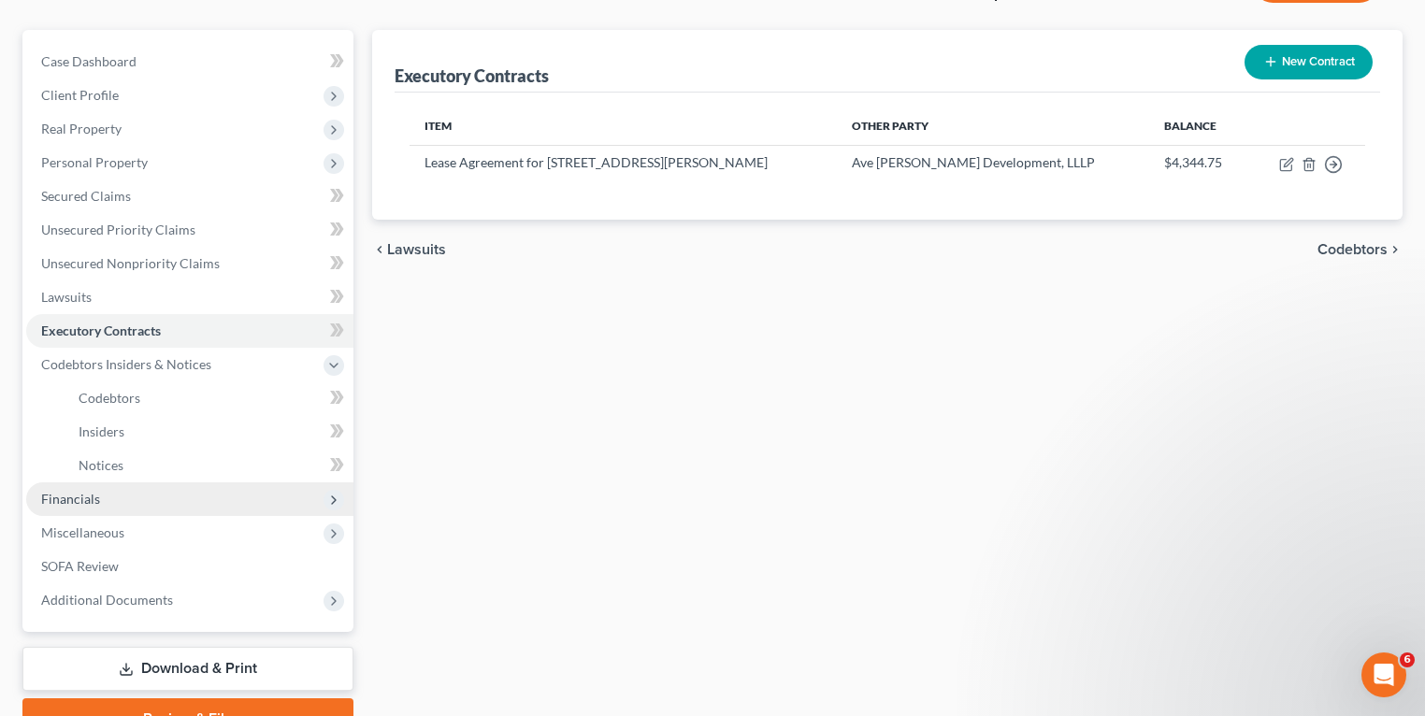
click at [120, 501] on span "Financials" at bounding box center [189, 499] width 327 height 34
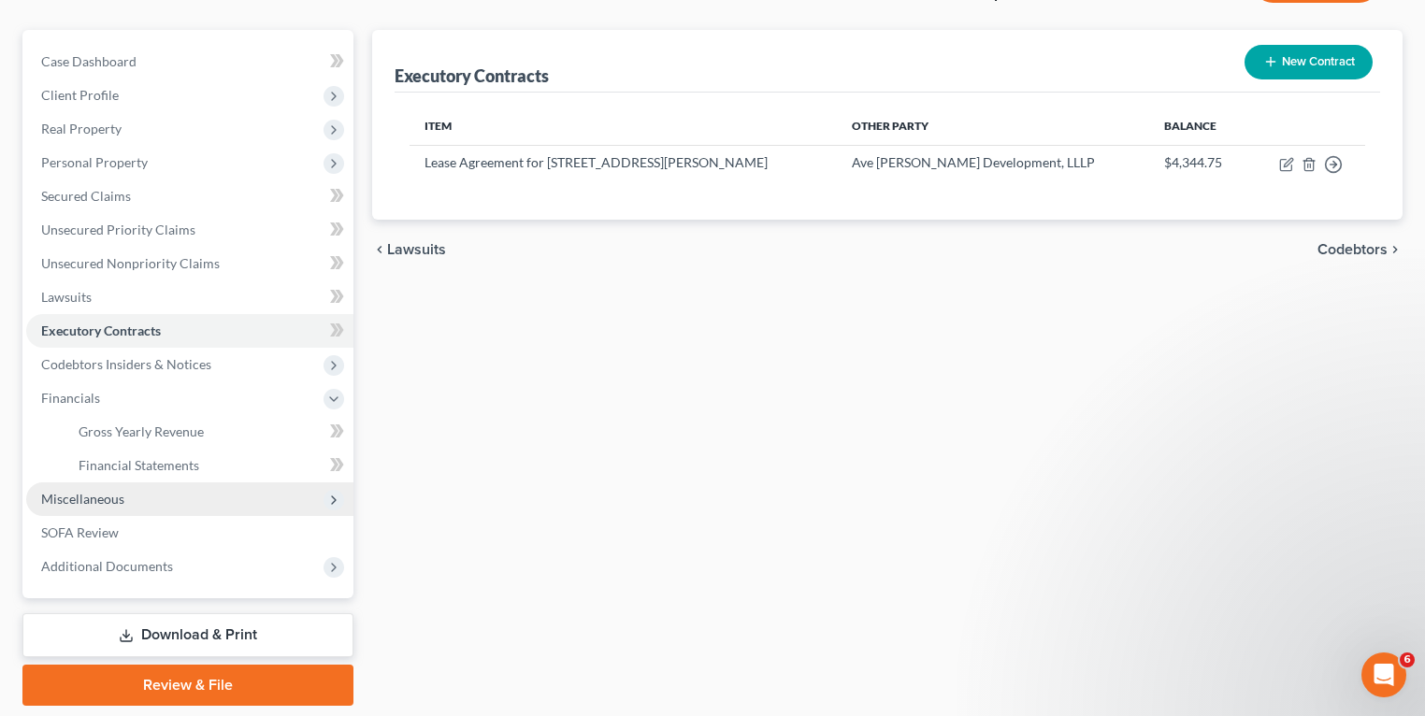
click at [146, 494] on span "Miscellaneous" at bounding box center [189, 499] width 327 height 34
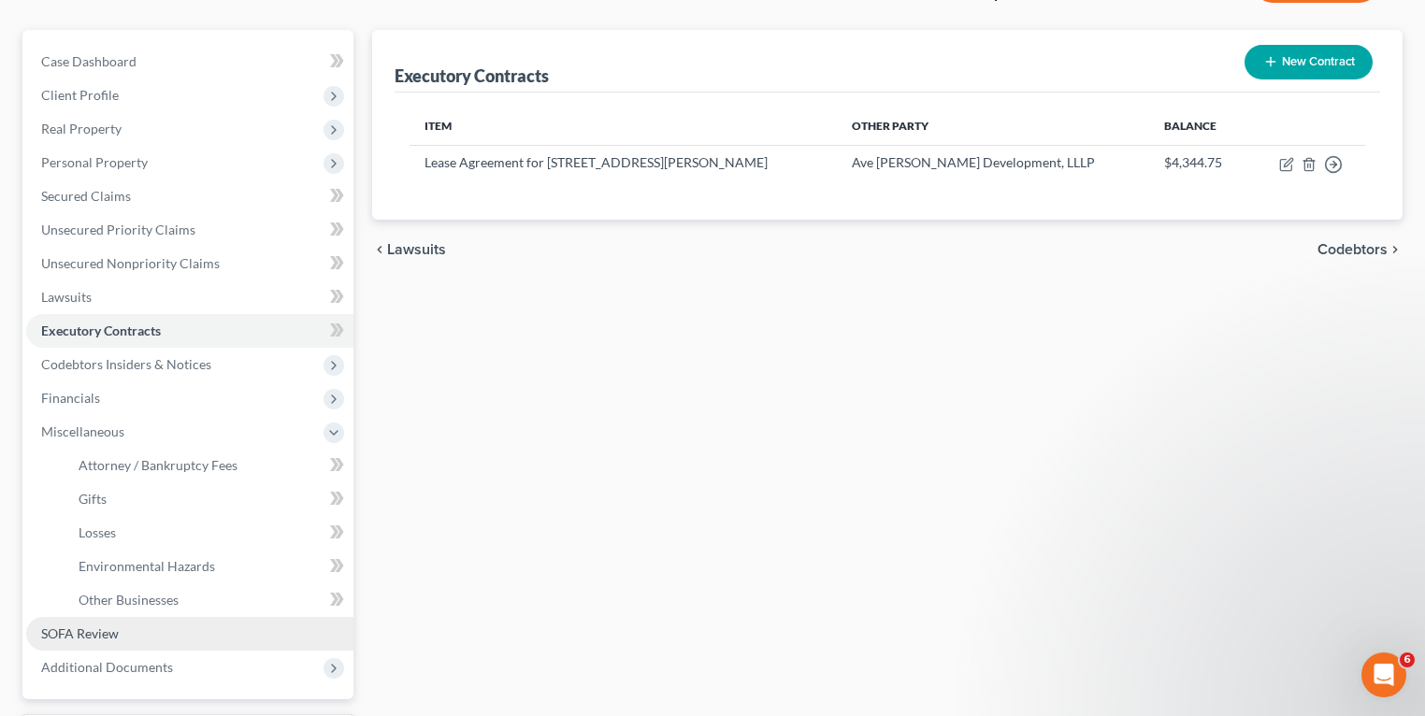
click at [92, 634] on span "SOFA Review" at bounding box center [80, 633] width 78 height 16
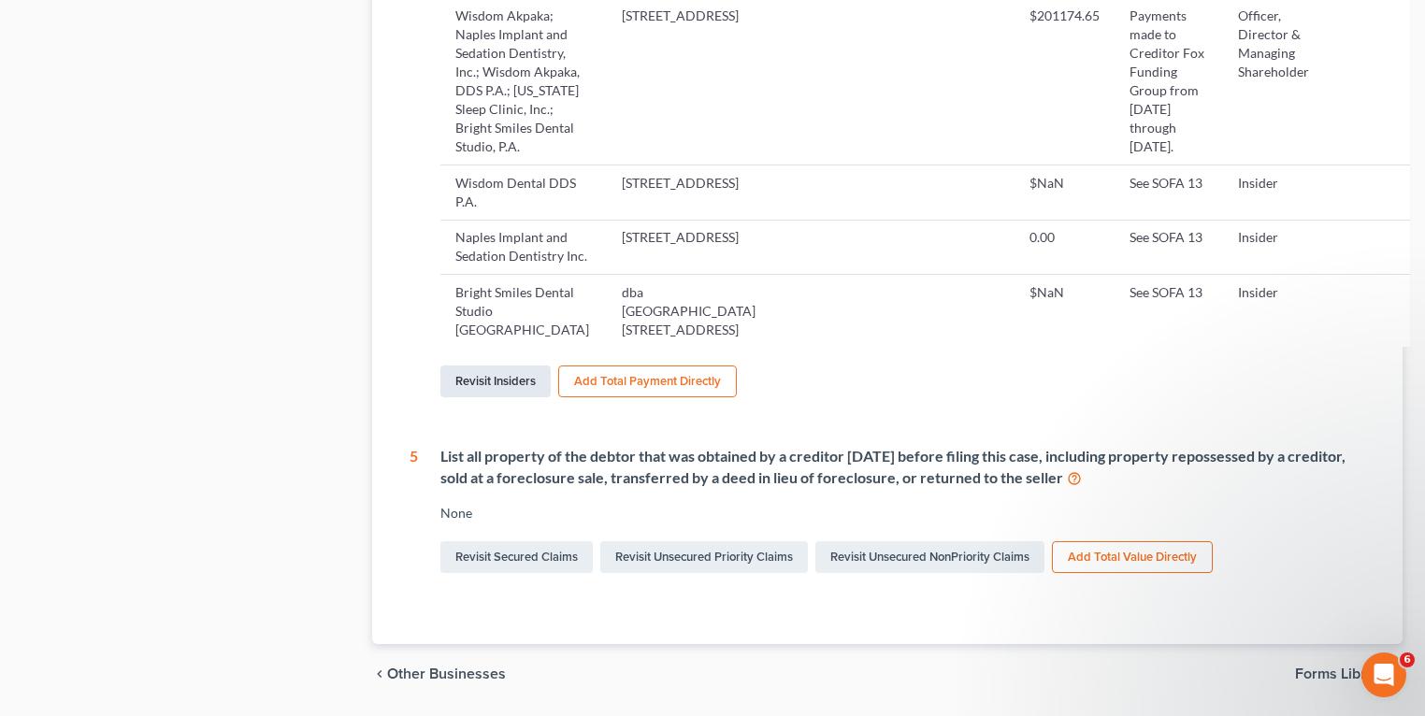
click at [512, 397] on link "Revisit Insiders" at bounding box center [495, 382] width 110 height 32
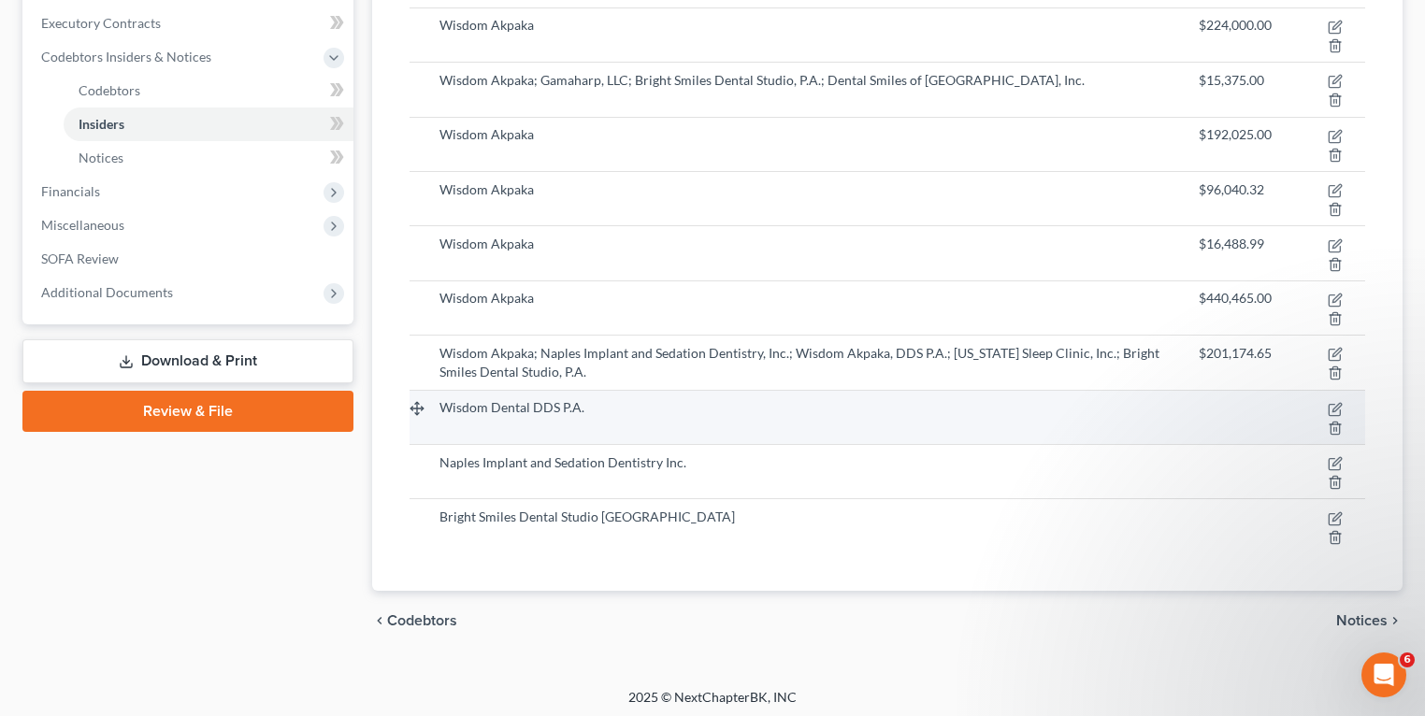
scroll to position [460, 0]
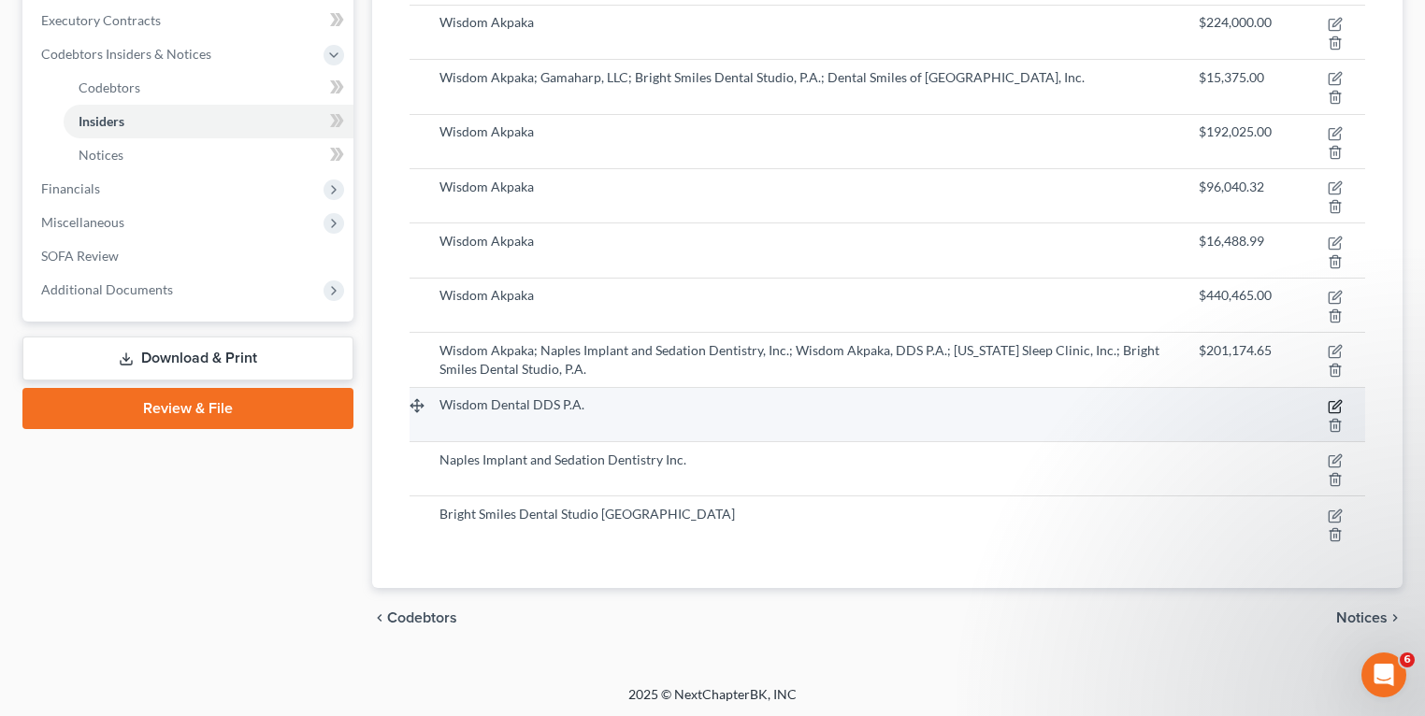
click at [1338, 405] on icon "button" at bounding box center [1334, 406] width 15 height 15
select select "9"
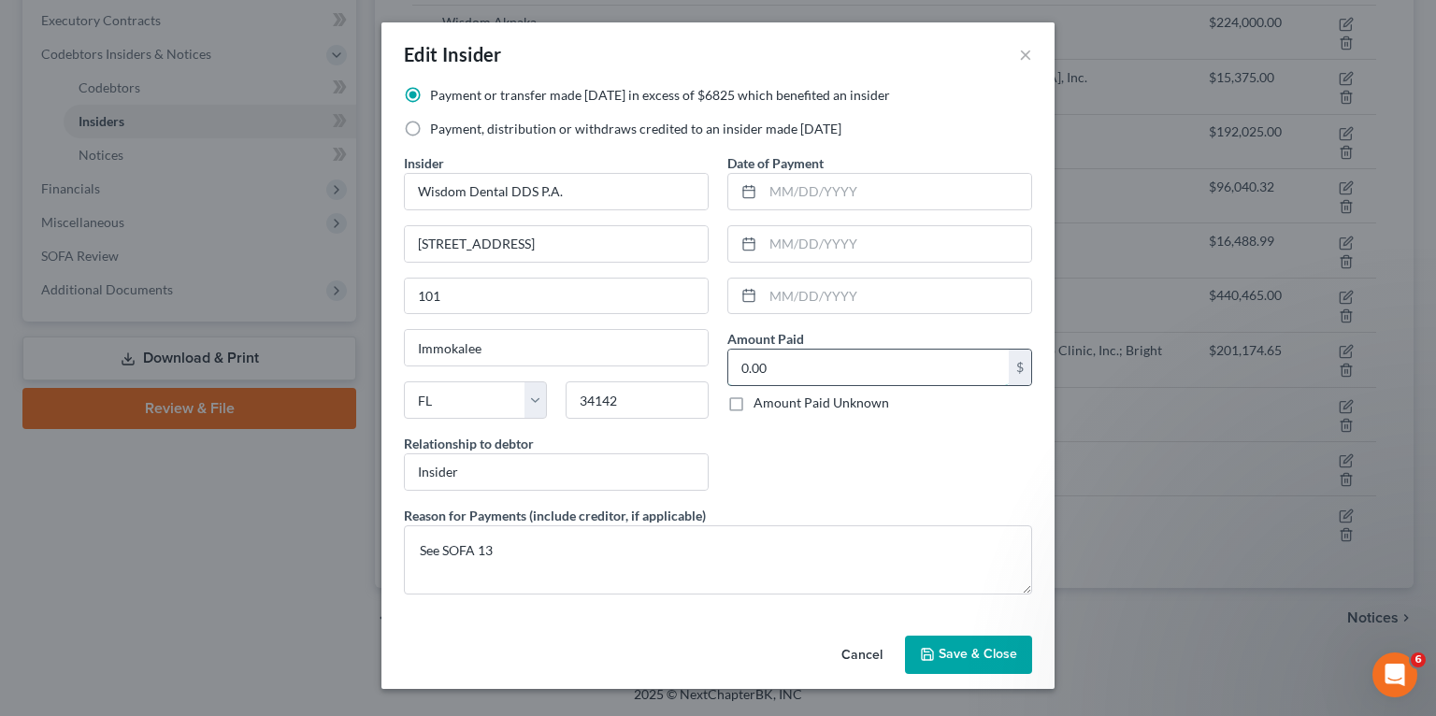
click at [804, 375] on input "0.00" at bounding box center [868, 368] width 280 height 36
click at [857, 375] on input "0.00" at bounding box center [868, 368] width 280 height 36
click at [939, 646] on button "Save & Close" at bounding box center [968, 655] width 127 height 39
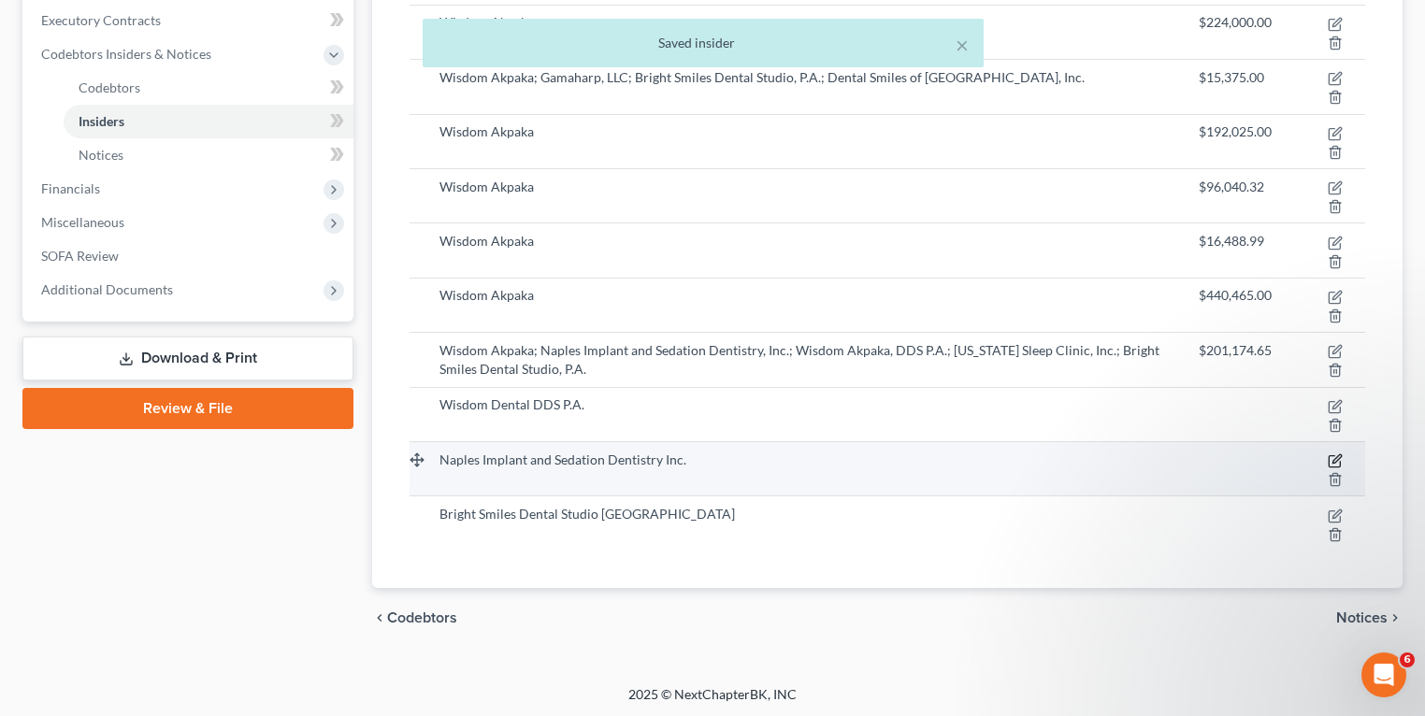
click at [1334, 456] on icon "button" at bounding box center [1333, 461] width 11 height 11
select select "9"
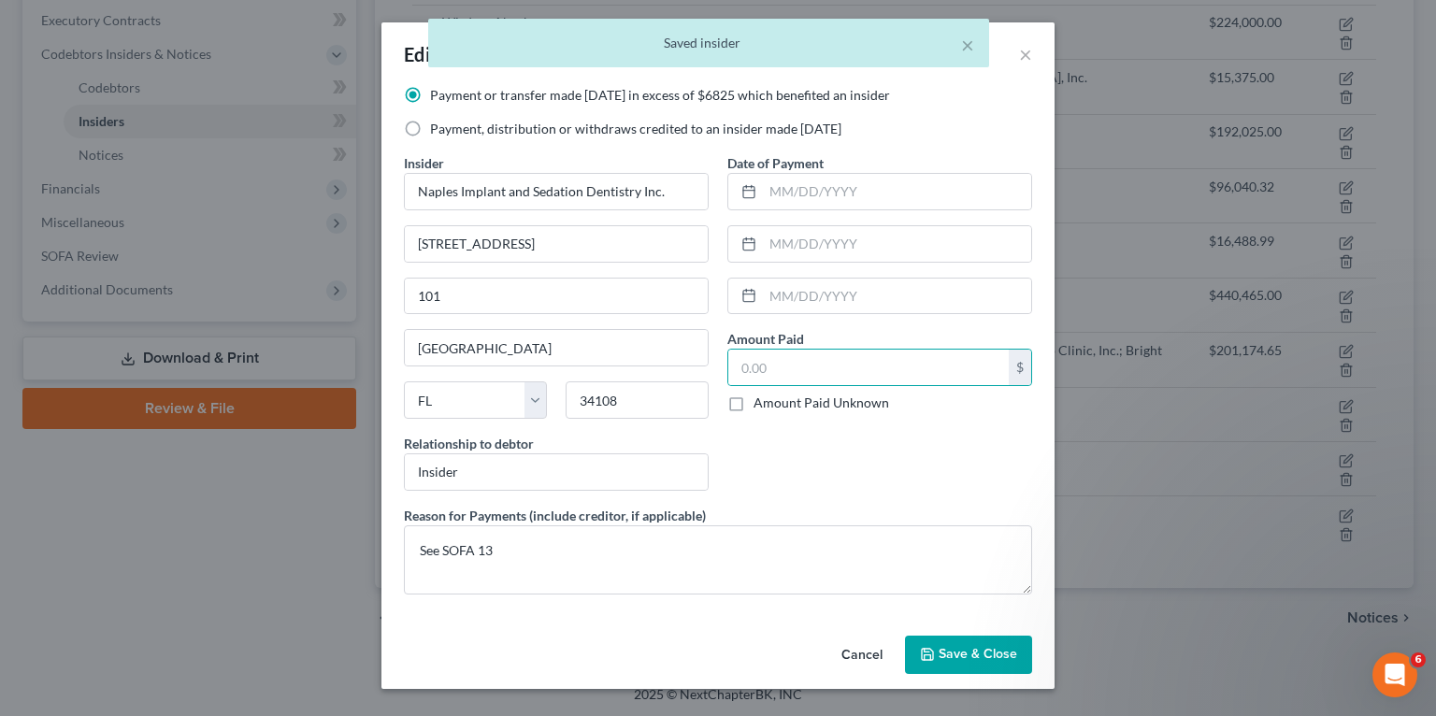
click at [945, 656] on span "Save & Close" at bounding box center [978, 655] width 79 height 16
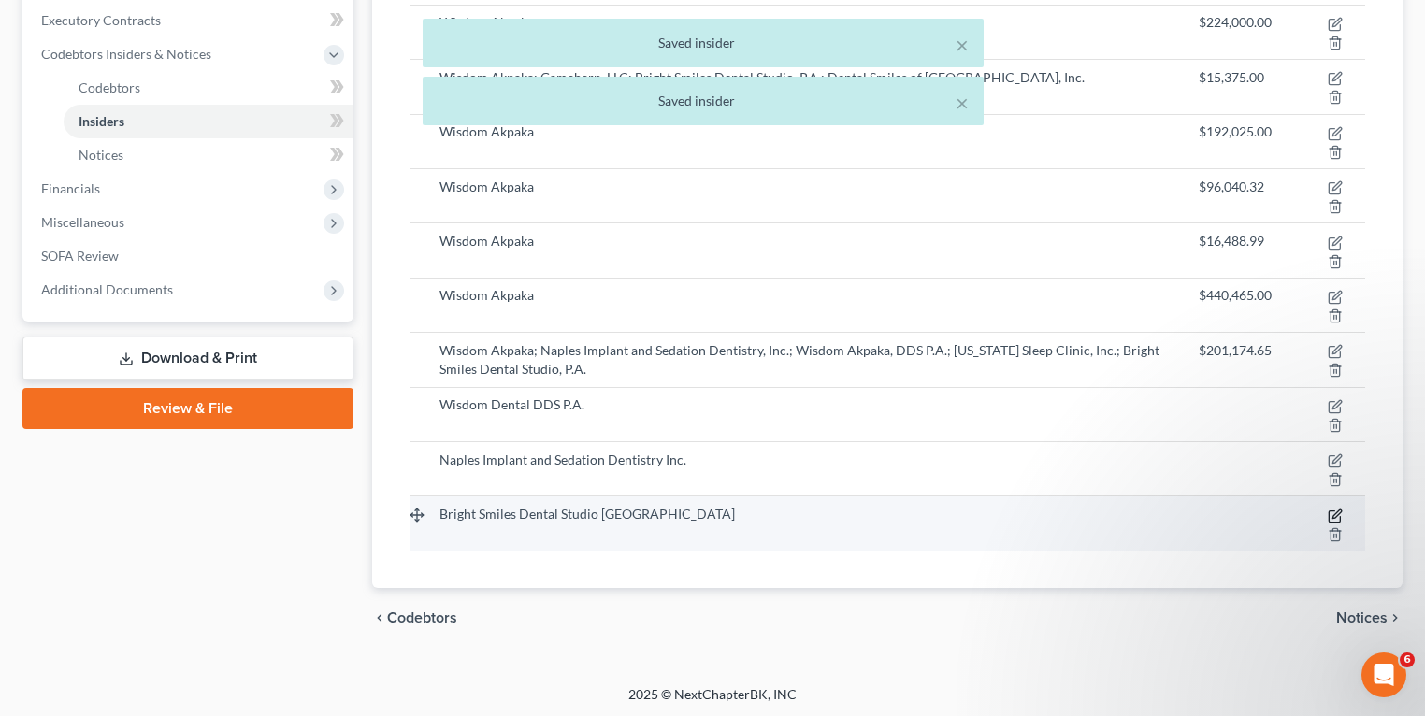
click at [1335, 511] on icon "button" at bounding box center [1334, 516] width 15 height 15
select select "9"
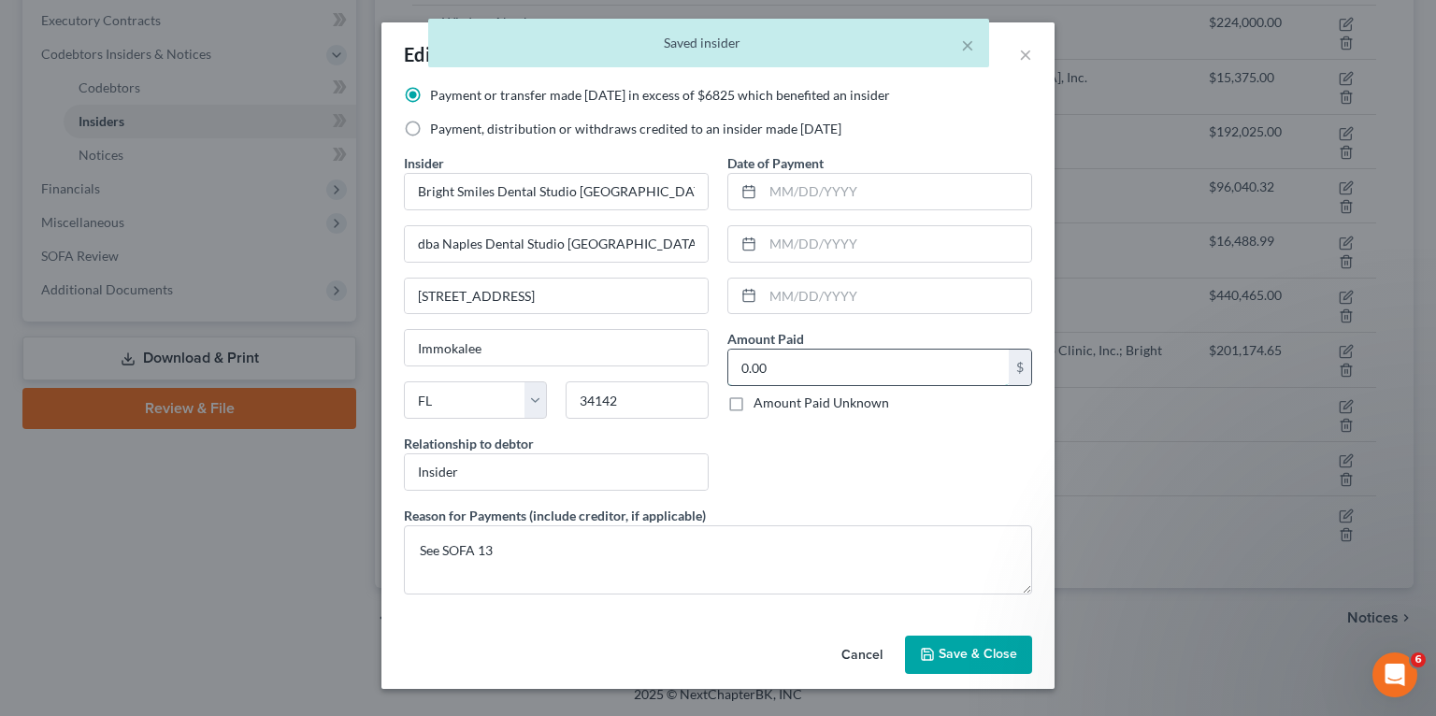
click at [818, 365] on input "0.00" at bounding box center [868, 368] width 280 height 36
click at [941, 651] on span "Save & Close" at bounding box center [978, 655] width 79 height 16
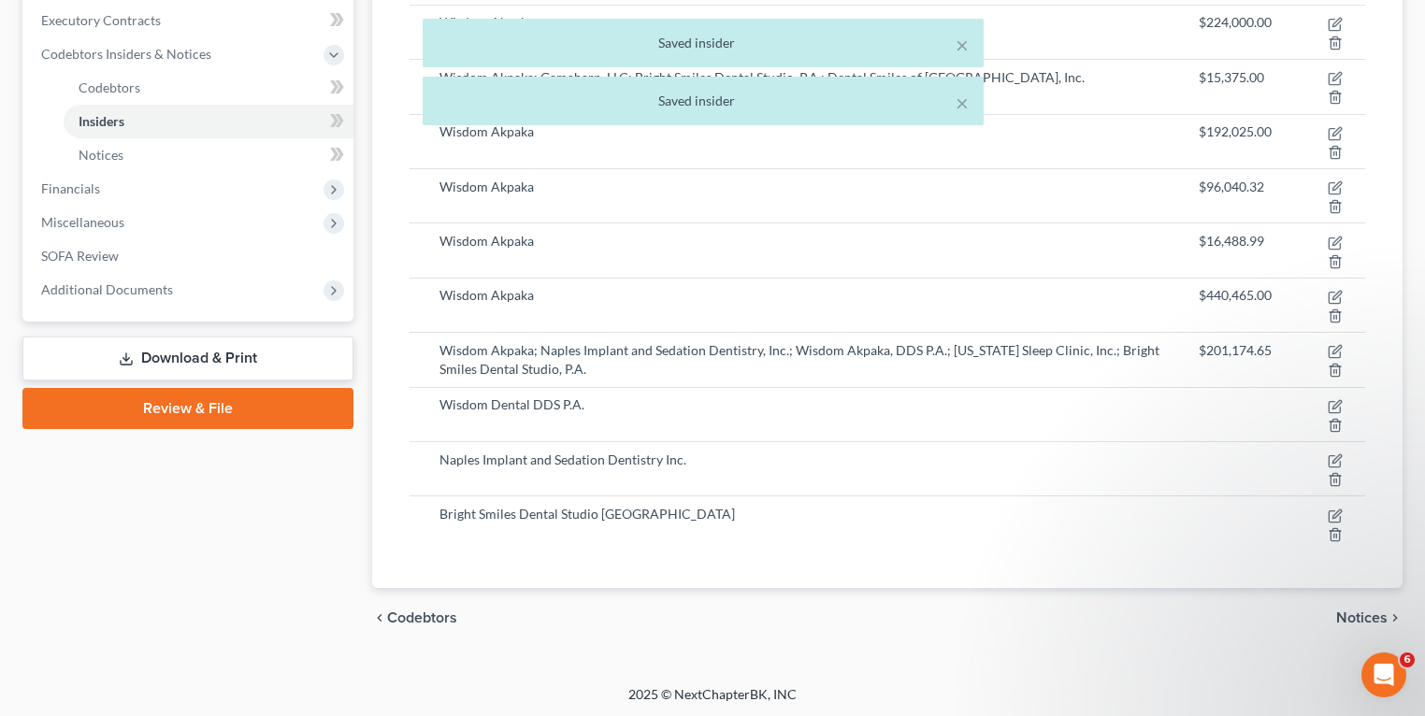
click at [182, 355] on link "Download & Print" at bounding box center [187, 359] width 331 height 44
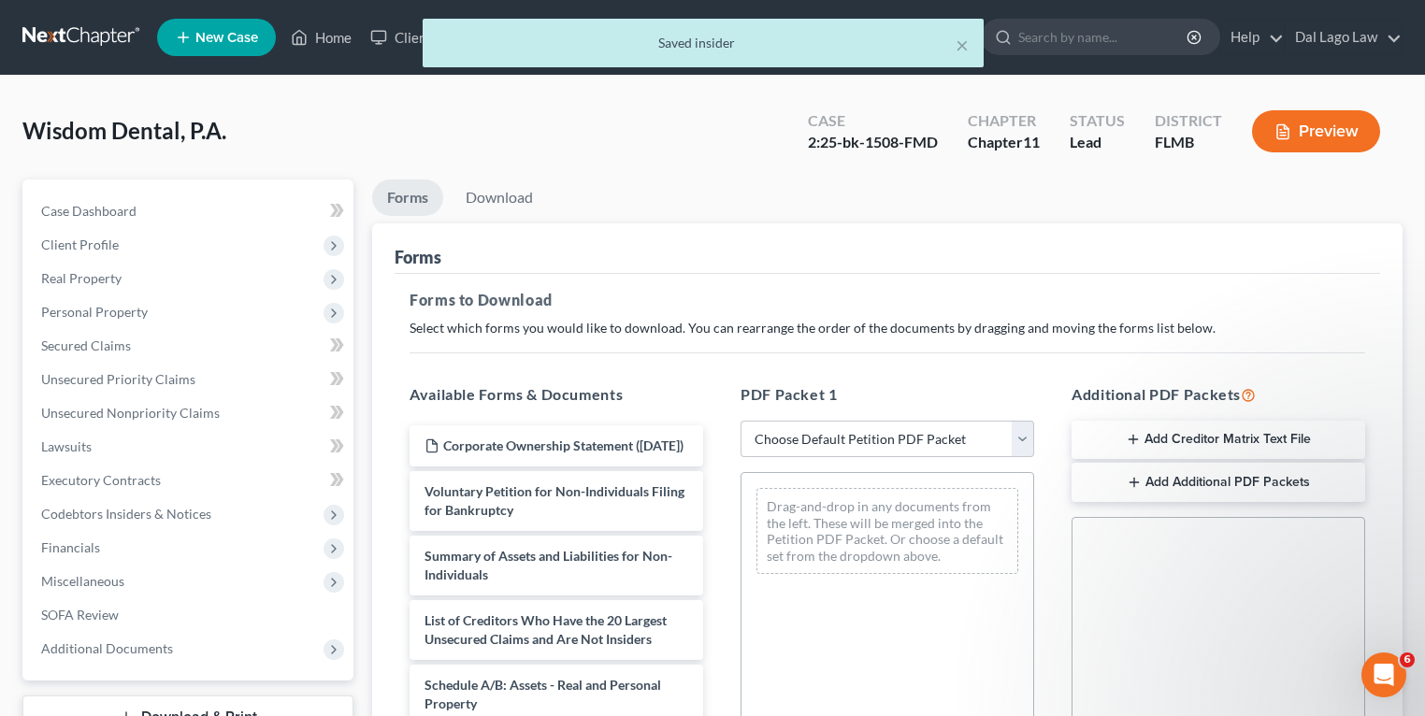
click at [810, 417] on div "PDF Packet 1 Choose Default Petition PDF Packet Complete Bankruptcy Petition (a…" at bounding box center [887, 685] width 331 height 634
drag, startPoint x: 827, startPoint y: 445, endPoint x: 875, endPoint y: 449, distance: 47.8
click at [827, 445] on select "Choose Default Petition PDF Packet Complete Bankruptcy Petition (all forms and …" at bounding box center [887, 439] width 294 height 37
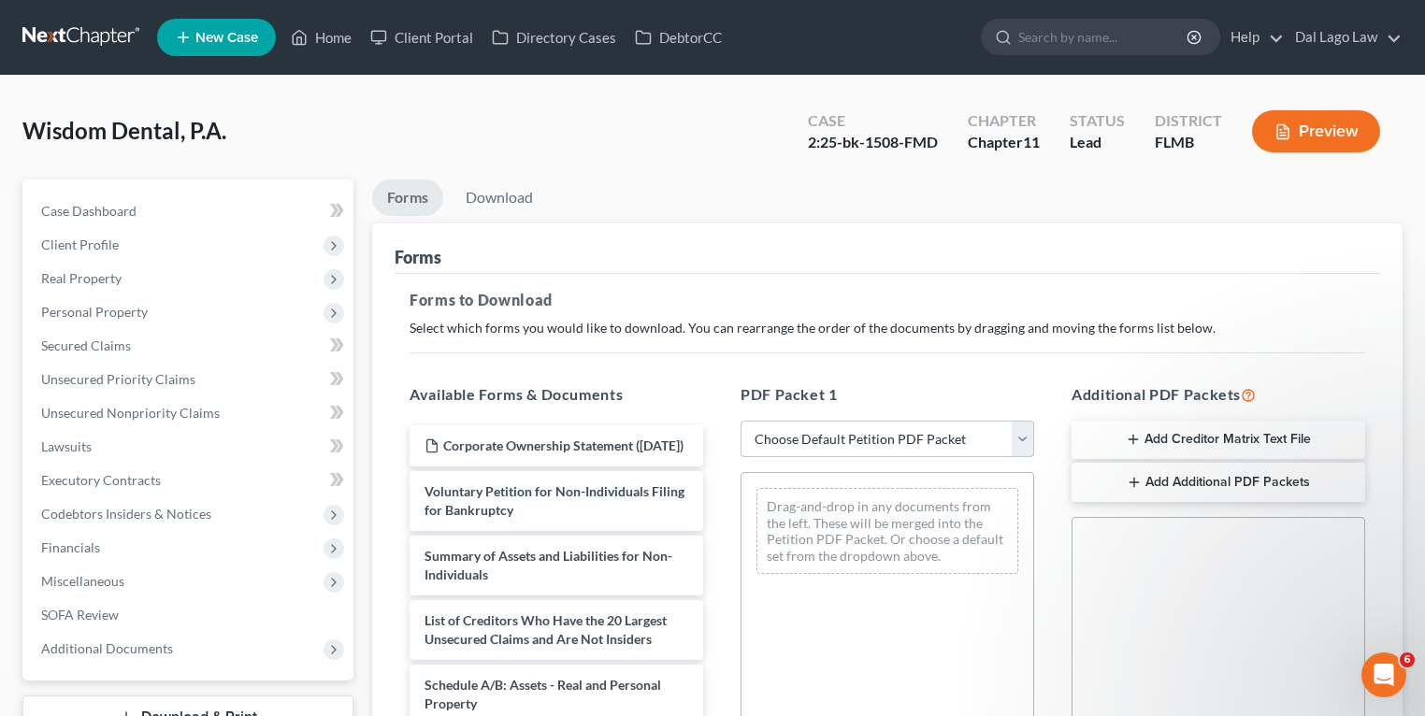
select select "0"
click at [740, 421] on select "Choose Default Petition PDF Packet Complete Bankruptcy Petition (all forms and …" at bounding box center [887, 439] width 294 height 37
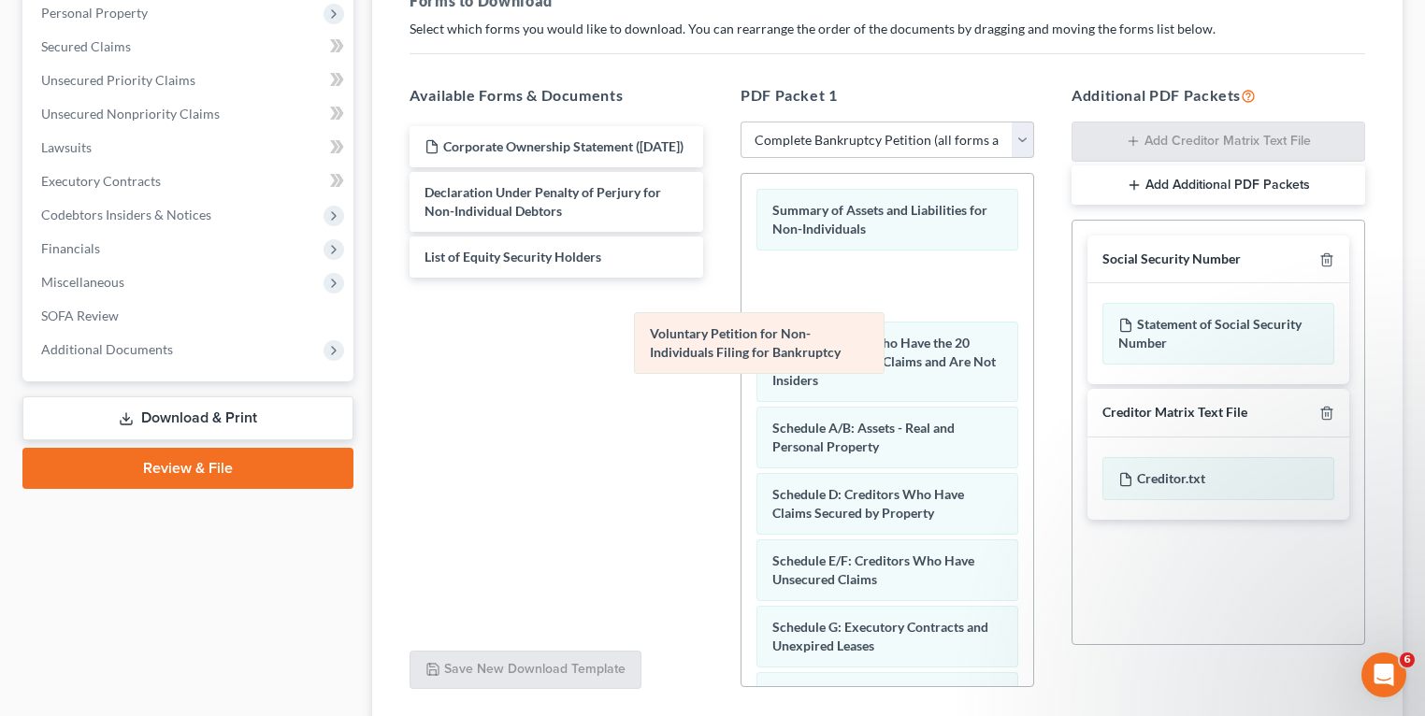
drag, startPoint x: 852, startPoint y: 201, endPoint x: 538, endPoint y: 360, distance: 351.2
click at [741, 366] on div "Voluntary Petition for Non-Individuals Filing for Bankruptcy Voluntary Petition…" at bounding box center [887, 602] width 292 height 856
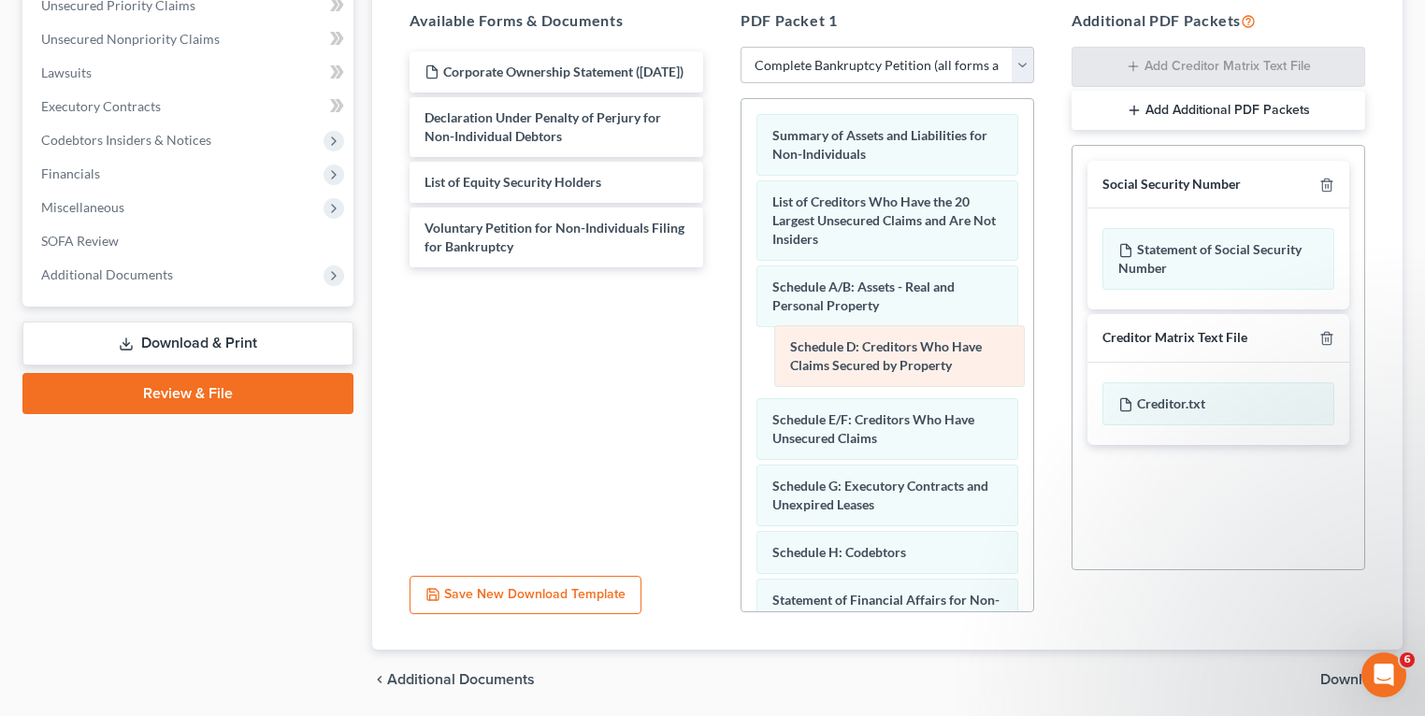
drag, startPoint x: 867, startPoint y: 363, endPoint x: 891, endPoint y: 356, distance: 25.2
click at [891, 356] on div "Schedule D: Creditors Who Have Claims Secured by Property Summary of Assets and…" at bounding box center [887, 494] width 292 height 790
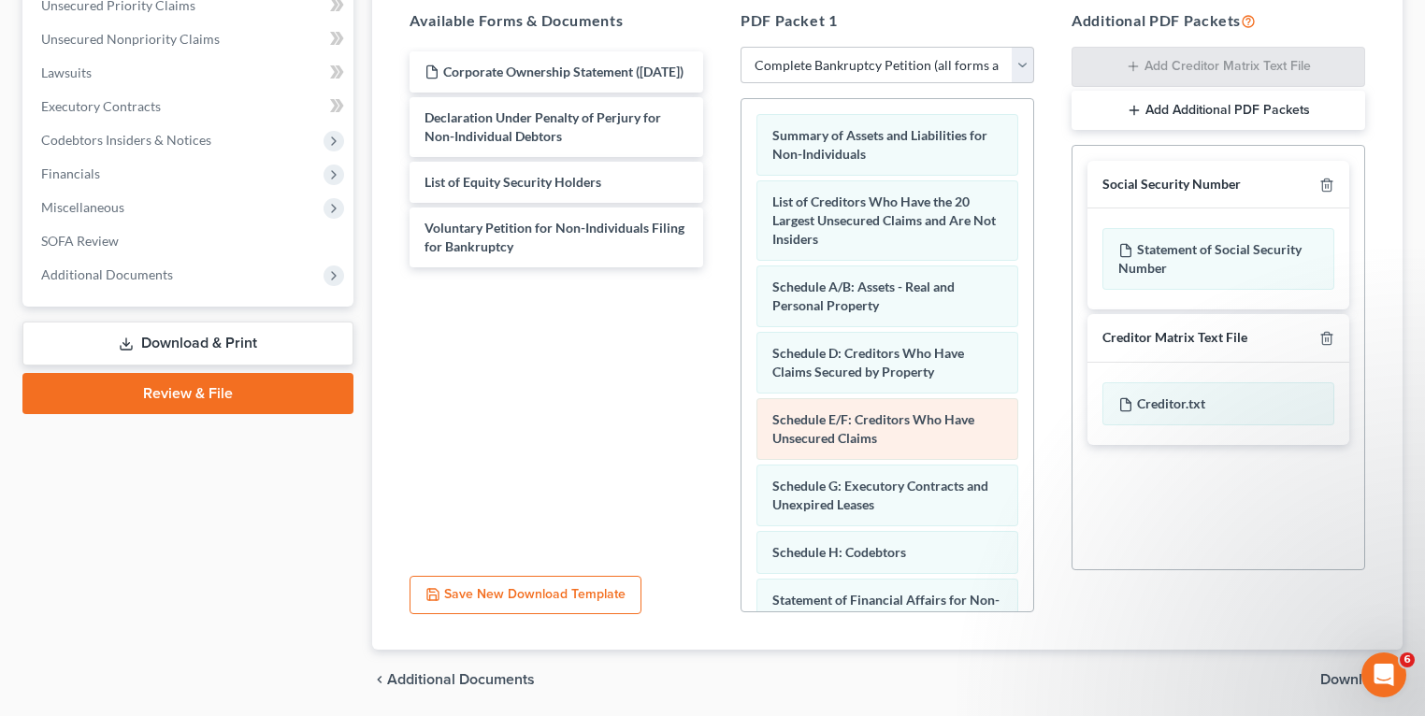
scroll to position [75, 0]
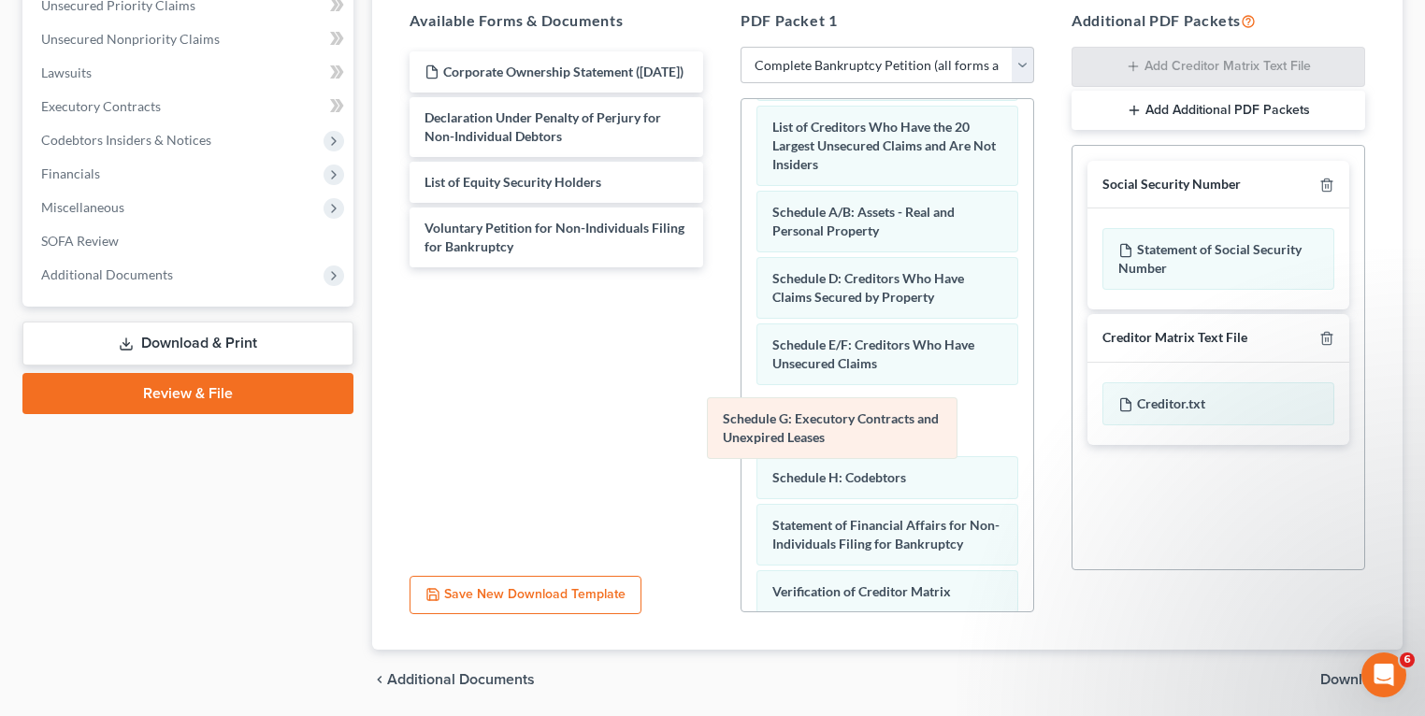
drag, startPoint x: 876, startPoint y: 413, endPoint x: 604, endPoint y: 404, distance: 272.2
click at [741, 405] on div "Schedule G: Executory Contracts and Unexpired Leases Summary of Assets and Liab…" at bounding box center [887, 419] width 292 height 790
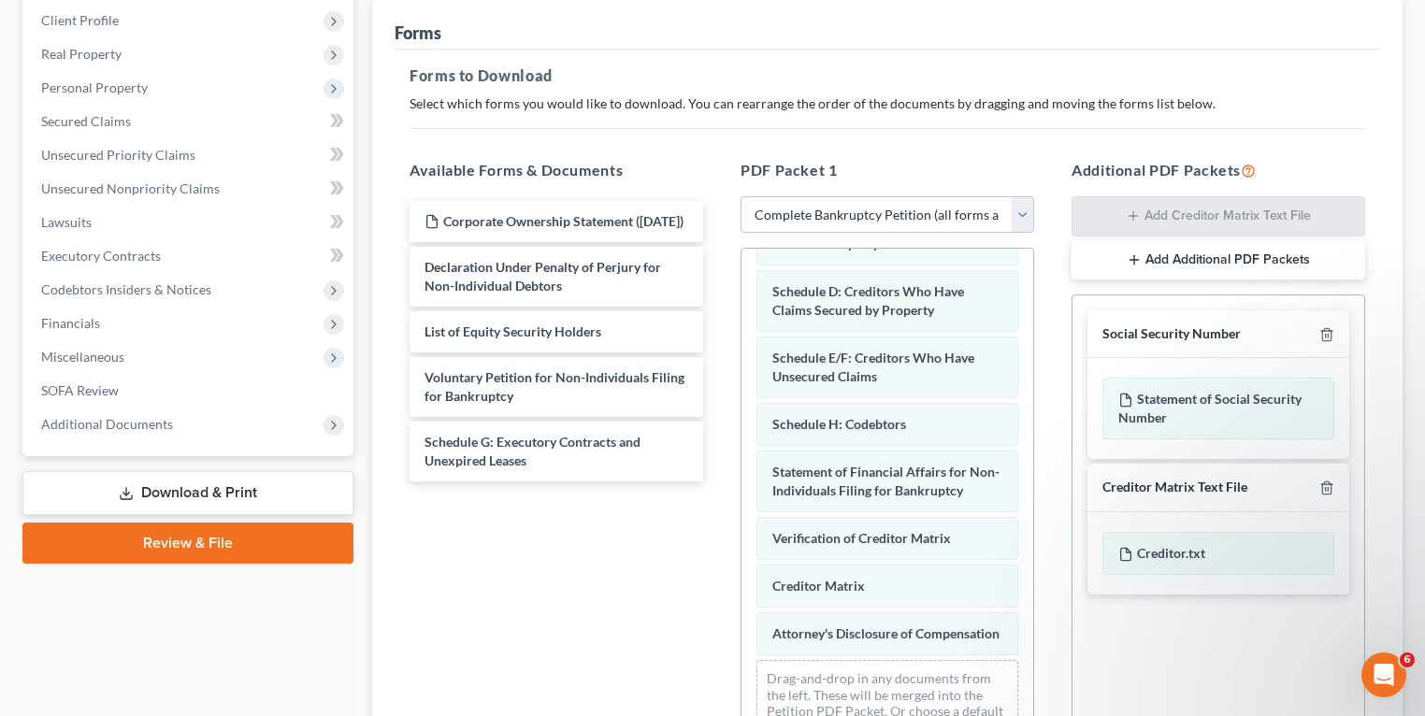
scroll to position [299, 0]
click at [93, 227] on link "Lawsuits" at bounding box center [189, 223] width 327 height 34
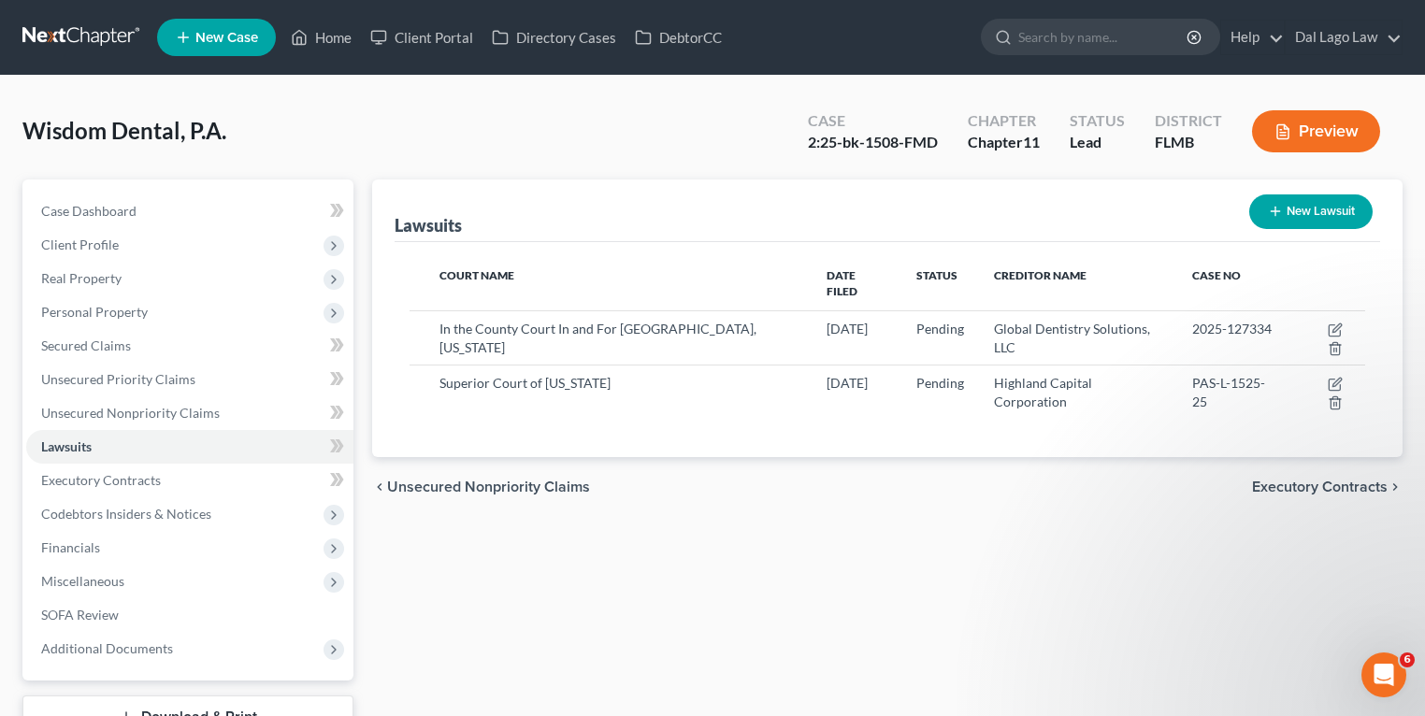
click at [1312, 139] on button "Preview" at bounding box center [1316, 131] width 128 height 42
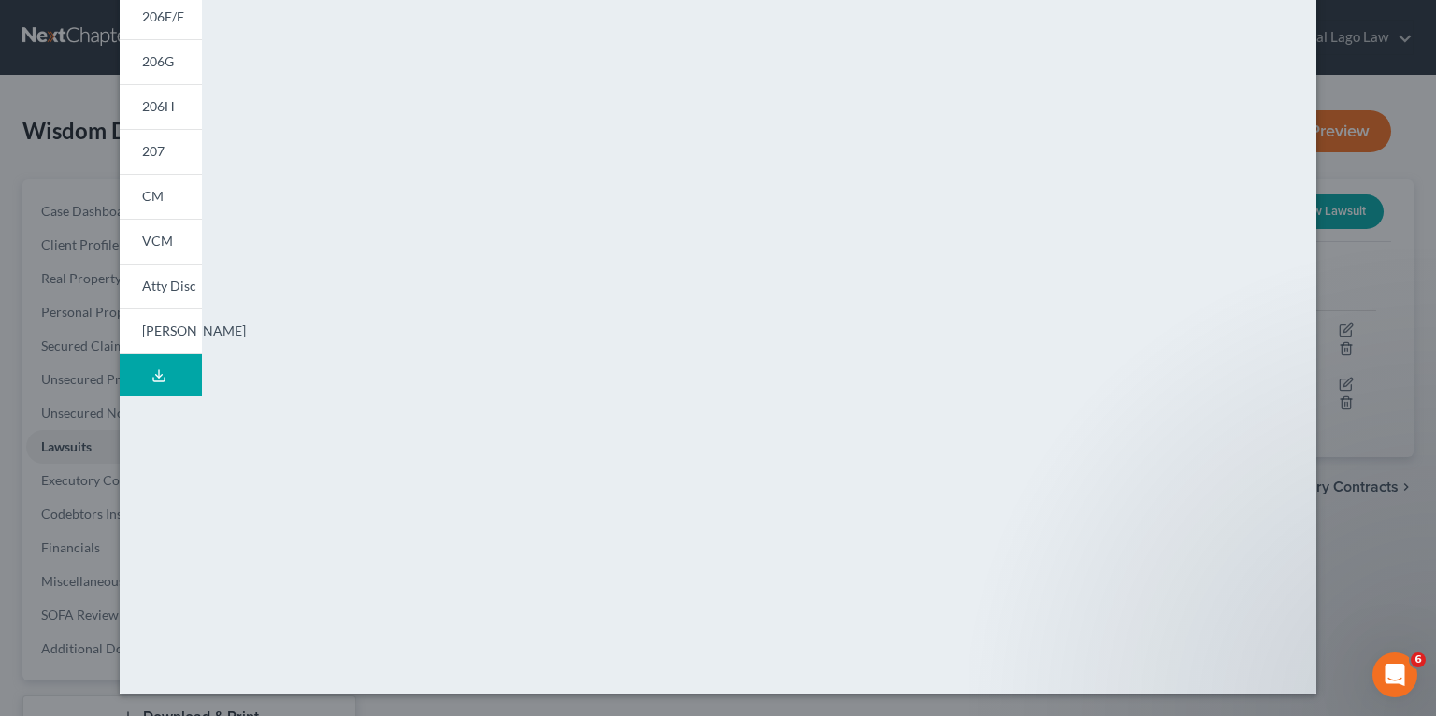
scroll to position [114, 0]
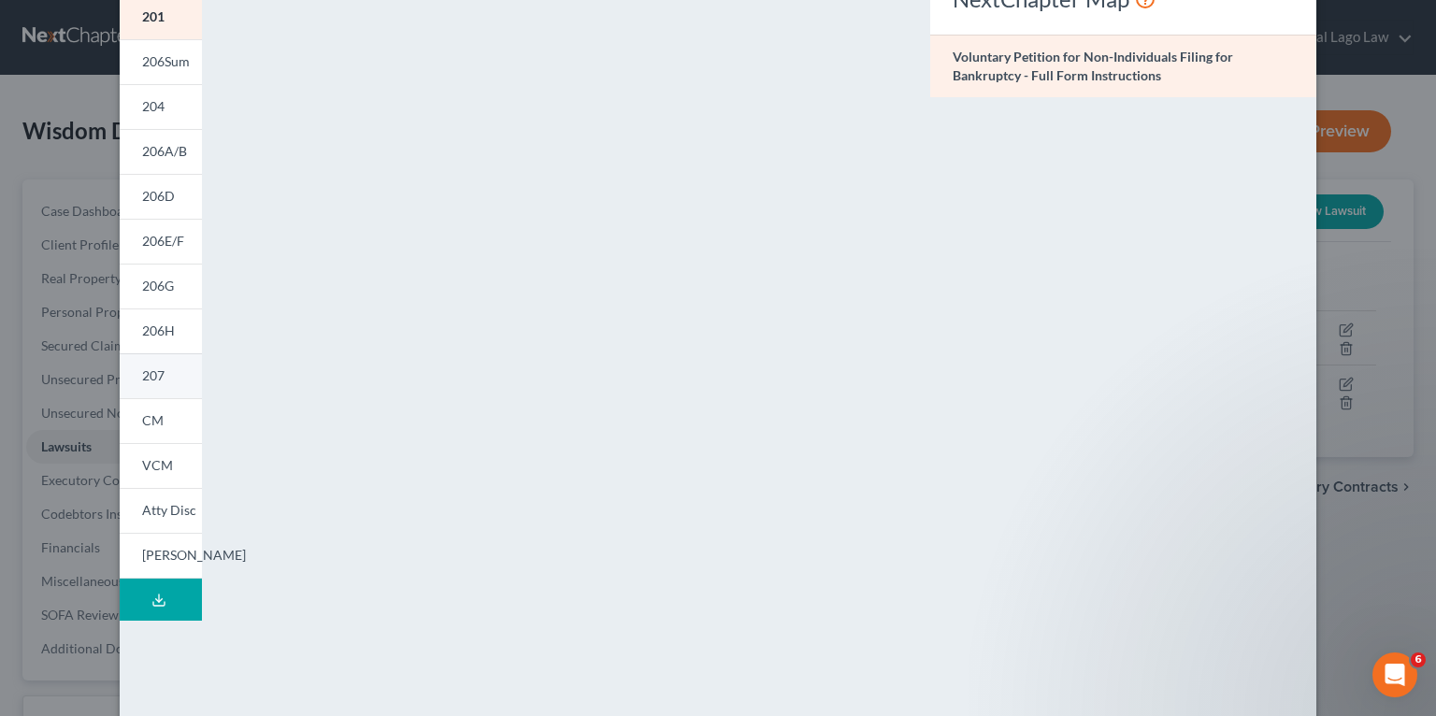
click at [161, 370] on link "207" at bounding box center [161, 375] width 82 height 45
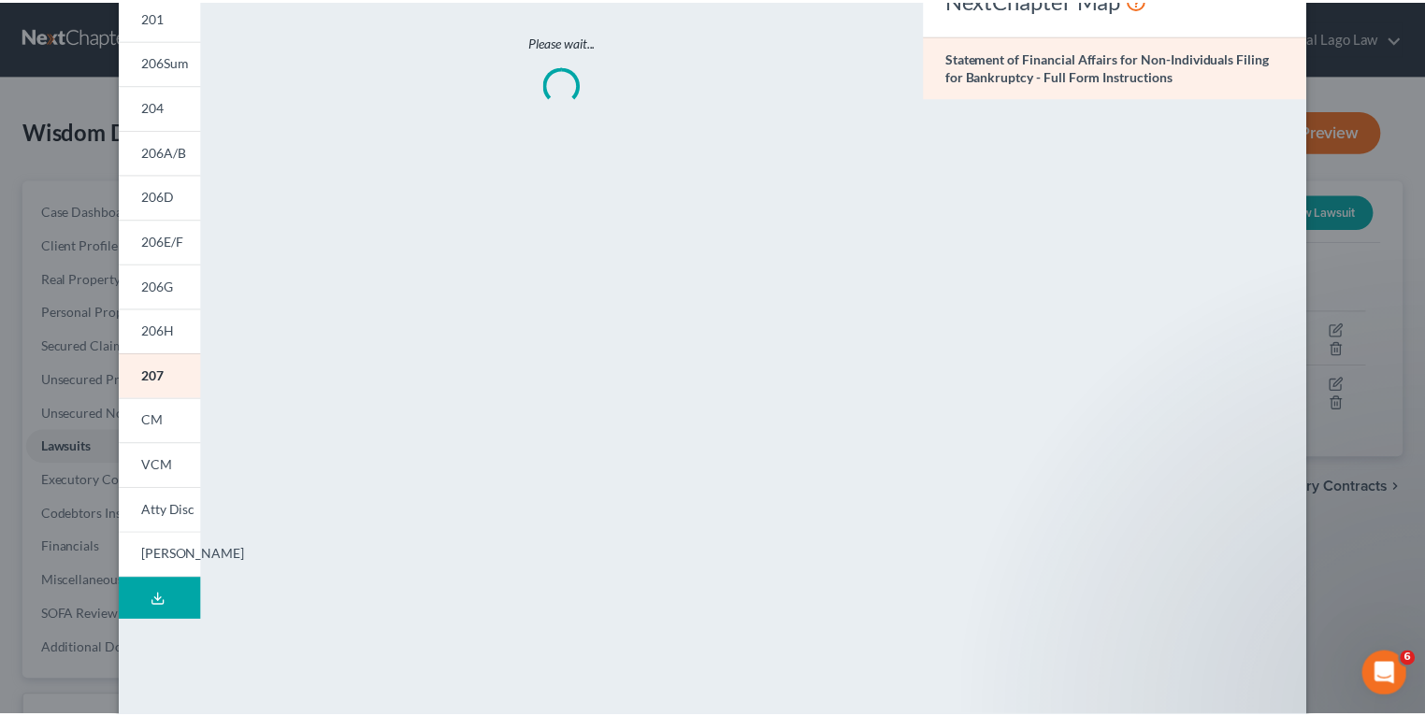
scroll to position [39, 0]
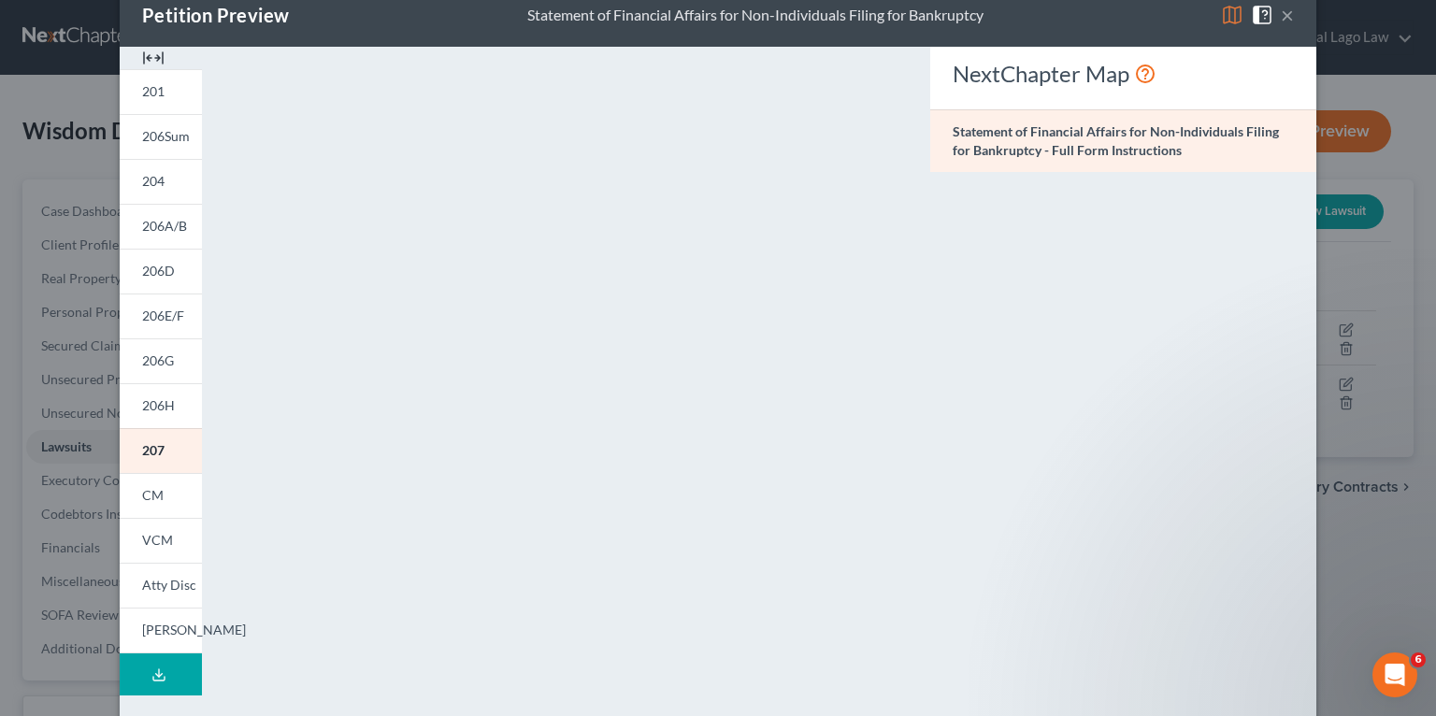
click at [1245, 308] on div "NextChapter Map Statement of Financial Affairs for Non-Individuals Filing for B…" at bounding box center [1123, 511] width 405 height 928
drag, startPoint x: 1283, startPoint y: 15, endPoint x: 1293, endPoint y: 13, distance: 10.5
click at [1282, 14] on button "×" at bounding box center [1287, 15] width 13 height 22
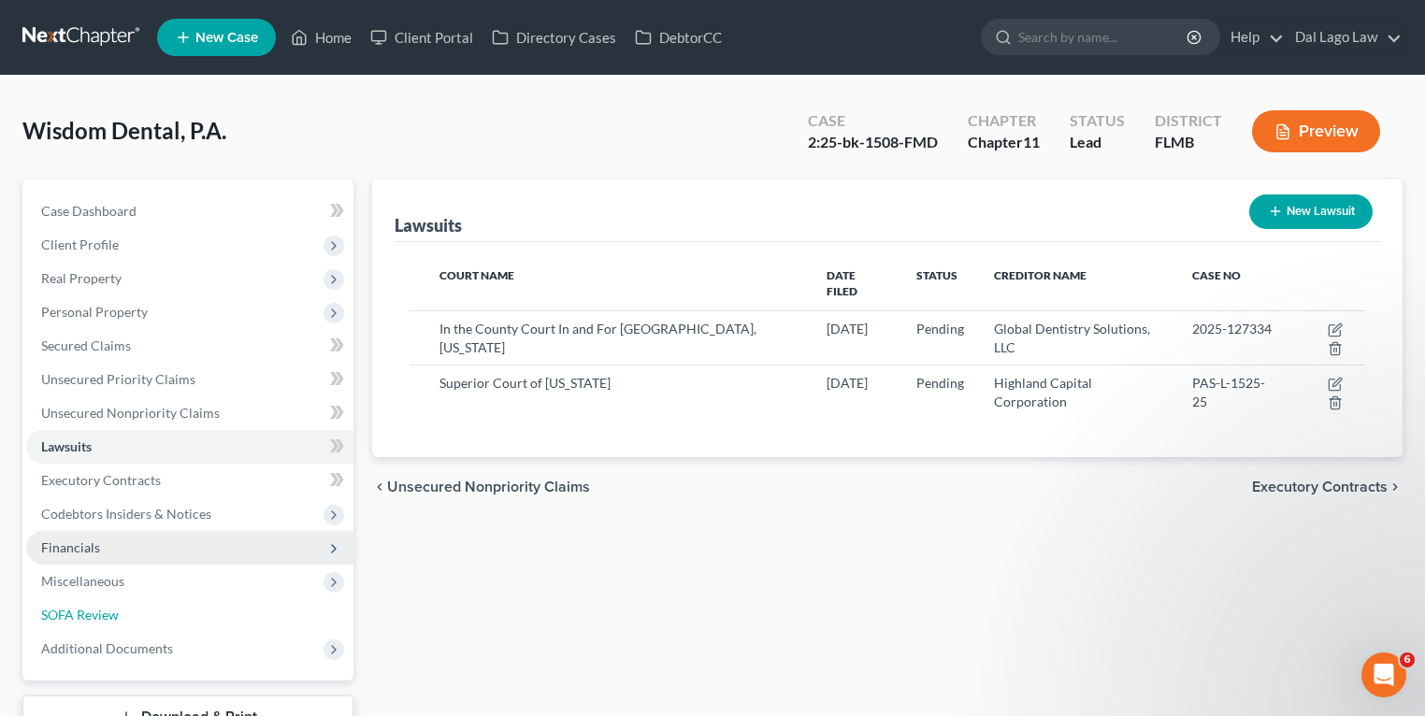
drag, startPoint x: 130, startPoint y: 615, endPoint x: 335, endPoint y: 559, distance: 212.3
click at [130, 615] on link "SOFA Review" at bounding box center [189, 615] width 327 height 34
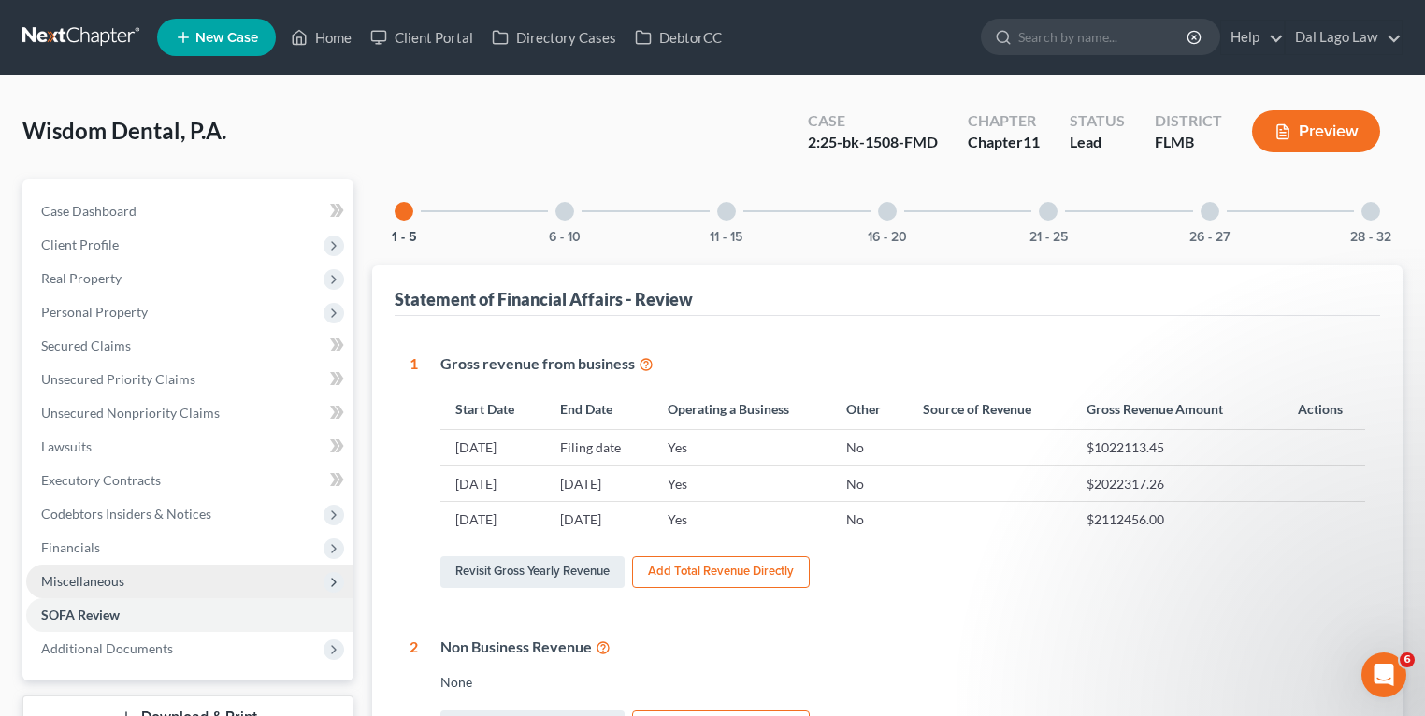
scroll to position [449, 0]
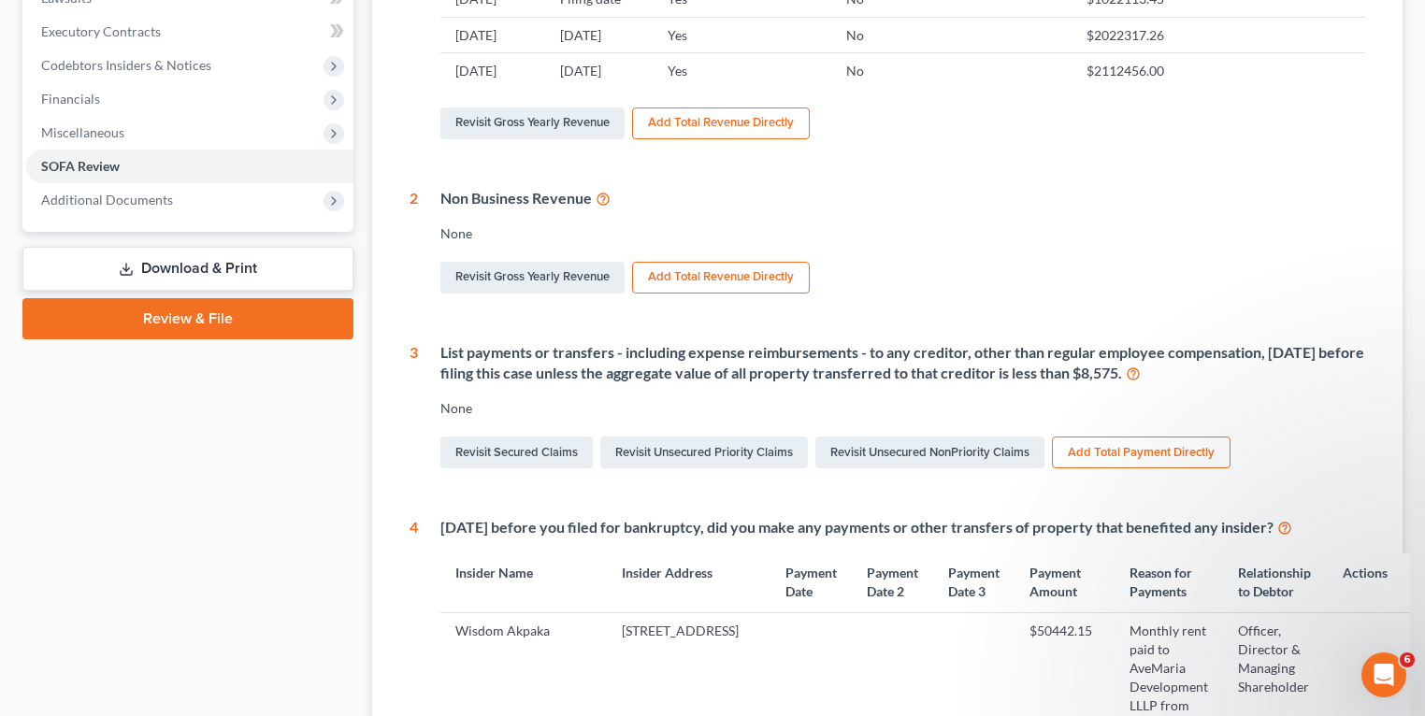
click at [180, 257] on link "Download & Print" at bounding box center [187, 269] width 331 height 44
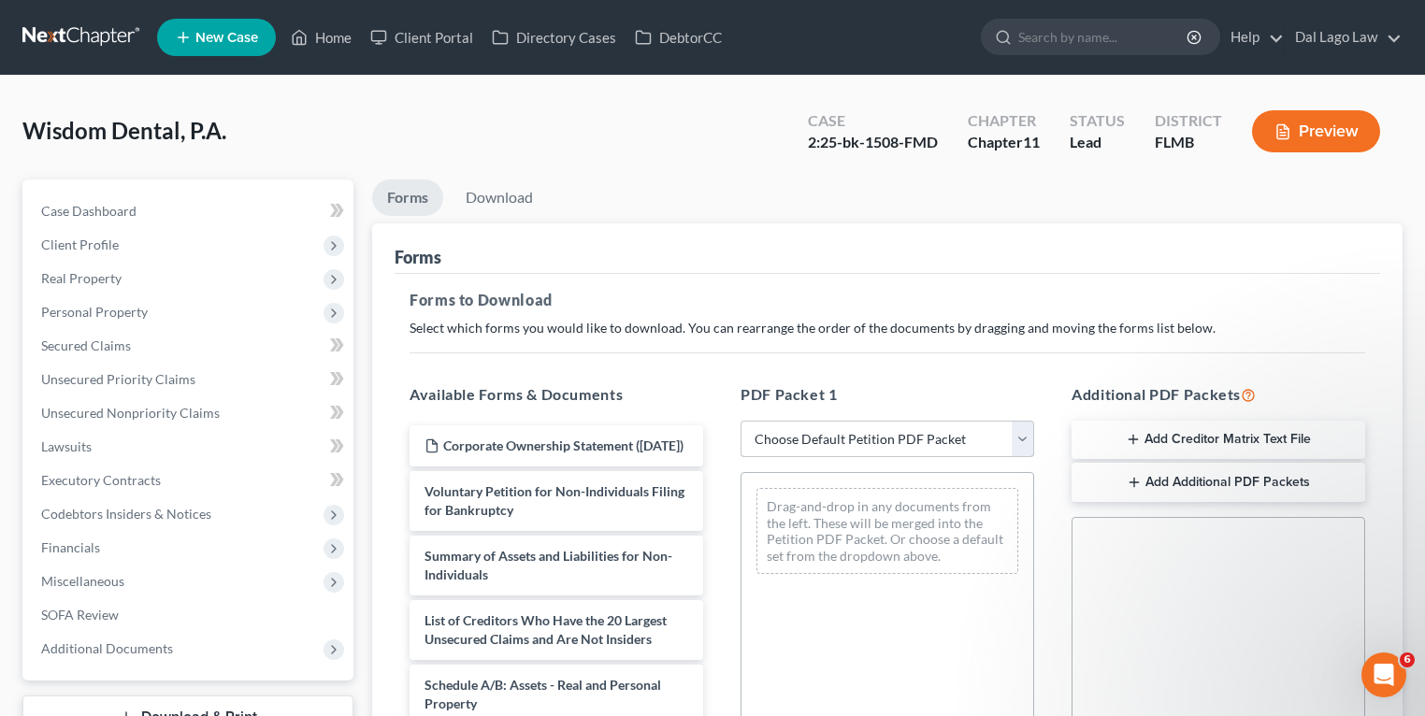
click at [845, 460] on div "PDF Packet 1 Choose Default Petition PDF Packet Complete Bankruptcy Petition (a…" at bounding box center [887, 685] width 331 height 634
click at [847, 438] on select "Choose Default Petition PDF Packet Complete Bankruptcy Petition (all forms and …" at bounding box center [887, 439] width 294 height 37
select select "0"
click at [740, 421] on select "Choose Default Petition PDF Packet Complete Bankruptcy Petition (all forms and …" at bounding box center [887, 439] width 294 height 37
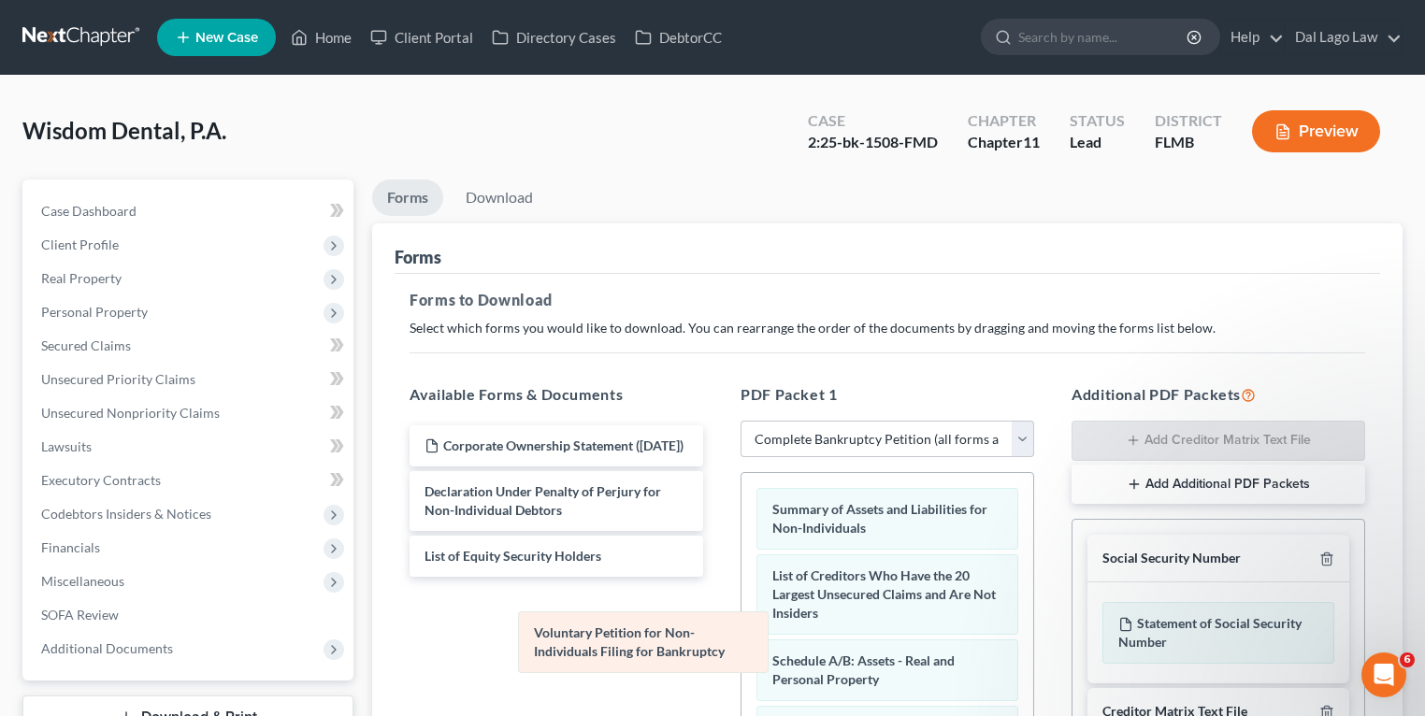
drag, startPoint x: 834, startPoint y: 522, endPoint x: 596, endPoint y: 647, distance: 269.3
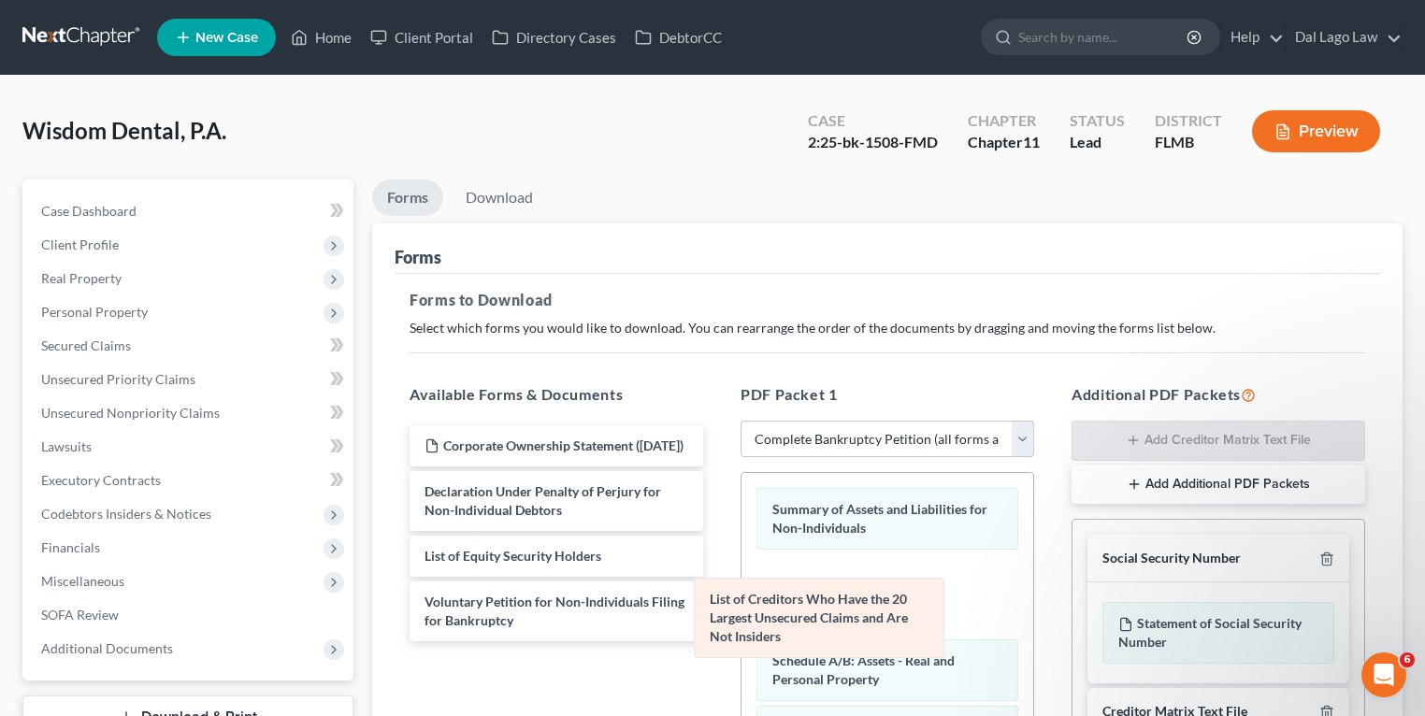
drag, startPoint x: 840, startPoint y: 596, endPoint x: 641, endPoint y: 653, distance: 207.1
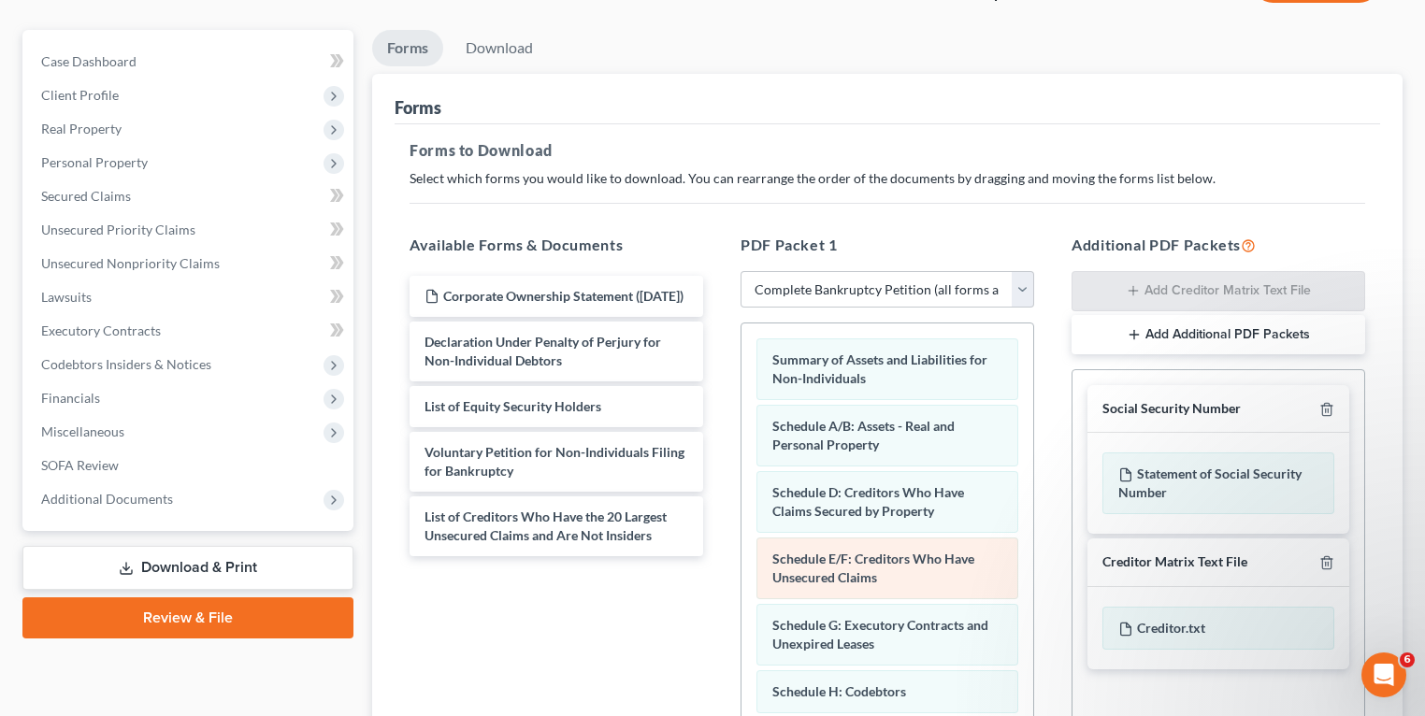
scroll to position [75, 0]
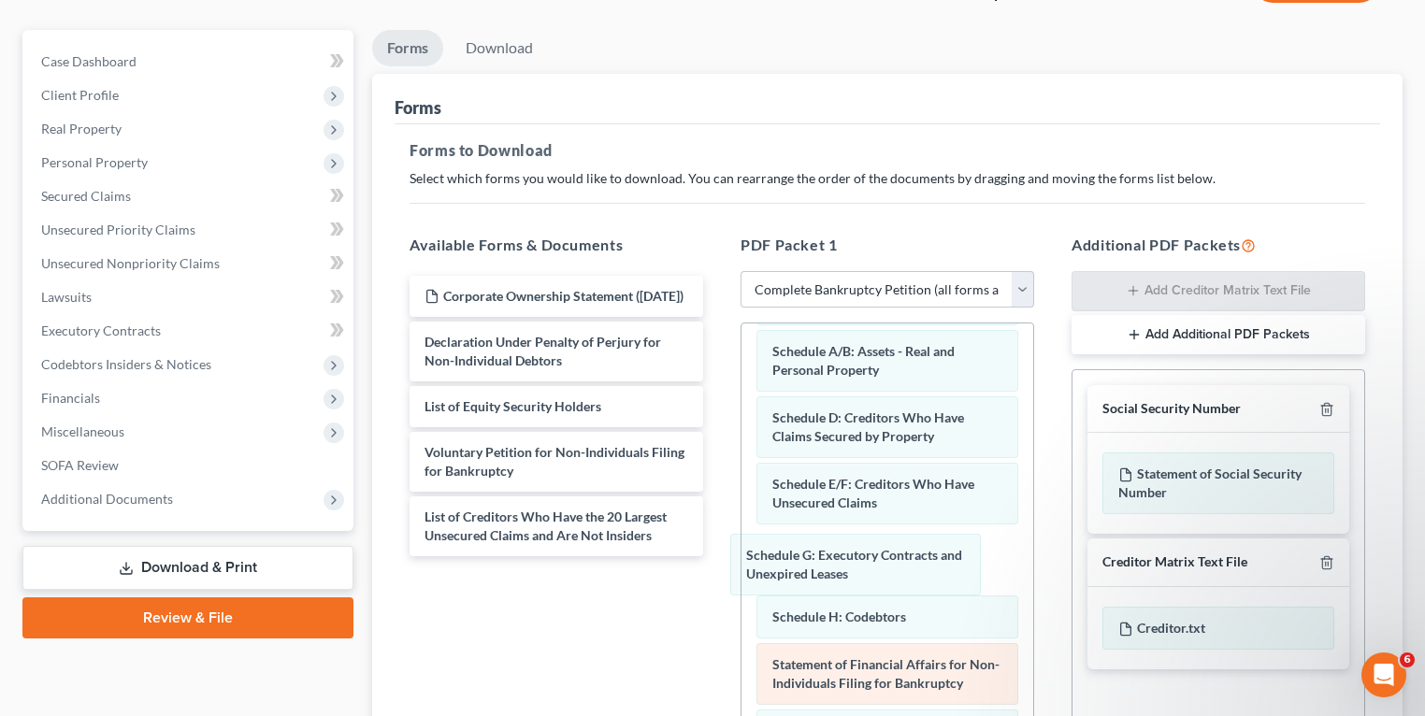
drag, startPoint x: 887, startPoint y: 551, endPoint x: 894, endPoint y: 602, distance: 51.8
click at [741, 589] on div "Schedule G: Executory Contracts and Unexpired Leases Summary of Assets and Liab…" at bounding box center [887, 601] width 292 height 705
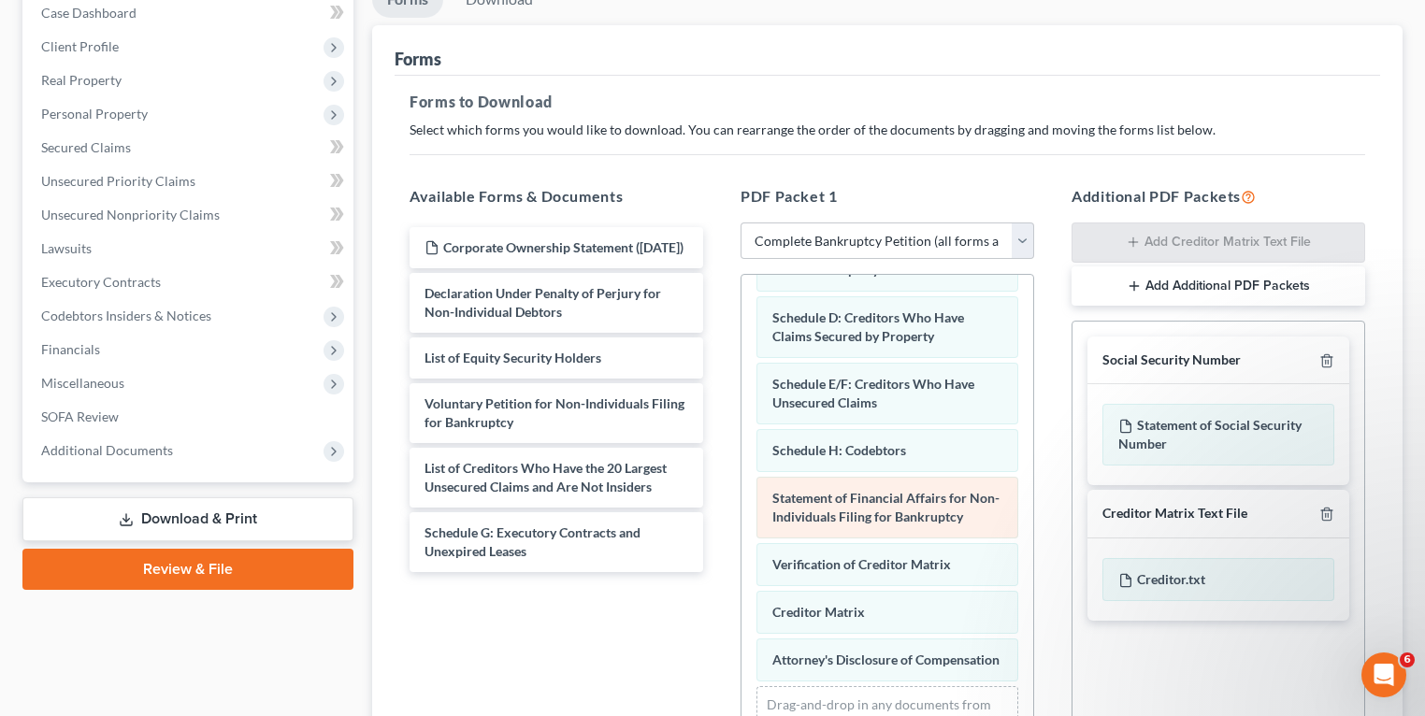
scroll to position [224, 0]
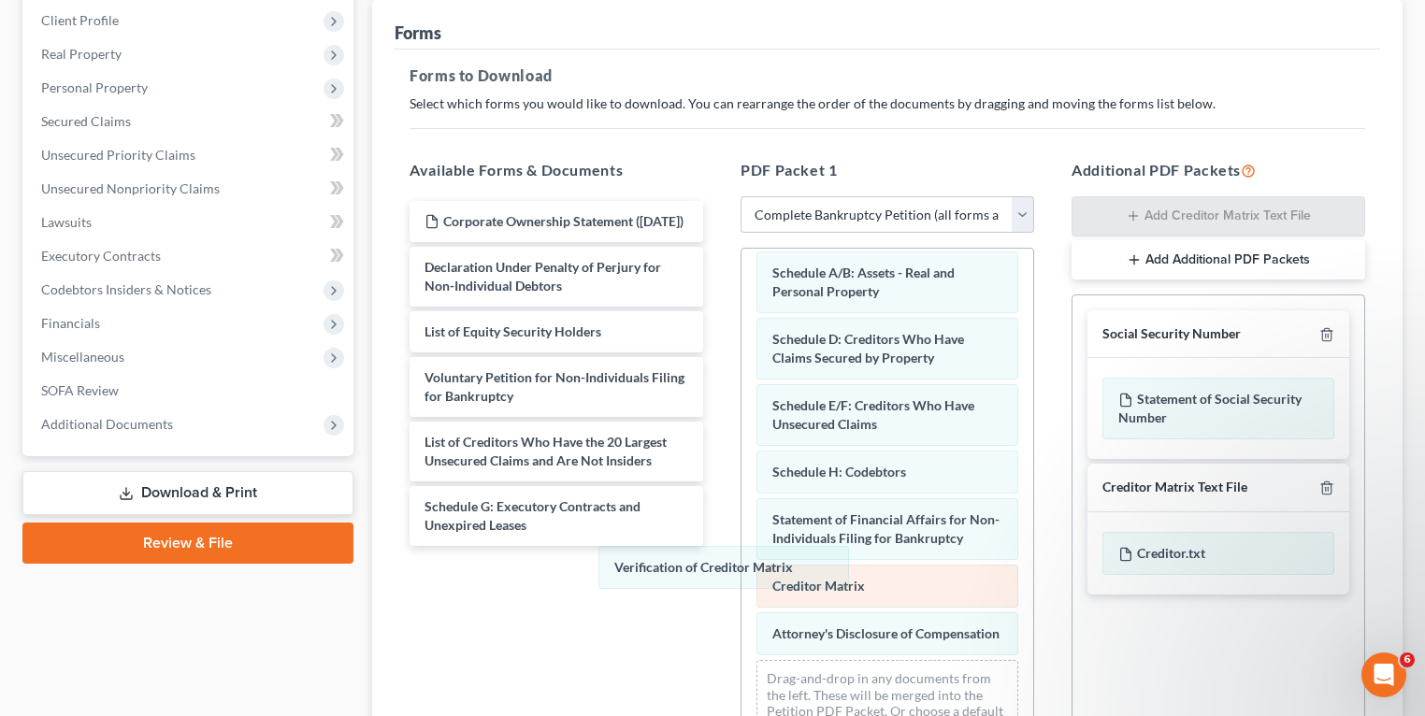
drag, startPoint x: 864, startPoint y: 520, endPoint x: 884, endPoint y: 577, distance: 60.6
click at [741, 596] on div "Verification of Creditor Matrix Summary of Assets and Liabilities for Non-Indiv…" at bounding box center [887, 465] width 292 height 591
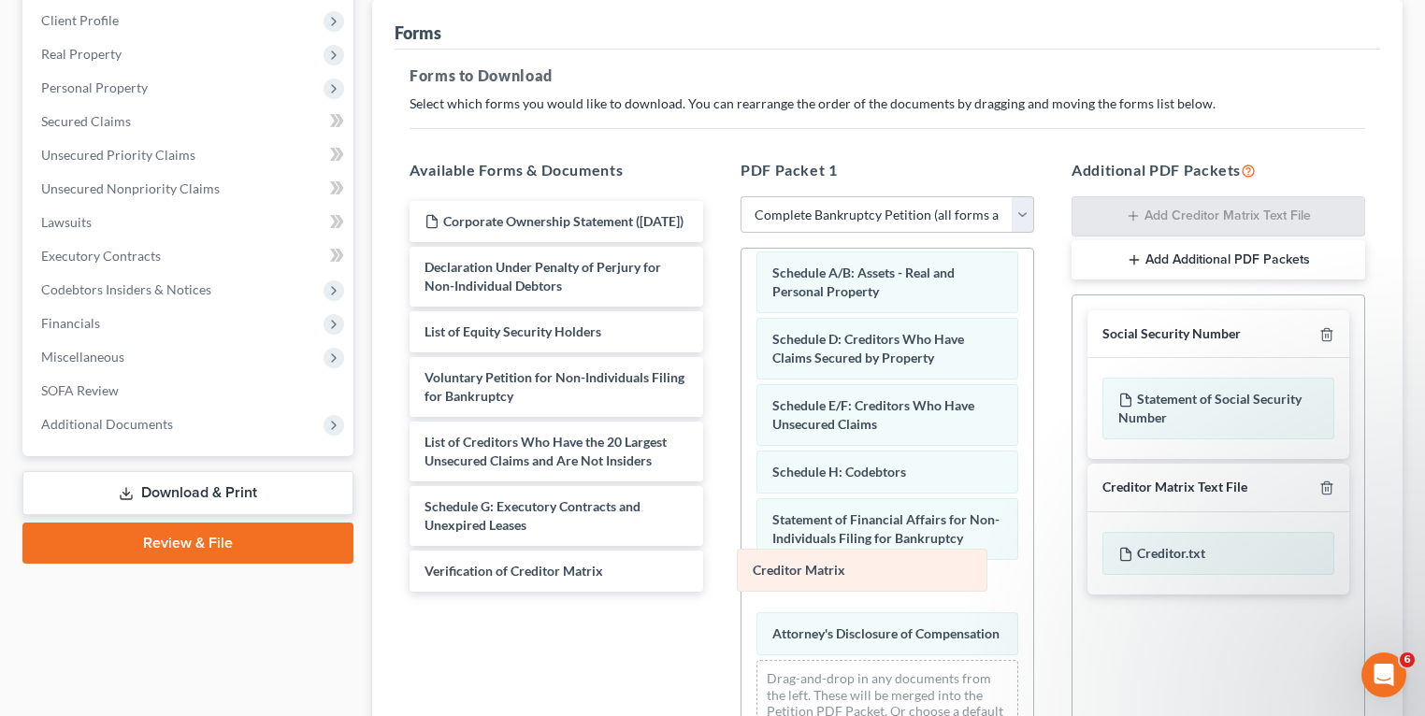
drag, startPoint x: 894, startPoint y: 565, endPoint x: 723, endPoint y: 598, distance: 174.4
click at [741, 597] on div "Creditor Matrix Summary of Assets and Liabilities for Non-Individuals Schedule …" at bounding box center [887, 465] width 292 height 591
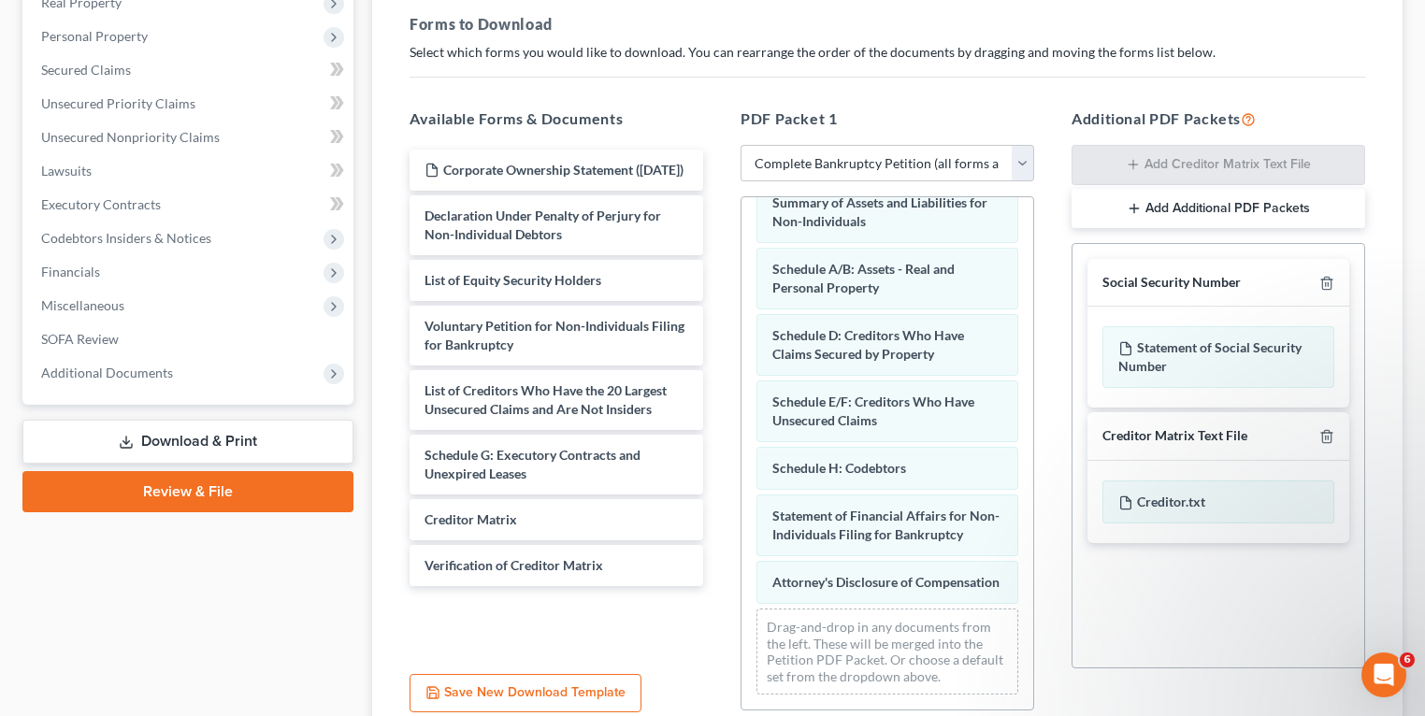
scroll to position [299, 0]
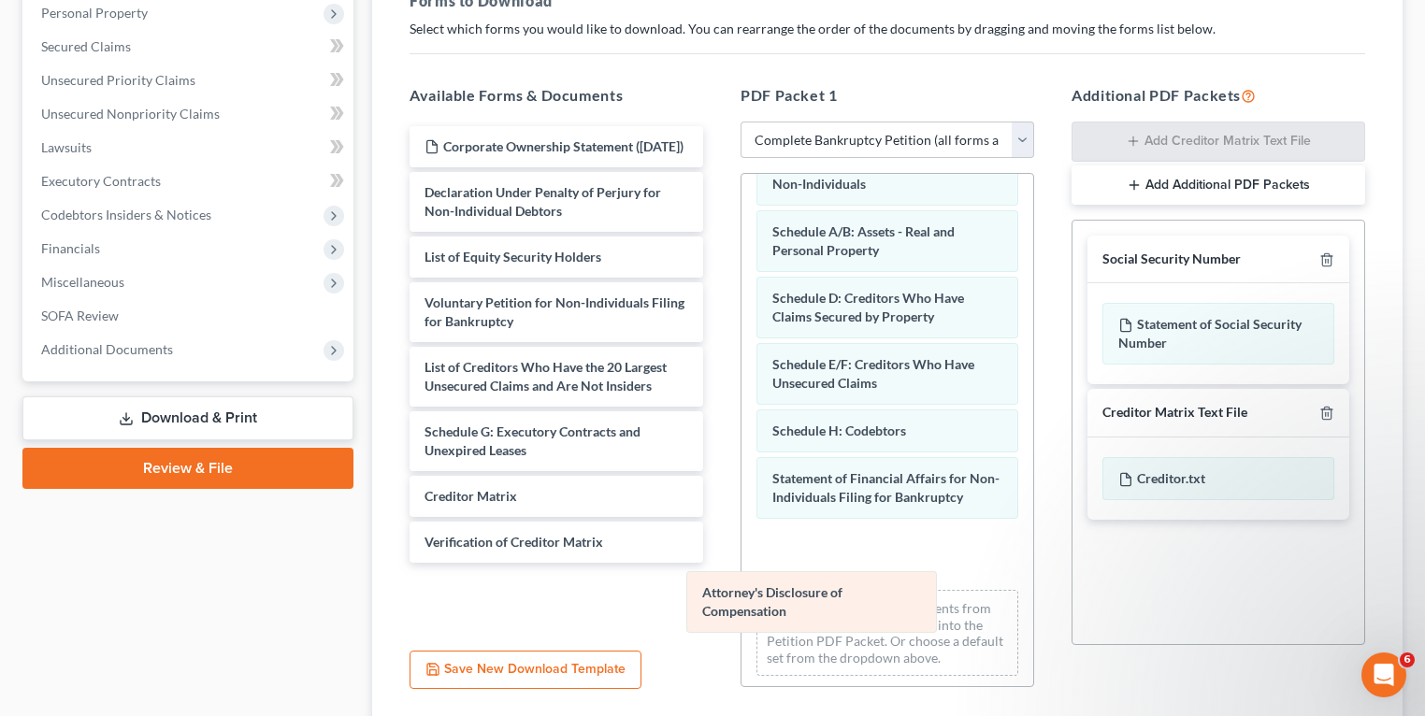
drag, startPoint x: 855, startPoint y: 558, endPoint x: 765, endPoint y: 613, distance: 106.1
click at [741, 616] on div "Attorney's Disclosure of Compensation Summary of Assets and Liabilities for Non…" at bounding box center [887, 410] width 292 height 562
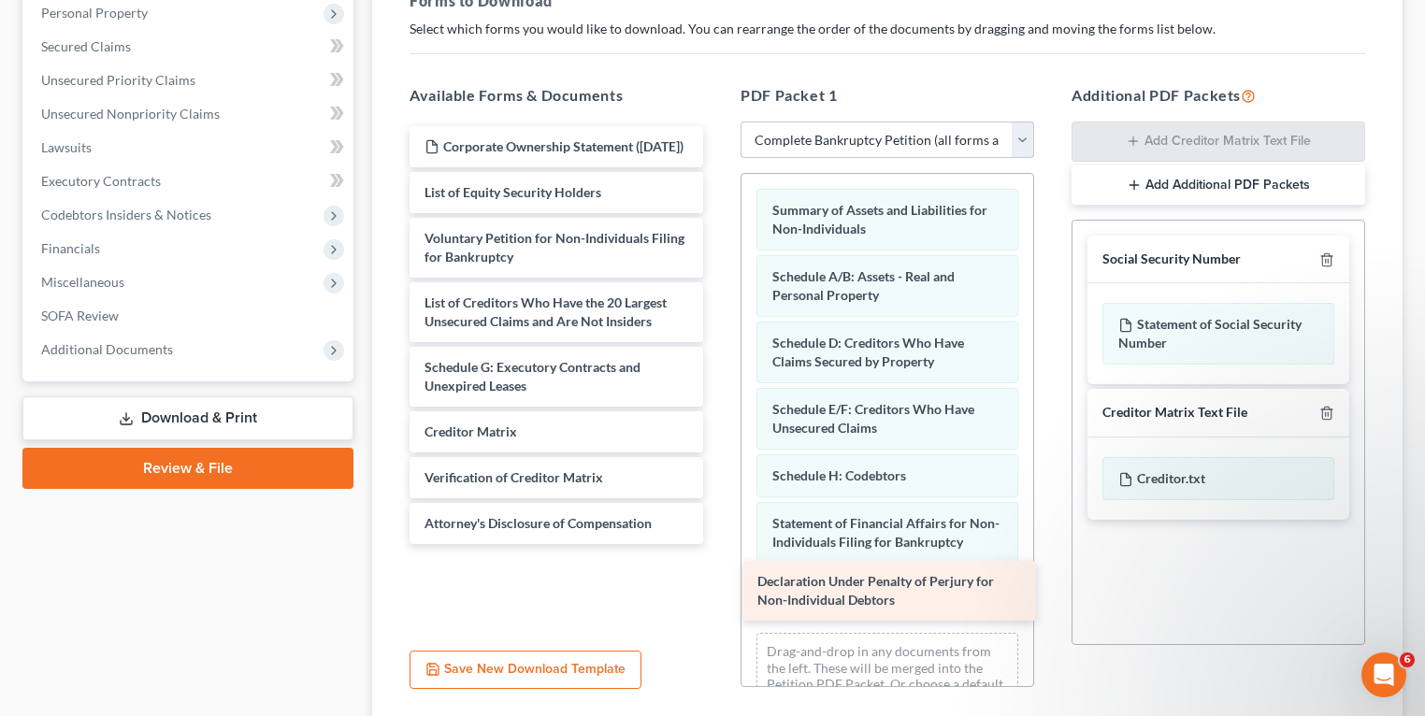
drag, startPoint x: 501, startPoint y: 217, endPoint x: 849, endPoint y: 595, distance: 513.4
click at [718, 544] on div "Declaration Under Penalty of Perjury for Non-Individual Debtors Corporate Owner…" at bounding box center [556, 335] width 323 height 418
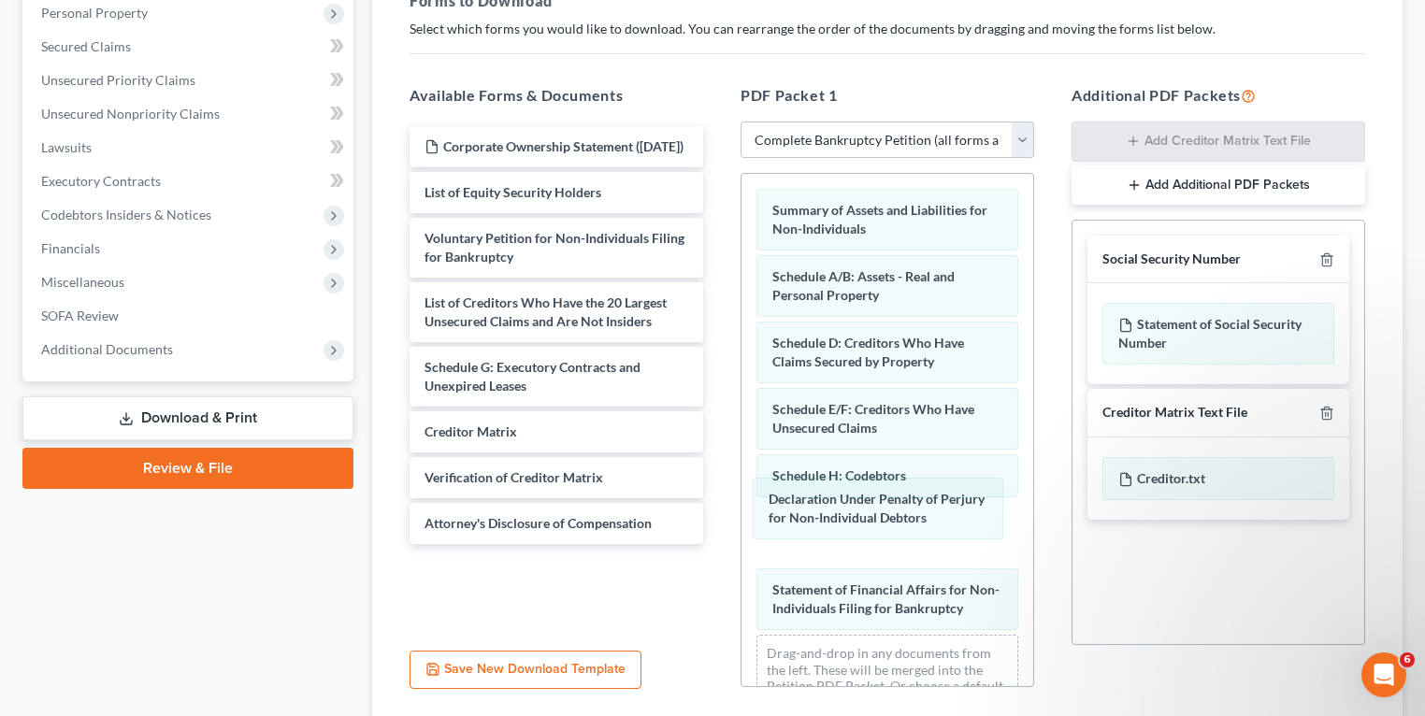
click at [868, 511] on div "Declaration Under Penalty of Perjury for Non-Individual Debtors Summary of Asse…" at bounding box center [887, 455] width 292 height 562
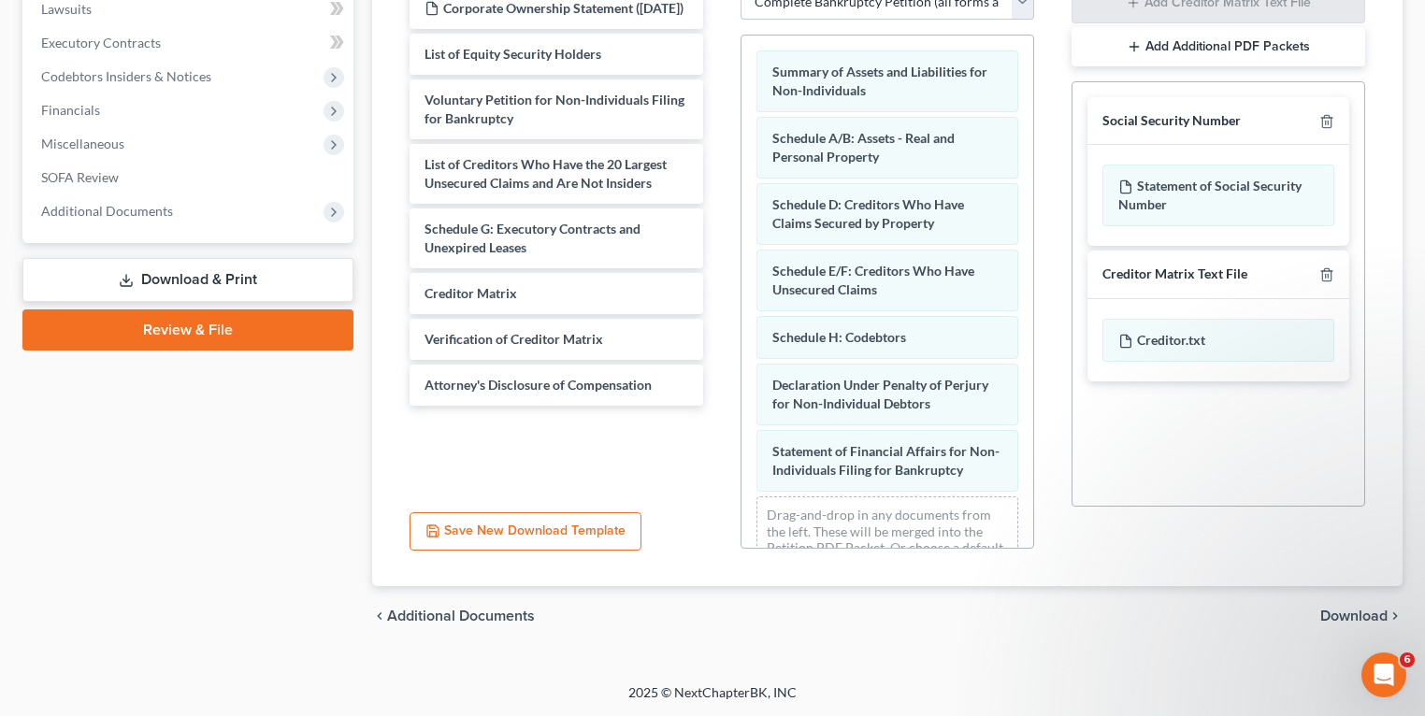
click at [1342, 613] on span "Download" at bounding box center [1353, 616] width 67 height 15
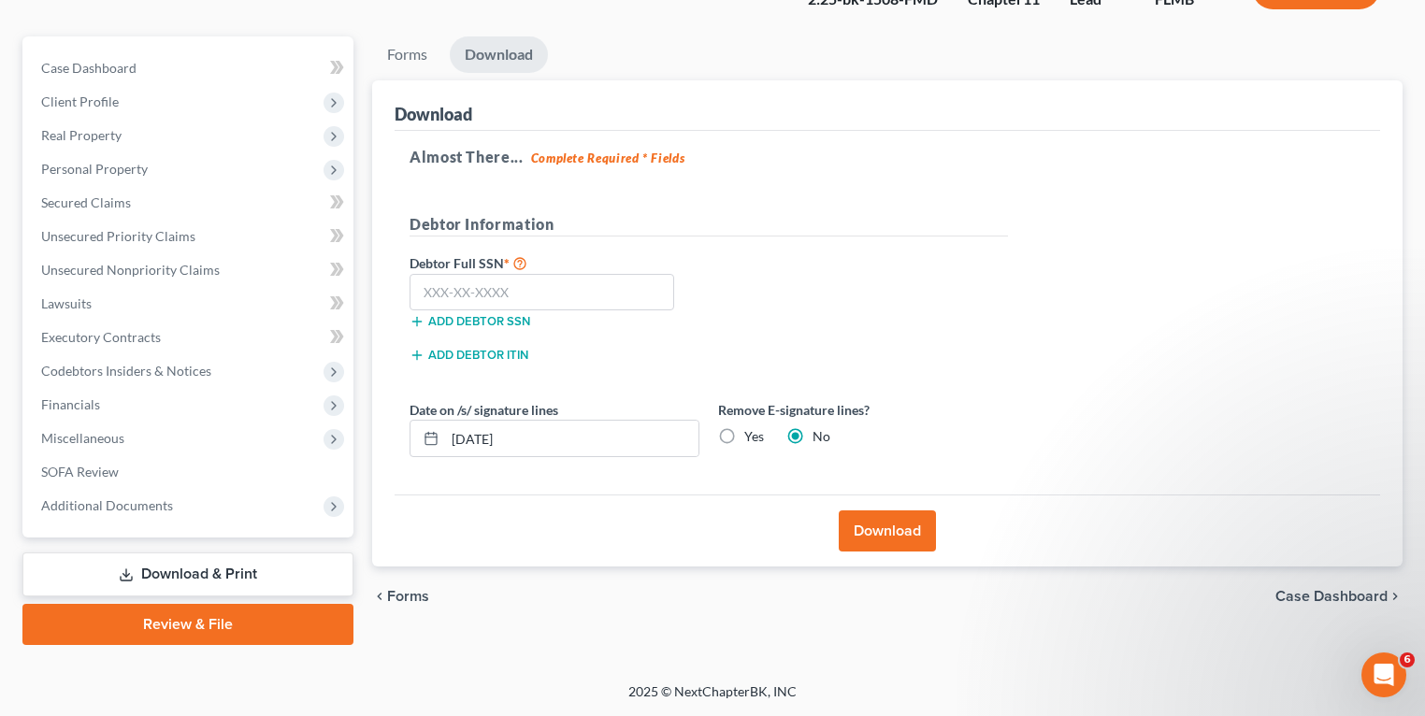
scroll to position [142, 0]
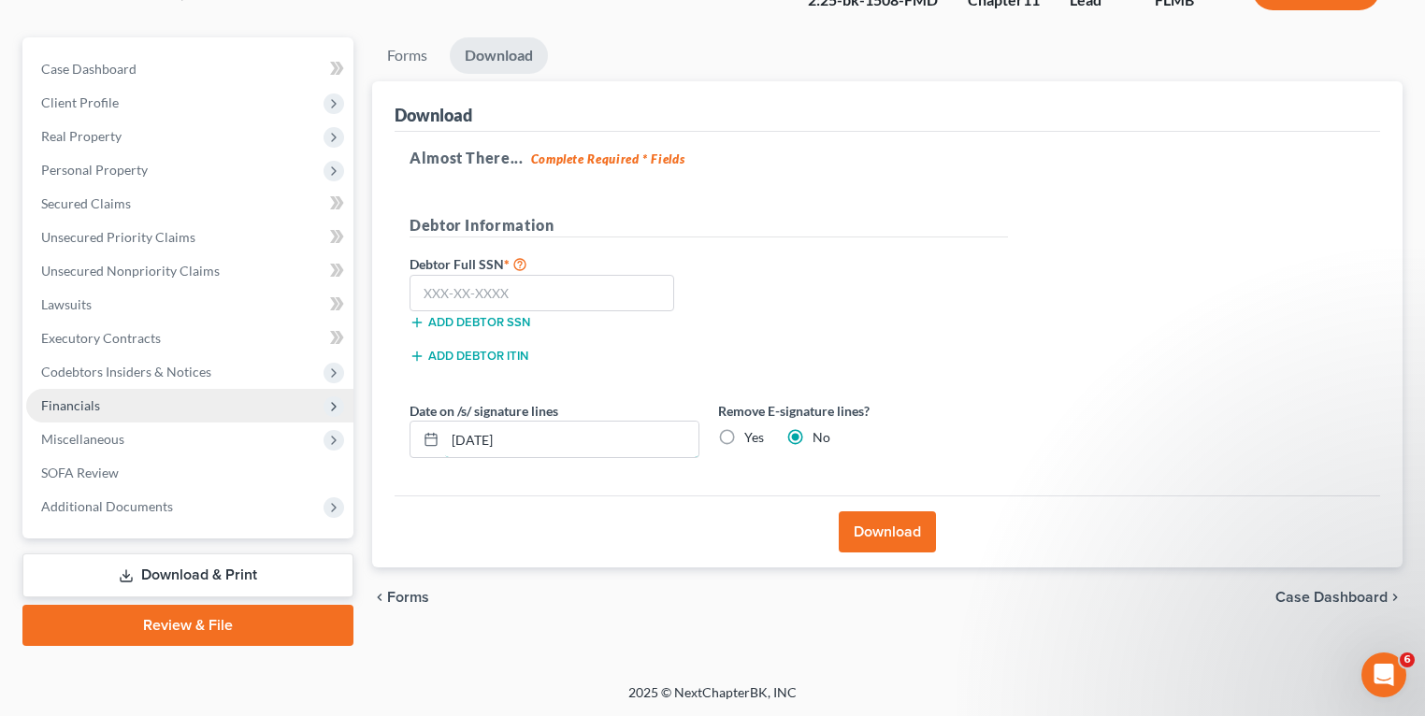
drag, startPoint x: 538, startPoint y: 430, endPoint x: 222, endPoint y: 403, distance: 318.1
click at [367, 411] on div "Forms Download Forms Forms to Download Select which forms you would like to dow…" at bounding box center [887, 341] width 1049 height 609
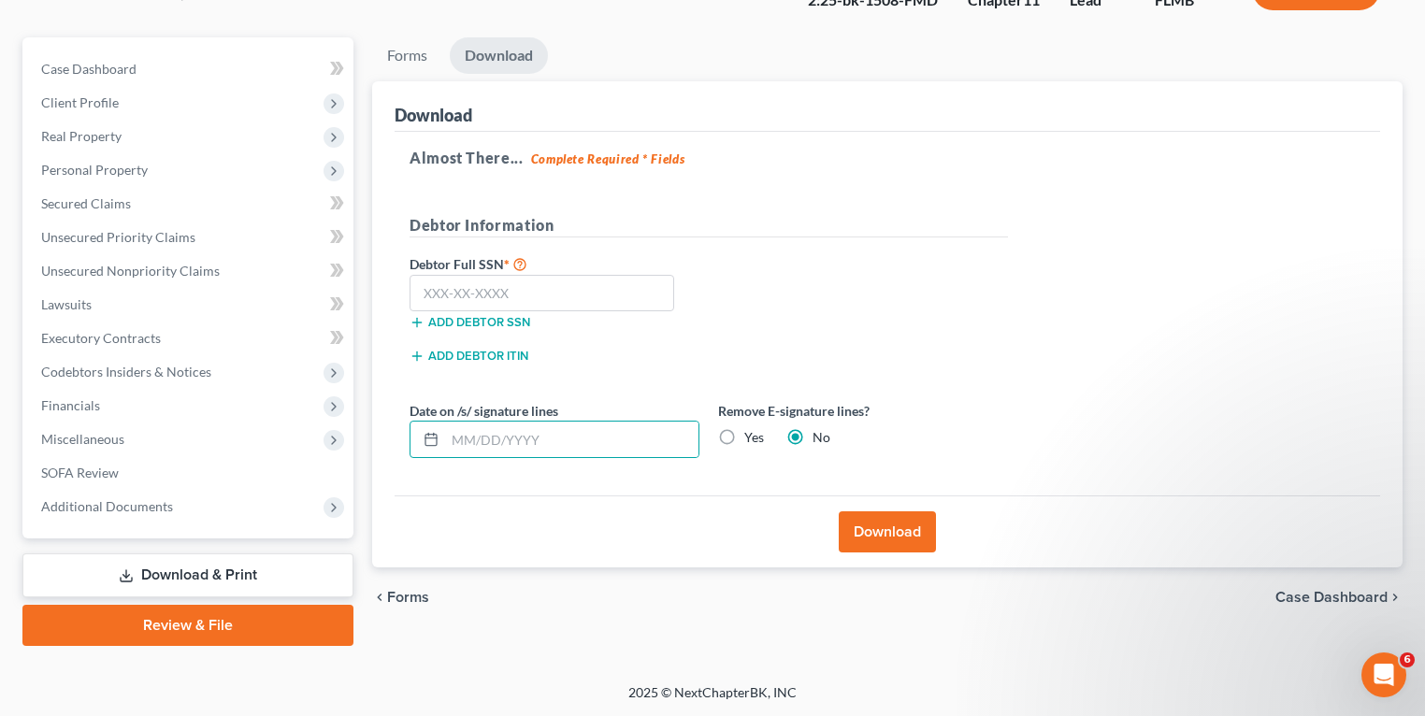
click at [867, 525] on button "Download" at bounding box center [887, 531] width 97 height 41
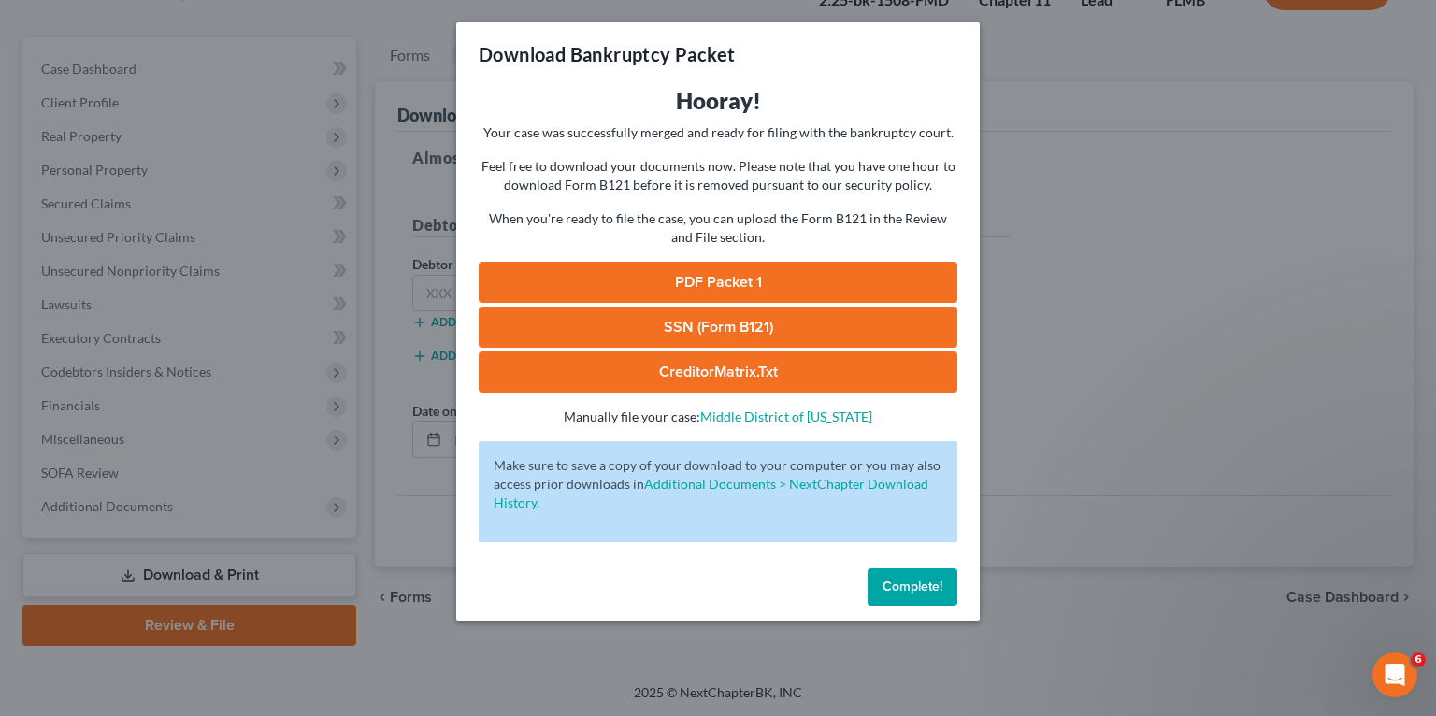
click at [729, 274] on link "PDF Packet 1" at bounding box center [718, 282] width 479 height 41
click at [921, 585] on span "Complete!" at bounding box center [913, 587] width 60 height 16
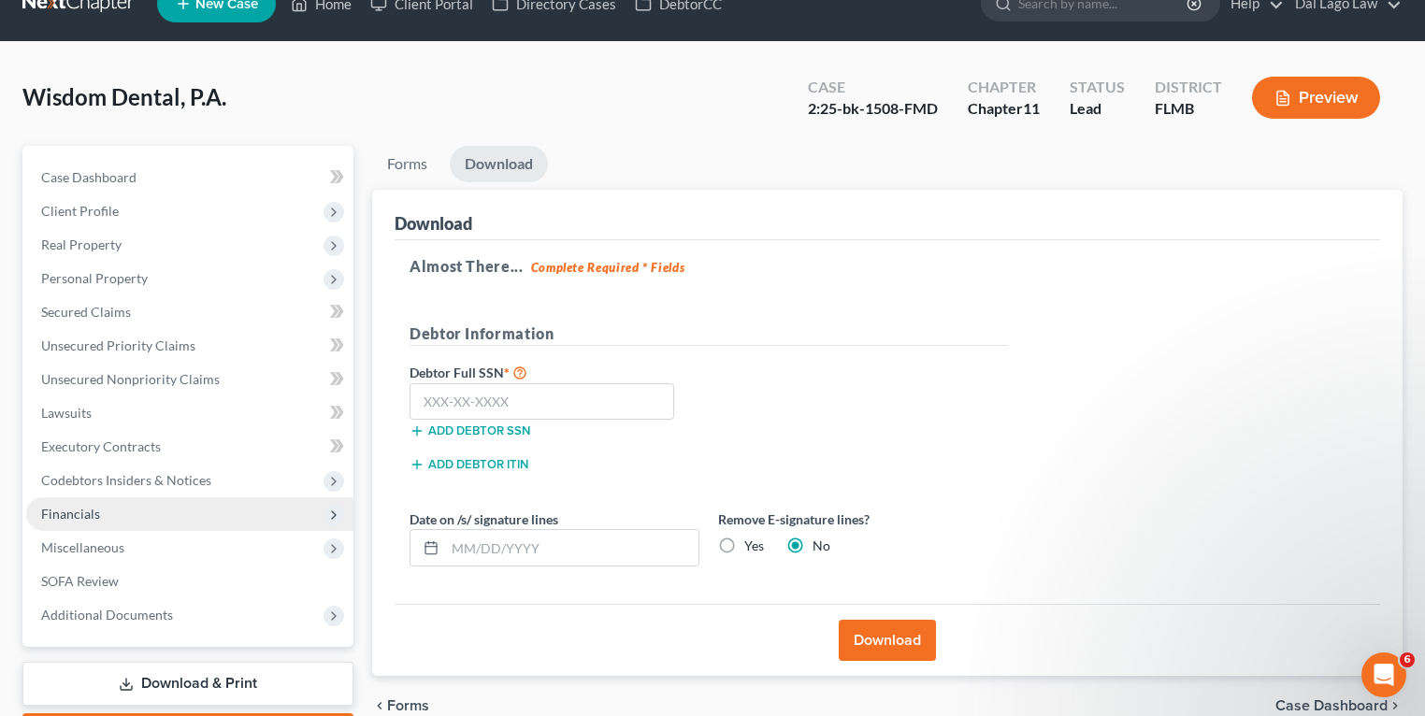
scroll to position [0, 0]
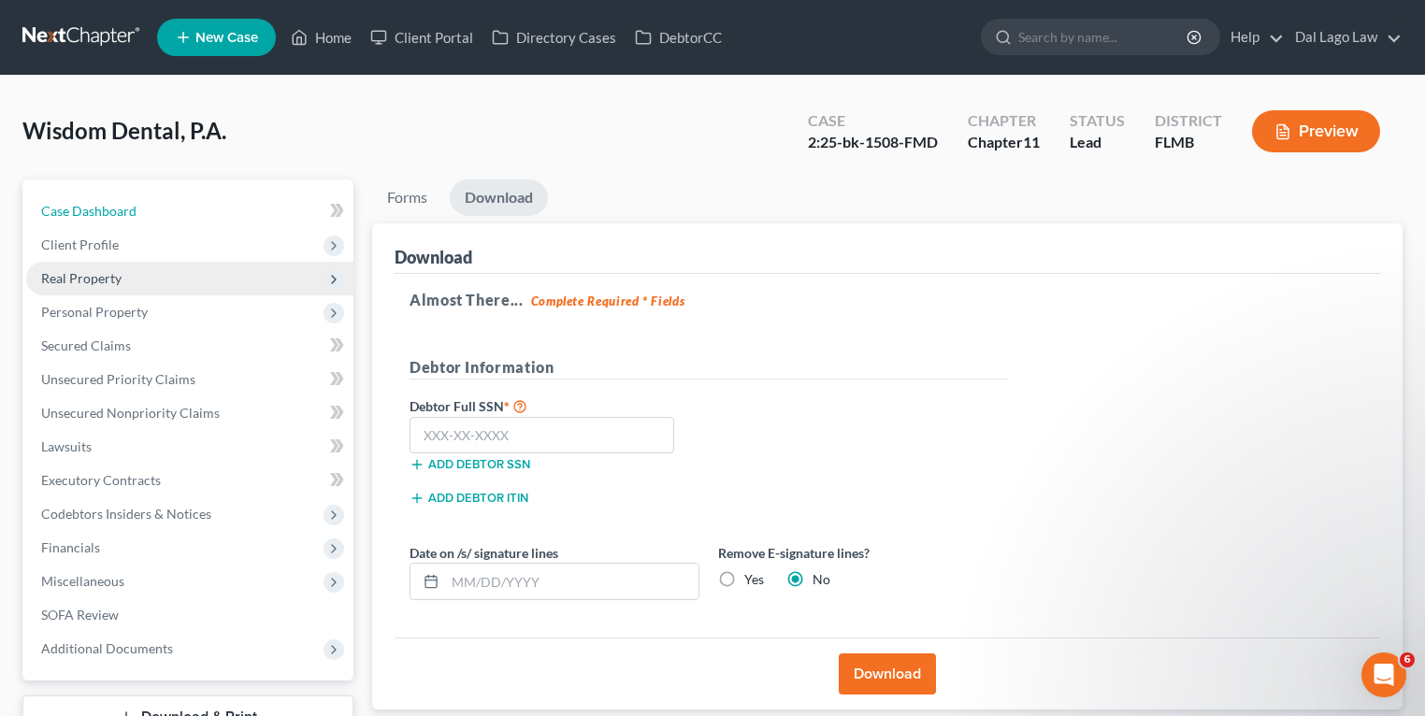
drag, startPoint x: 119, startPoint y: 209, endPoint x: 215, endPoint y: 287, distance: 123.7
click at [119, 209] on span "Case Dashboard" at bounding box center [88, 211] width 95 height 16
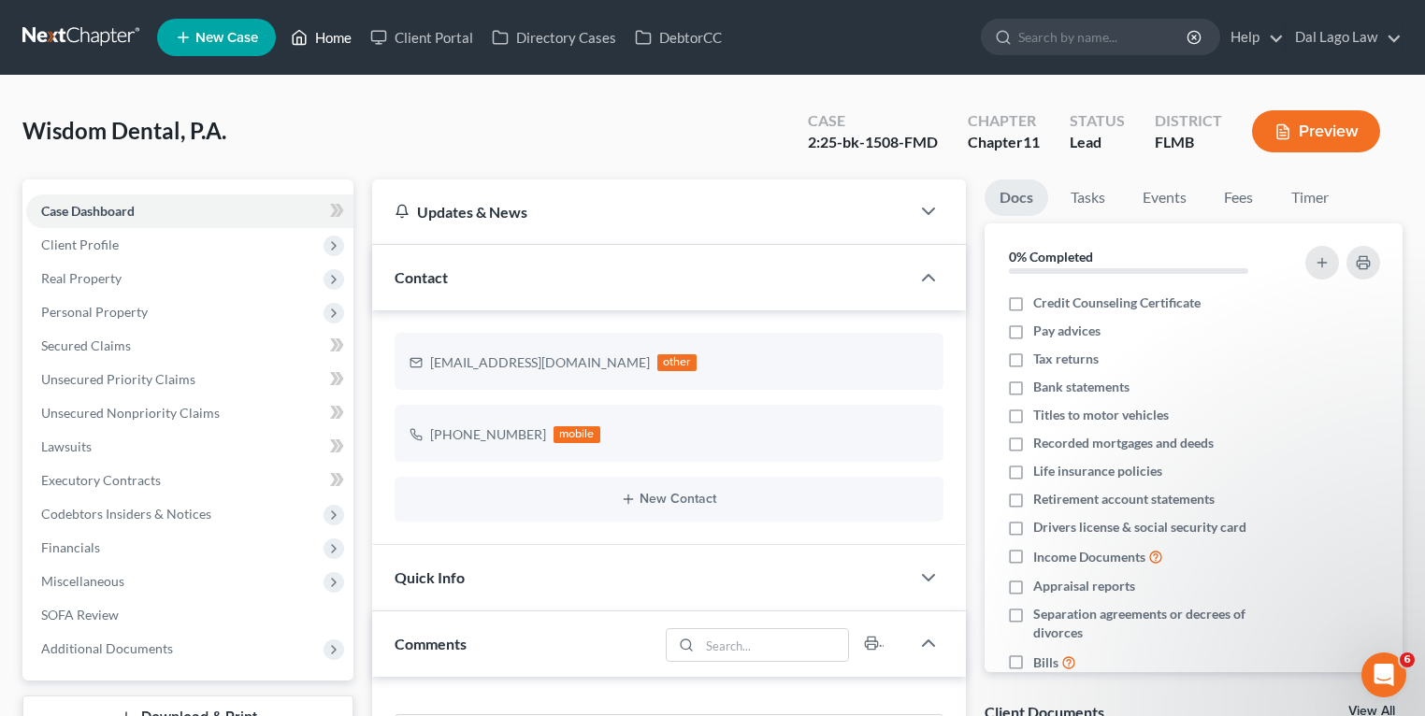
click at [352, 41] on link "Home" at bounding box center [320, 38] width 79 height 34
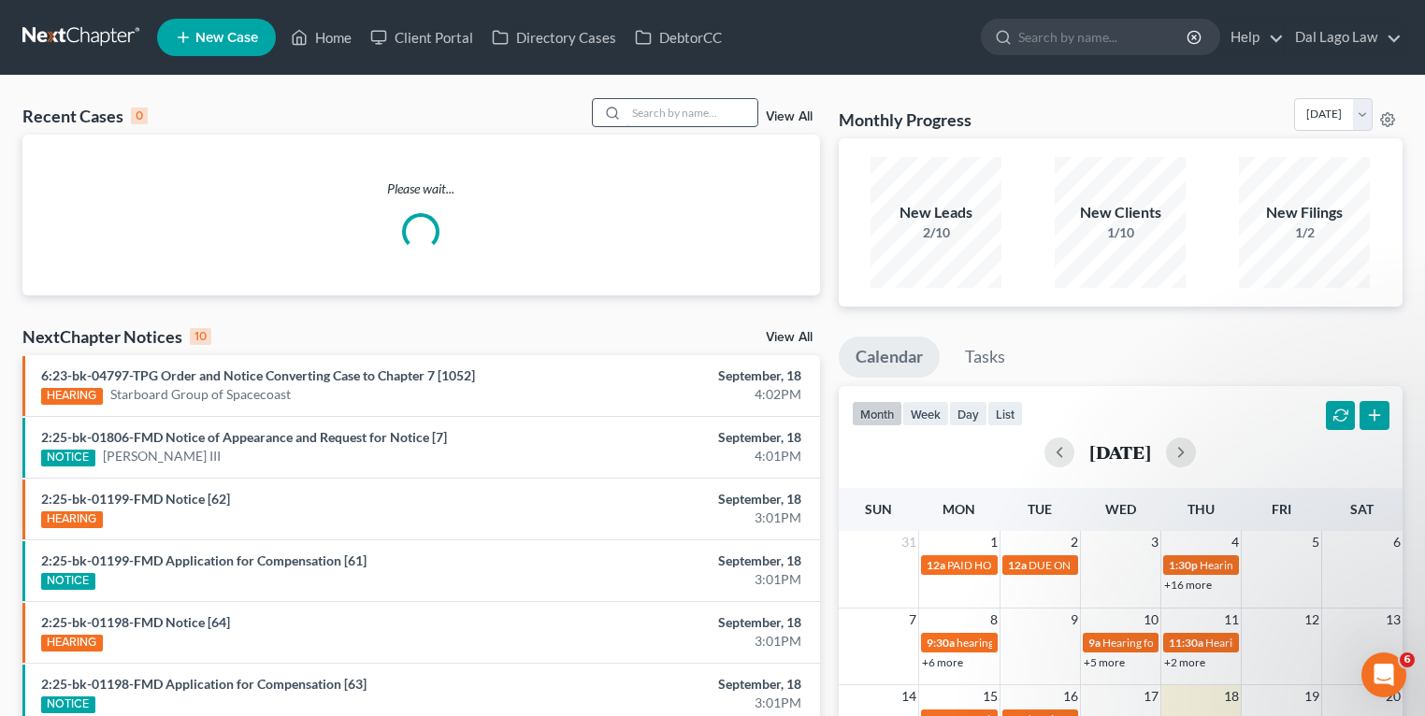
click at [673, 111] on input "search" at bounding box center [691, 112] width 131 height 27
type input "Flavors"
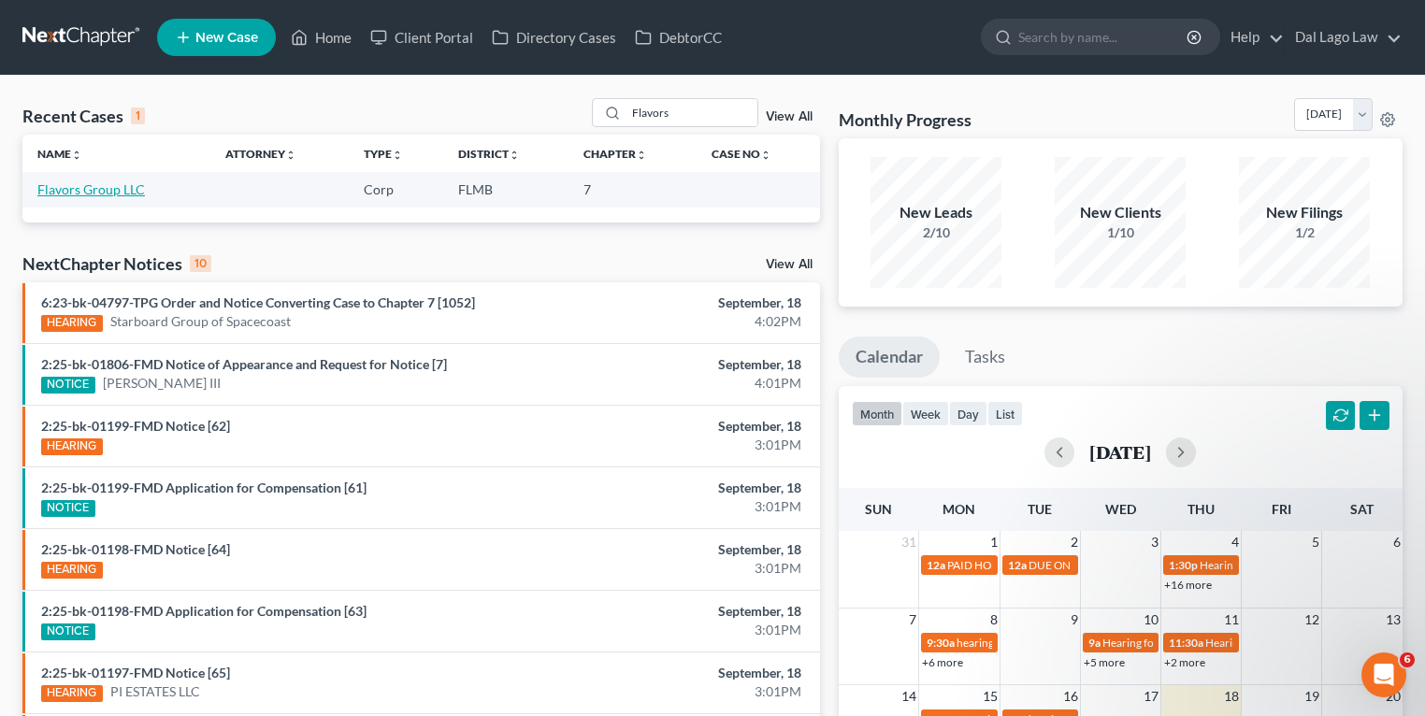
click at [108, 182] on link "Flavors Group LLC" at bounding box center [91, 189] width 108 height 16
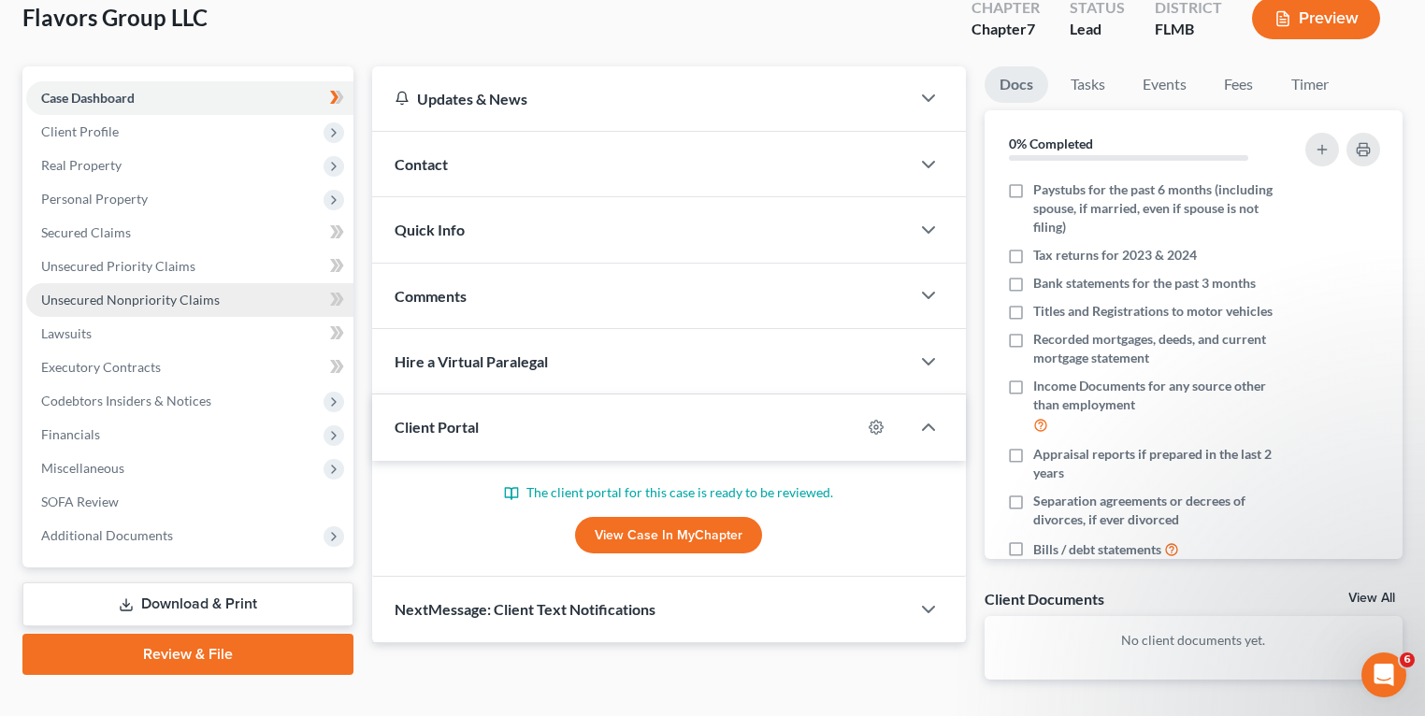
scroll to position [177, 0]
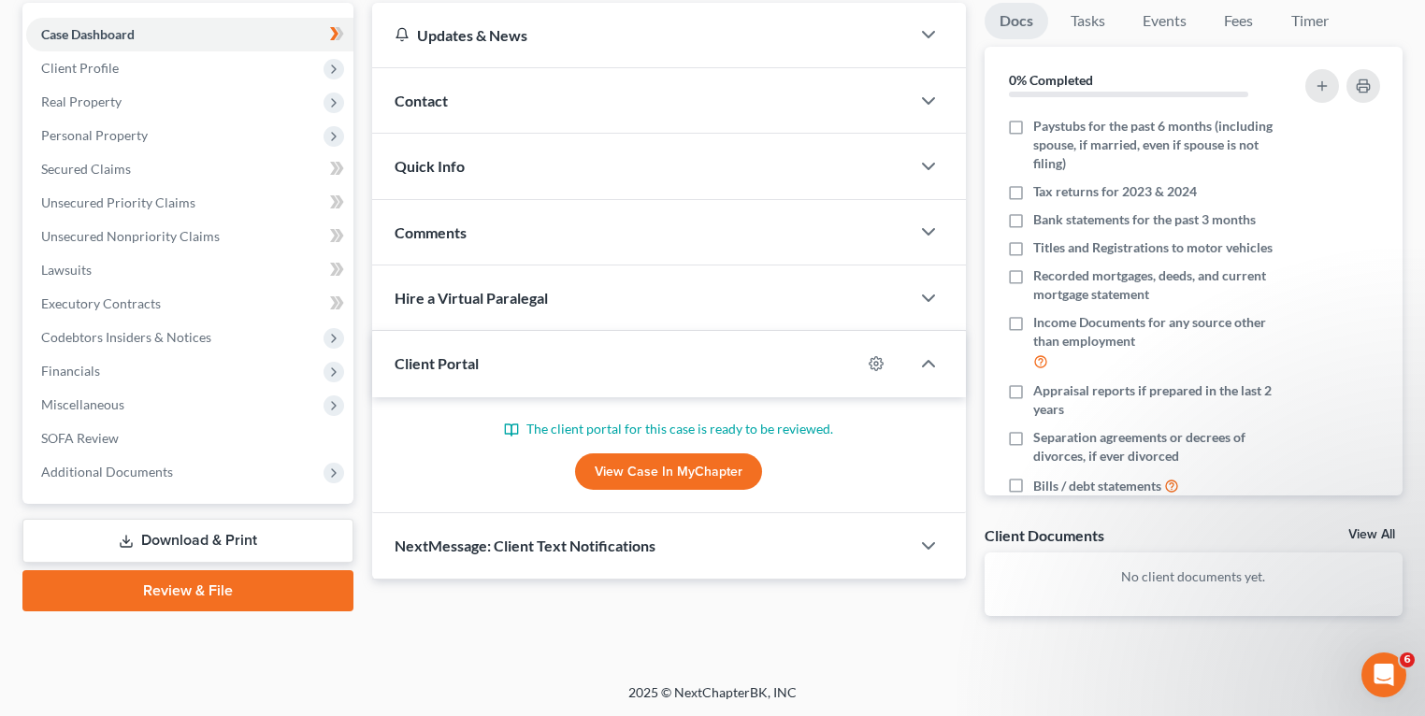
drag, startPoint x: 146, startPoint y: 544, endPoint x: 558, endPoint y: 453, distance: 422.1
click at [148, 544] on link "Download & Print" at bounding box center [187, 541] width 331 height 44
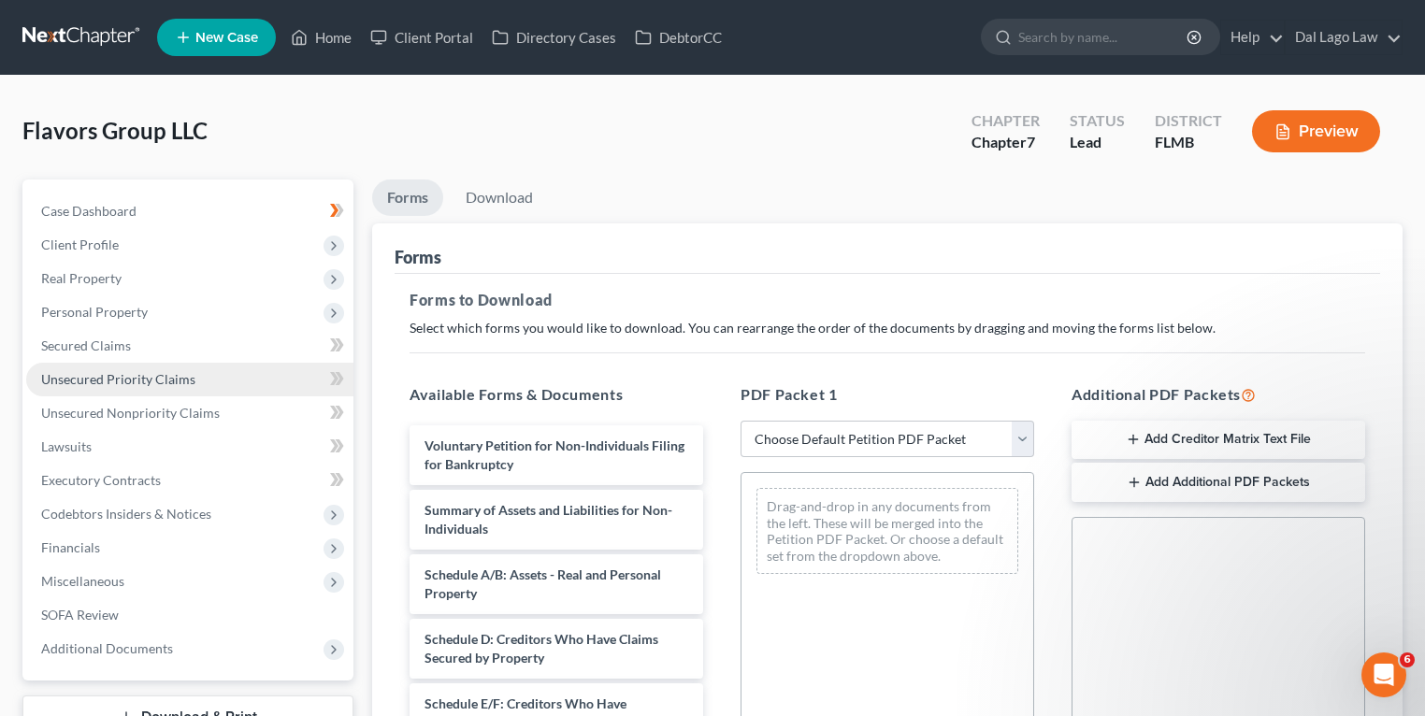
click at [145, 367] on link "Unsecured Priority Claims" at bounding box center [189, 380] width 327 height 34
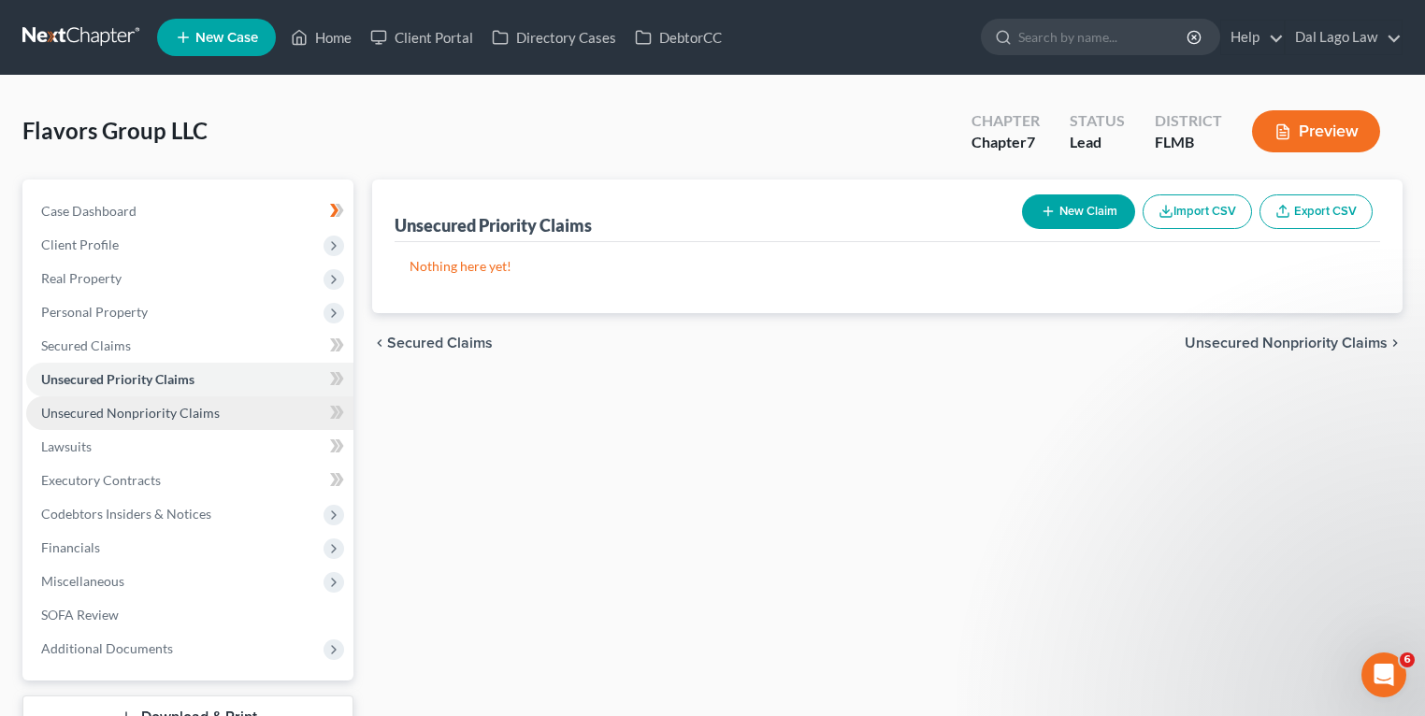
click at [127, 406] on span "Unsecured Nonpriority Claims" at bounding box center [130, 413] width 179 height 16
click at [142, 382] on span "Unsecured Priority Claims" at bounding box center [118, 379] width 154 height 16
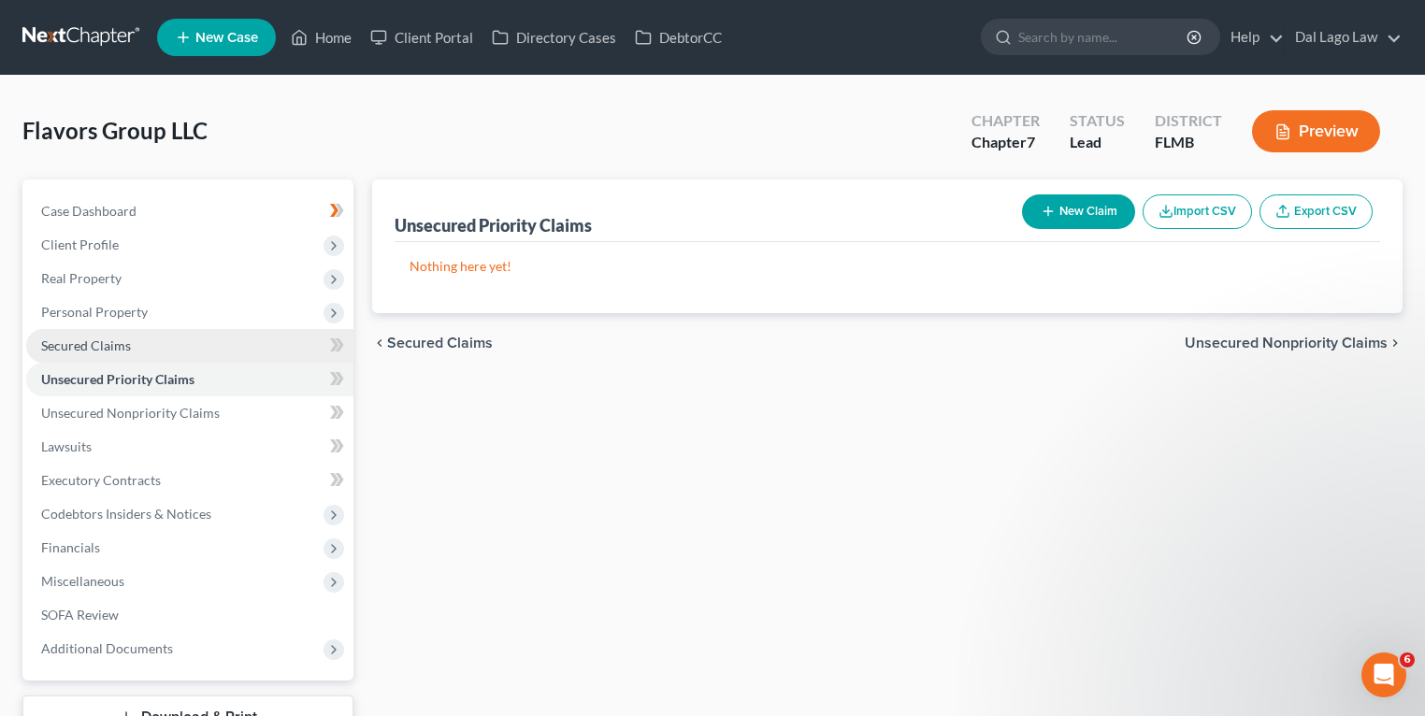
click at [150, 348] on link "Secured Claims" at bounding box center [189, 346] width 327 height 34
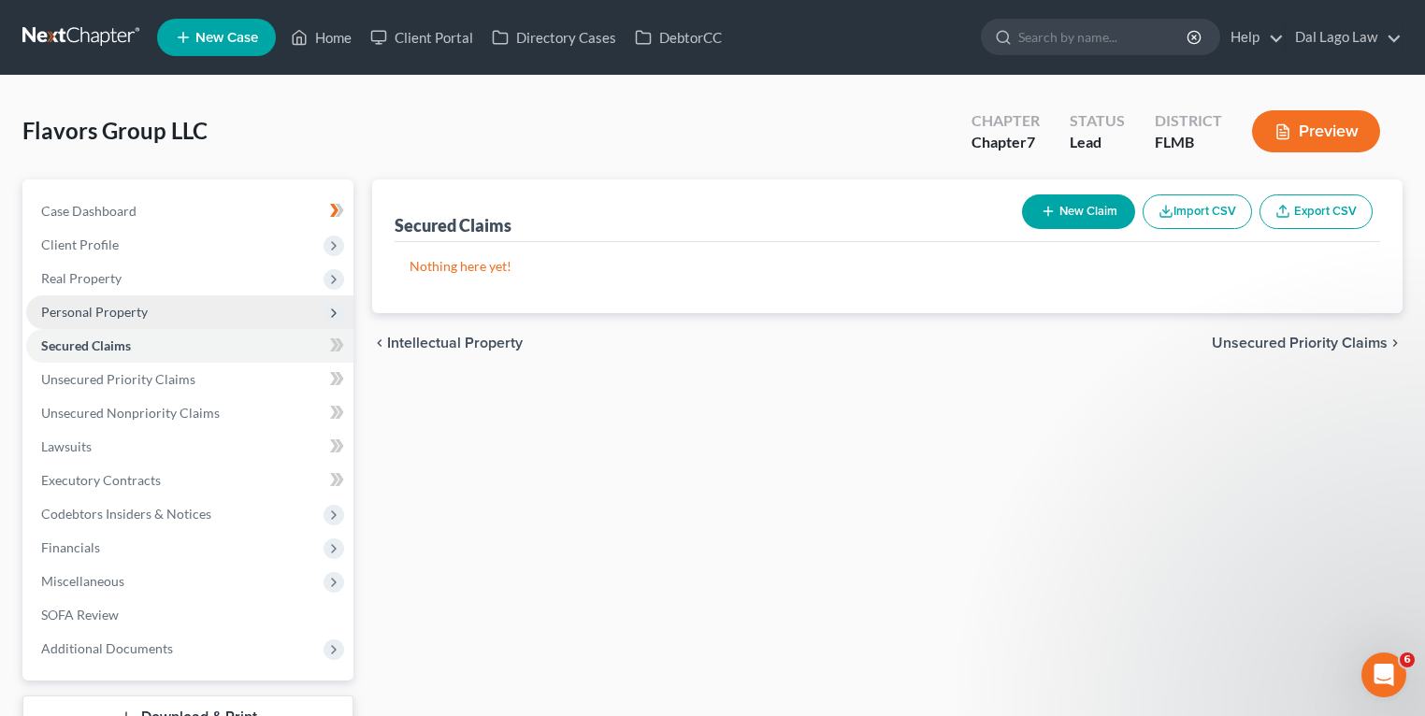
click at [157, 323] on span "Personal Property" at bounding box center [189, 312] width 327 height 34
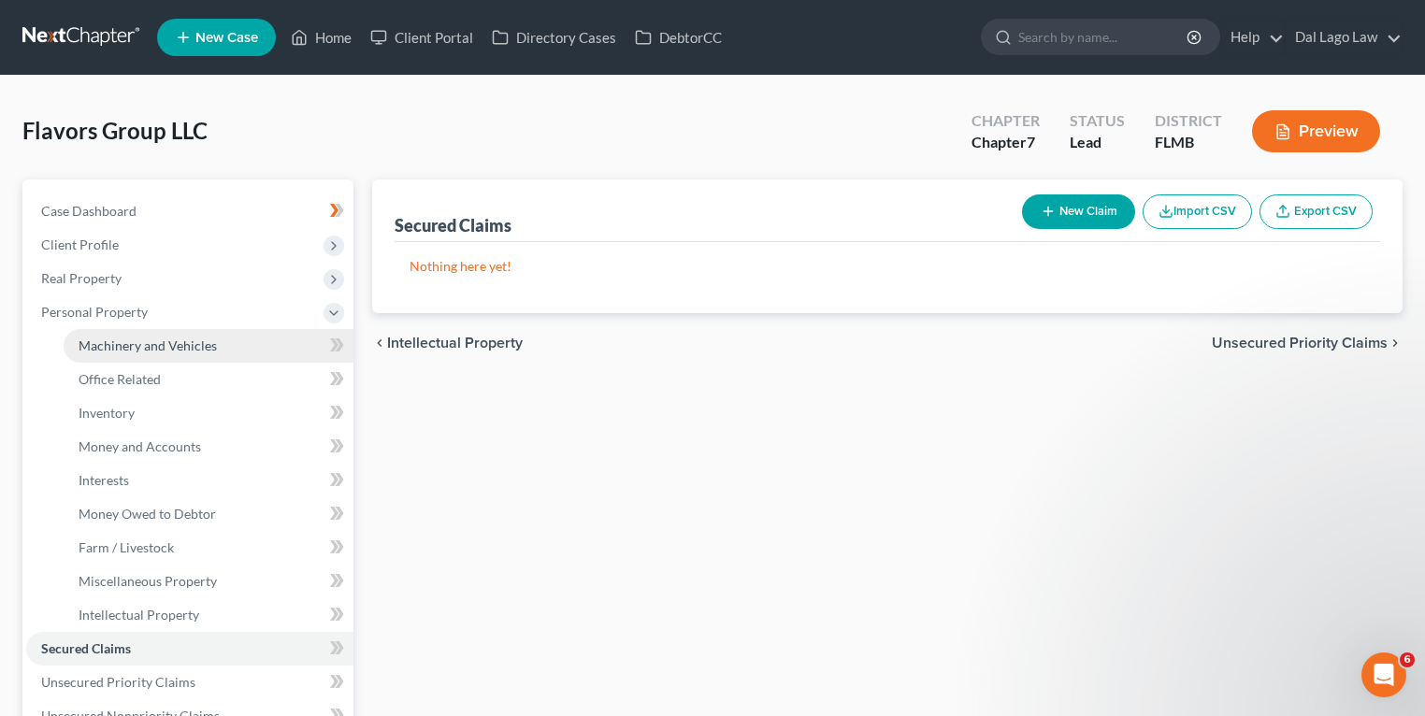
click at [150, 343] on span "Machinery and Vehicles" at bounding box center [148, 345] width 138 height 16
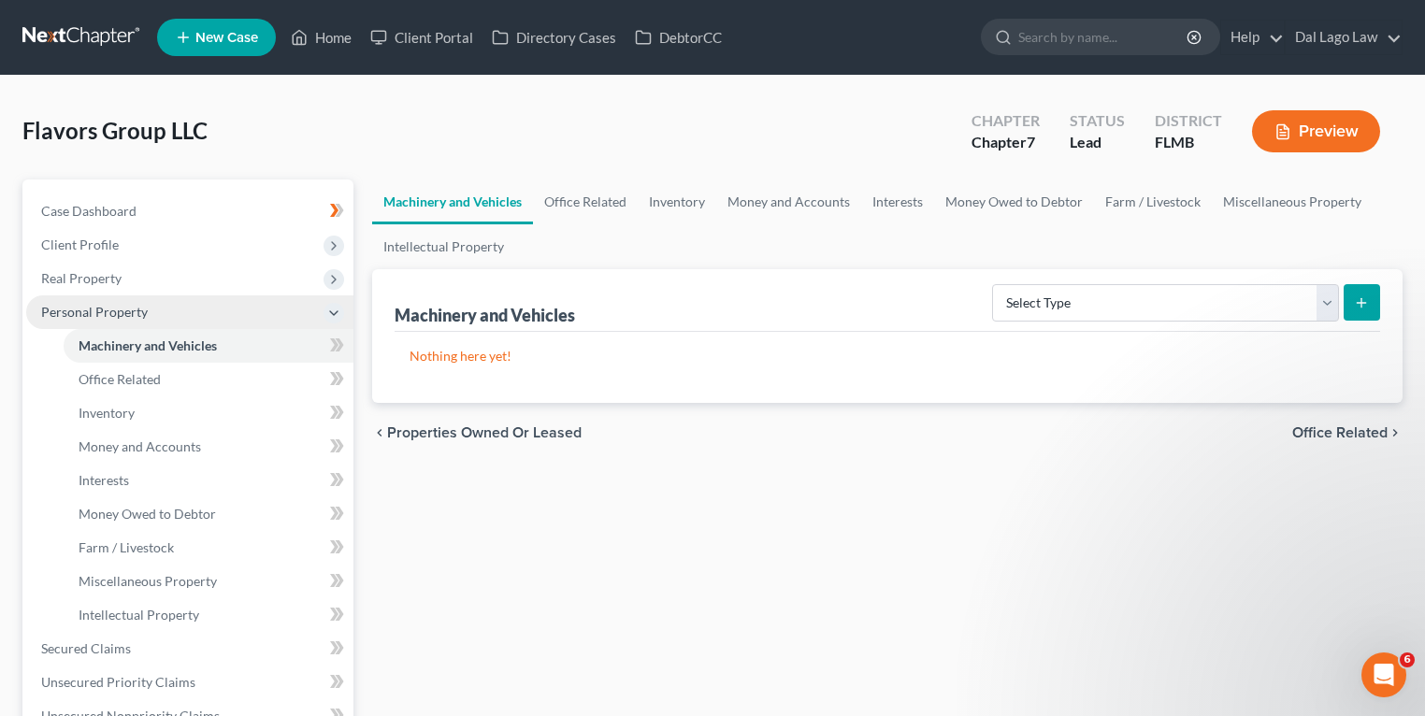
click at [172, 307] on span "Personal Property" at bounding box center [189, 312] width 327 height 34
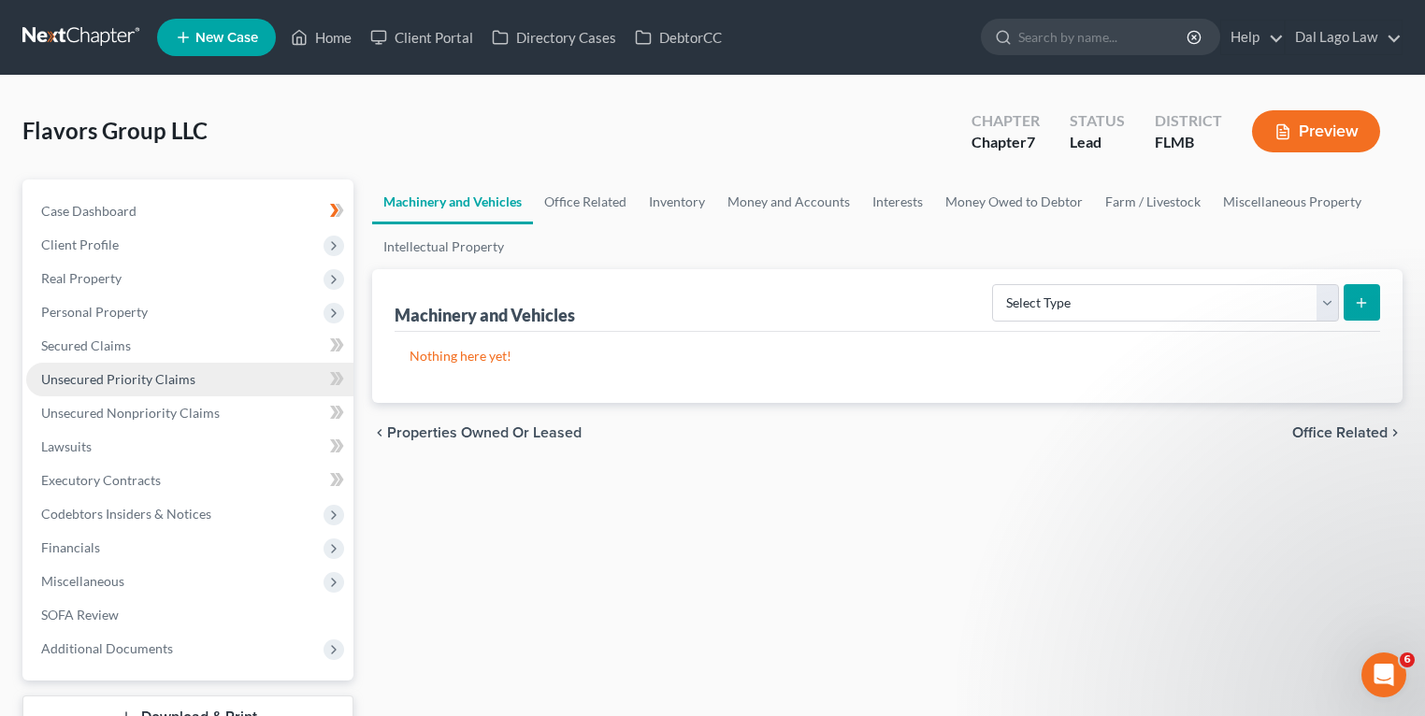
click at [95, 374] on span "Unsecured Priority Claims" at bounding box center [118, 379] width 154 height 16
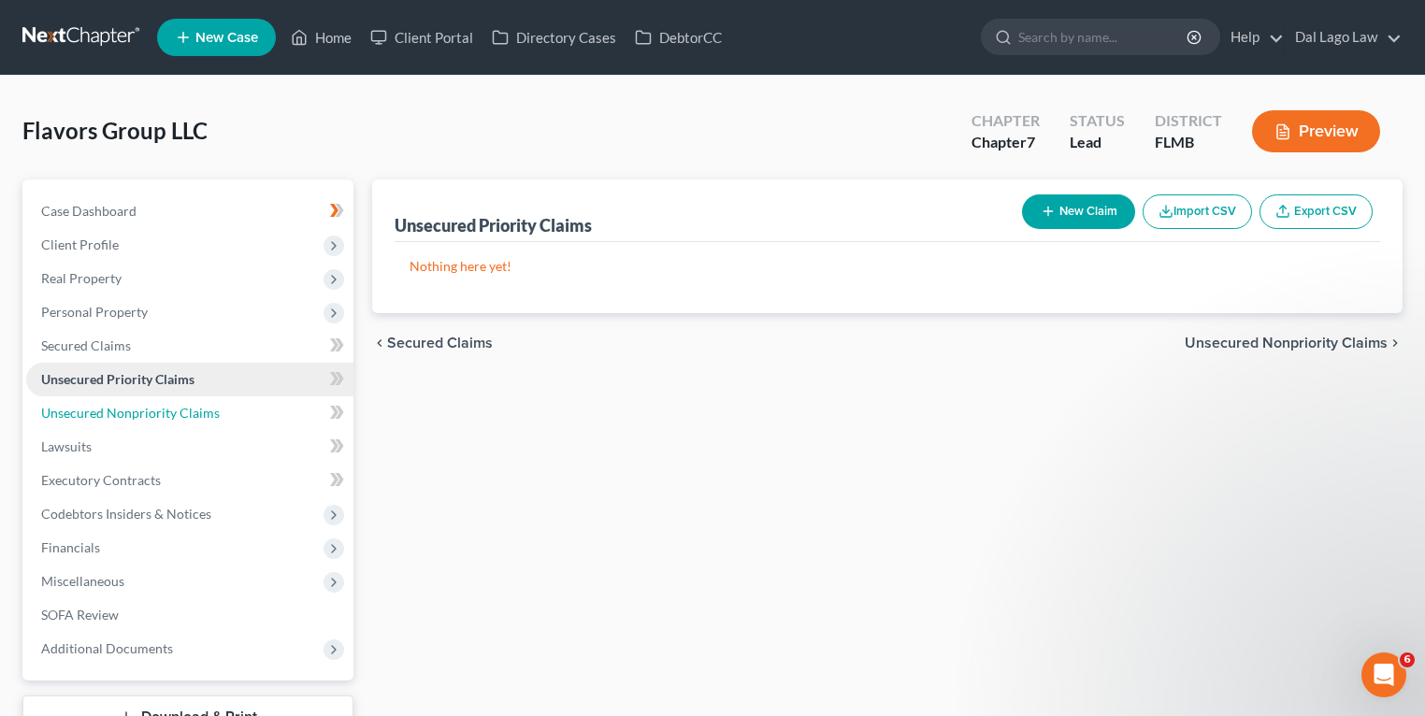
drag, startPoint x: 165, startPoint y: 411, endPoint x: 172, endPoint y: 385, distance: 27.2
click at [165, 411] on span "Unsecured Nonpriority Claims" at bounding box center [130, 413] width 179 height 16
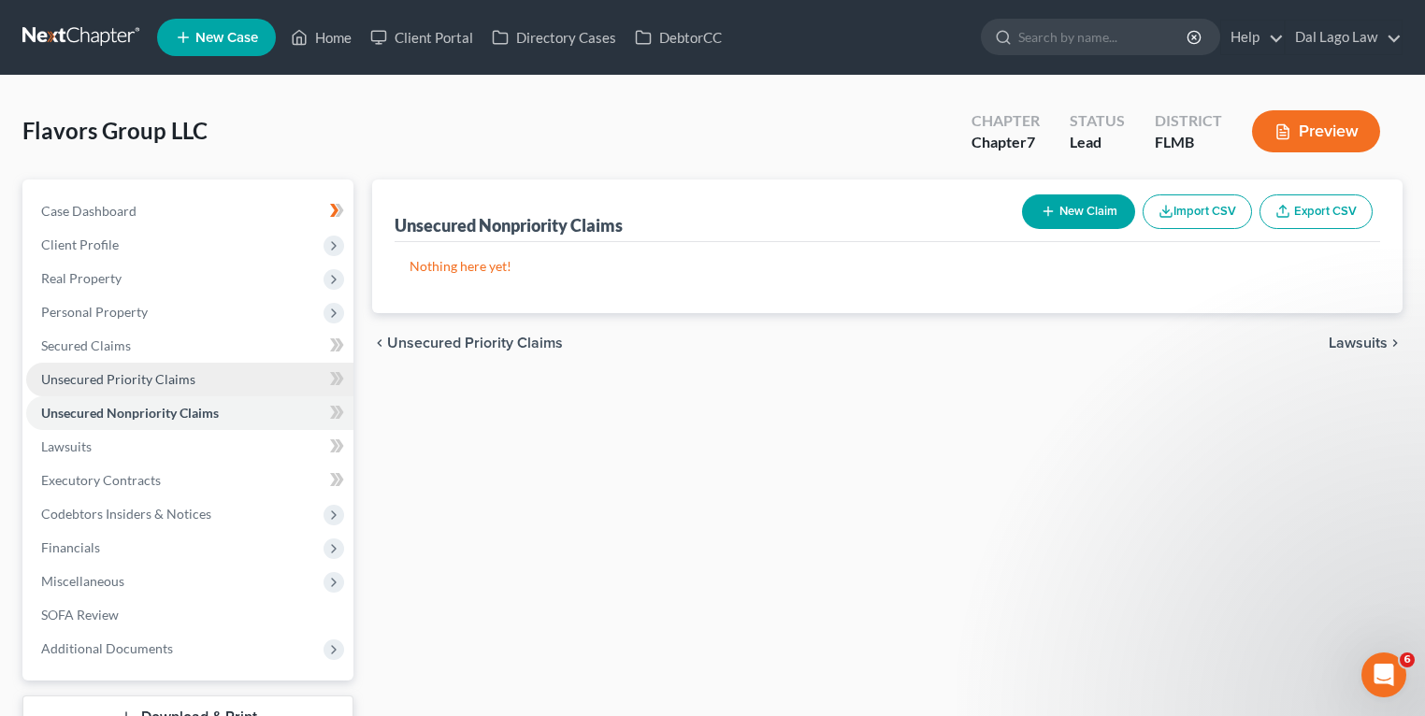
click at [178, 369] on link "Unsecured Priority Claims" at bounding box center [189, 380] width 327 height 34
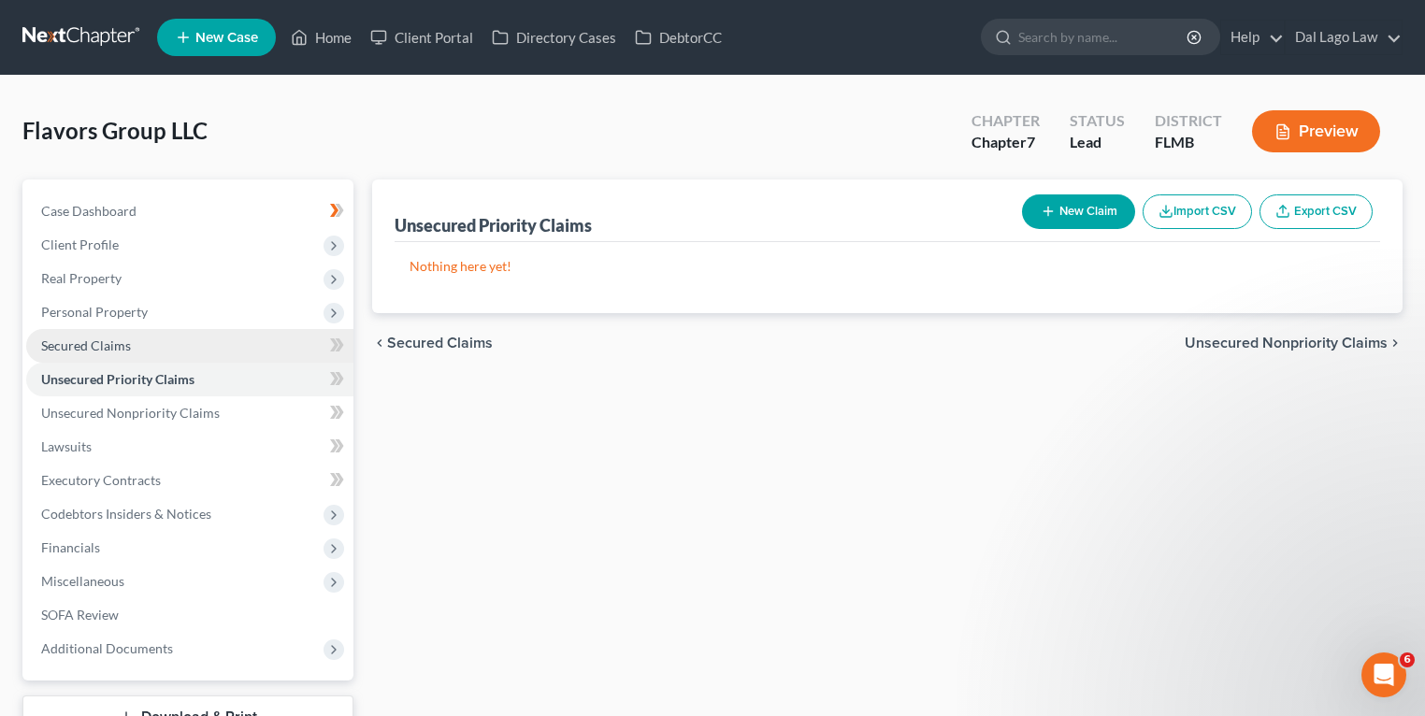
click at [188, 333] on link "Secured Claims" at bounding box center [189, 346] width 327 height 34
click at [190, 378] on span "Unsecured Priority Claims" at bounding box center [118, 379] width 154 height 16
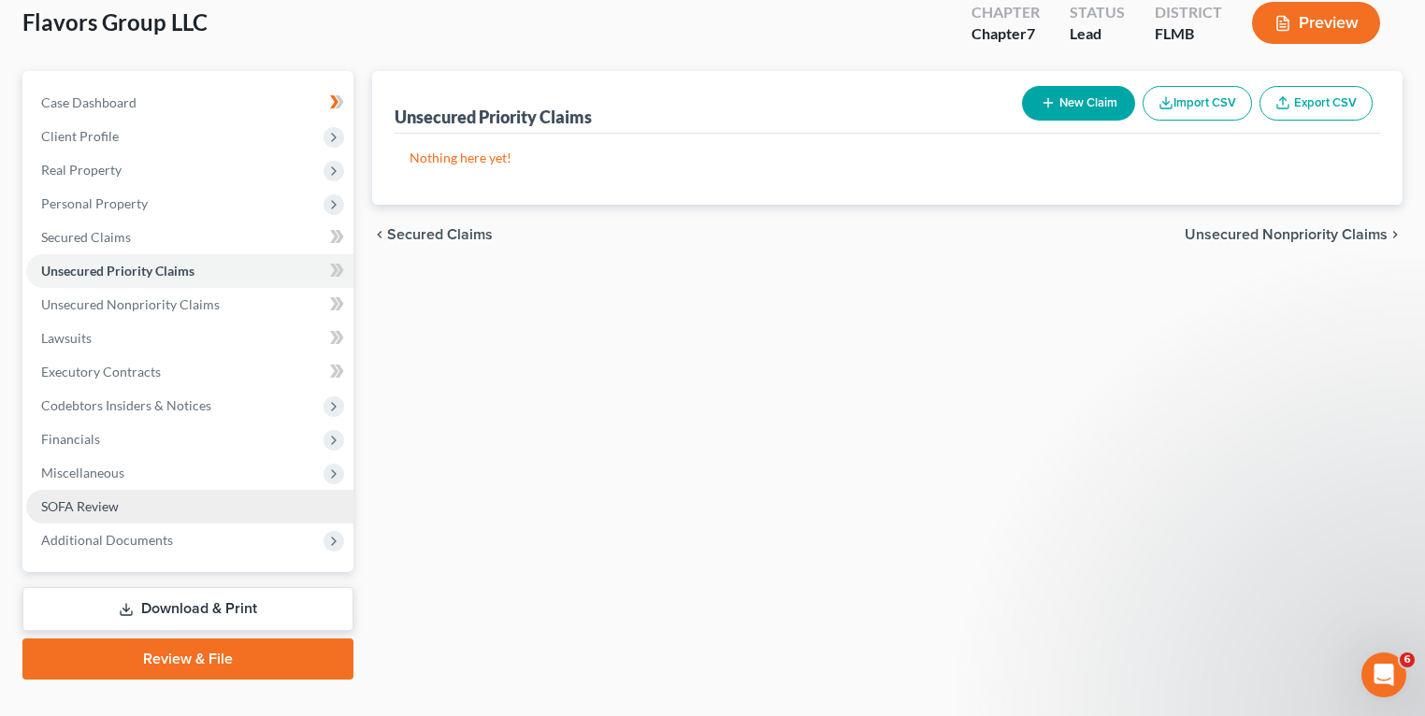
scroll to position [142, 0]
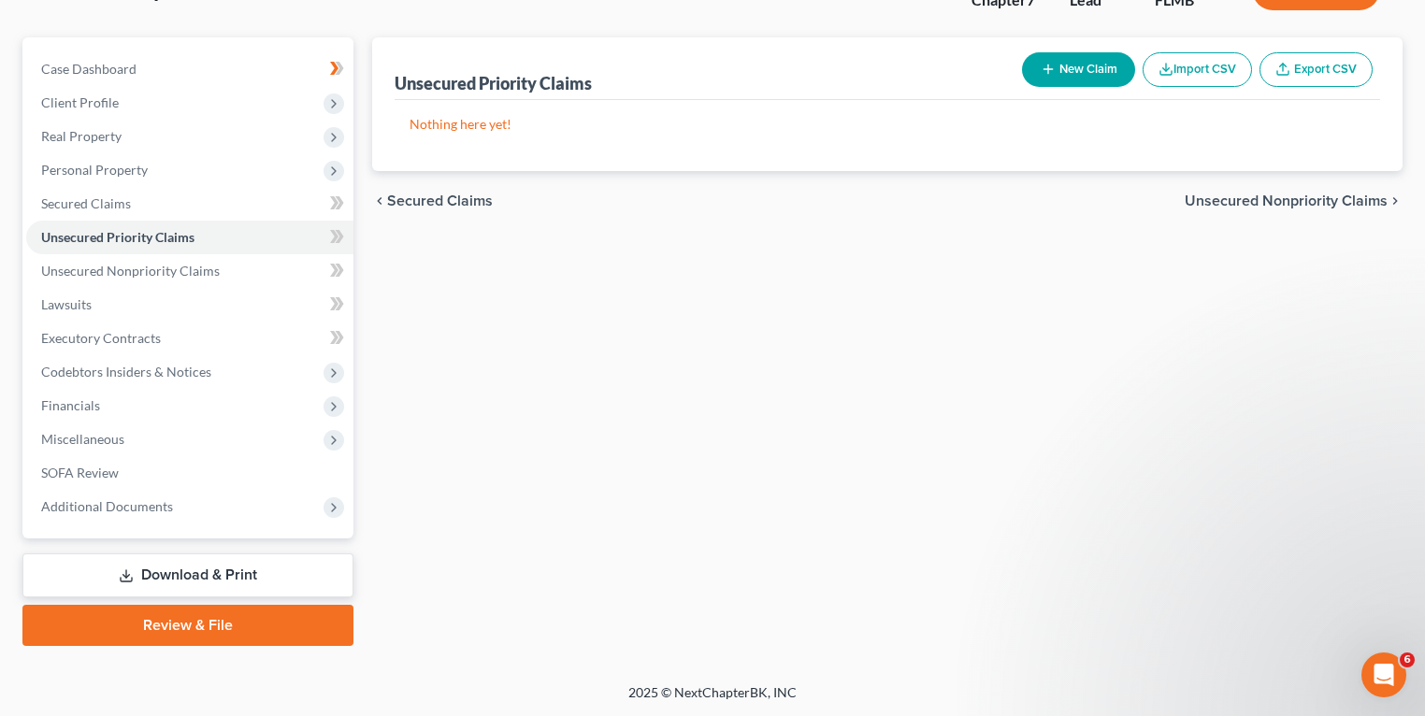
click at [893, 318] on div "Unsecured Priority Claims New Claim Import CSV Export CSV Nothing here yet! Pre…" at bounding box center [887, 341] width 1049 height 609
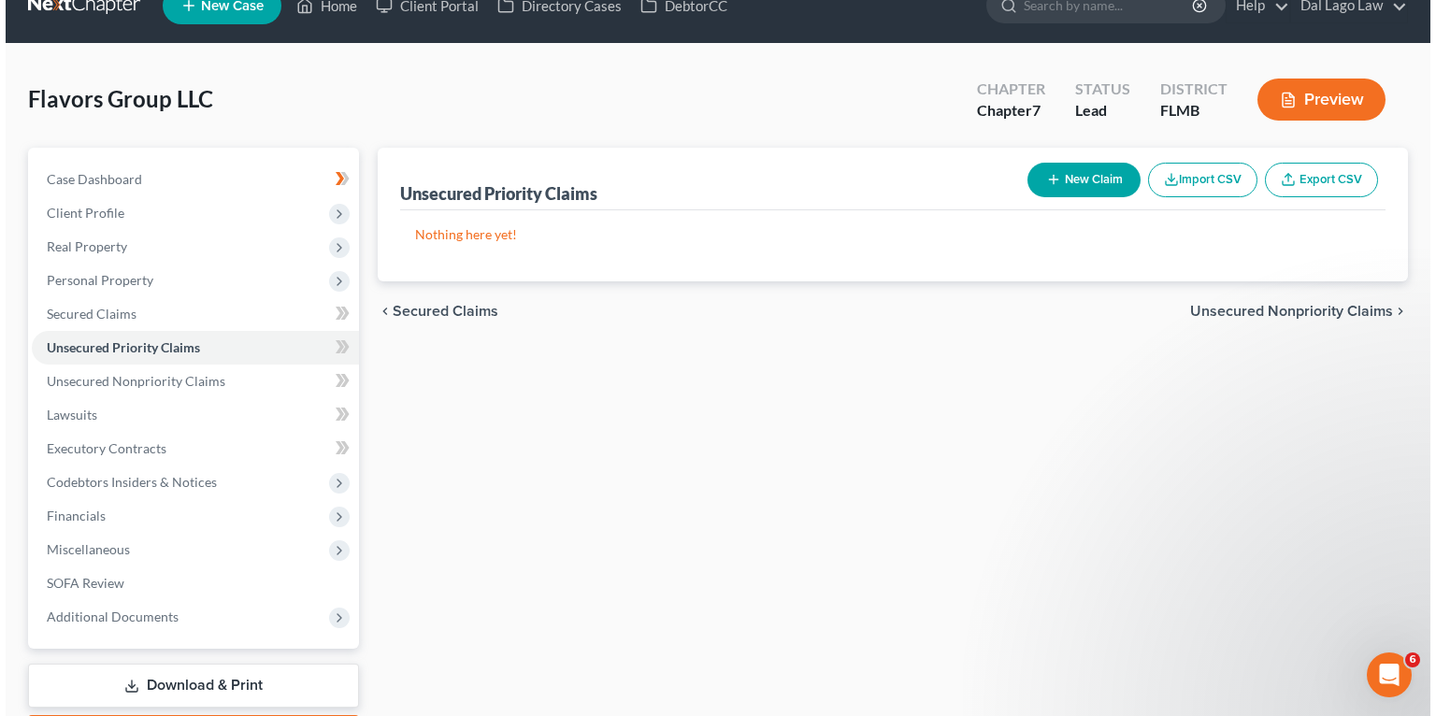
scroll to position [0, 0]
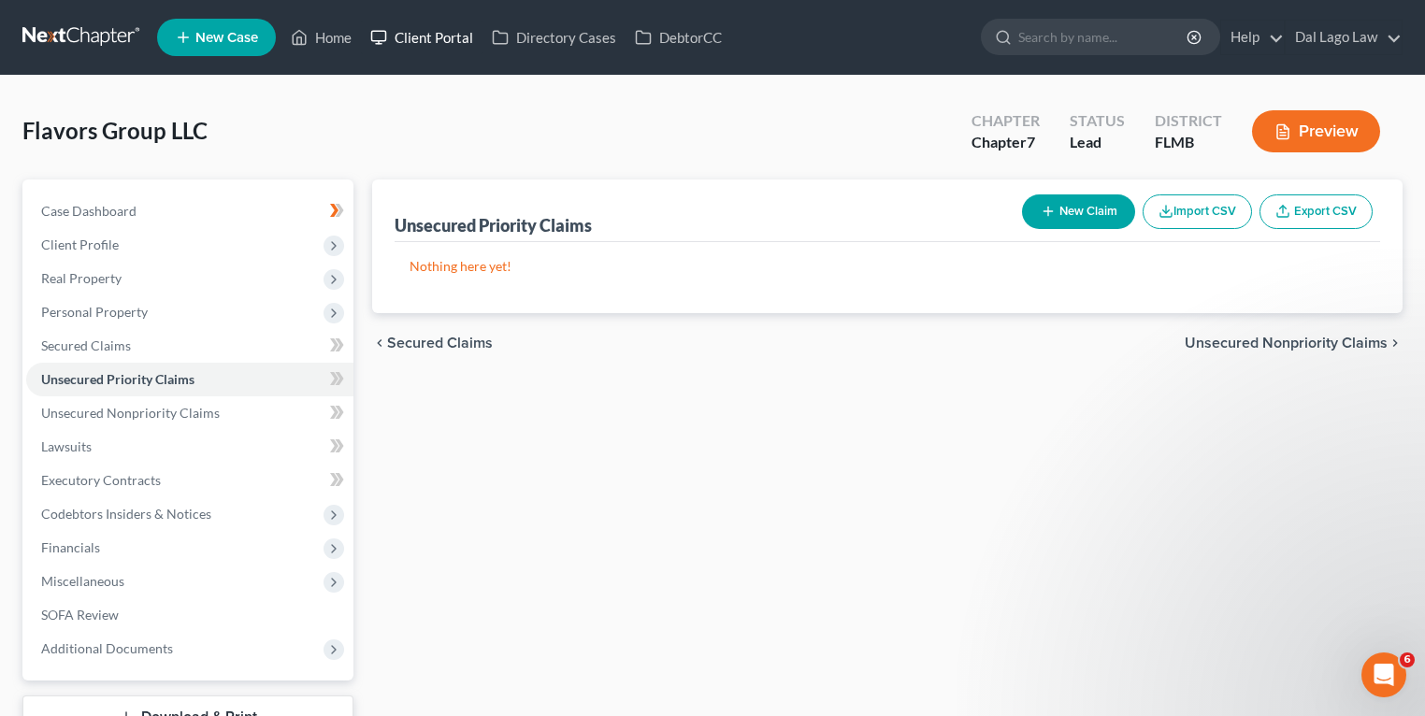
click at [421, 45] on link "Client Portal" at bounding box center [422, 38] width 122 height 34
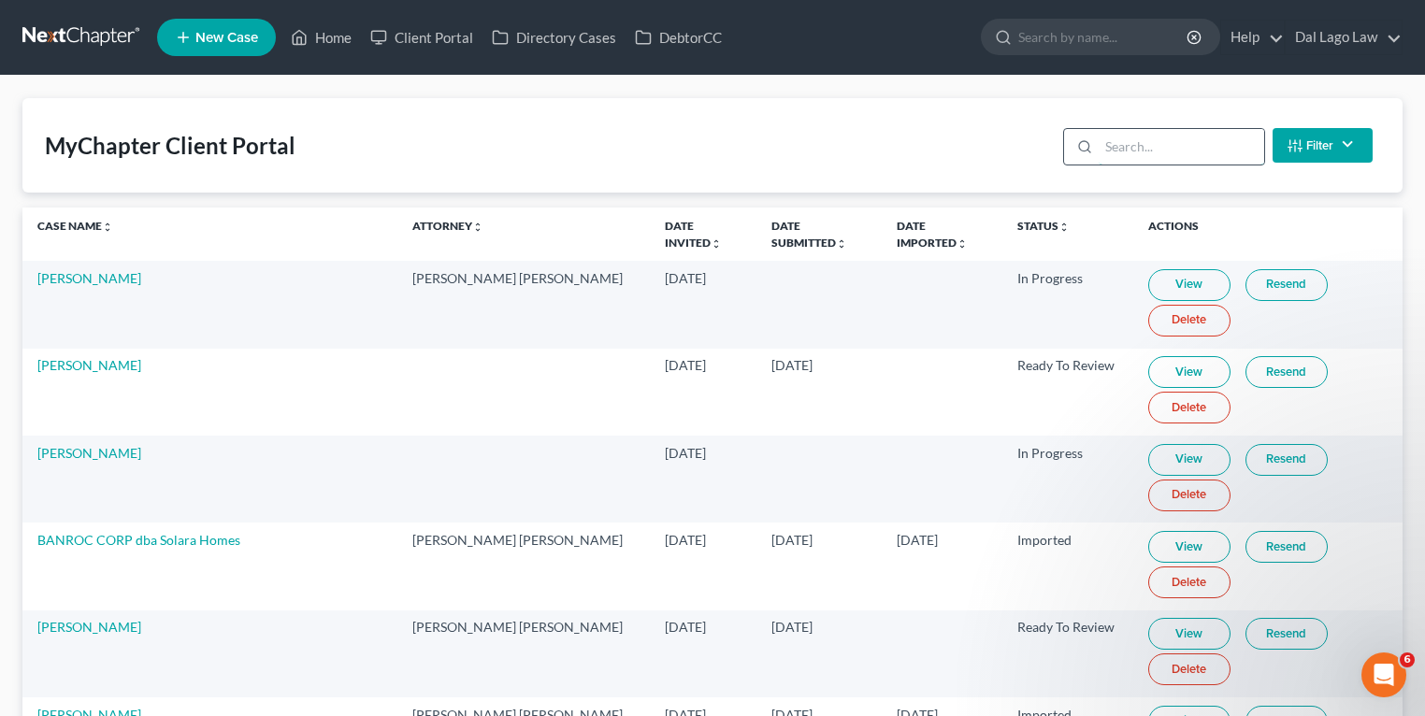
click at [1123, 137] on input "search" at bounding box center [1180, 147] width 165 height 36
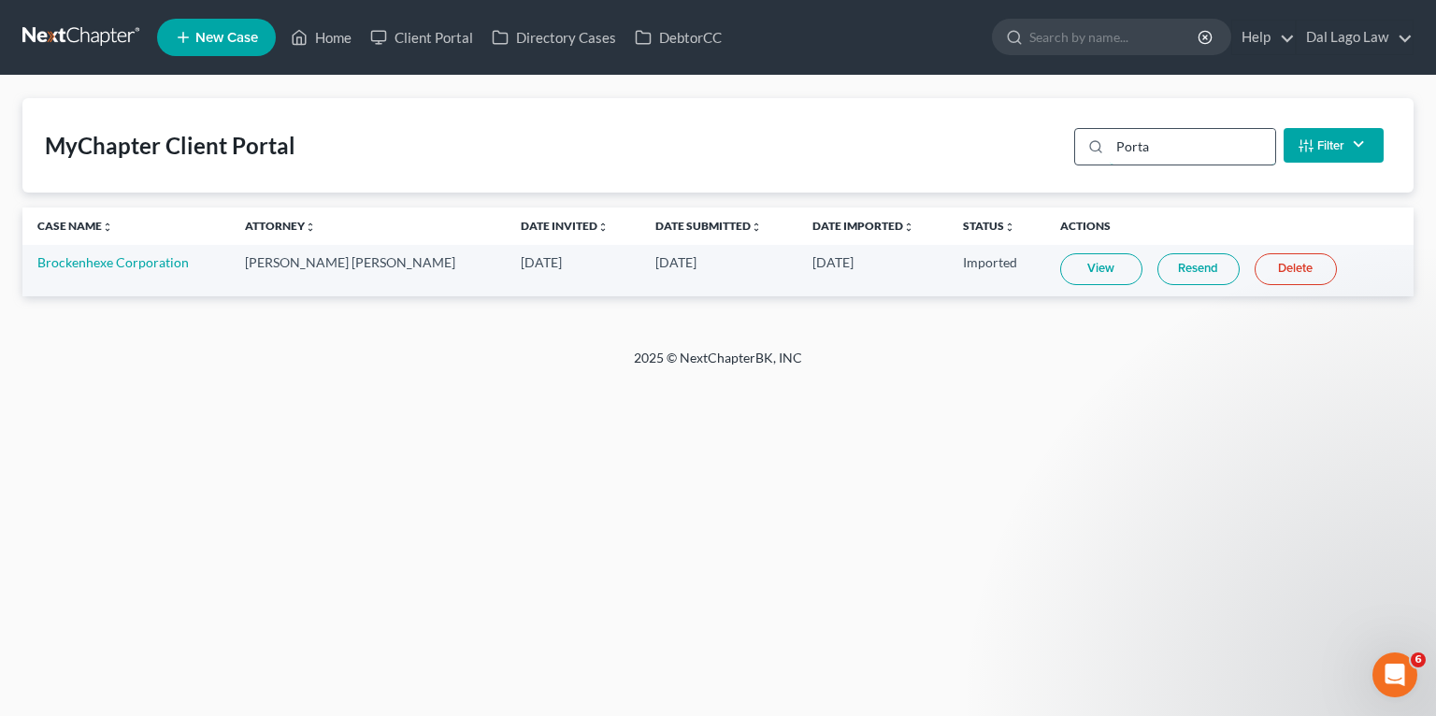
type input "Portal"
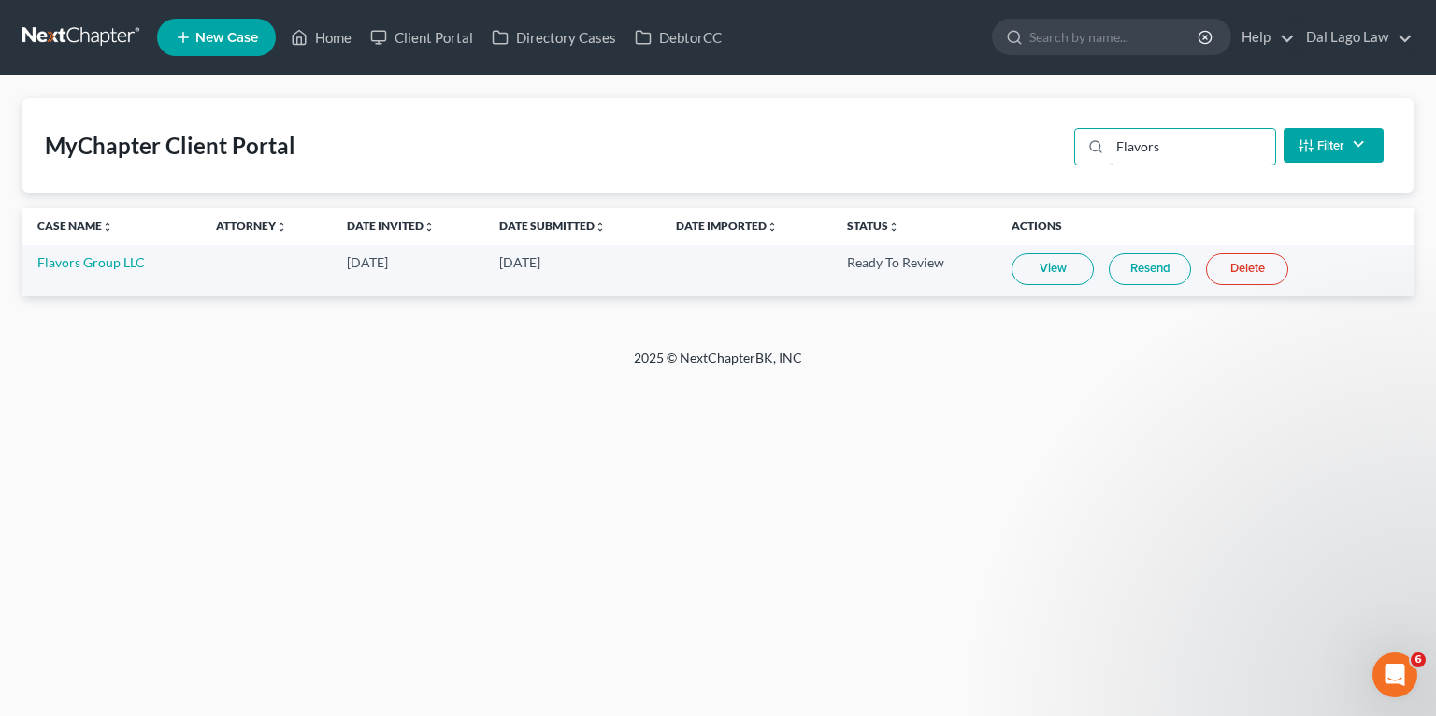
type input "Flavors"
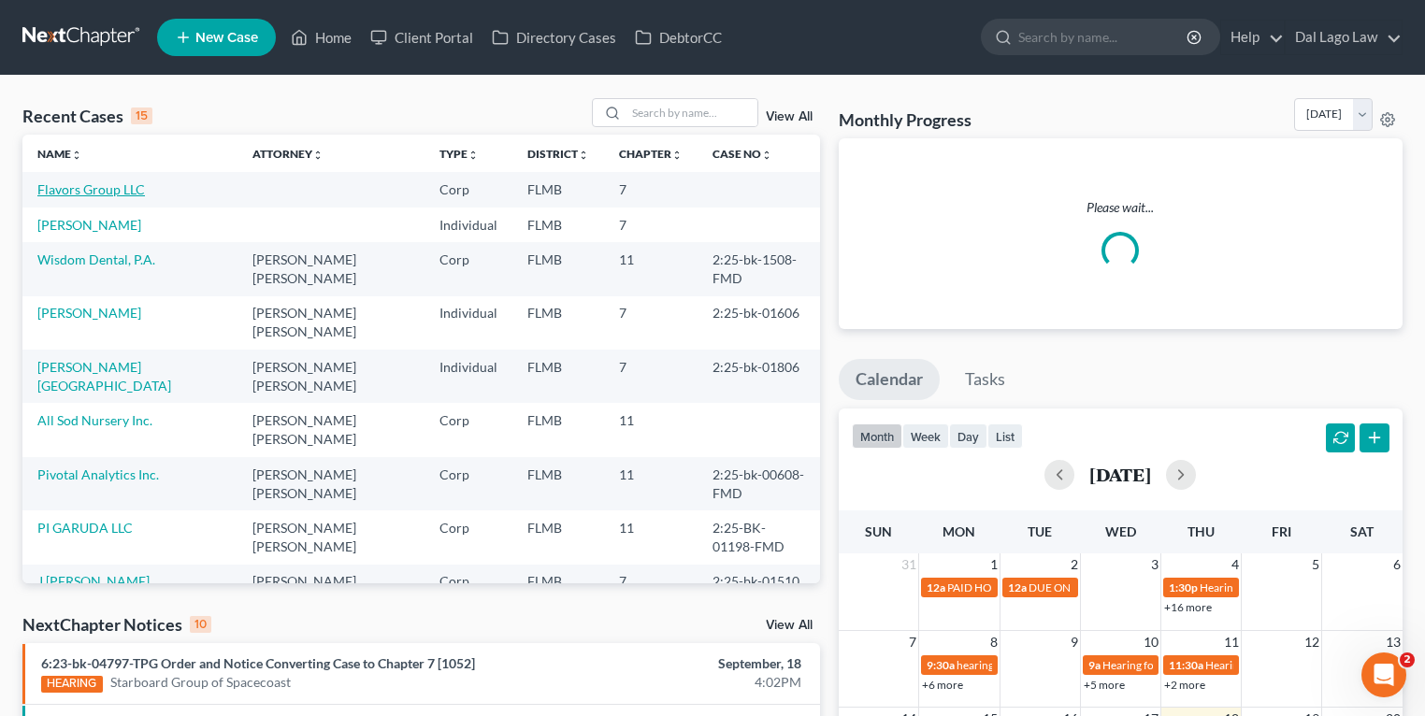
click at [89, 190] on link "Flavors Group LLC" at bounding box center [91, 189] width 108 height 16
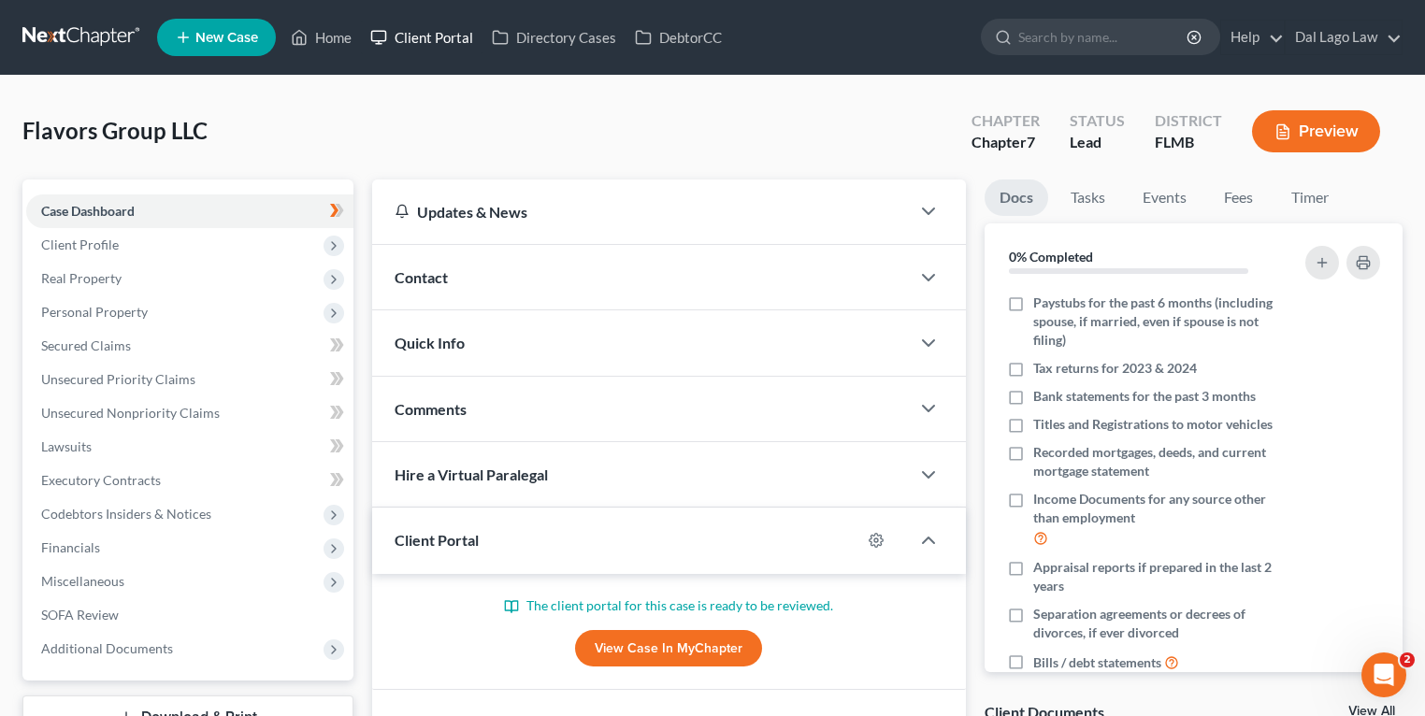
click at [445, 32] on link "Client Portal" at bounding box center [422, 38] width 122 height 34
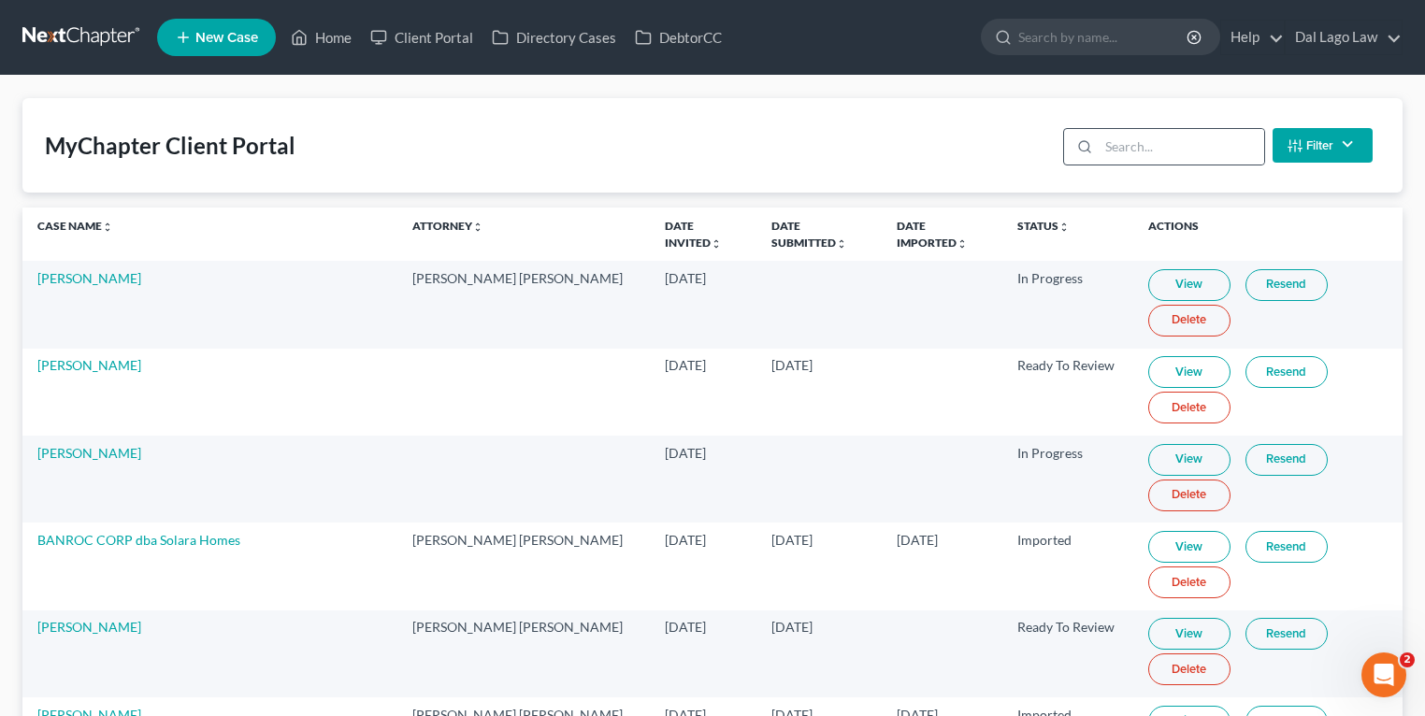
click at [1083, 146] on icon at bounding box center [1084, 146] width 15 height 15
click at [1120, 136] on input "search" at bounding box center [1180, 147] width 165 height 36
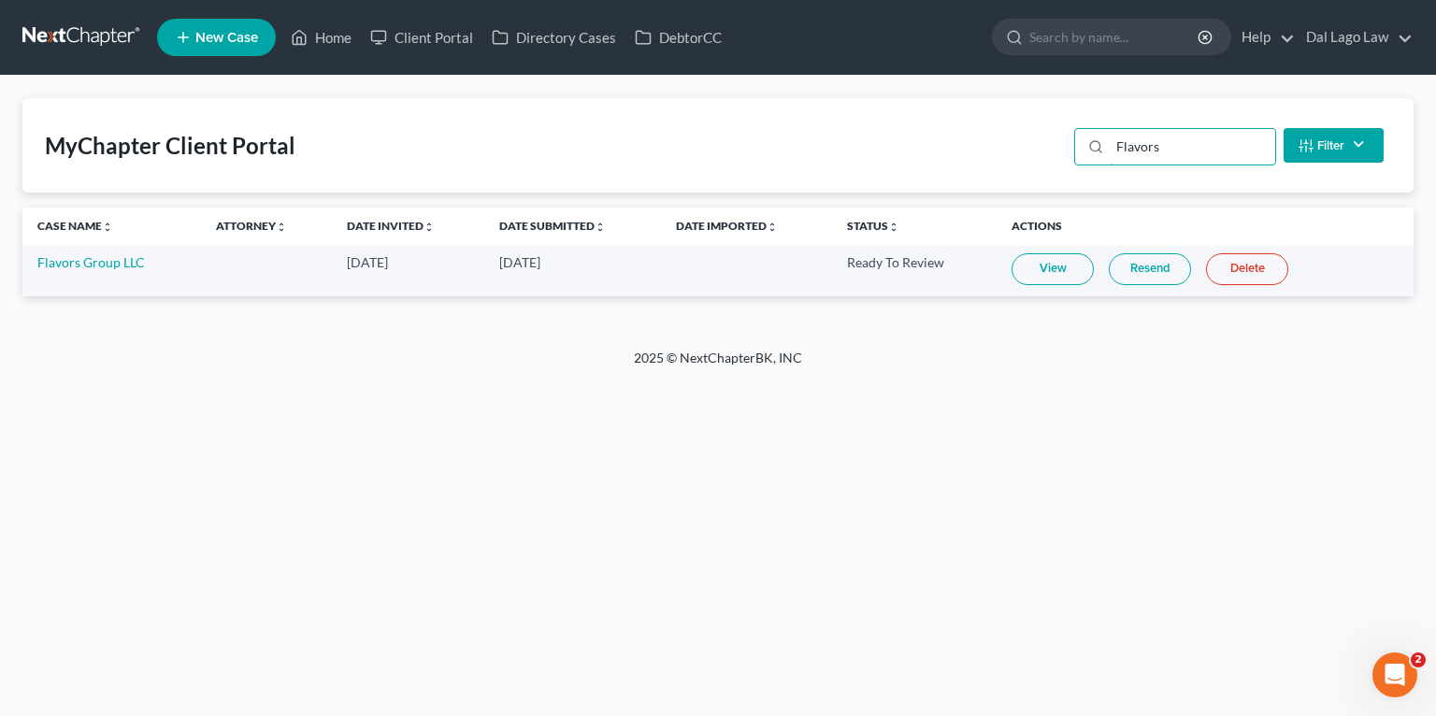
type input "Flavors"
click at [1052, 265] on link "View" at bounding box center [1053, 269] width 82 height 32
